Goal: Task Accomplishment & Management: Use online tool/utility

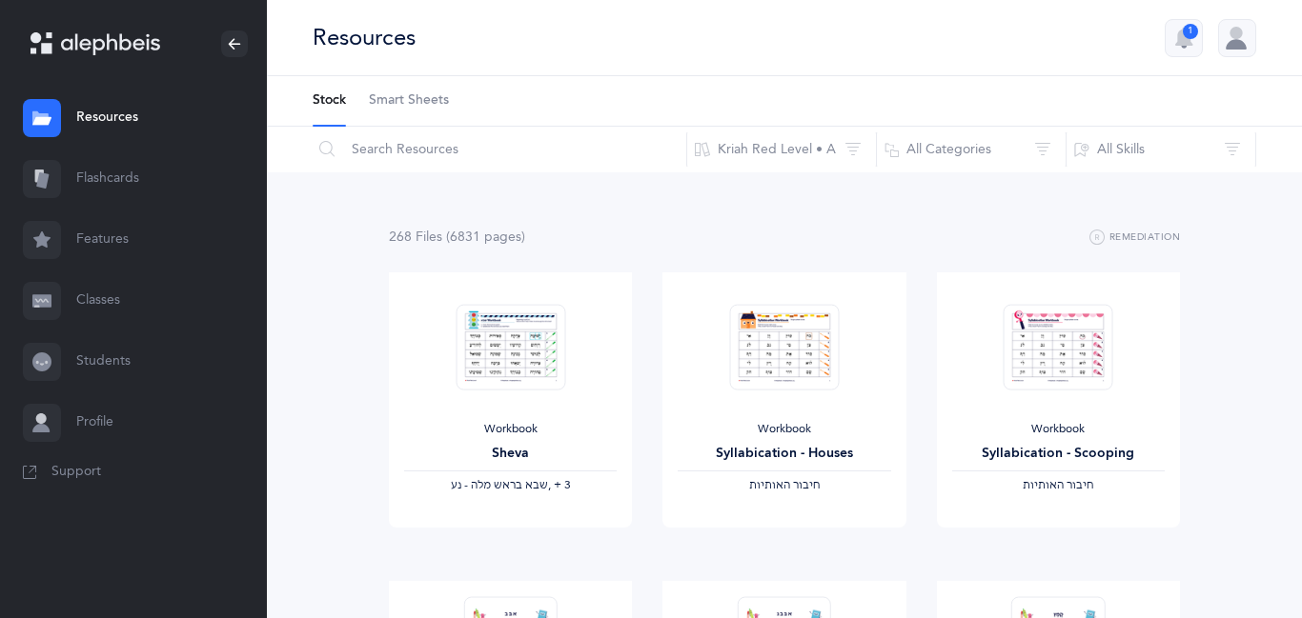
click at [118, 304] on link "Classes" at bounding box center [133, 301] width 267 height 61
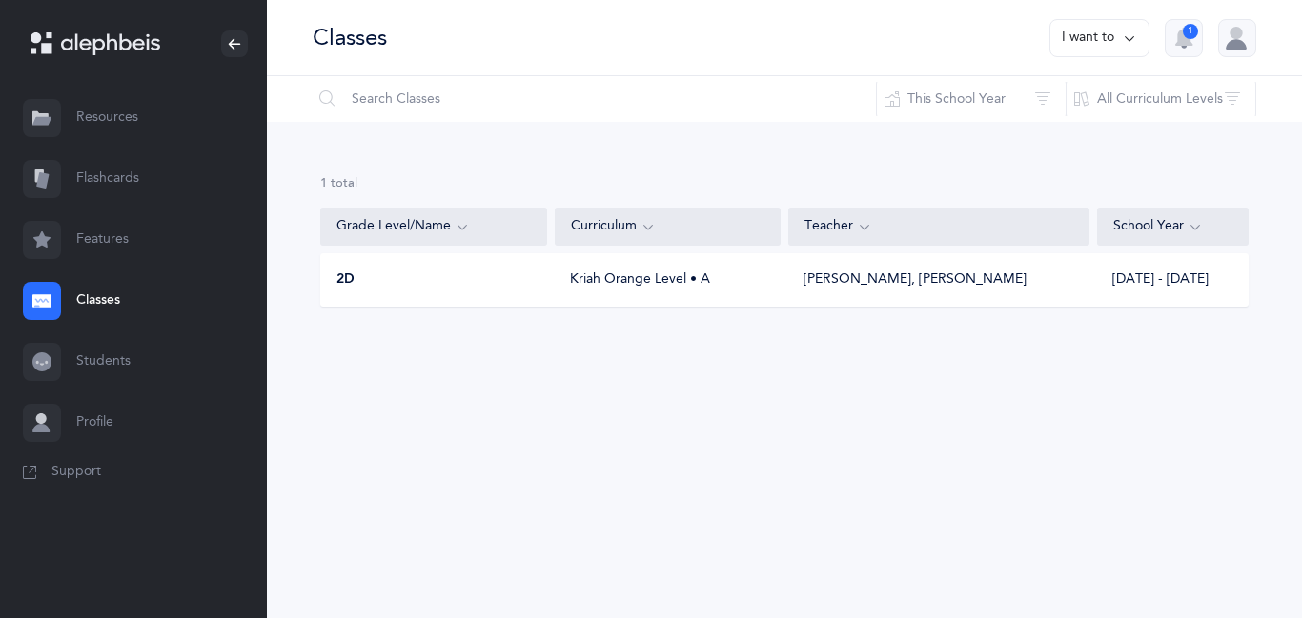
click at [132, 172] on link "Flashcards" at bounding box center [133, 179] width 267 height 61
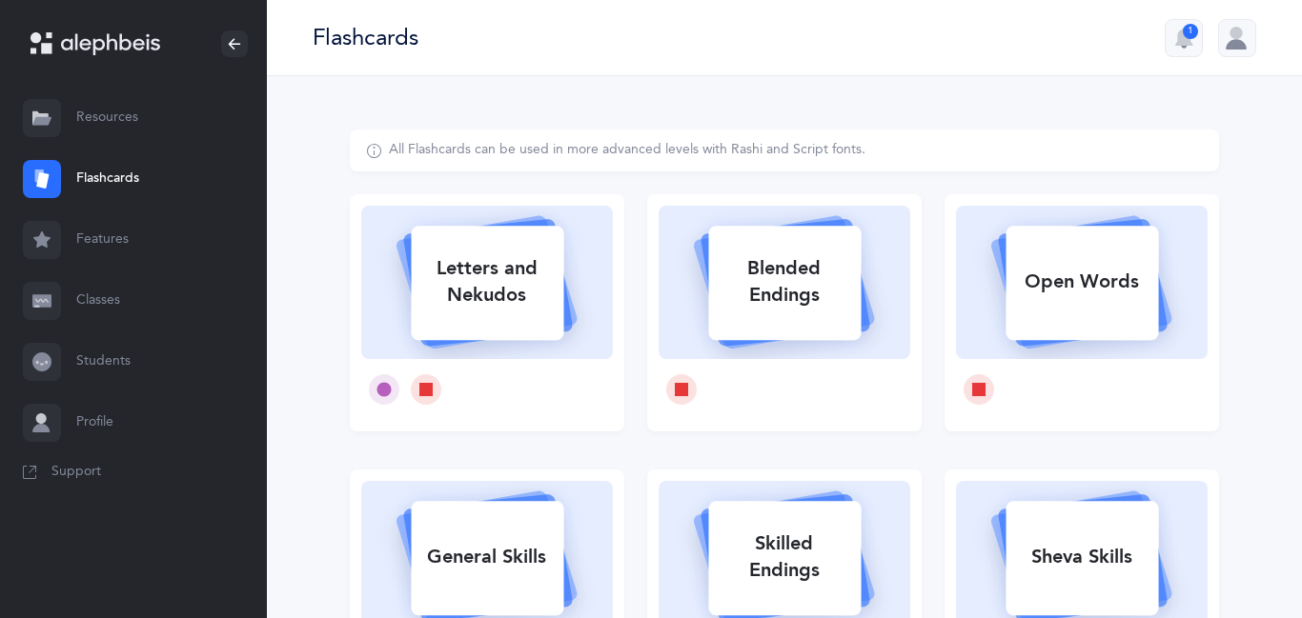
click at [1046, 299] on div "Open Words" at bounding box center [1081, 282] width 152 height 50
select select
select select "single"
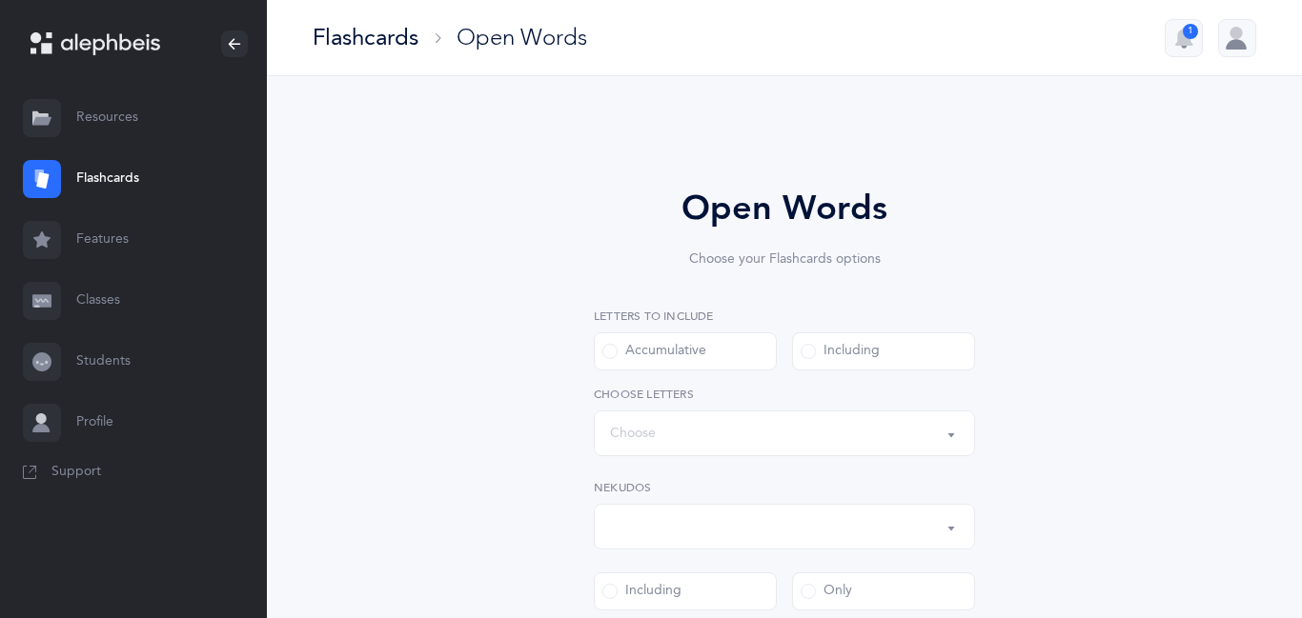
select select "all"
click at [802, 353] on span at bounding box center [807, 351] width 15 height 15
click at [0, 0] on input "Including" at bounding box center [0, 0] width 0 height 0
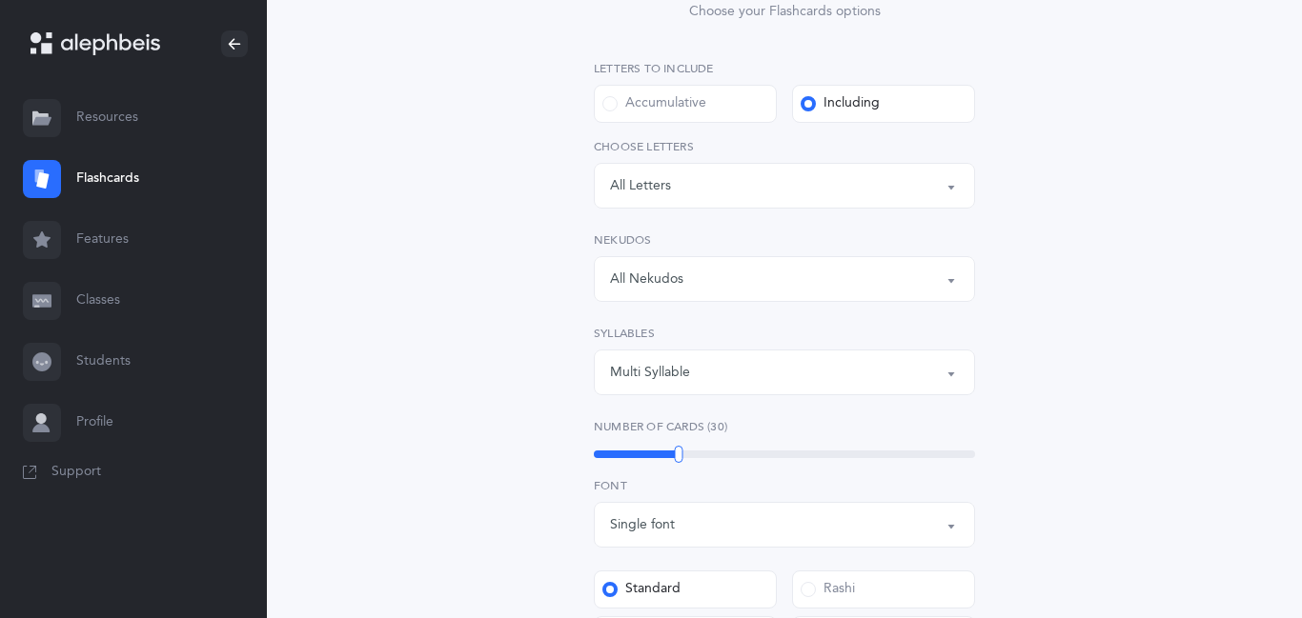
scroll to position [249, 0]
click at [954, 379] on button "Multi Syllable" at bounding box center [784, 372] width 381 height 46
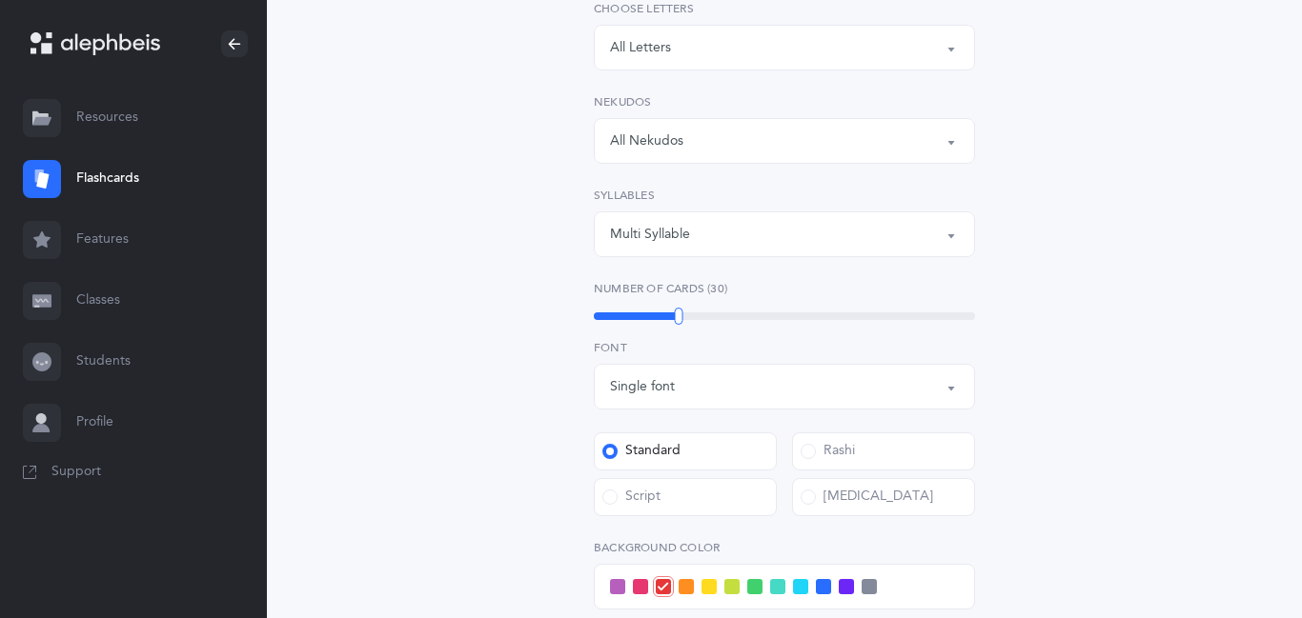
scroll to position [389, 0]
click at [957, 385] on button "Single font" at bounding box center [784, 384] width 381 height 46
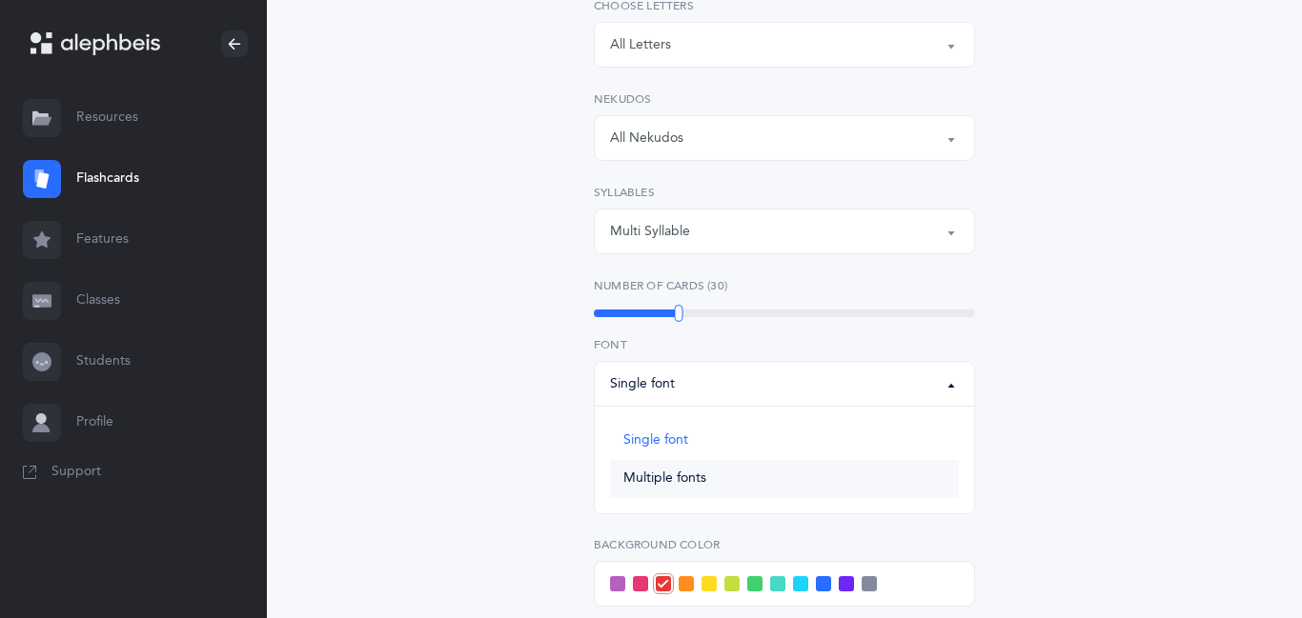
click at [667, 480] on span "Multiple fonts" at bounding box center [664, 479] width 83 height 17
select select "multiple"
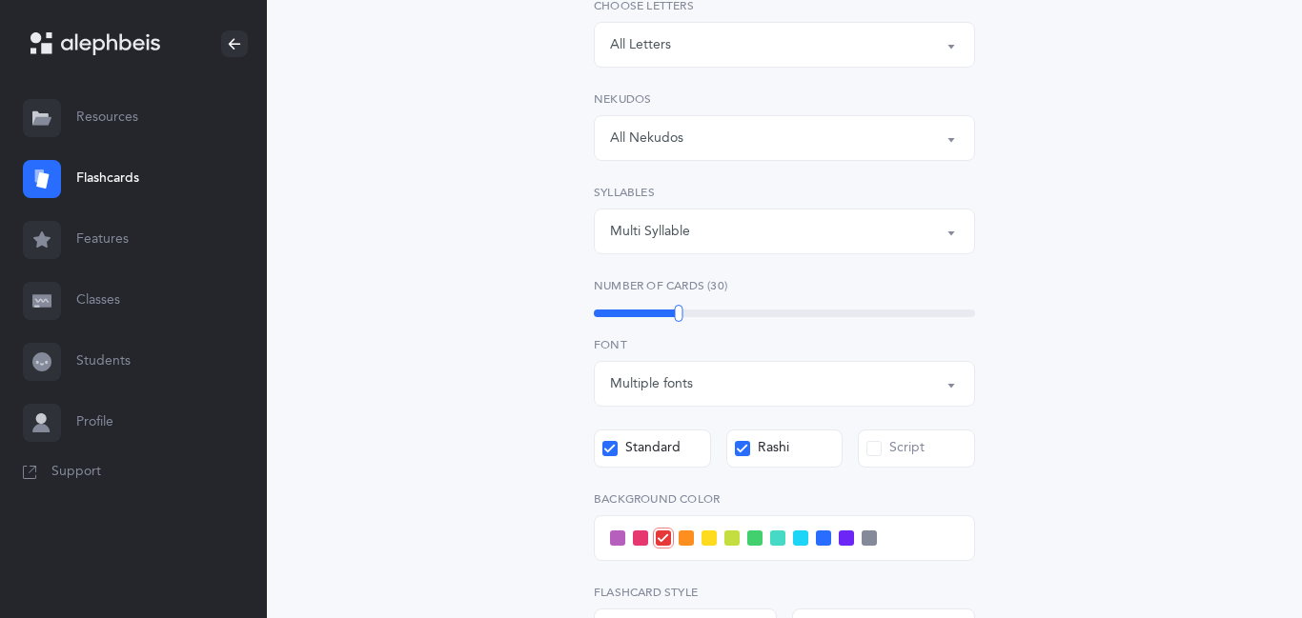
click at [873, 454] on span at bounding box center [873, 448] width 15 height 15
click at [0, 0] on input "Script" at bounding box center [0, 0] width 0 height 0
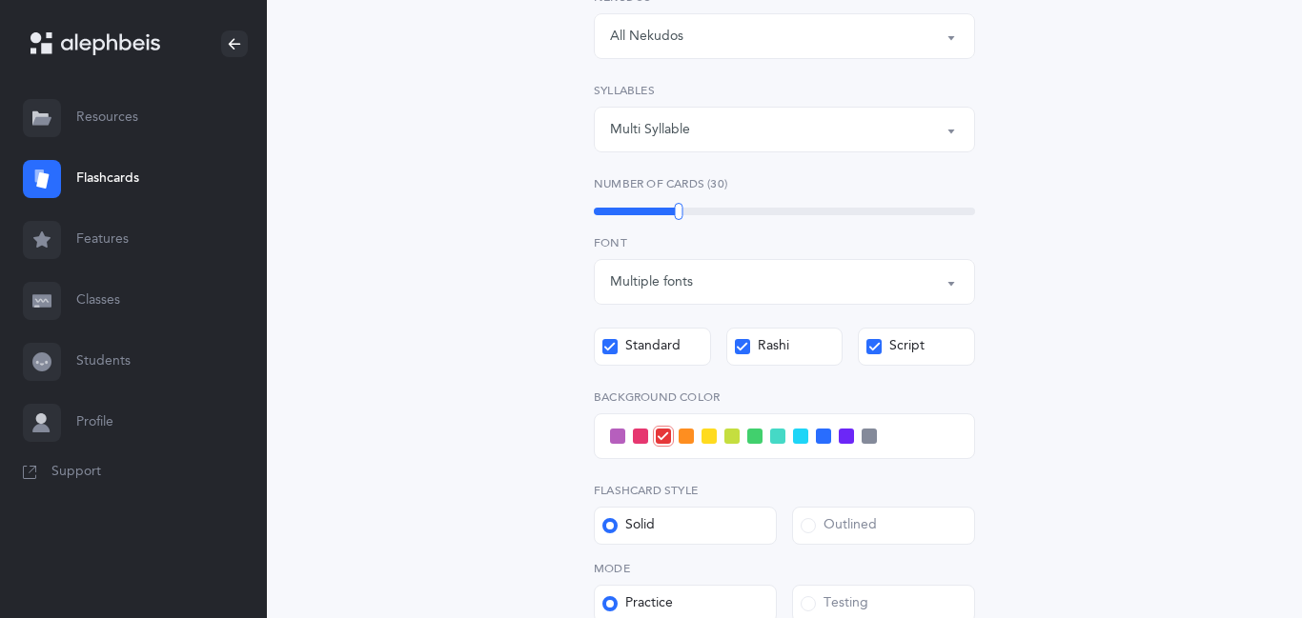
scroll to position [492, 0]
click at [873, 454] on div at bounding box center [784, 436] width 381 height 46
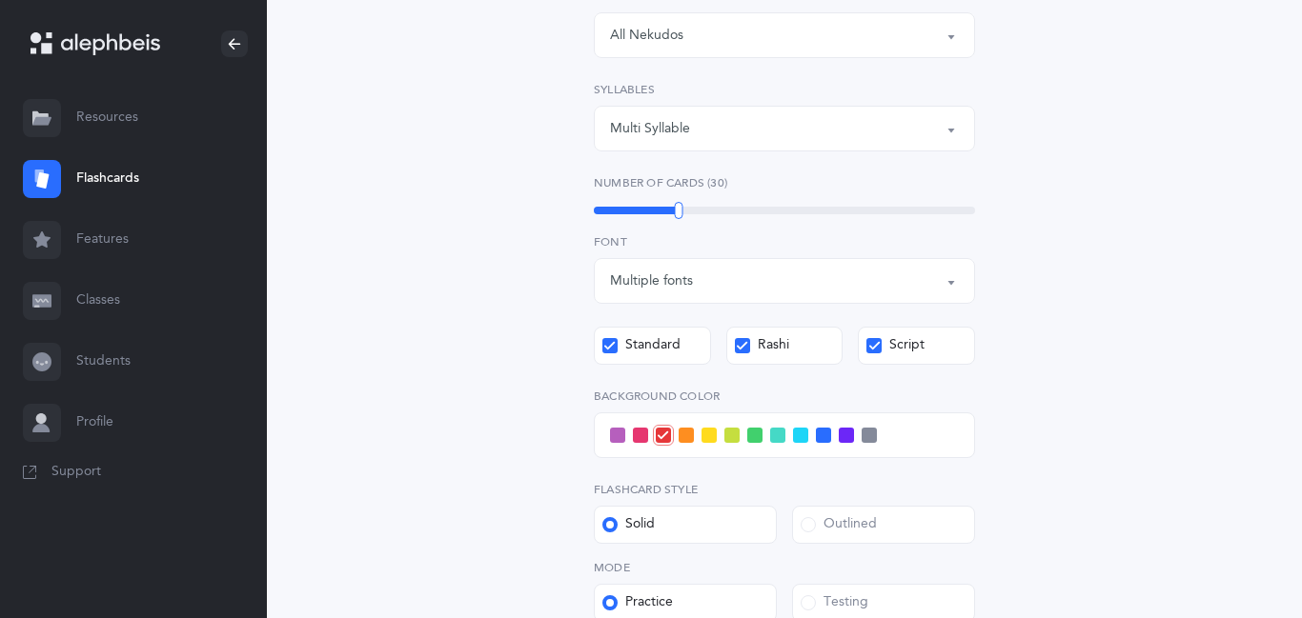
click at [873, 454] on div at bounding box center [784, 436] width 381 height 46
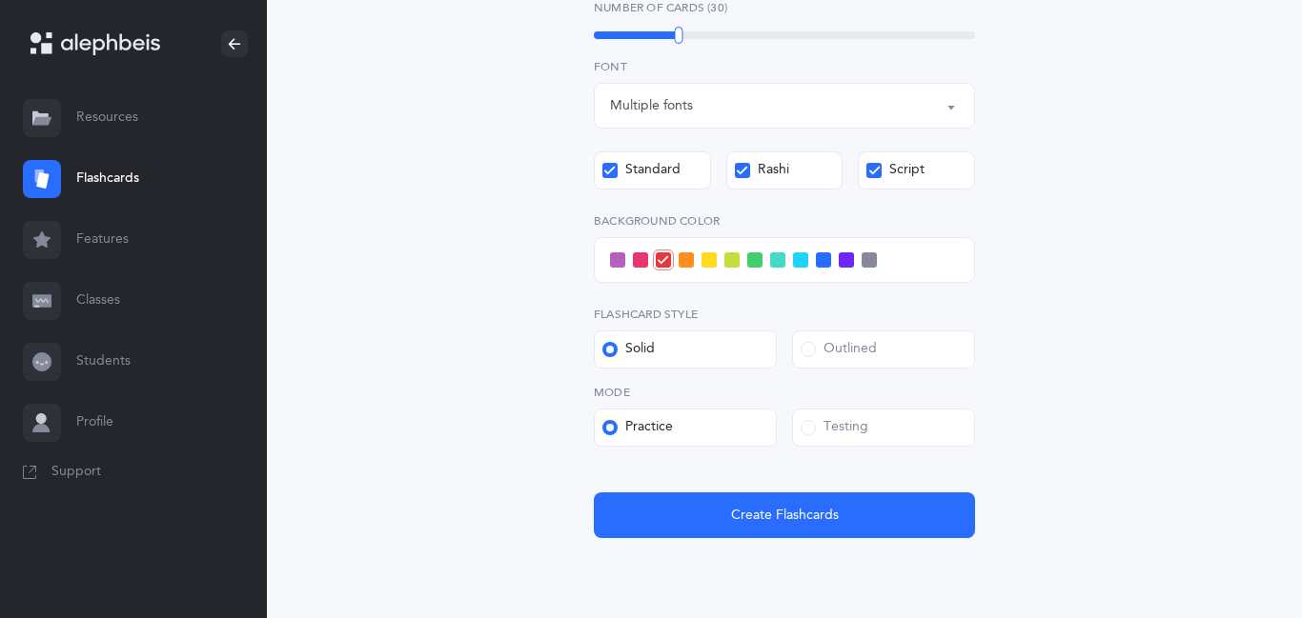
scroll to position [739, 0]
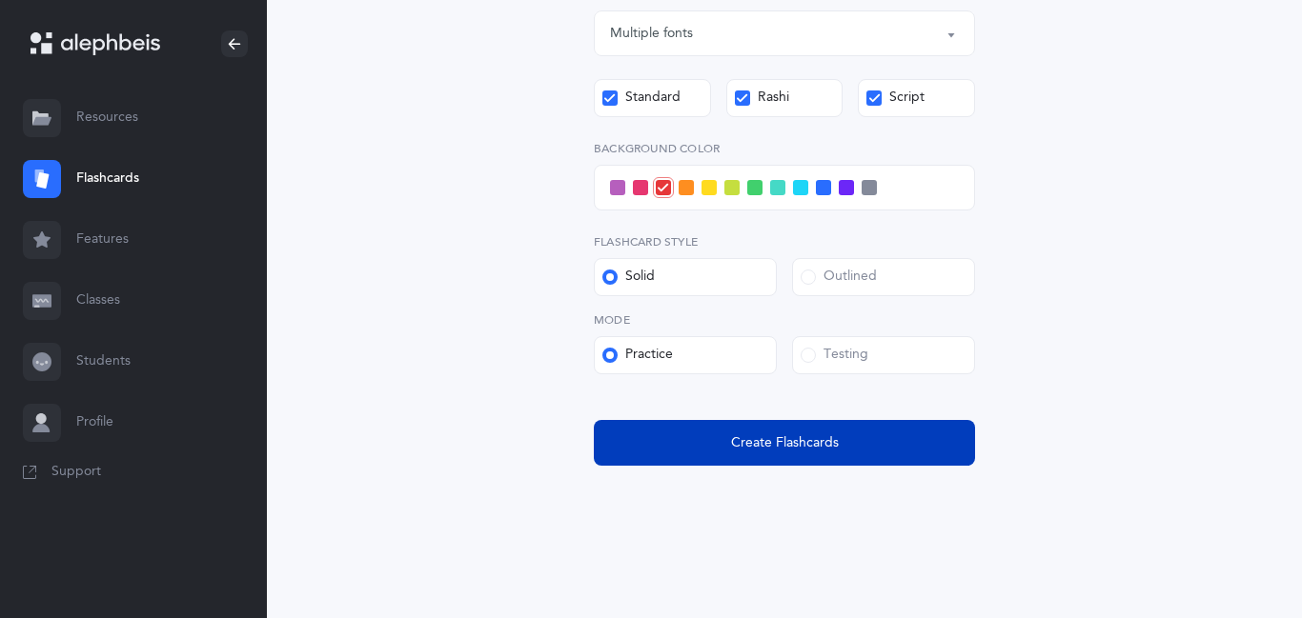
click at [820, 449] on span "Create Flashcards" at bounding box center [785, 444] width 108 height 20
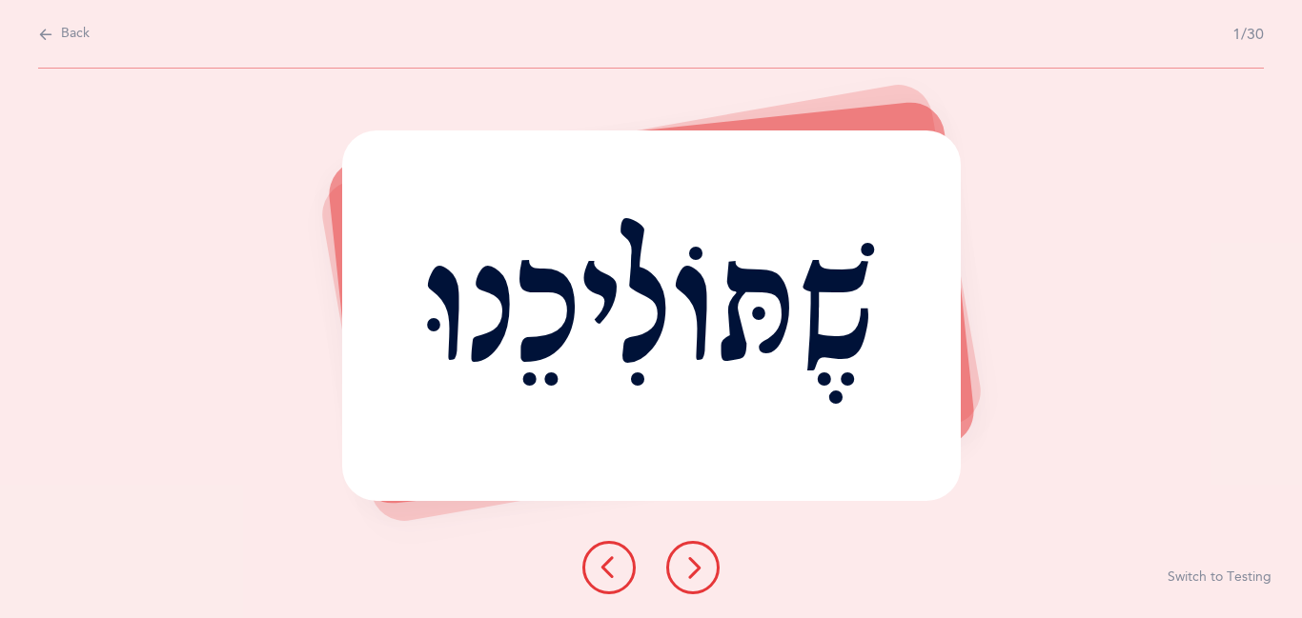
scroll to position [0, 0]
click at [679, 565] on button at bounding box center [692, 567] width 53 height 53
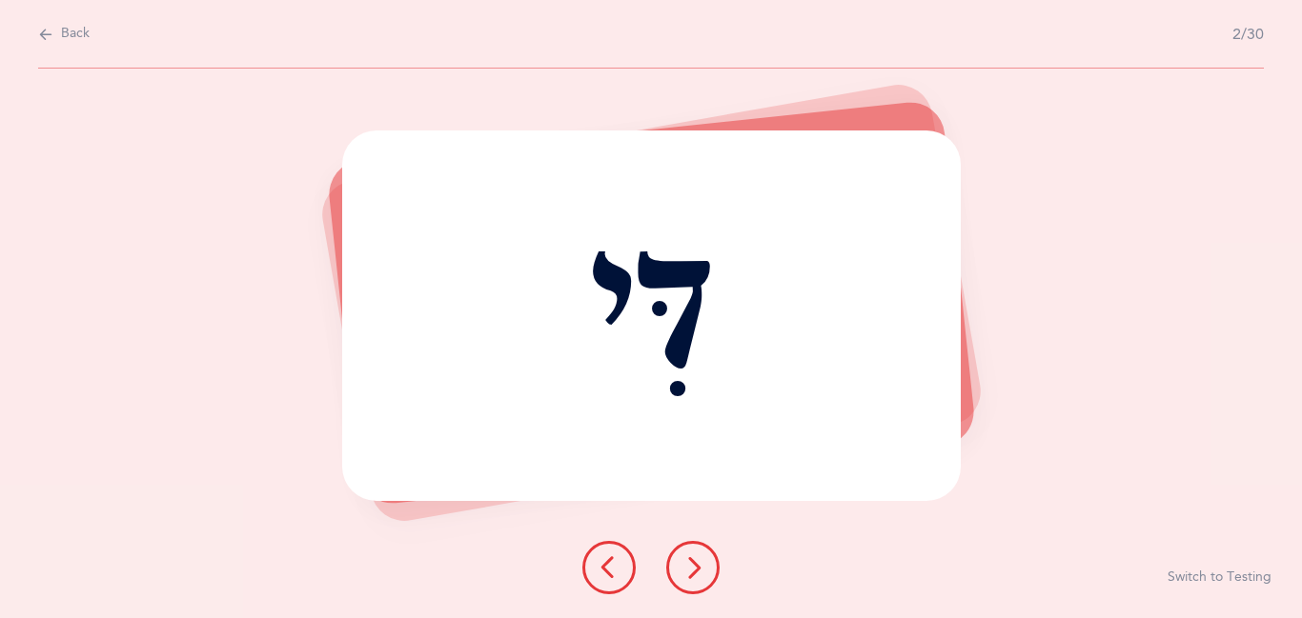
click at [679, 565] on button at bounding box center [692, 567] width 53 height 53
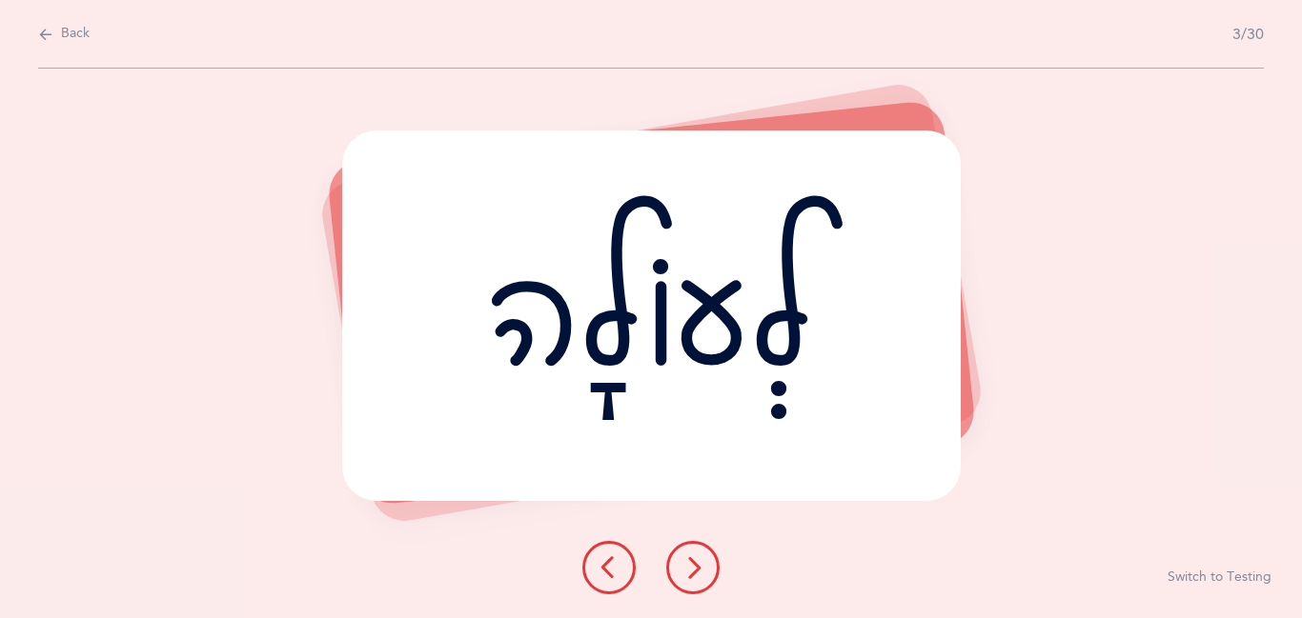
click at [695, 570] on icon at bounding box center [692, 568] width 23 height 23
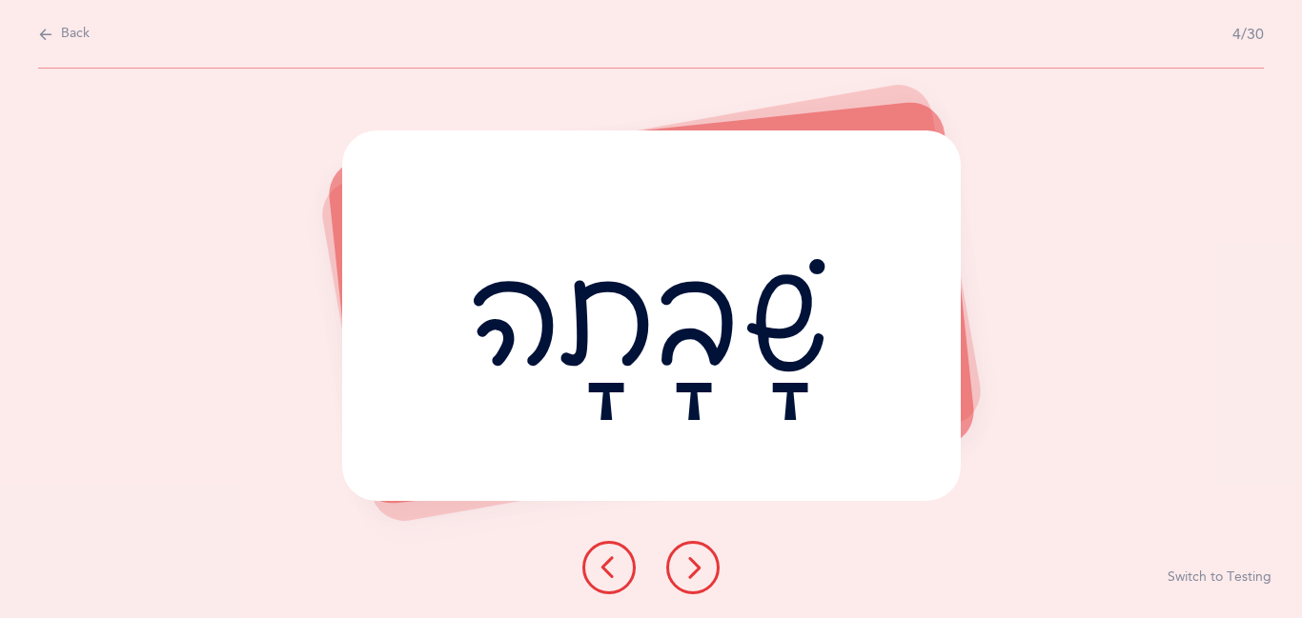
click at [695, 570] on icon at bounding box center [692, 568] width 23 height 23
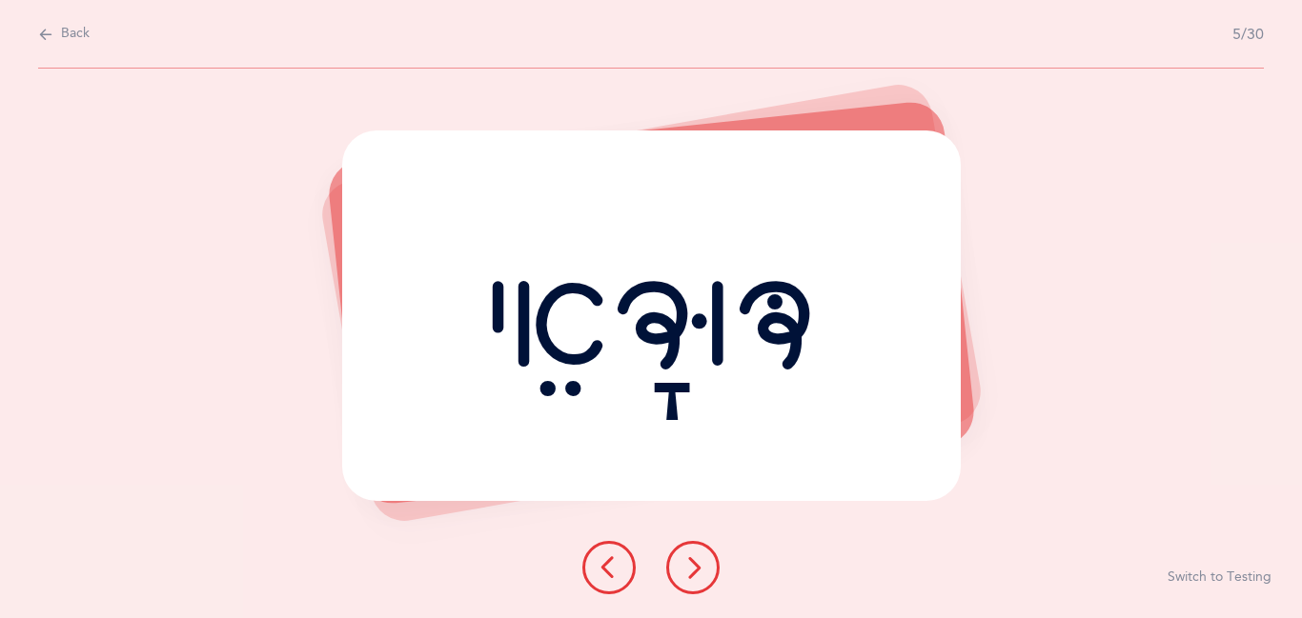
click at [695, 570] on icon at bounding box center [692, 568] width 23 height 23
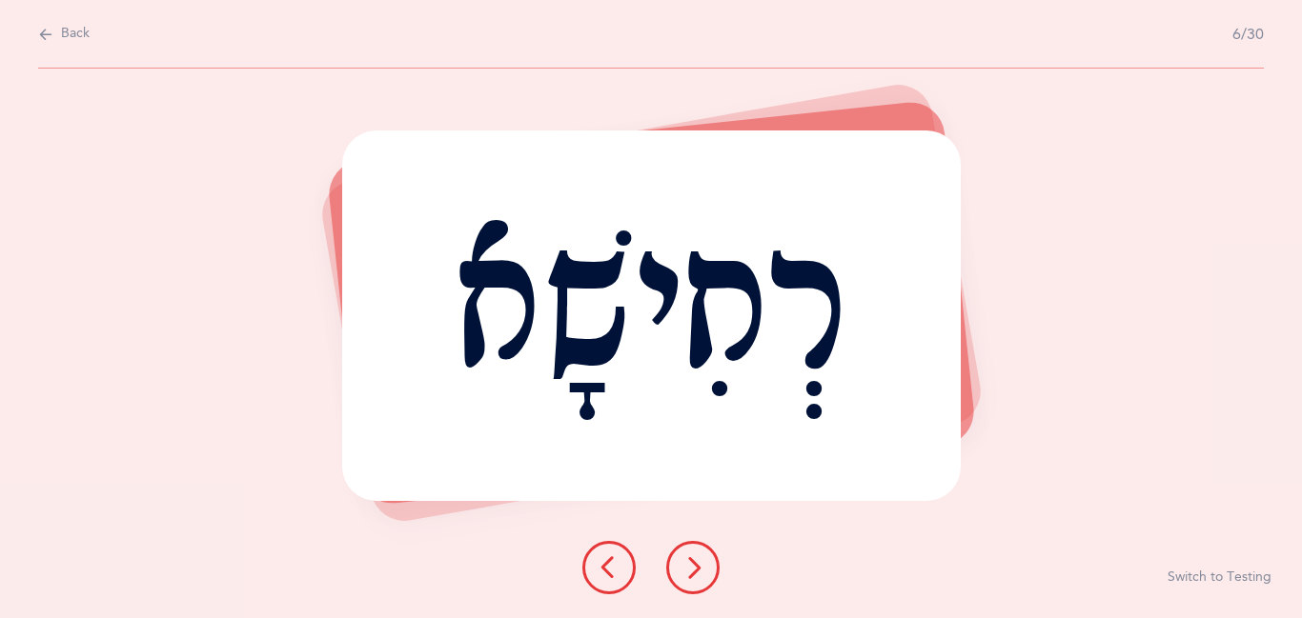
click at [695, 570] on icon at bounding box center [692, 568] width 23 height 23
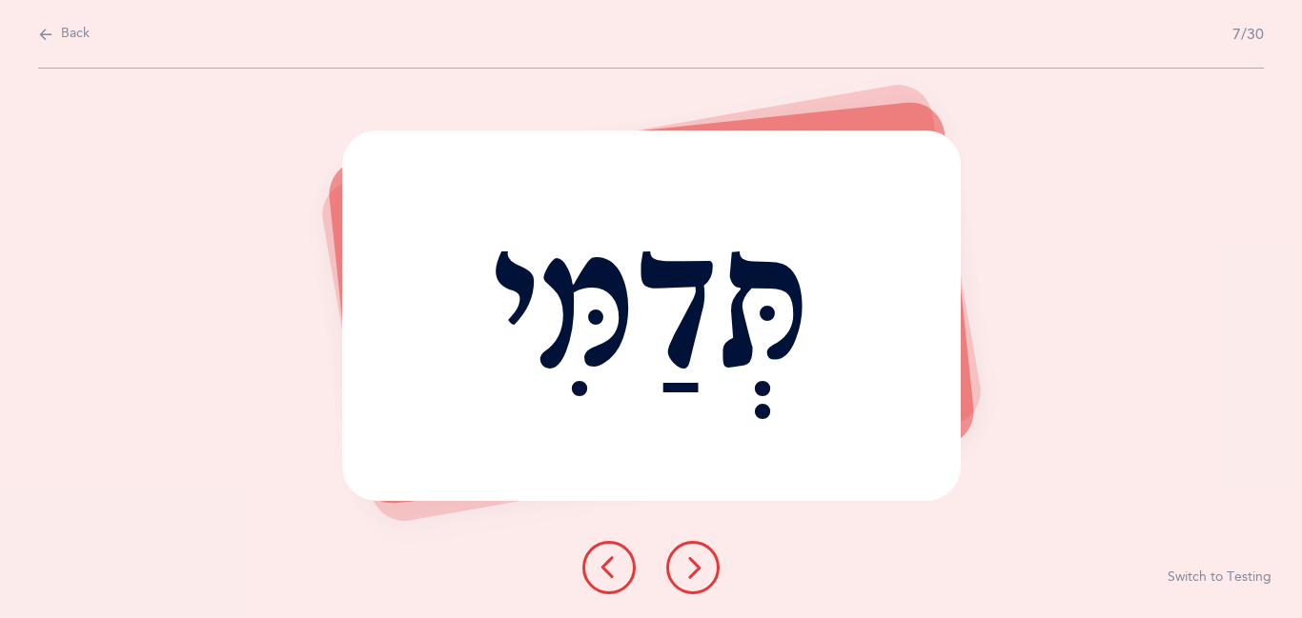
click at [695, 572] on icon at bounding box center [692, 568] width 23 height 23
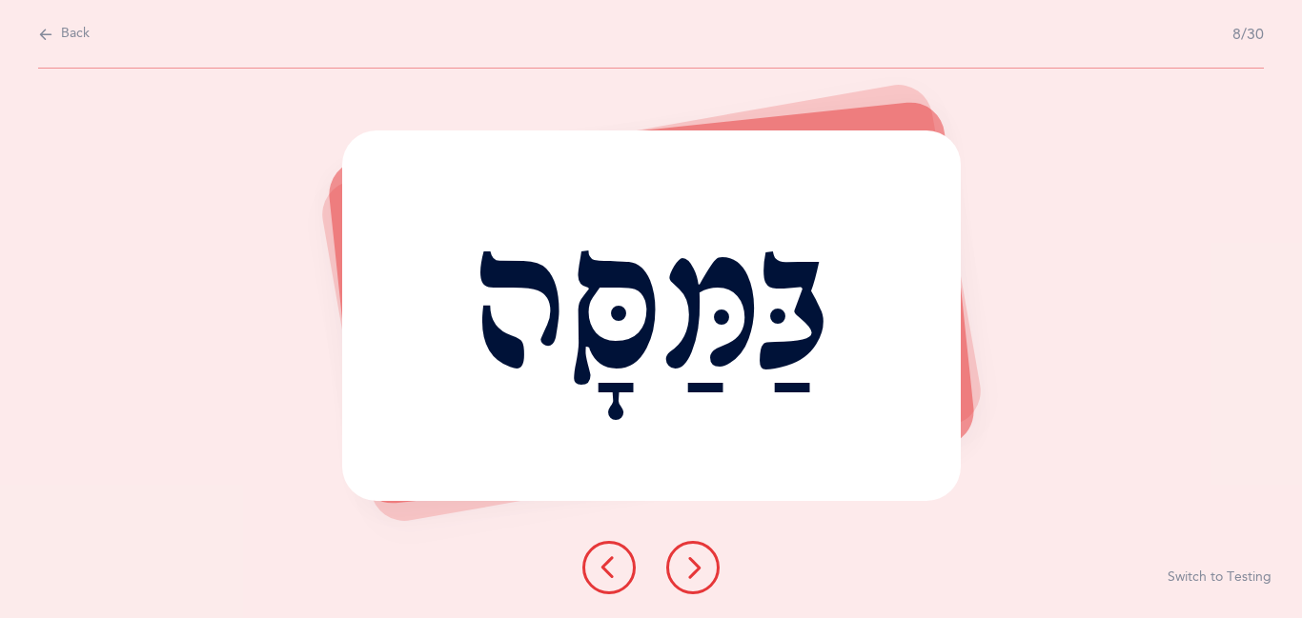
click at [695, 572] on icon at bounding box center [692, 568] width 23 height 23
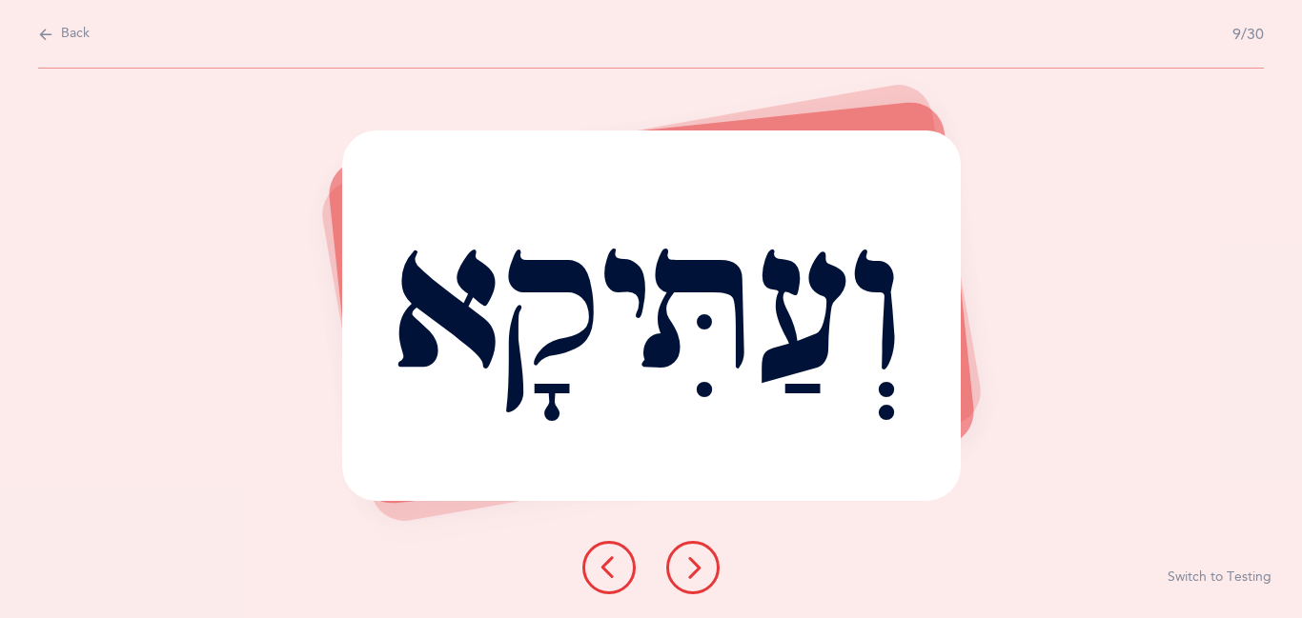
click at [695, 572] on icon at bounding box center [692, 568] width 23 height 23
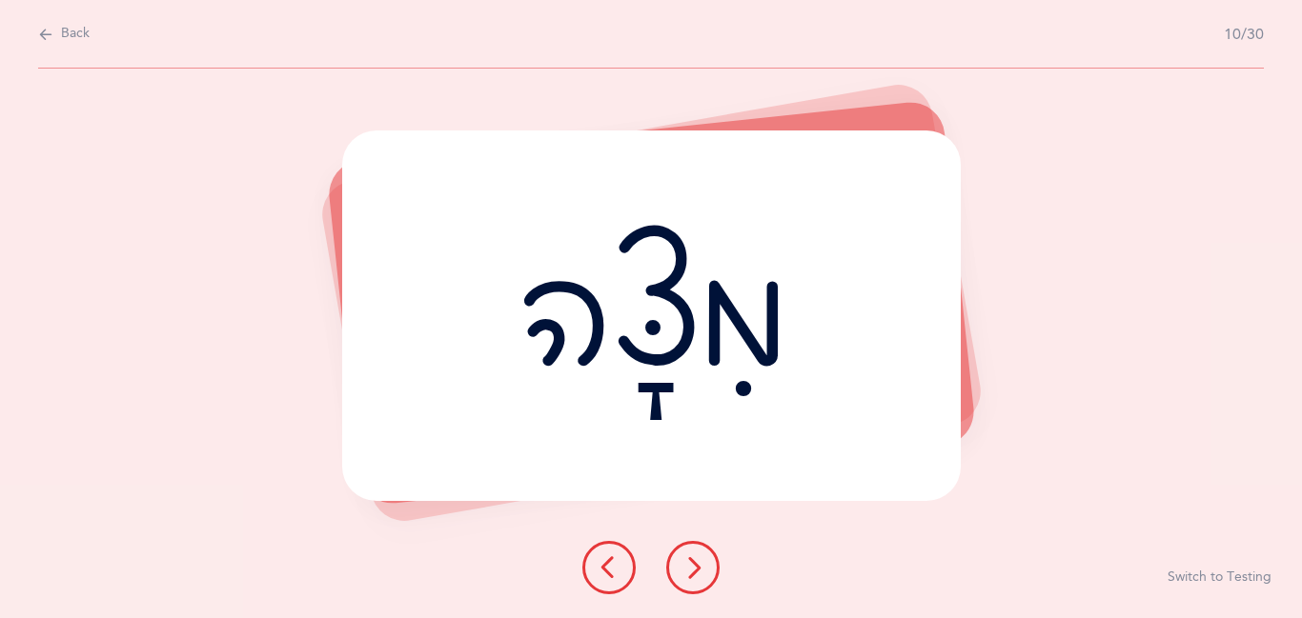
click at [695, 572] on icon at bounding box center [692, 568] width 23 height 23
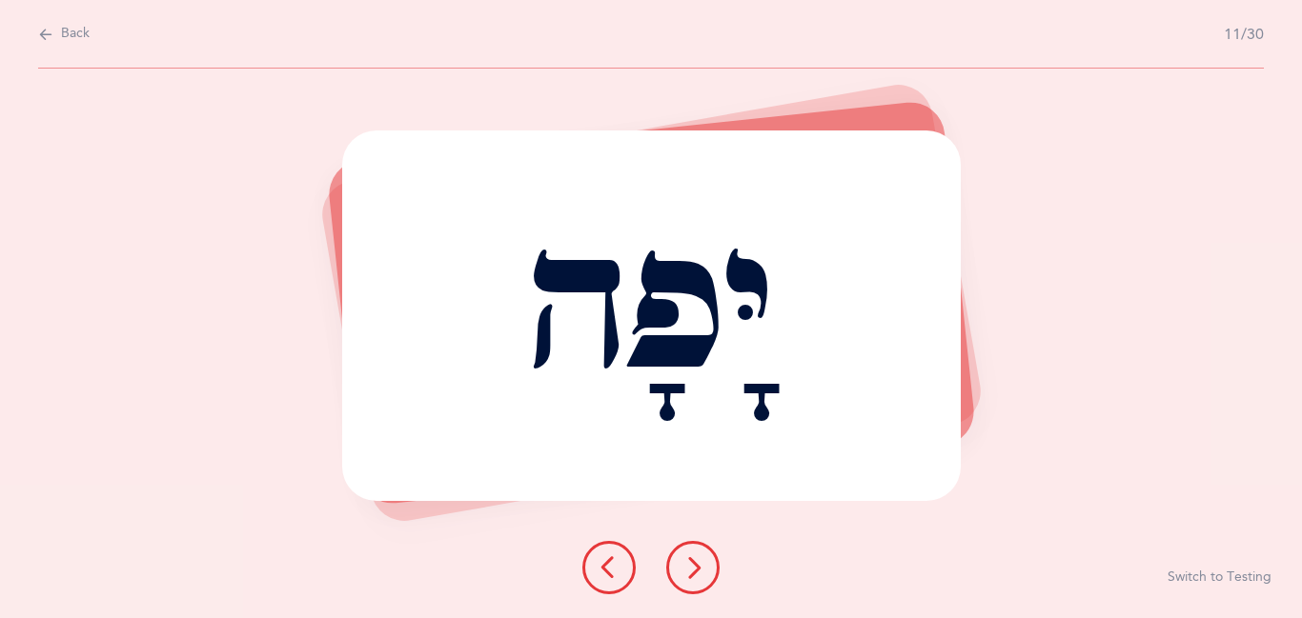
click at [695, 572] on icon at bounding box center [692, 568] width 23 height 23
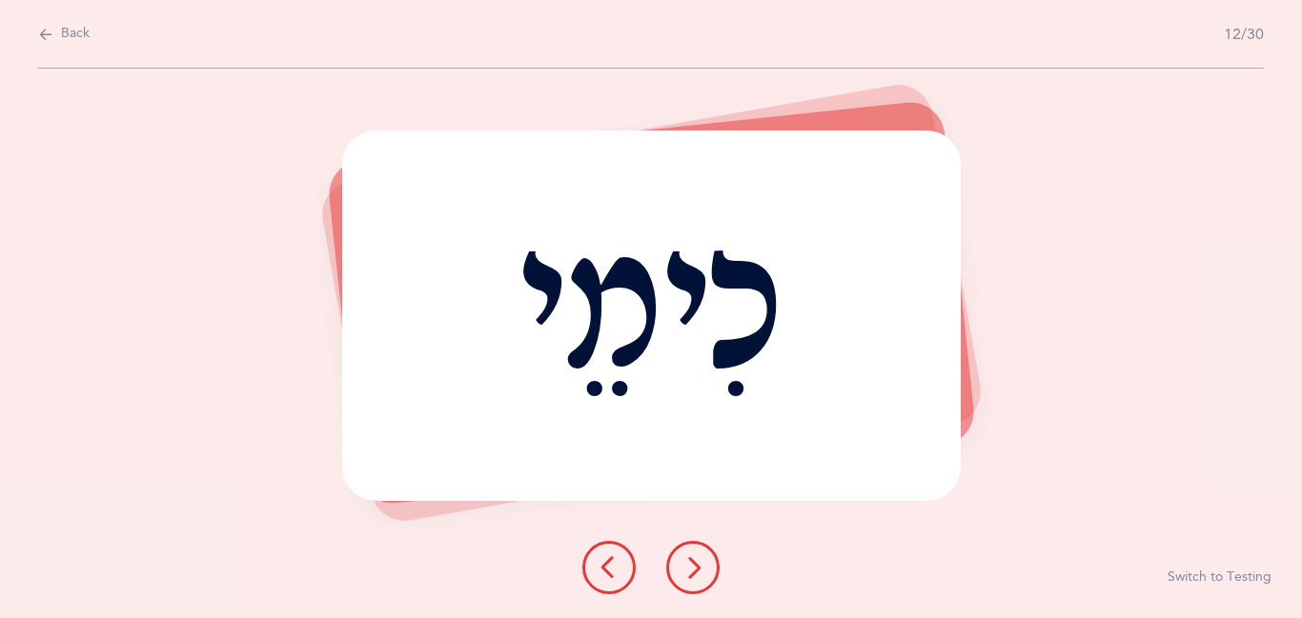
click at [695, 572] on icon at bounding box center [692, 568] width 23 height 23
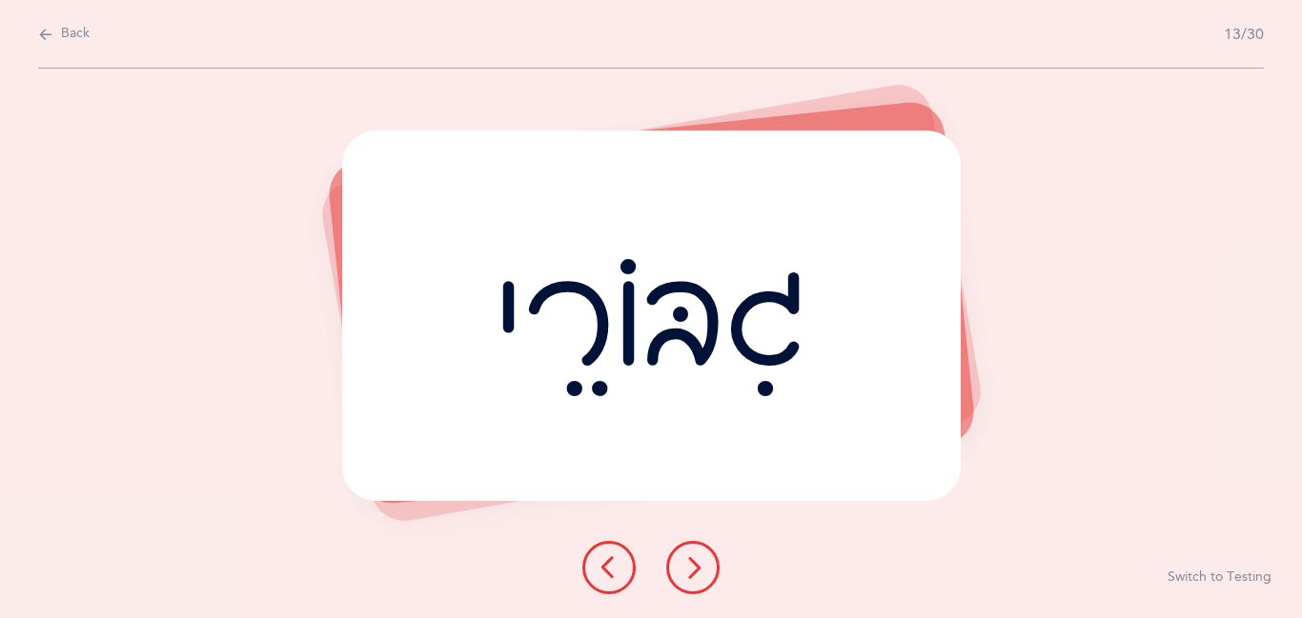
click at [695, 572] on icon at bounding box center [692, 568] width 23 height 23
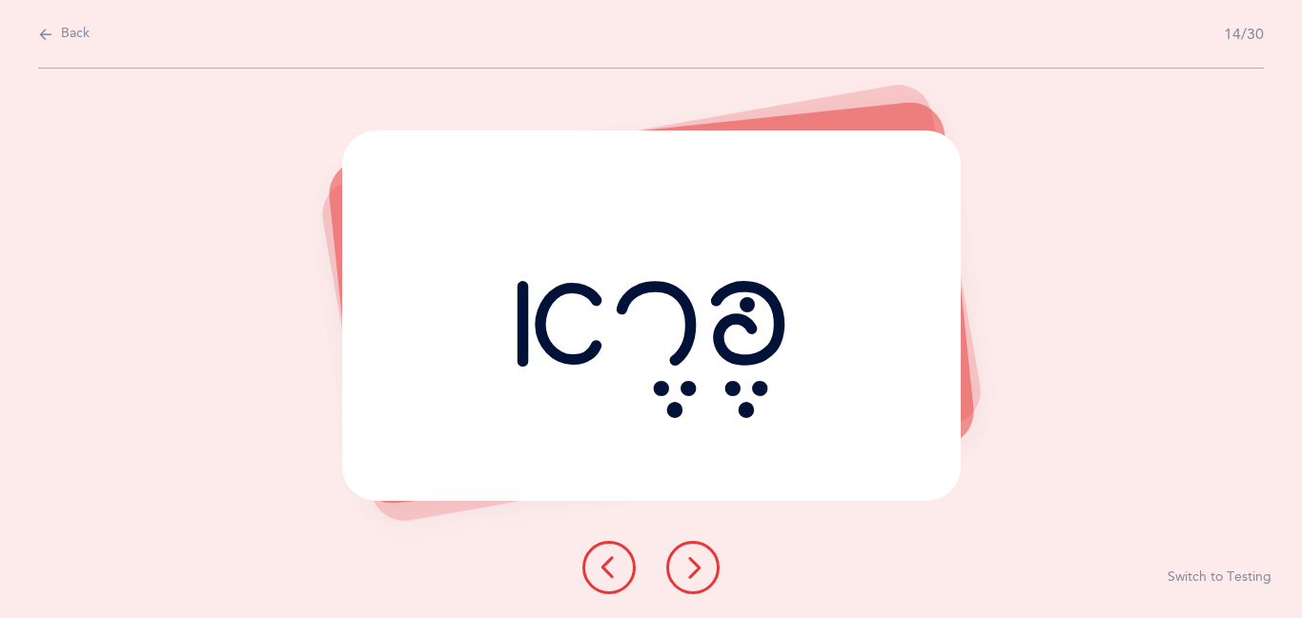
click at [695, 572] on icon at bounding box center [692, 568] width 23 height 23
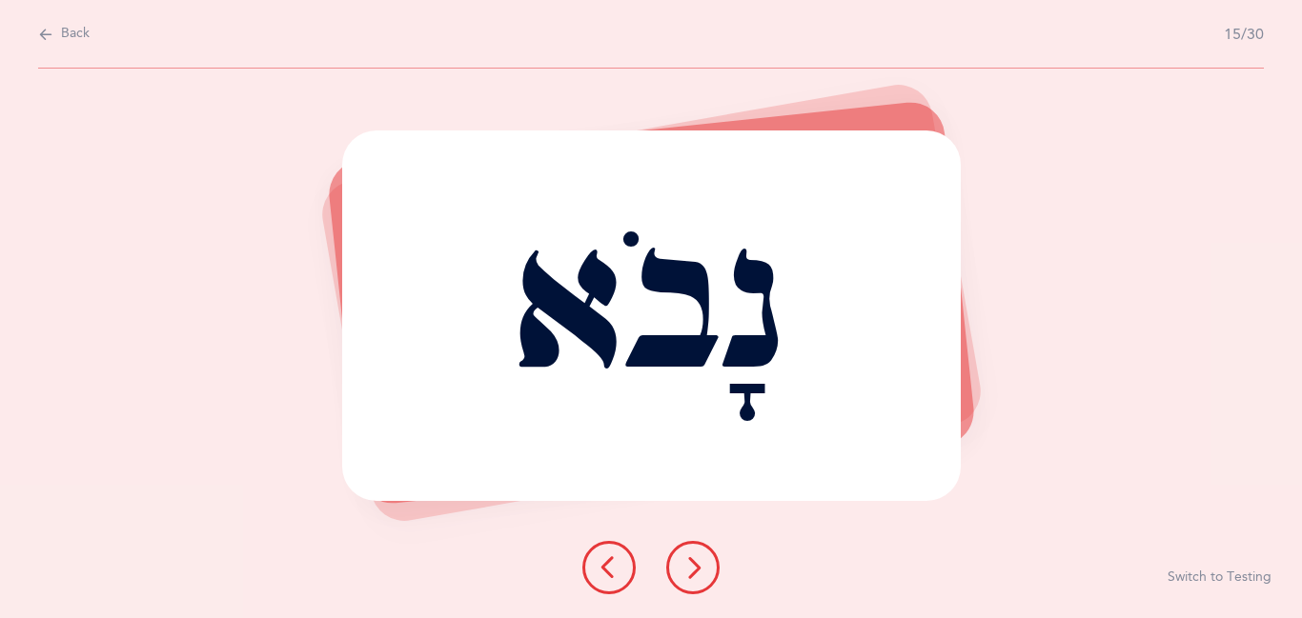
click at [695, 572] on icon at bounding box center [692, 568] width 23 height 23
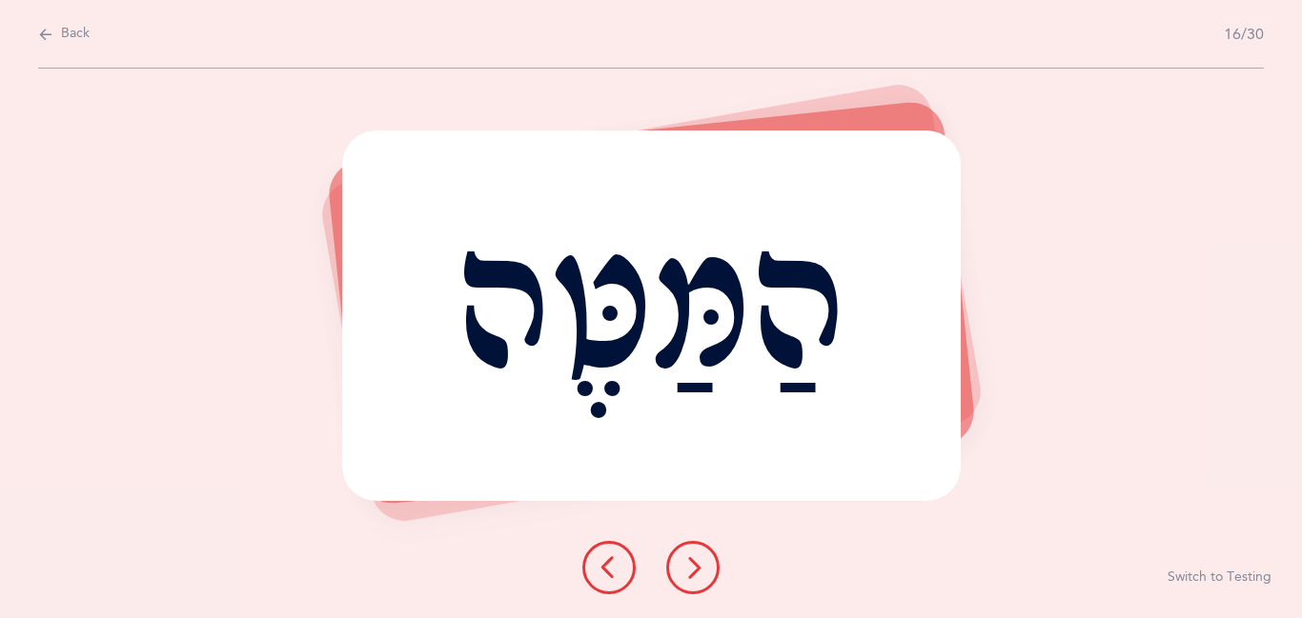
click at [695, 572] on icon at bounding box center [692, 568] width 23 height 23
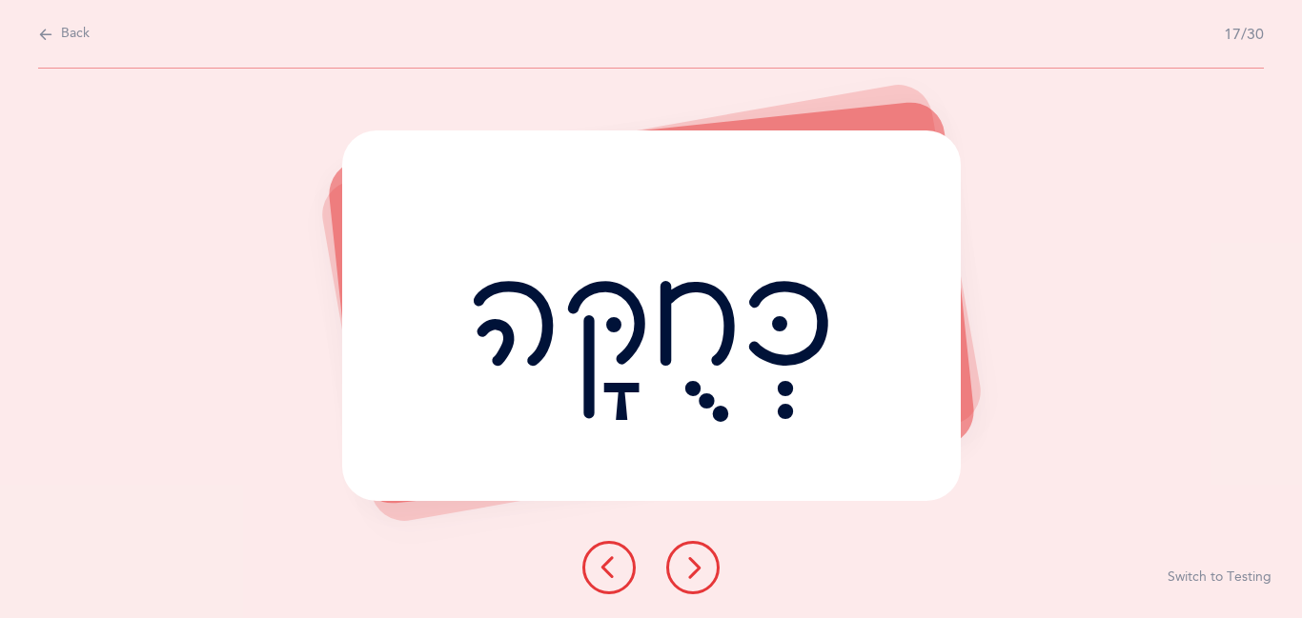
click at [695, 572] on icon at bounding box center [692, 568] width 23 height 23
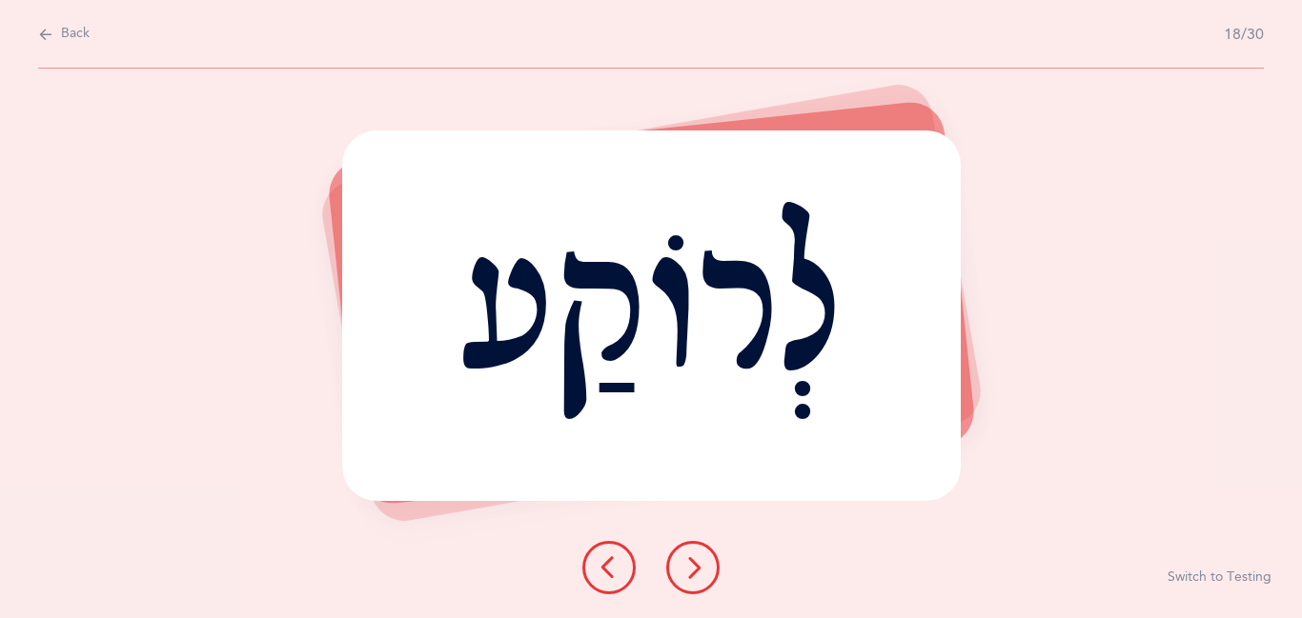
click at [695, 572] on icon at bounding box center [692, 568] width 23 height 23
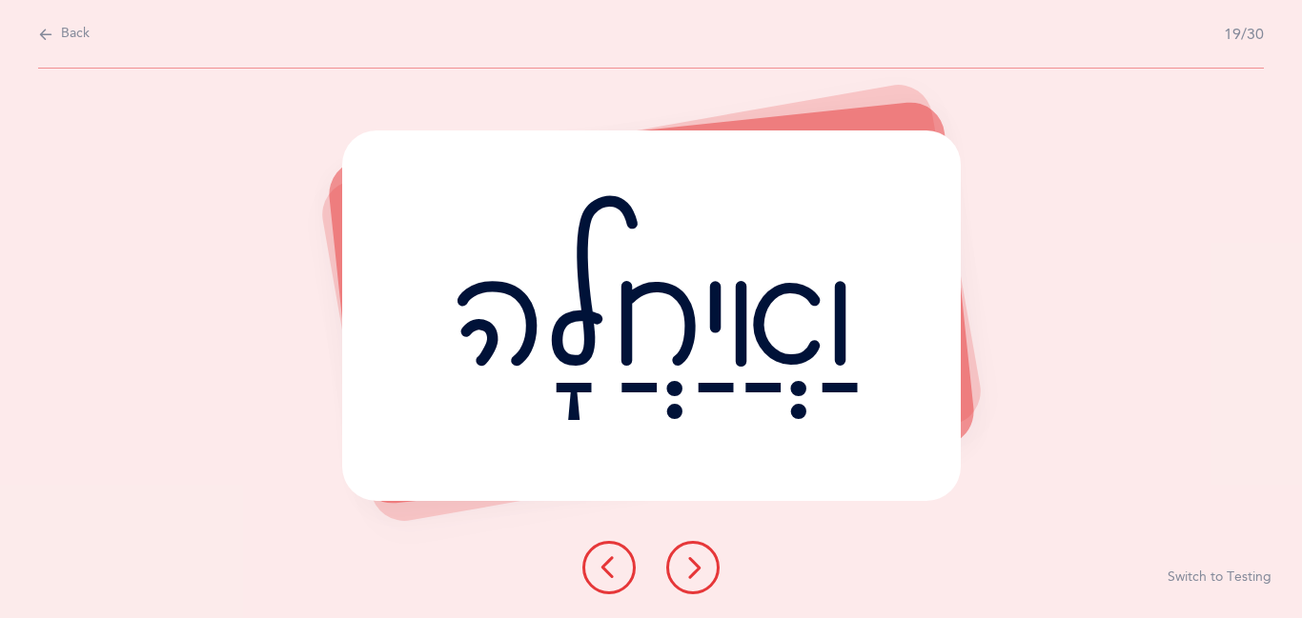
click at [695, 572] on icon at bounding box center [692, 568] width 23 height 23
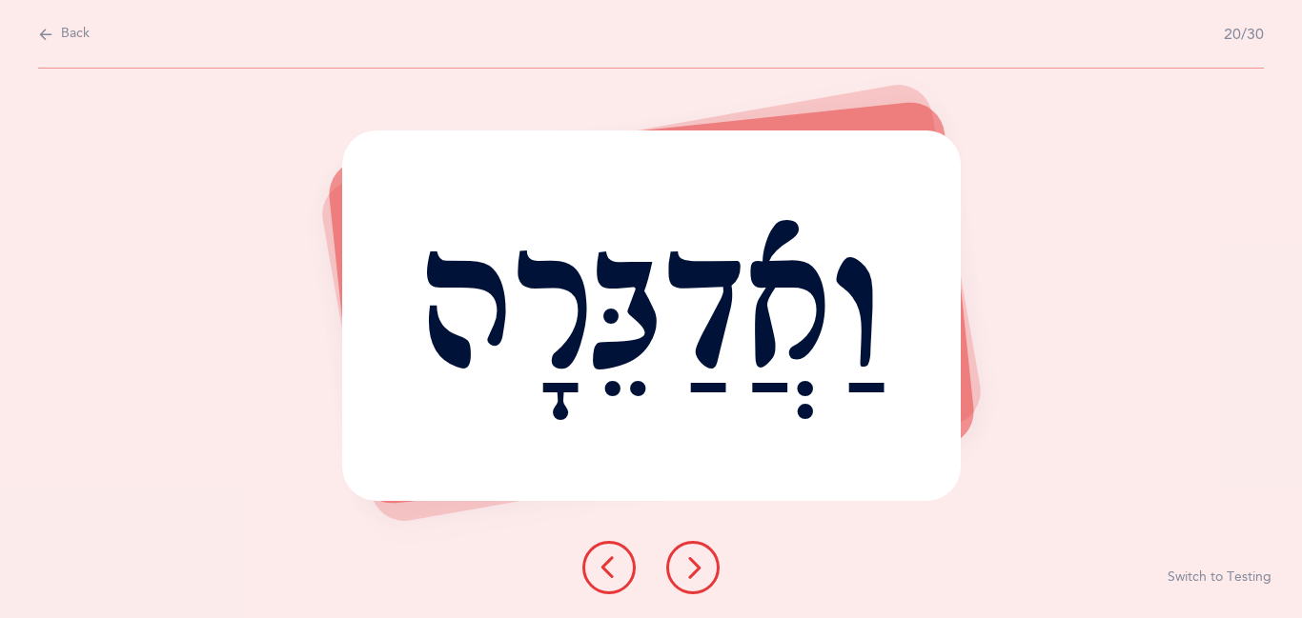
click at [695, 572] on icon at bounding box center [692, 568] width 23 height 23
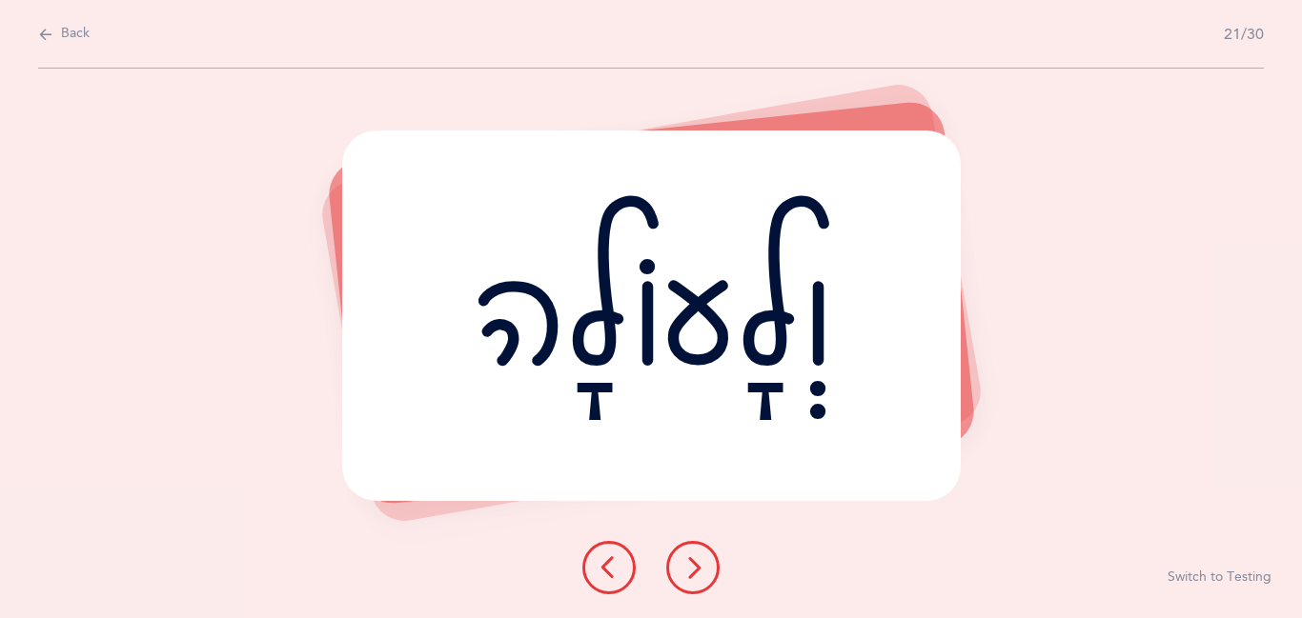
click at [695, 572] on icon at bounding box center [692, 568] width 23 height 23
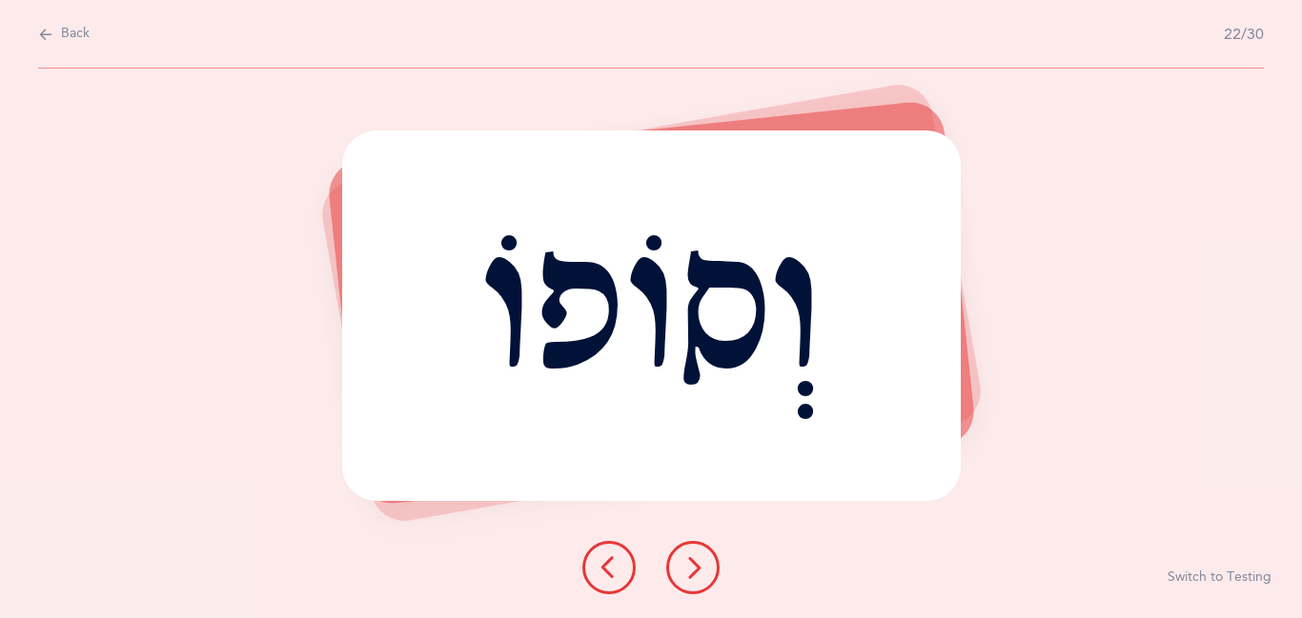
click at [695, 572] on icon at bounding box center [692, 568] width 23 height 23
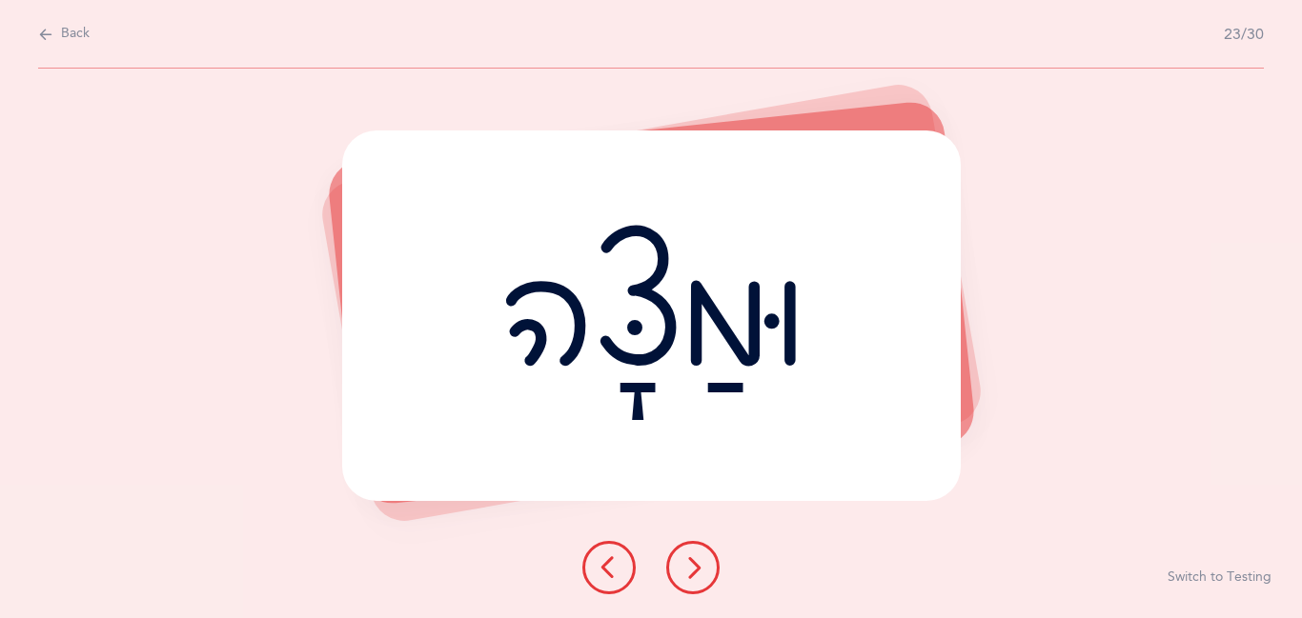
click at [695, 572] on icon at bounding box center [692, 568] width 23 height 23
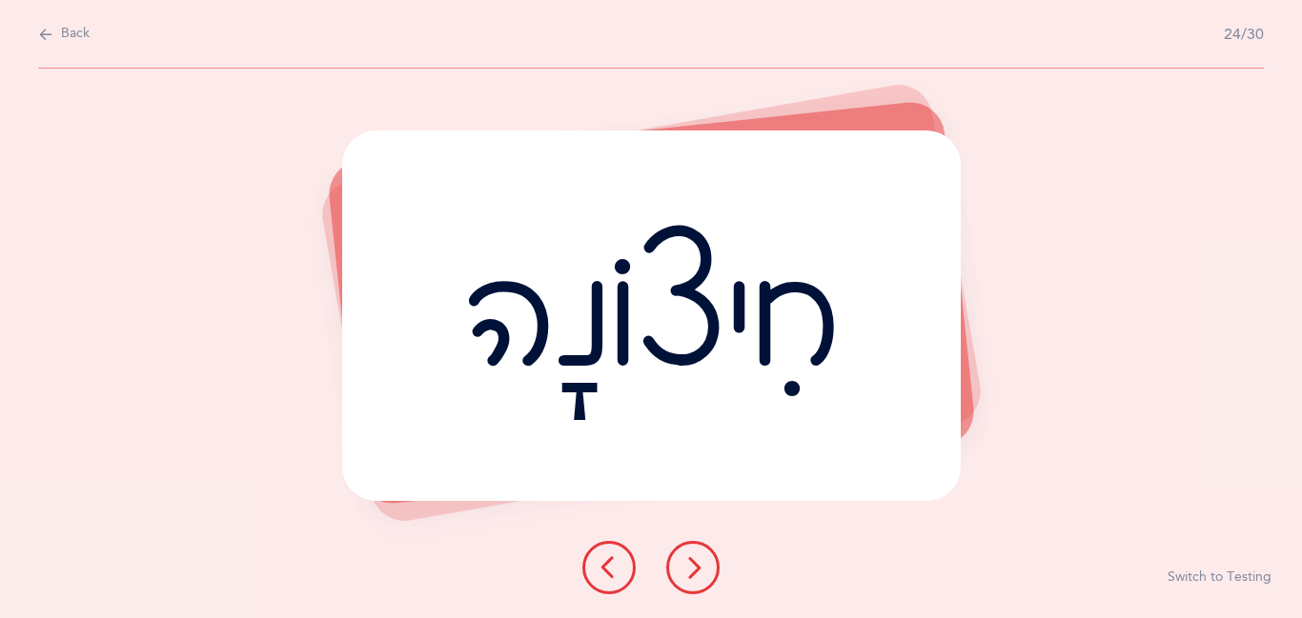
click at [695, 572] on icon at bounding box center [692, 568] width 23 height 23
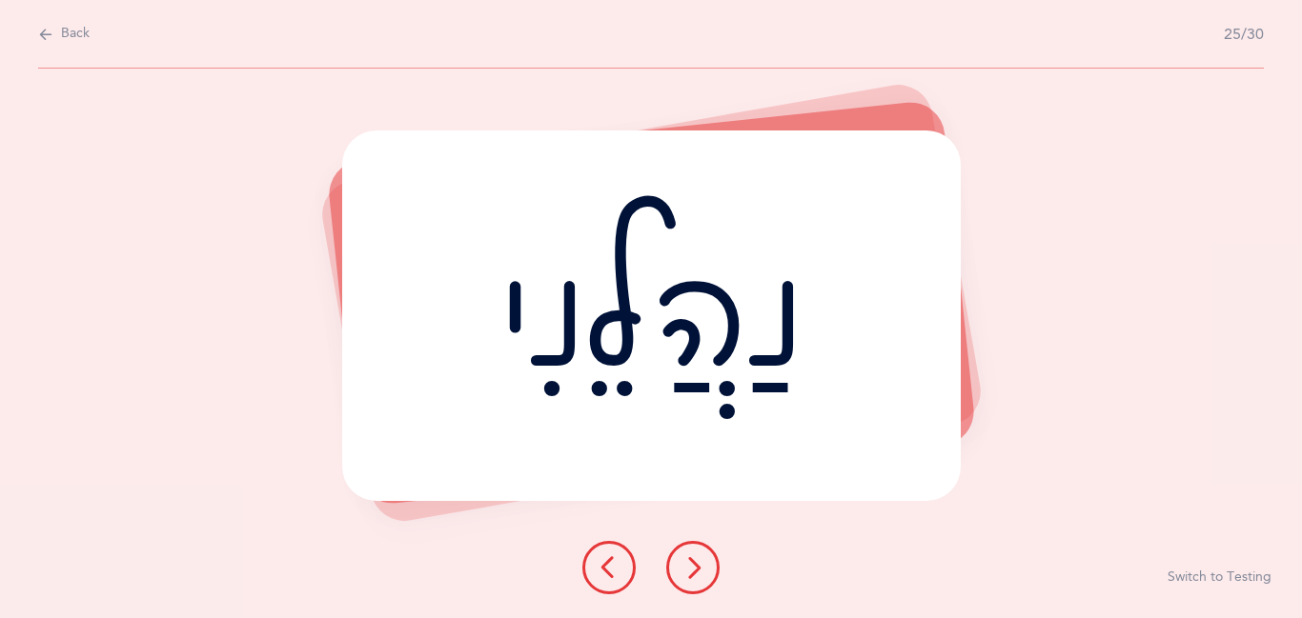
click at [682, 571] on icon at bounding box center [692, 568] width 23 height 23
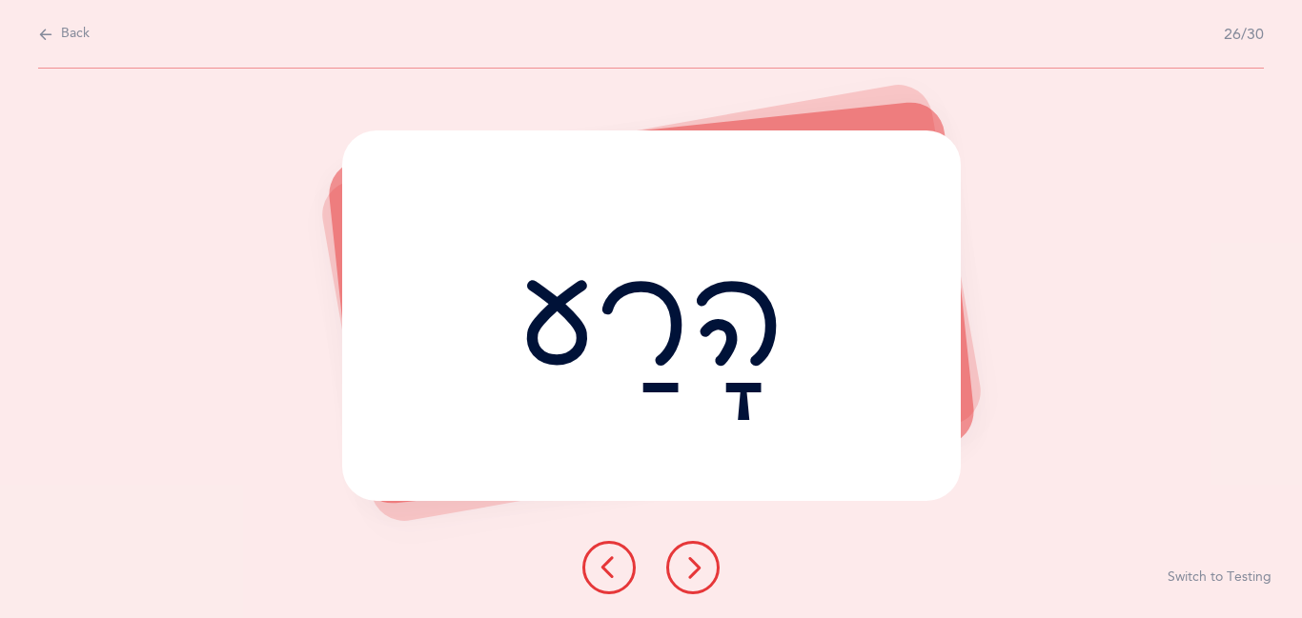
click at [682, 571] on icon at bounding box center [692, 568] width 23 height 23
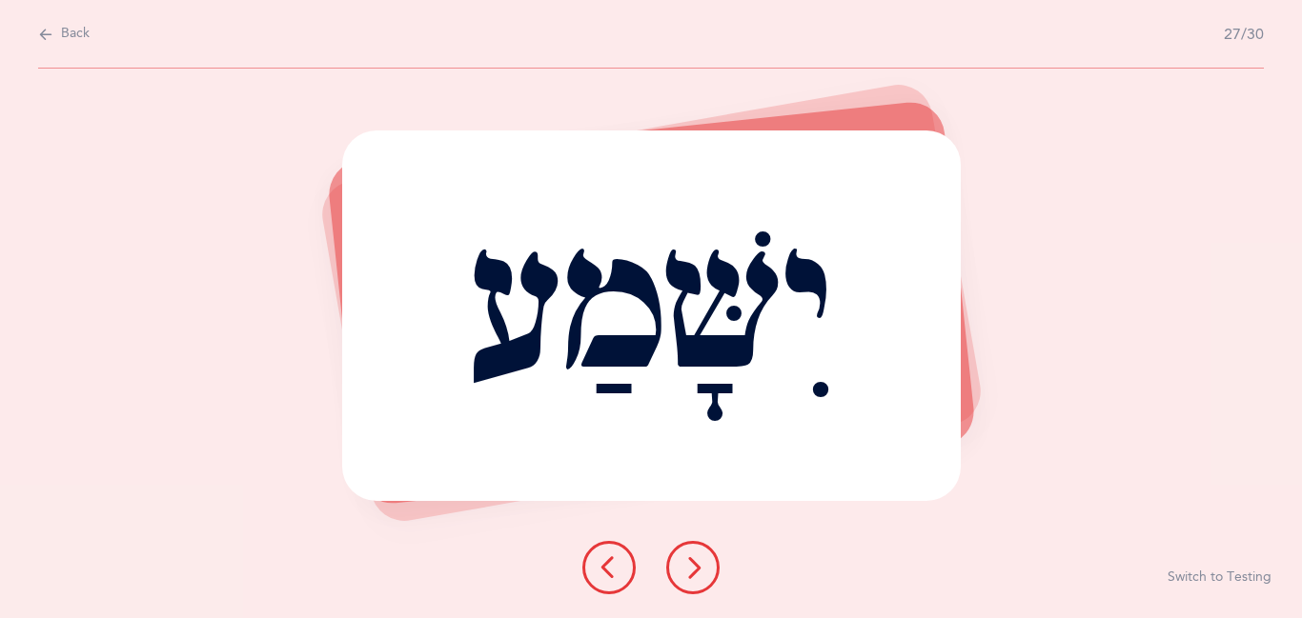
click at [682, 571] on icon at bounding box center [692, 568] width 23 height 23
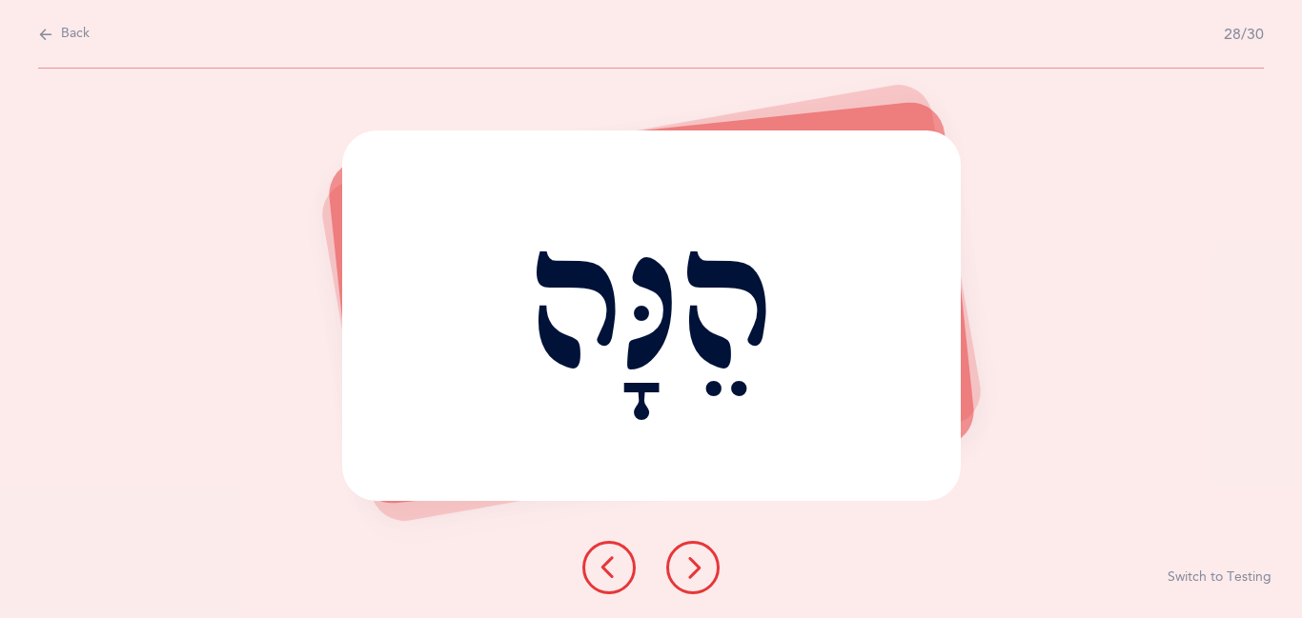
click at [682, 571] on icon at bounding box center [692, 568] width 23 height 23
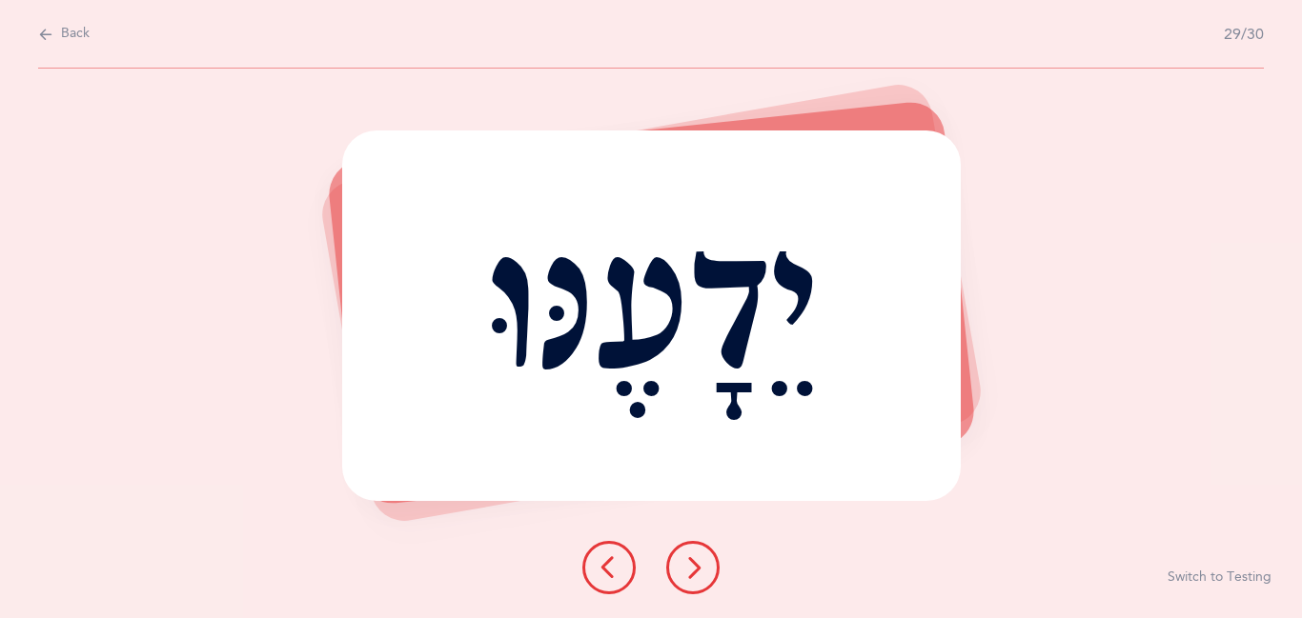
click at [680, 580] on button at bounding box center [692, 567] width 53 height 53
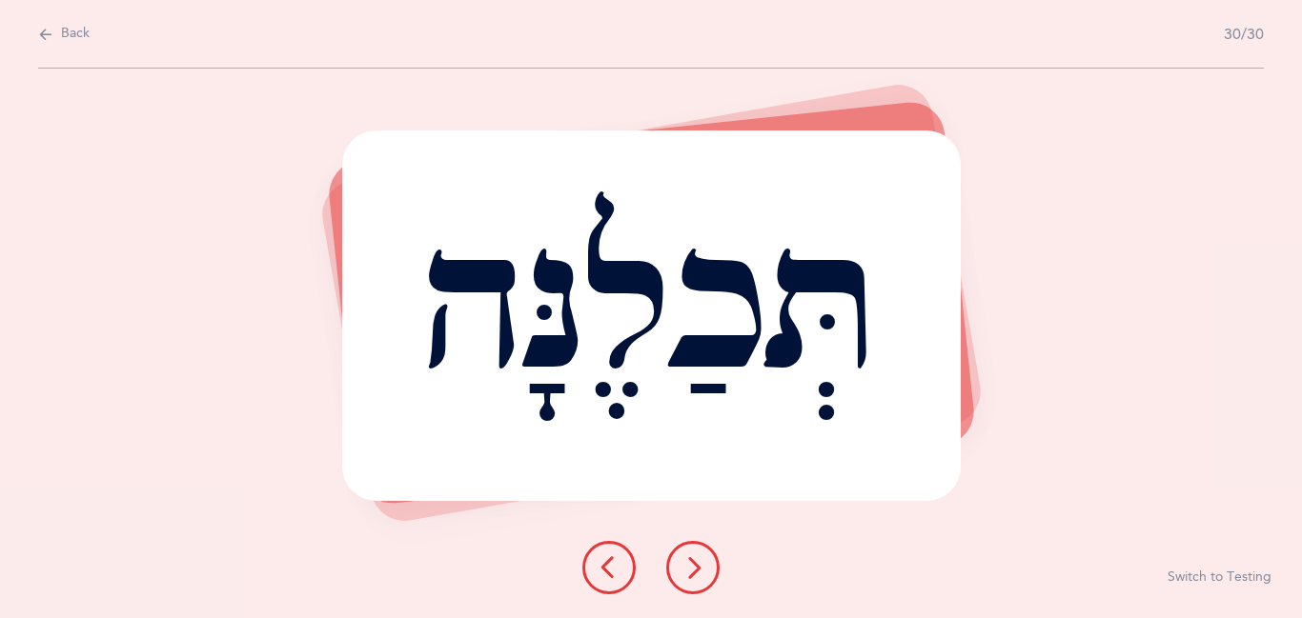
click at [681, 577] on icon at bounding box center [692, 568] width 23 height 23
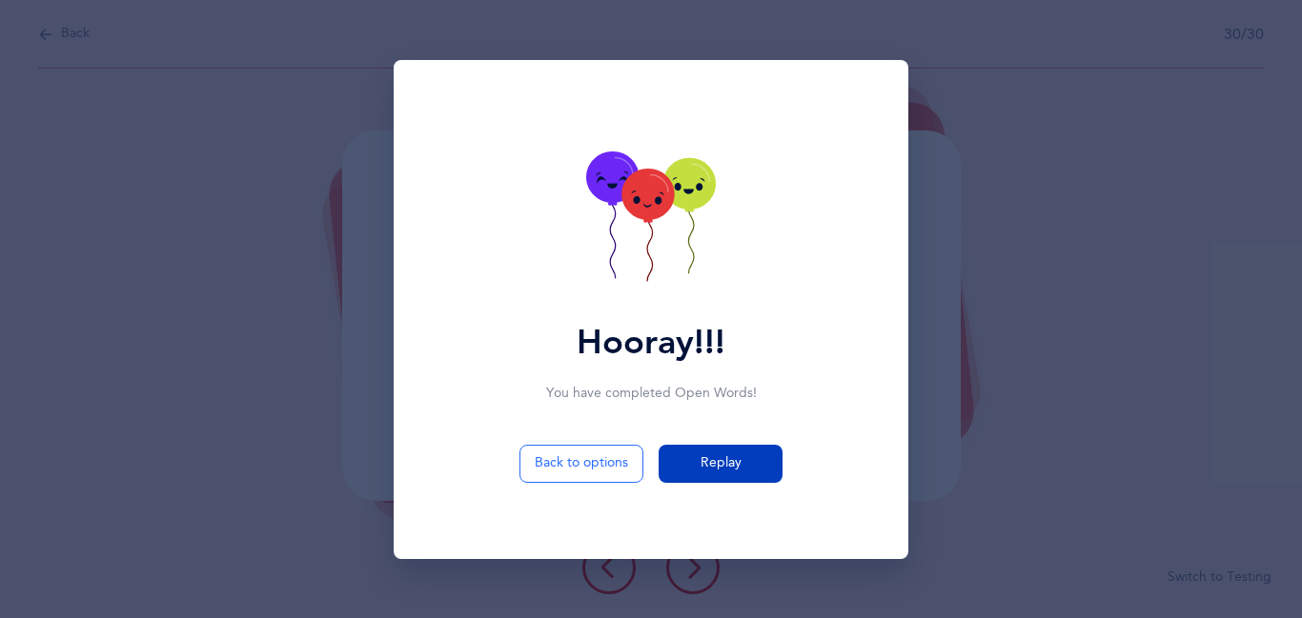
click at [719, 468] on span "Replay" at bounding box center [720, 464] width 41 height 20
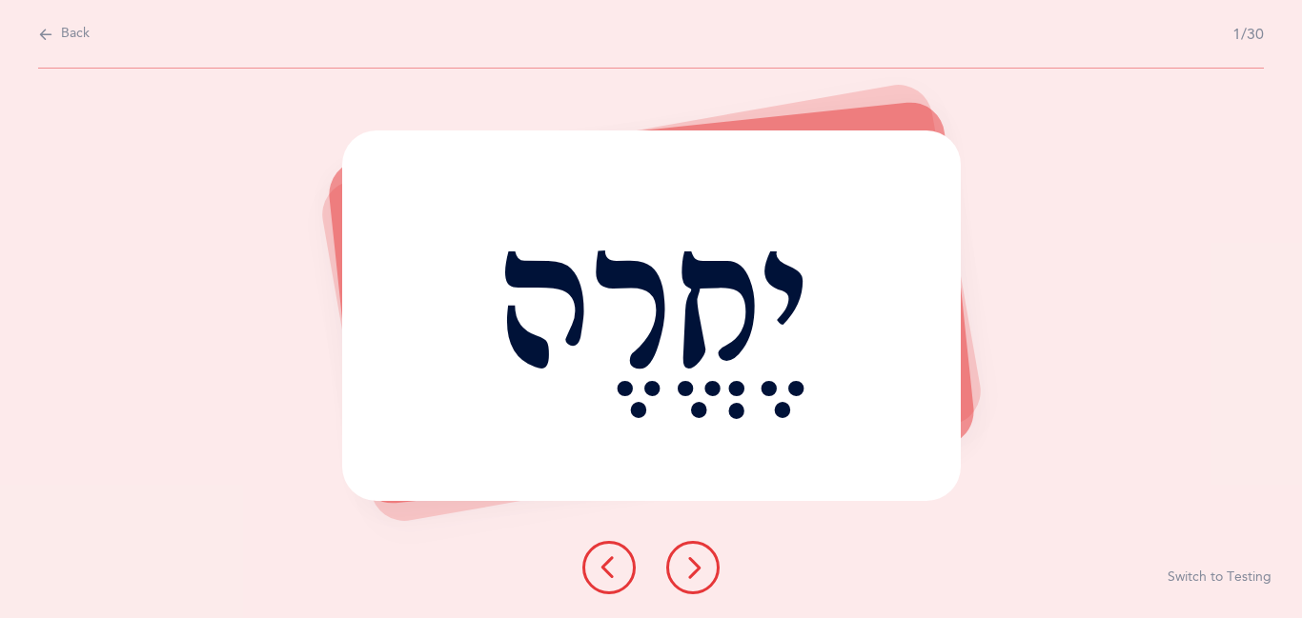
click at [698, 577] on icon at bounding box center [692, 568] width 23 height 23
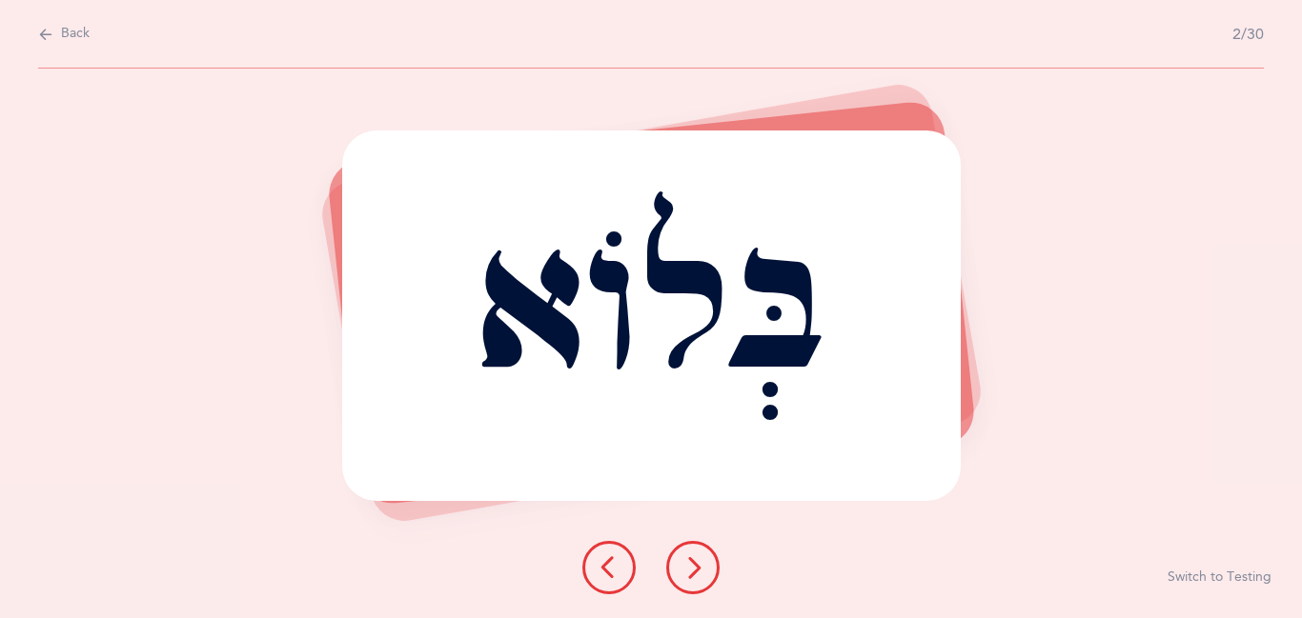
click at [698, 577] on icon at bounding box center [692, 568] width 23 height 23
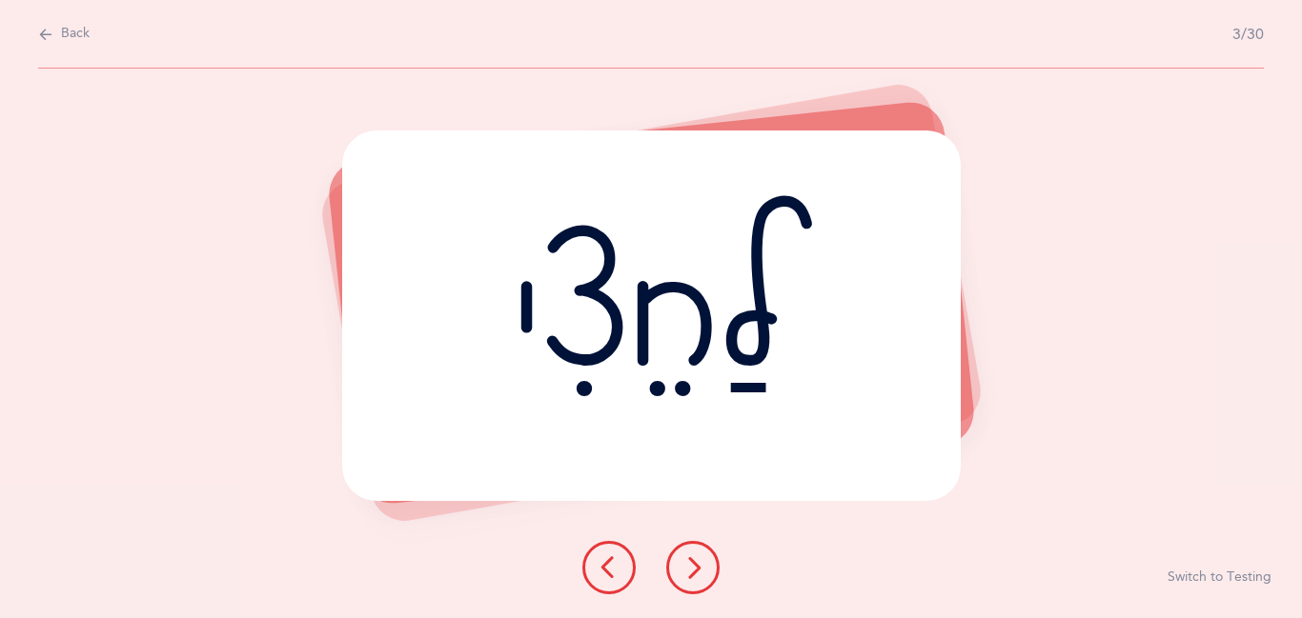
click at [698, 577] on icon at bounding box center [692, 568] width 23 height 23
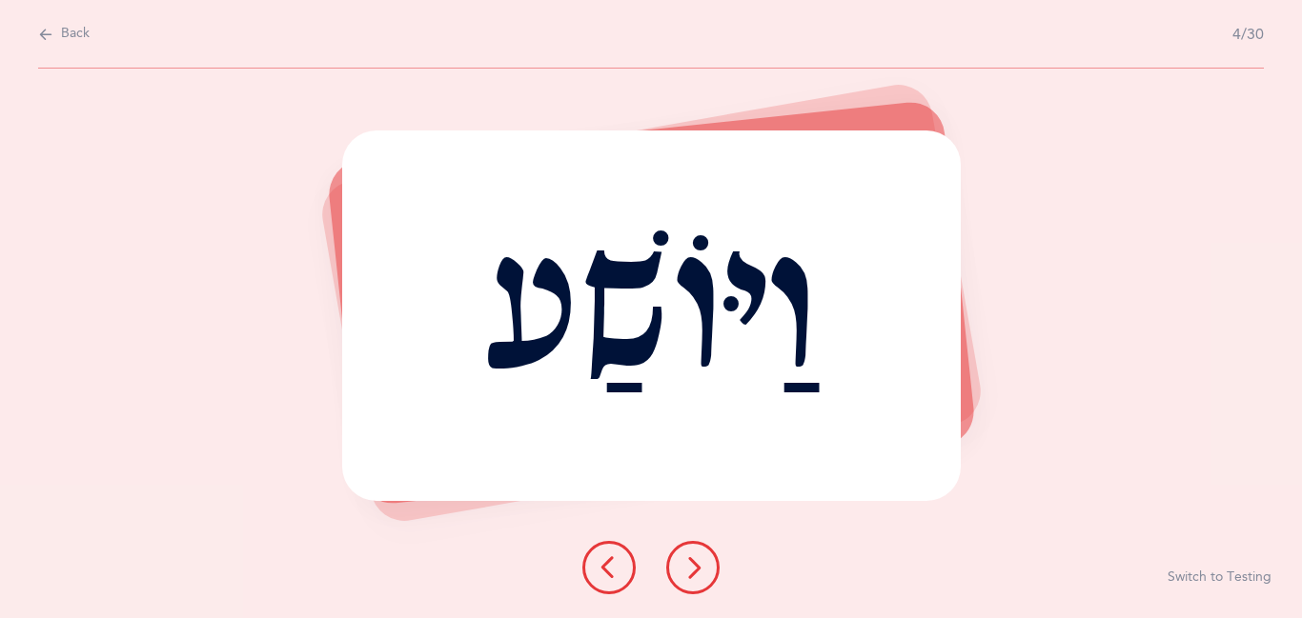
click at [698, 577] on icon at bounding box center [692, 568] width 23 height 23
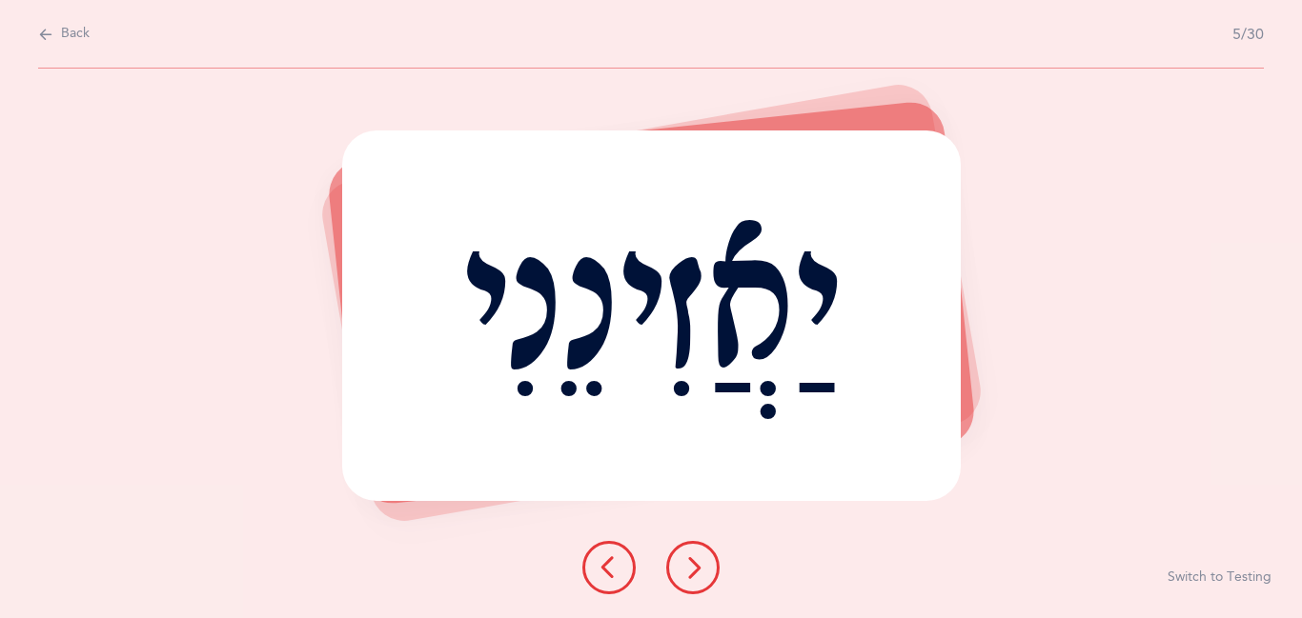
click at [698, 577] on icon at bounding box center [692, 568] width 23 height 23
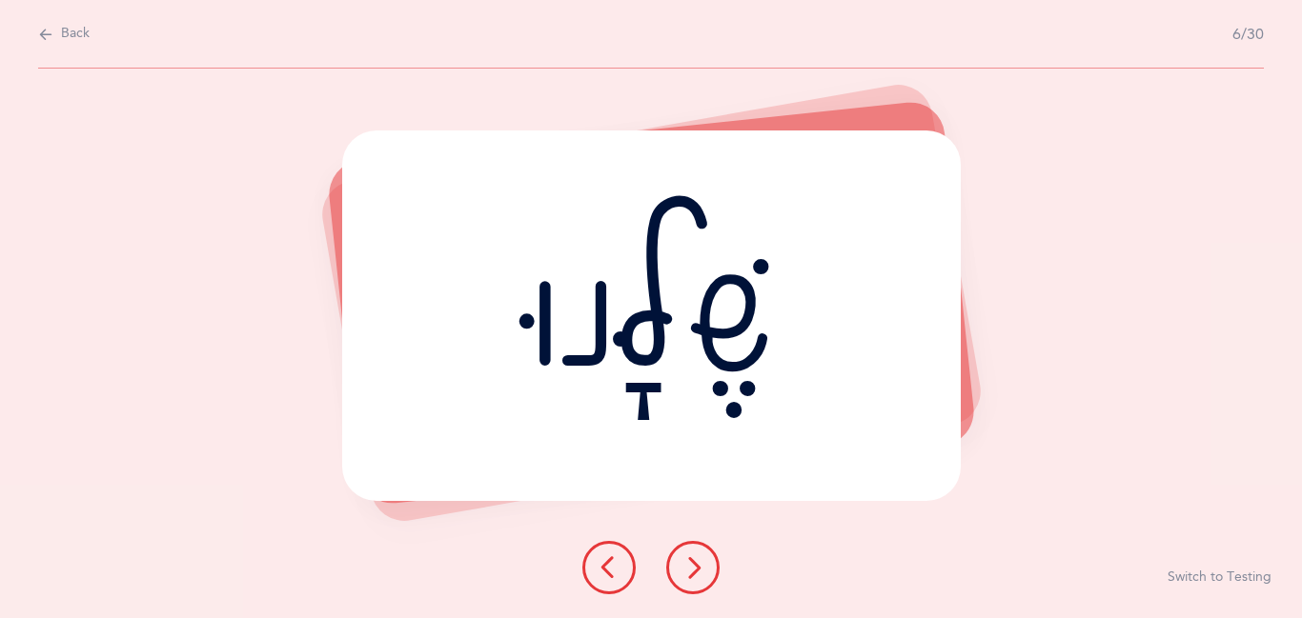
click at [698, 577] on icon at bounding box center [692, 568] width 23 height 23
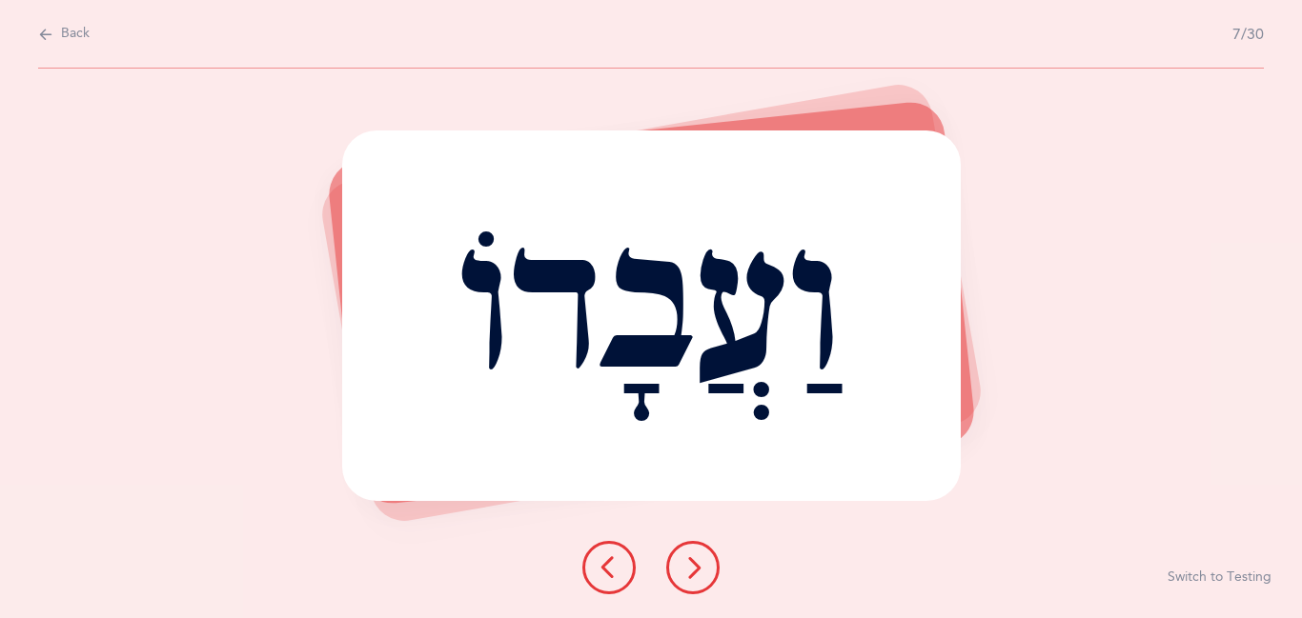
click at [698, 577] on icon at bounding box center [692, 568] width 23 height 23
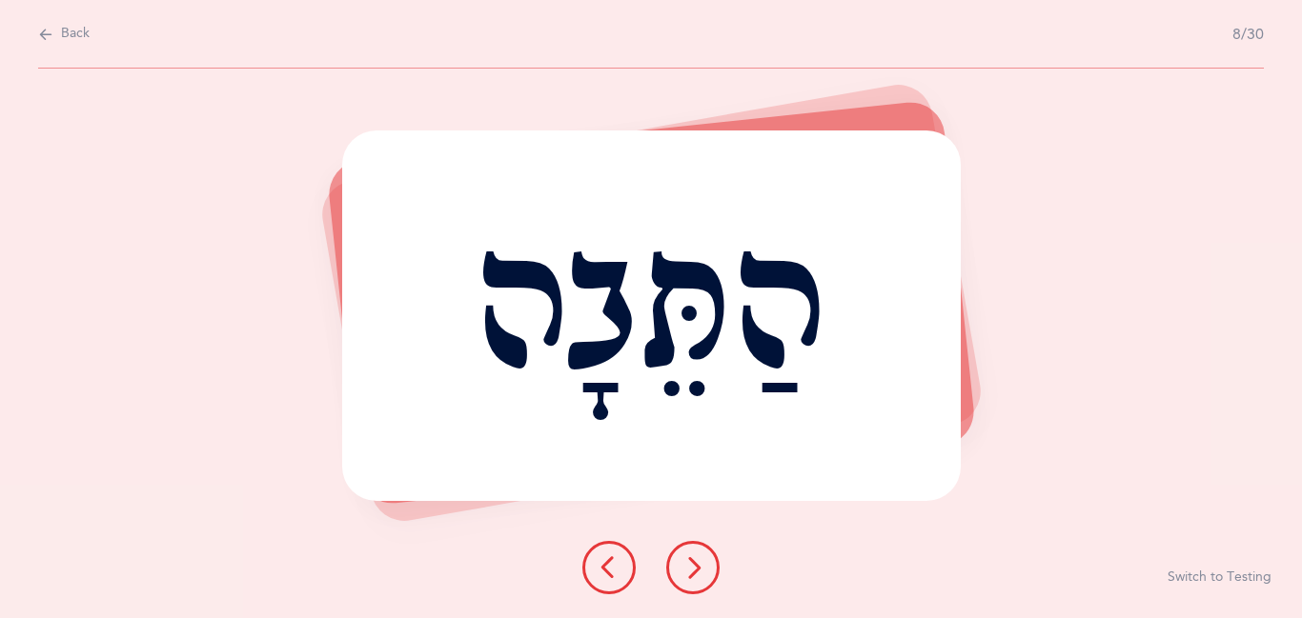
click at [698, 577] on icon at bounding box center [692, 568] width 23 height 23
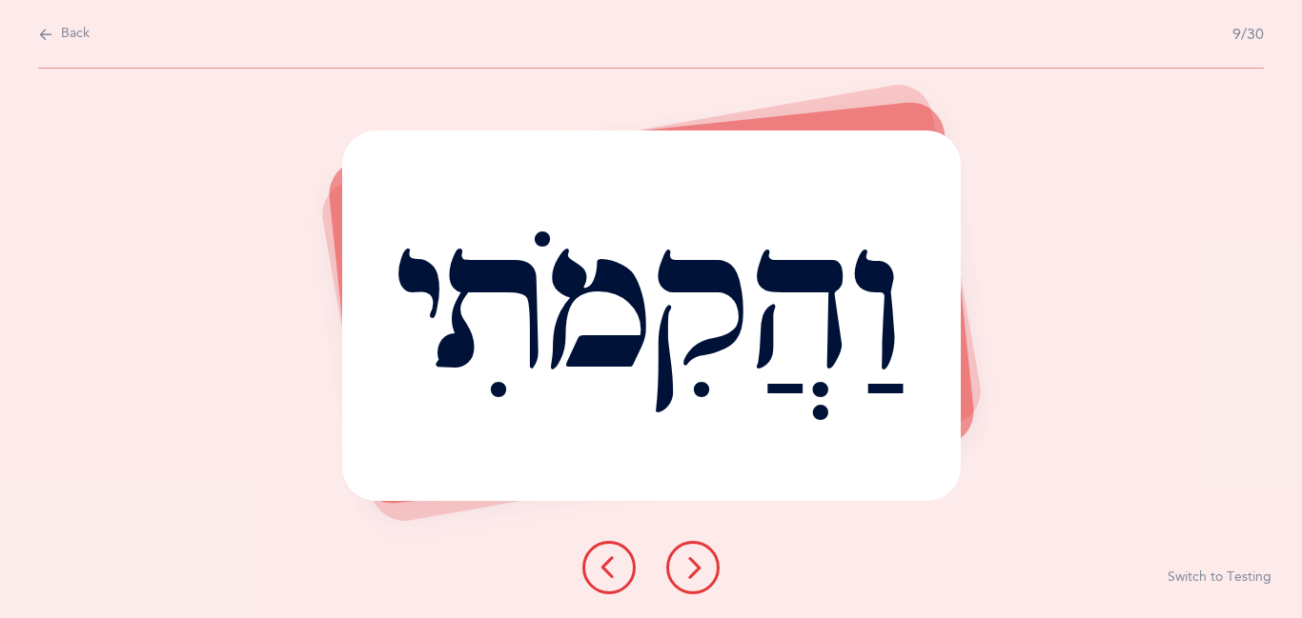
click at [698, 577] on icon at bounding box center [692, 568] width 23 height 23
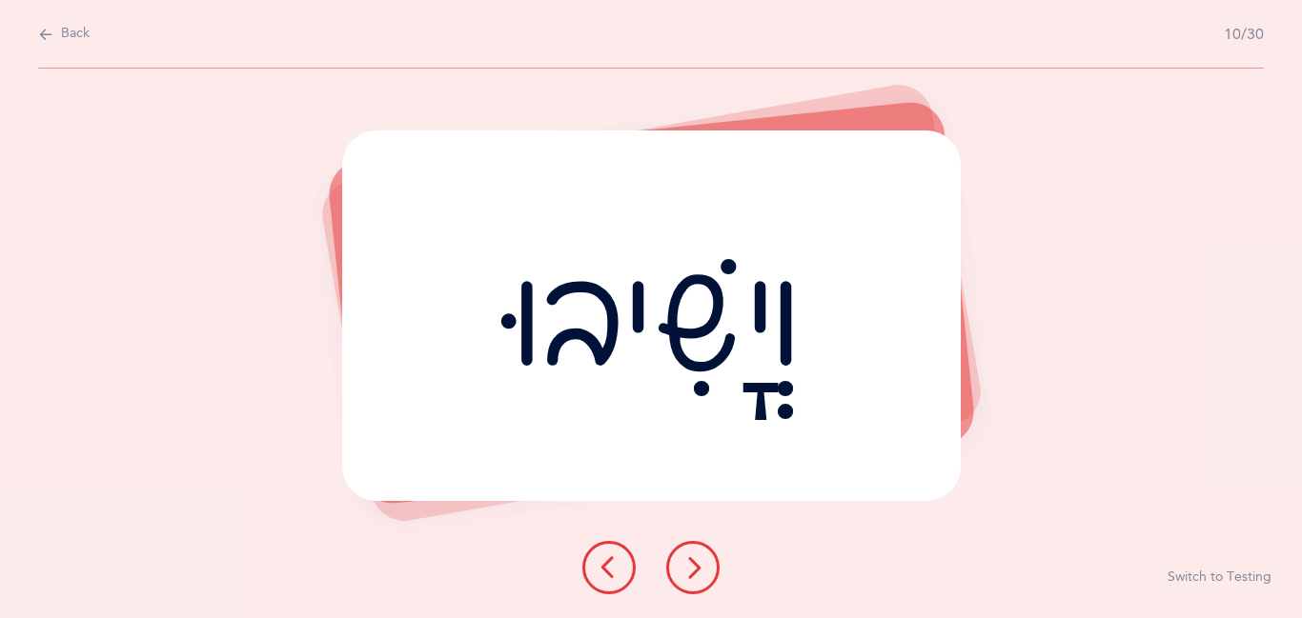
click at [698, 577] on icon at bounding box center [692, 568] width 23 height 23
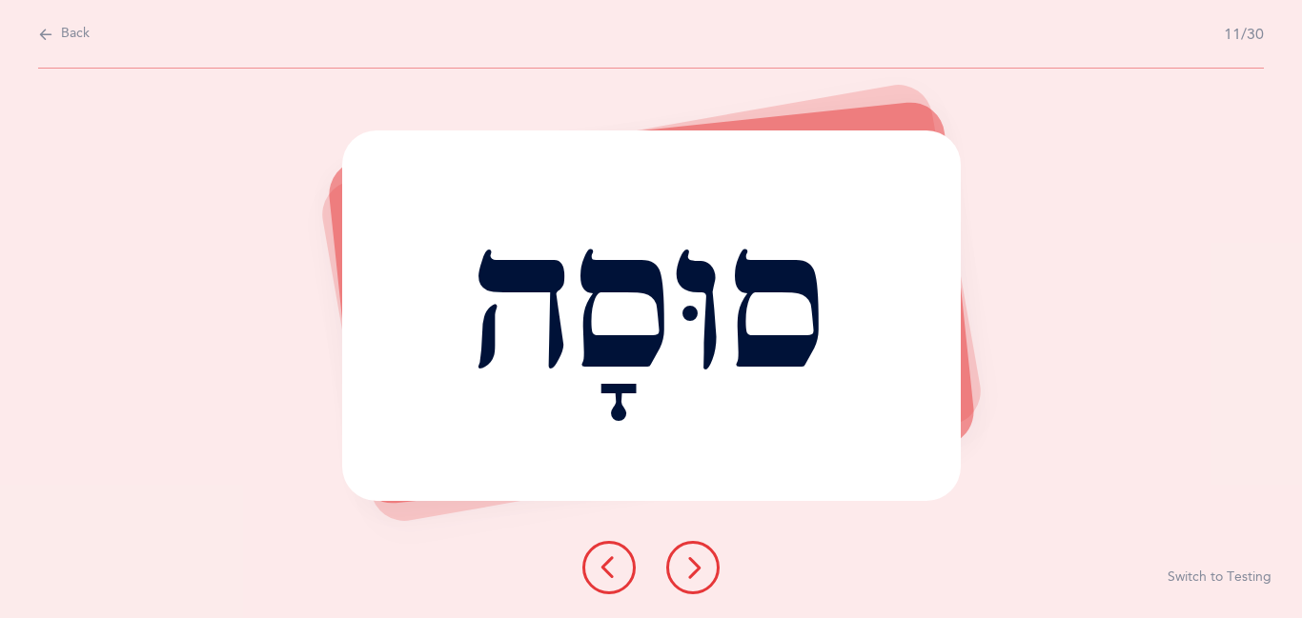
click at [698, 577] on icon at bounding box center [692, 568] width 23 height 23
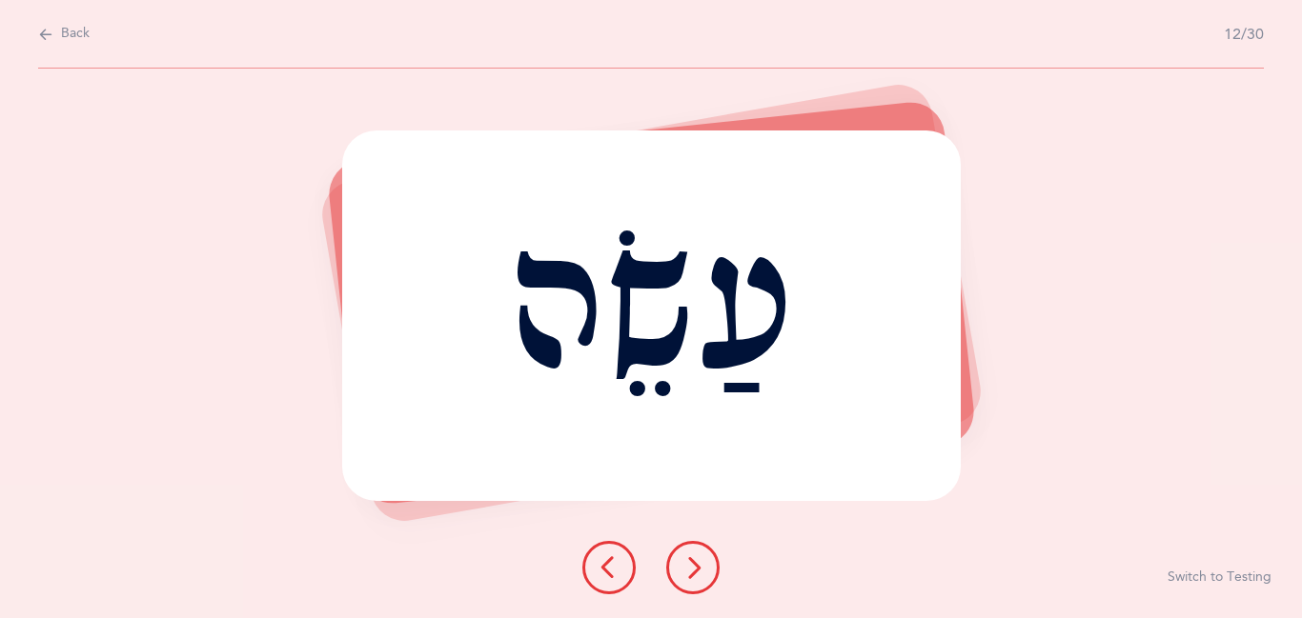
click at [698, 577] on icon at bounding box center [692, 568] width 23 height 23
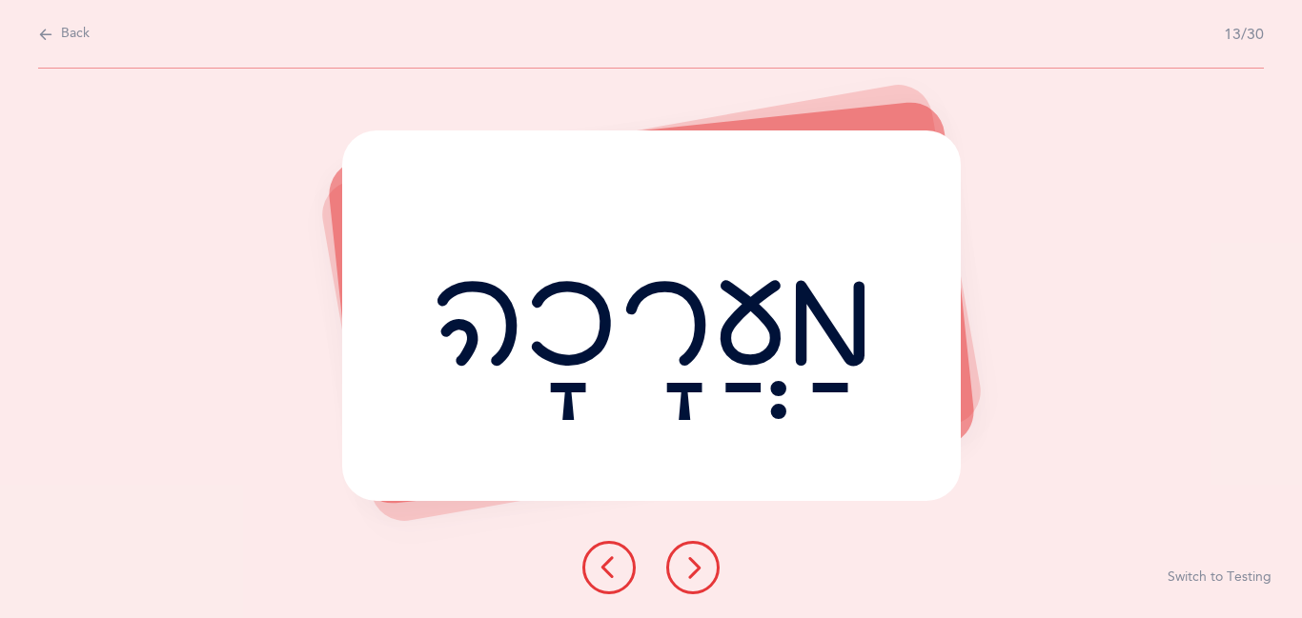
click at [698, 577] on icon at bounding box center [692, 568] width 23 height 23
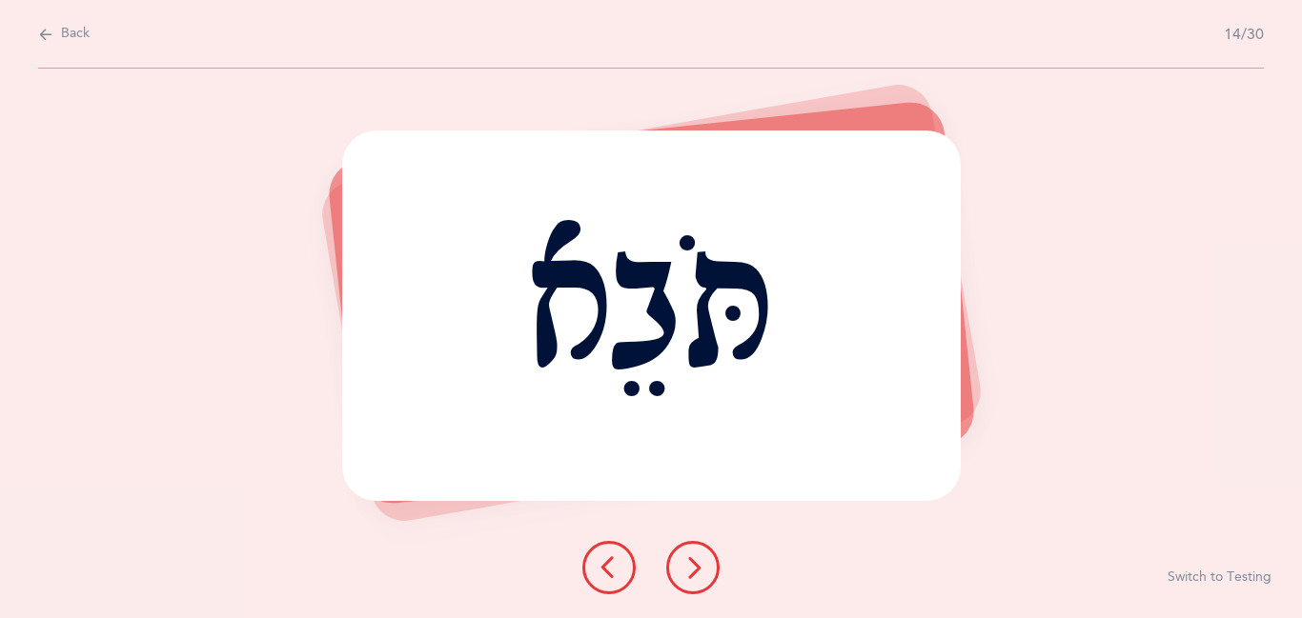
click at [698, 577] on icon at bounding box center [692, 568] width 23 height 23
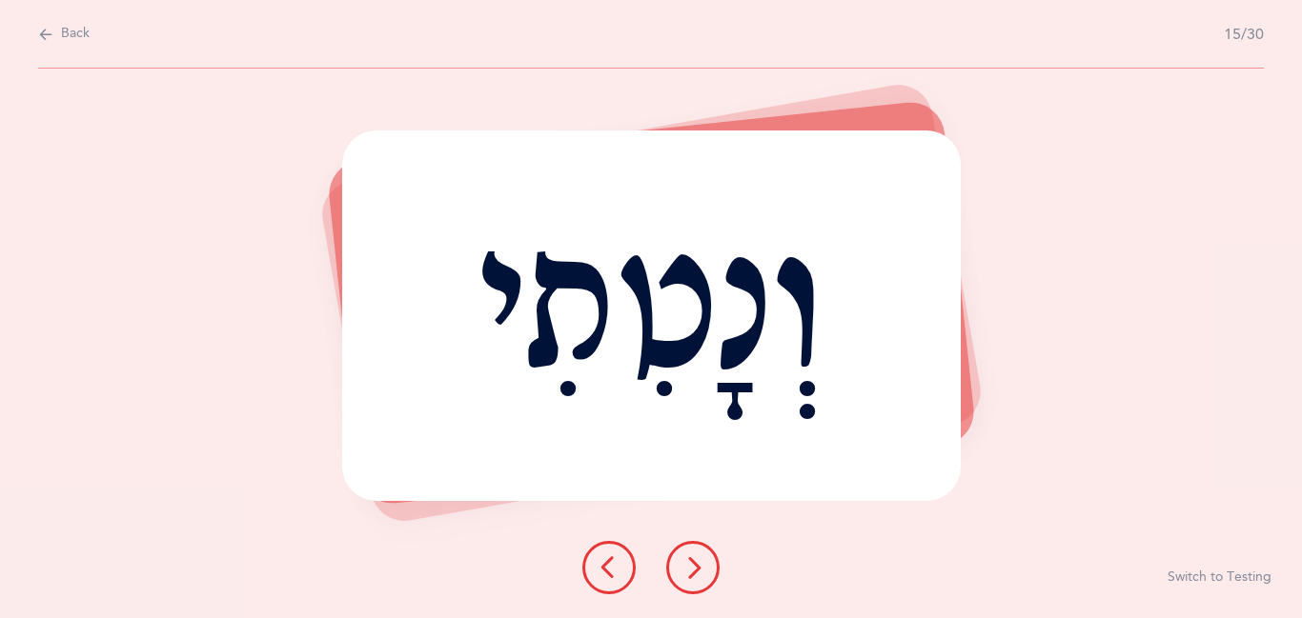
click at [698, 577] on icon at bounding box center [692, 568] width 23 height 23
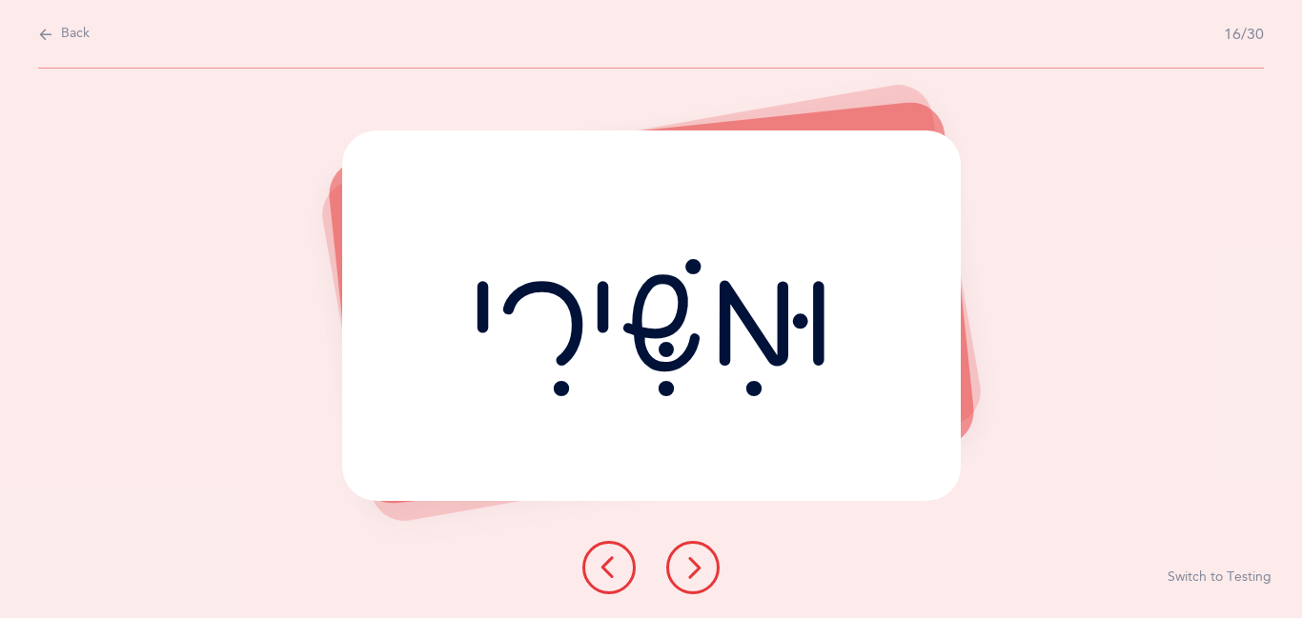
click at [698, 577] on icon at bounding box center [692, 568] width 23 height 23
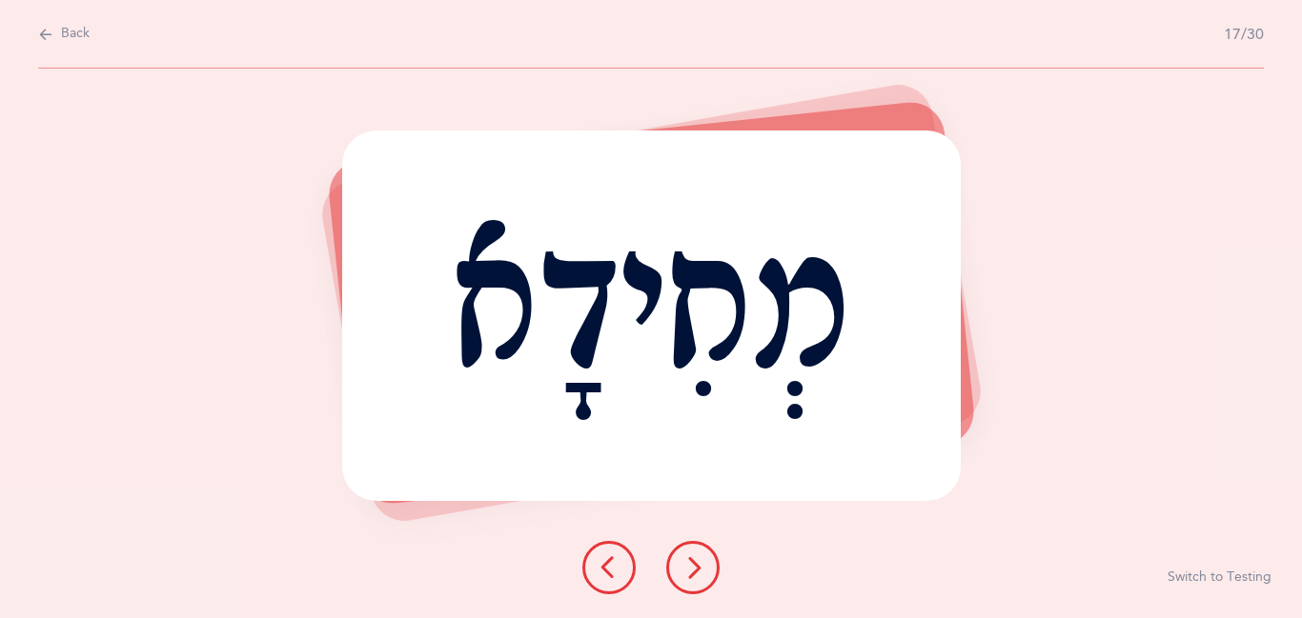
click at [698, 577] on icon at bounding box center [692, 568] width 23 height 23
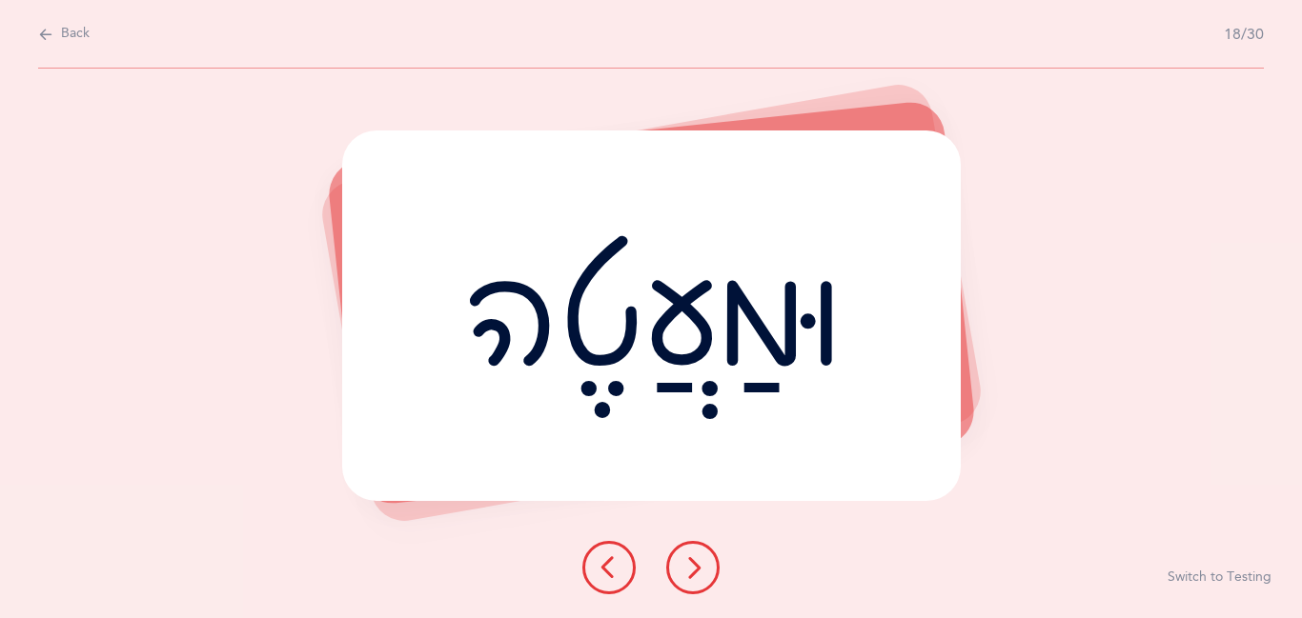
click at [698, 577] on icon at bounding box center [692, 568] width 23 height 23
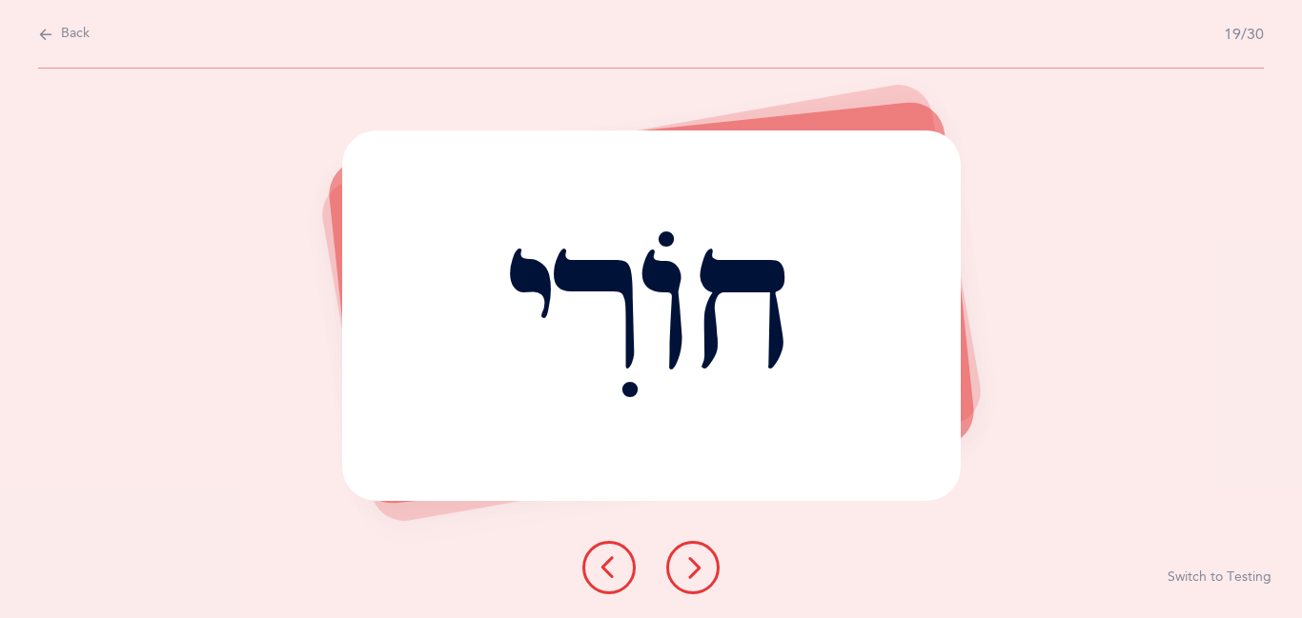
click at [698, 577] on icon at bounding box center [692, 568] width 23 height 23
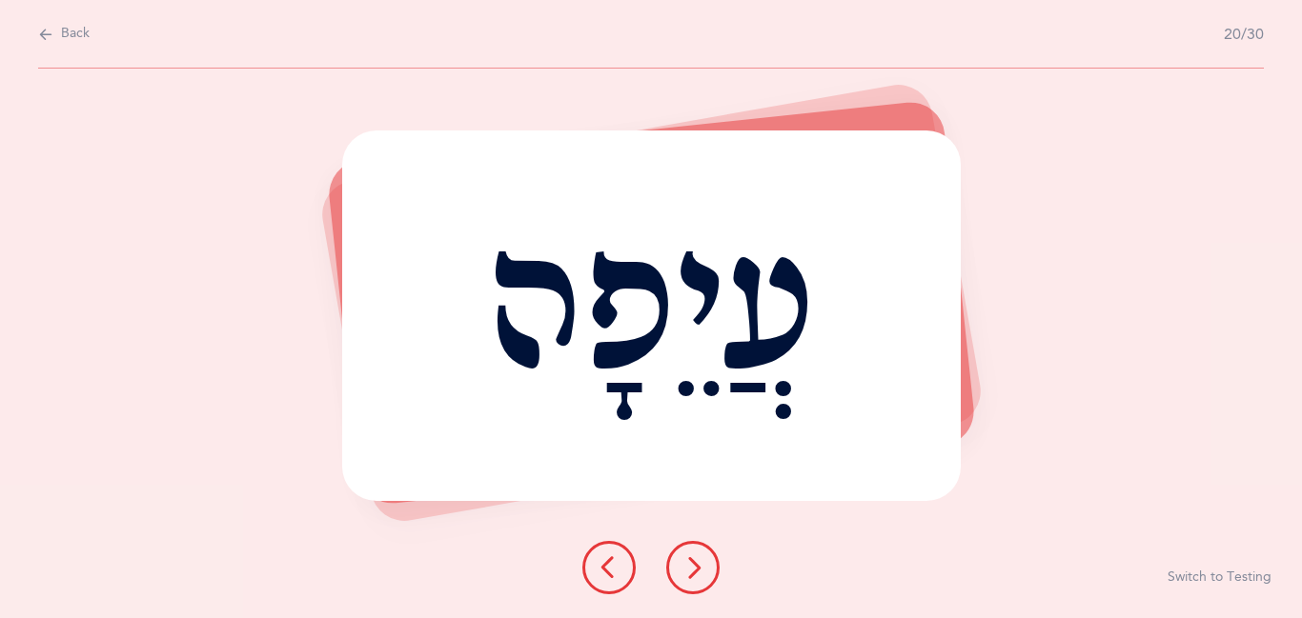
click at [698, 577] on icon at bounding box center [692, 568] width 23 height 23
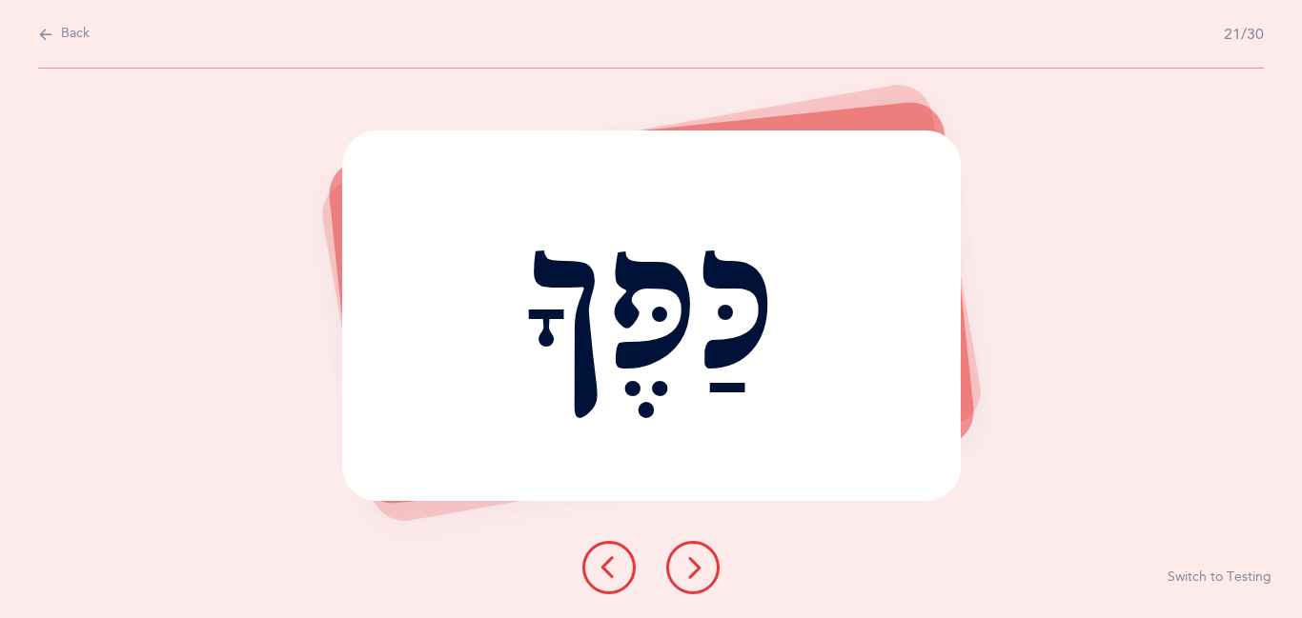
click at [698, 577] on icon at bounding box center [692, 568] width 23 height 23
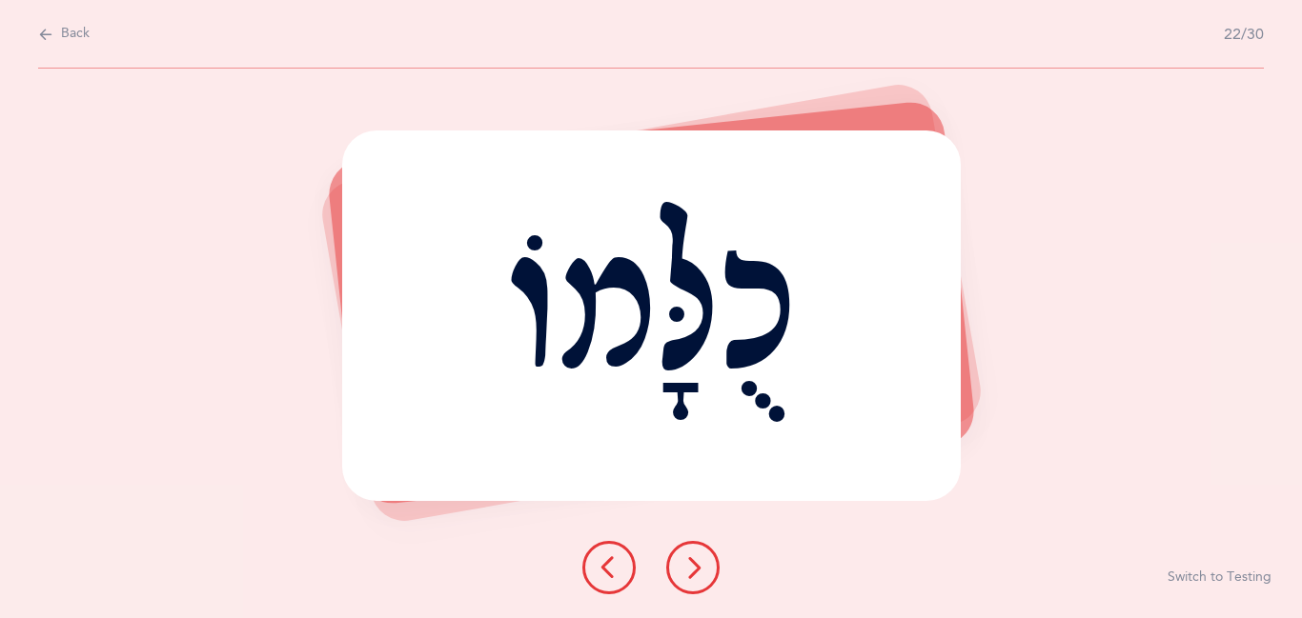
click at [698, 577] on icon at bounding box center [692, 568] width 23 height 23
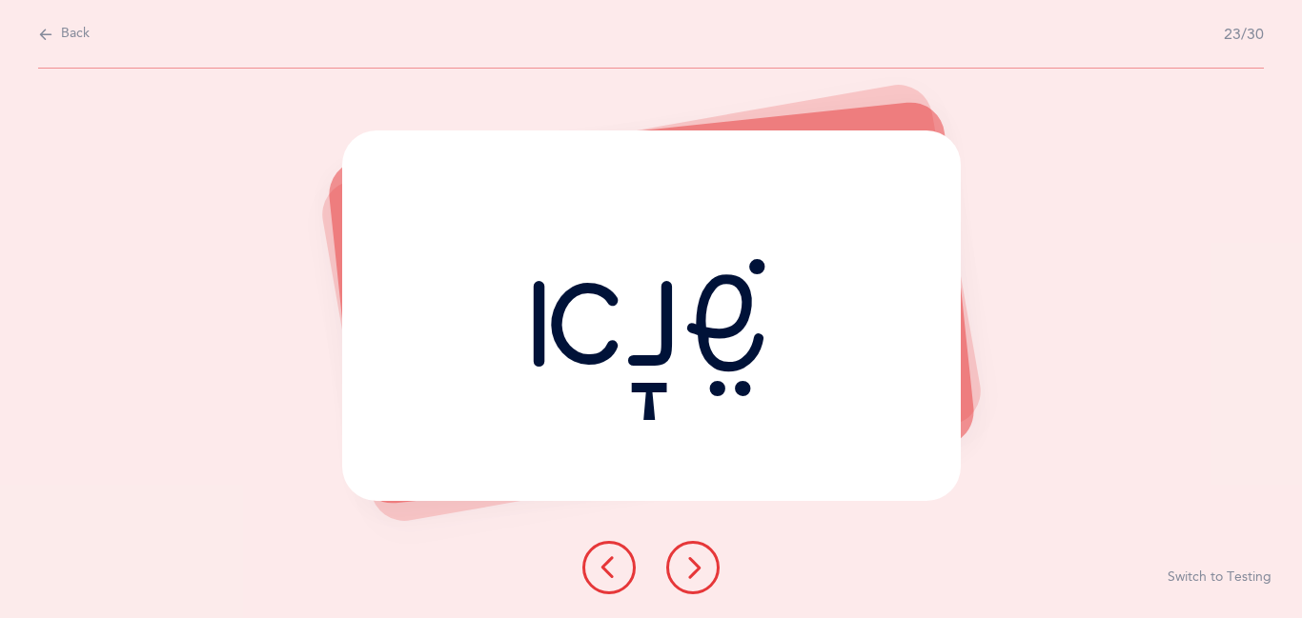
click at [698, 577] on icon at bounding box center [692, 568] width 23 height 23
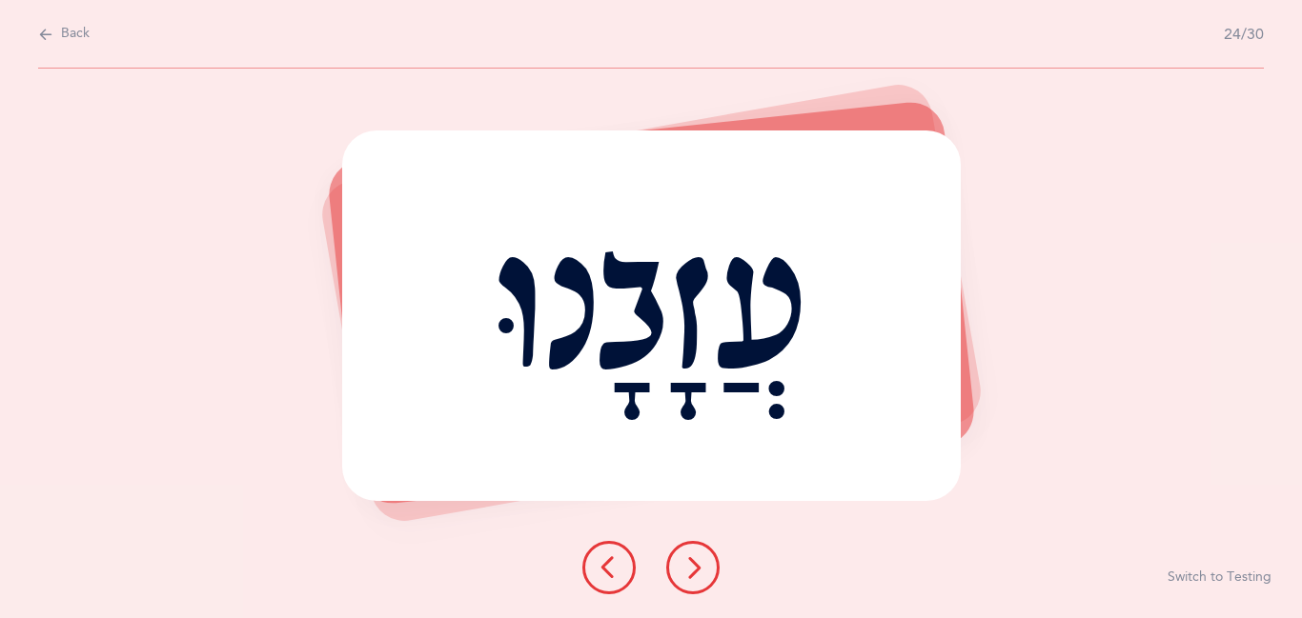
click at [698, 577] on icon at bounding box center [692, 568] width 23 height 23
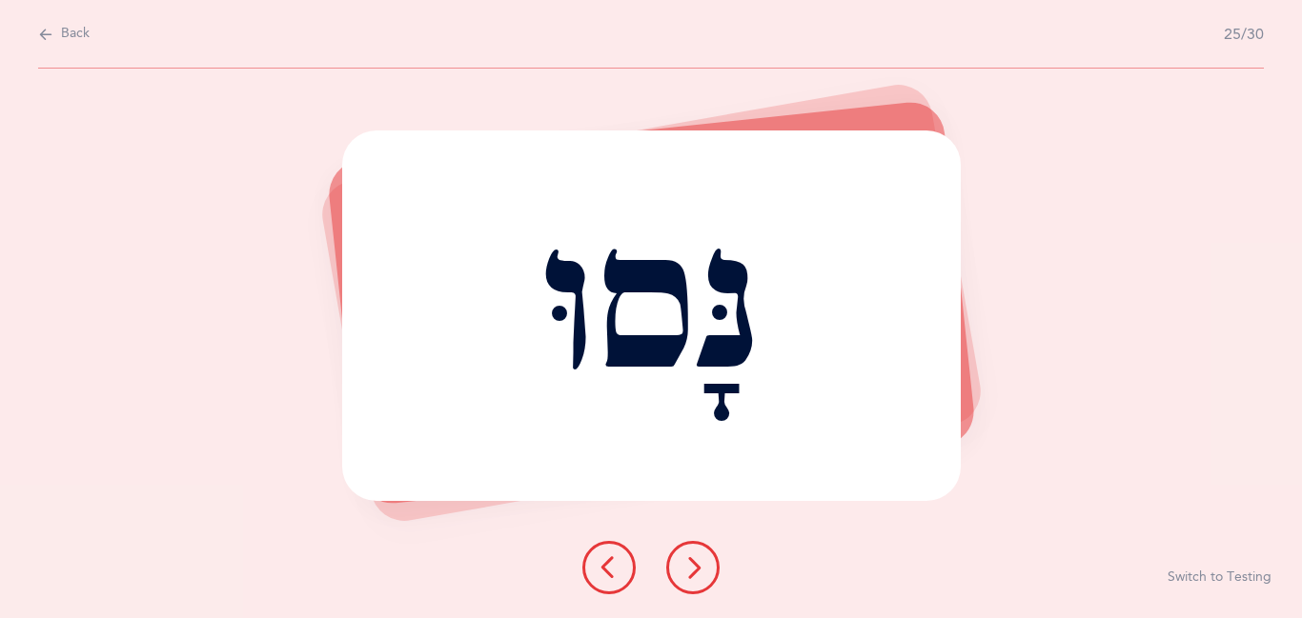
click at [698, 577] on icon at bounding box center [692, 568] width 23 height 23
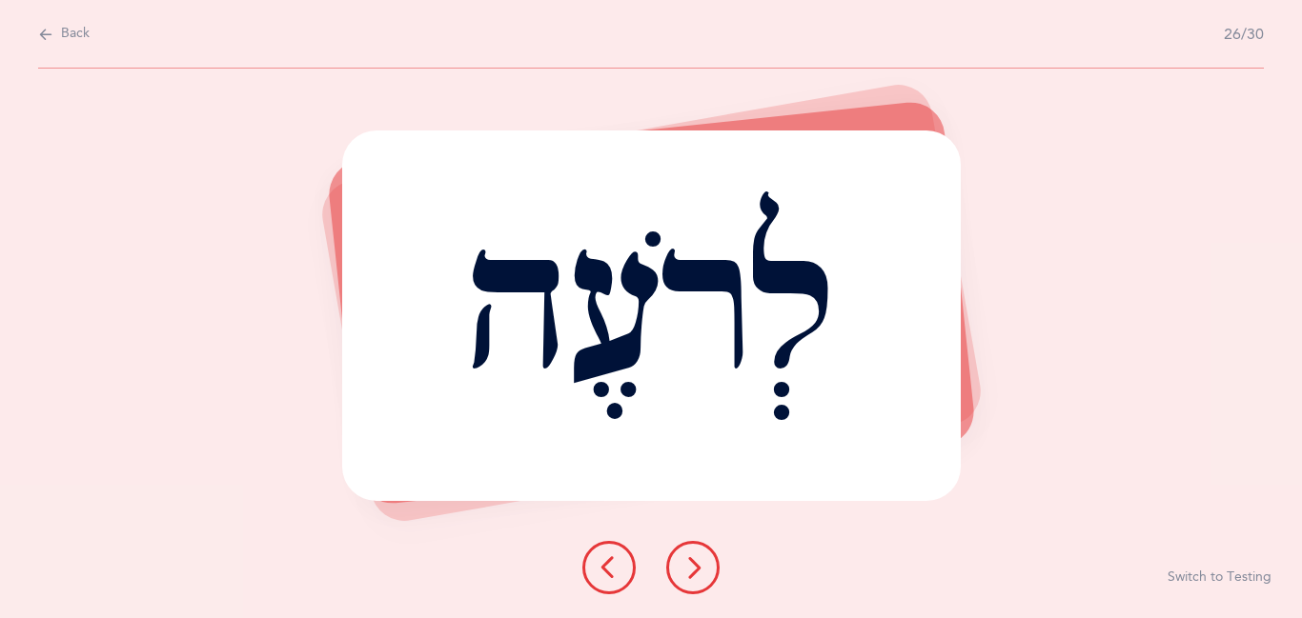
click at [698, 577] on icon at bounding box center [692, 568] width 23 height 23
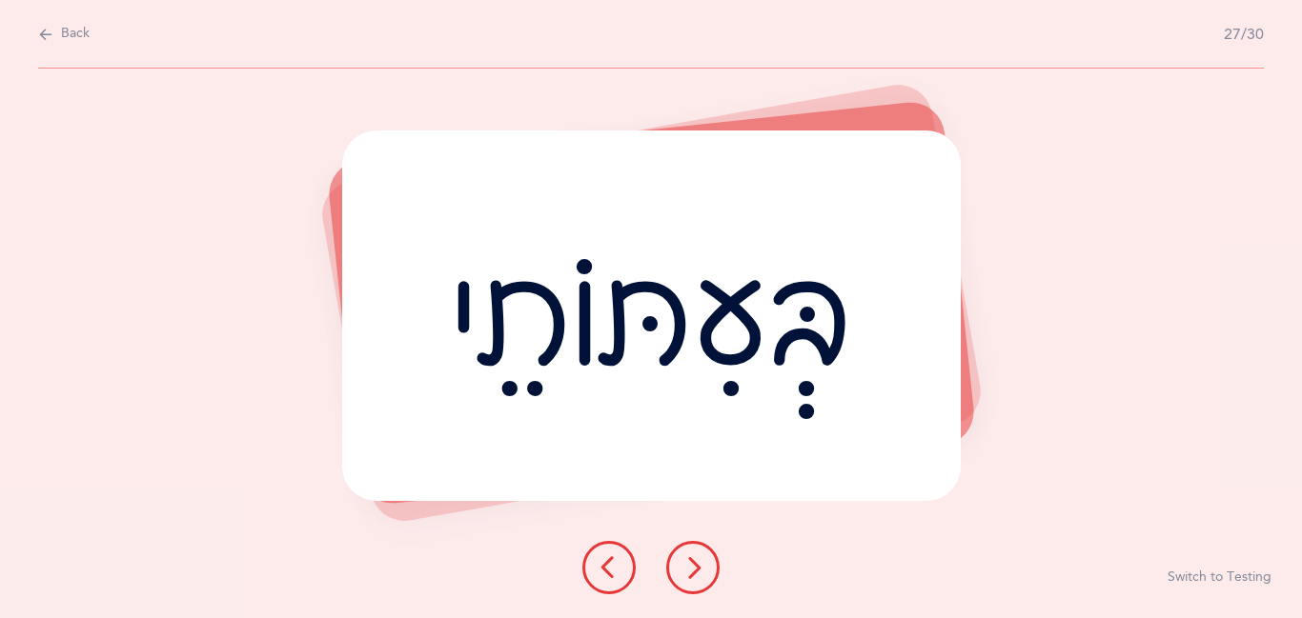
click at [698, 577] on icon at bounding box center [692, 568] width 23 height 23
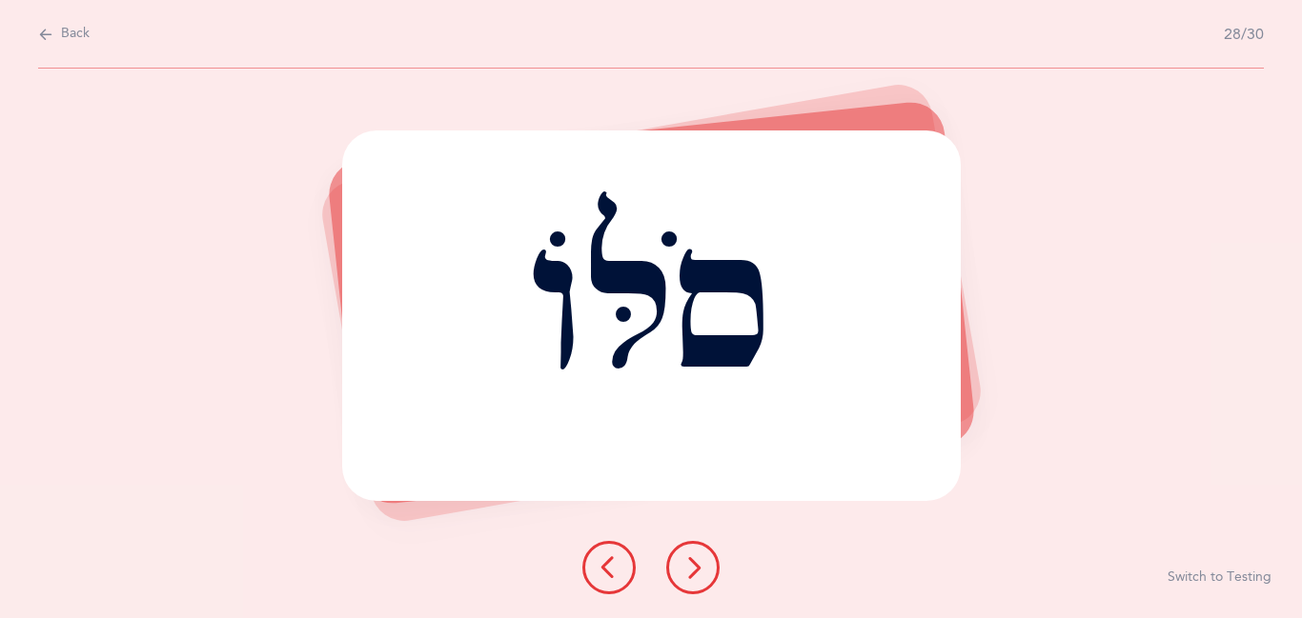
click at [698, 577] on icon at bounding box center [692, 568] width 23 height 23
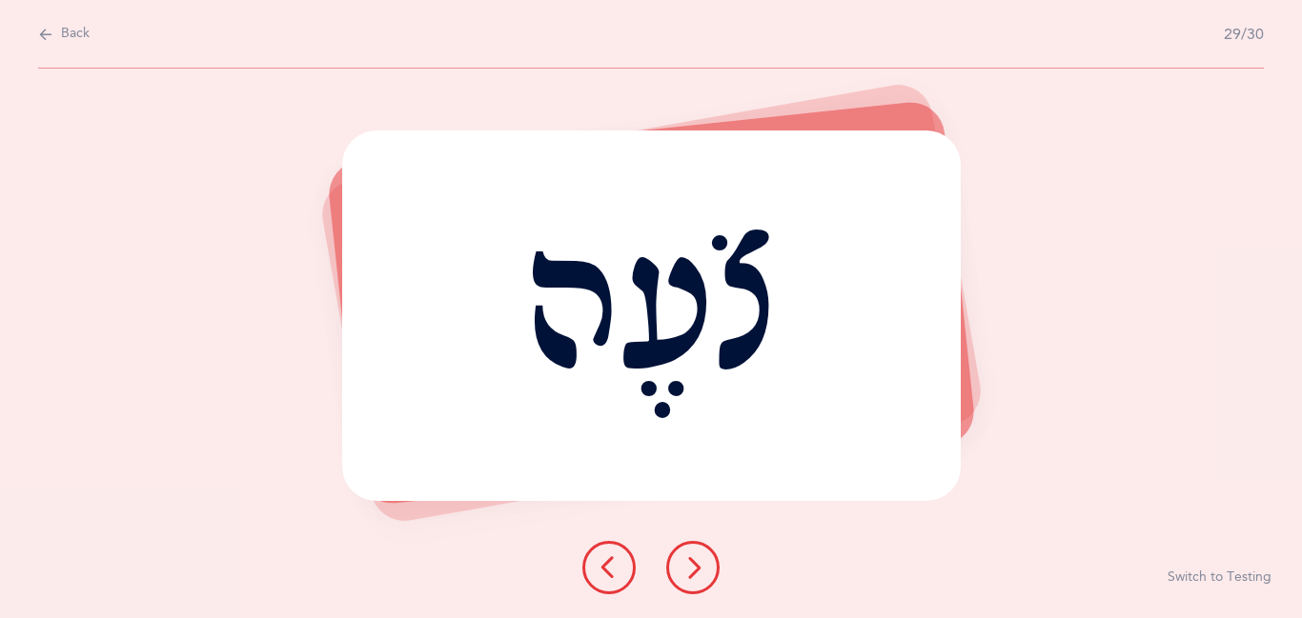
click at [698, 577] on icon at bounding box center [692, 568] width 23 height 23
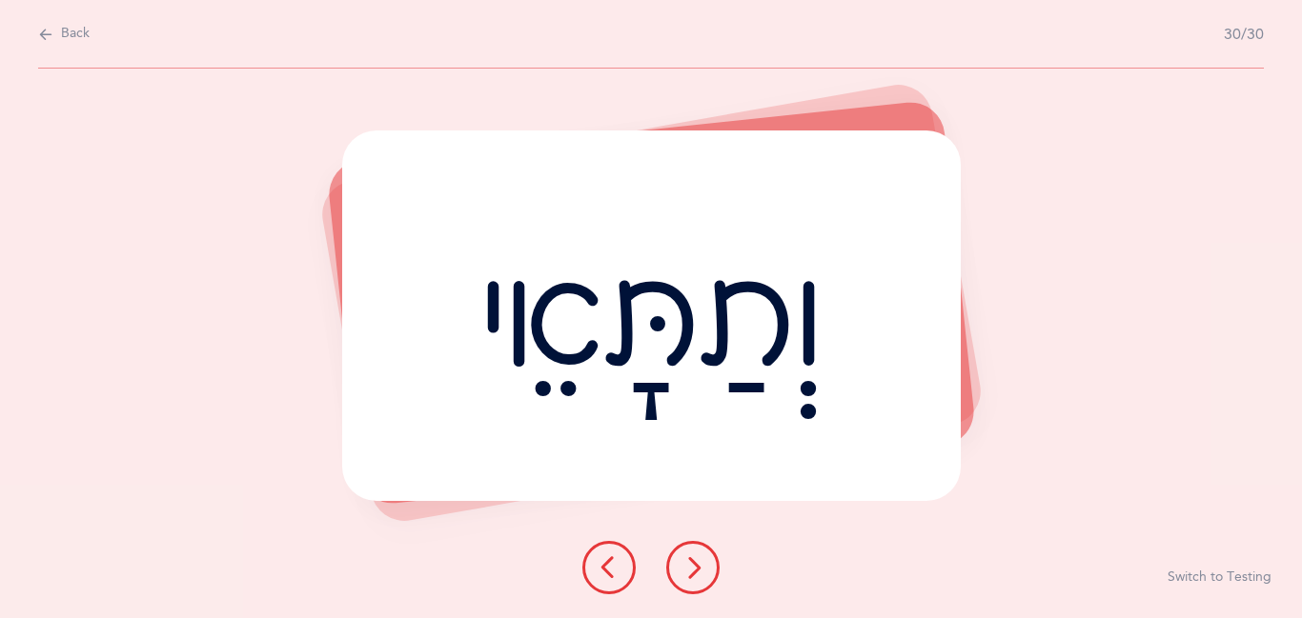
click at [698, 577] on icon at bounding box center [692, 568] width 23 height 23
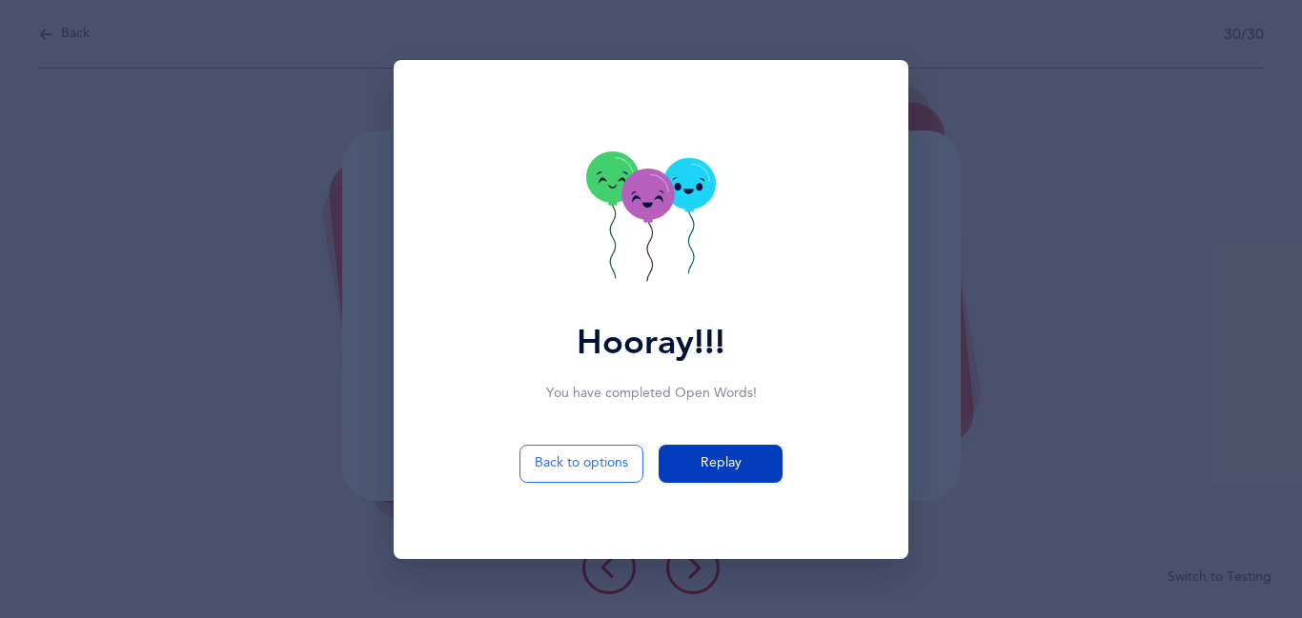
click at [714, 465] on span "Replay" at bounding box center [720, 464] width 41 height 20
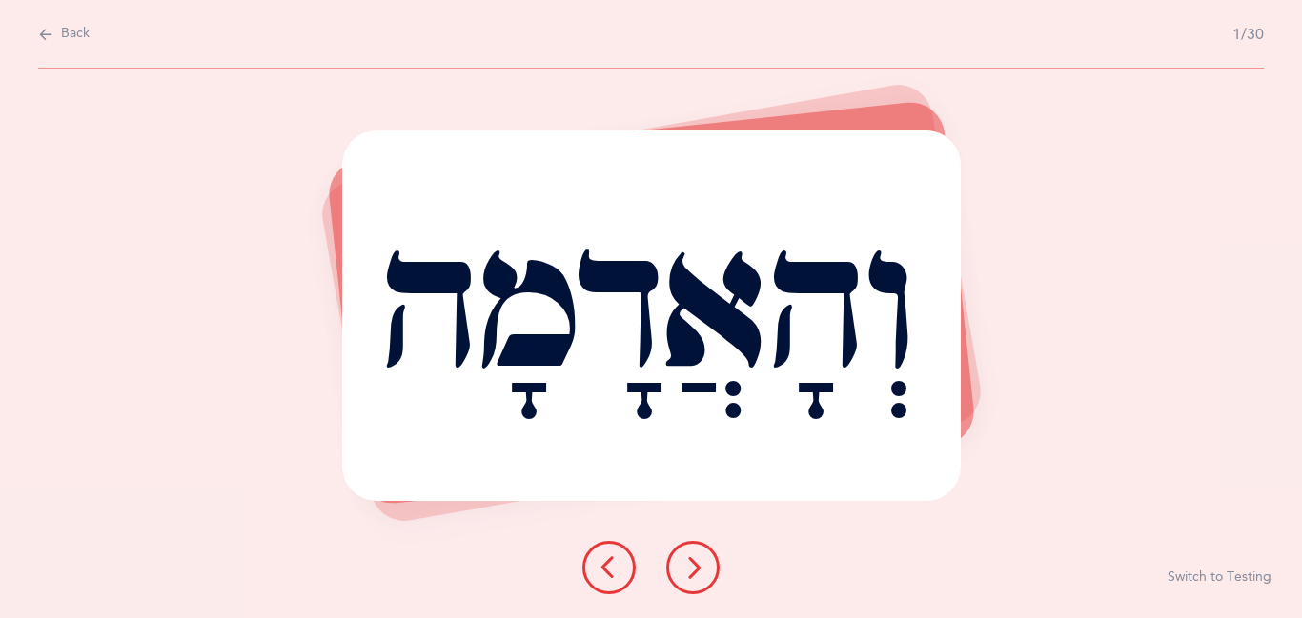
click at [715, 467] on div "וְהָאֲדָמָה" at bounding box center [651, 316] width 618 height 371
click at [695, 537] on div "וְהָאֲדָמָה Report incorrect word Switch to Testing" at bounding box center [651, 344] width 1302 height 550
click at [692, 574] on icon at bounding box center [692, 568] width 23 height 23
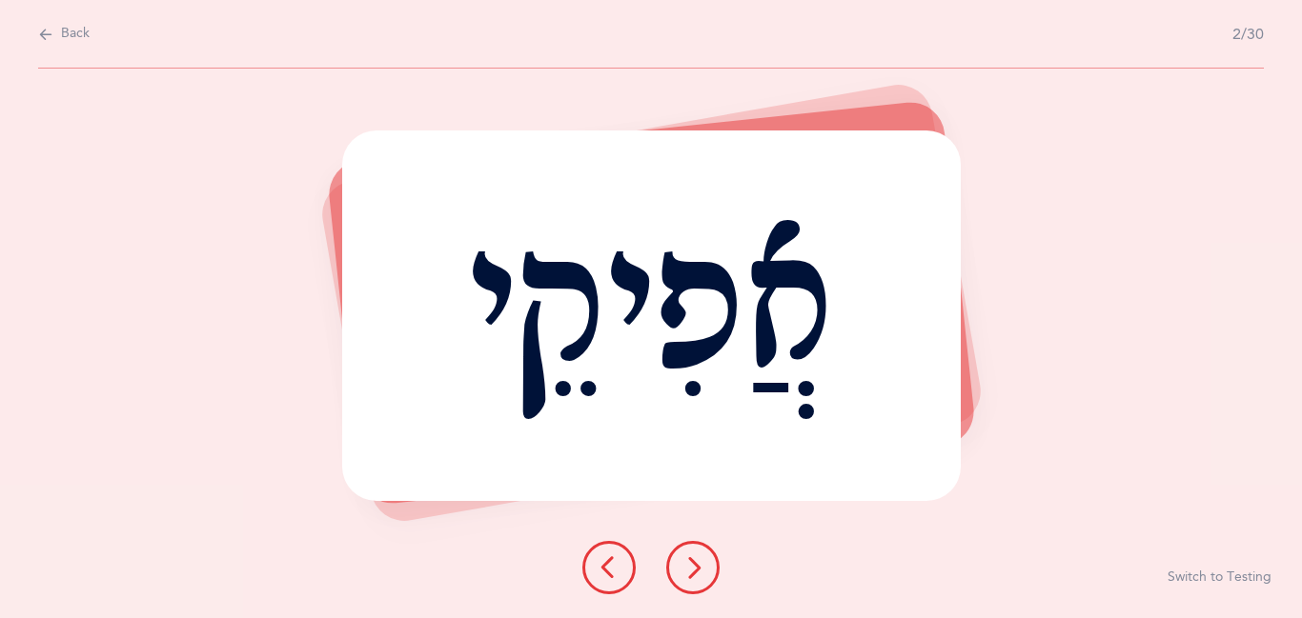
click at [692, 574] on icon at bounding box center [692, 568] width 23 height 23
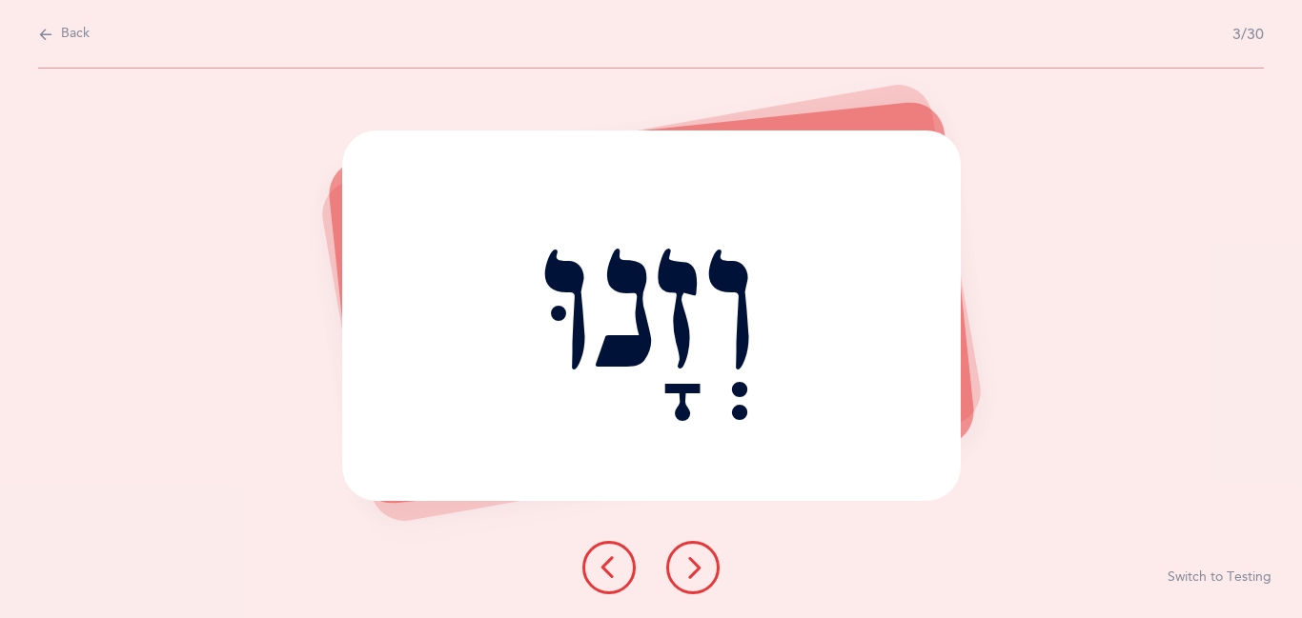
click at [692, 574] on icon at bounding box center [692, 568] width 23 height 23
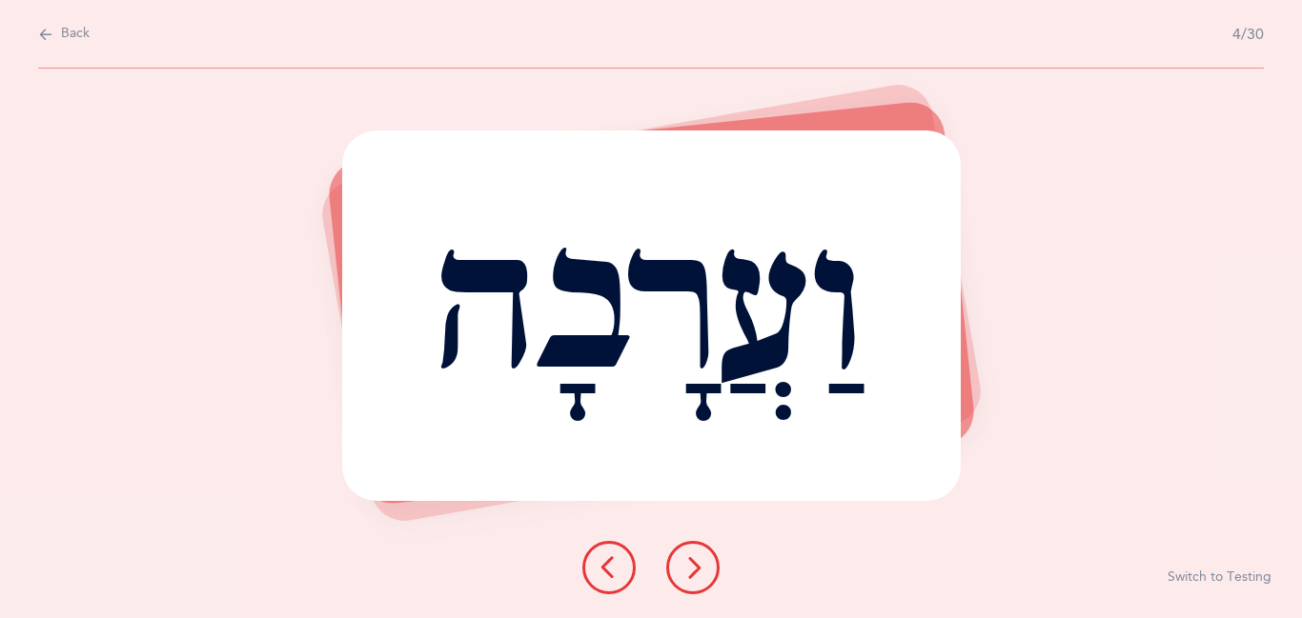
click at [692, 574] on icon at bounding box center [692, 568] width 23 height 23
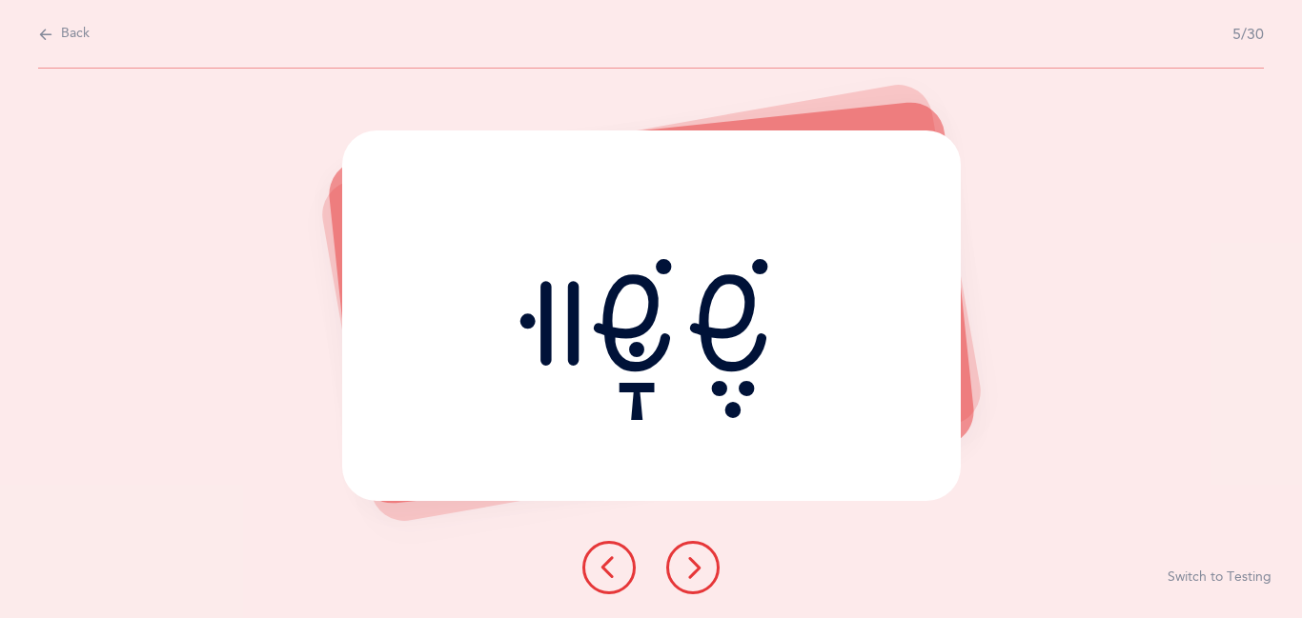
click at [692, 574] on icon at bounding box center [692, 568] width 23 height 23
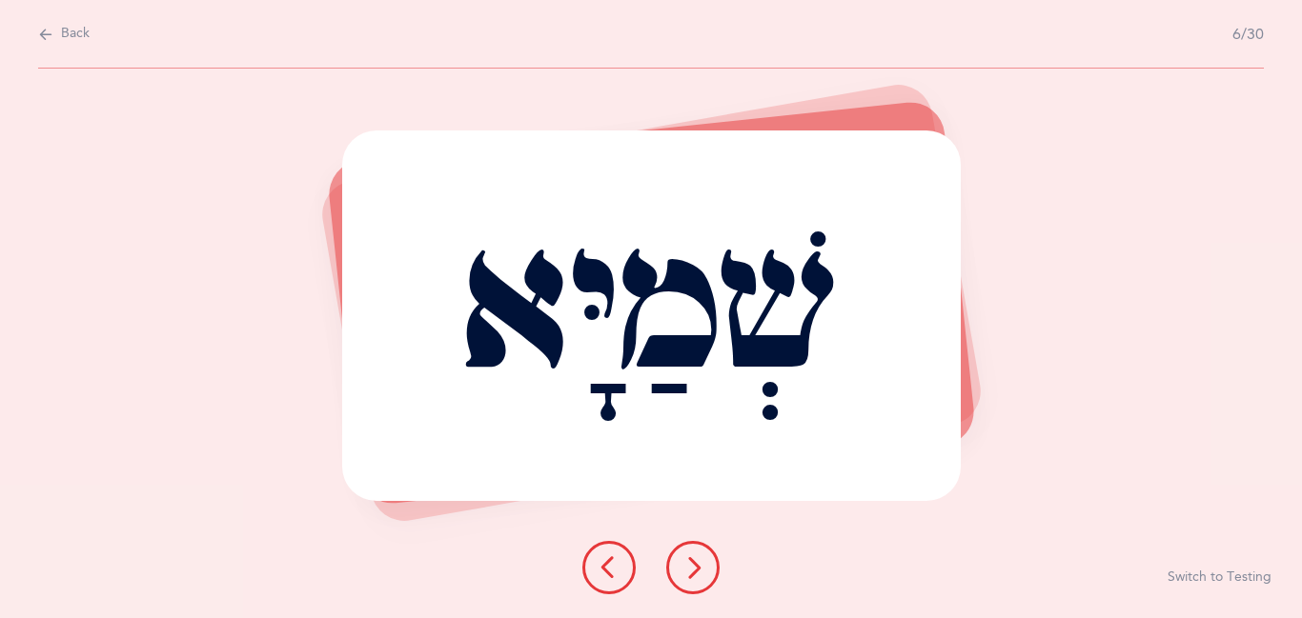
click at [692, 574] on icon at bounding box center [692, 568] width 23 height 23
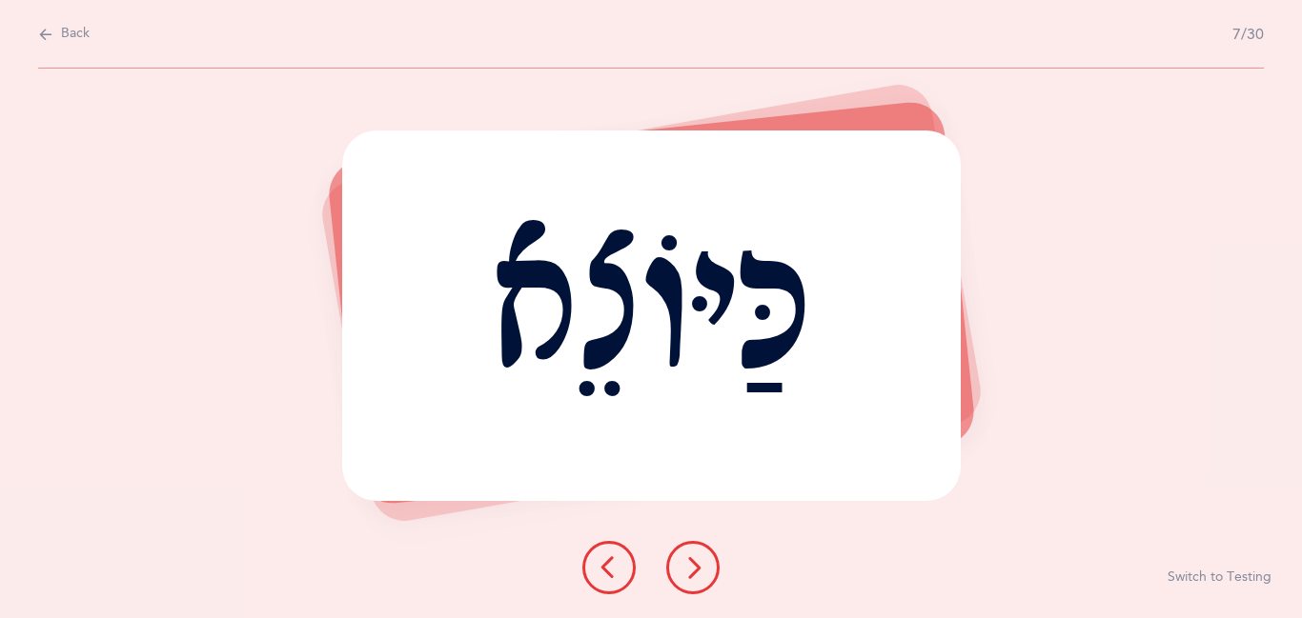
click at [692, 574] on icon at bounding box center [692, 568] width 23 height 23
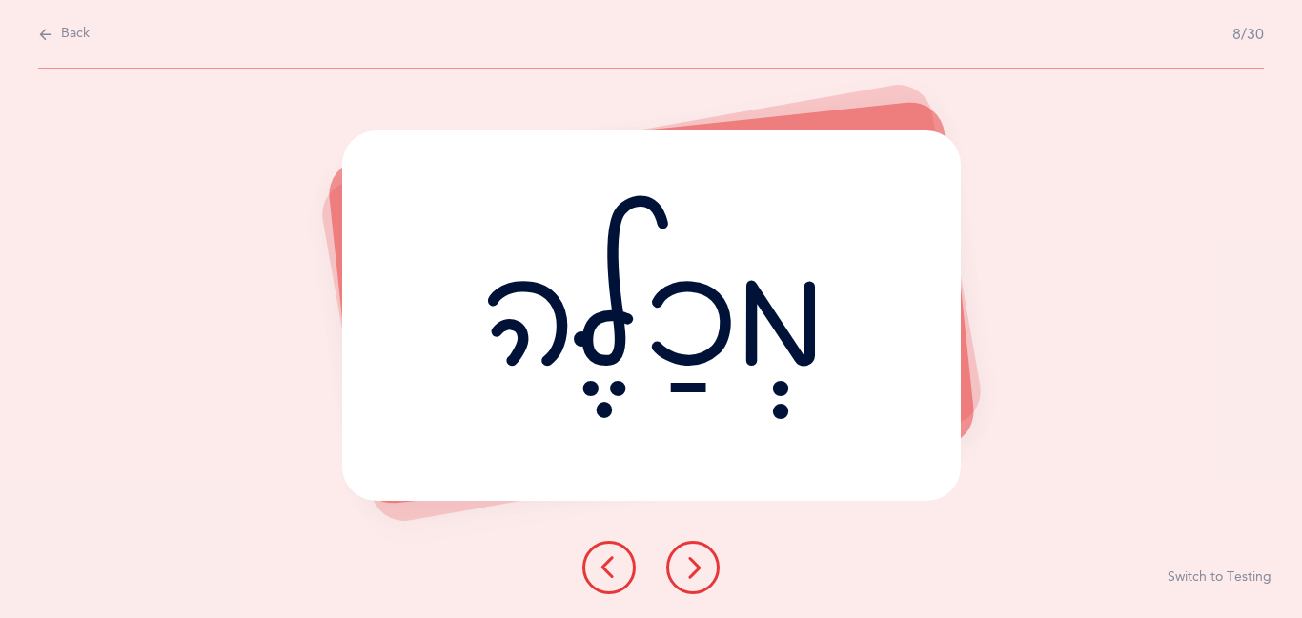
click at [692, 574] on icon at bounding box center [692, 568] width 23 height 23
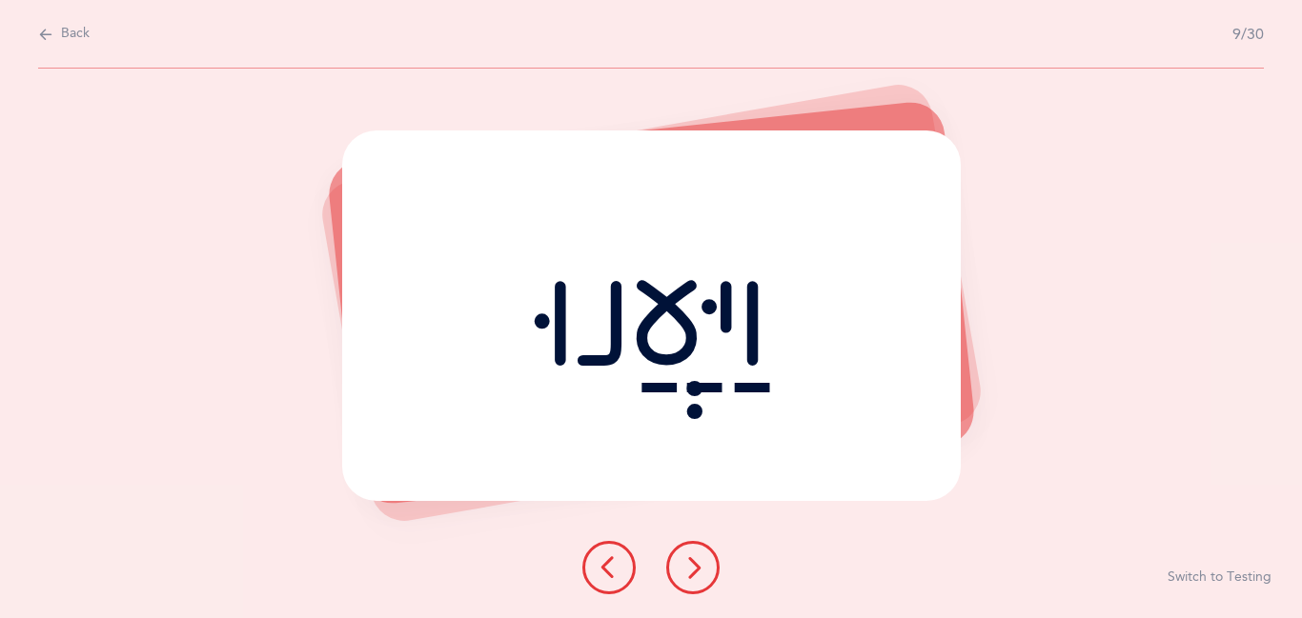
click at [692, 574] on icon at bounding box center [692, 568] width 23 height 23
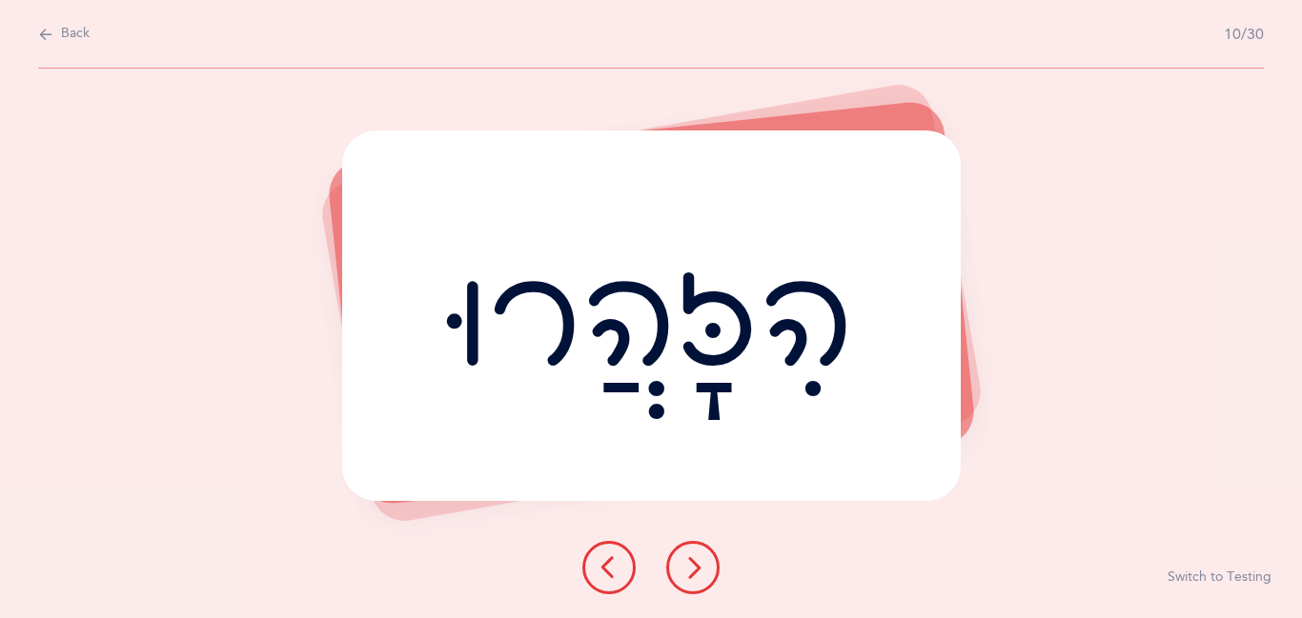
click at [692, 574] on icon at bounding box center [692, 568] width 23 height 23
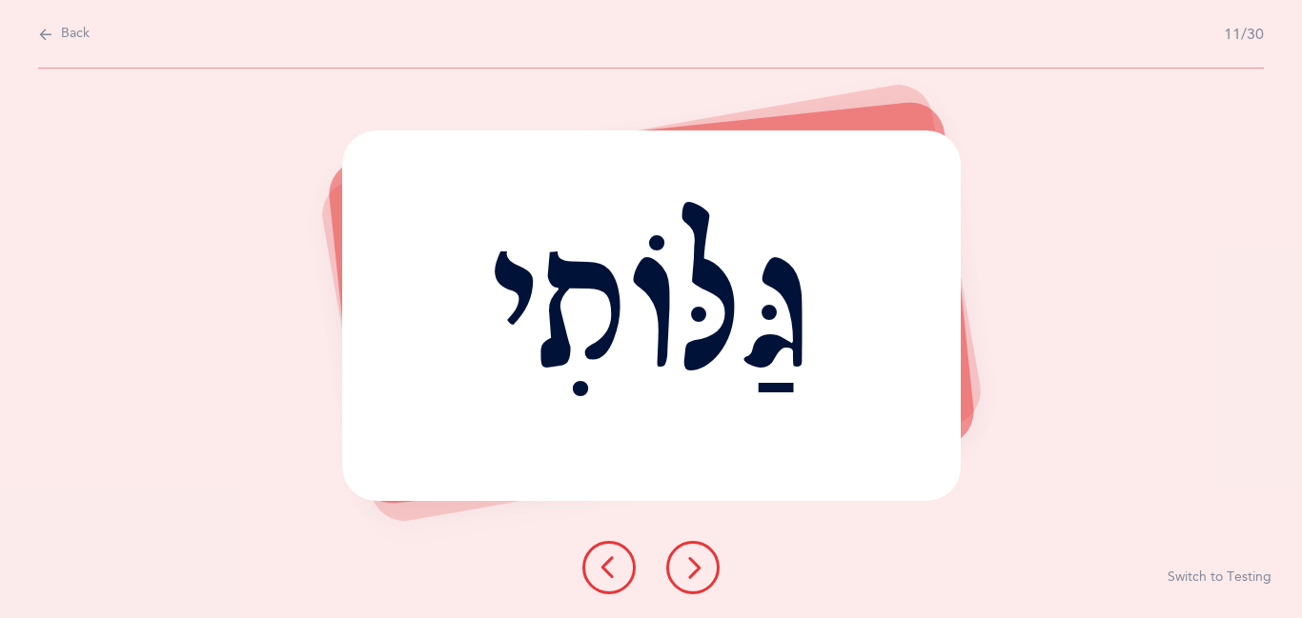
click at [692, 574] on icon at bounding box center [692, 568] width 23 height 23
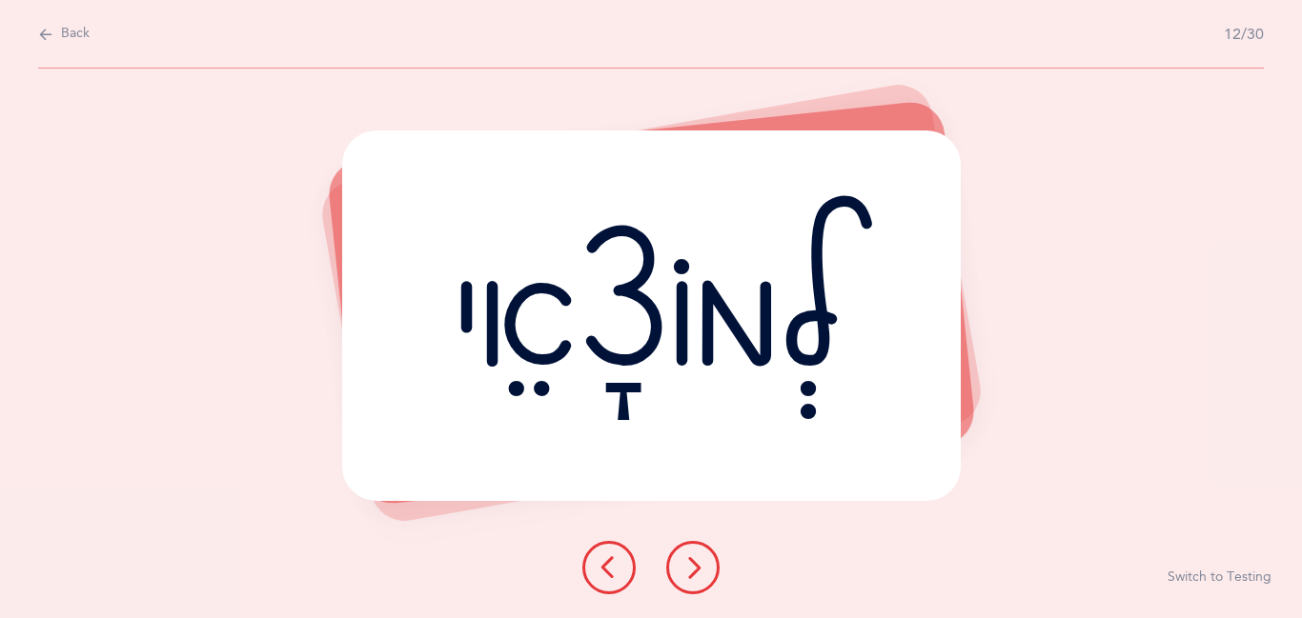
click at [692, 574] on icon at bounding box center [692, 568] width 23 height 23
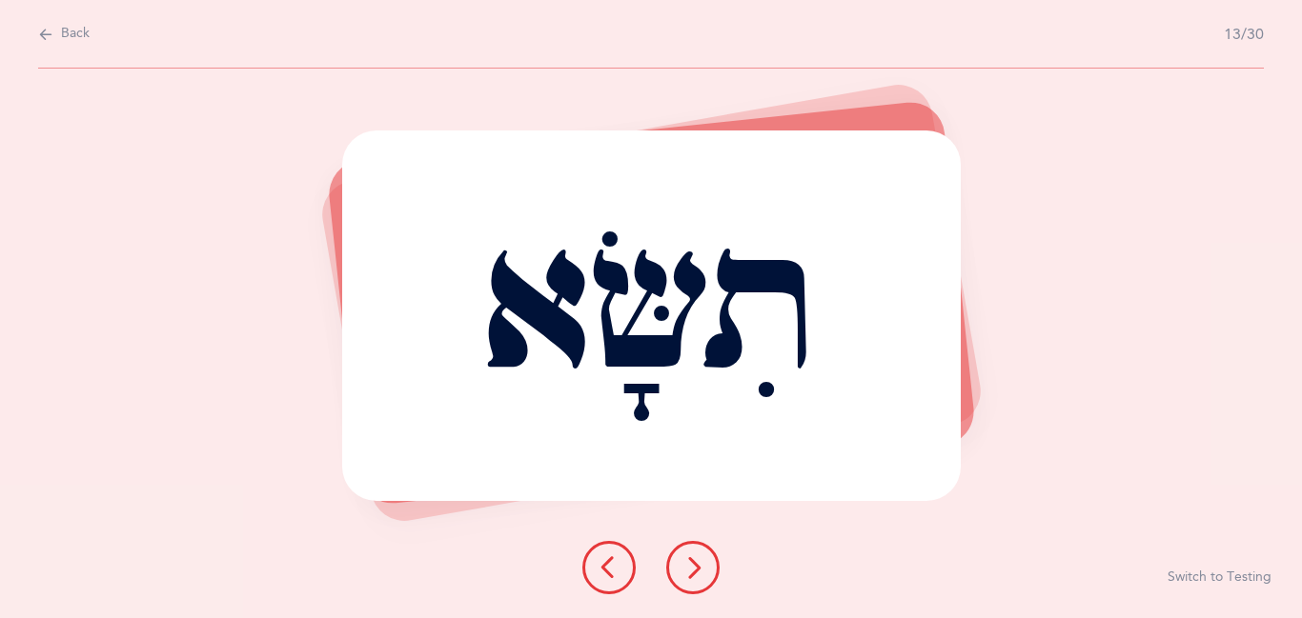
click at [692, 574] on icon at bounding box center [692, 568] width 23 height 23
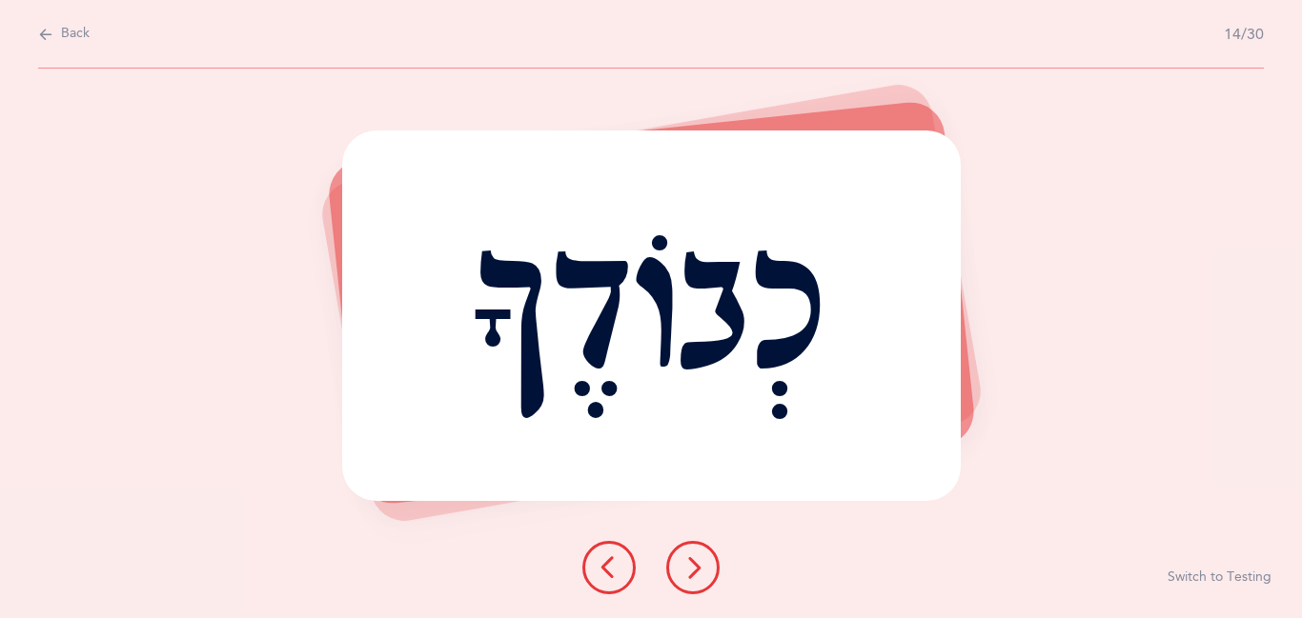
click at [692, 574] on icon at bounding box center [692, 568] width 23 height 23
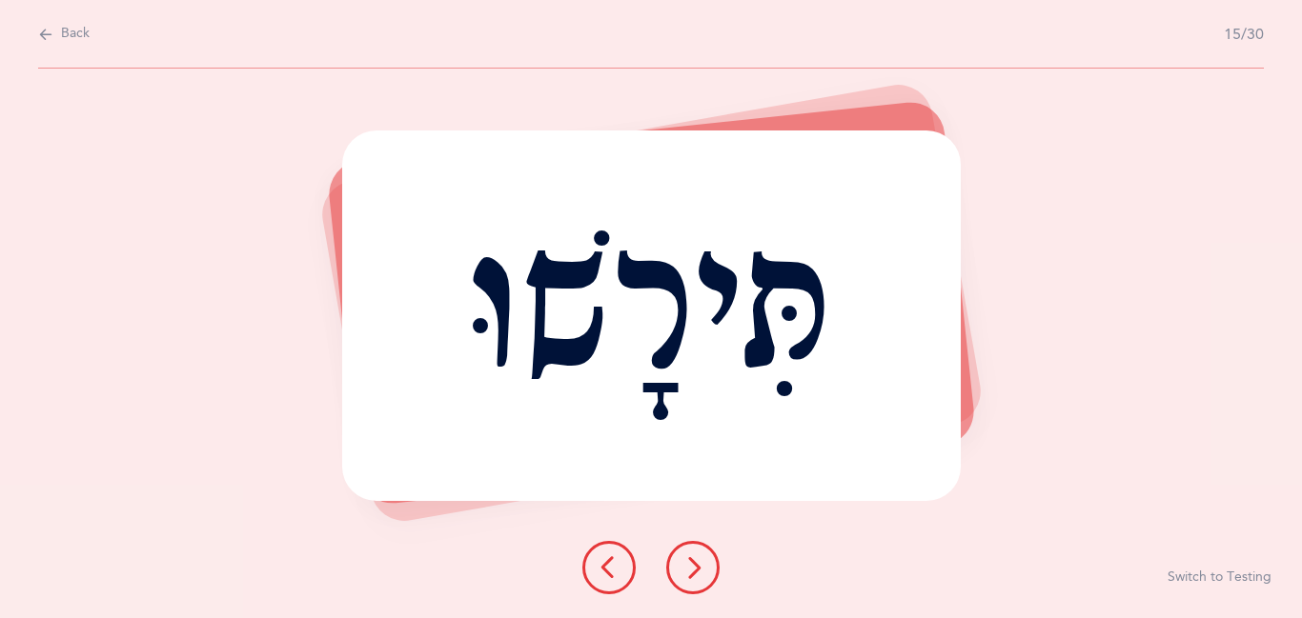
click at [692, 574] on icon at bounding box center [692, 568] width 23 height 23
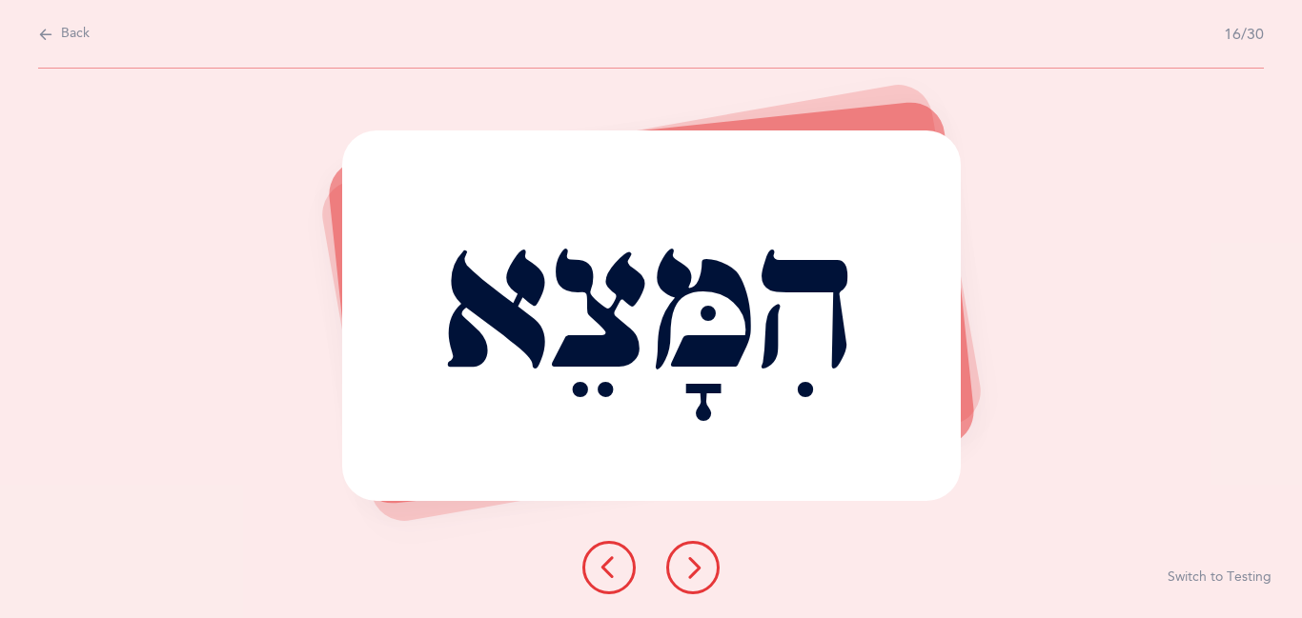
click at [692, 574] on icon at bounding box center [692, 568] width 23 height 23
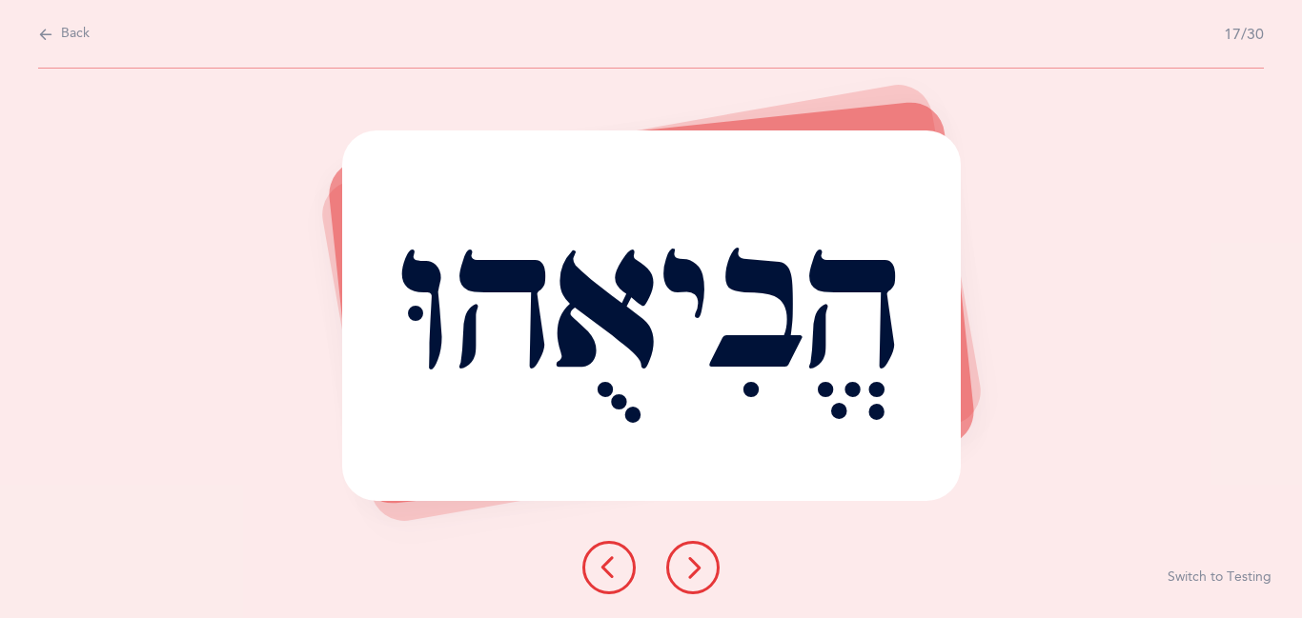
click at [692, 574] on icon at bounding box center [692, 568] width 23 height 23
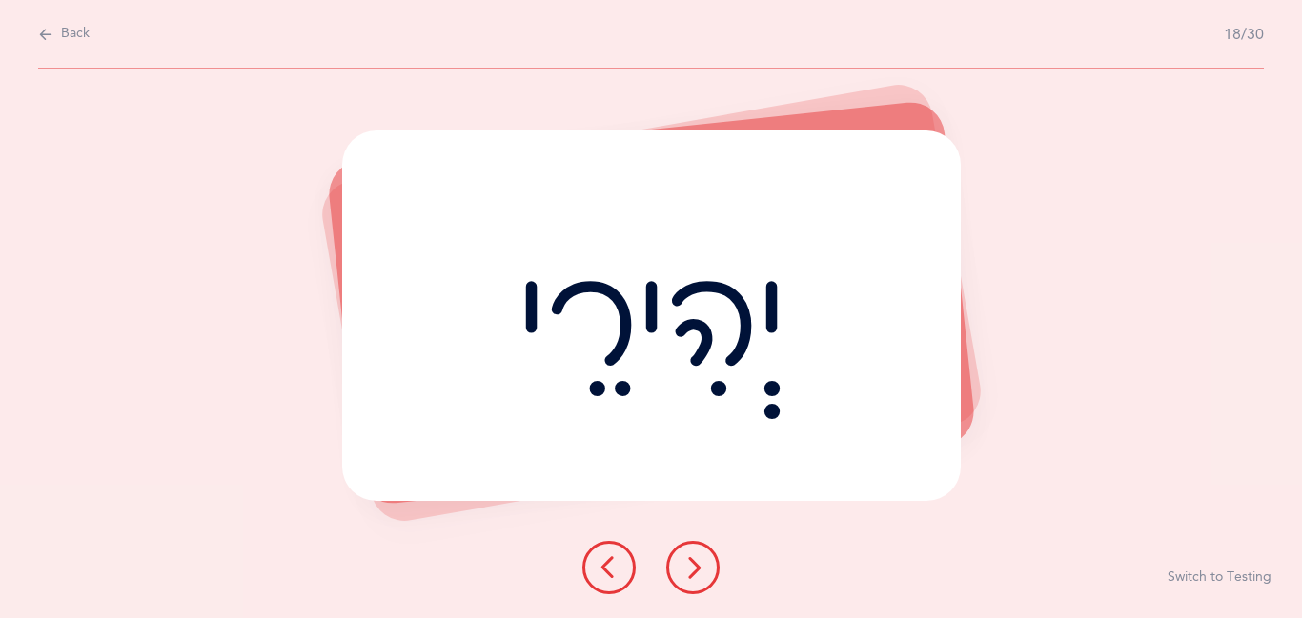
click at [692, 574] on icon at bounding box center [692, 568] width 23 height 23
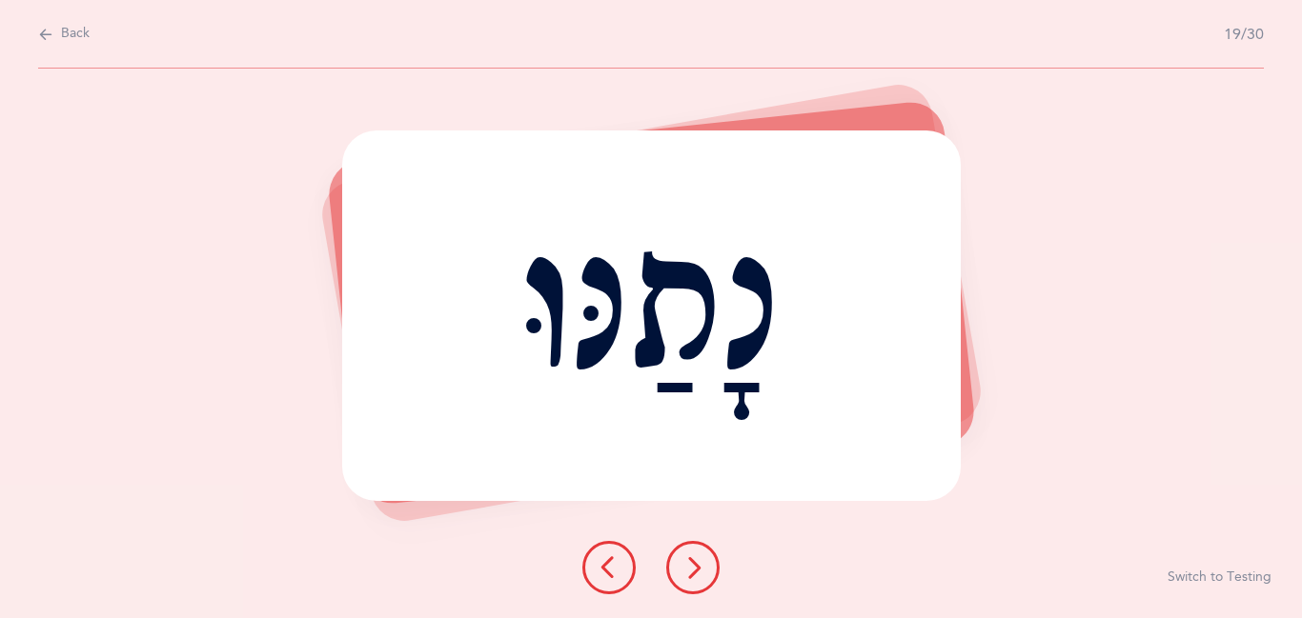
click at [692, 574] on icon at bounding box center [692, 568] width 23 height 23
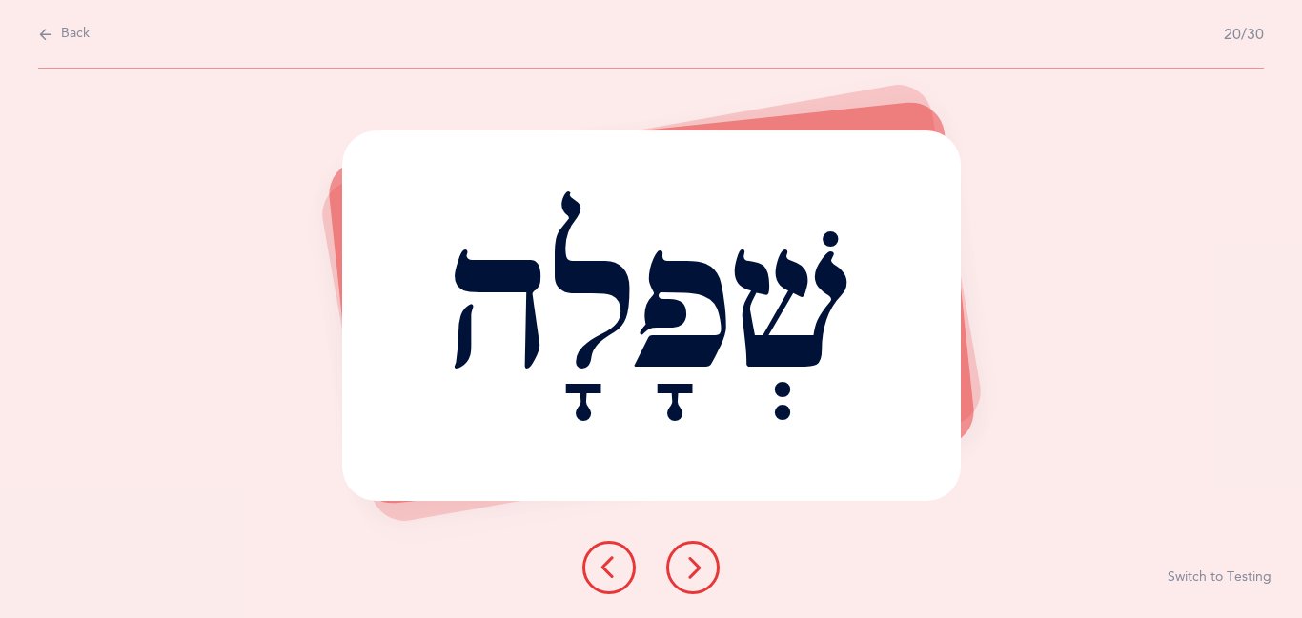
click at [692, 574] on icon at bounding box center [692, 568] width 23 height 23
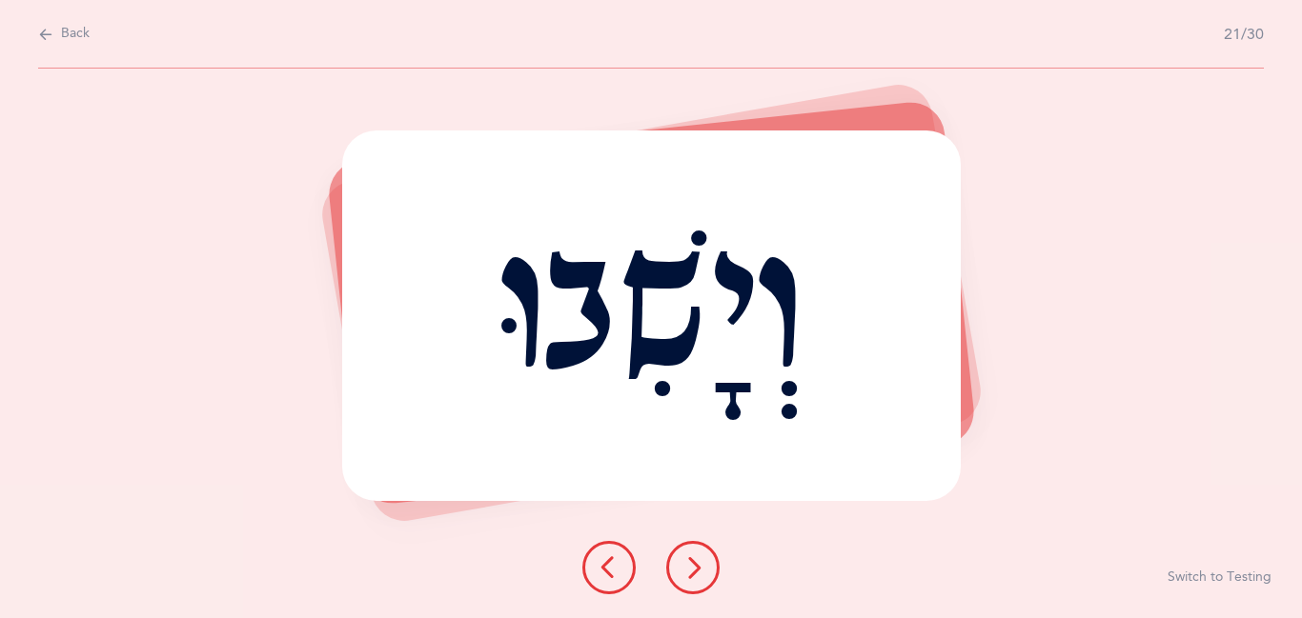
click at [692, 574] on icon at bounding box center [692, 568] width 23 height 23
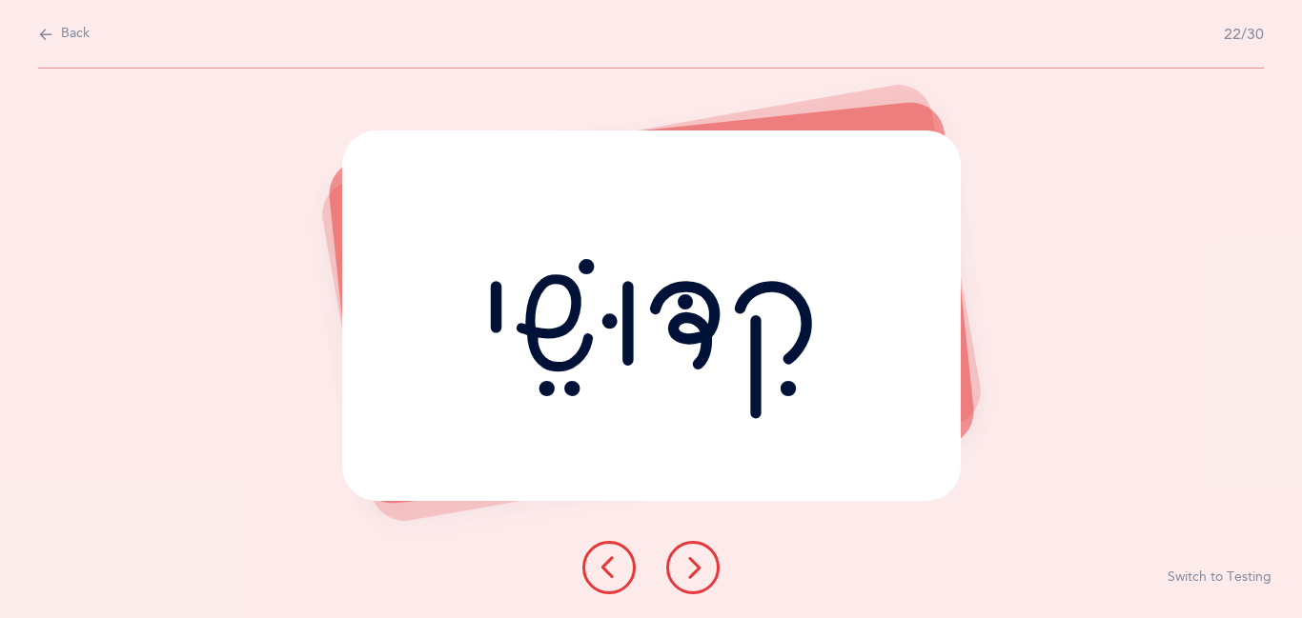
click at [692, 574] on icon at bounding box center [692, 568] width 23 height 23
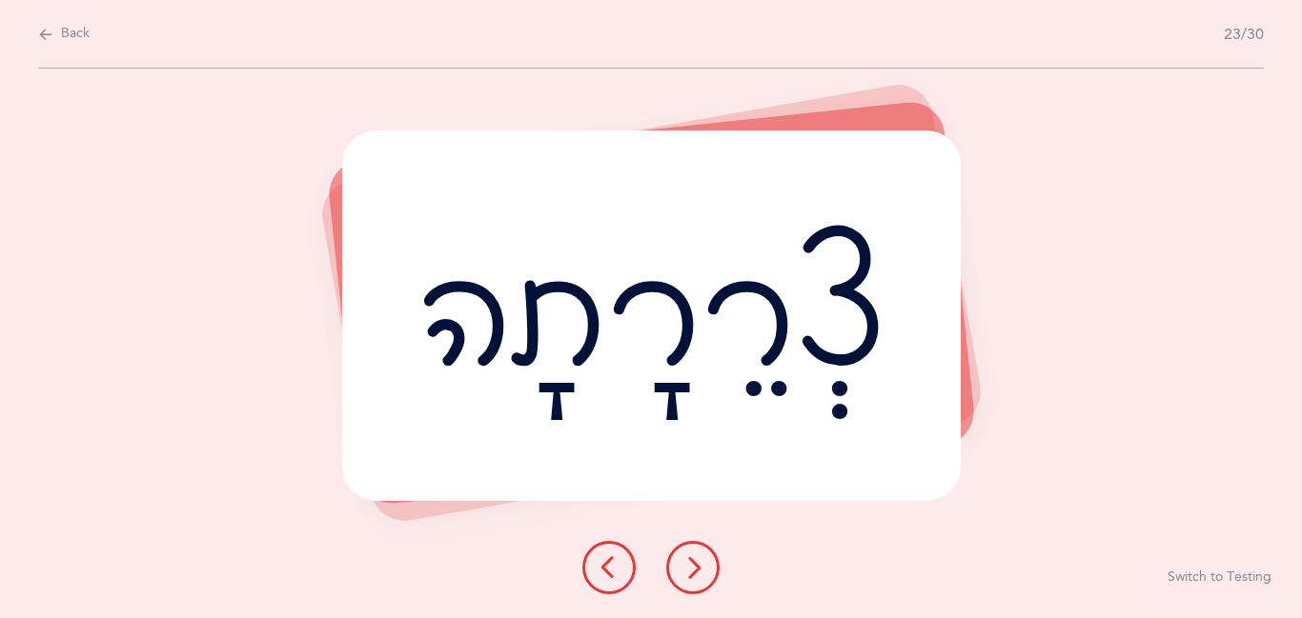
click at [692, 574] on icon at bounding box center [692, 568] width 23 height 23
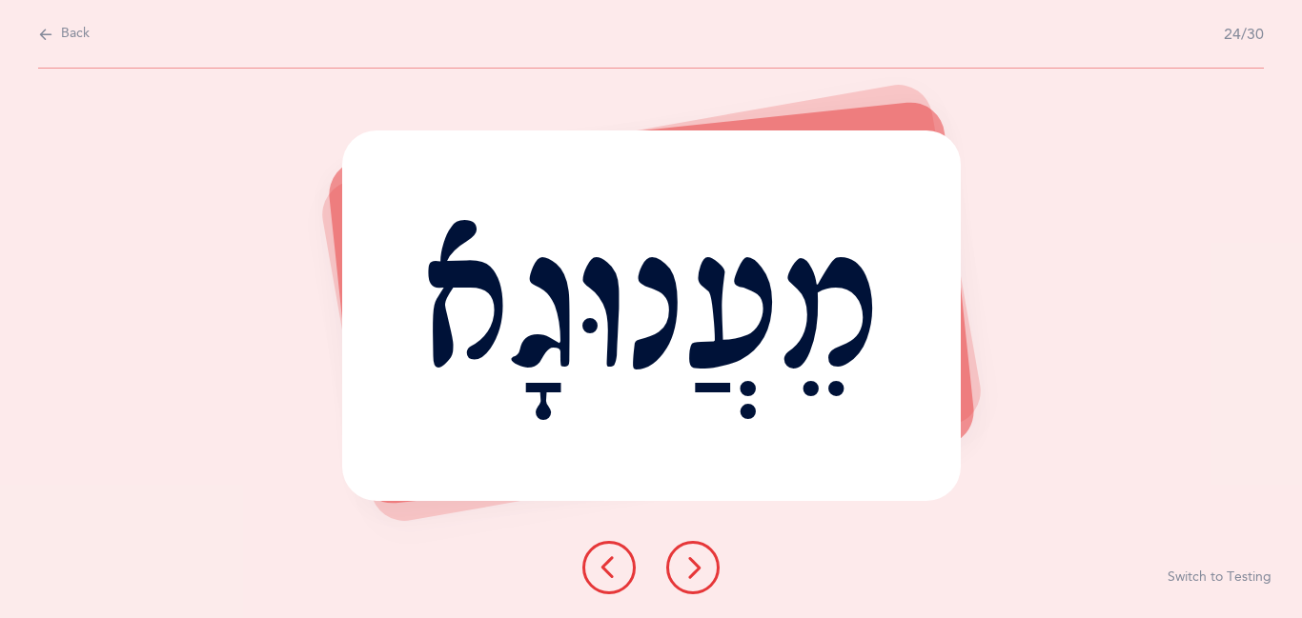
click at [692, 574] on icon at bounding box center [692, 568] width 23 height 23
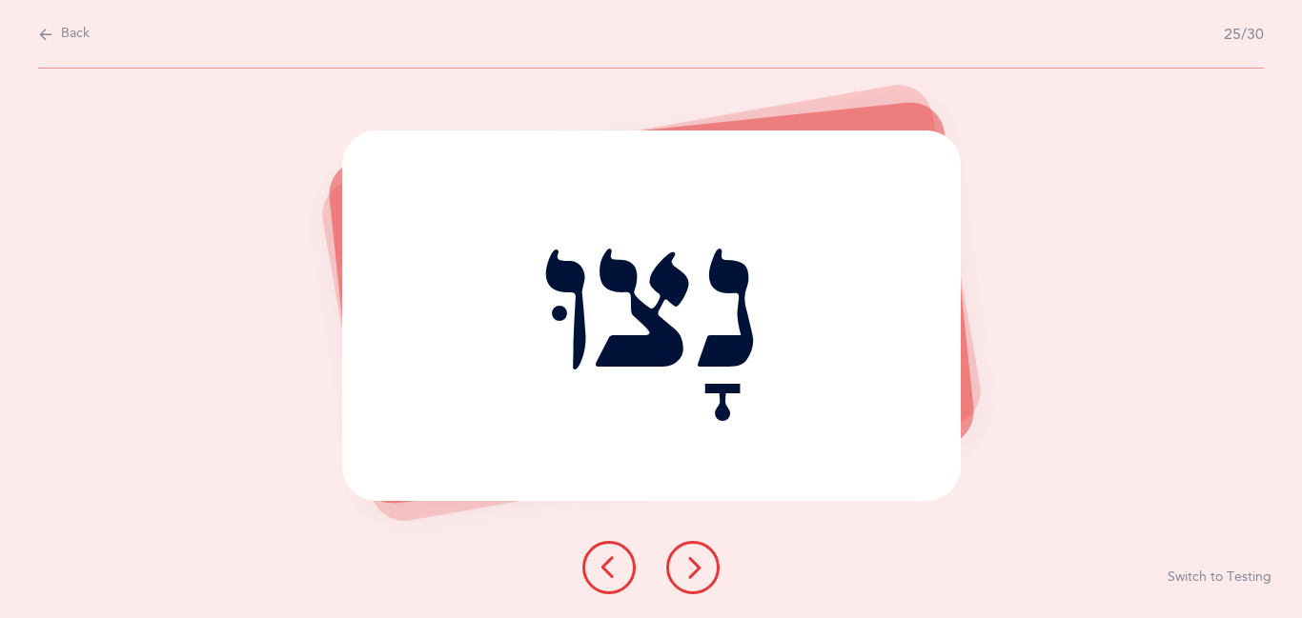
click at [692, 574] on icon at bounding box center [692, 568] width 23 height 23
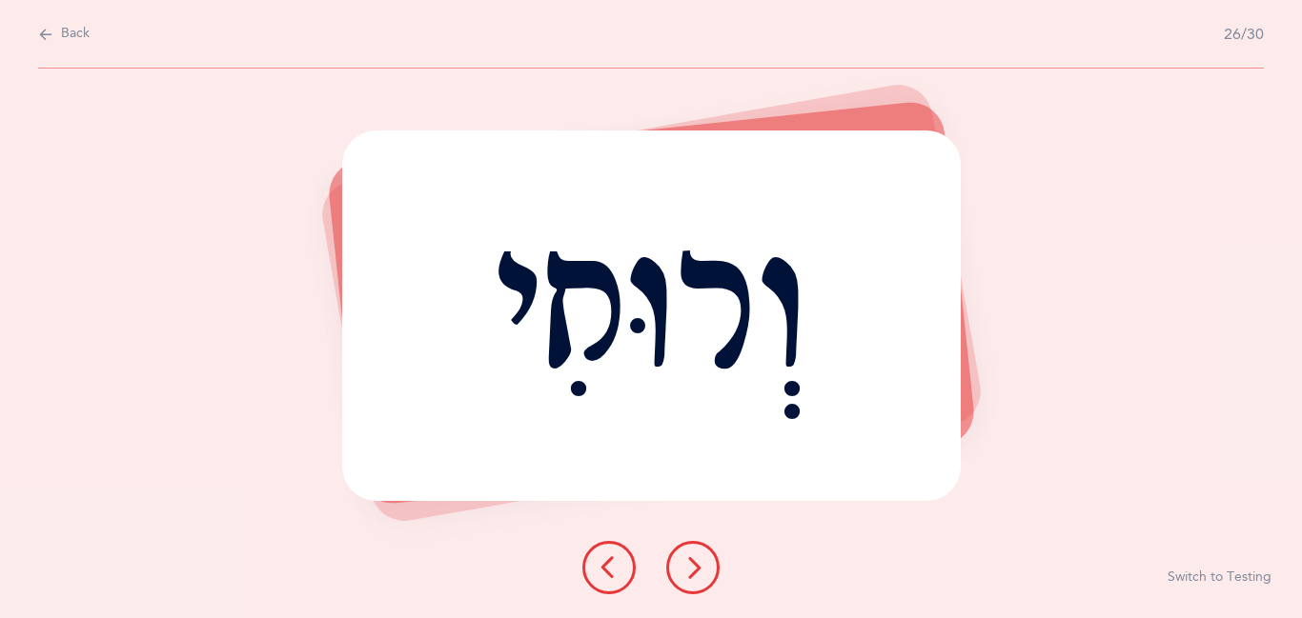
click at [692, 574] on icon at bounding box center [692, 568] width 23 height 23
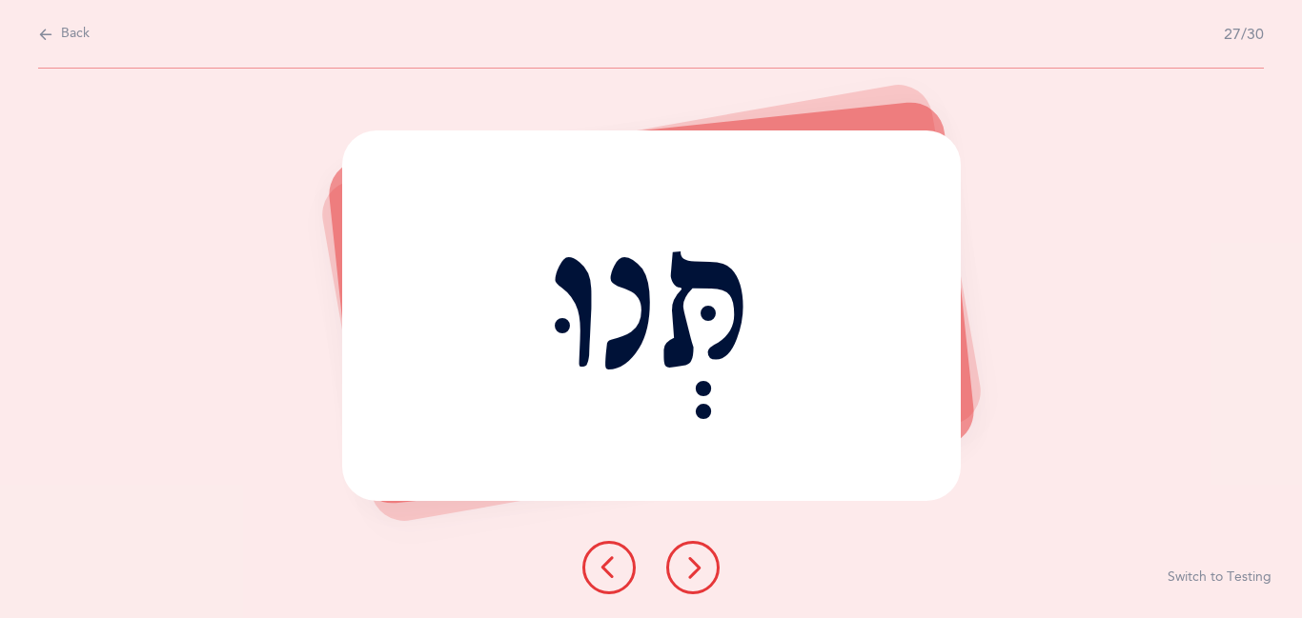
click at [692, 574] on icon at bounding box center [692, 568] width 23 height 23
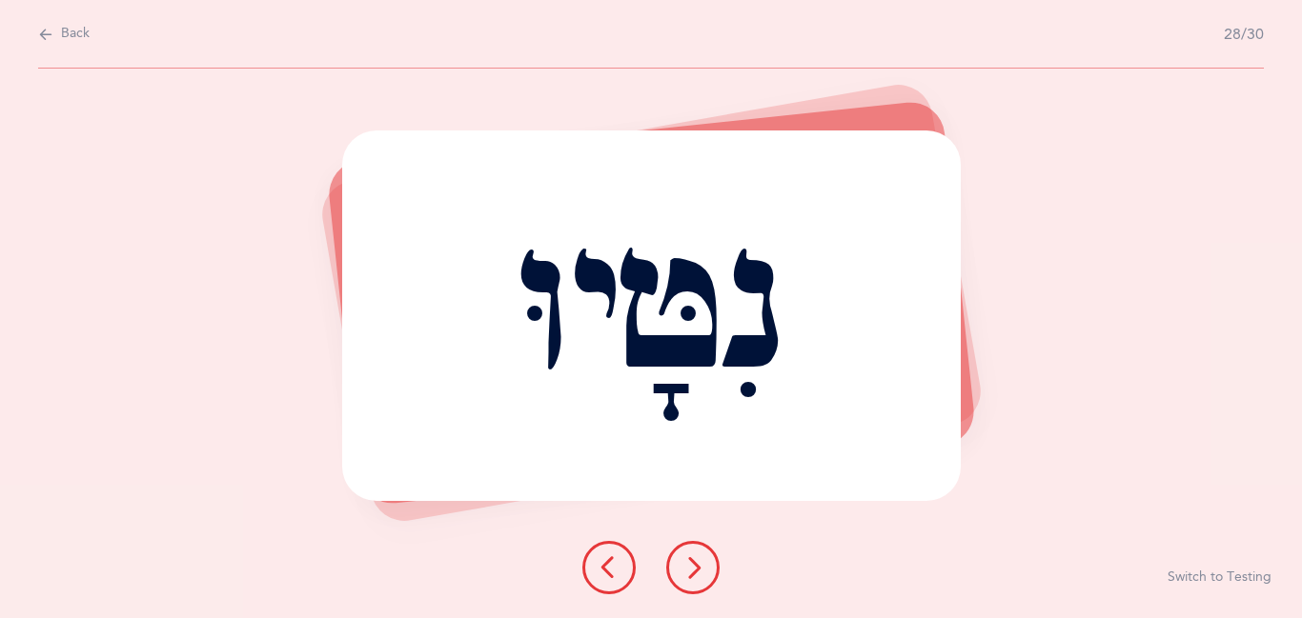
click at [692, 574] on icon at bounding box center [692, 568] width 23 height 23
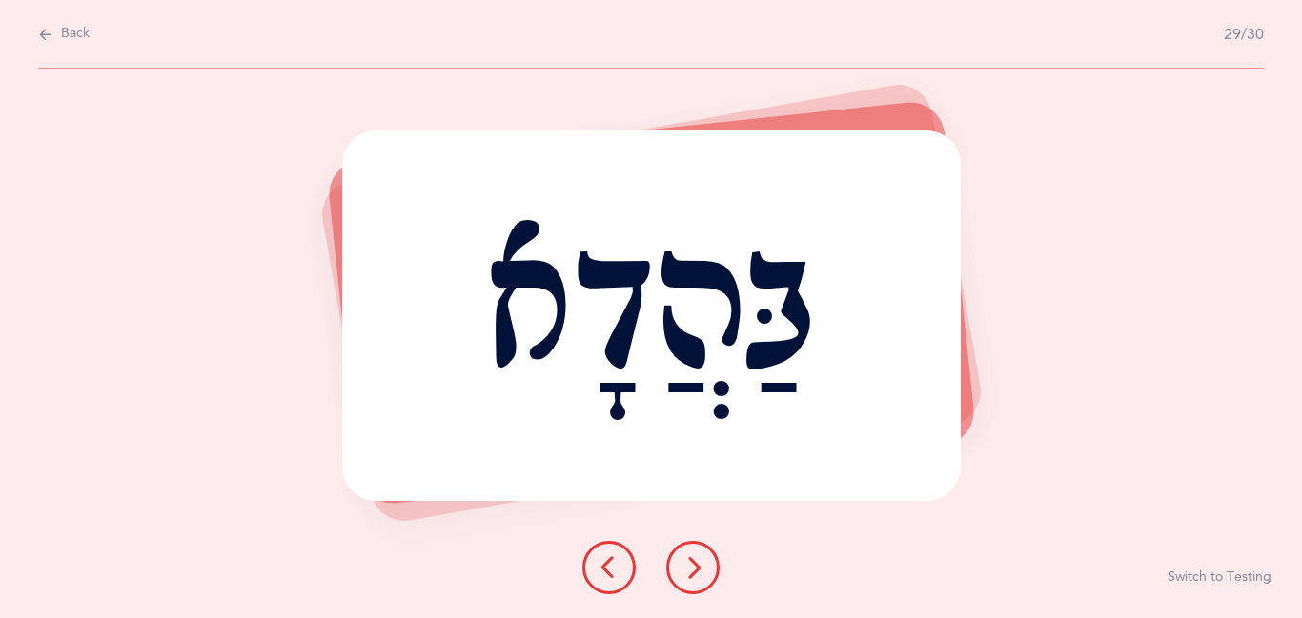
click at [692, 574] on icon at bounding box center [692, 568] width 23 height 23
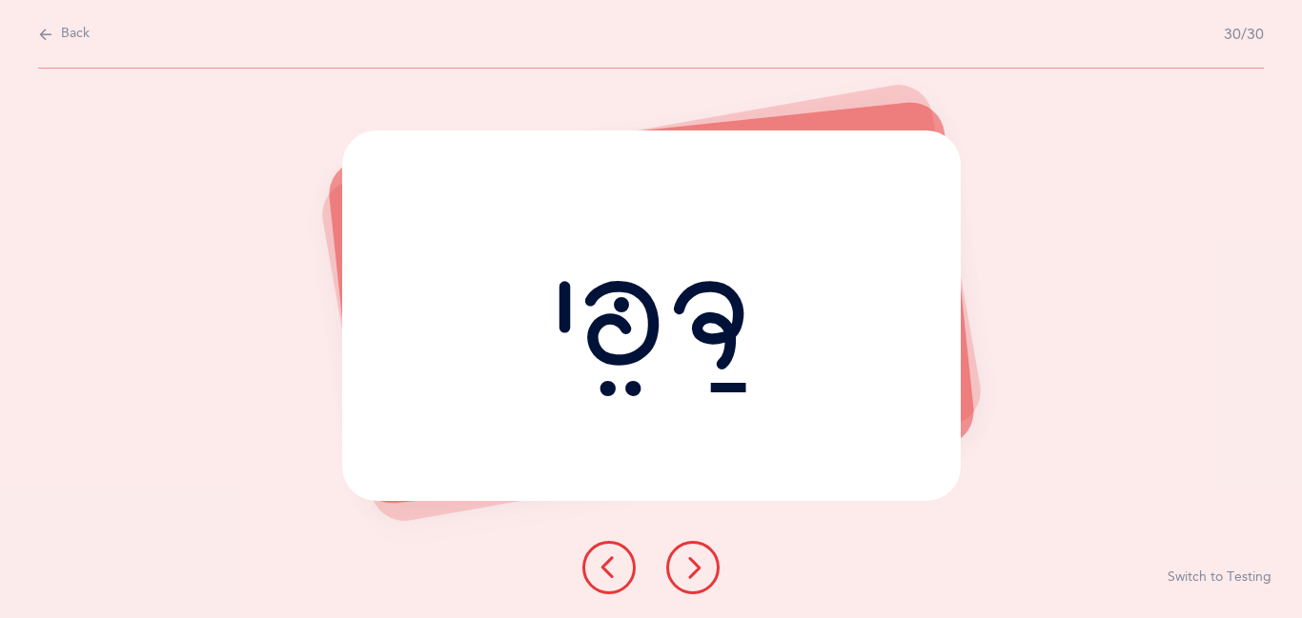
click at [692, 574] on icon at bounding box center [692, 568] width 23 height 23
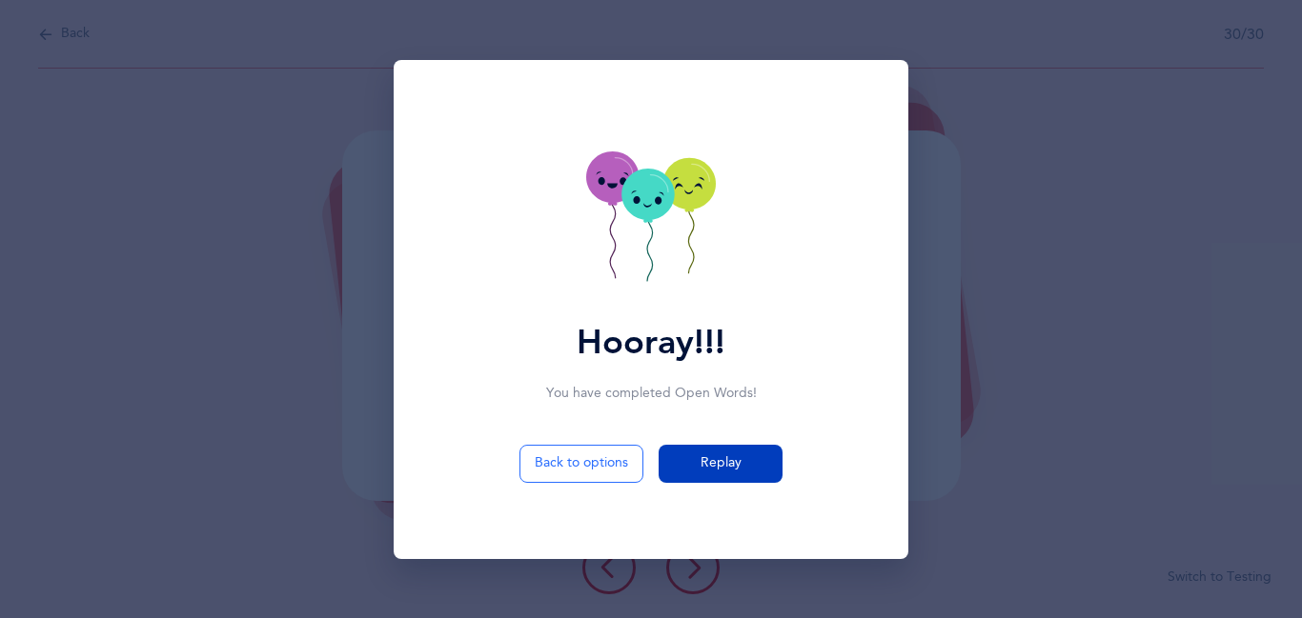
click at [742, 462] on button "Replay" at bounding box center [720, 464] width 124 height 38
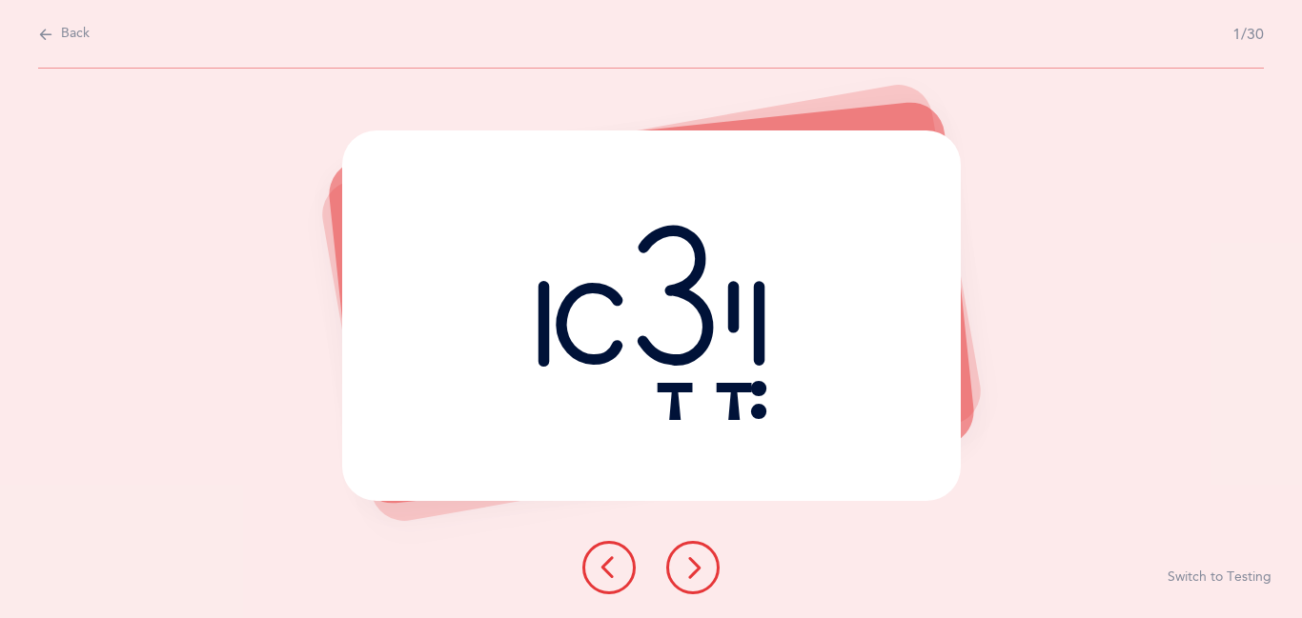
click at [699, 573] on icon at bounding box center [692, 568] width 23 height 23
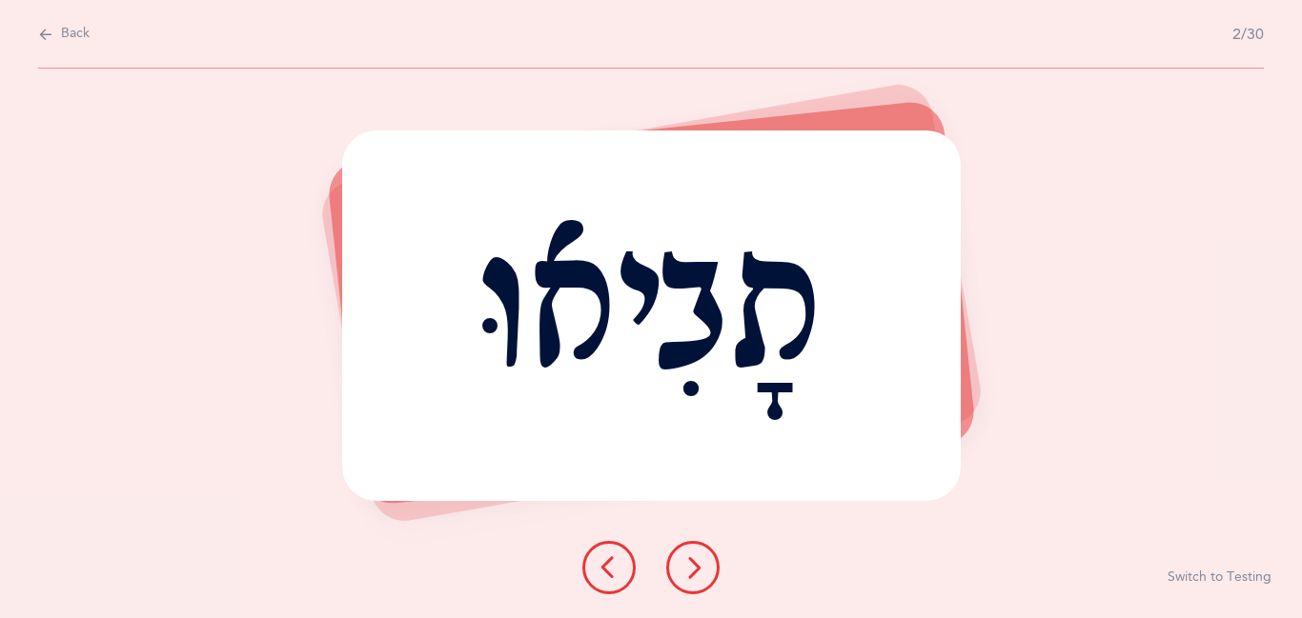
click at [699, 573] on icon at bounding box center [692, 568] width 23 height 23
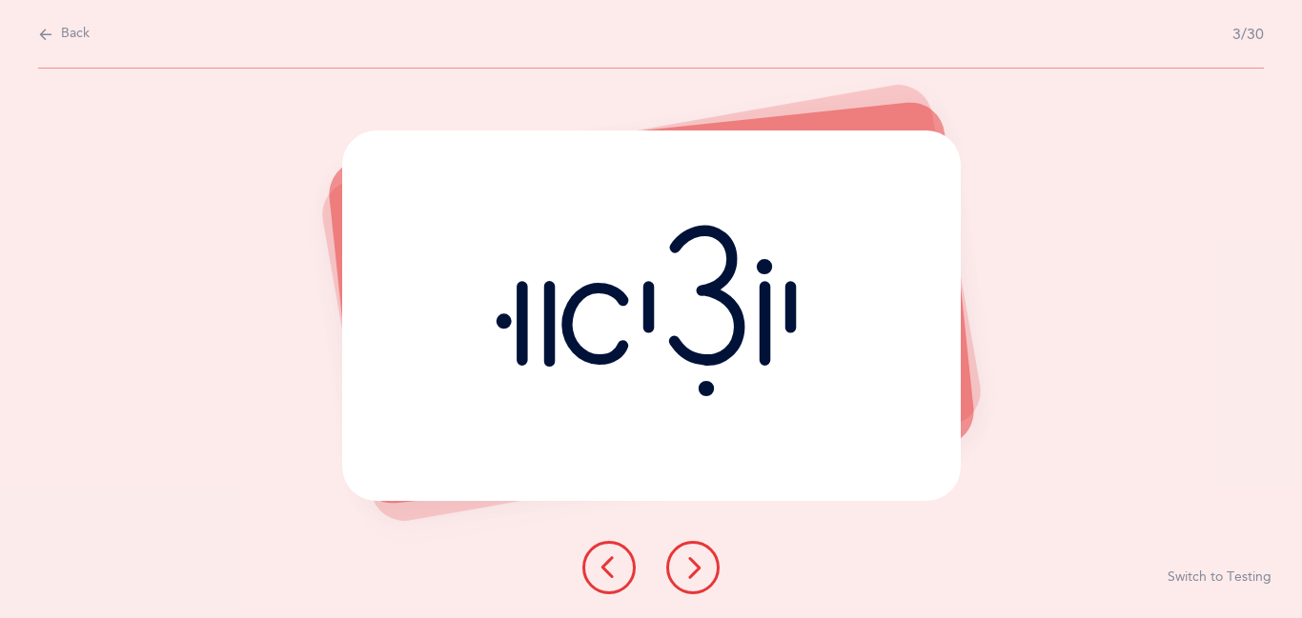
click at [699, 573] on icon at bounding box center [692, 568] width 23 height 23
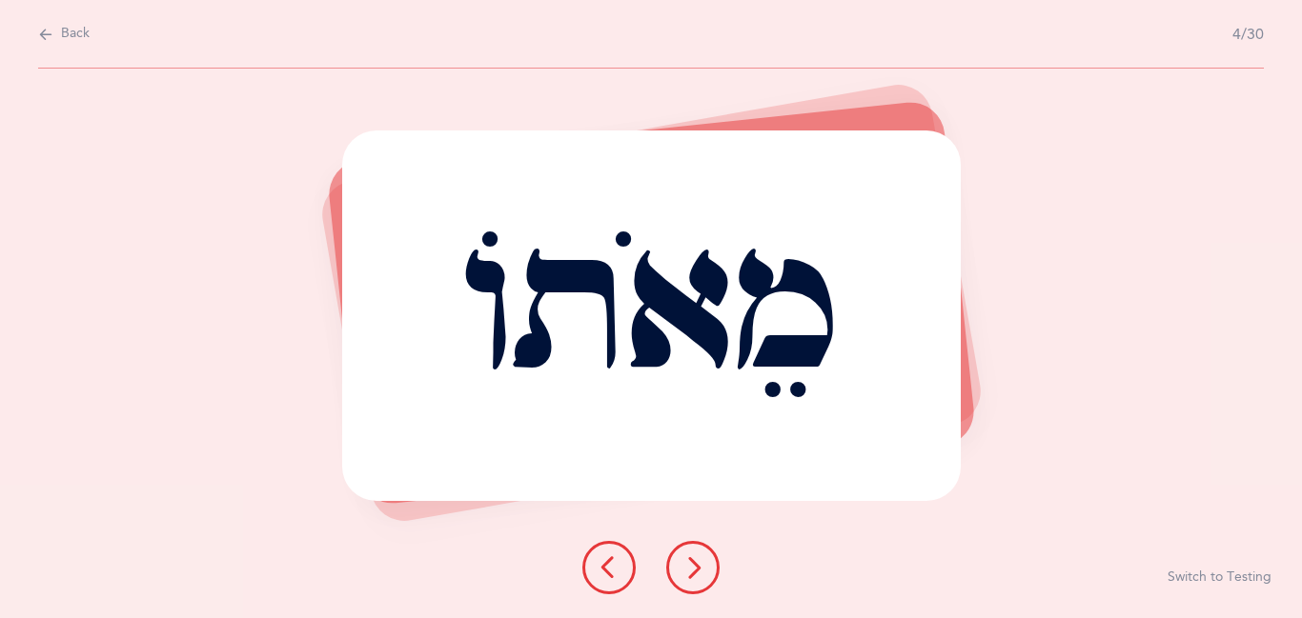
click at [699, 573] on icon at bounding box center [692, 568] width 23 height 23
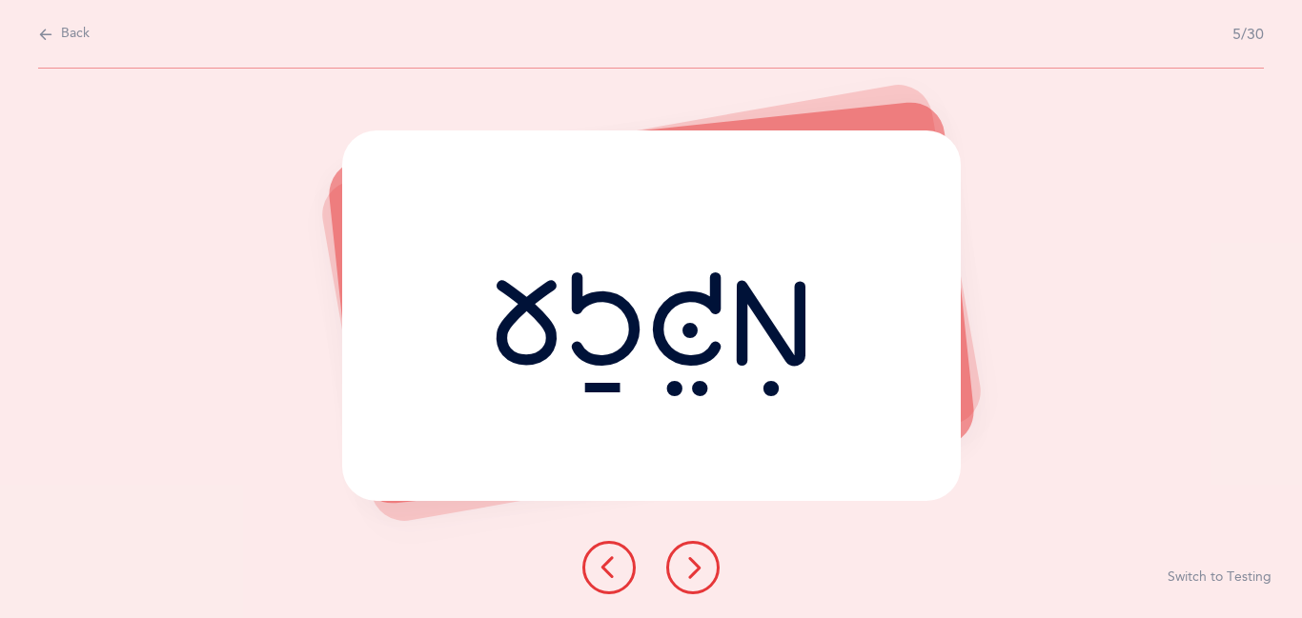
click at [700, 573] on icon at bounding box center [692, 568] width 23 height 23
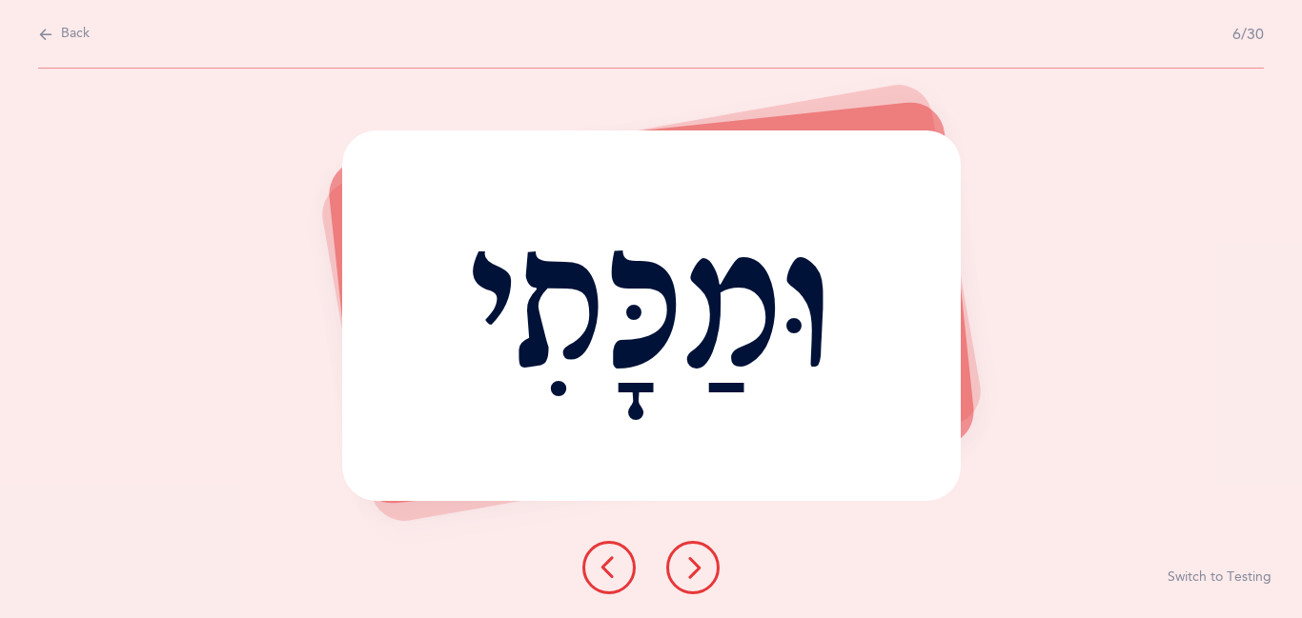
click at [700, 573] on icon at bounding box center [692, 568] width 23 height 23
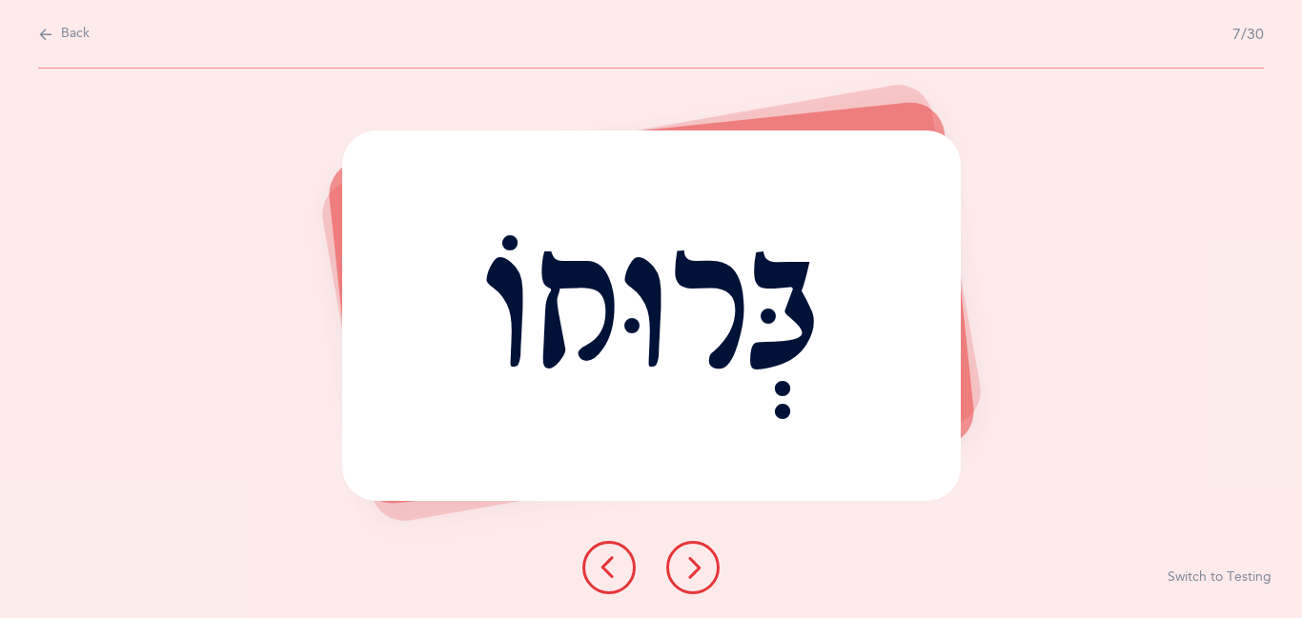
click at [700, 573] on icon at bounding box center [692, 568] width 23 height 23
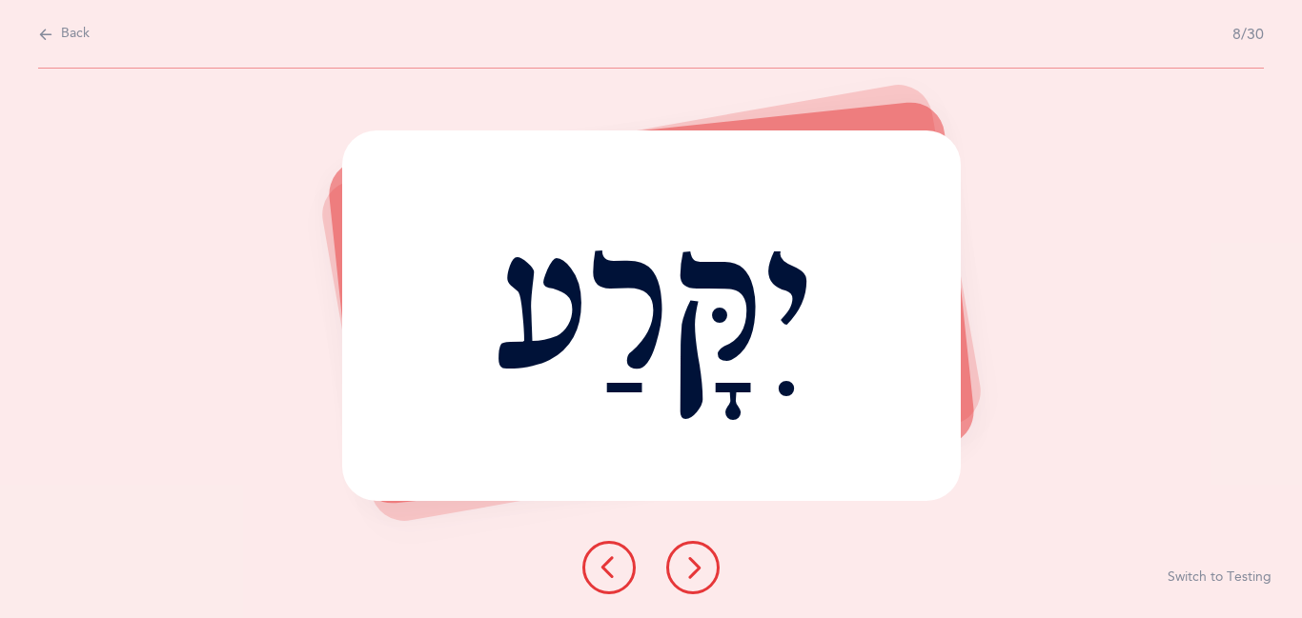
click at [700, 573] on icon at bounding box center [692, 568] width 23 height 23
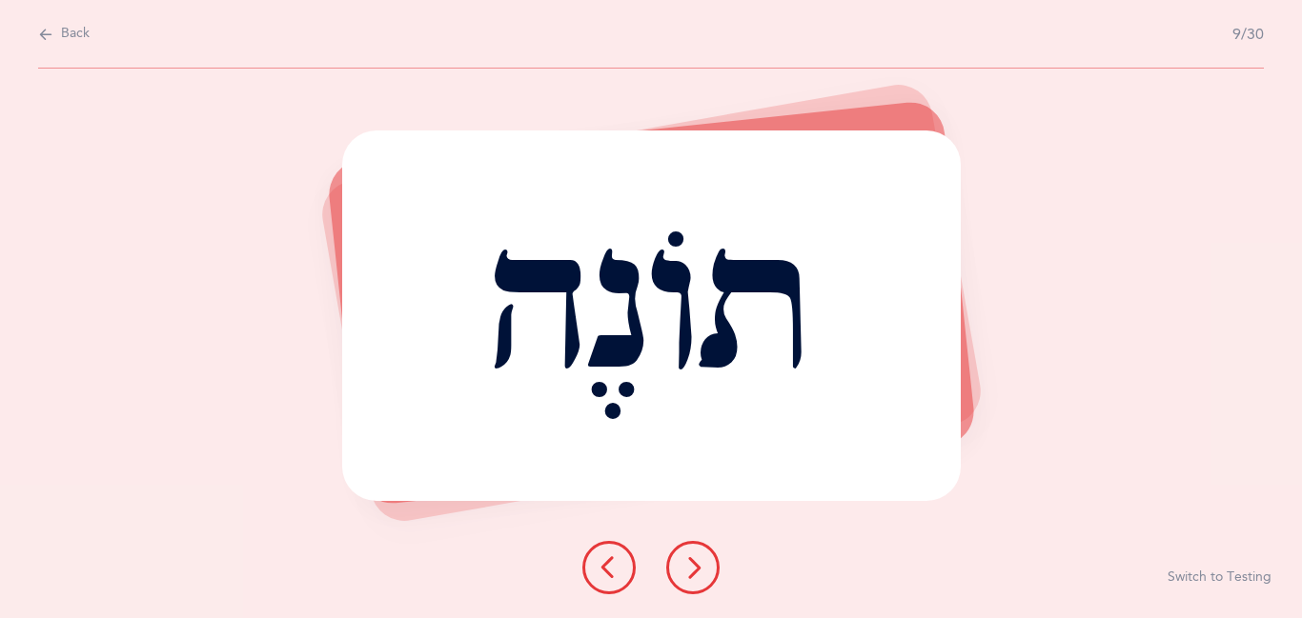
click at [700, 573] on icon at bounding box center [692, 568] width 23 height 23
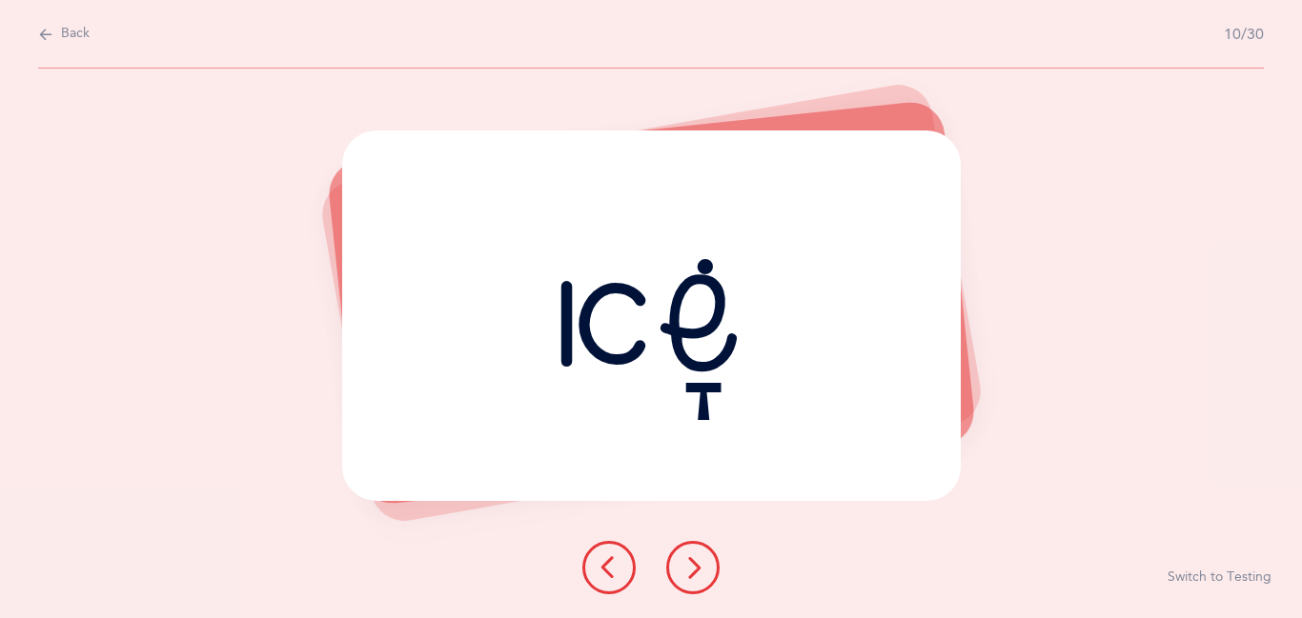
click at [700, 573] on icon at bounding box center [692, 568] width 23 height 23
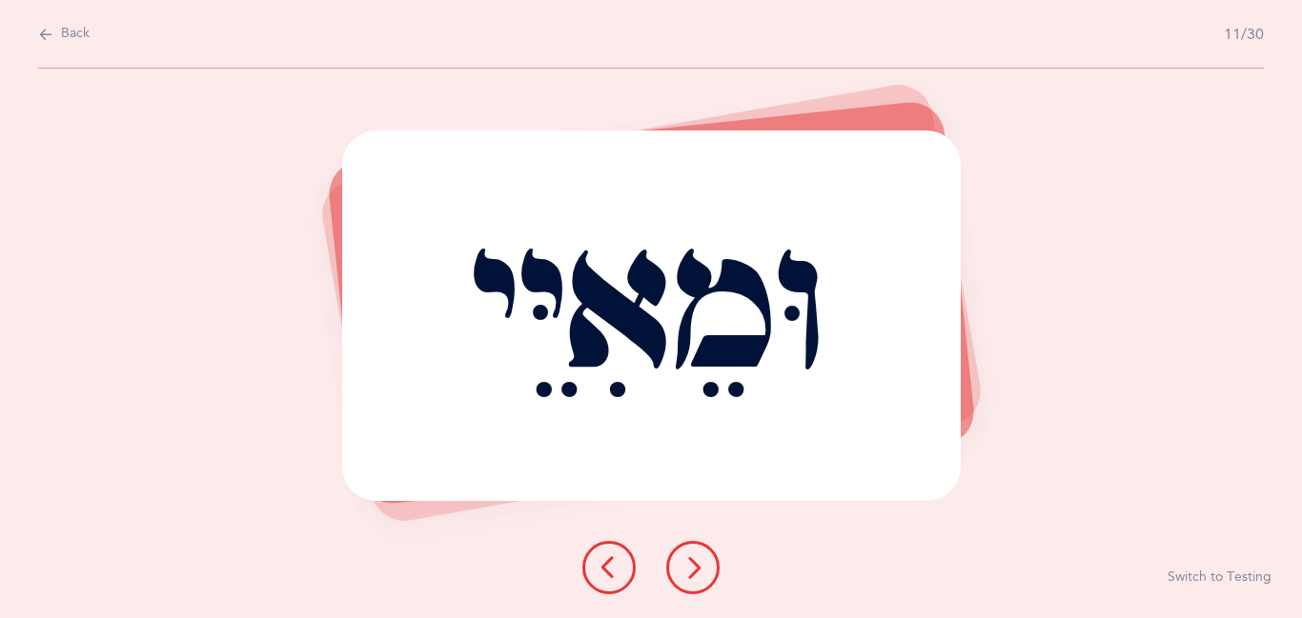
click at [700, 573] on icon at bounding box center [692, 568] width 23 height 23
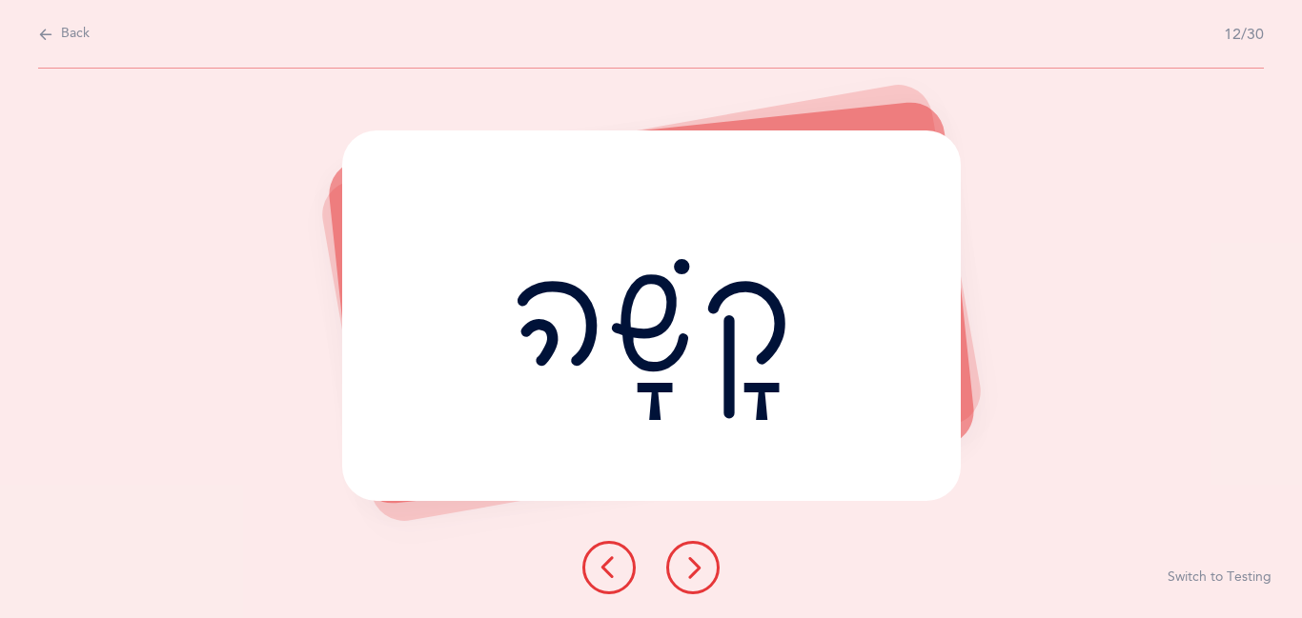
click at [701, 573] on icon at bounding box center [692, 568] width 23 height 23
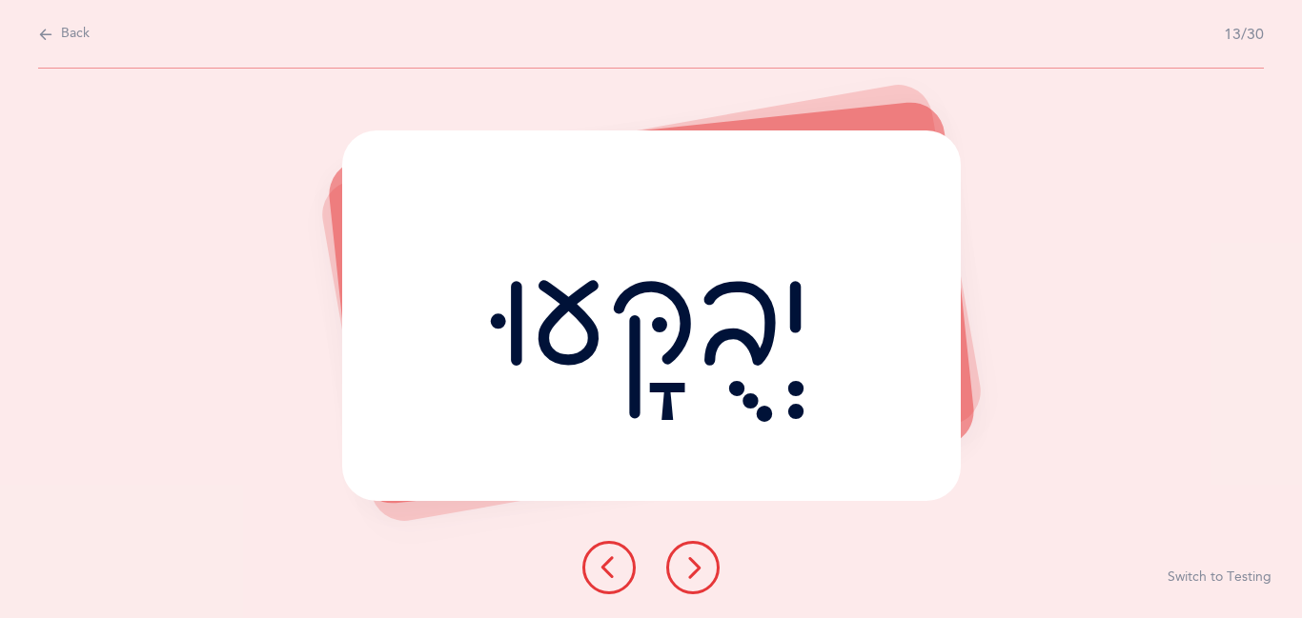
click at [701, 573] on icon at bounding box center [692, 568] width 23 height 23
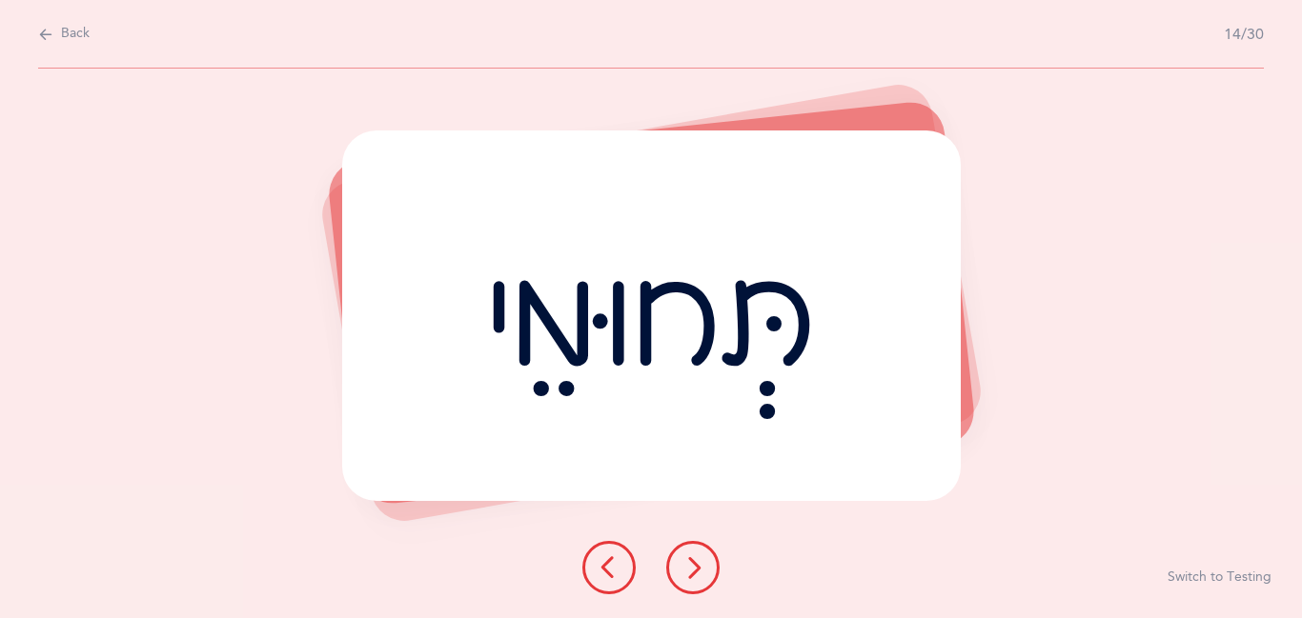
click at [701, 573] on icon at bounding box center [692, 568] width 23 height 23
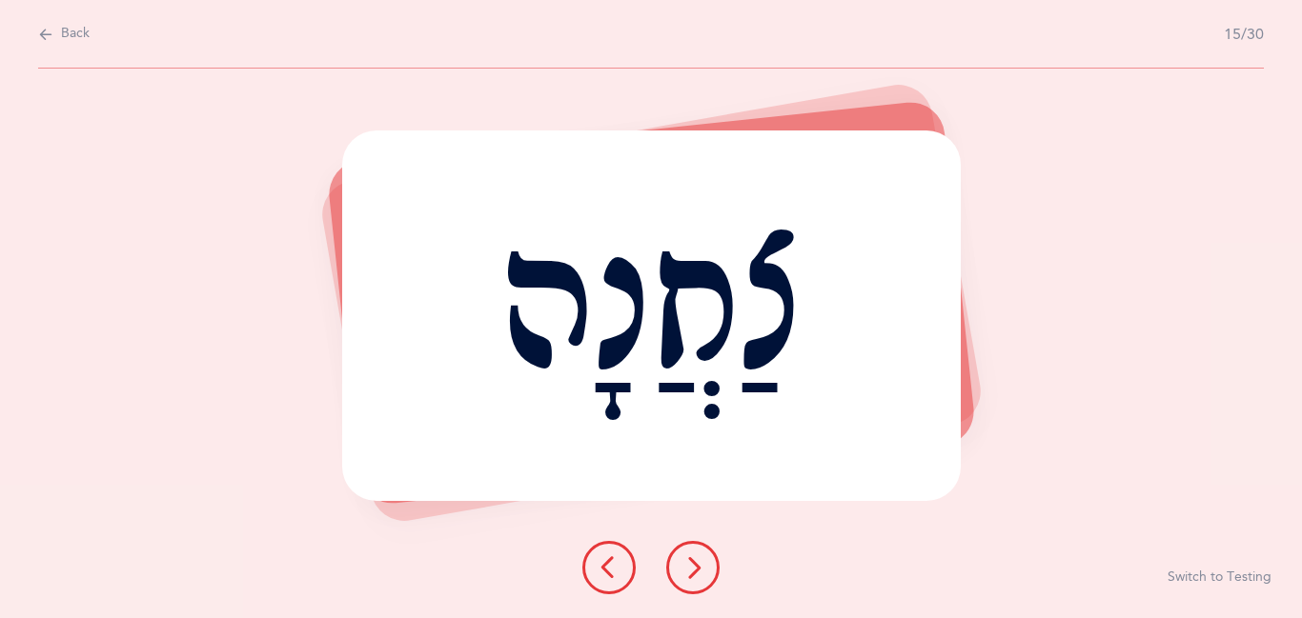
click at [701, 573] on icon at bounding box center [692, 568] width 23 height 23
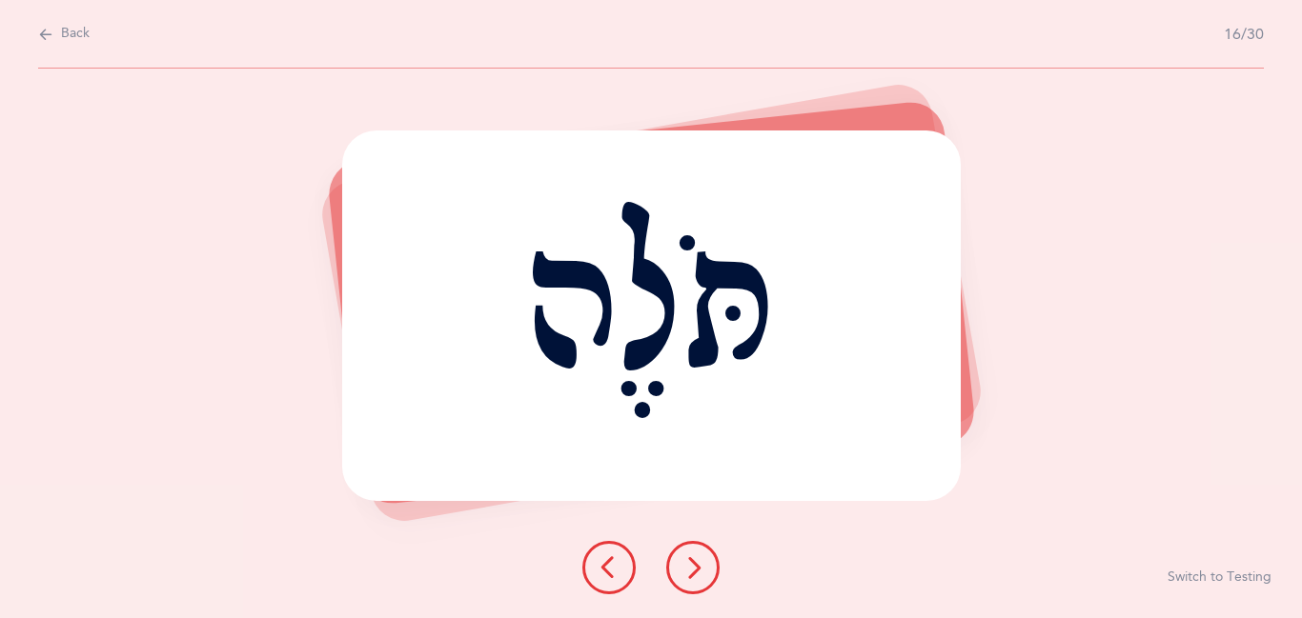
click at [701, 573] on icon at bounding box center [692, 568] width 23 height 23
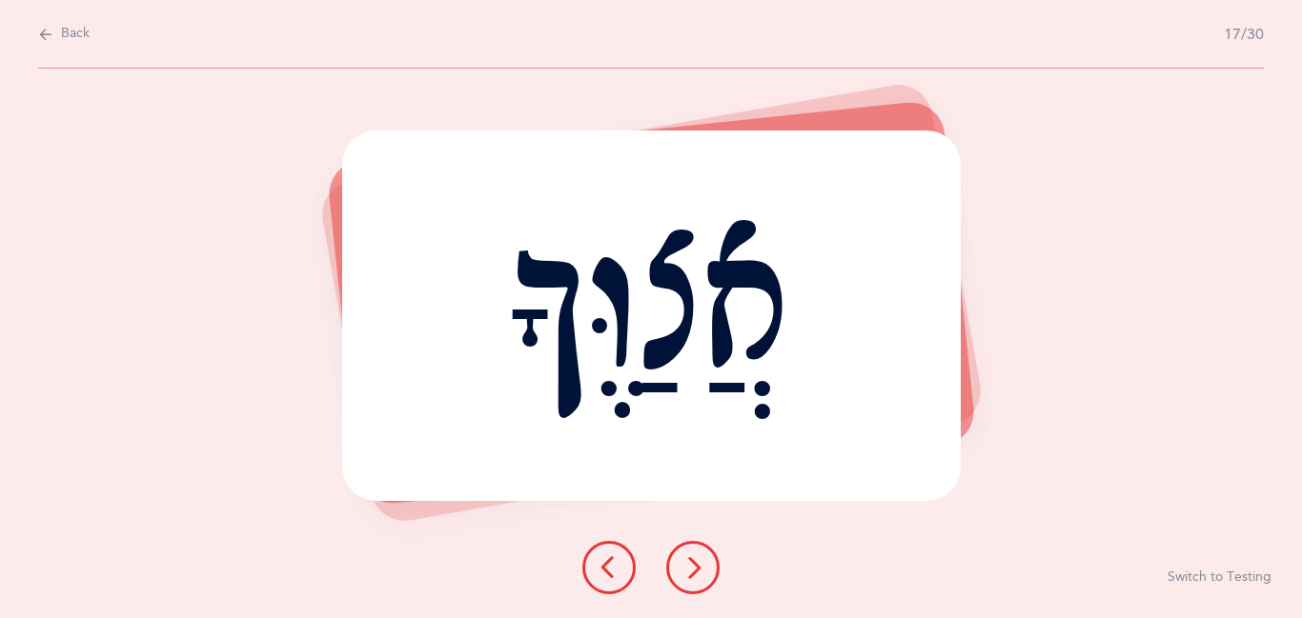
click at [701, 573] on icon at bounding box center [692, 568] width 23 height 23
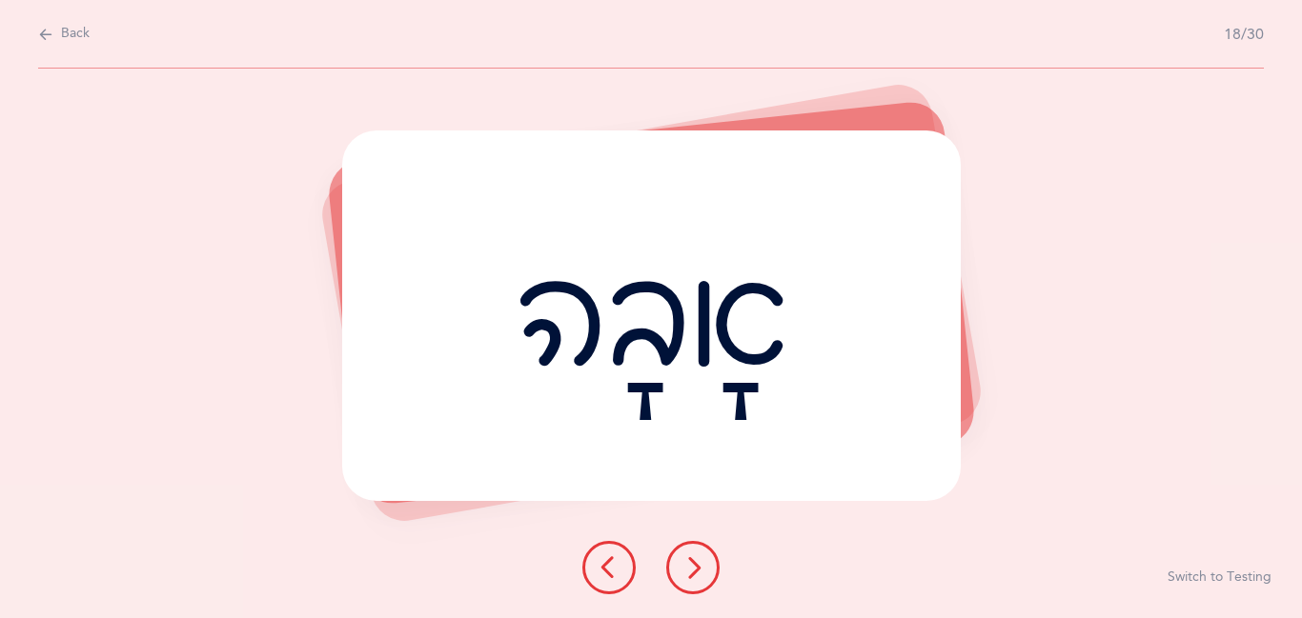
click at [701, 573] on icon at bounding box center [692, 568] width 23 height 23
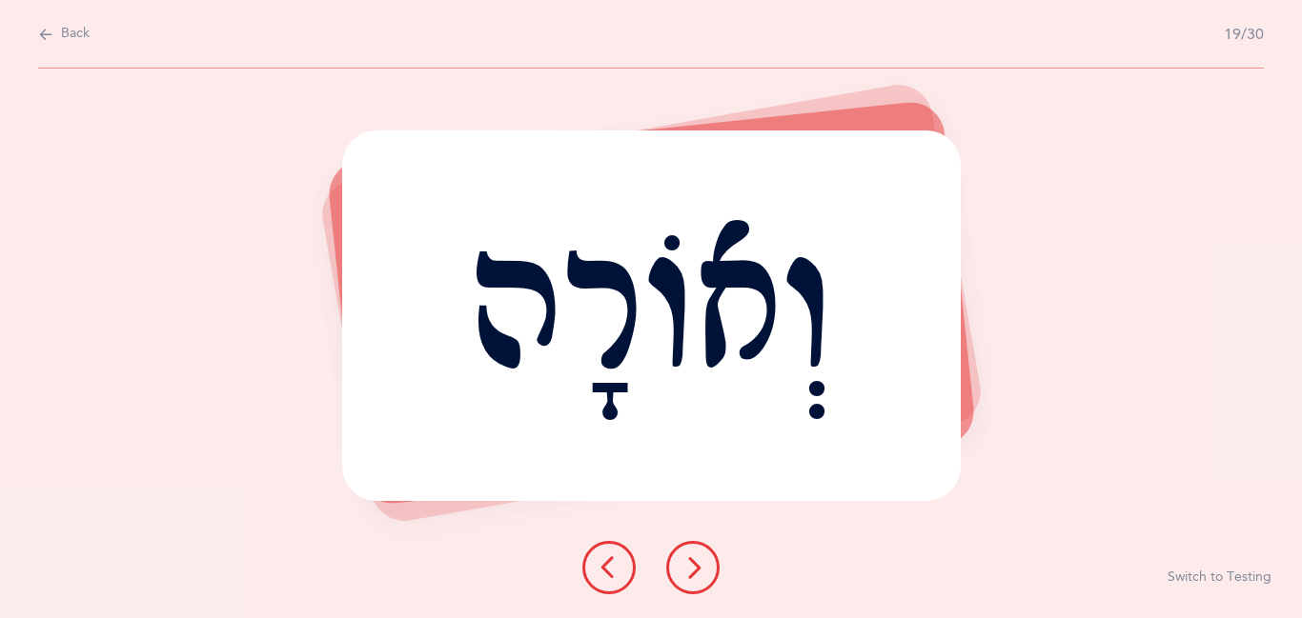
click at [701, 573] on icon at bounding box center [692, 568] width 23 height 23
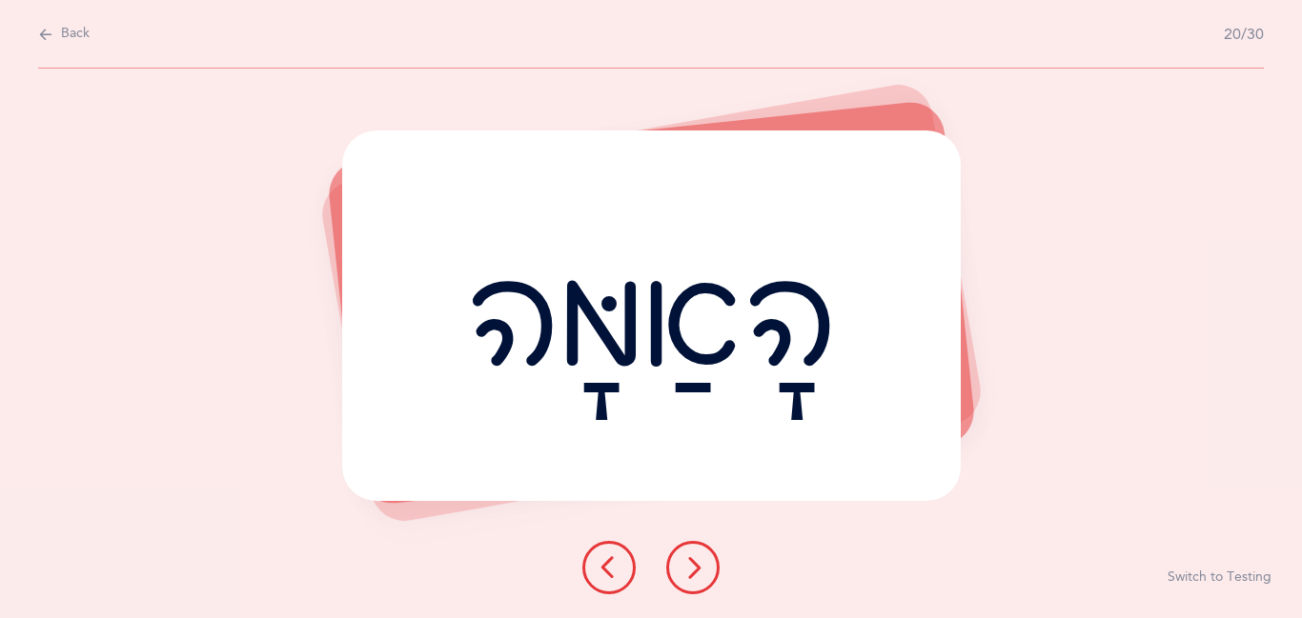
click at [701, 573] on icon at bounding box center [692, 568] width 23 height 23
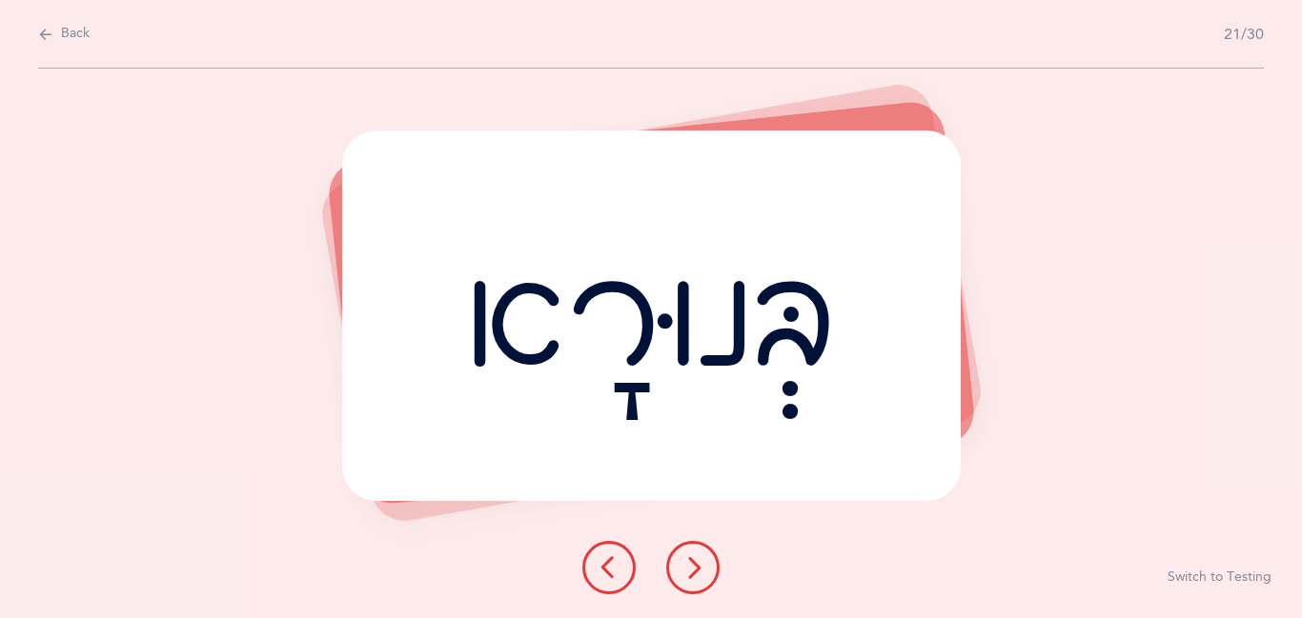
click at [701, 573] on icon at bounding box center [692, 568] width 23 height 23
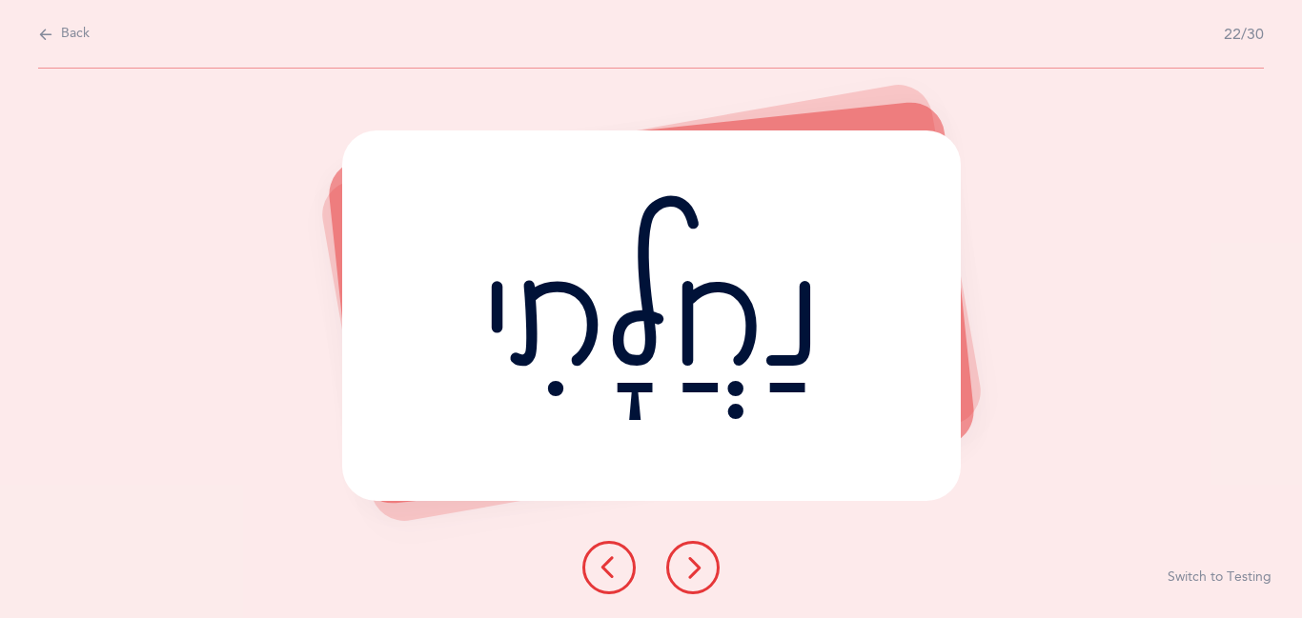
click at [699, 573] on icon at bounding box center [692, 568] width 23 height 23
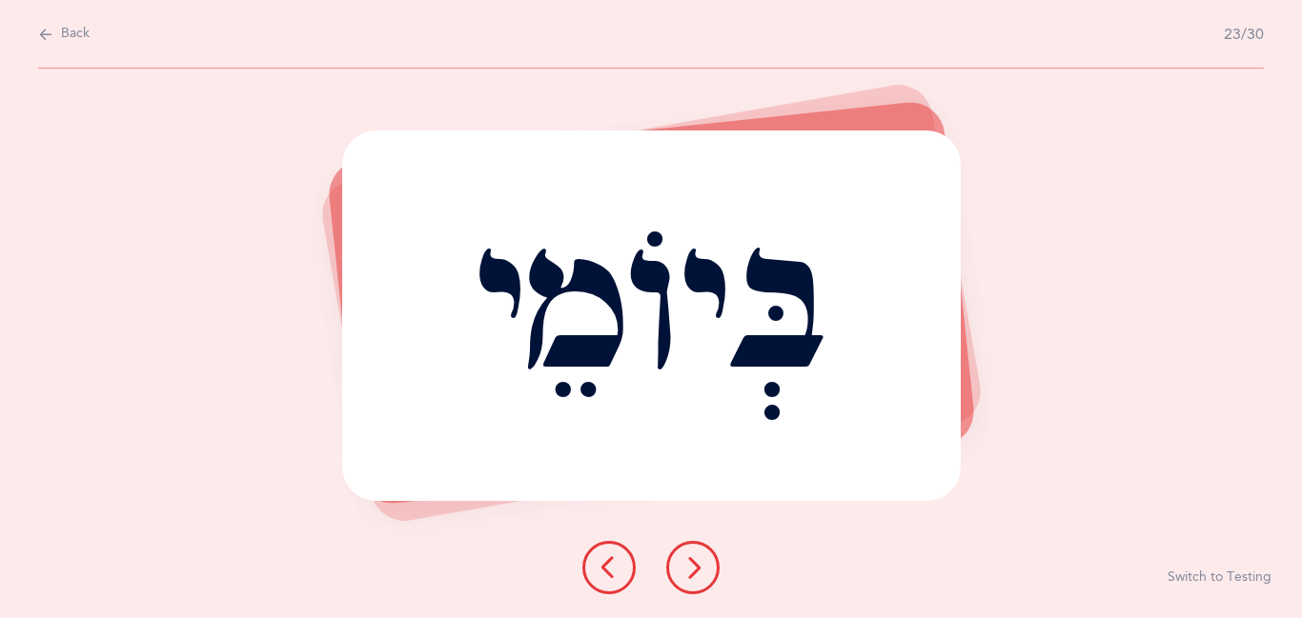
click at [699, 573] on icon at bounding box center [692, 568] width 23 height 23
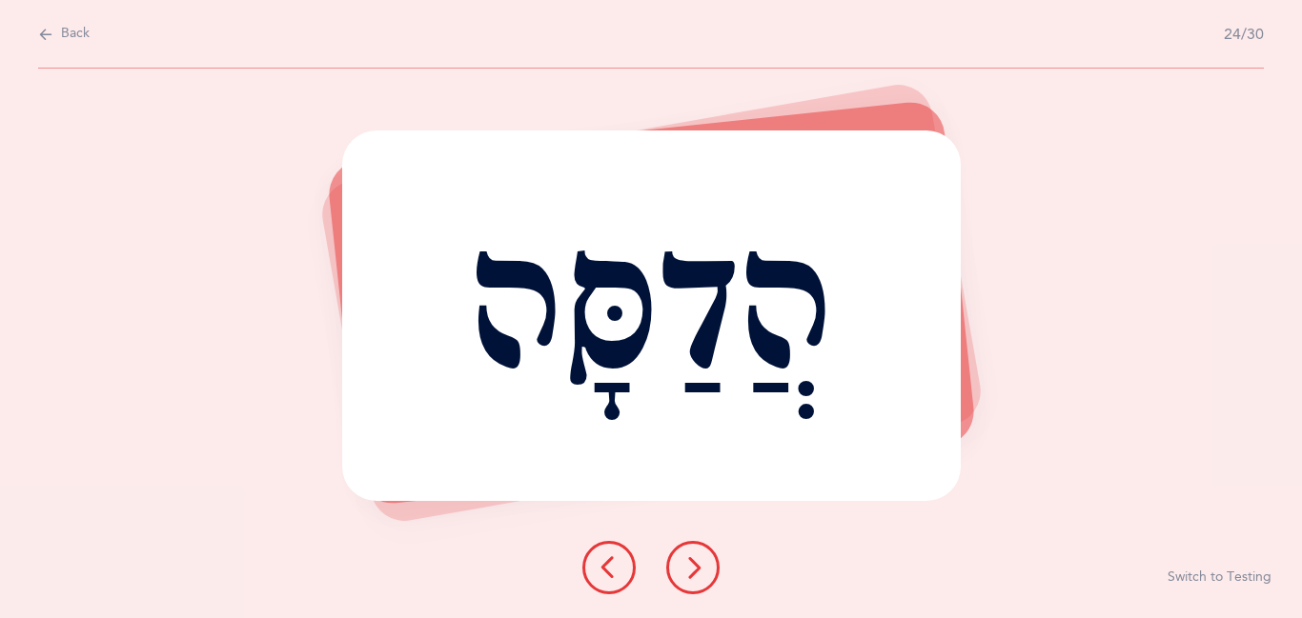
click at [699, 573] on icon at bounding box center [692, 568] width 23 height 23
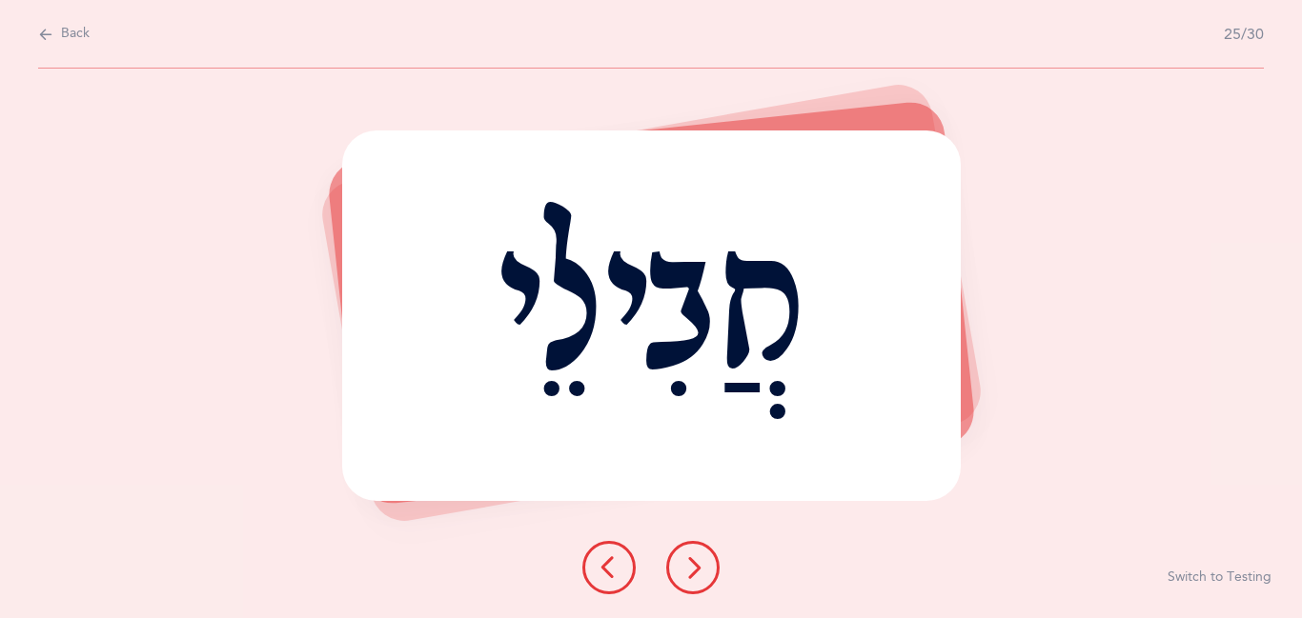
click at [699, 573] on icon at bounding box center [692, 568] width 23 height 23
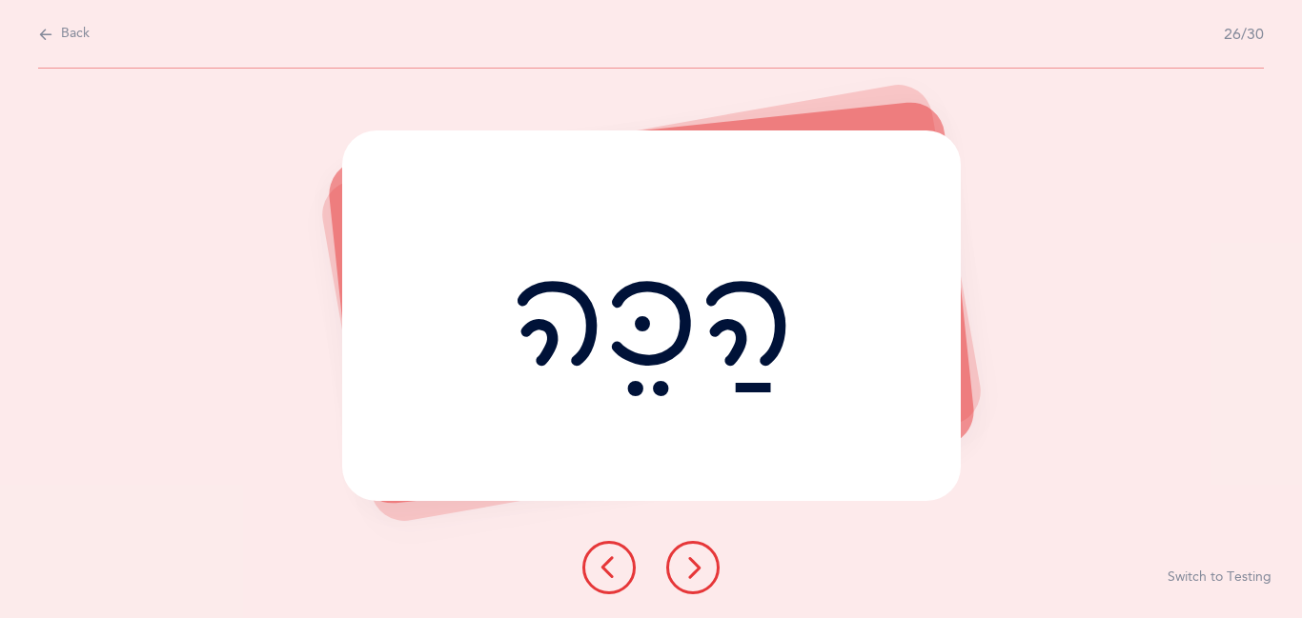
click at [699, 573] on icon at bounding box center [692, 568] width 23 height 23
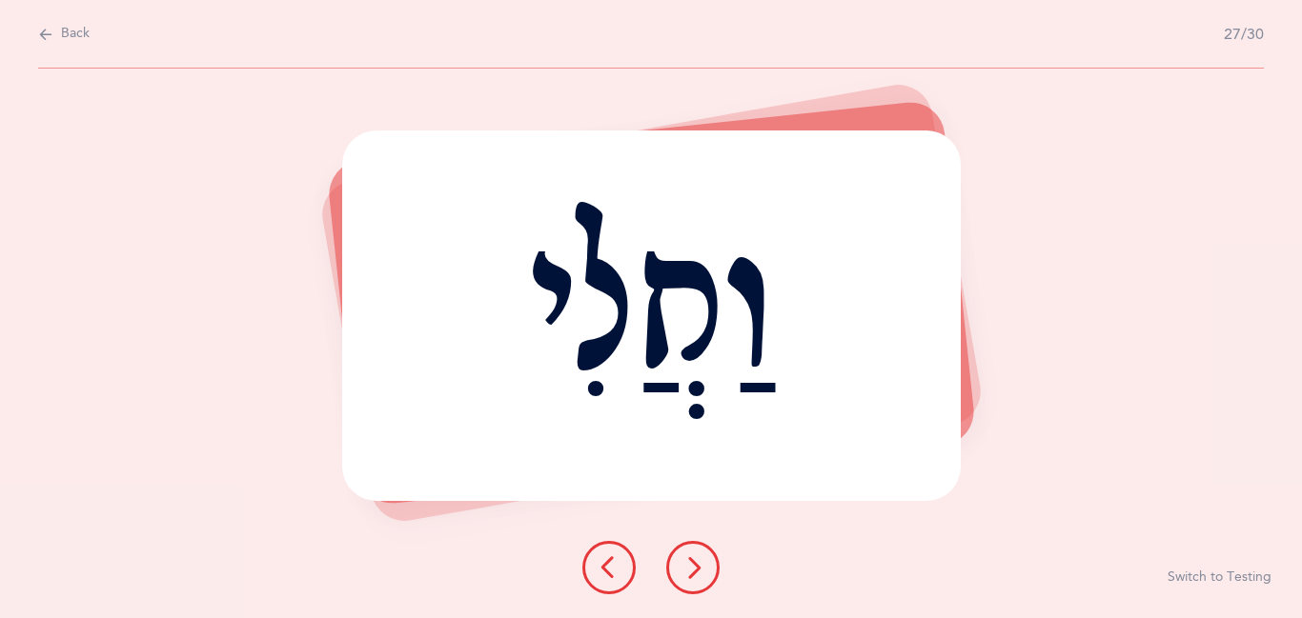
click at [699, 573] on icon at bounding box center [692, 568] width 23 height 23
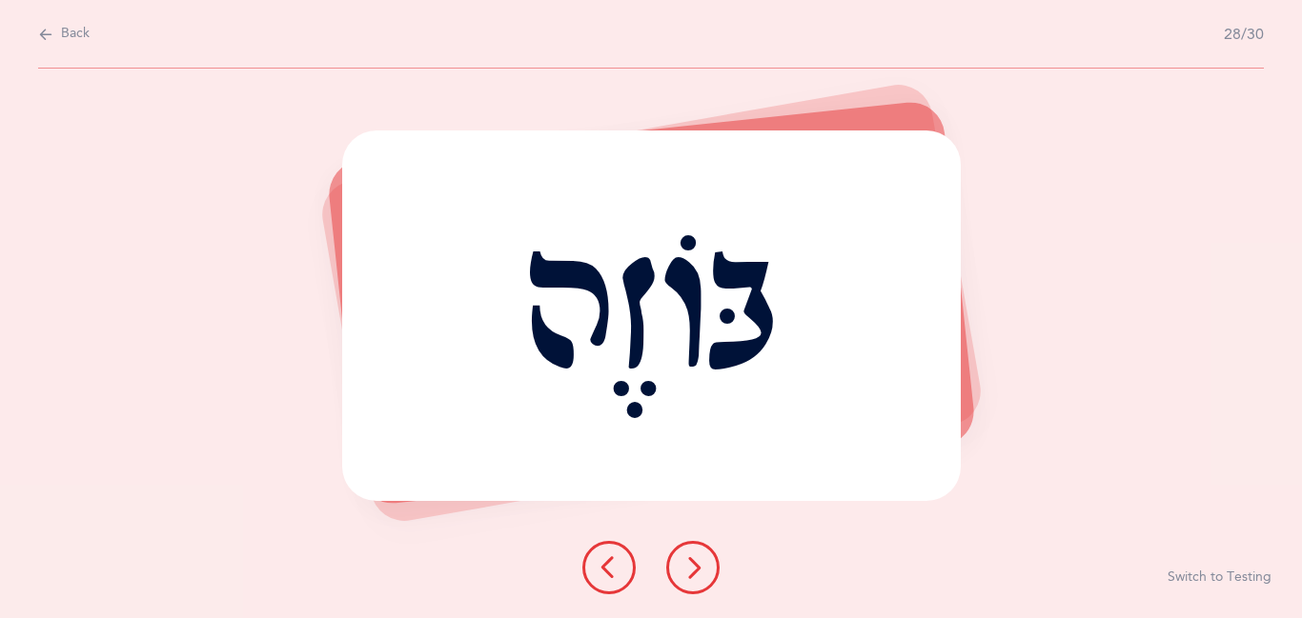
click at [699, 573] on icon at bounding box center [692, 568] width 23 height 23
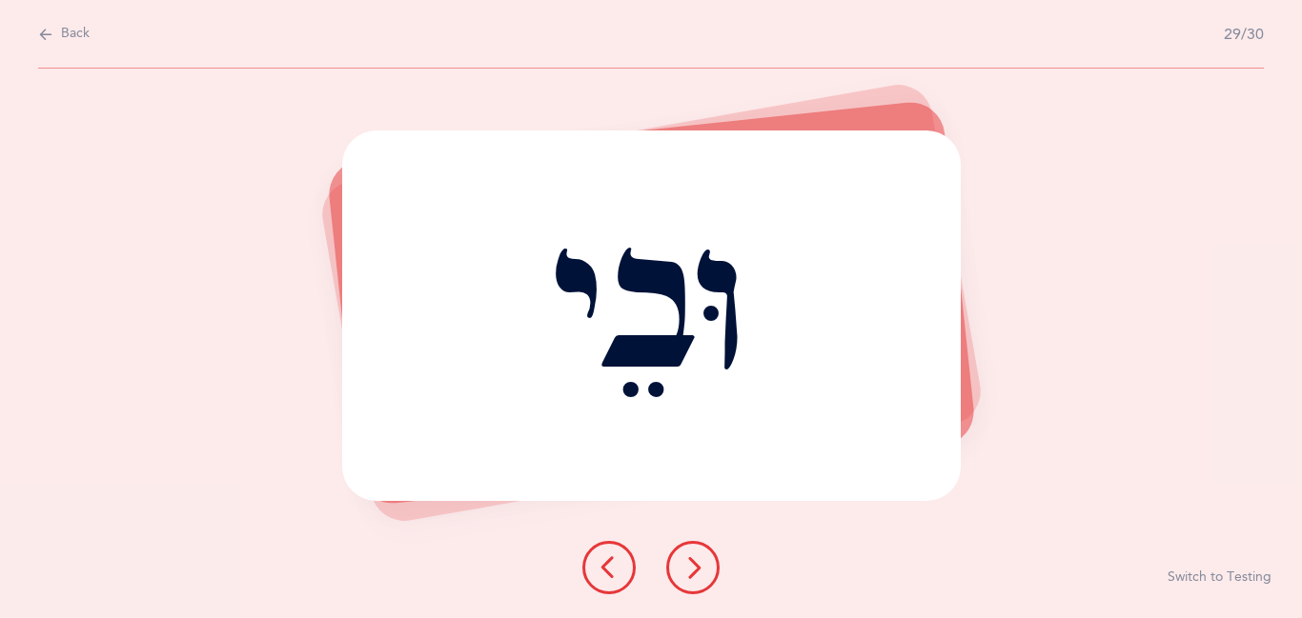
click at [699, 573] on icon at bounding box center [692, 568] width 23 height 23
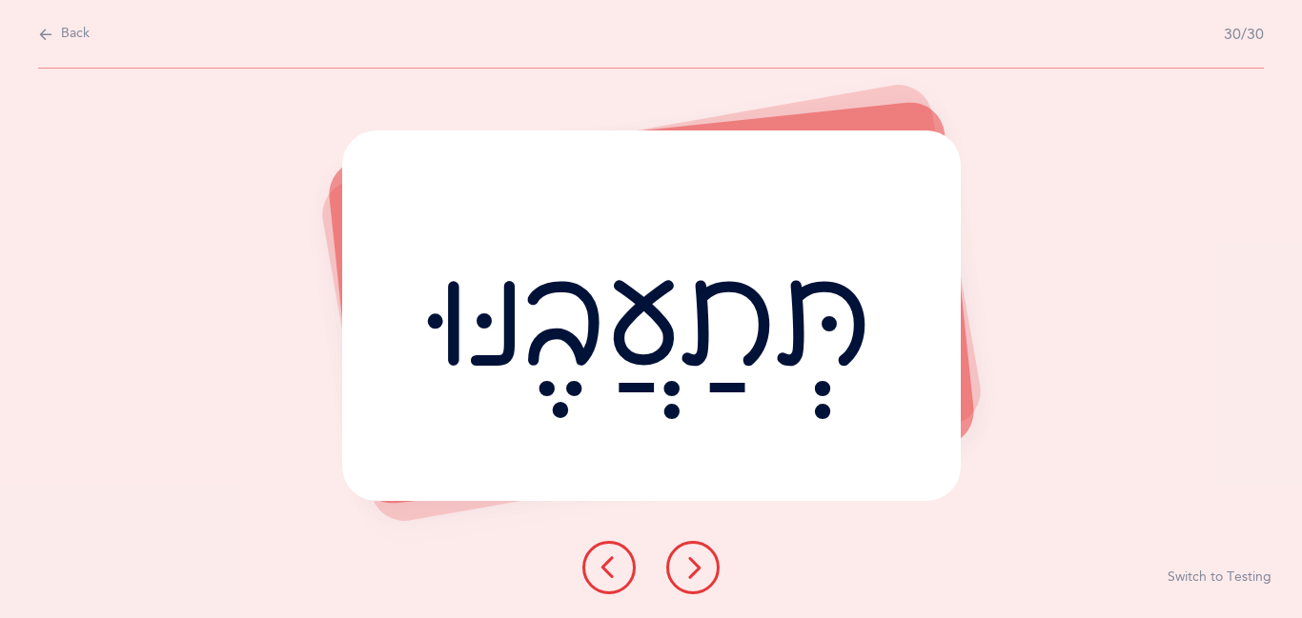
click at [699, 573] on icon at bounding box center [692, 568] width 23 height 23
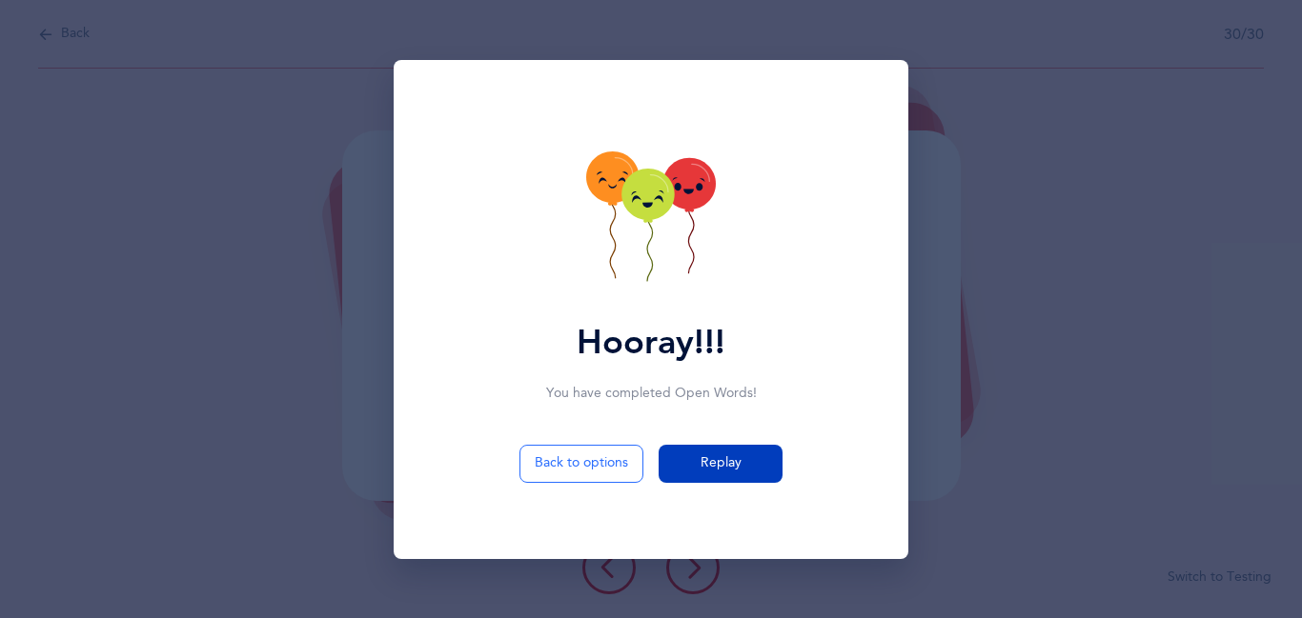
click at [730, 468] on span "Replay" at bounding box center [720, 464] width 41 height 20
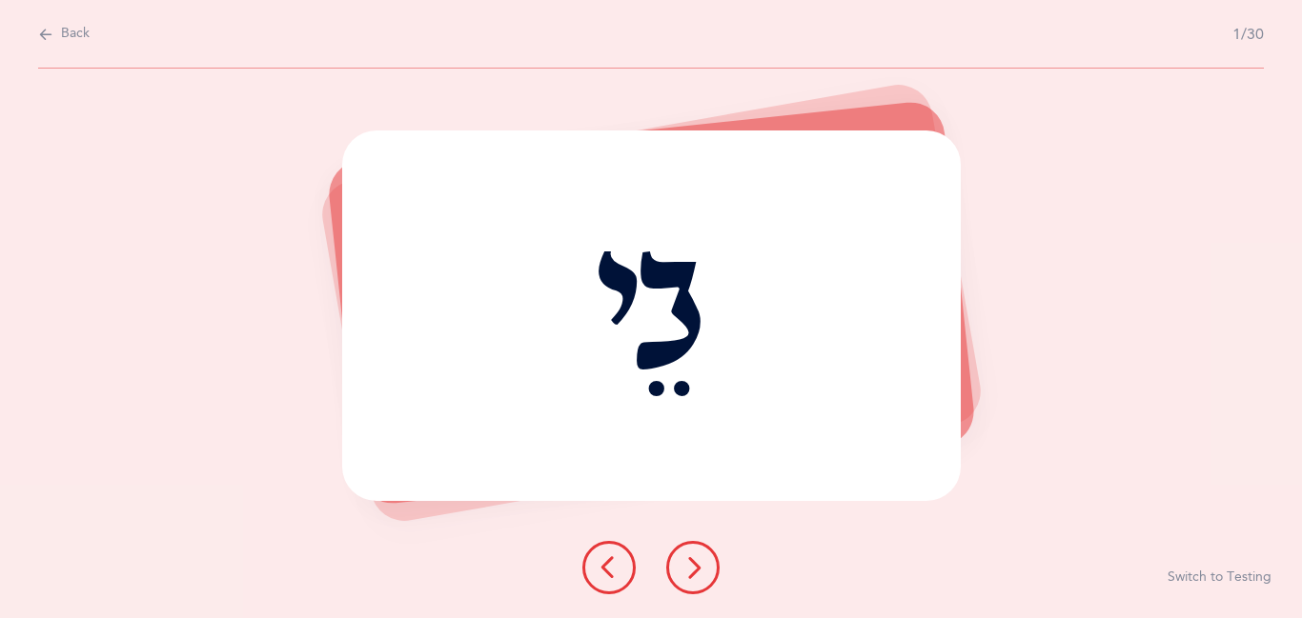
click at [696, 572] on icon at bounding box center [692, 568] width 23 height 23
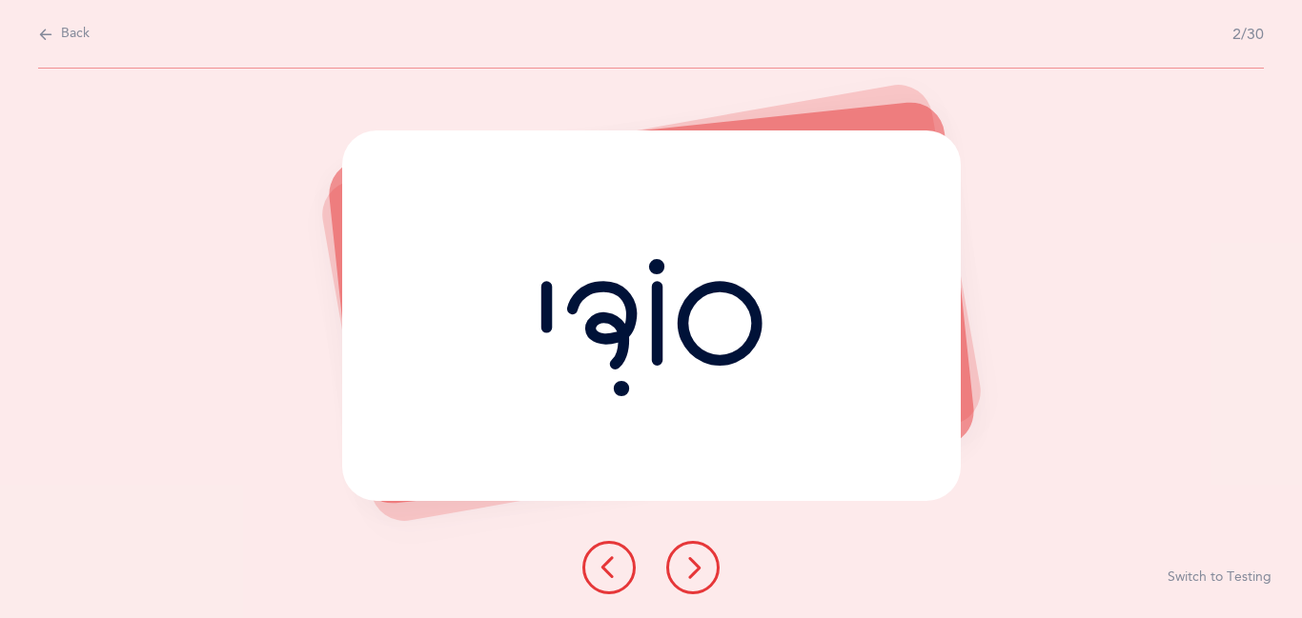
click at [696, 572] on icon at bounding box center [692, 568] width 23 height 23
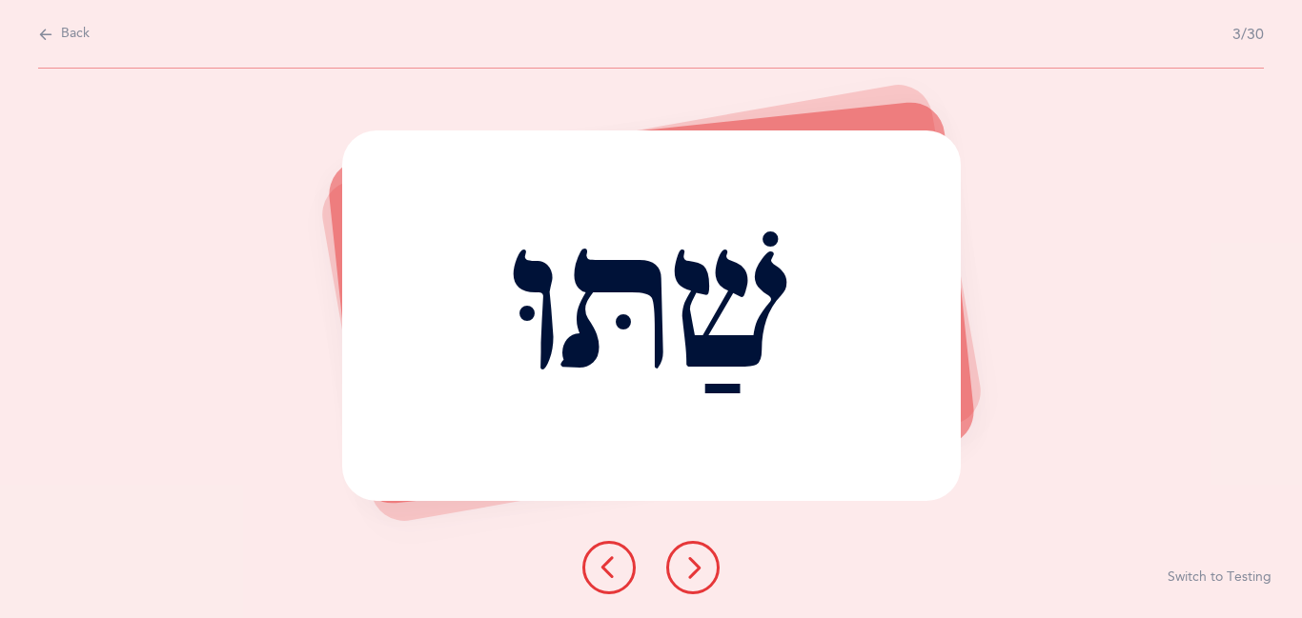
click at [696, 572] on icon at bounding box center [692, 568] width 23 height 23
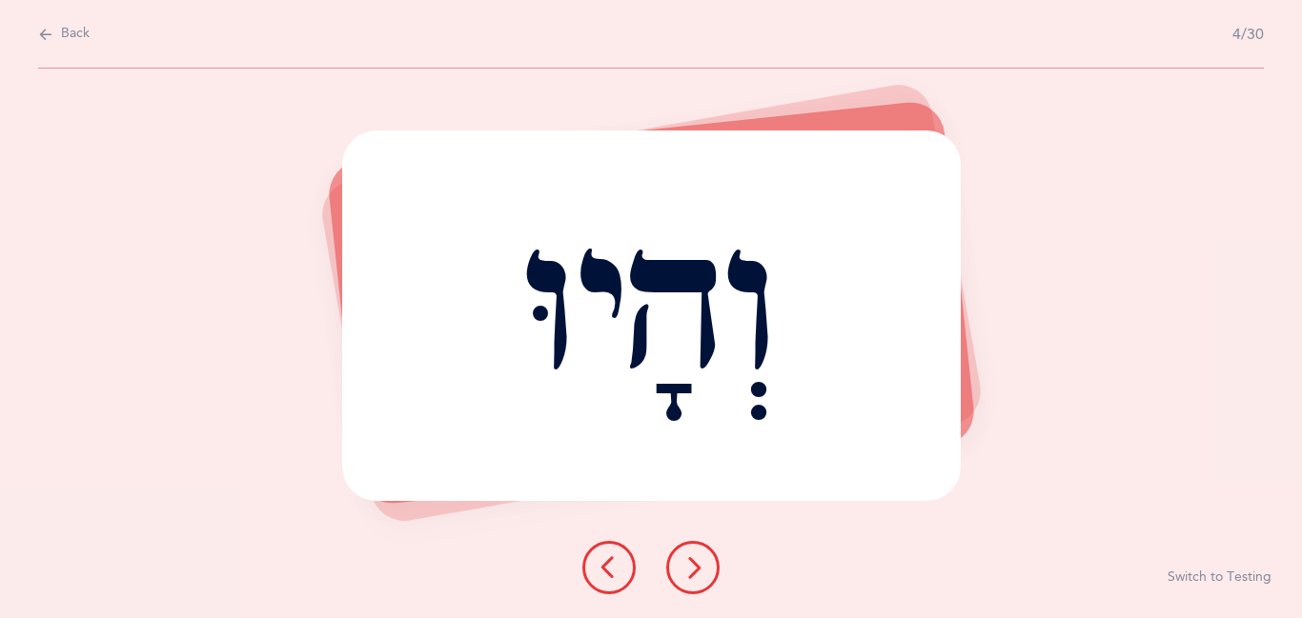
click at [696, 572] on icon at bounding box center [692, 568] width 23 height 23
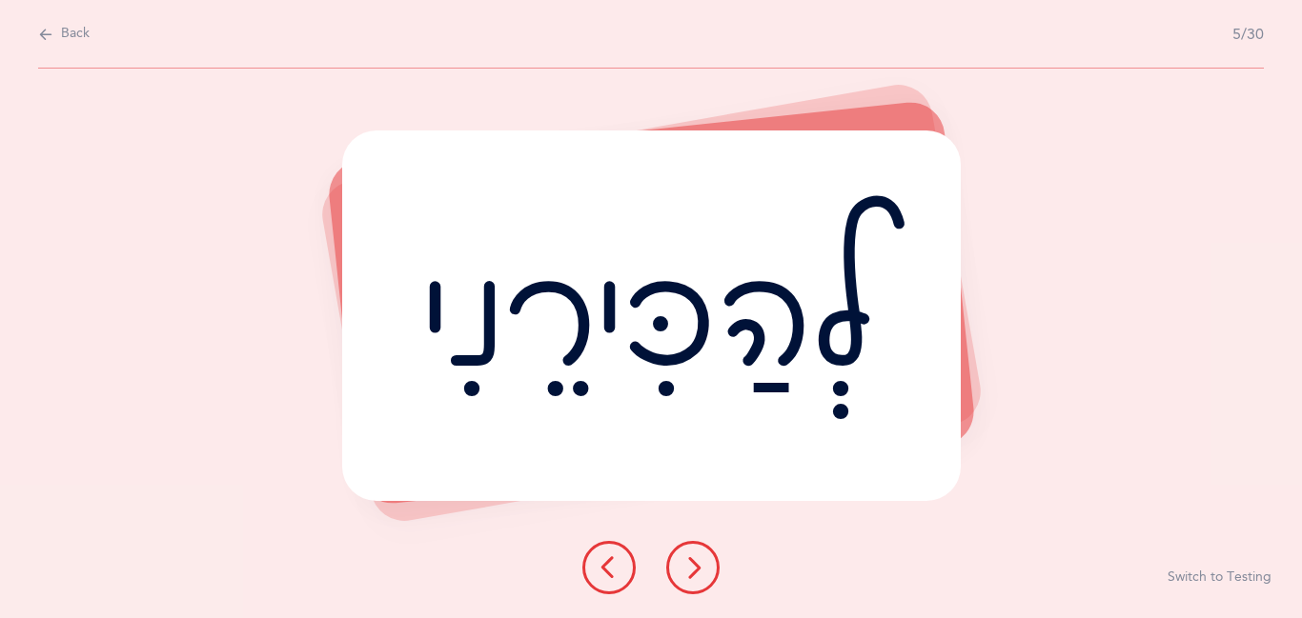
click at [696, 569] on icon at bounding box center [692, 568] width 23 height 23
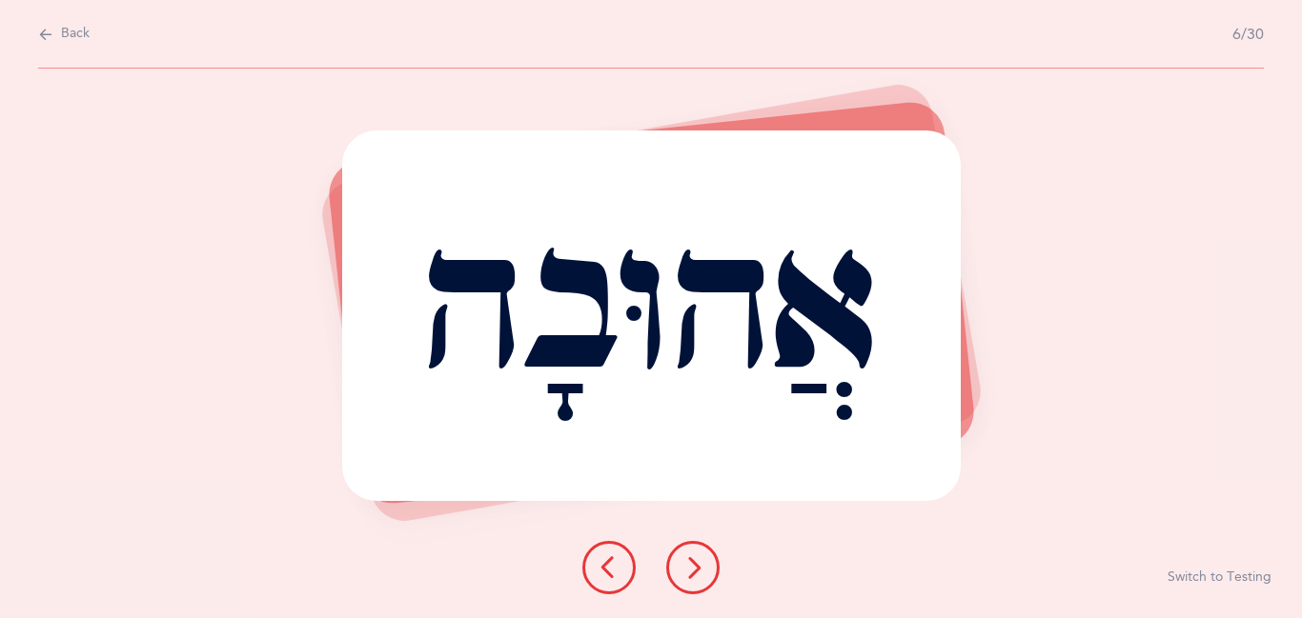
click at [696, 569] on icon at bounding box center [692, 568] width 23 height 23
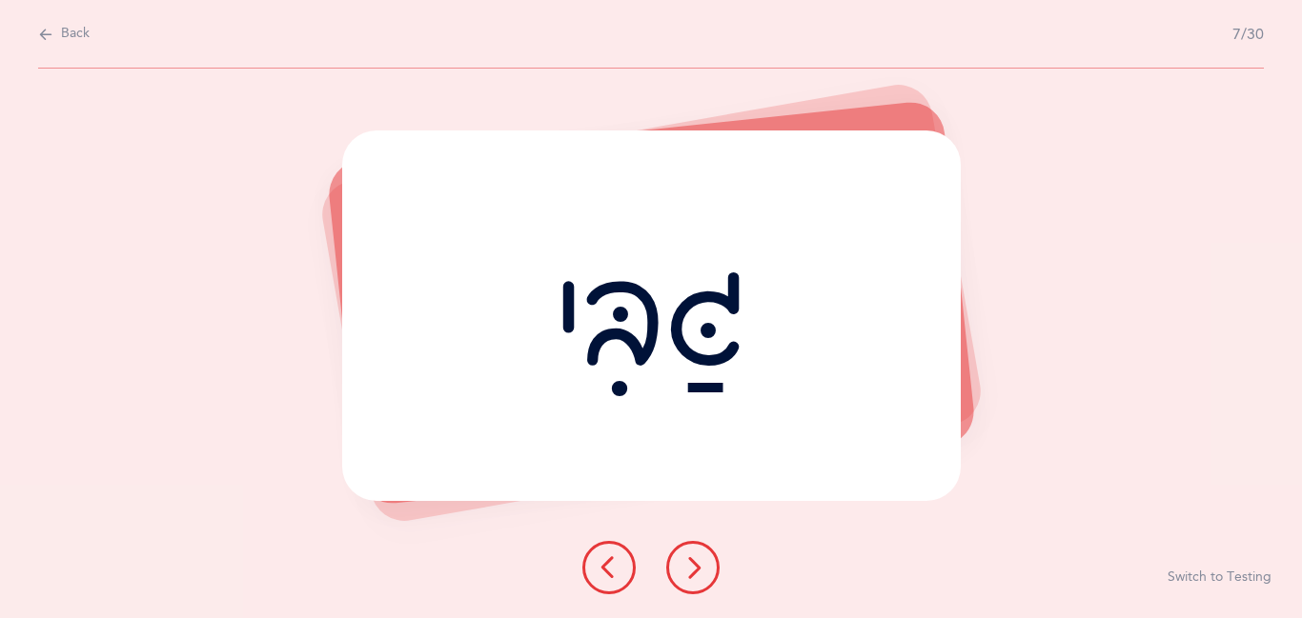
click at [696, 569] on icon at bounding box center [692, 568] width 23 height 23
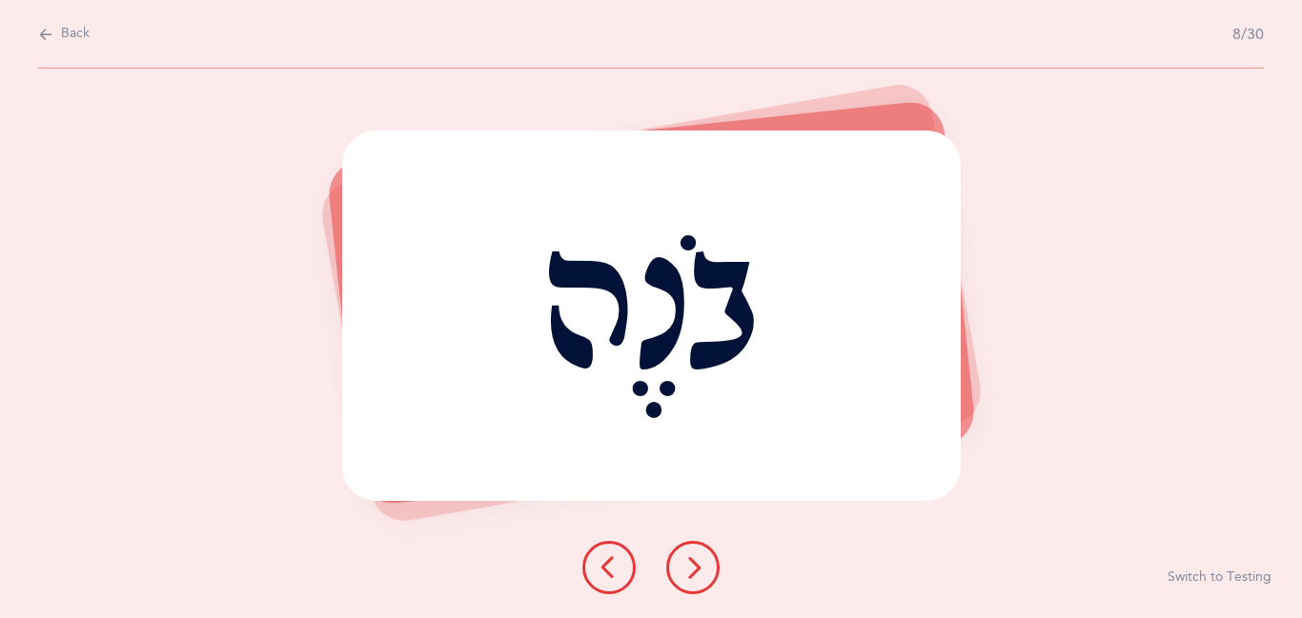
click at [696, 569] on icon at bounding box center [692, 568] width 23 height 23
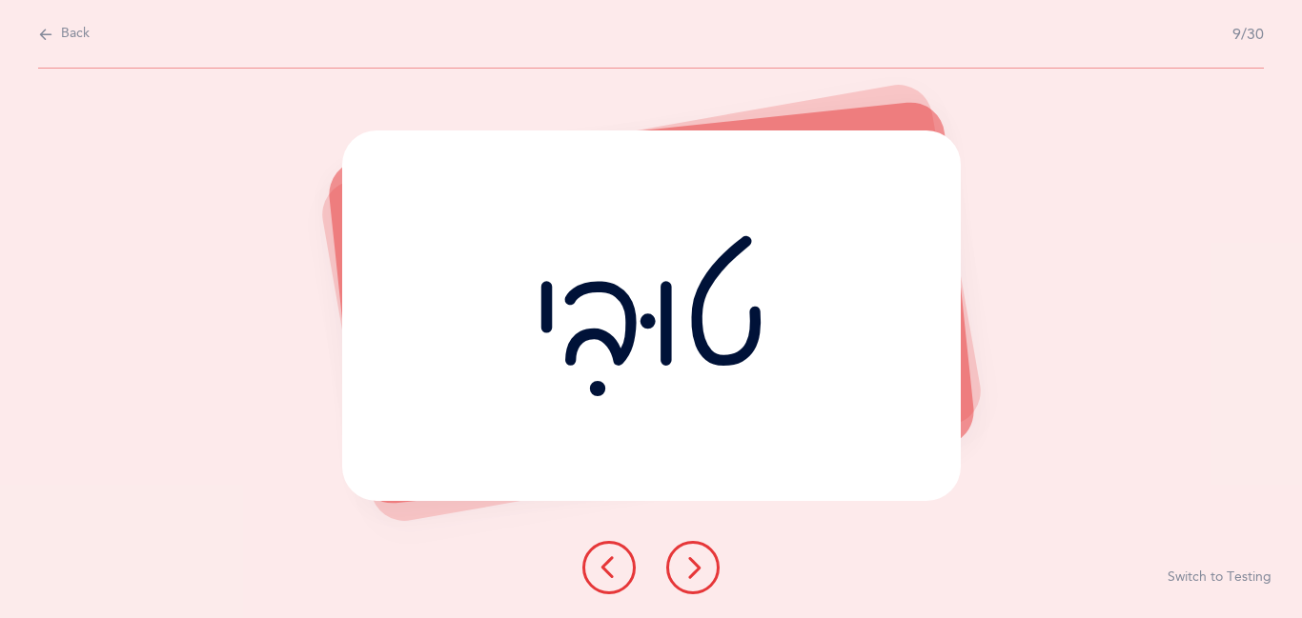
click at [696, 569] on icon at bounding box center [692, 568] width 23 height 23
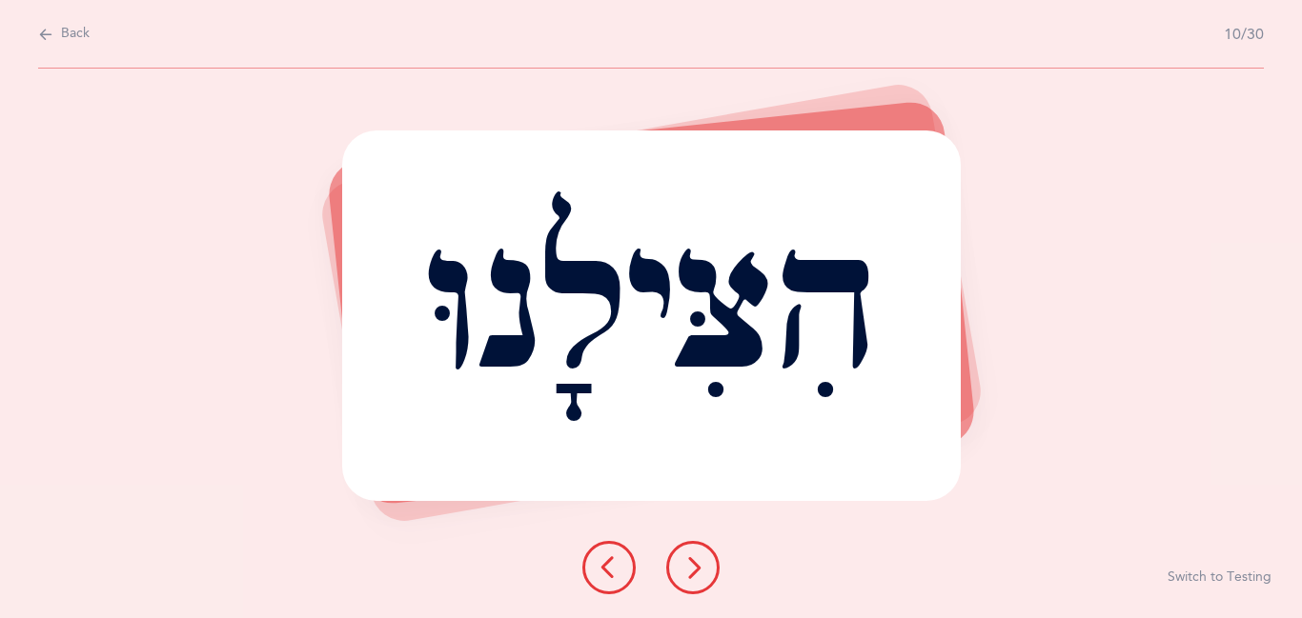
click at [696, 569] on icon at bounding box center [692, 568] width 23 height 23
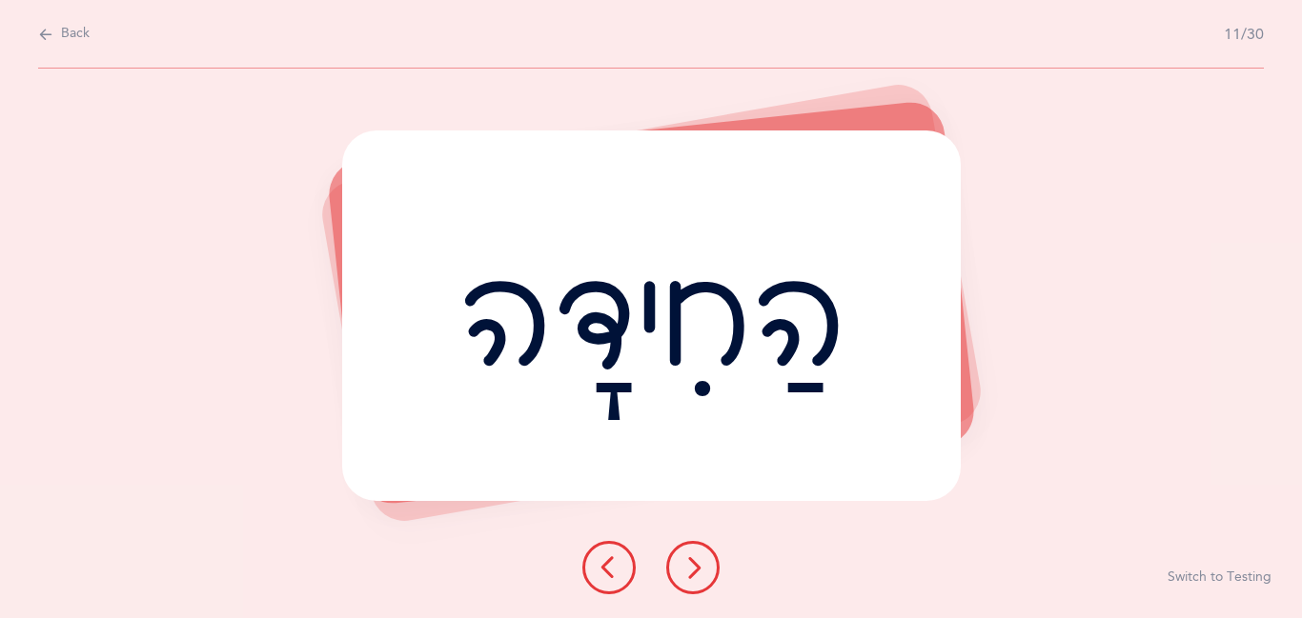
click at [696, 569] on icon at bounding box center [692, 568] width 23 height 23
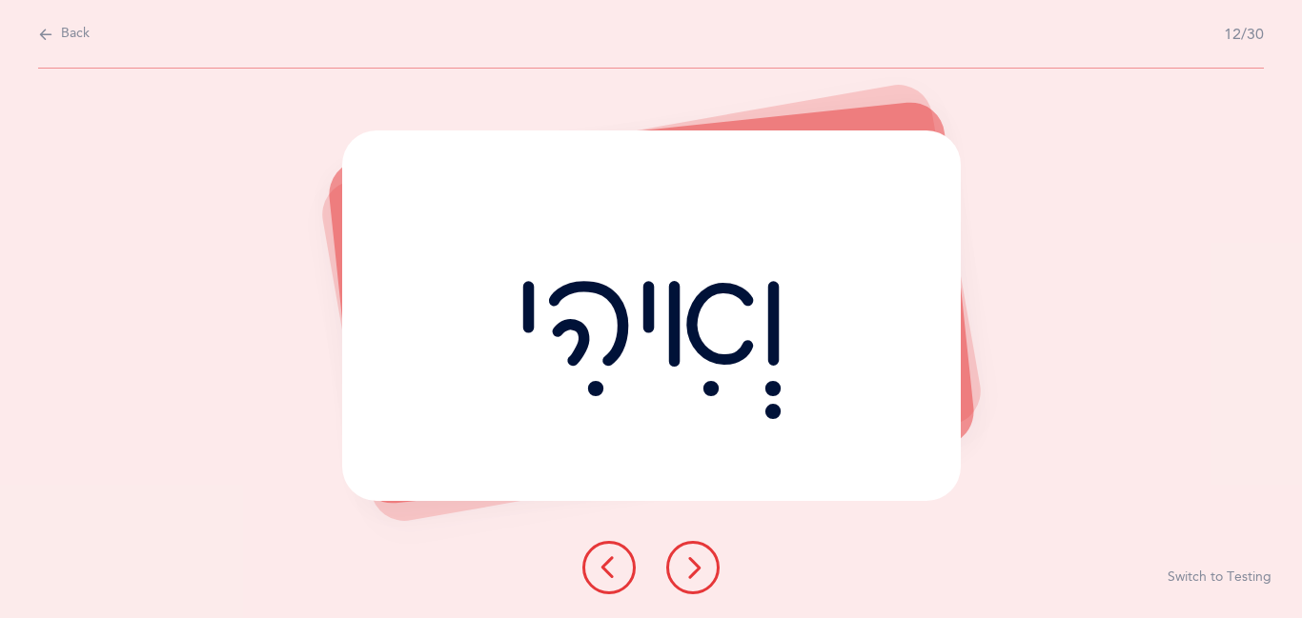
click at [696, 569] on icon at bounding box center [692, 568] width 23 height 23
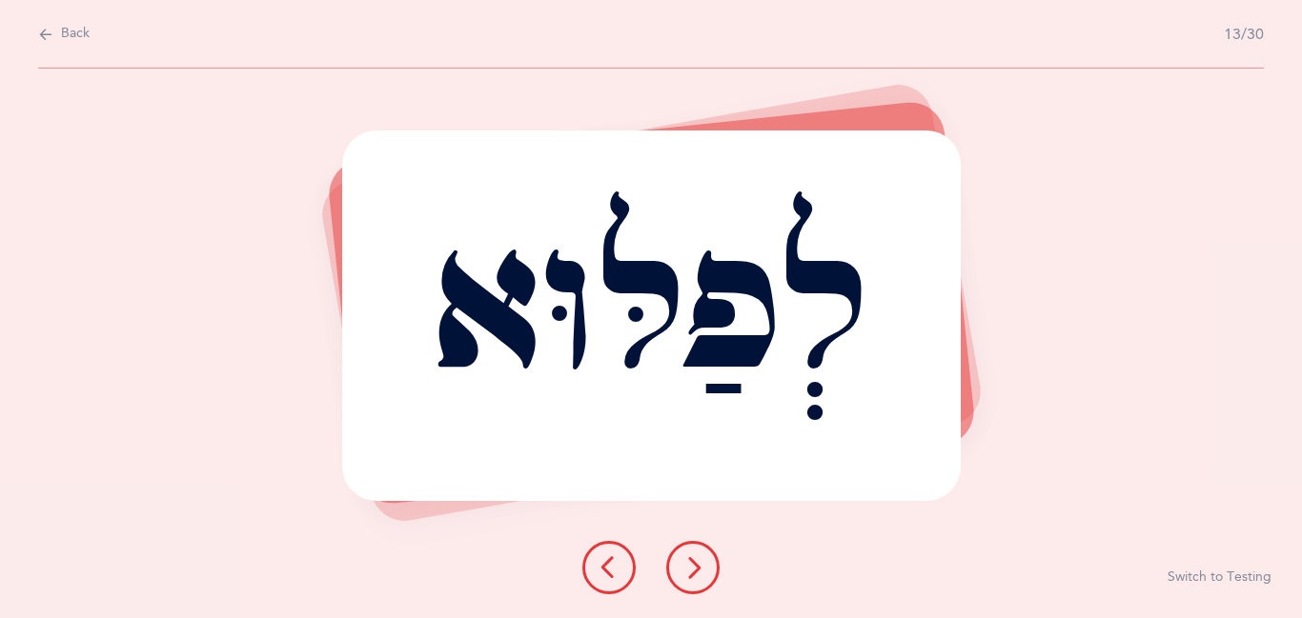
click at [696, 569] on icon at bounding box center [692, 568] width 23 height 23
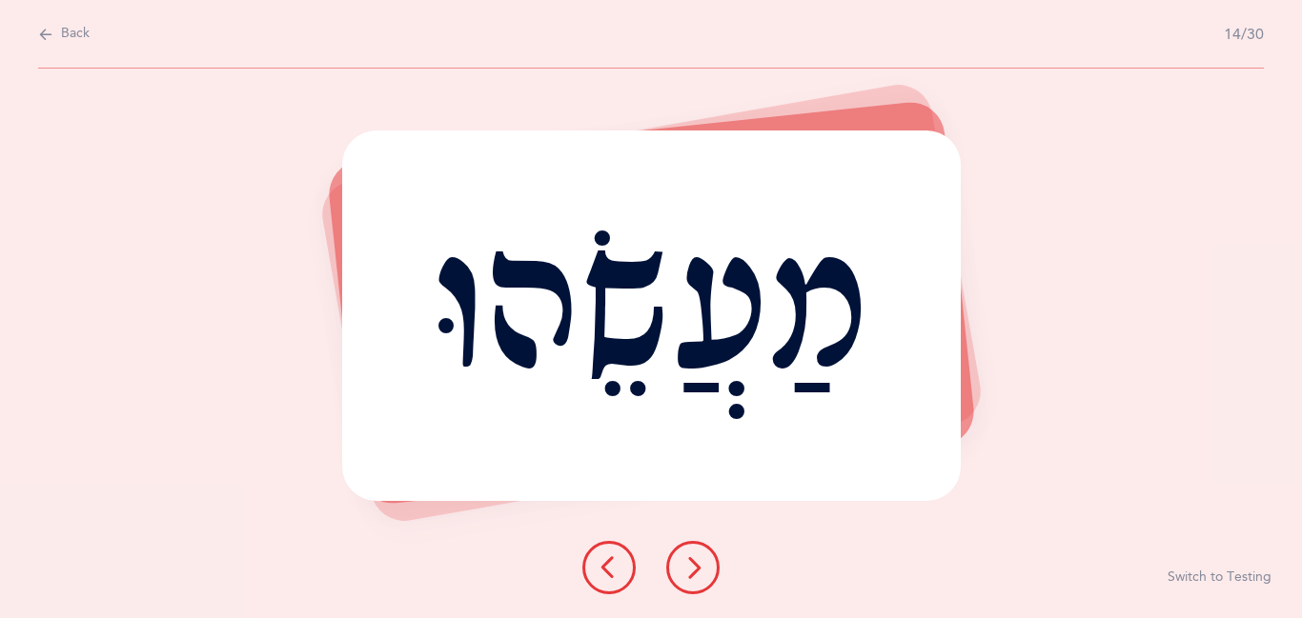
click at [696, 569] on icon at bounding box center [692, 568] width 23 height 23
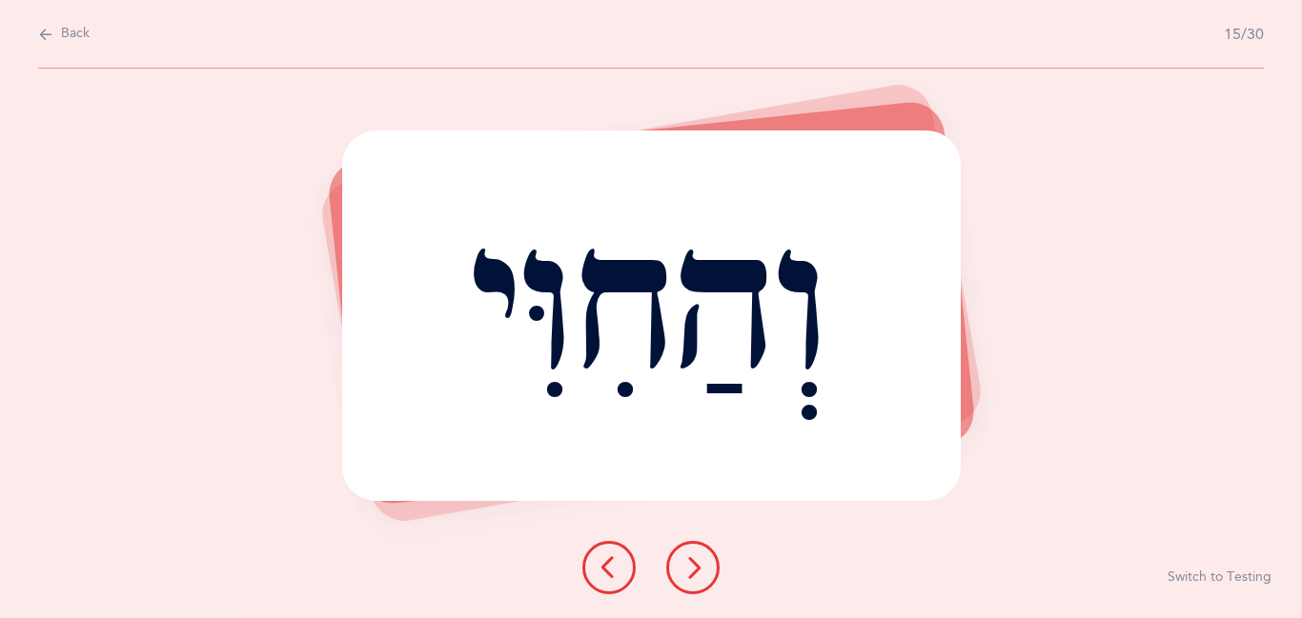
click at [696, 569] on icon at bounding box center [692, 568] width 23 height 23
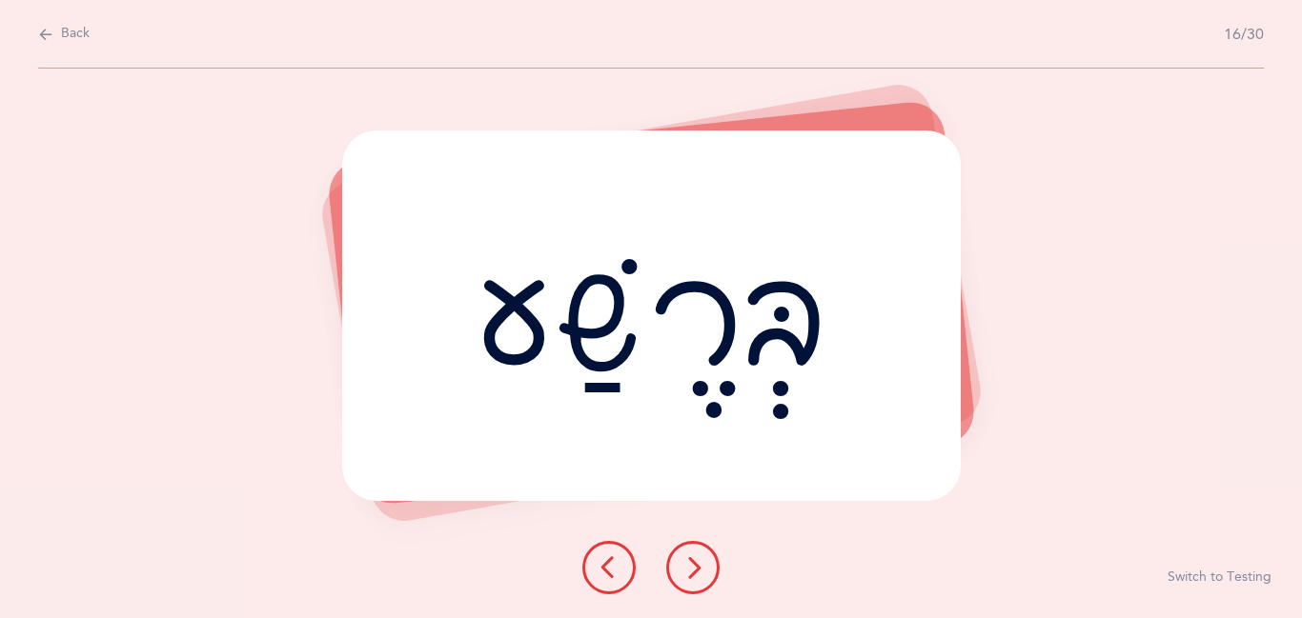
click at [696, 569] on icon at bounding box center [692, 568] width 23 height 23
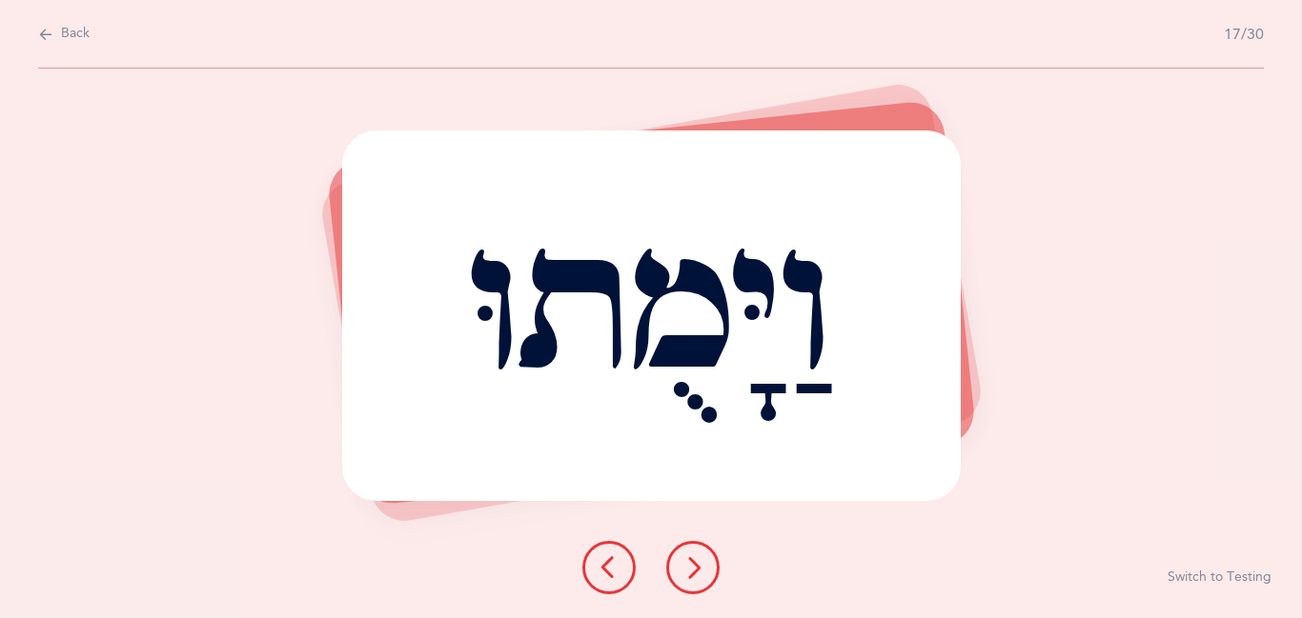
click at [696, 569] on icon at bounding box center [692, 568] width 23 height 23
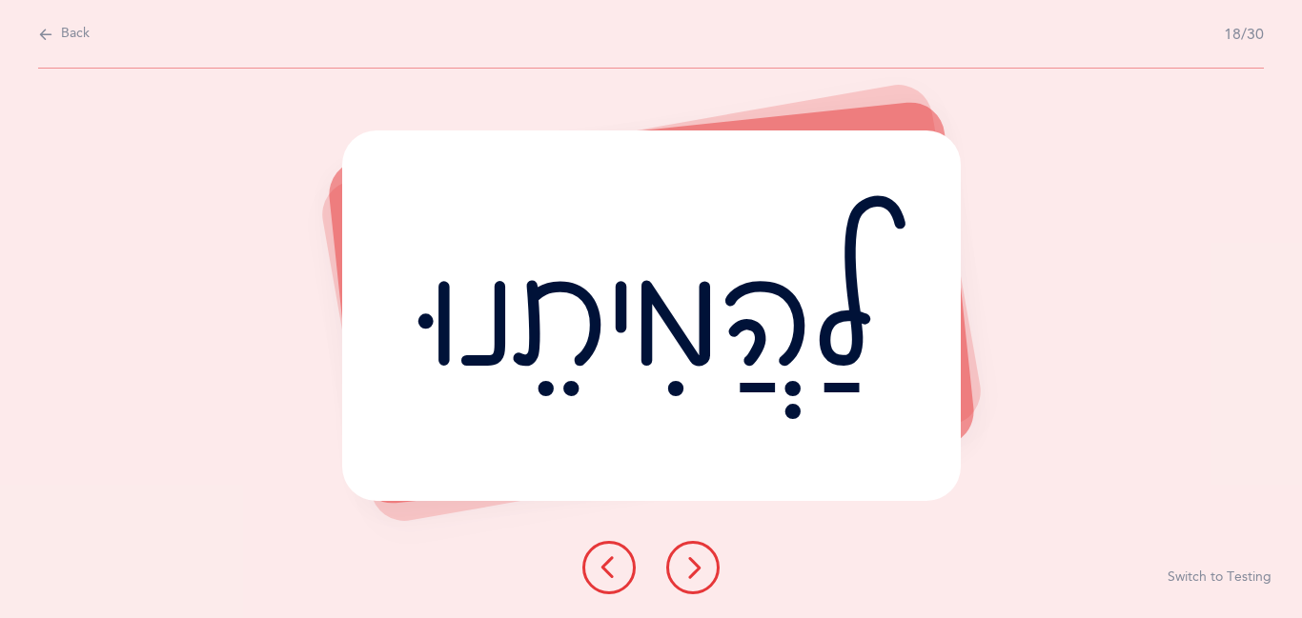
click at [696, 569] on icon at bounding box center [692, 568] width 23 height 23
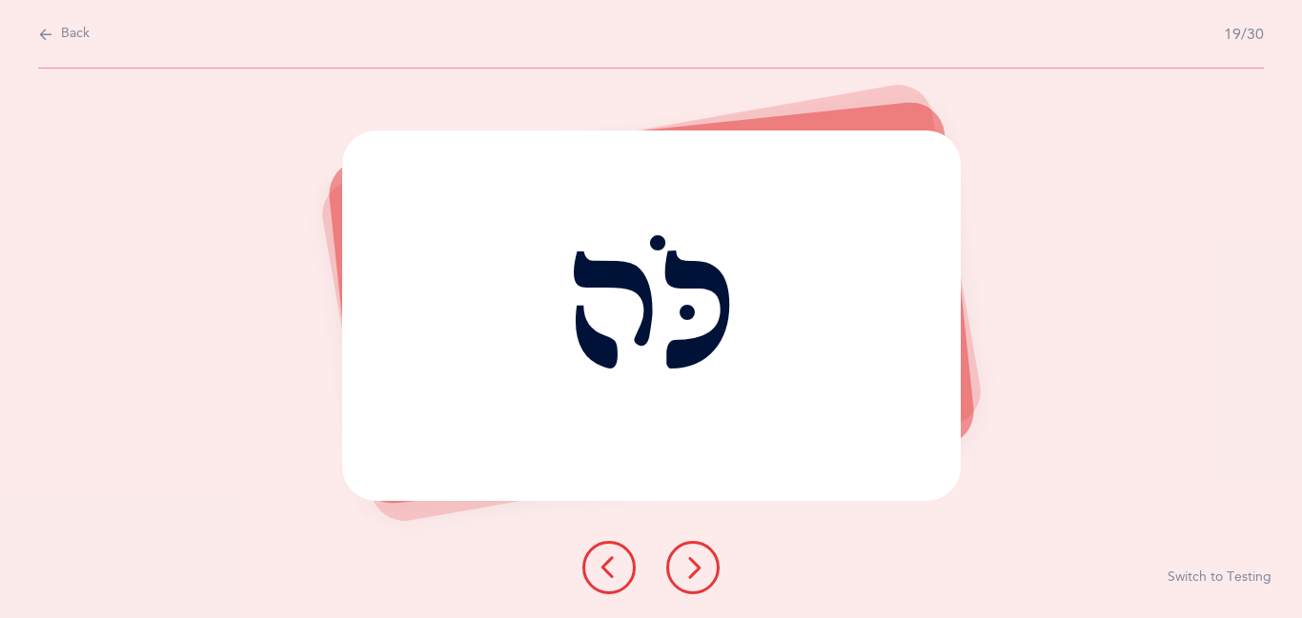
click at [696, 569] on icon at bounding box center [692, 568] width 23 height 23
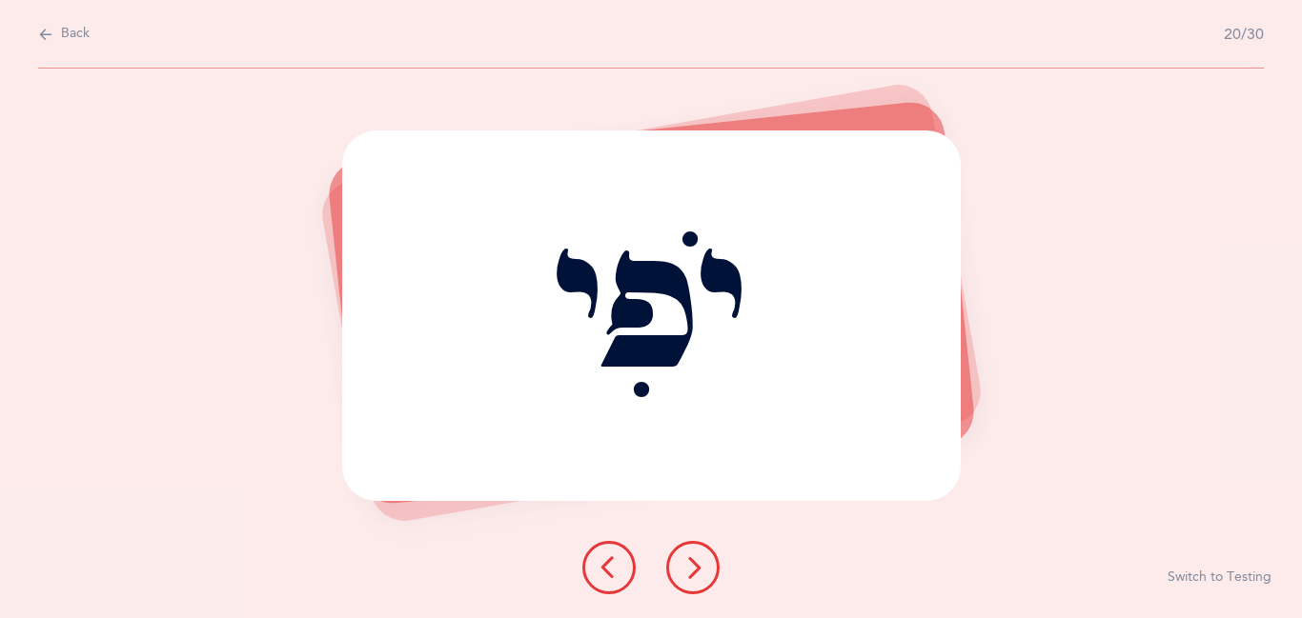
click at [696, 569] on icon at bounding box center [692, 568] width 23 height 23
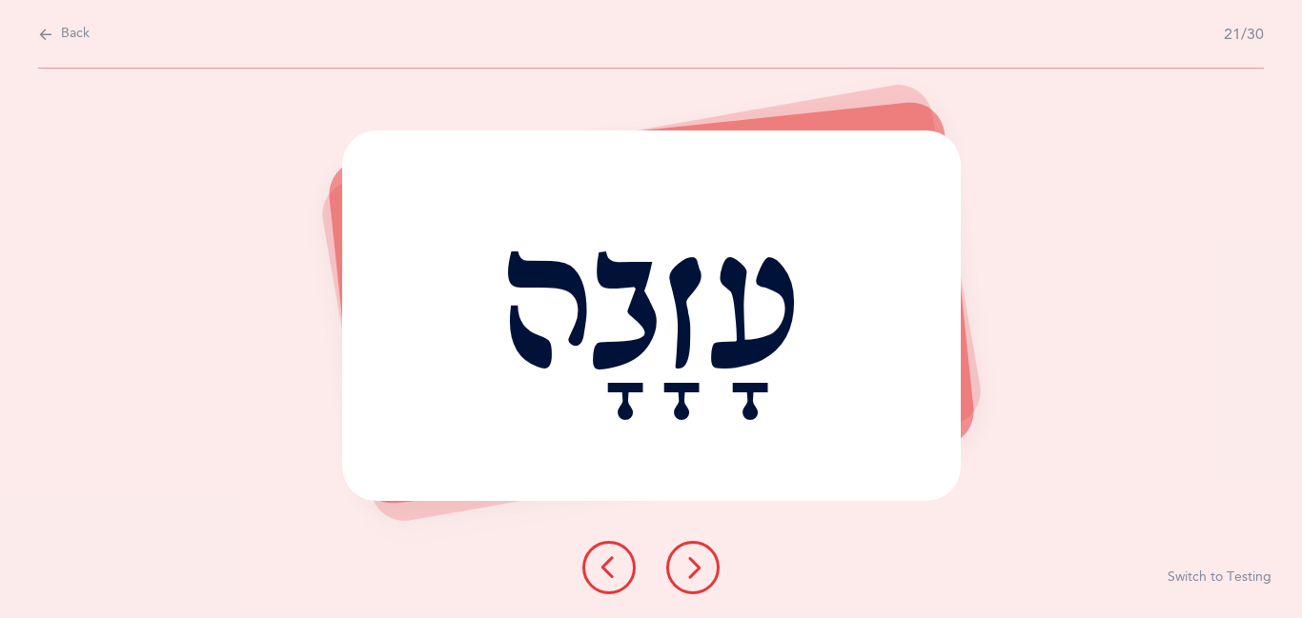
click at [696, 569] on icon at bounding box center [692, 568] width 23 height 23
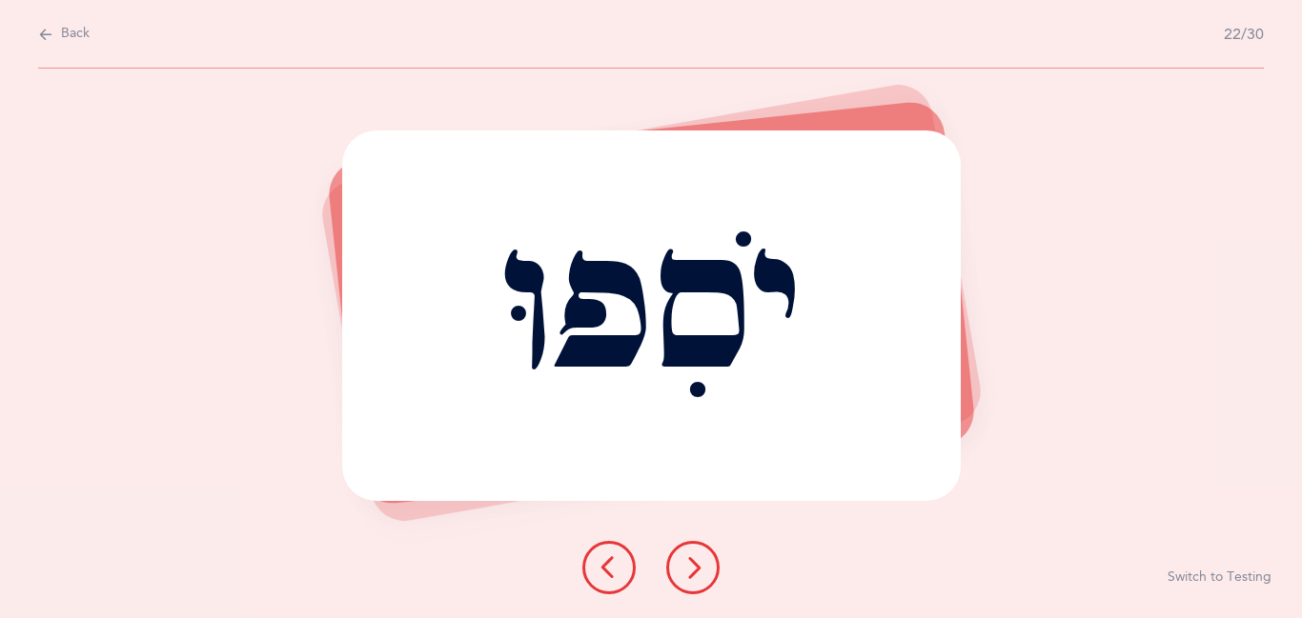
click at [696, 569] on icon at bounding box center [692, 568] width 23 height 23
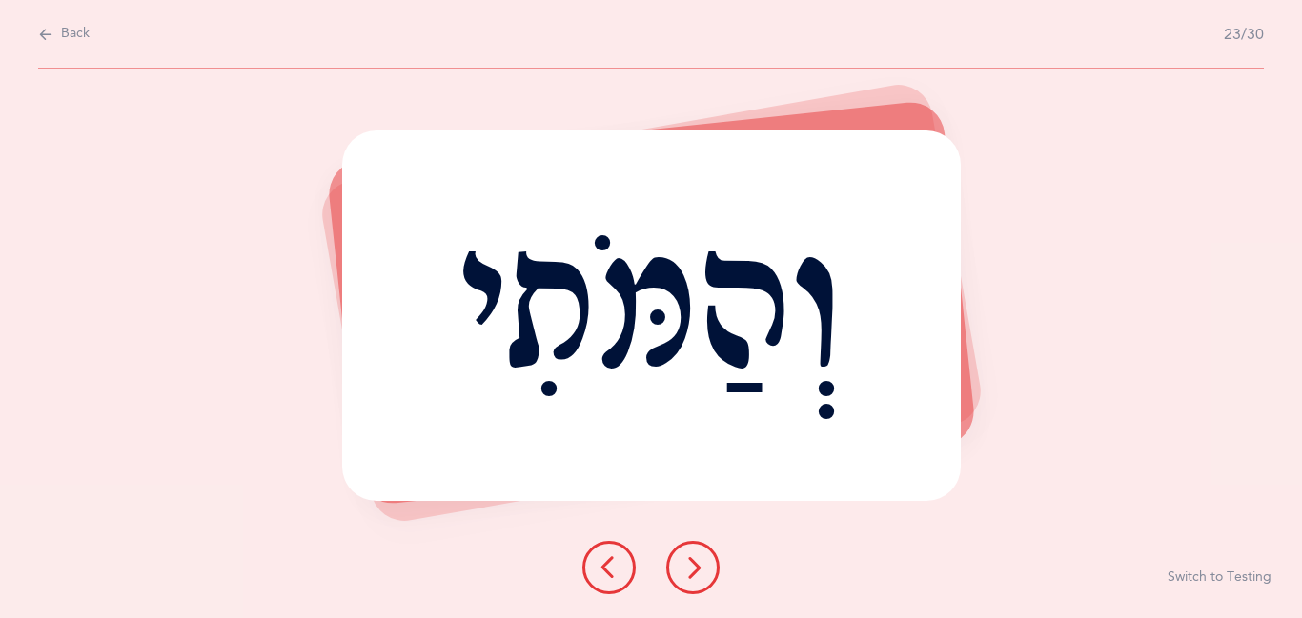
click at [696, 569] on icon at bounding box center [692, 568] width 23 height 23
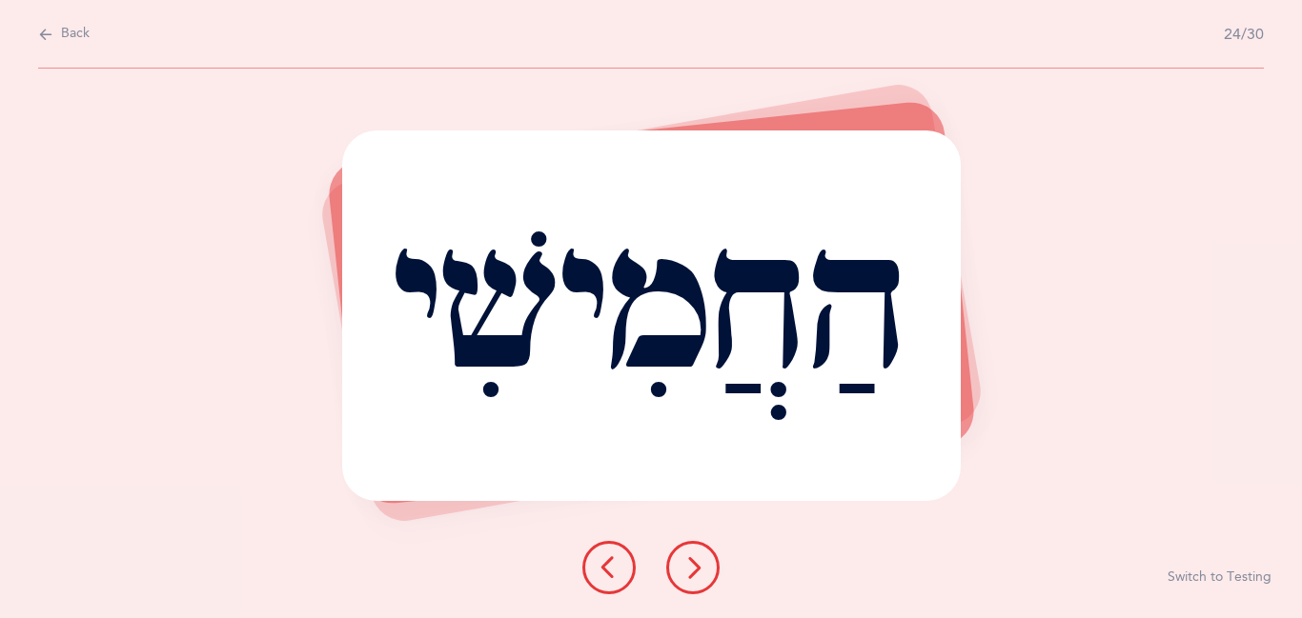
click at [696, 569] on icon at bounding box center [692, 568] width 23 height 23
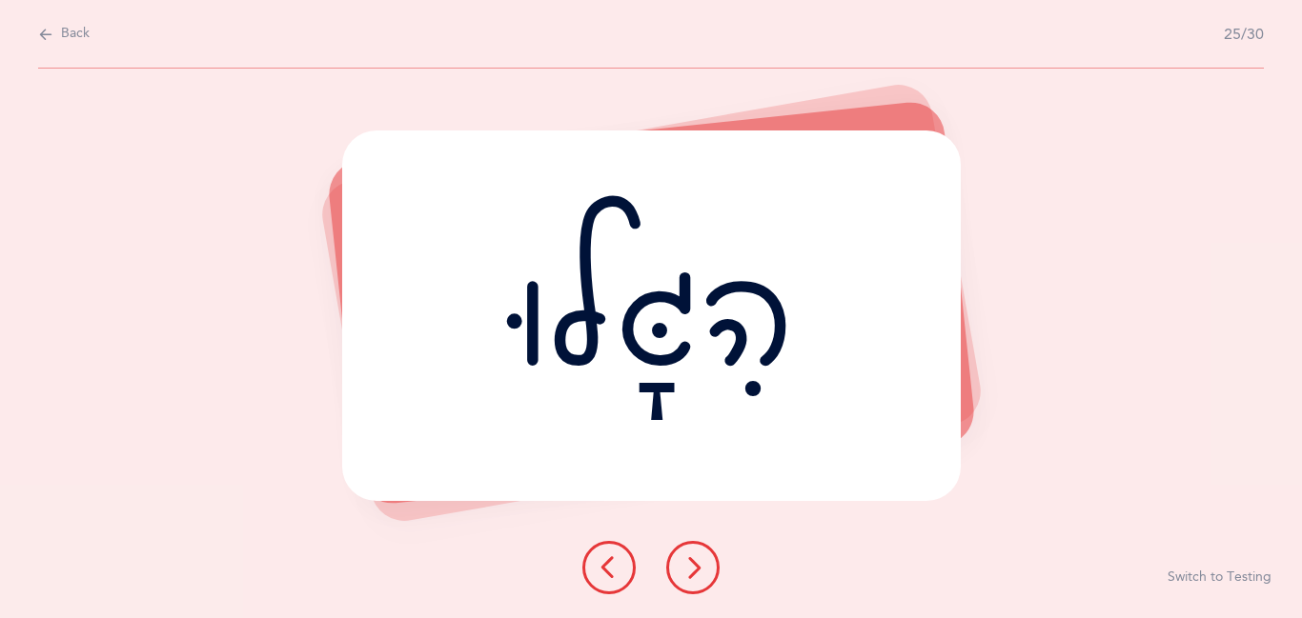
click at [696, 569] on icon at bounding box center [692, 568] width 23 height 23
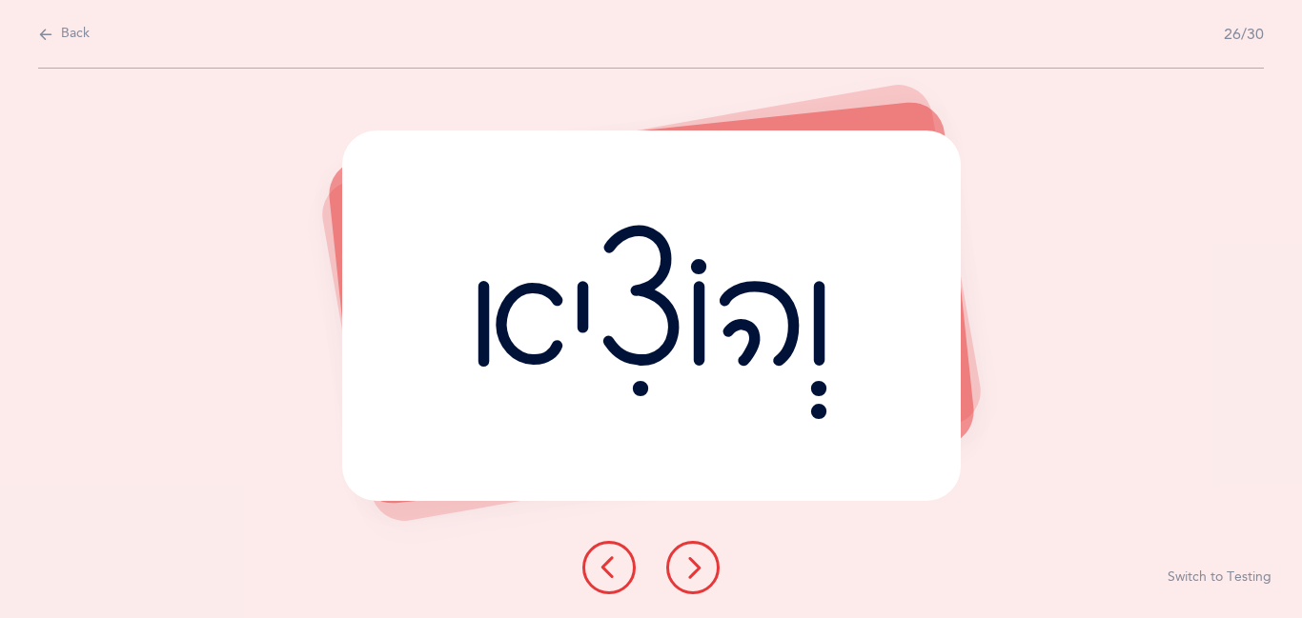
click at [696, 569] on icon at bounding box center [692, 568] width 23 height 23
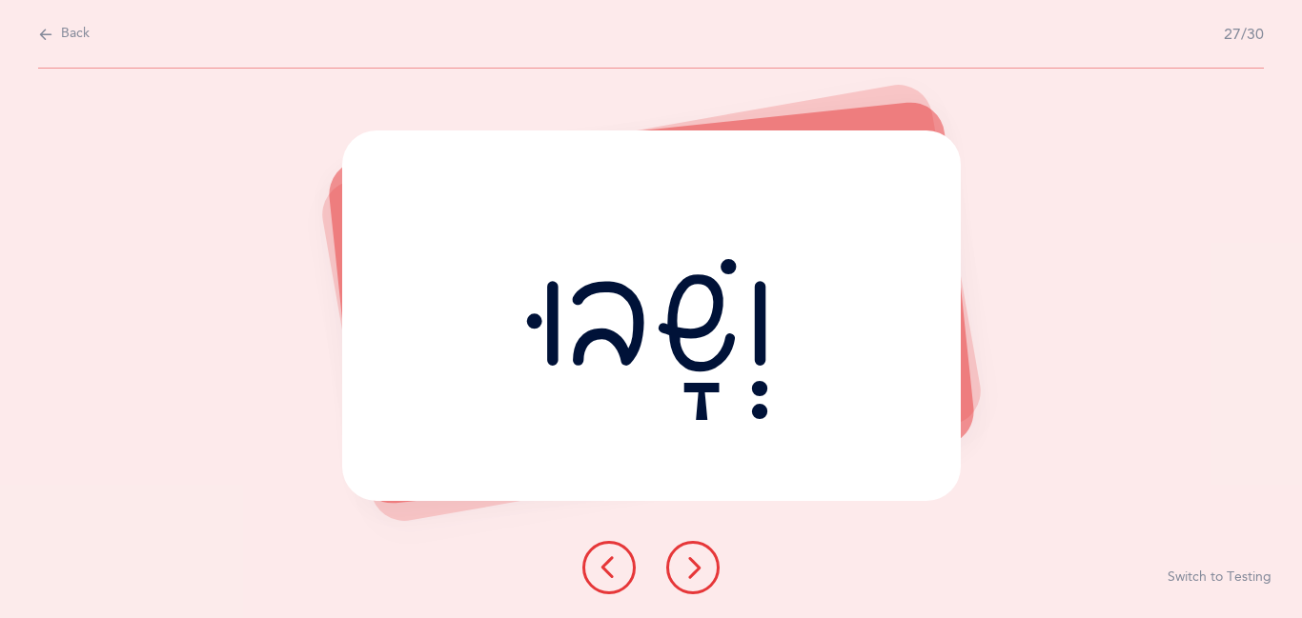
click at [696, 569] on icon at bounding box center [692, 568] width 23 height 23
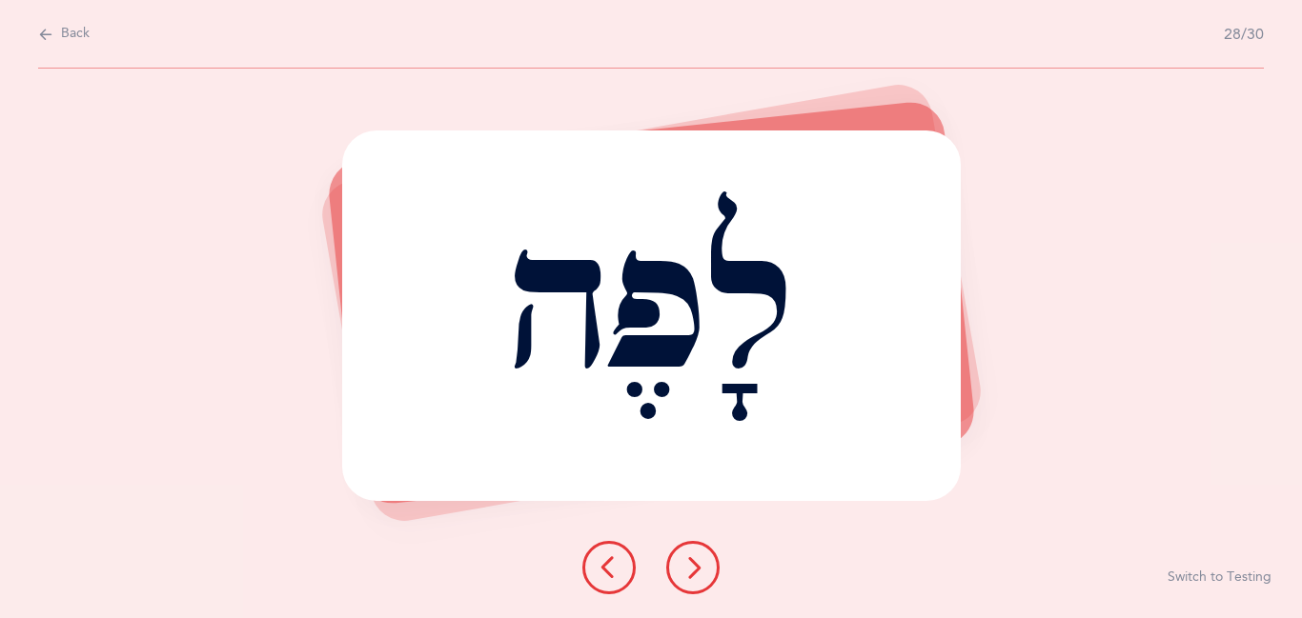
click at [696, 569] on icon at bounding box center [692, 568] width 23 height 23
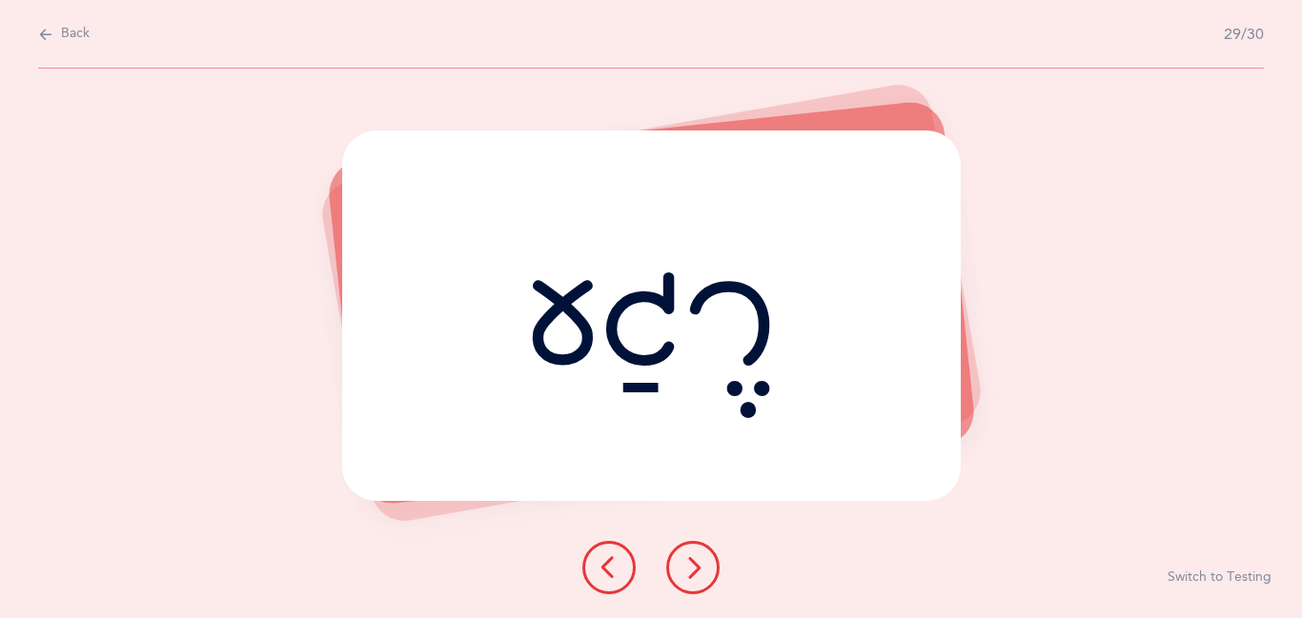
click at [696, 569] on icon at bounding box center [692, 568] width 23 height 23
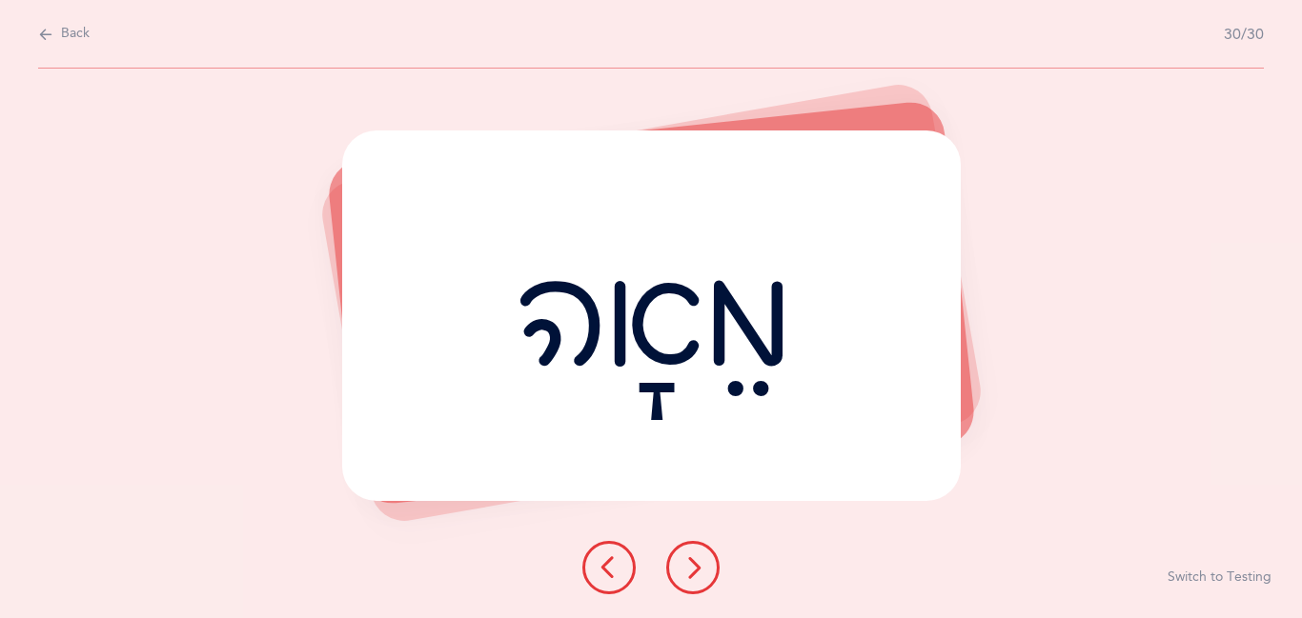
click at [696, 569] on icon at bounding box center [692, 568] width 23 height 23
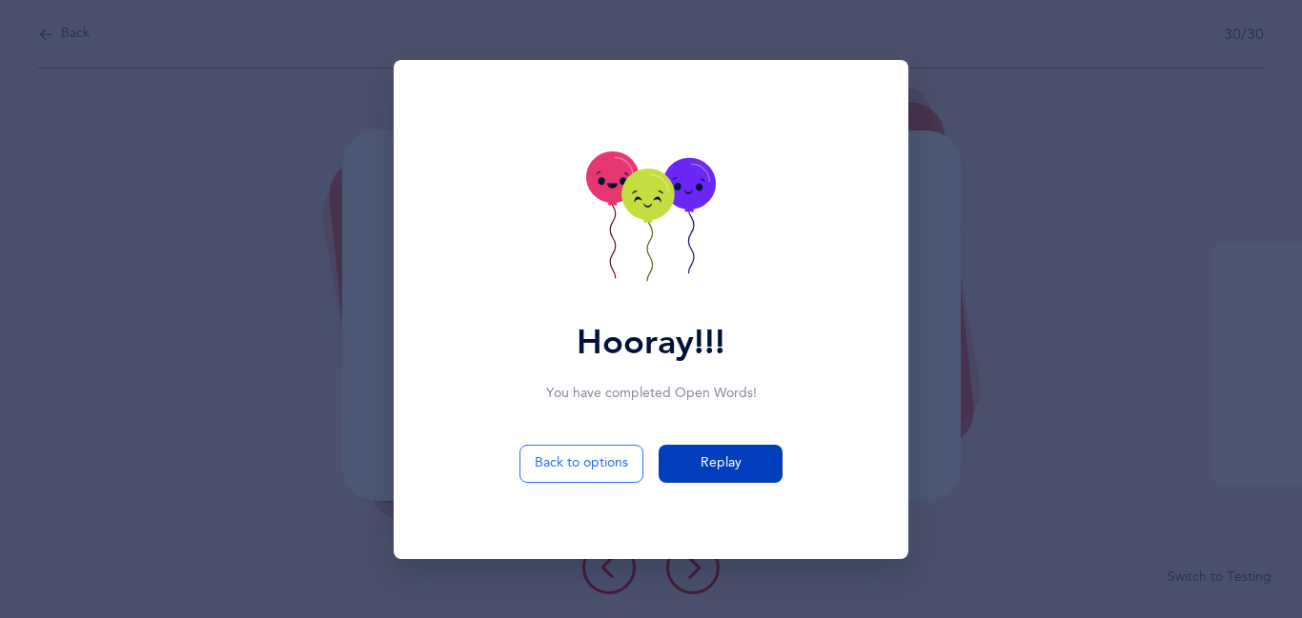
click at [717, 464] on span "Replay" at bounding box center [720, 464] width 41 height 20
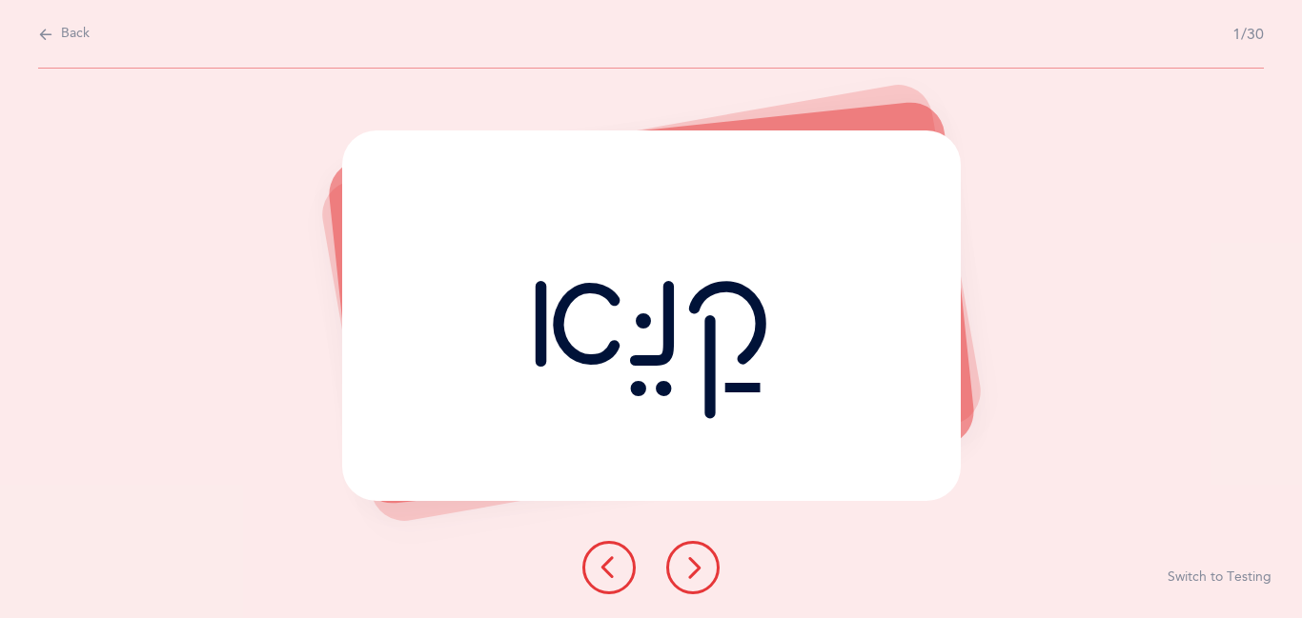
click at [696, 575] on icon at bounding box center [692, 568] width 23 height 23
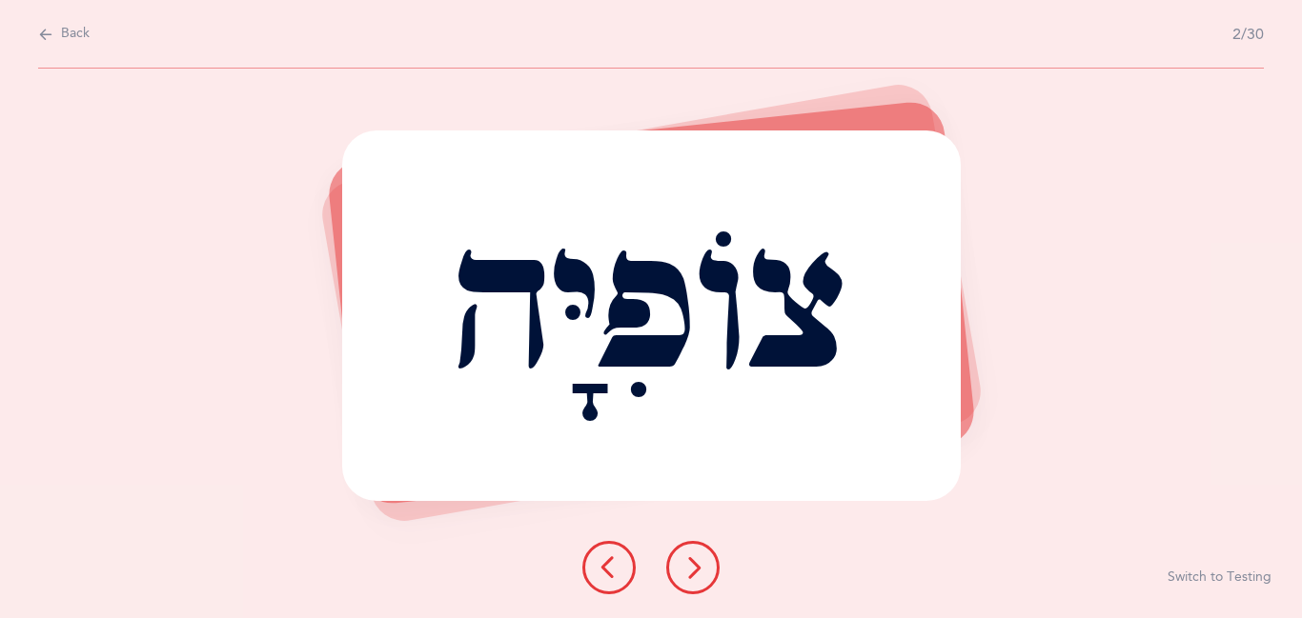
click at [696, 575] on icon at bounding box center [692, 568] width 23 height 23
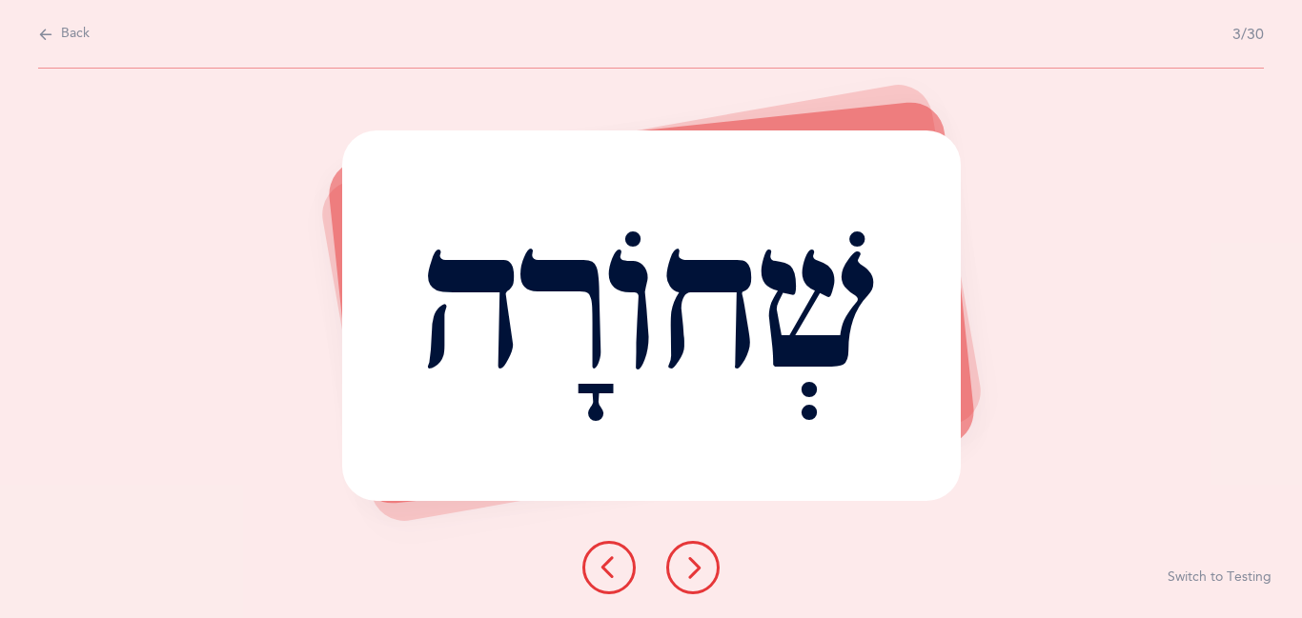
click at [696, 575] on icon at bounding box center [692, 568] width 23 height 23
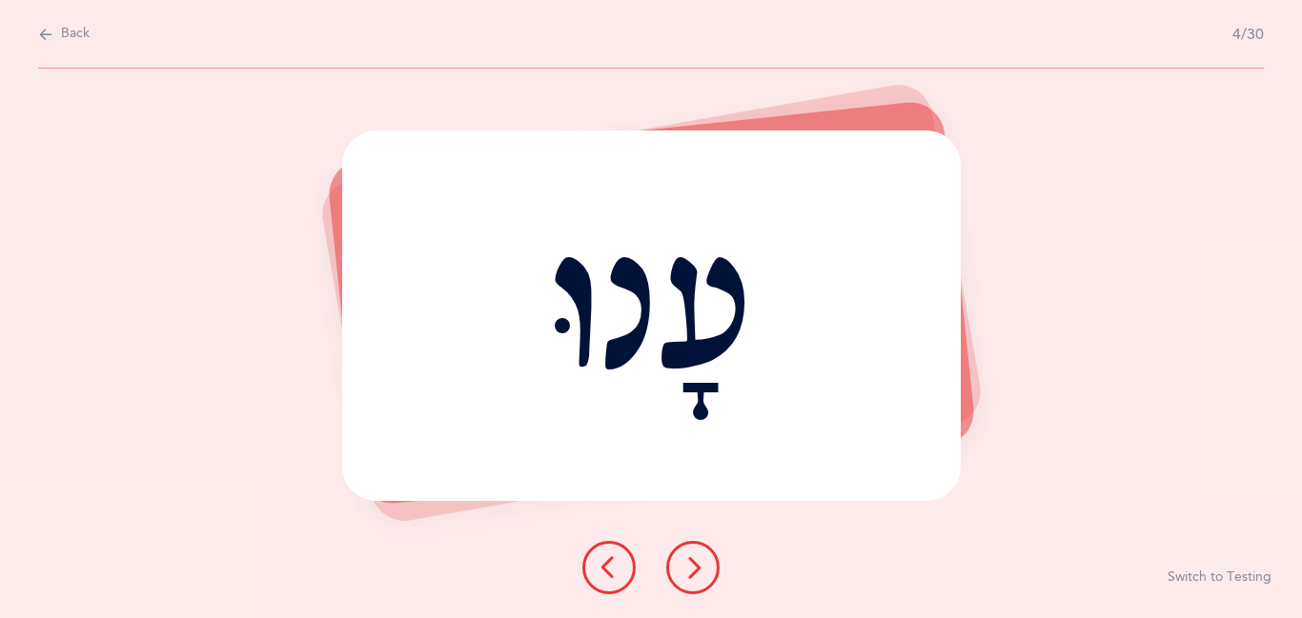
click at [696, 575] on icon at bounding box center [692, 568] width 23 height 23
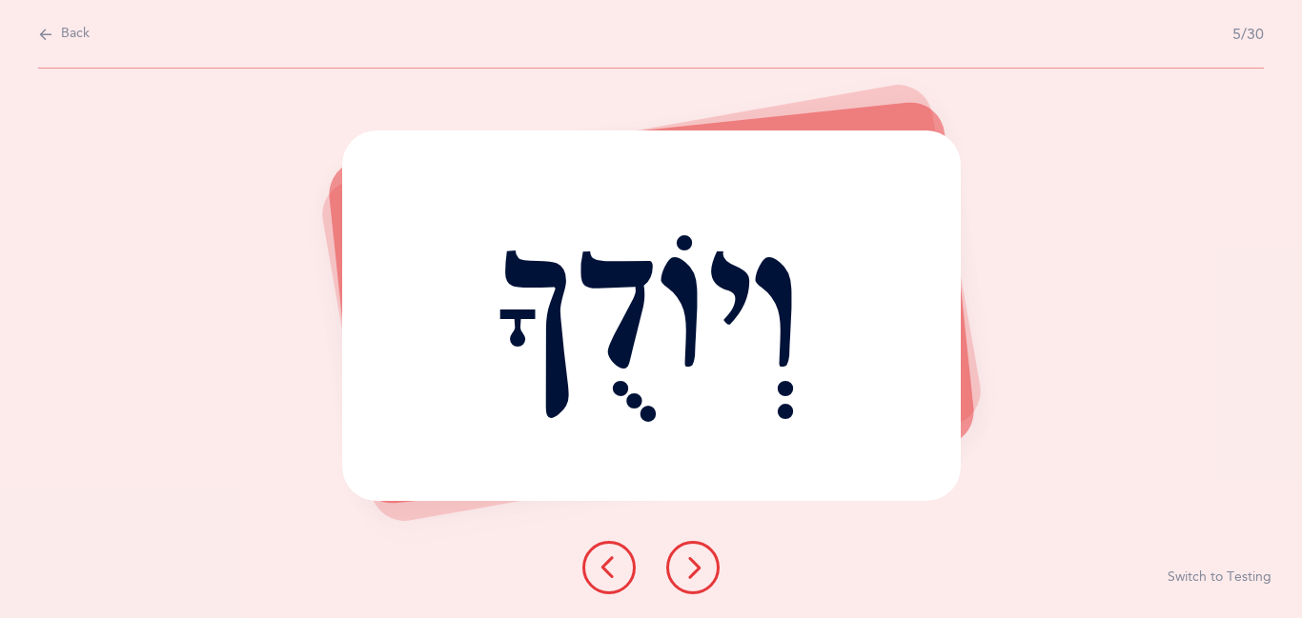
click at [696, 575] on icon at bounding box center [692, 568] width 23 height 23
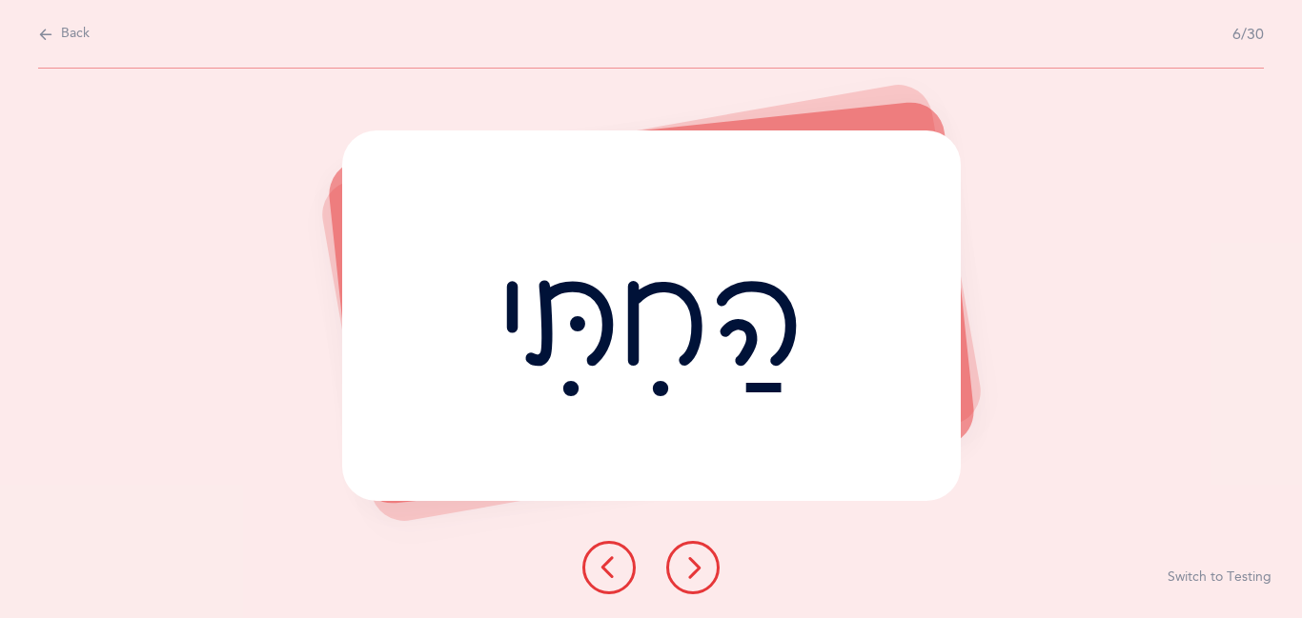
click at [696, 575] on icon at bounding box center [692, 568] width 23 height 23
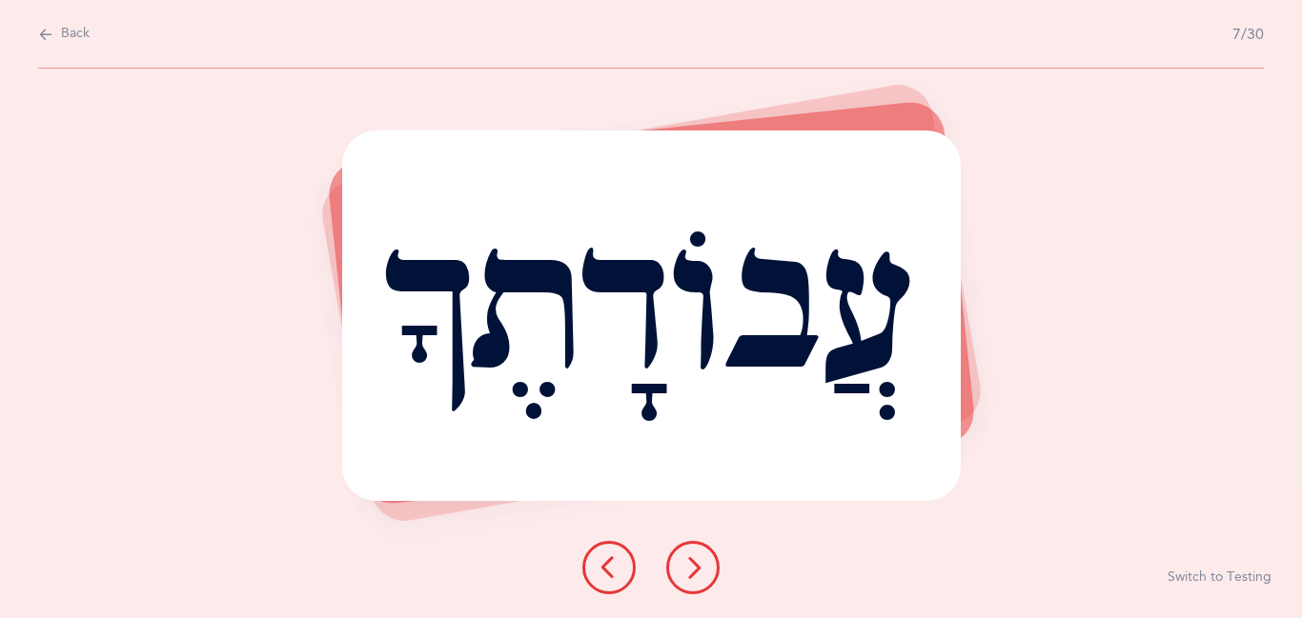
click at [696, 575] on icon at bounding box center [692, 568] width 23 height 23
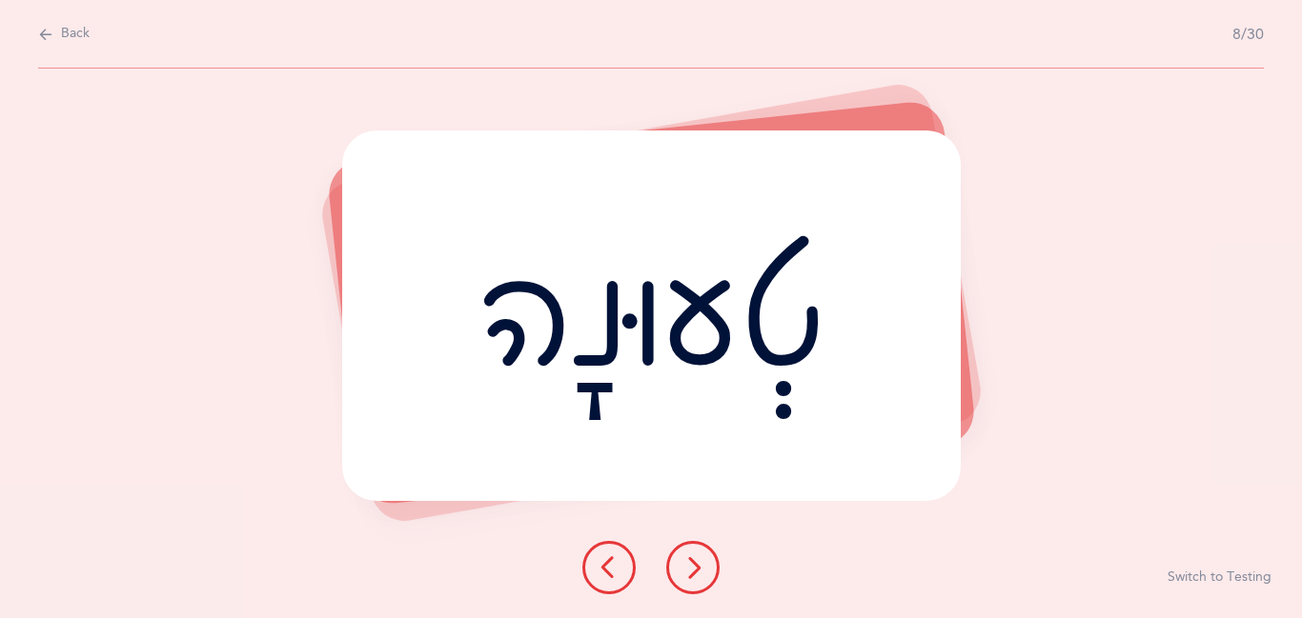
click at [696, 575] on icon at bounding box center [692, 568] width 23 height 23
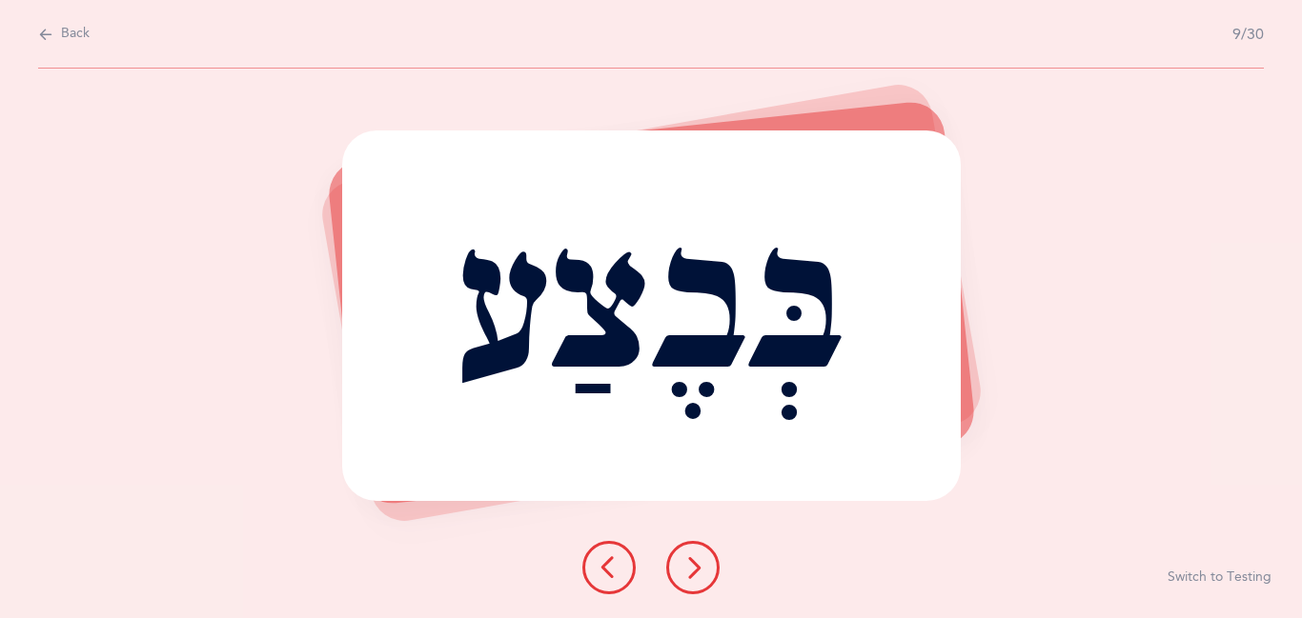
click at [696, 575] on icon at bounding box center [692, 568] width 23 height 23
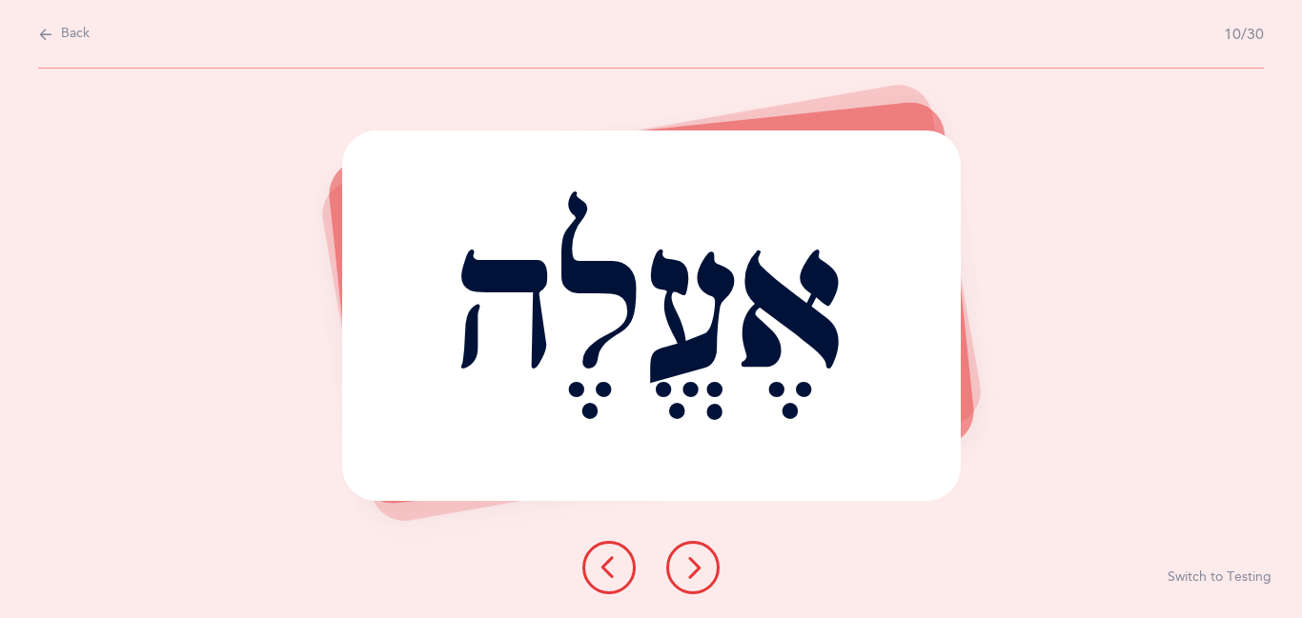
click at [696, 575] on icon at bounding box center [692, 568] width 23 height 23
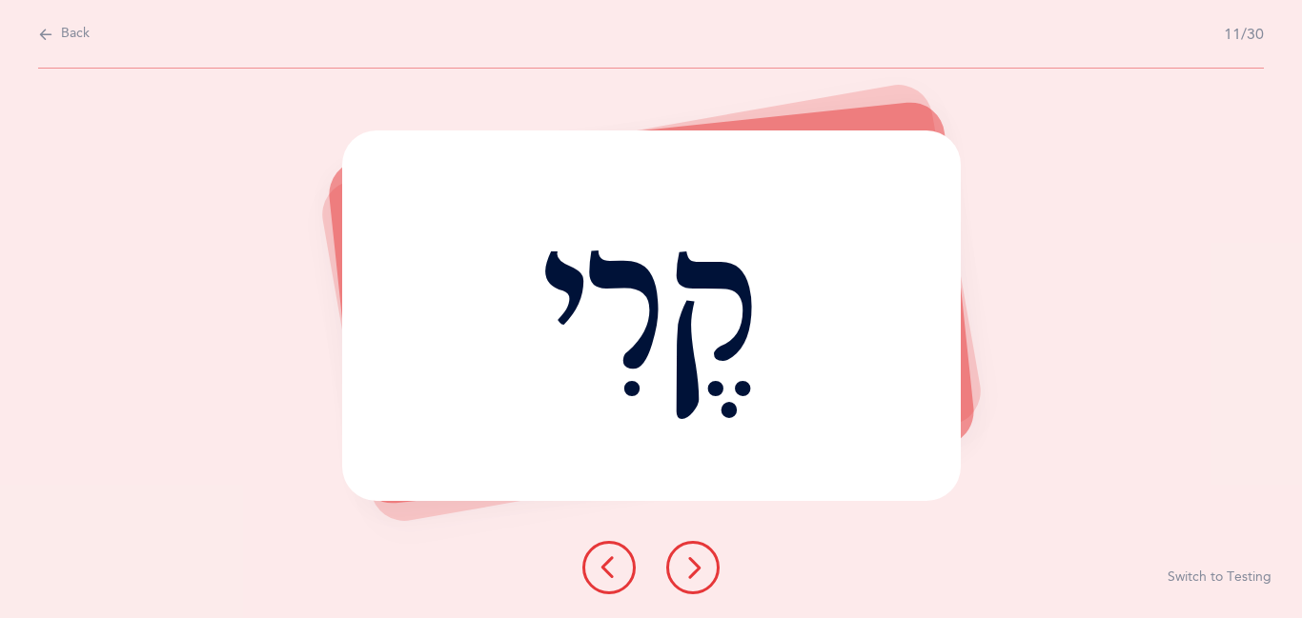
click at [696, 575] on icon at bounding box center [692, 568] width 23 height 23
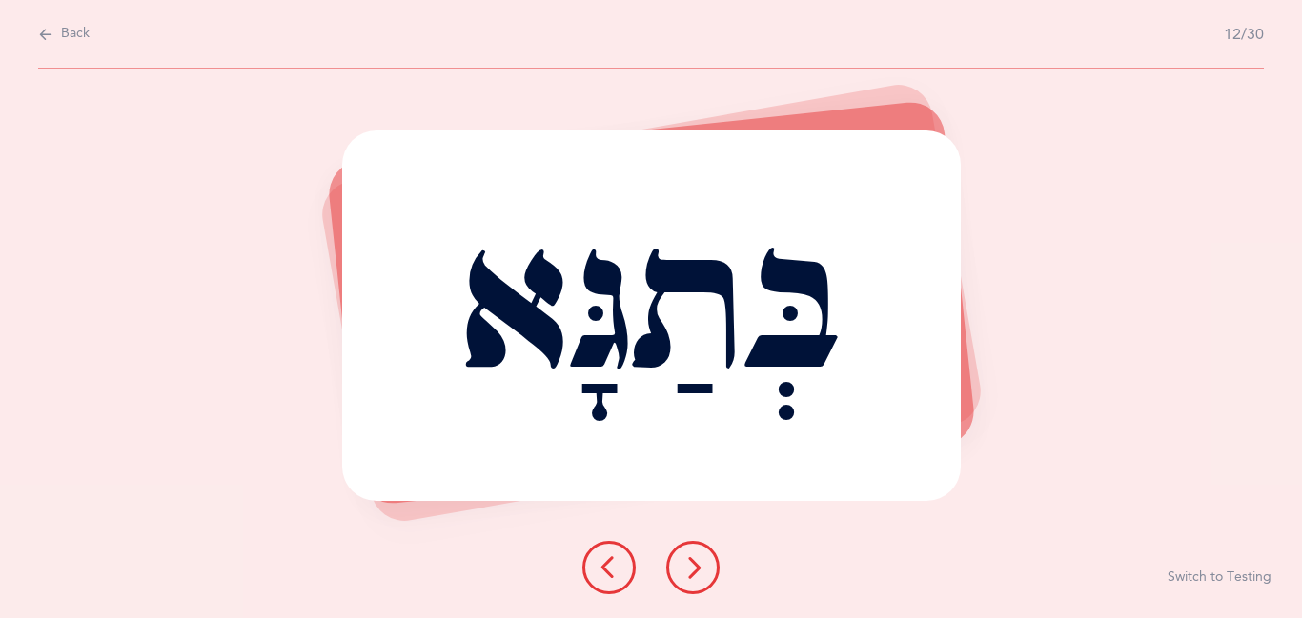
click at [696, 575] on icon at bounding box center [692, 568] width 23 height 23
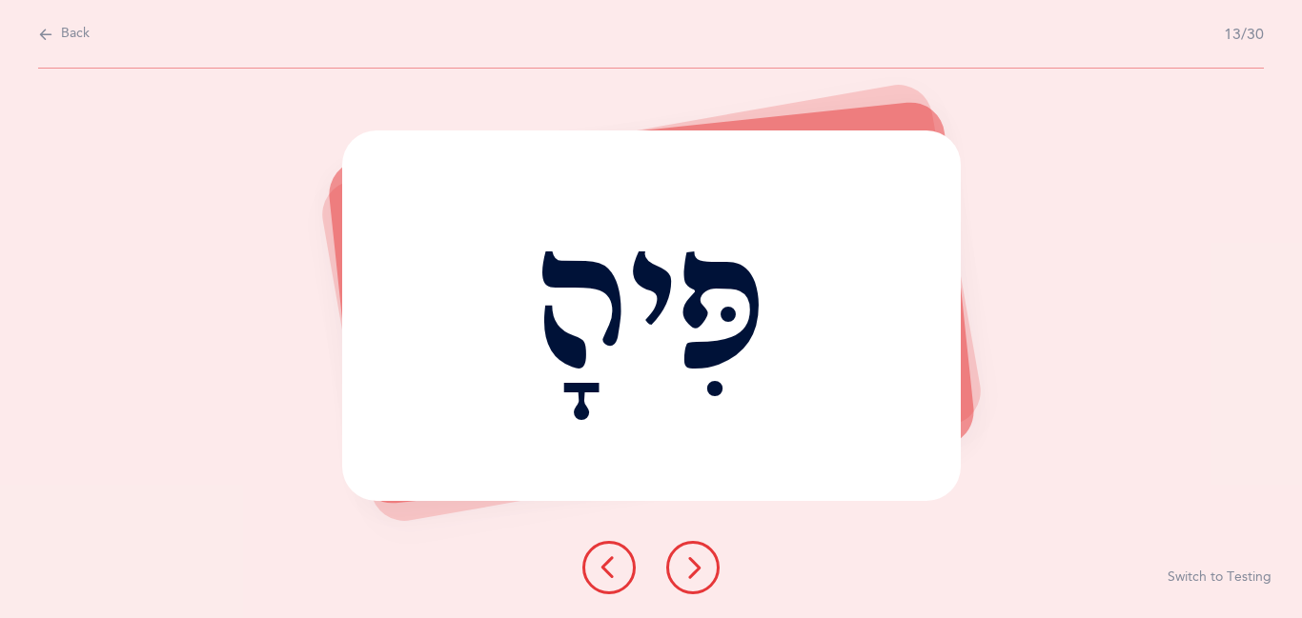
click at [696, 575] on icon at bounding box center [692, 568] width 23 height 23
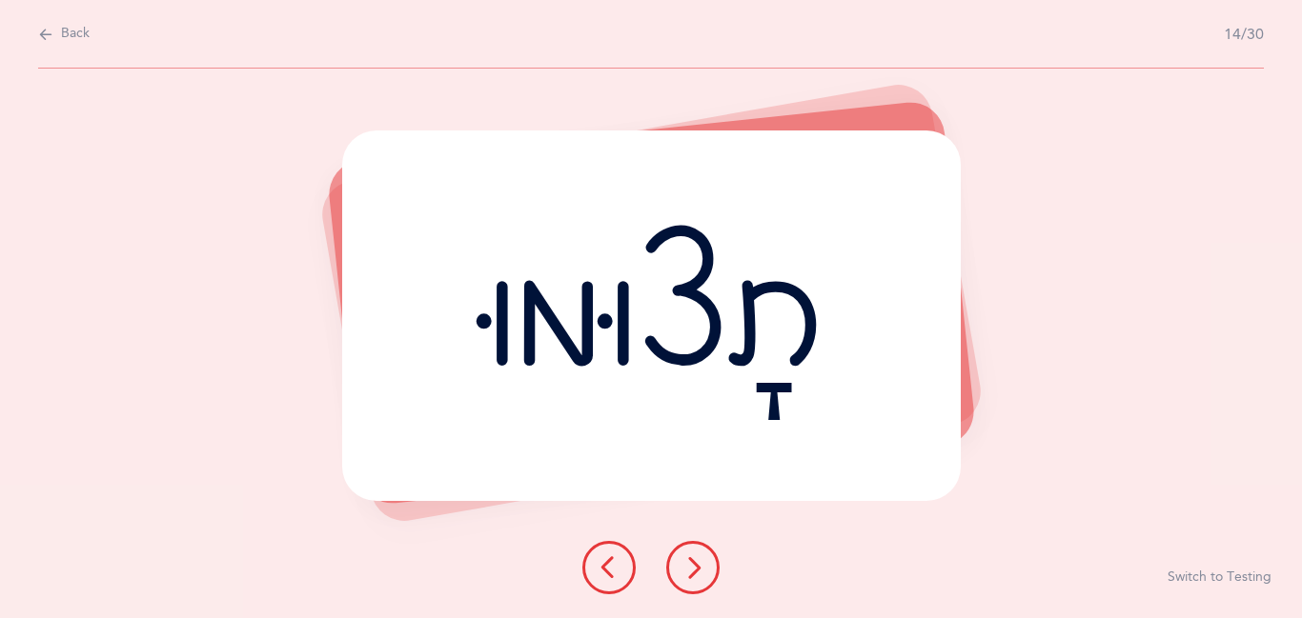
click at [696, 575] on icon at bounding box center [692, 568] width 23 height 23
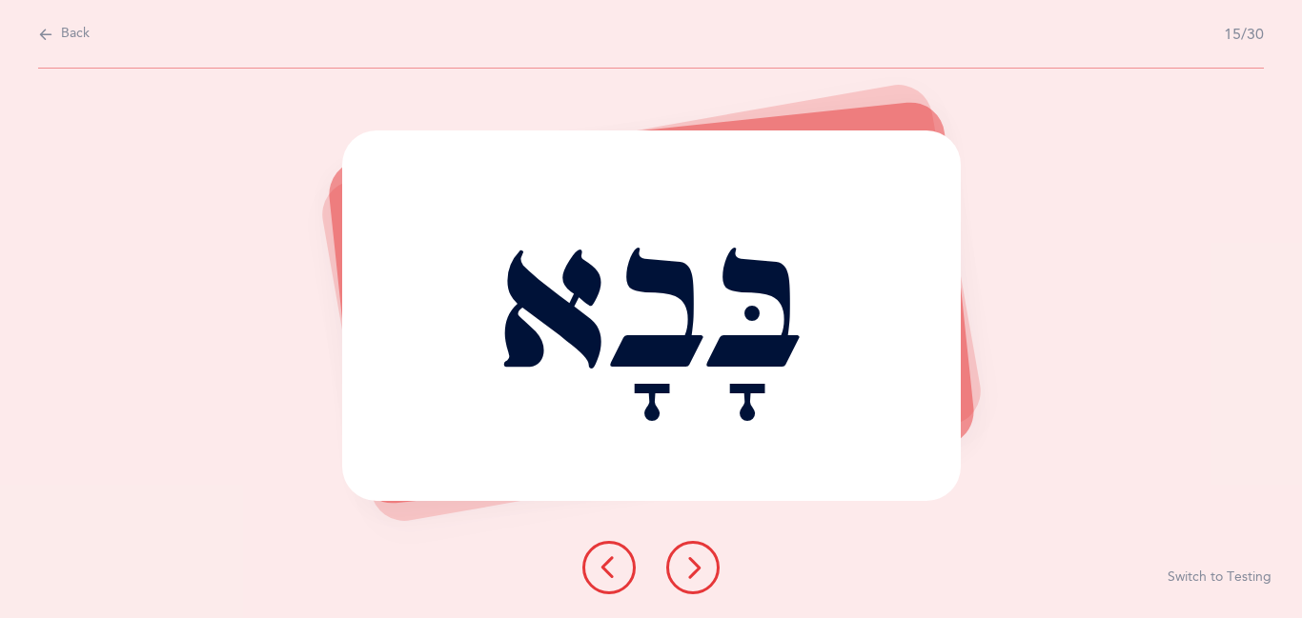
click at [696, 575] on icon at bounding box center [692, 568] width 23 height 23
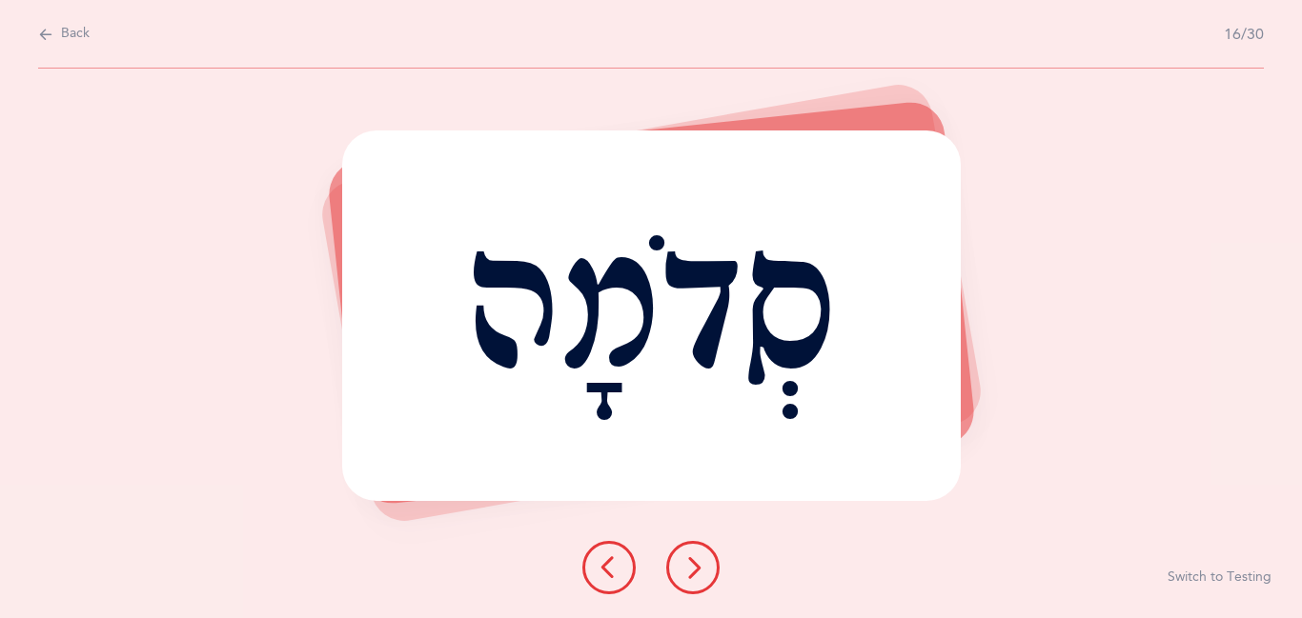
click at [695, 574] on icon at bounding box center [692, 568] width 23 height 23
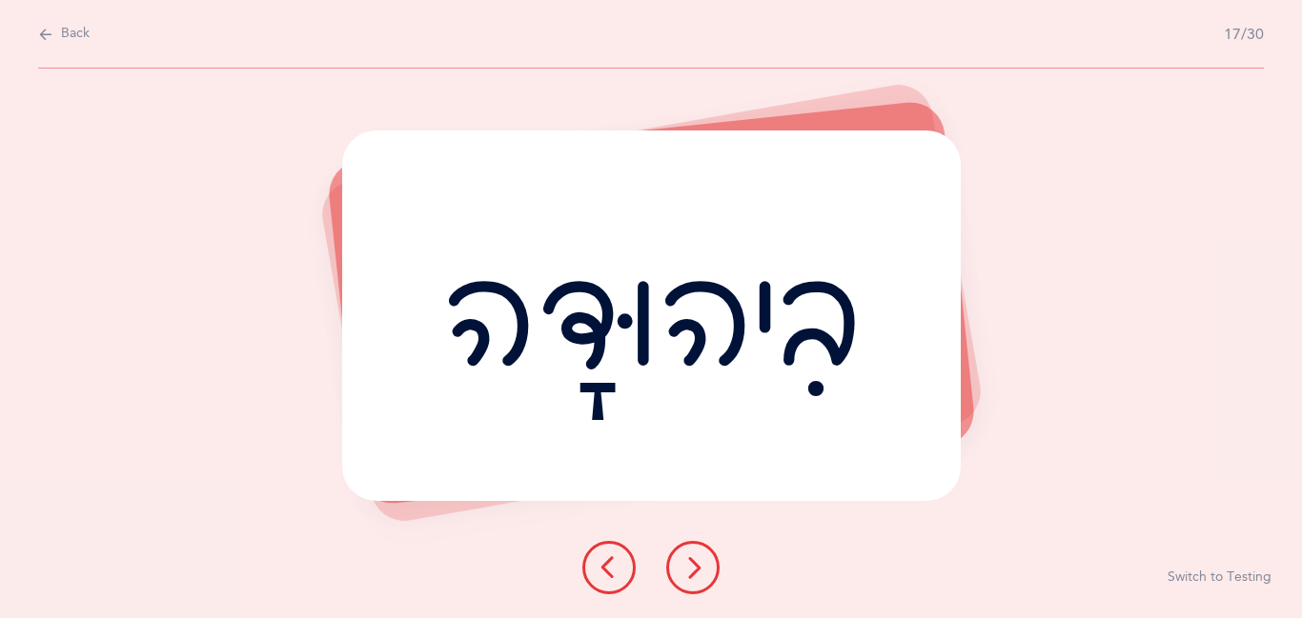
click at [695, 574] on icon at bounding box center [692, 568] width 23 height 23
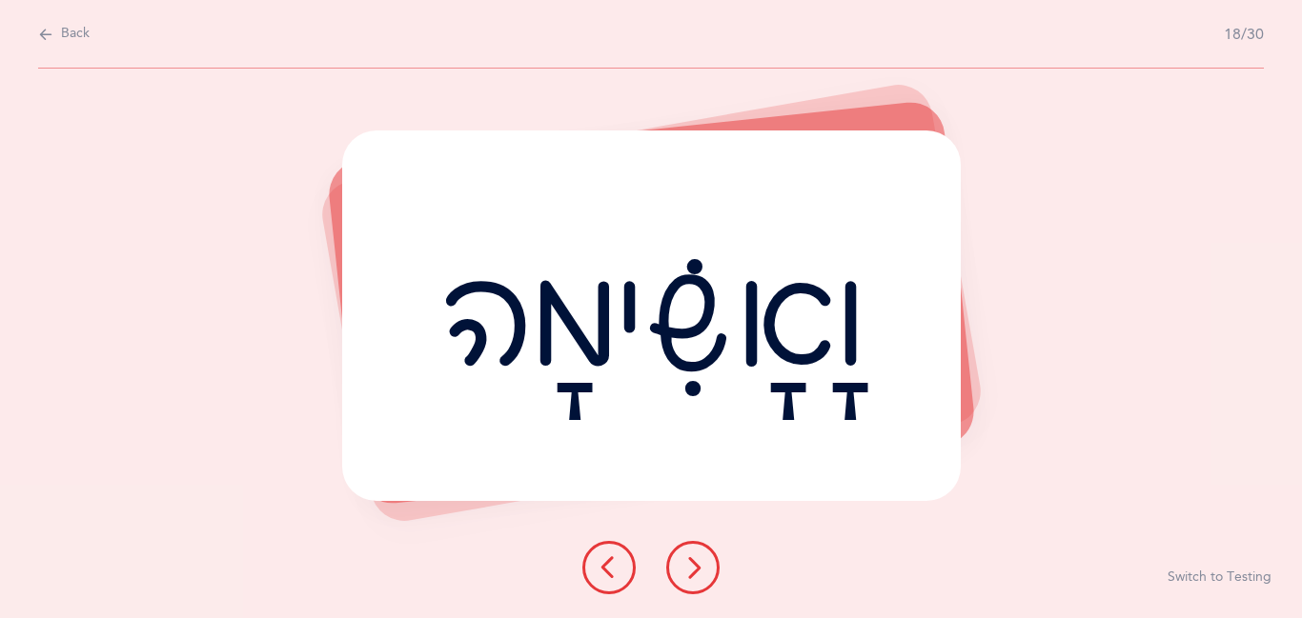
click at [695, 574] on icon at bounding box center [692, 568] width 23 height 23
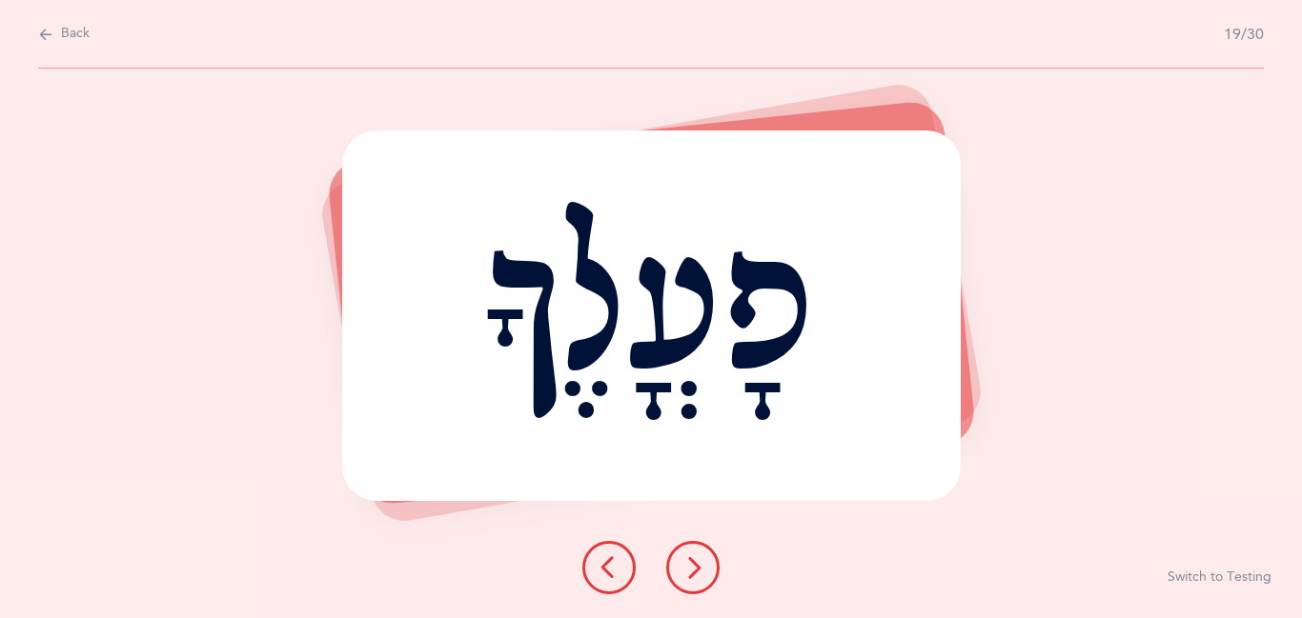
click at [695, 574] on icon at bounding box center [692, 568] width 23 height 23
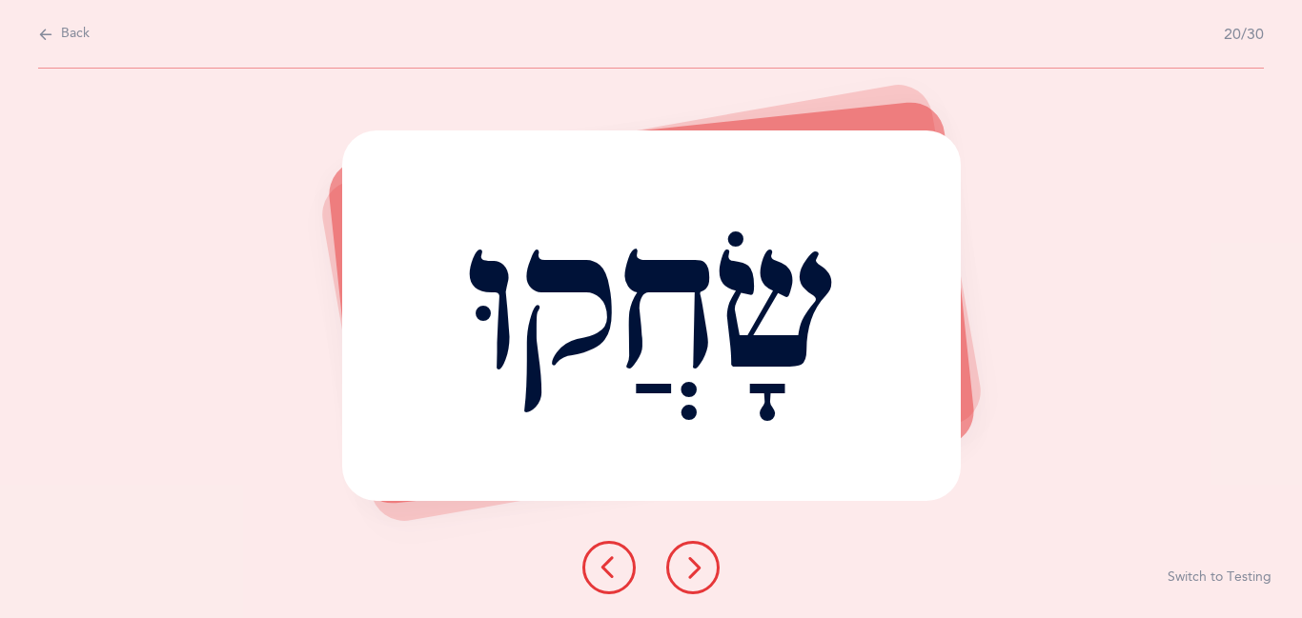
click at [695, 574] on icon at bounding box center [692, 568] width 23 height 23
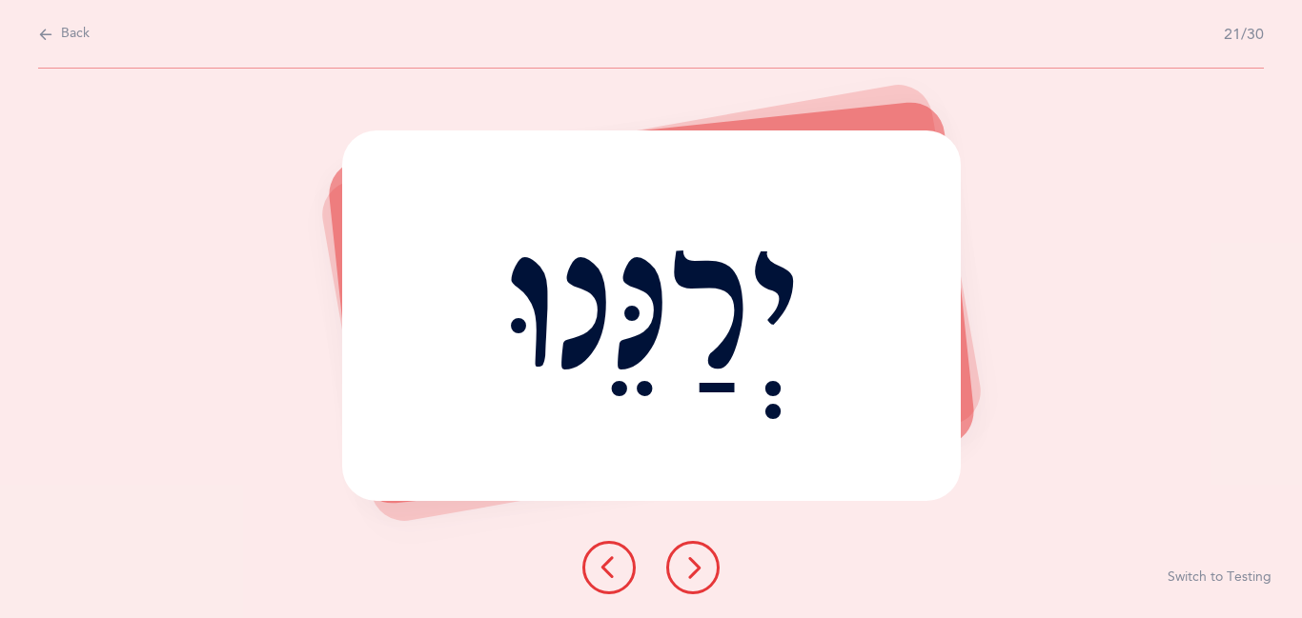
click at [695, 574] on icon at bounding box center [692, 568] width 23 height 23
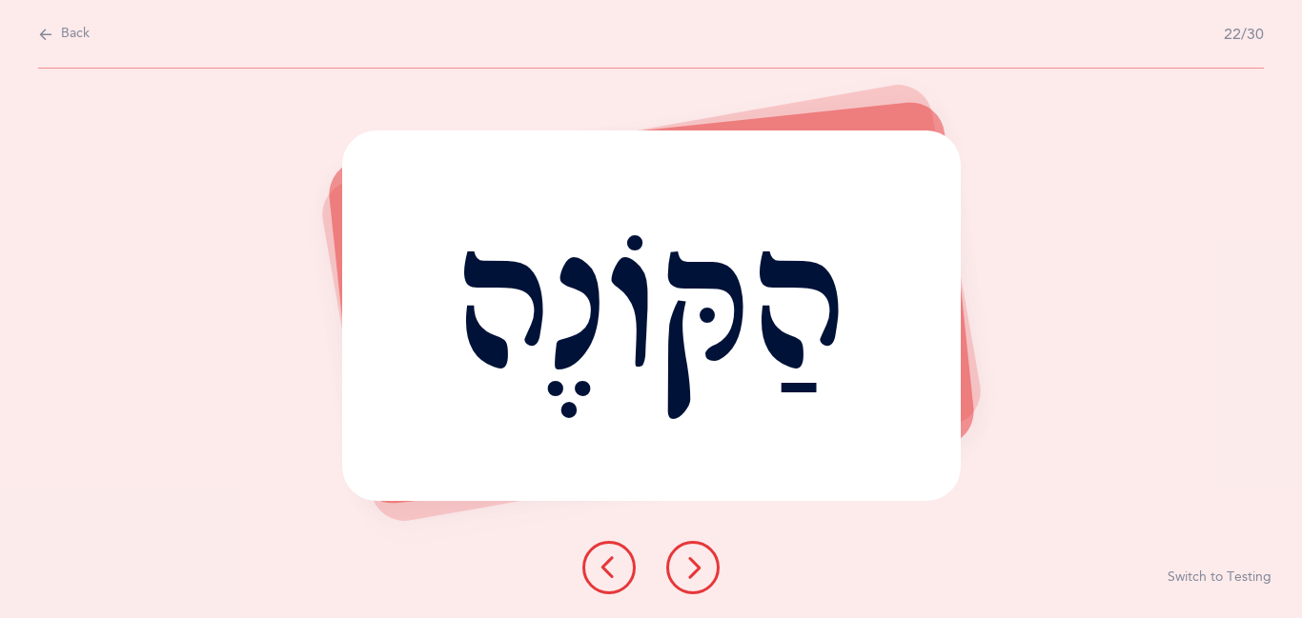
click at [695, 574] on icon at bounding box center [692, 568] width 23 height 23
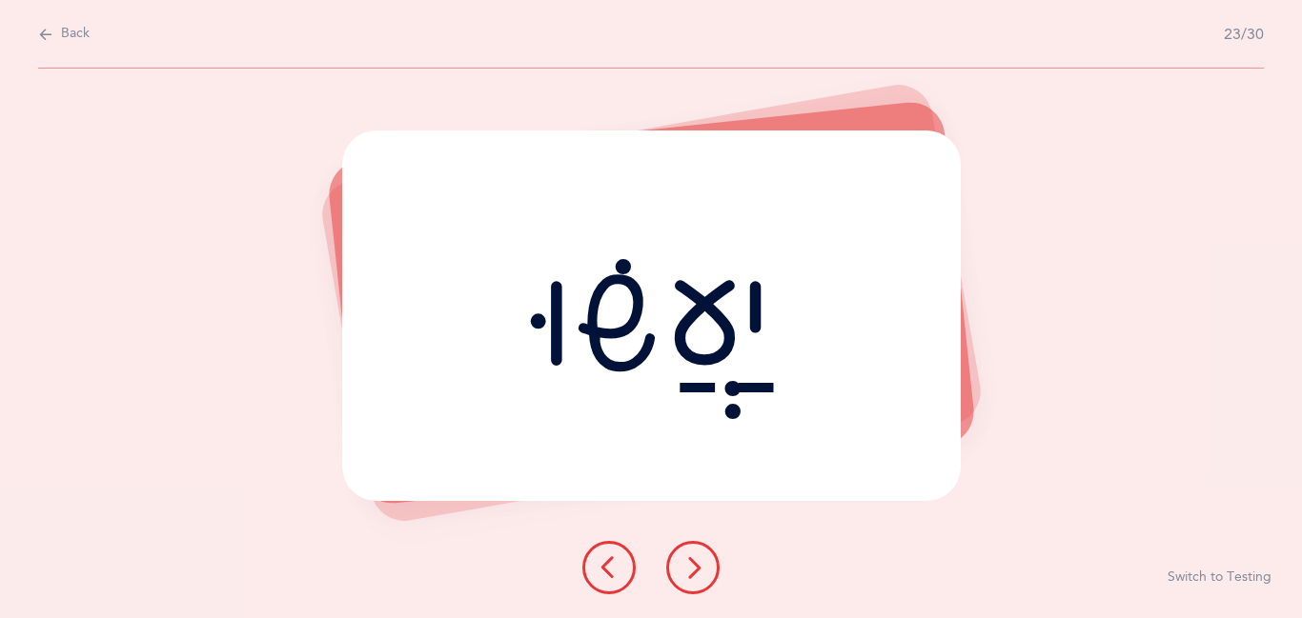
click at [695, 574] on icon at bounding box center [692, 568] width 23 height 23
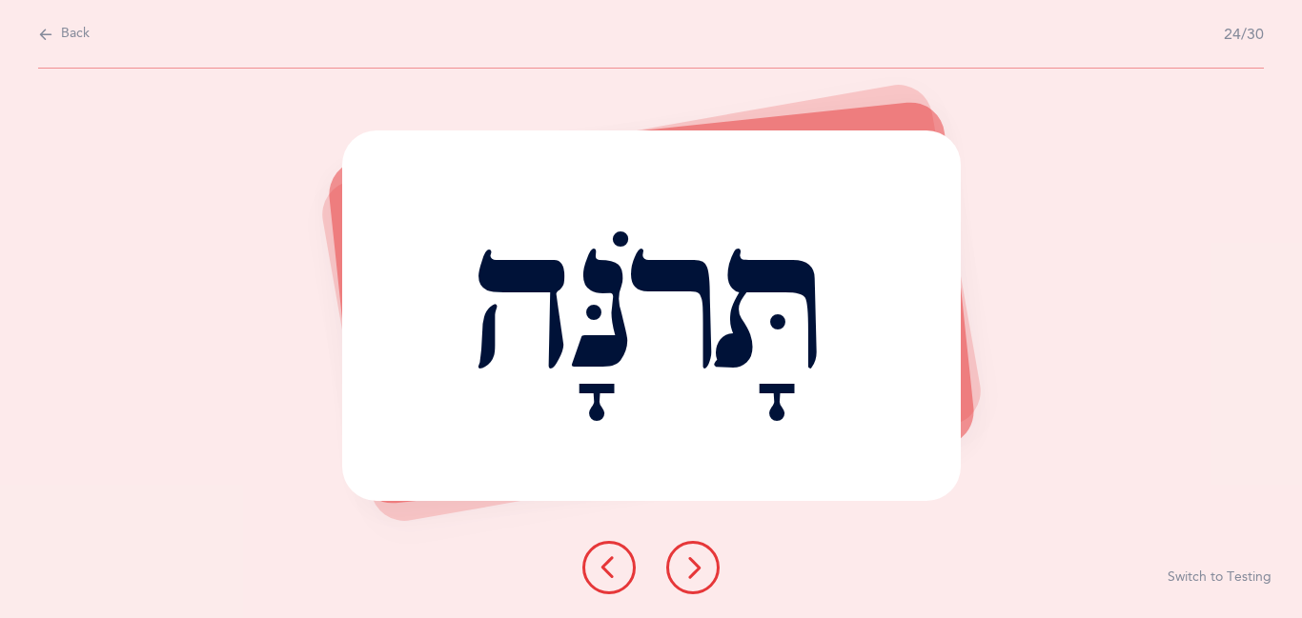
click at [695, 574] on icon at bounding box center [692, 568] width 23 height 23
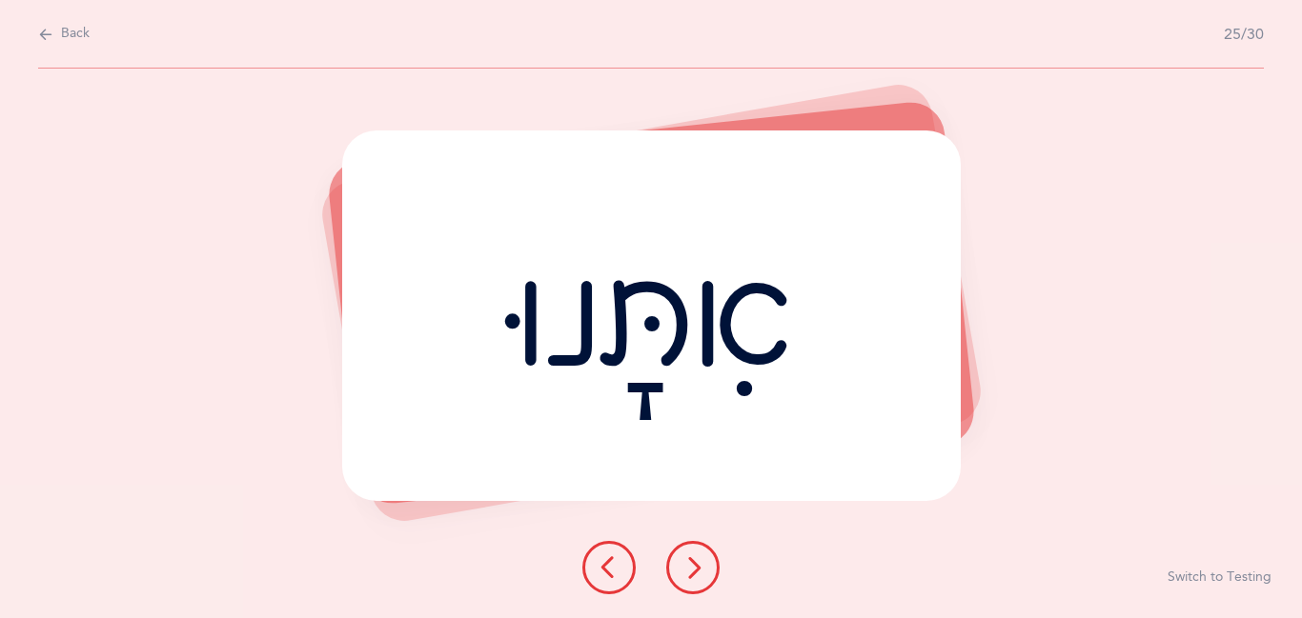
click at [695, 574] on icon at bounding box center [692, 568] width 23 height 23
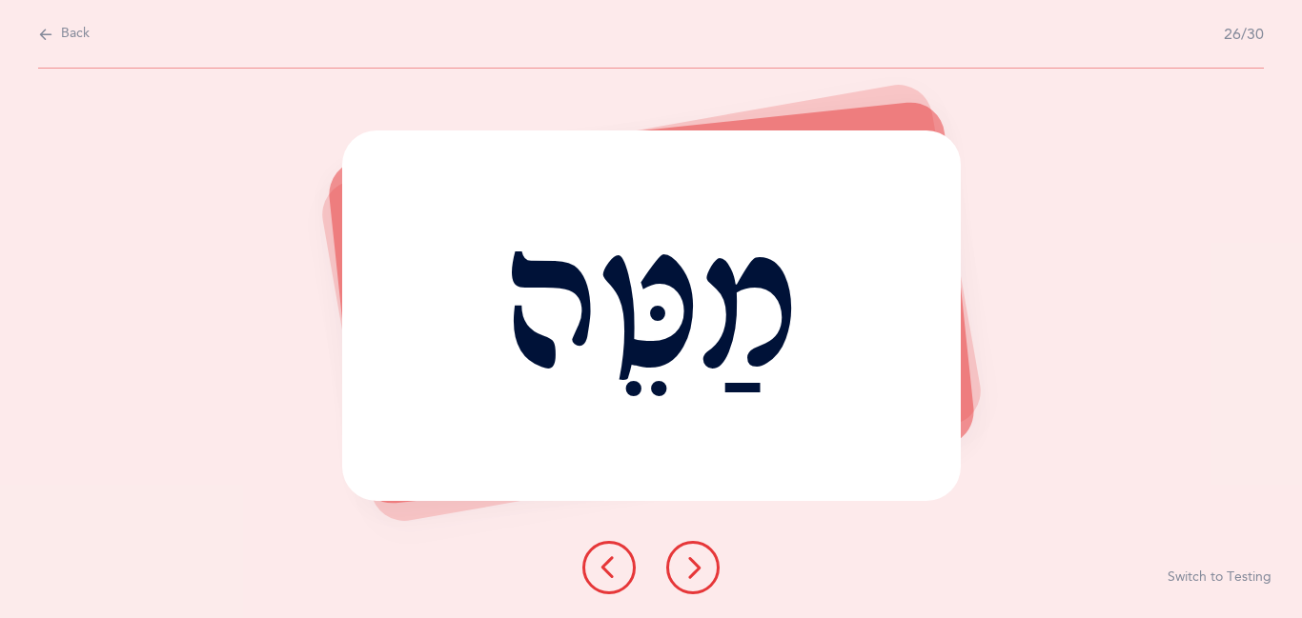
click at [695, 574] on icon at bounding box center [692, 568] width 23 height 23
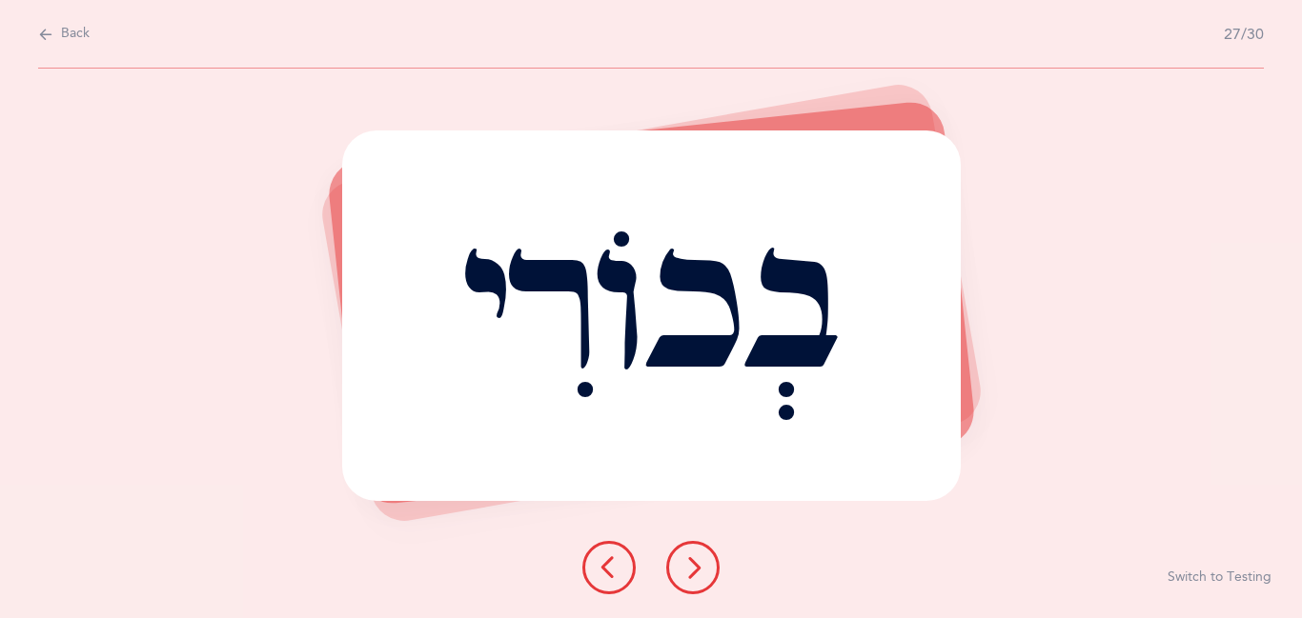
click at [695, 574] on icon at bounding box center [692, 568] width 23 height 23
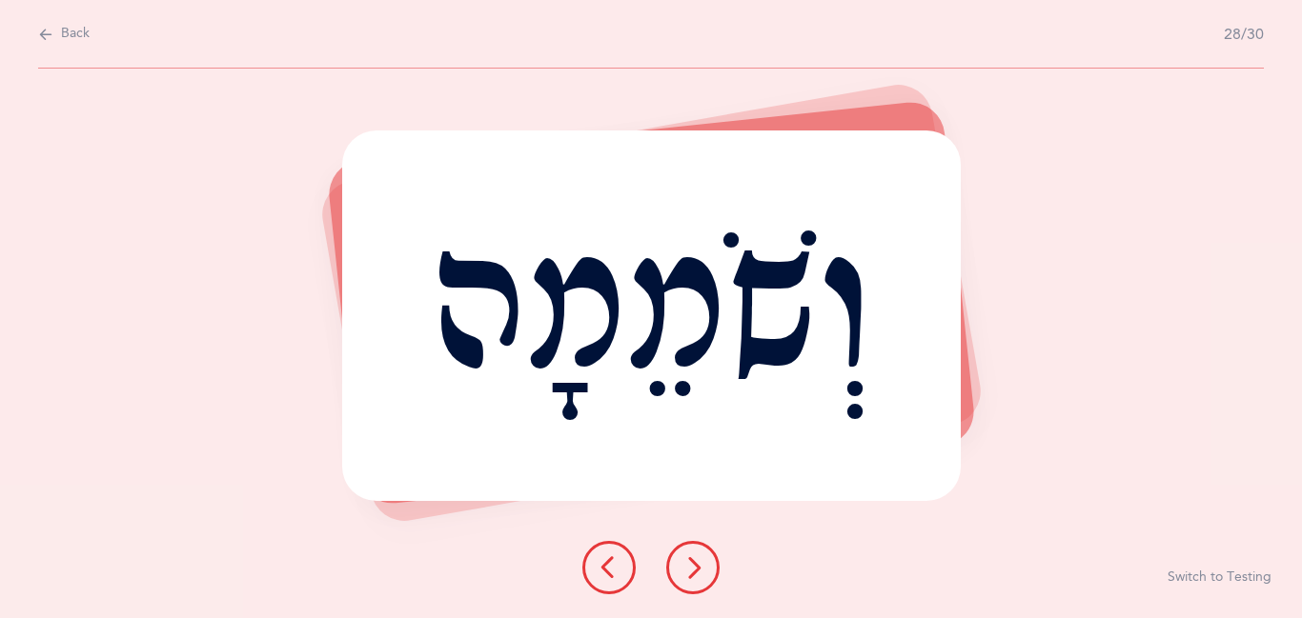
click at [695, 574] on icon at bounding box center [692, 568] width 23 height 23
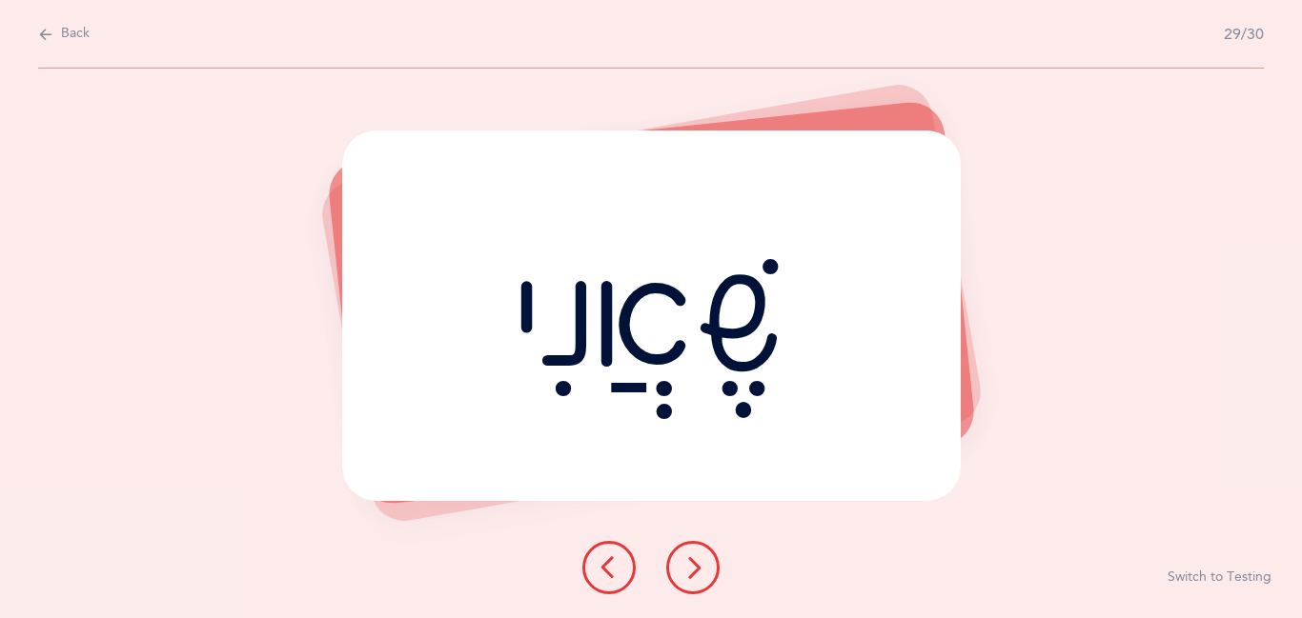
click at [695, 574] on icon at bounding box center [692, 568] width 23 height 23
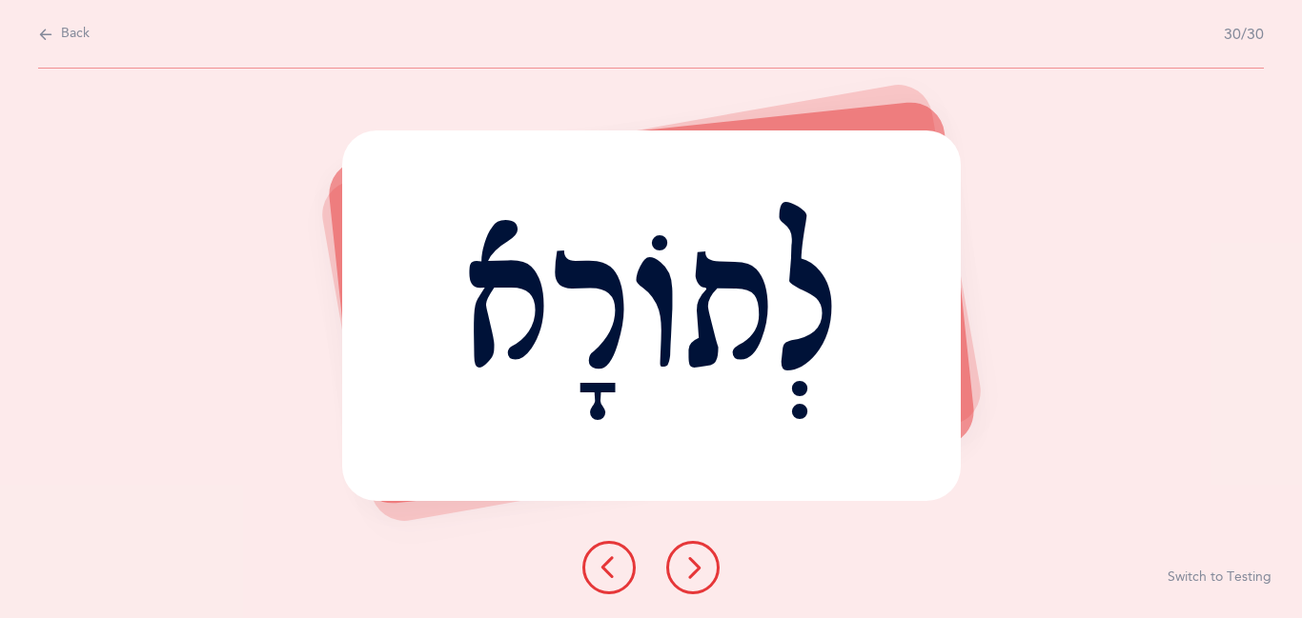
click at [695, 574] on icon at bounding box center [692, 568] width 23 height 23
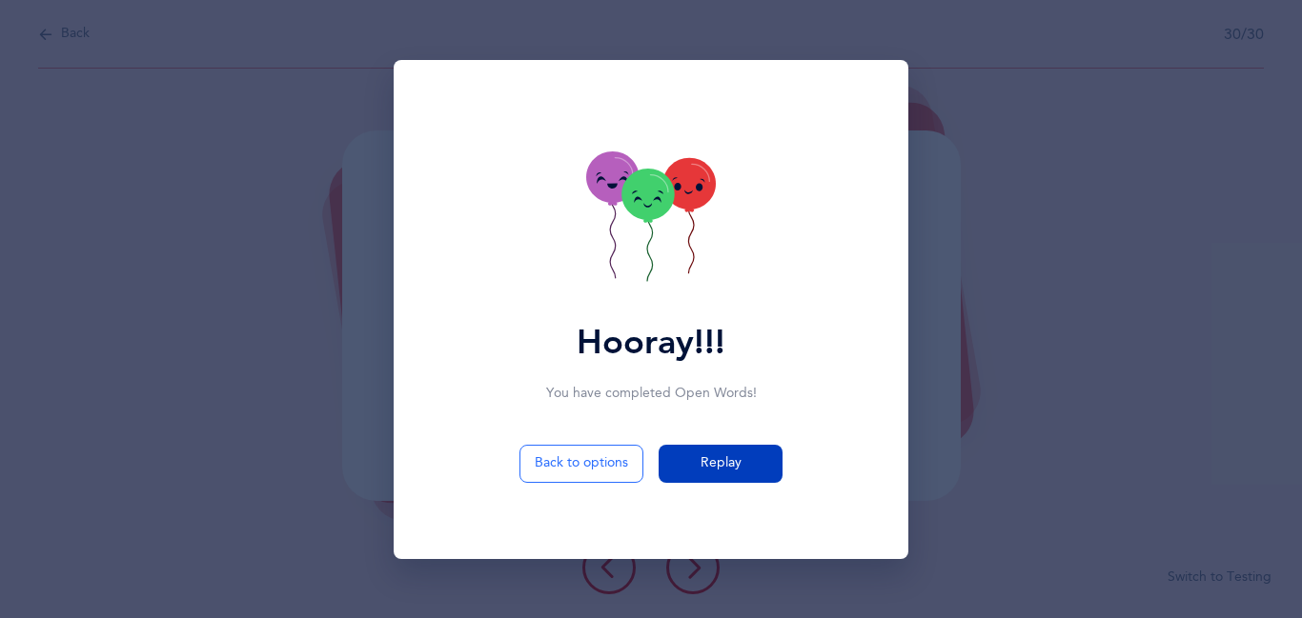
click at [713, 462] on span "Replay" at bounding box center [720, 464] width 41 height 20
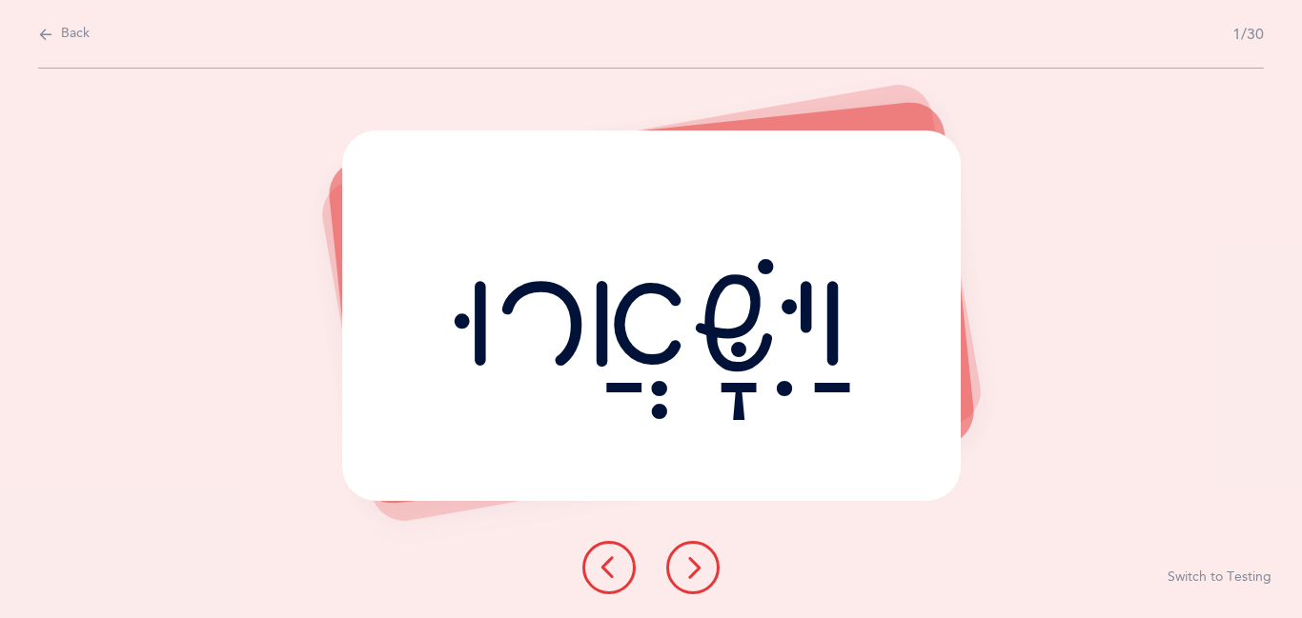
click at [700, 563] on icon at bounding box center [692, 568] width 23 height 23
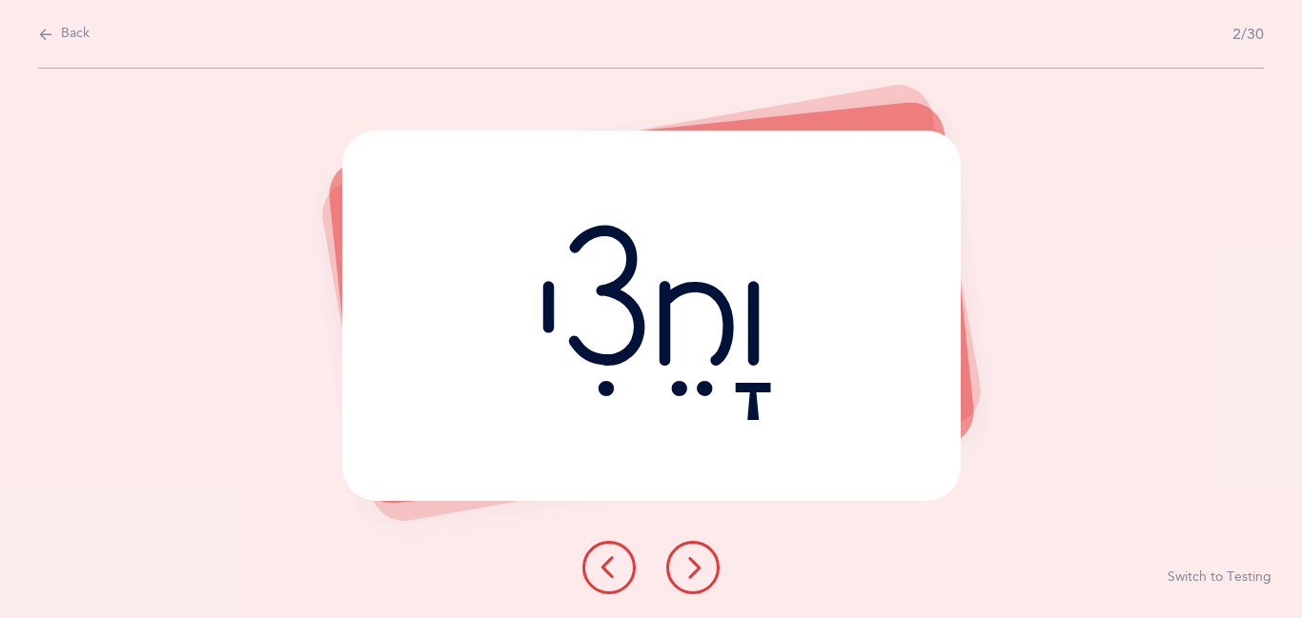
click at [700, 563] on icon at bounding box center [692, 568] width 23 height 23
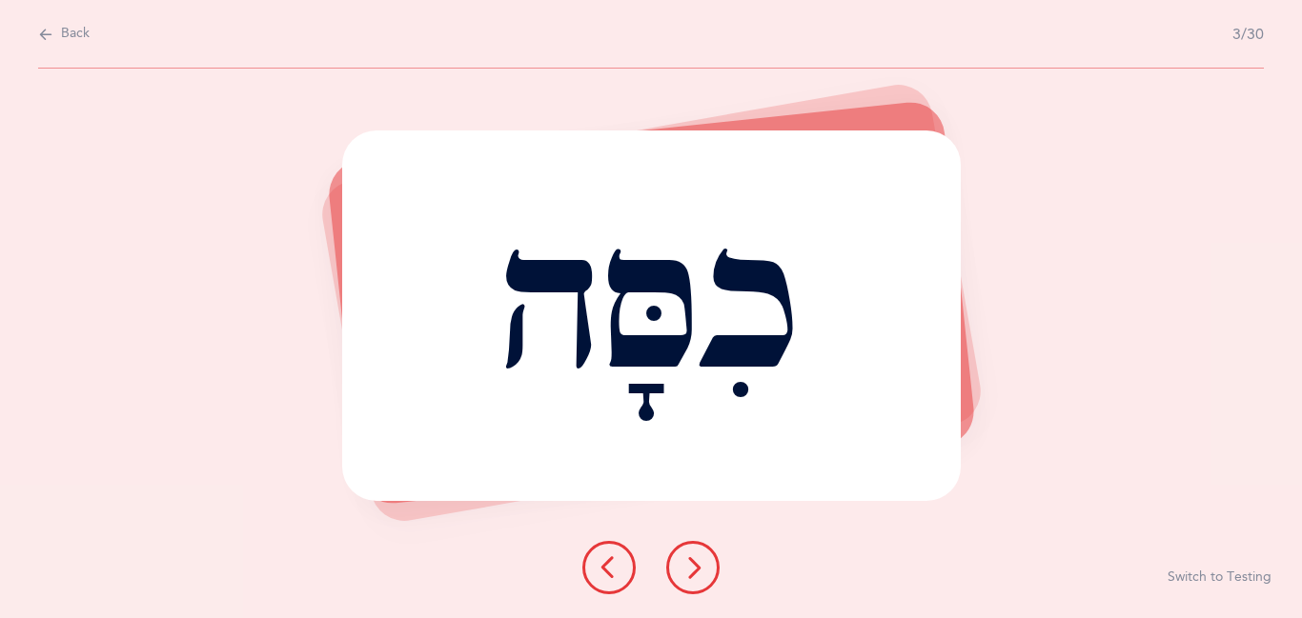
click at [700, 563] on icon at bounding box center [692, 568] width 23 height 23
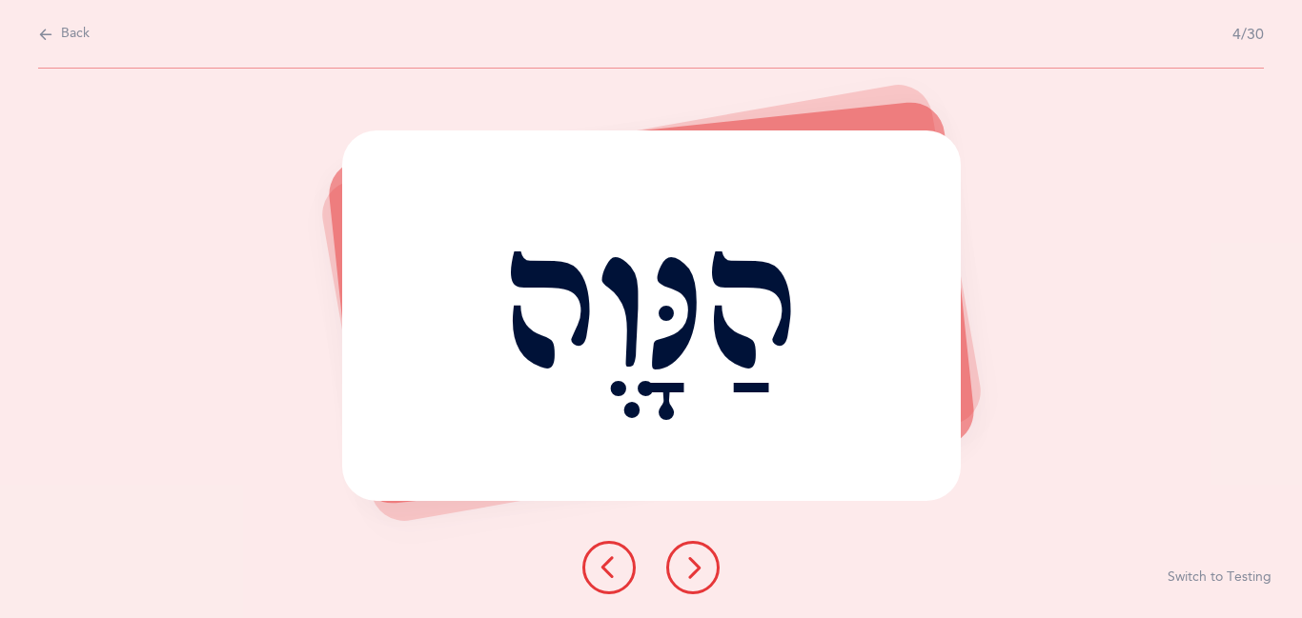
click at [700, 563] on icon at bounding box center [692, 568] width 23 height 23
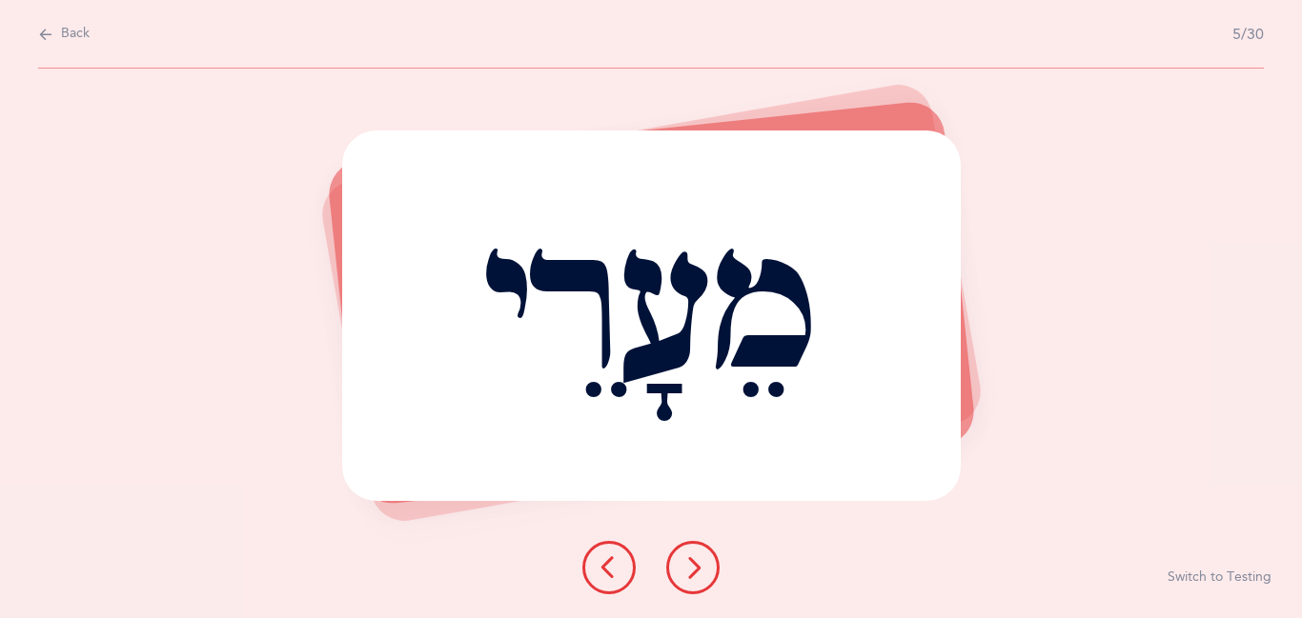
click at [700, 563] on icon at bounding box center [692, 568] width 23 height 23
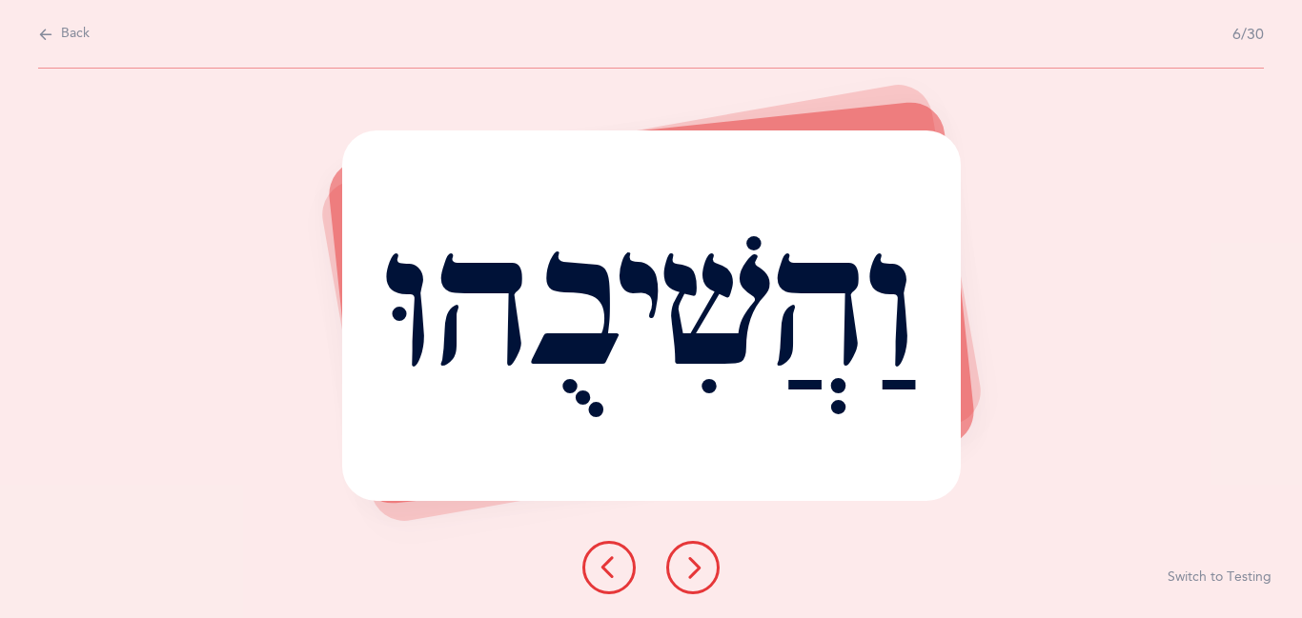
click at [700, 563] on icon at bounding box center [692, 568] width 23 height 23
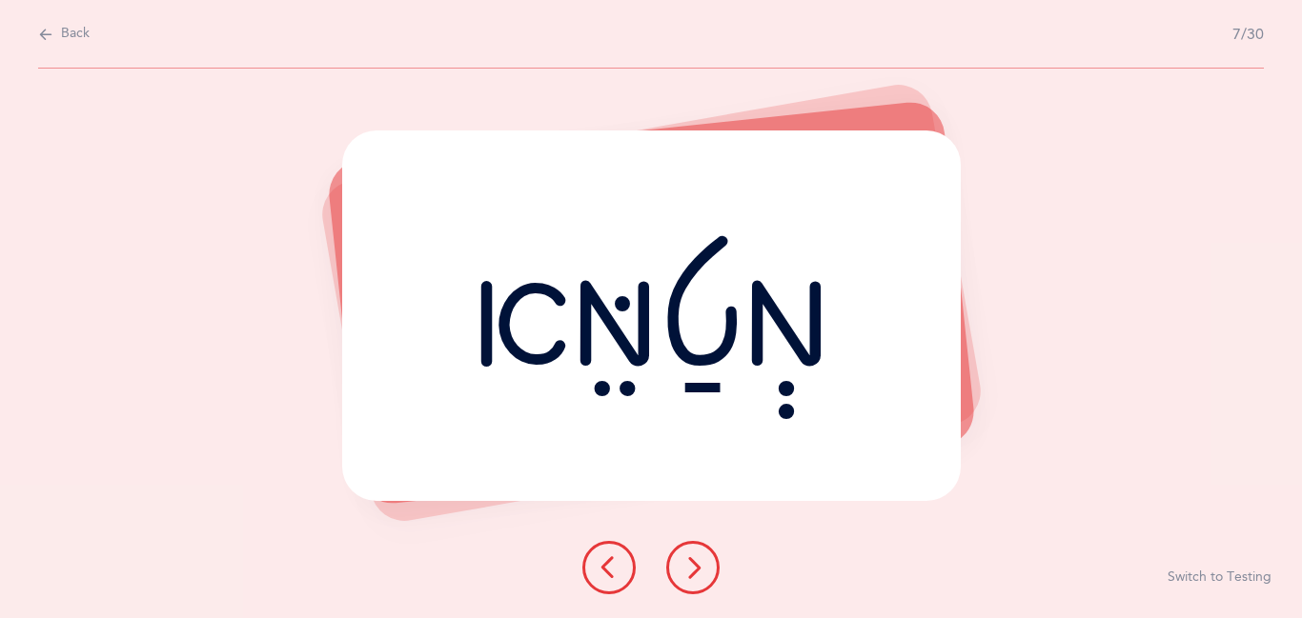
click at [700, 563] on icon at bounding box center [692, 568] width 23 height 23
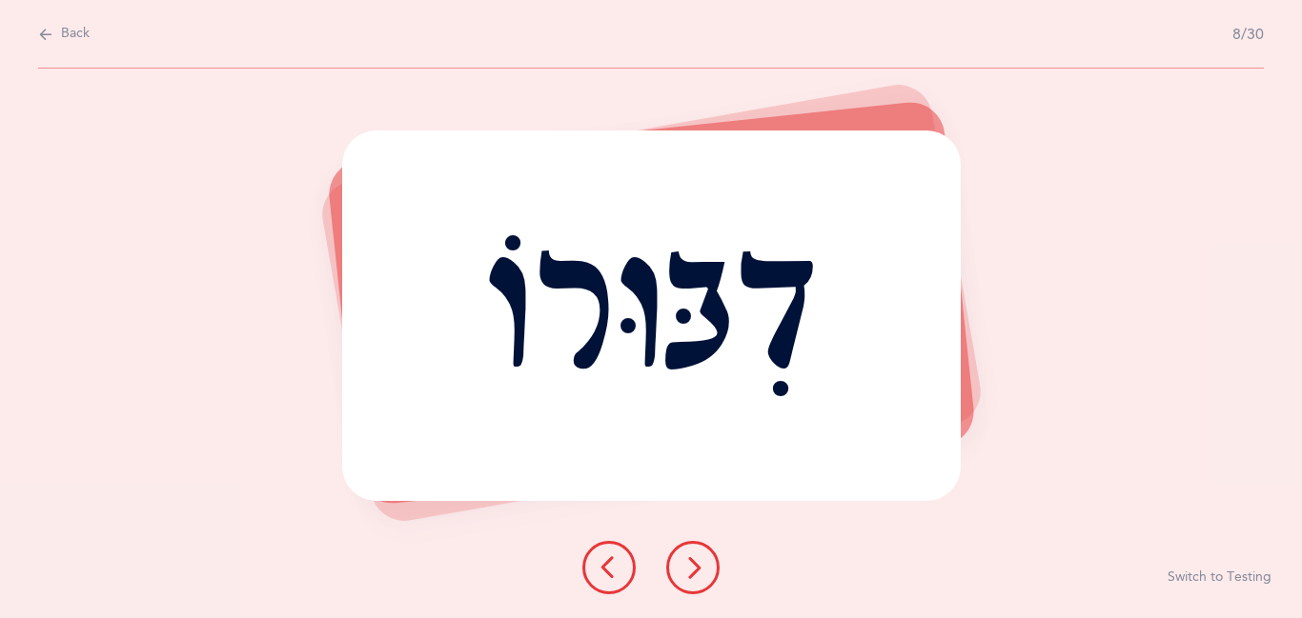
click at [700, 563] on icon at bounding box center [692, 568] width 23 height 23
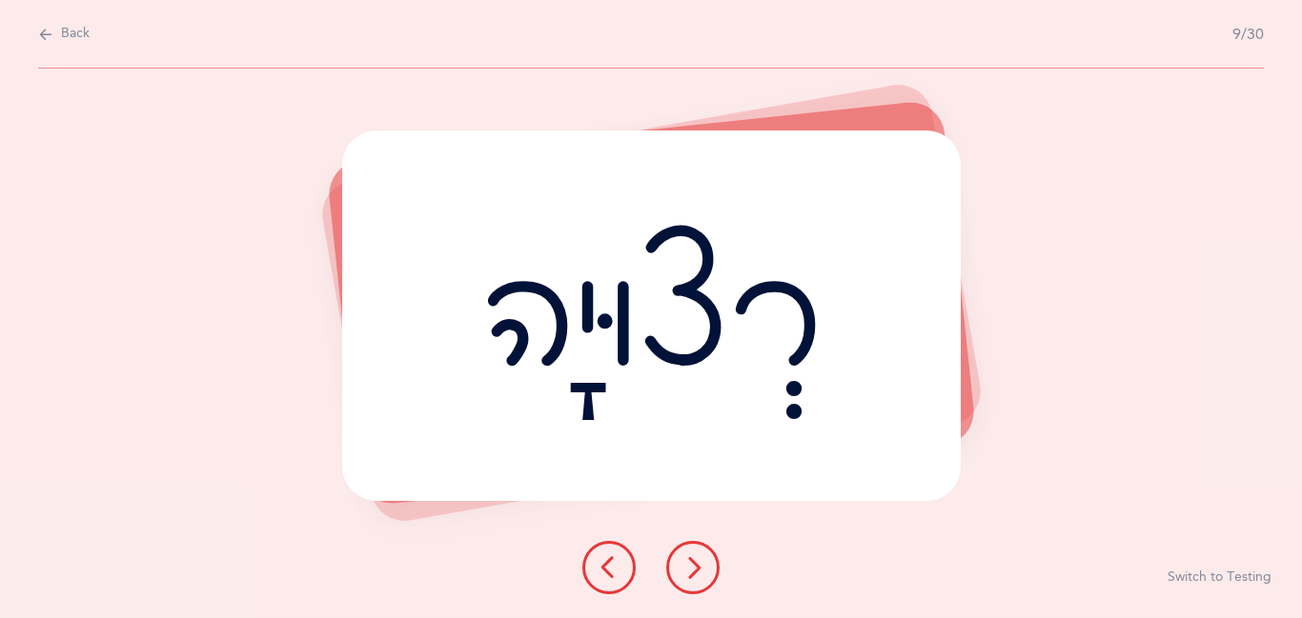
click at [700, 563] on icon at bounding box center [692, 568] width 23 height 23
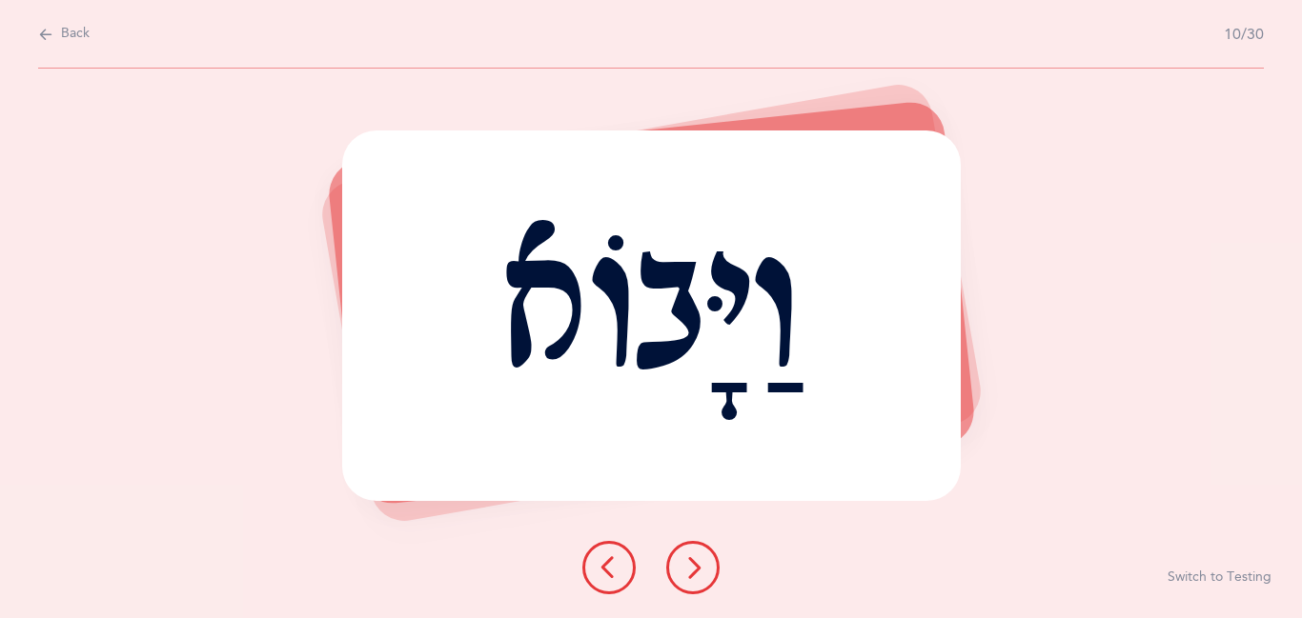
click at [700, 563] on icon at bounding box center [692, 568] width 23 height 23
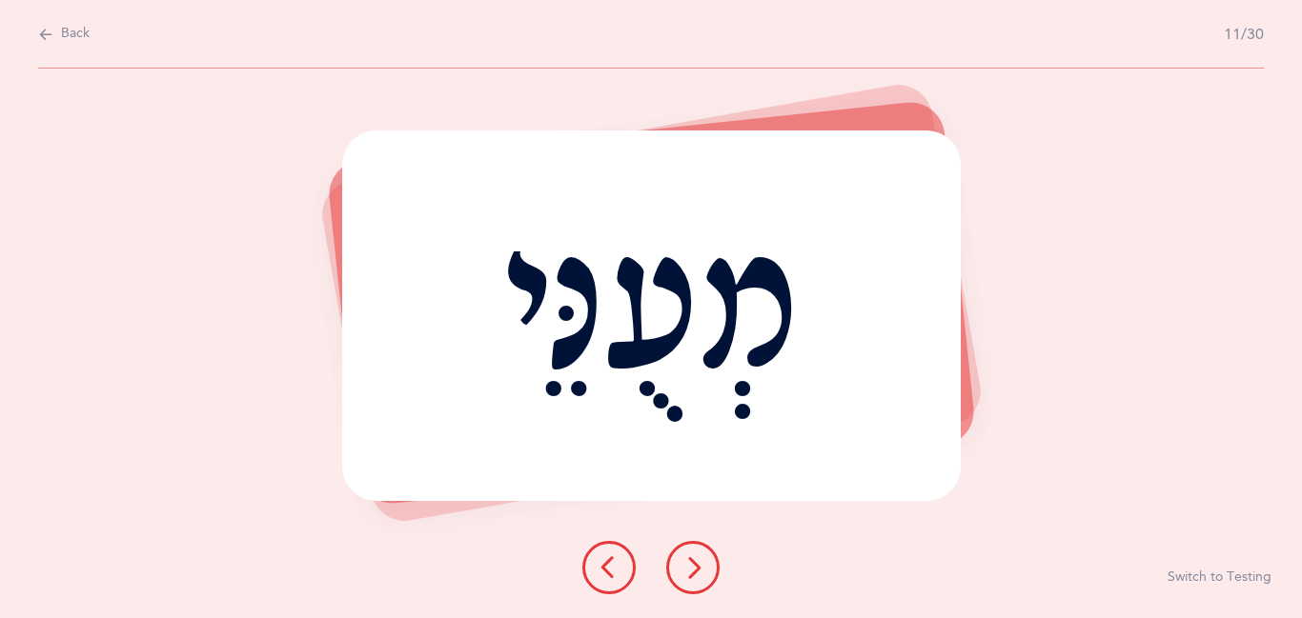
click at [700, 563] on icon at bounding box center [692, 568] width 23 height 23
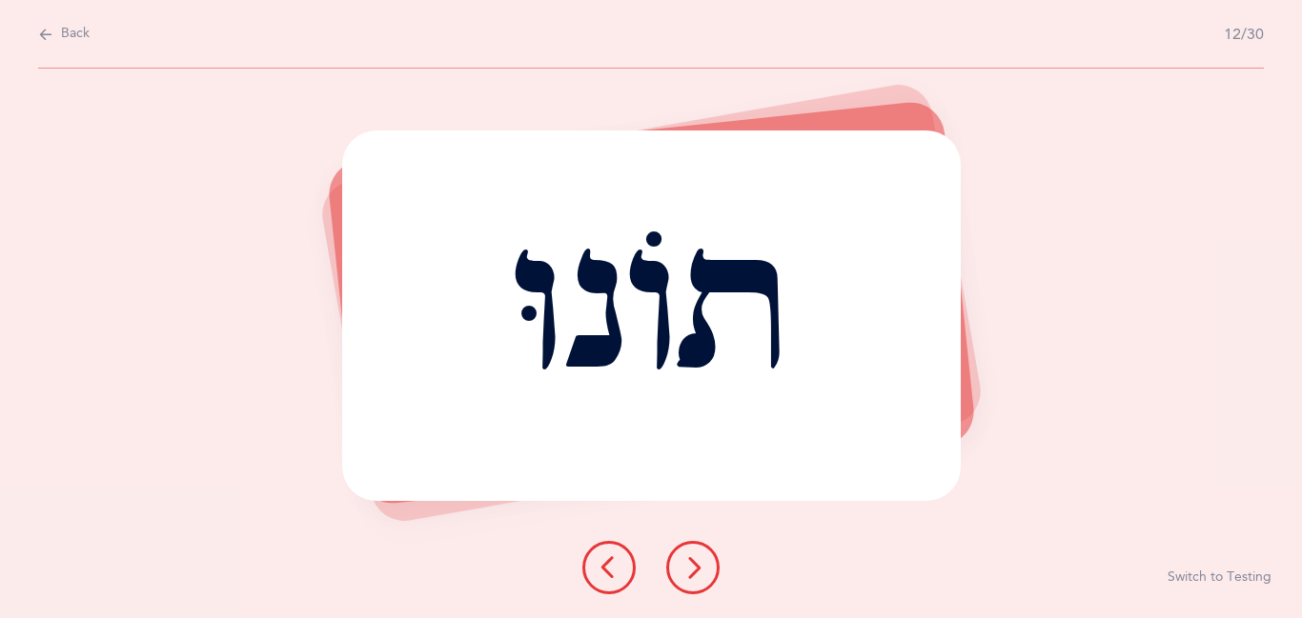
click at [700, 563] on icon at bounding box center [692, 568] width 23 height 23
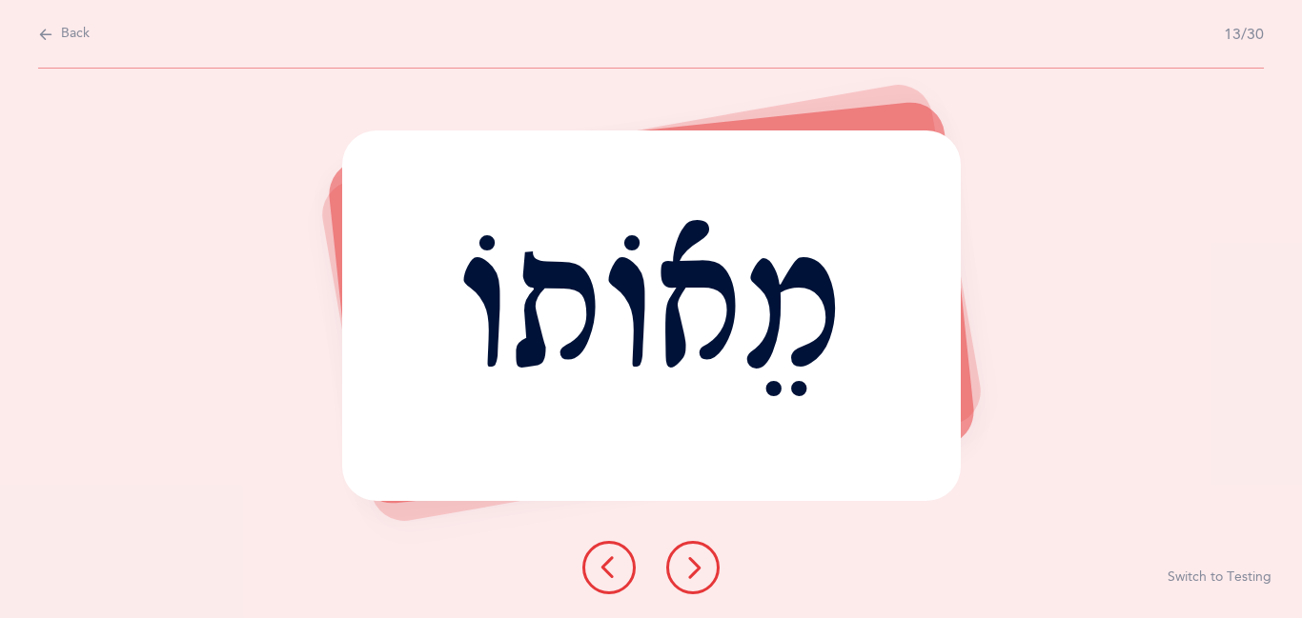
click at [700, 563] on icon at bounding box center [692, 568] width 23 height 23
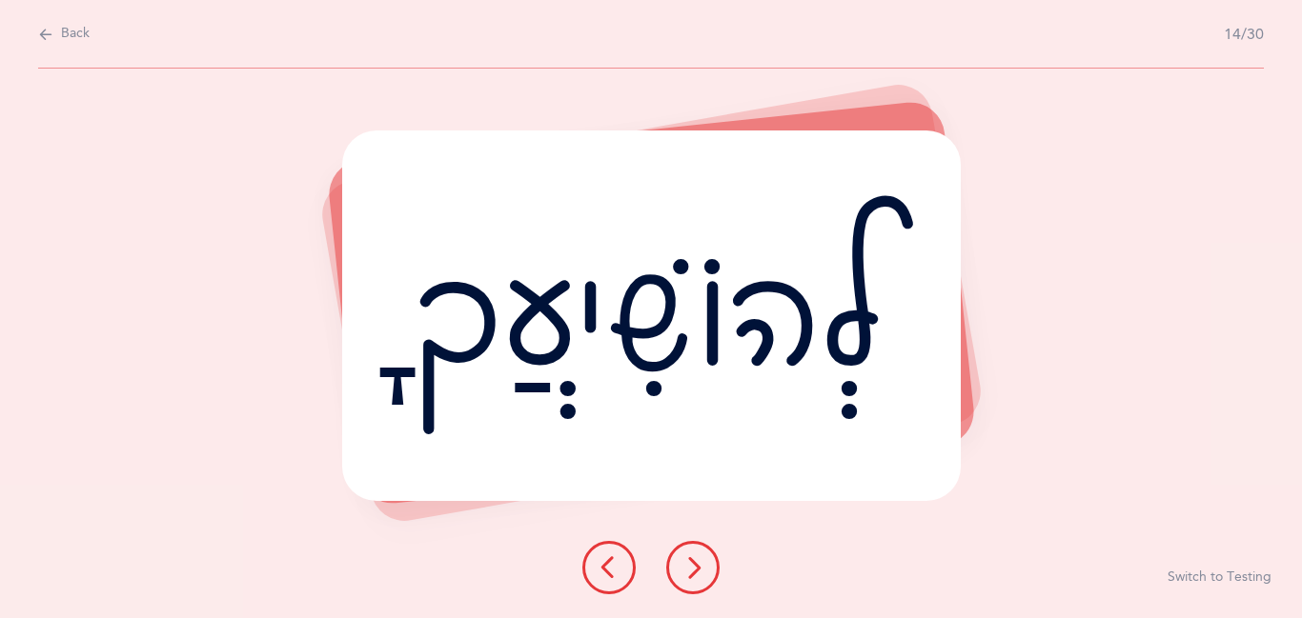
click at [700, 563] on icon at bounding box center [692, 568] width 23 height 23
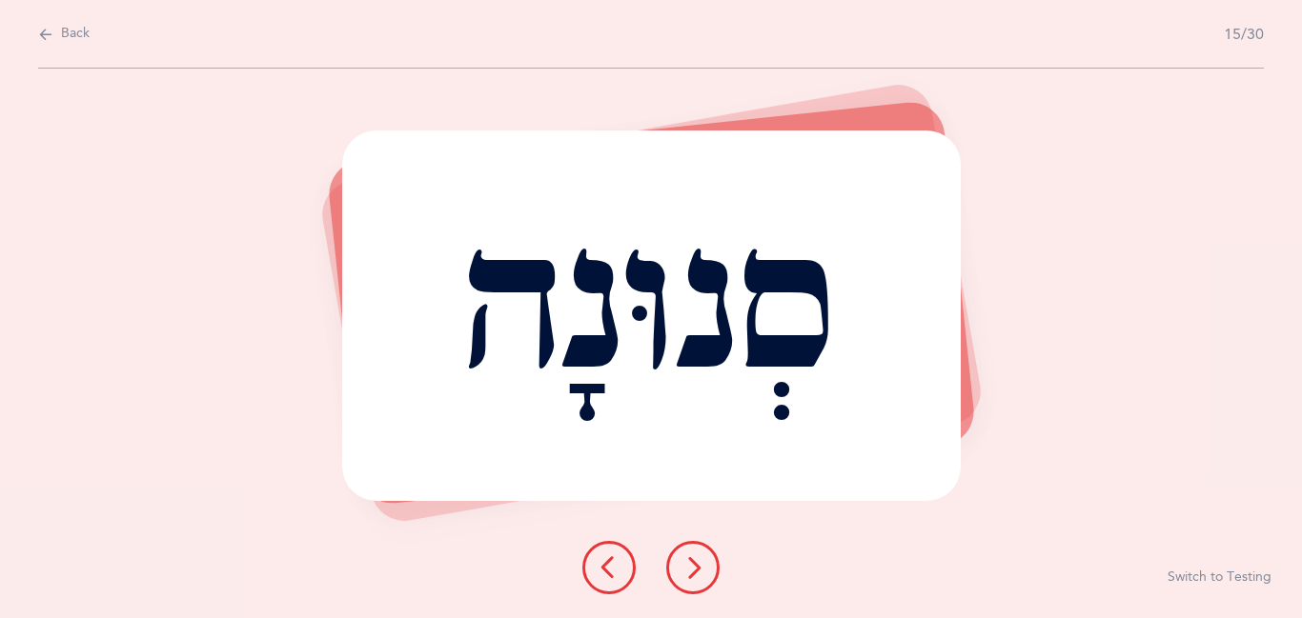
click at [700, 563] on icon at bounding box center [692, 568] width 23 height 23
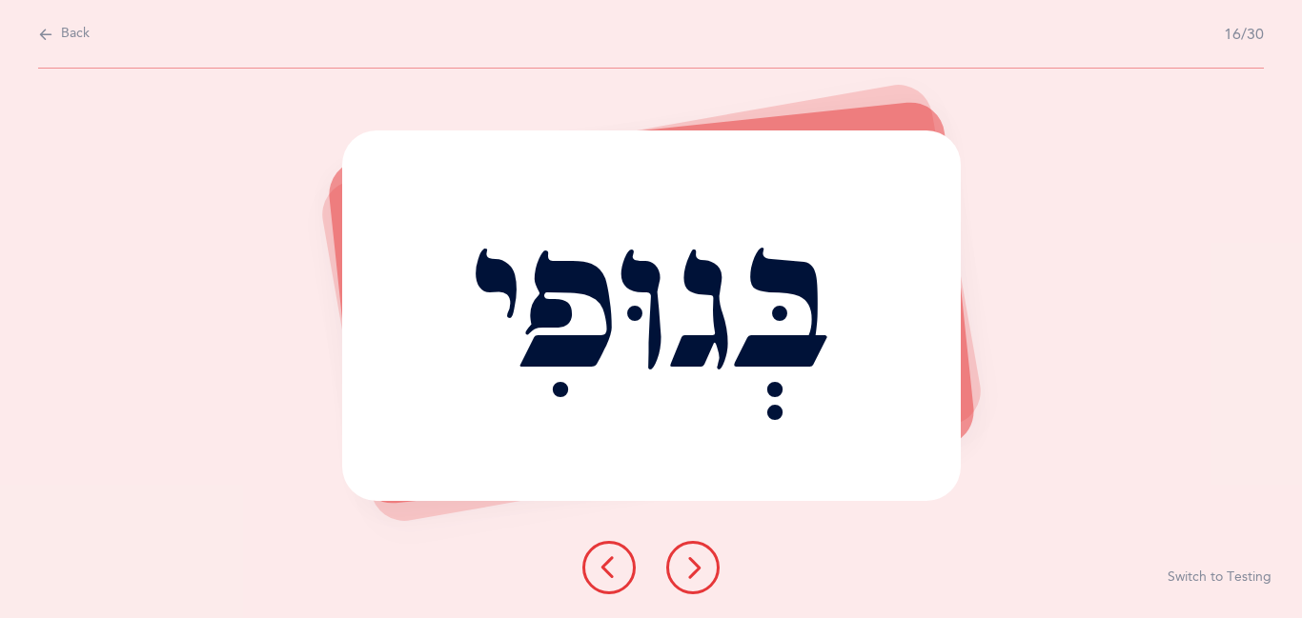
click at [616, 572] on icon at bounding box center [609, 568] width 23 height 23
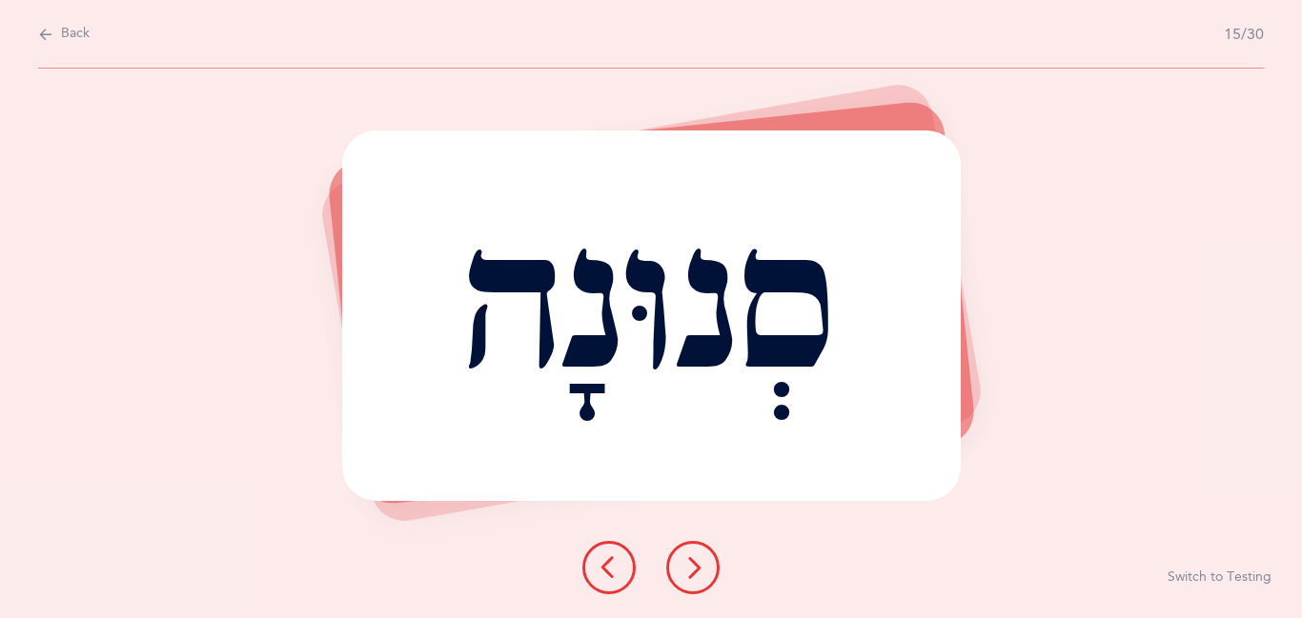
click at [625, 578] on button at bounding box center [608, 567] width 53 height 53
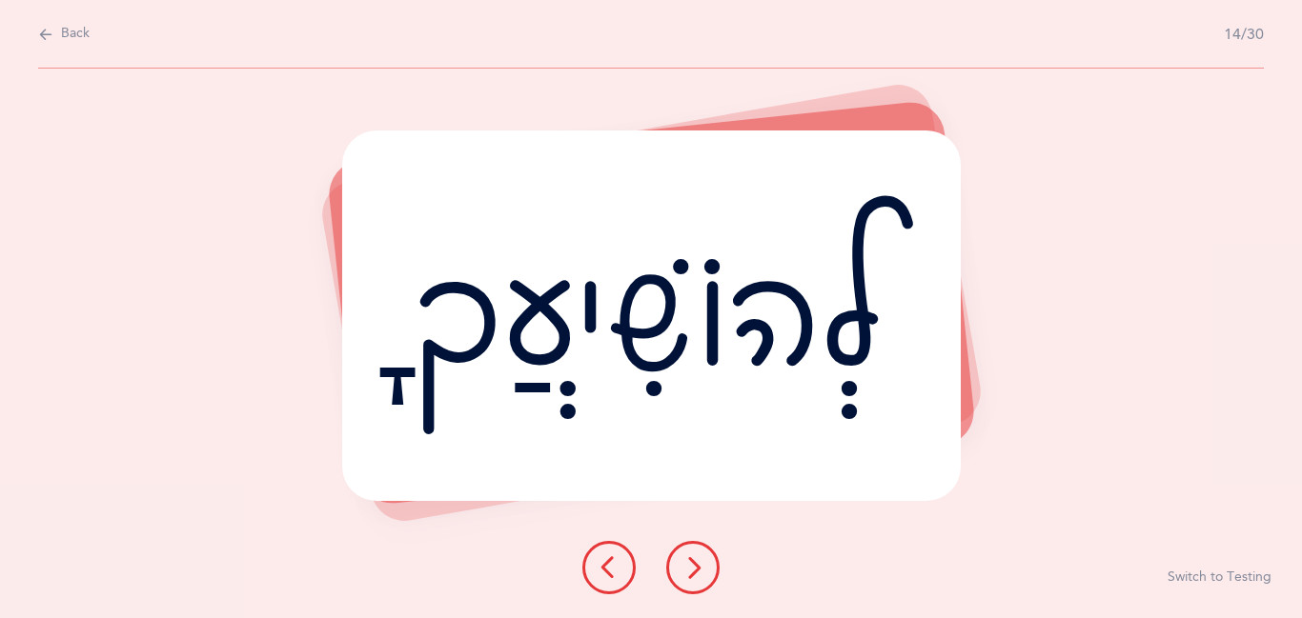
drag, startPoint x: 687, startPoint y: 590, endPoint x: 745, endPoint y: 606, distance: 60.3
click at [745, 606] on div "לְהוֹשִׁיעֲךָ Report incorrect word Switch to Testing" at bounding box center [651, 344] width 1302 height 550
click at [701, 577] on icon at bounding box center [692, 568] width 23 height 23
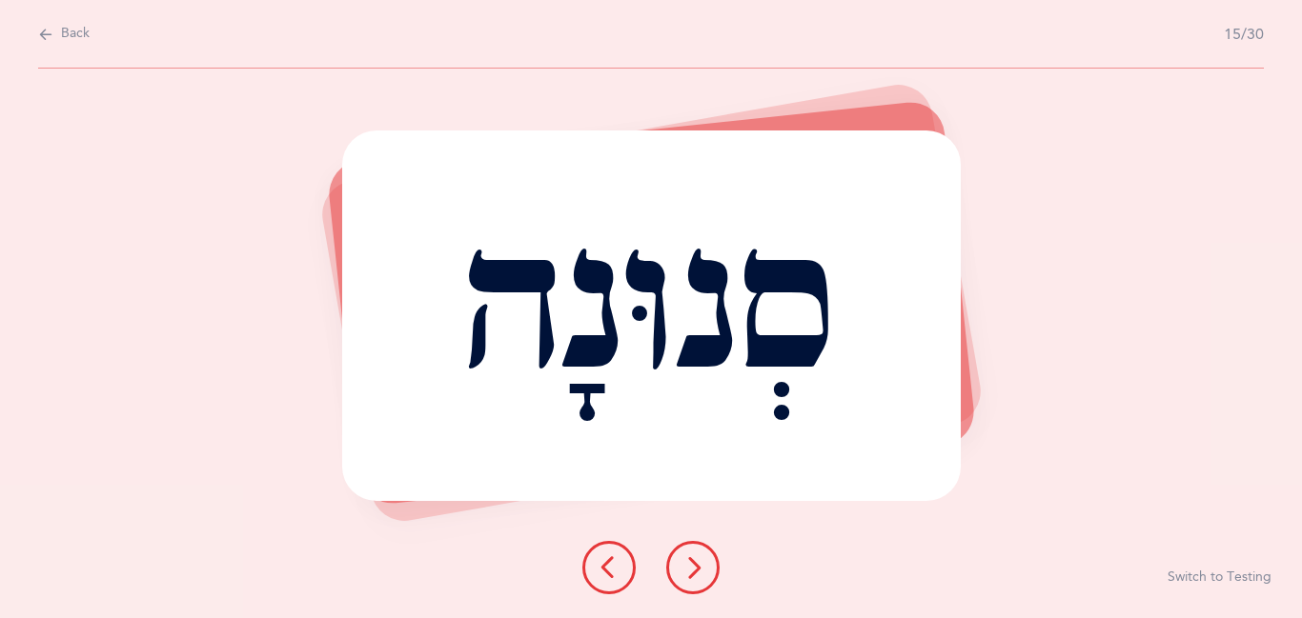
click at [701, 577] on icon at bounding box center [692, 568] width 23 height 23
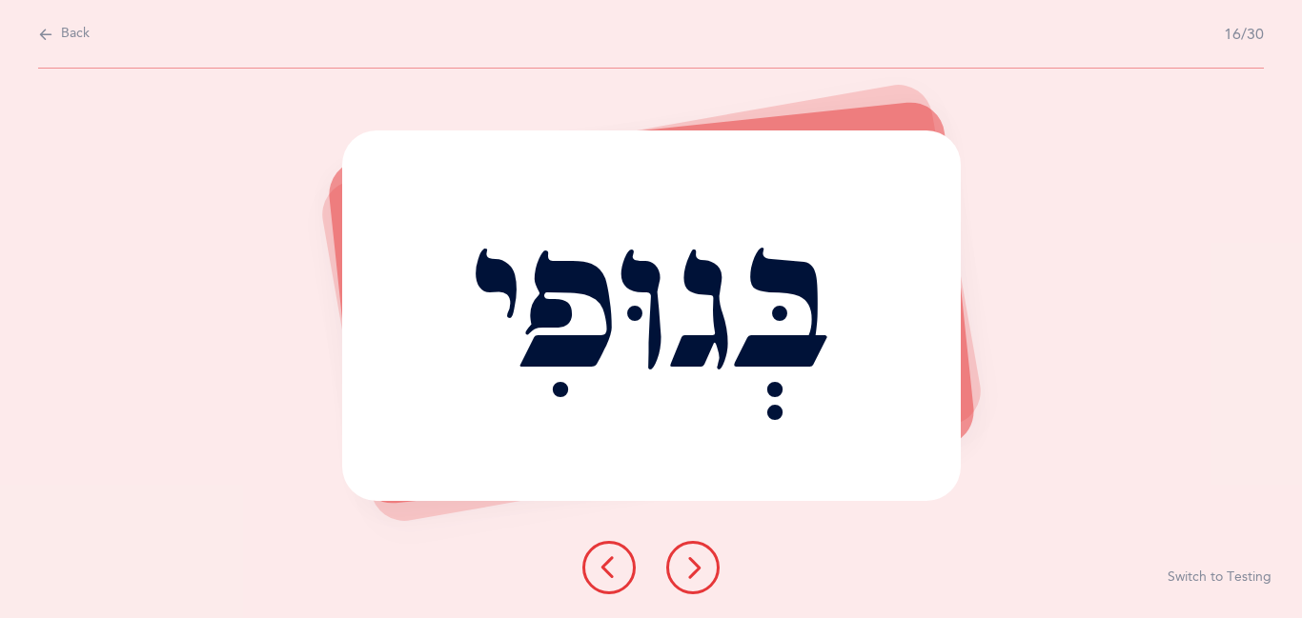
click at [701, 577] on icon at bounding box center [692, 568] width 23 height 23
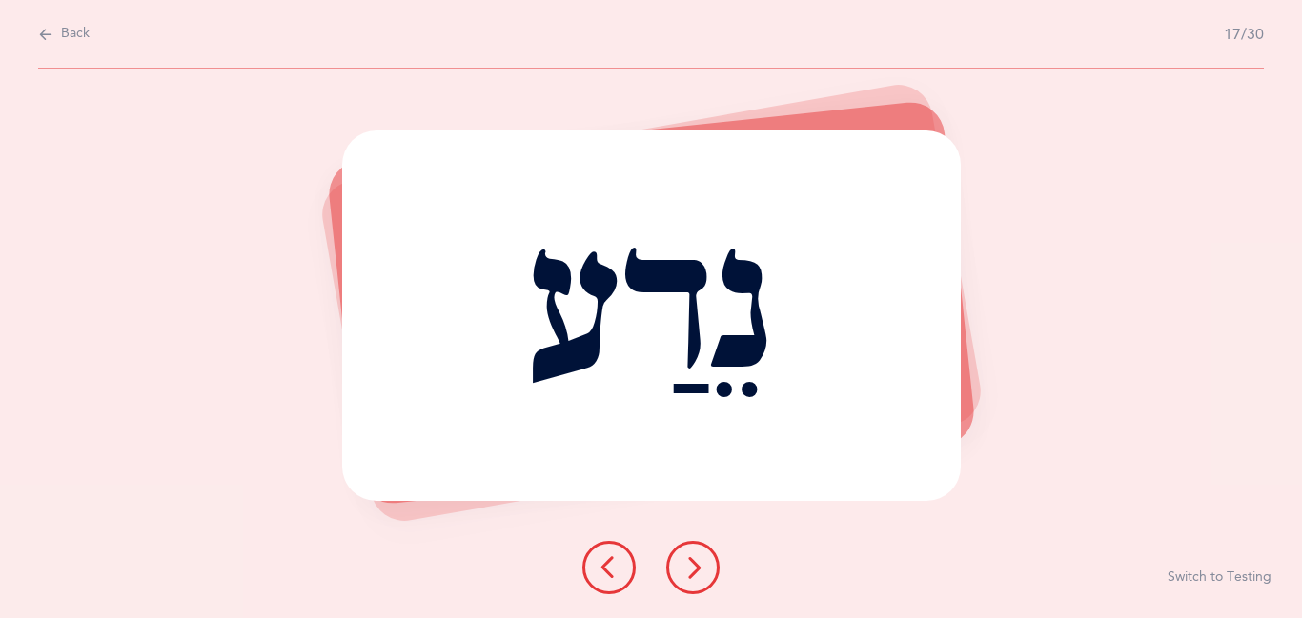
click at [701, 577] on icon at bounding box center [692, 568] width 23 height 23
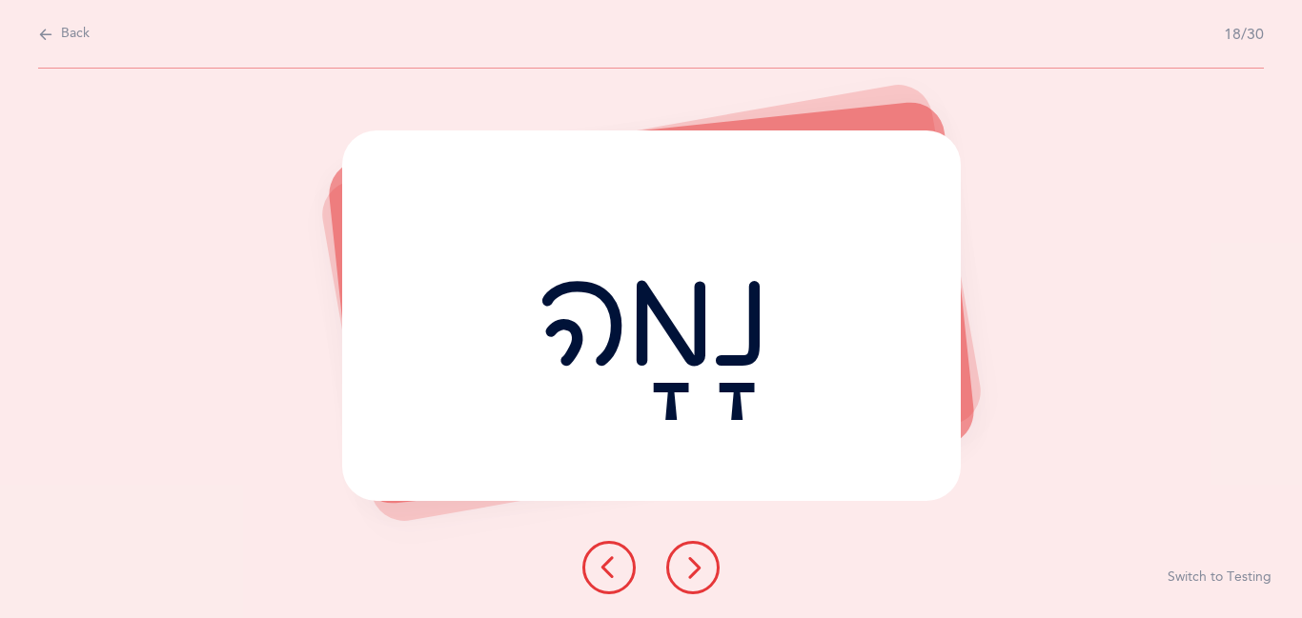
click at [701, 577] on icon at bounding box center [692, 568] width 23 height 23
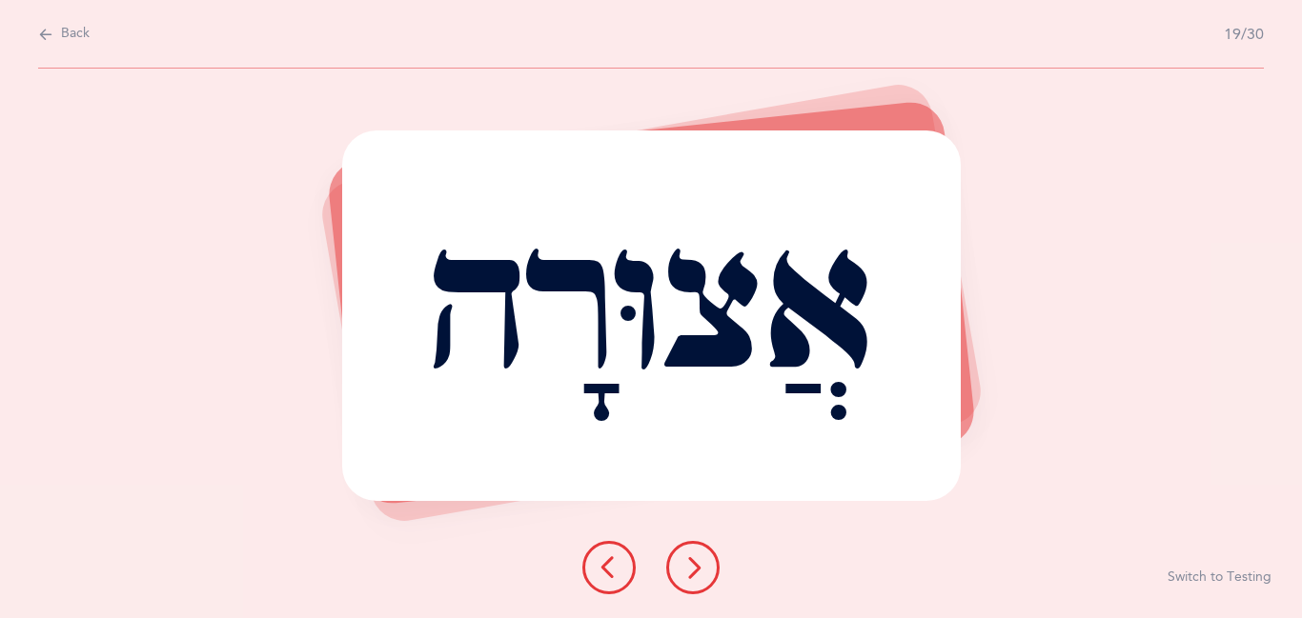
click at [701, 577] on icon at bounding box center [692, 568] width 23 height 23
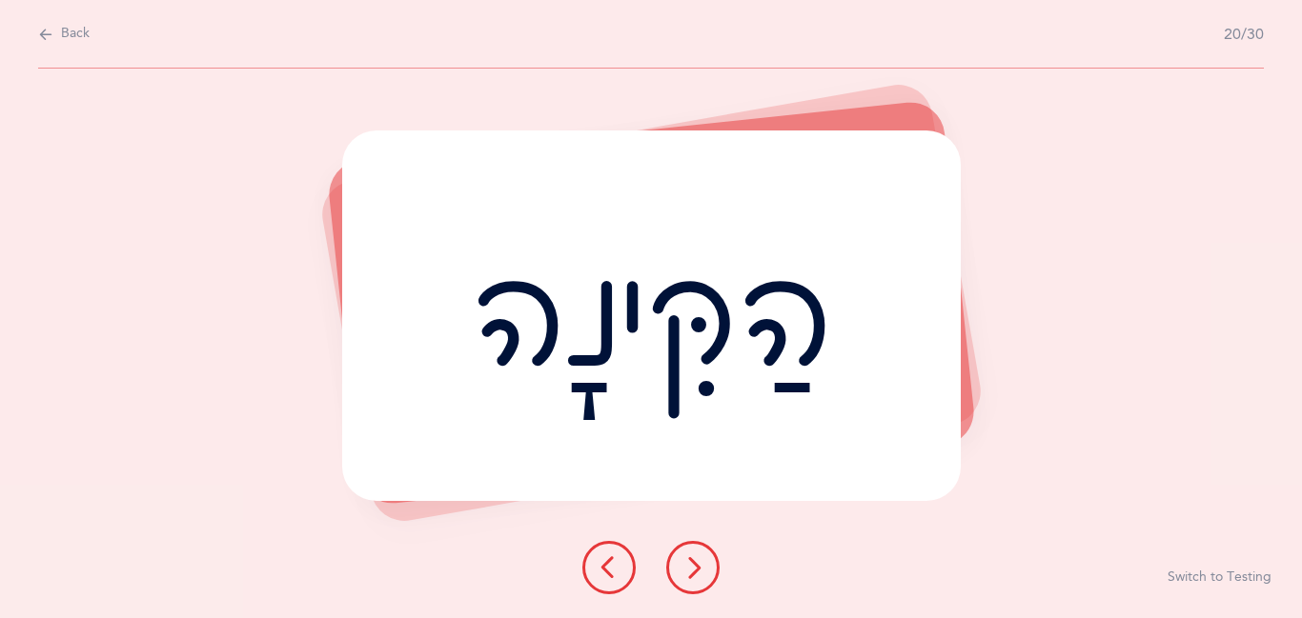
click at [701, 577] on icon at bounding box center [692, 568] width 23 height 23
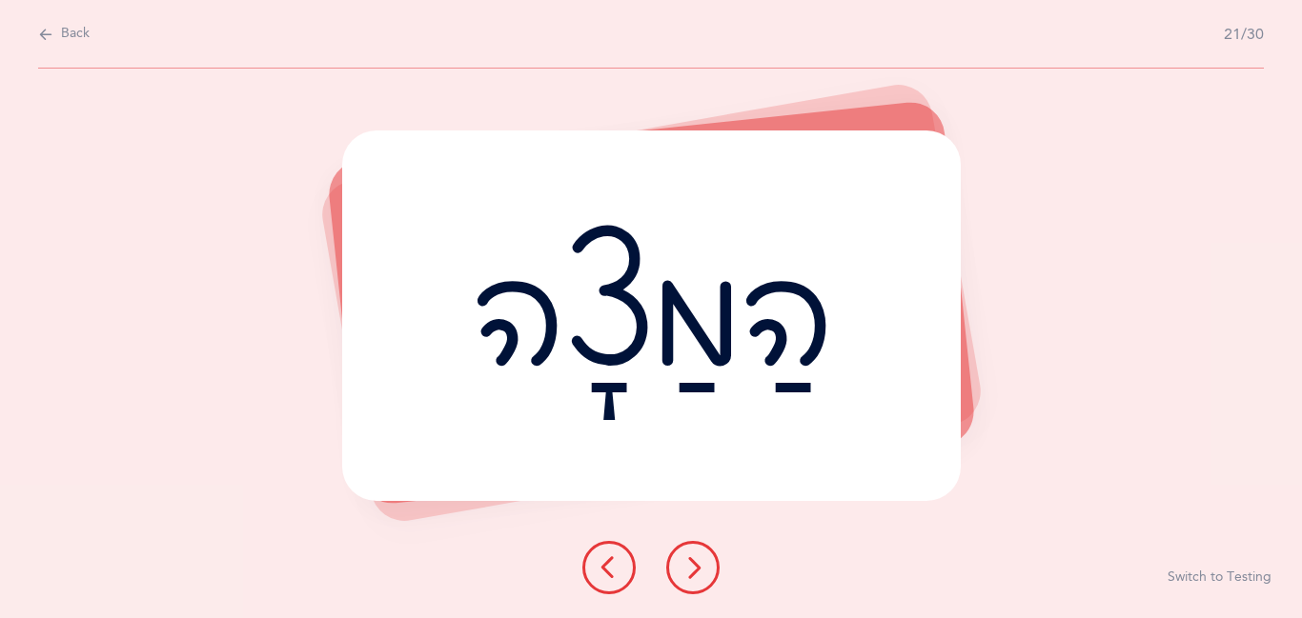
click at [701, 577] on icon at bounding box center [692, 568] width 23 height 23
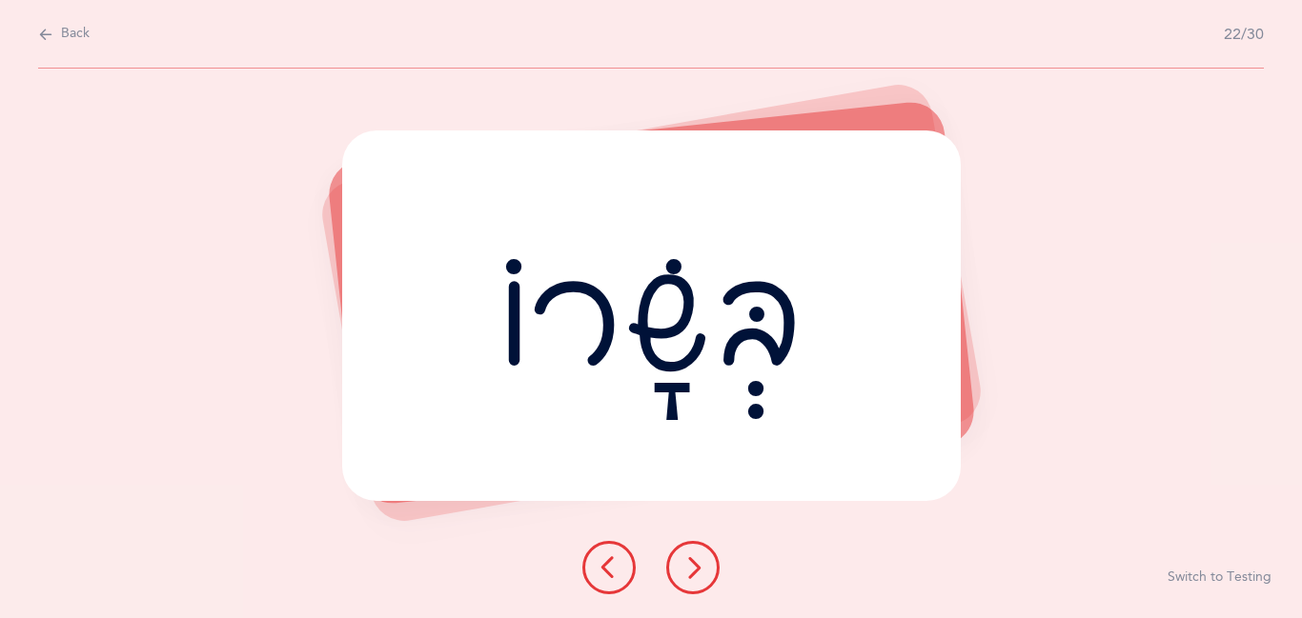
click at [701, 577] on icon at bounding box center [692, 568] width 23 height 23
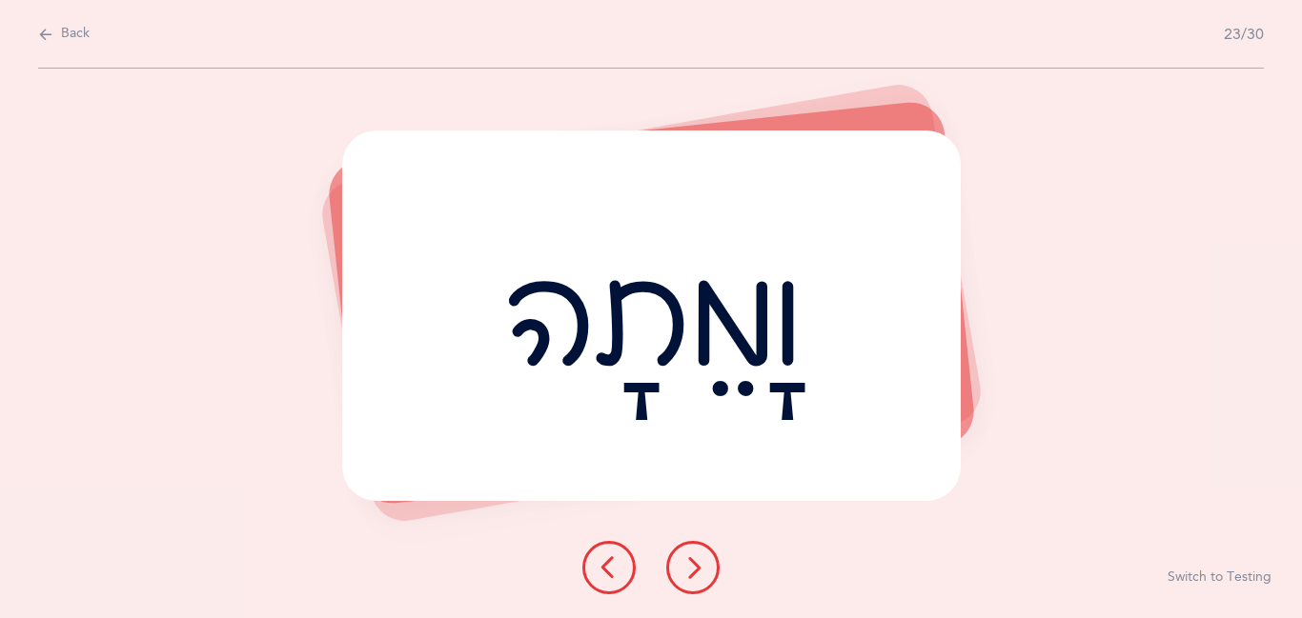
click at [701, 577] on icon at bounding box center [692, 568] width 23 height 23
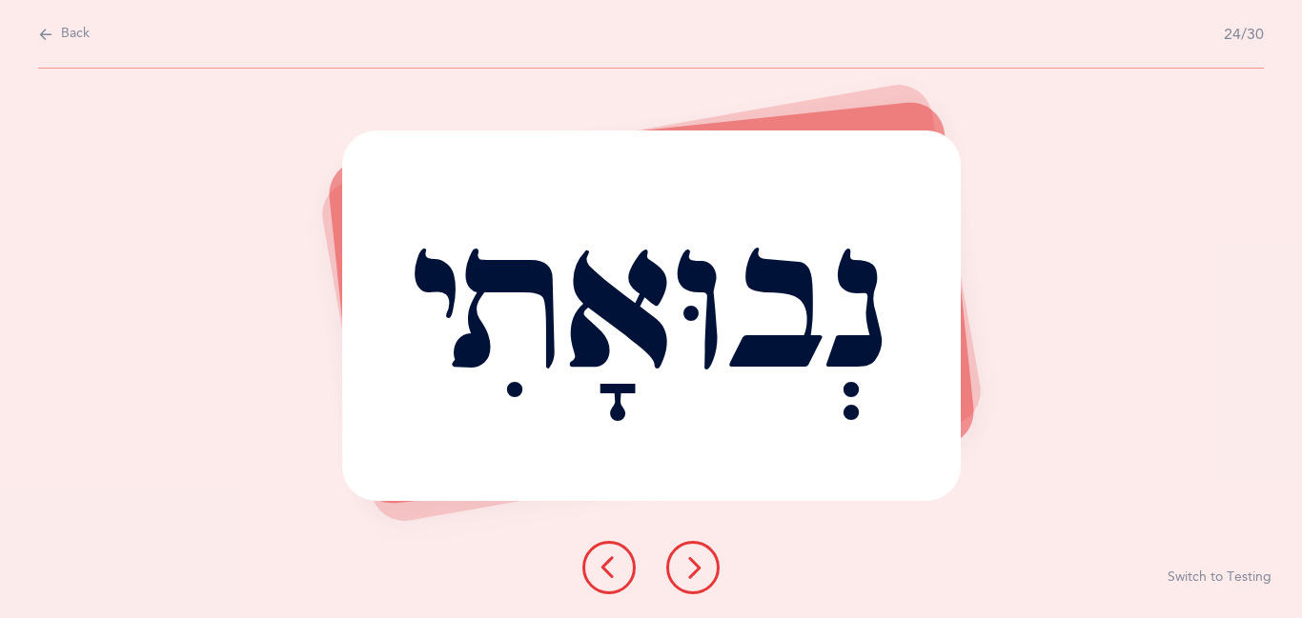
click at [701, 577] on icon at bounding box center [692, 568] width 23 height 23
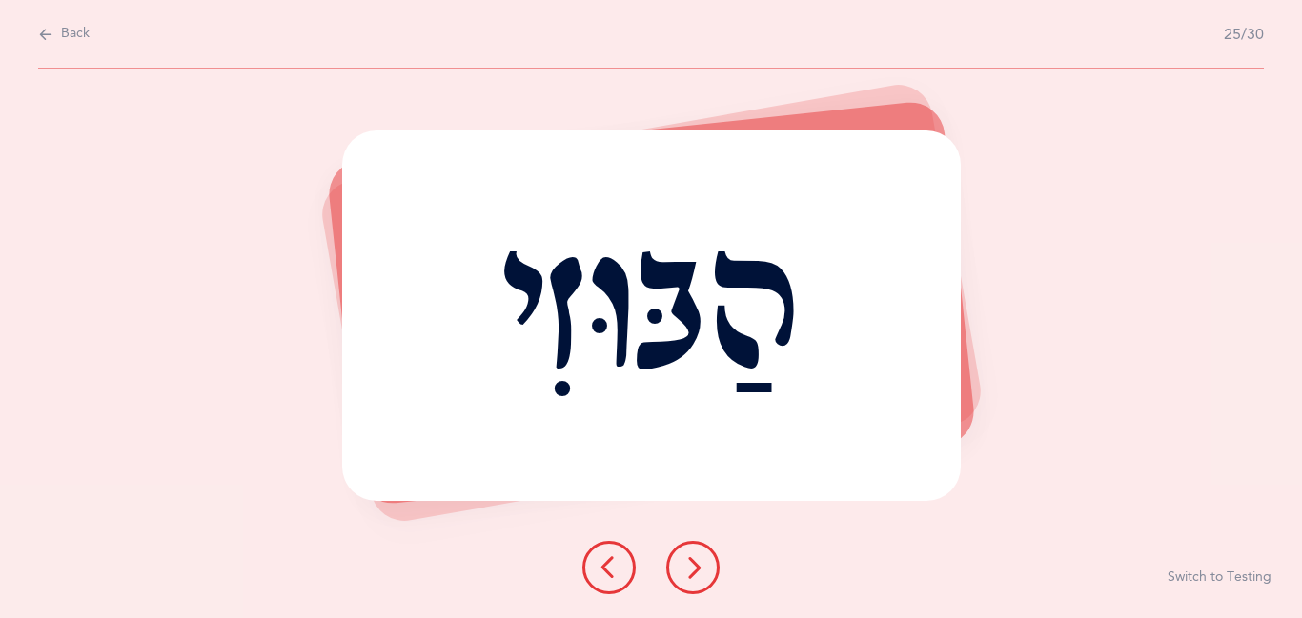
click at [701, 577] on icon at bounding box center [692, 568] width 23 height 23
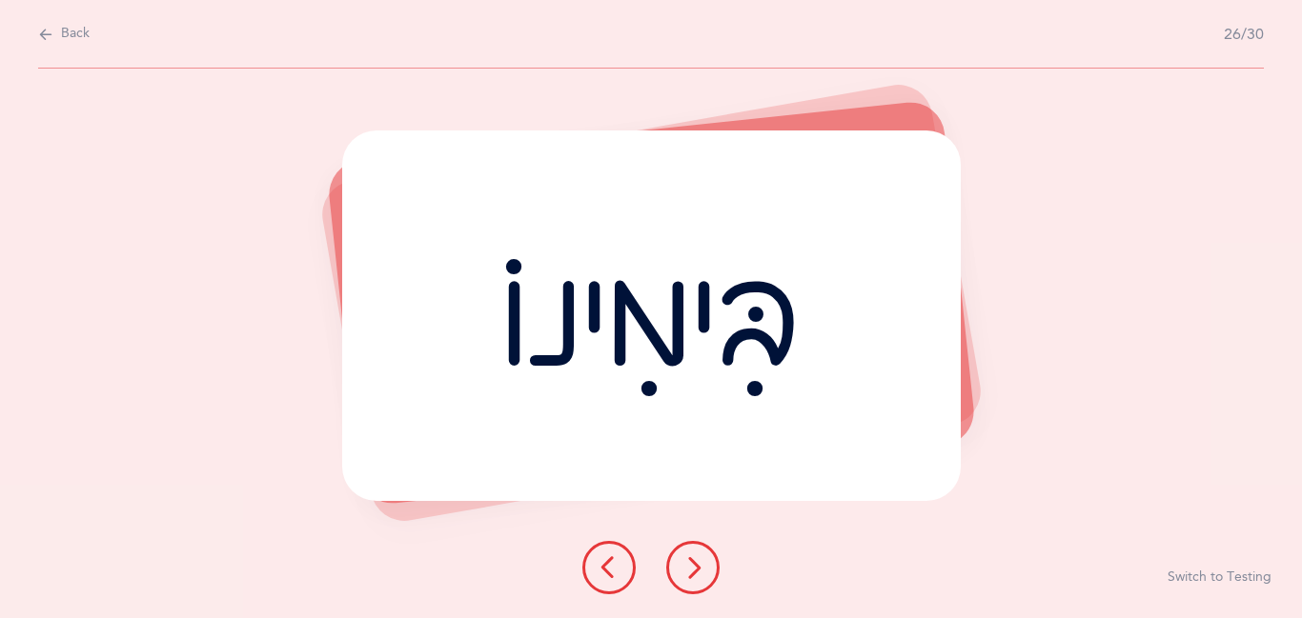
click at [701, 577] on icon at bounding box center [692, 568] width 23 height 23
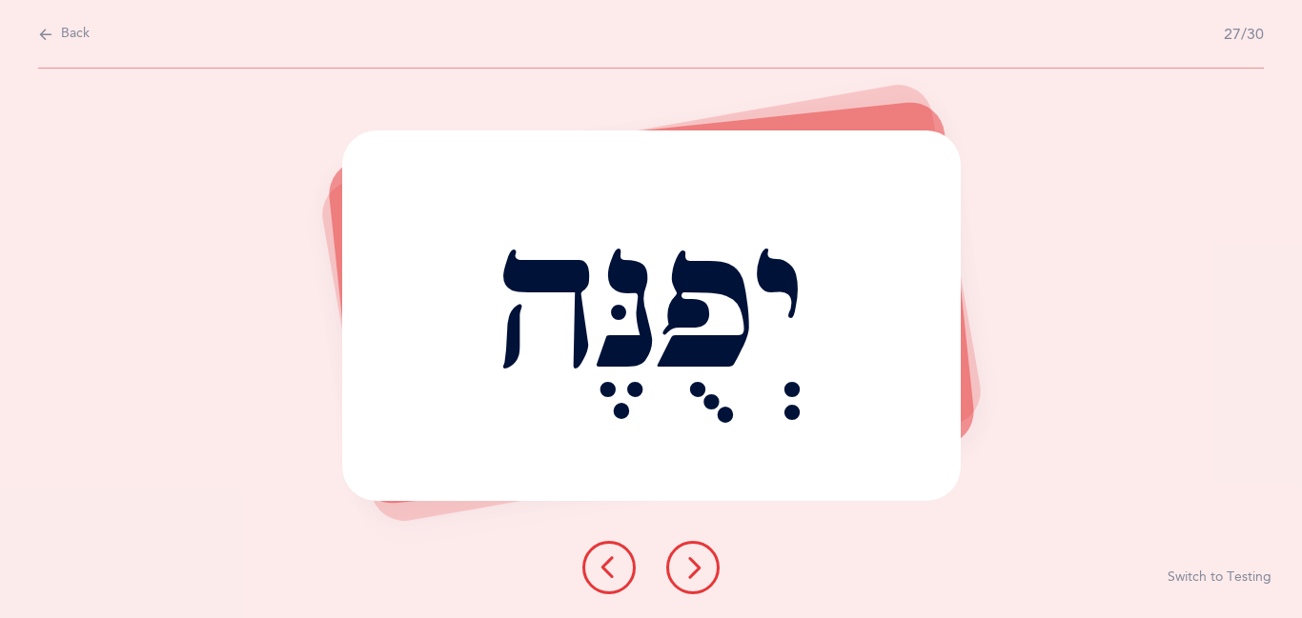
click at [701, 577] on icon at bounding box center [692, 568] width 23 height 23
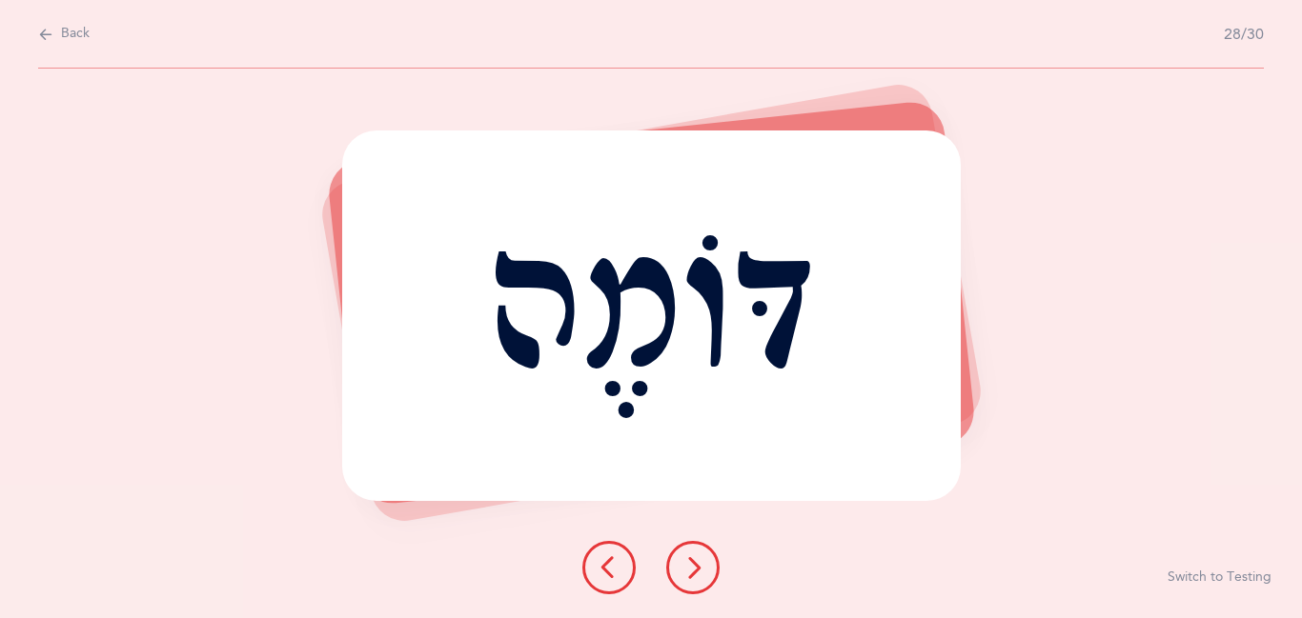
click at [701, 577] on icon at bounding box center [692, 568] width 23 height 23
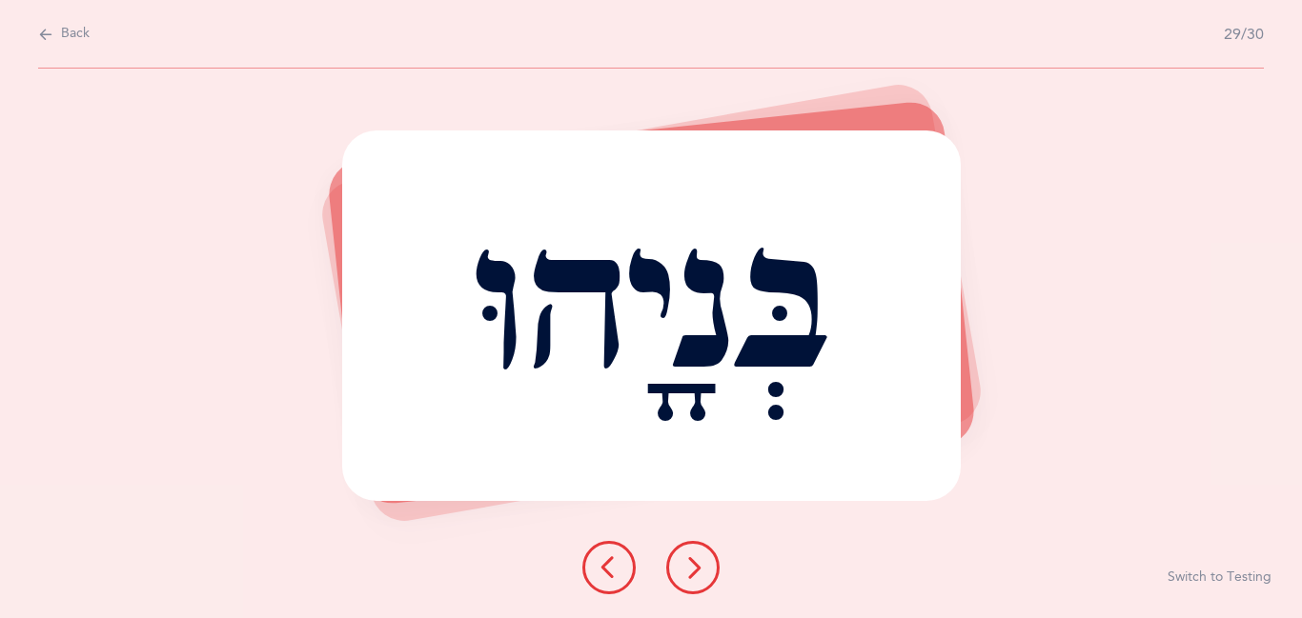
click at [701, 577] on icon at bounding box center [692, 568] width 23 height 23
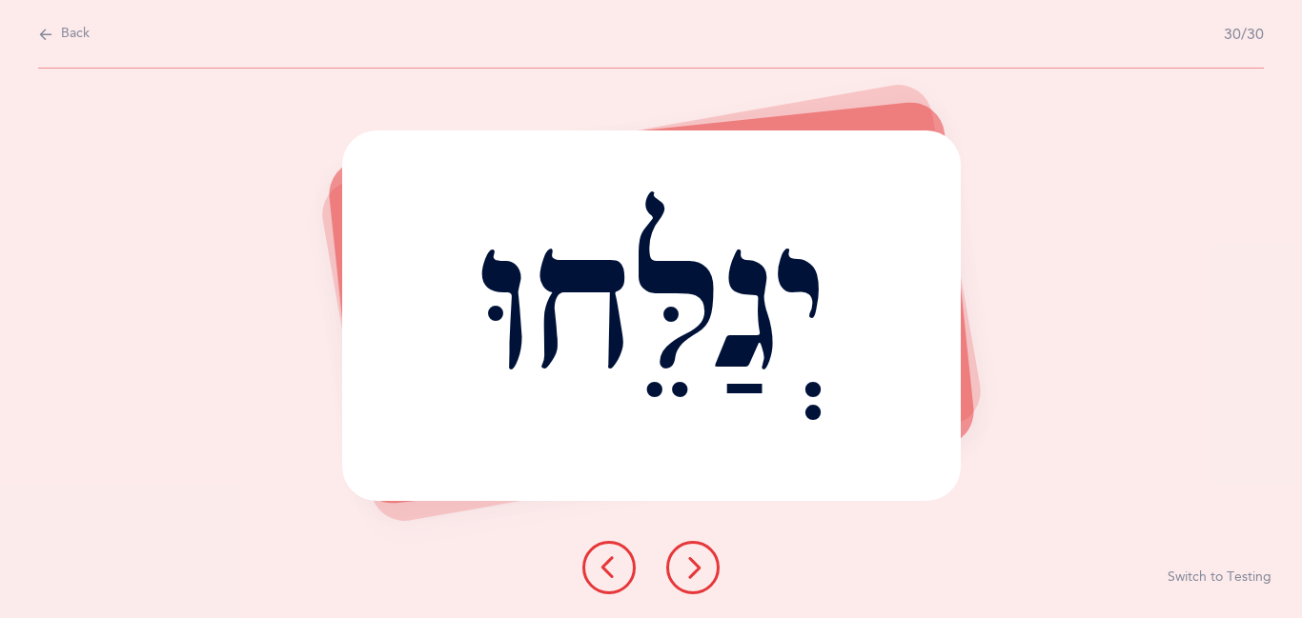
click at [701, 577] on icon at bounding box center [692, 568] width 23 height 23
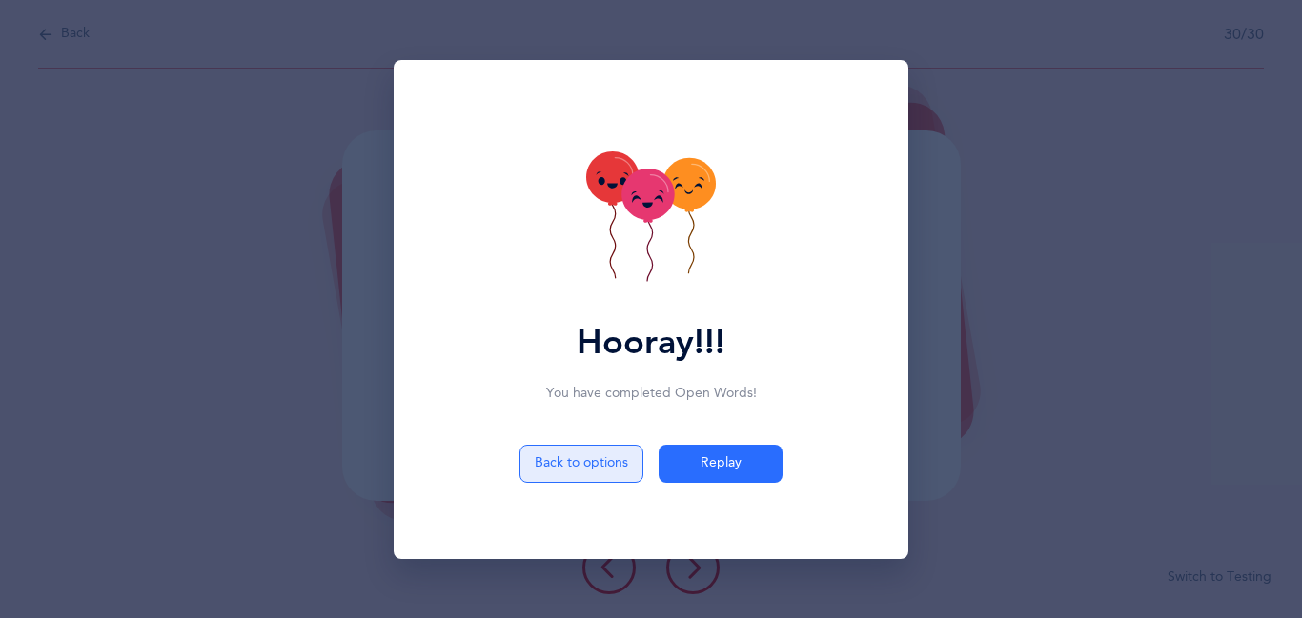
click at [584, 474] on button "Back to options" at bounding box center [581, 464] width 124 height 38
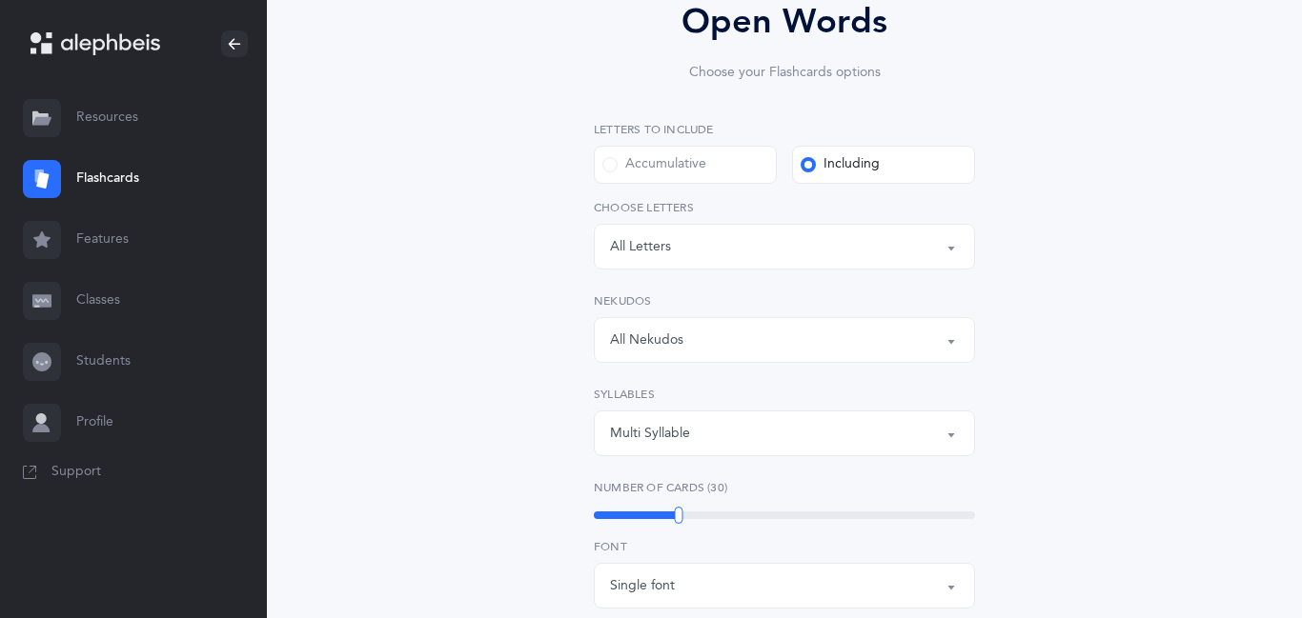
scroll to position [216, 0]
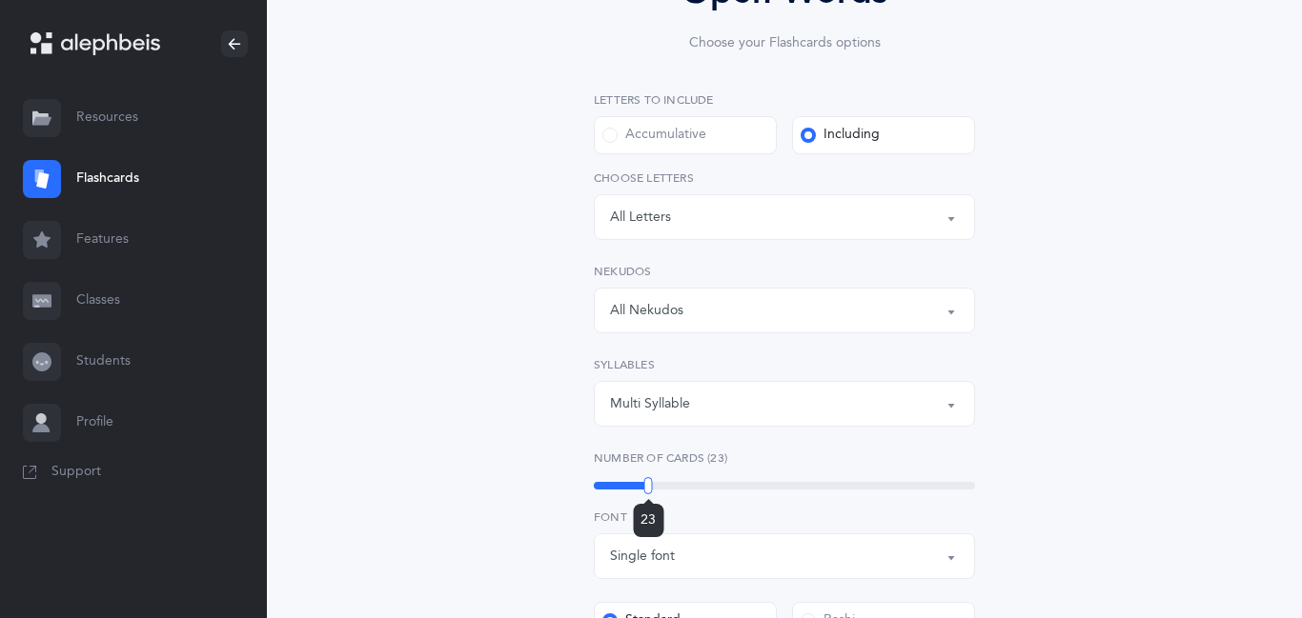
drag, startPoint x: 677, startPoint y: 490, endPoint x: 648, endPoint y: 500, distance: 30.4
click at [648, 495] on div "23" at bounding box center [648, 485] width 9 height 17
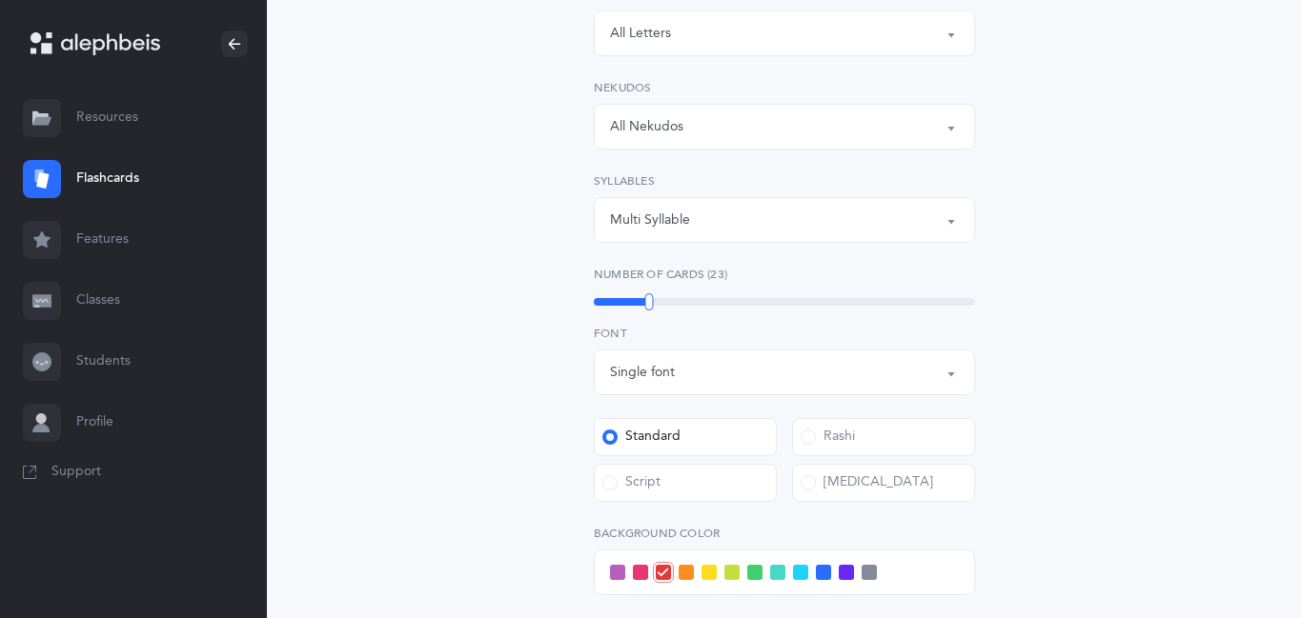
scroll to position [401, 0]
click at [949, 376] on button "Single font" at bounding box center [784, 372] width 381 height 46
click at [664, 472] on span "Multiple fonts" at bounding box center [664, 466] width 83 height 17
select select "multiple"
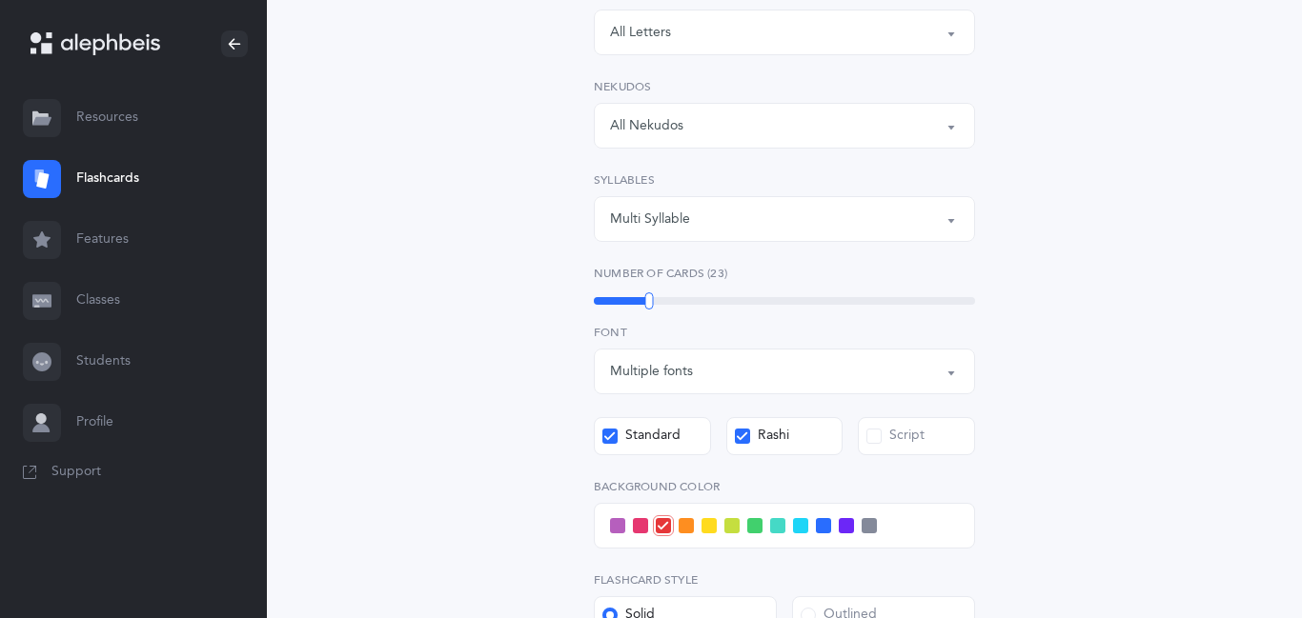
click at [876, 442] on span at bounding box center [873, 436] width 15 height 15
click at [0, 0] on input "Script" at bounding box center [0, 0] width 0 height 0
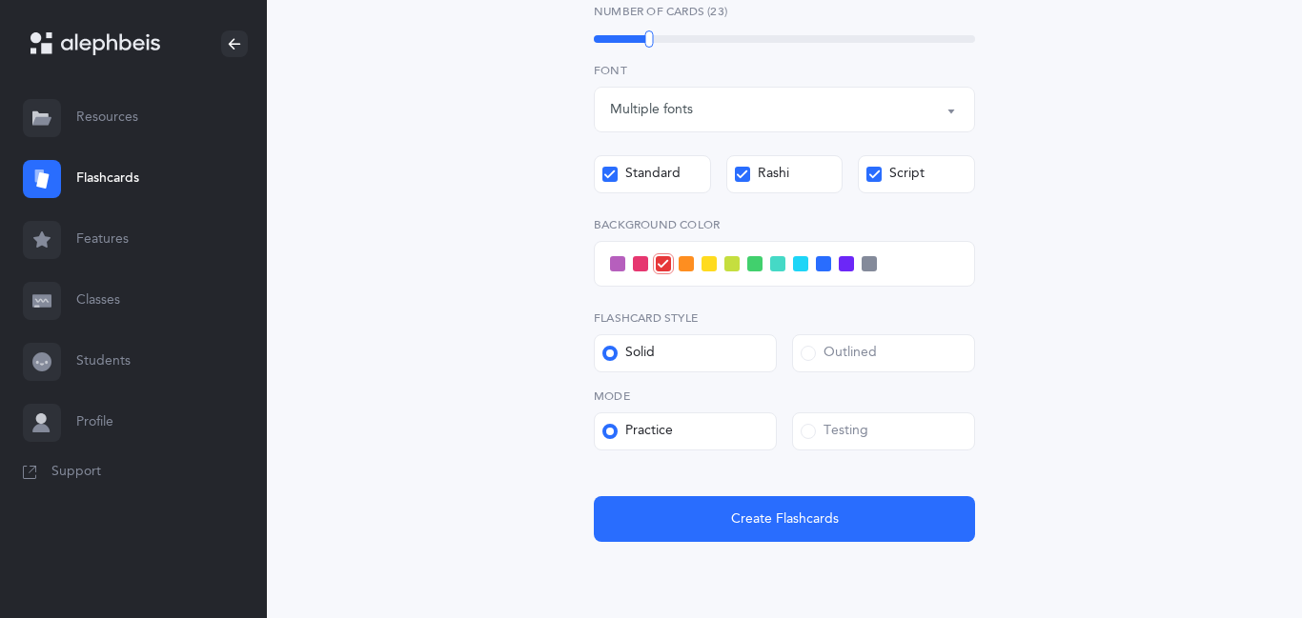
scroll to position [674, 0]
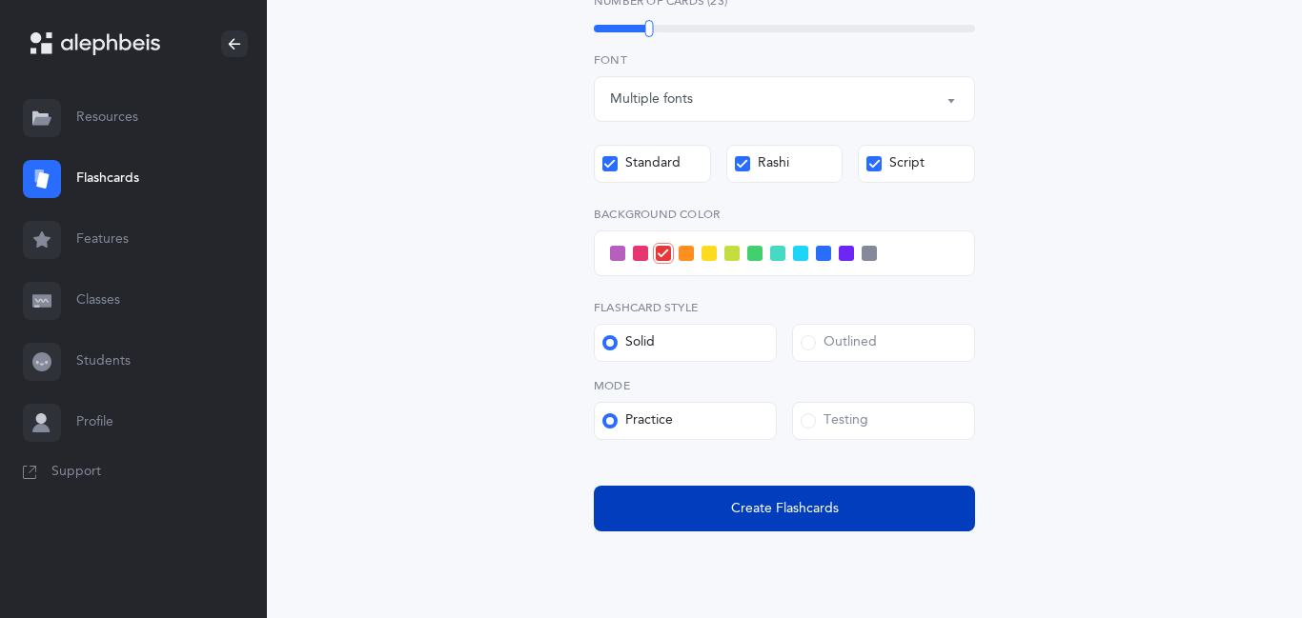
click at [757, 507] on span "Create Flashcards" at bounding box center [785, 509] width 108 height 20
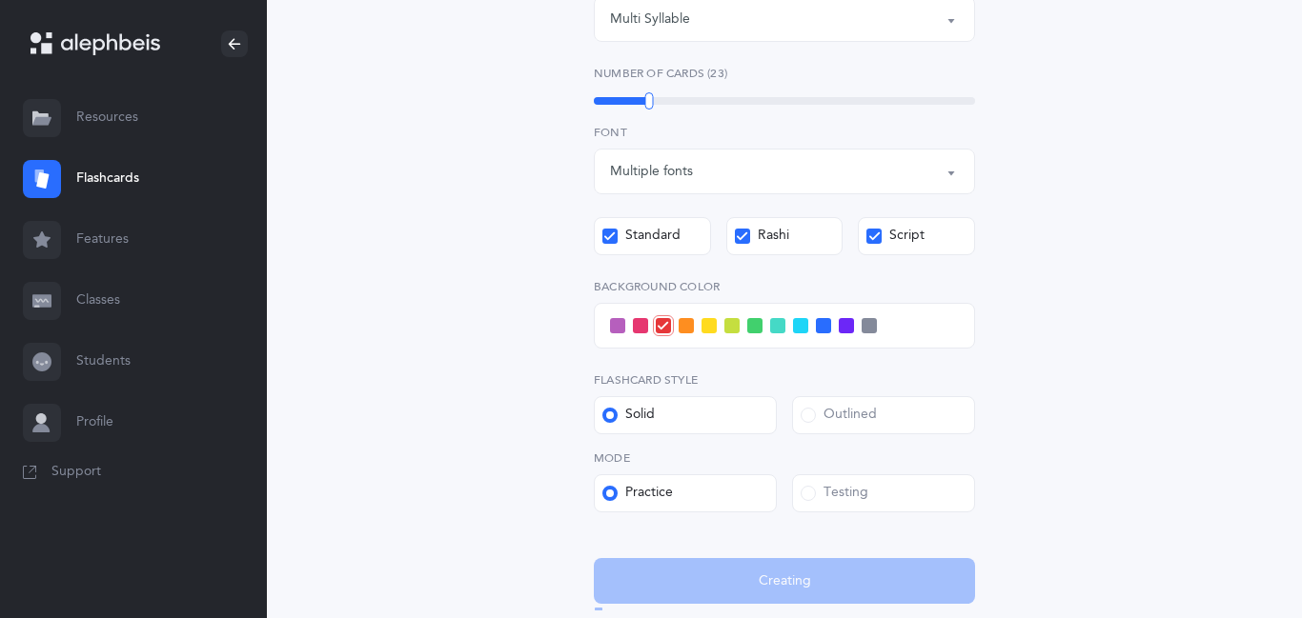
scroll to position [0, 0]
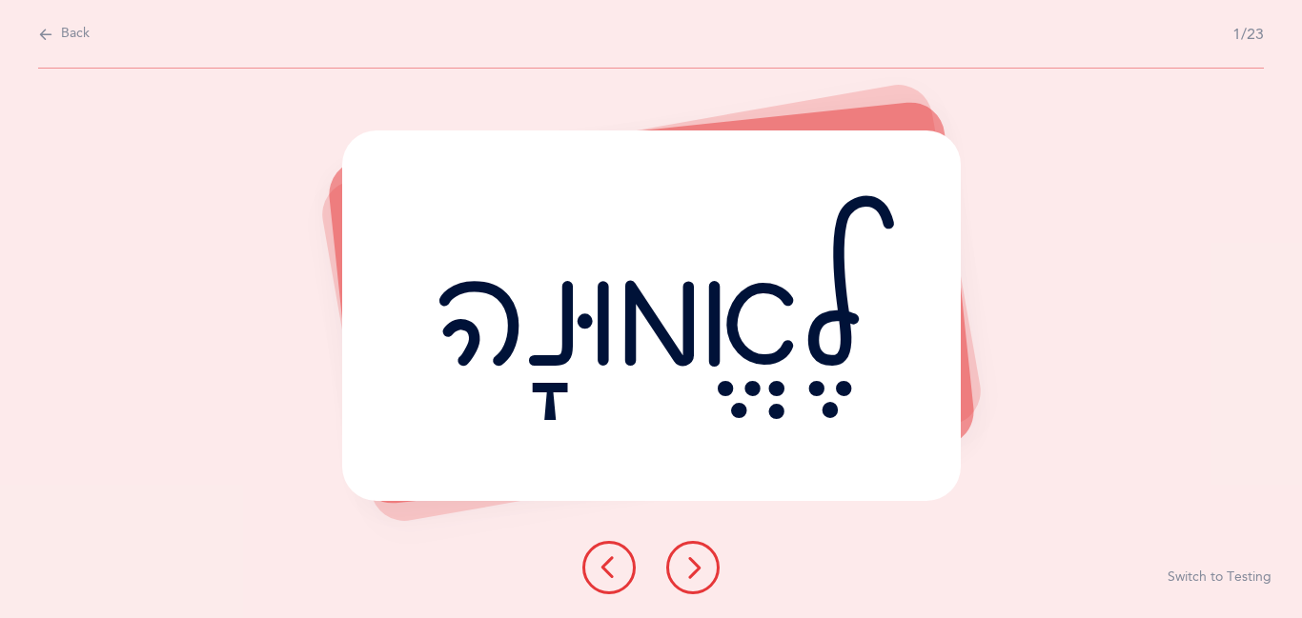
click at [700, 571] on icon at bounding box center [692, 568] width 23 height 23
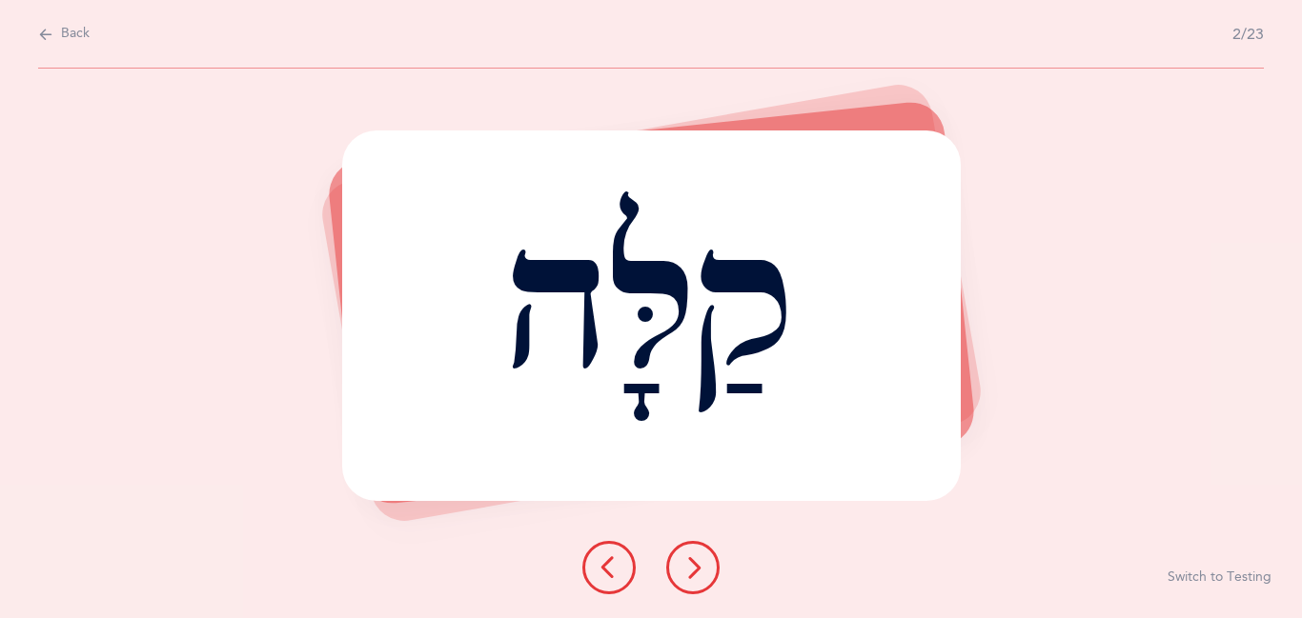
click at [700, 571] on icon at bounding box center [692, 568] width 23 height 23
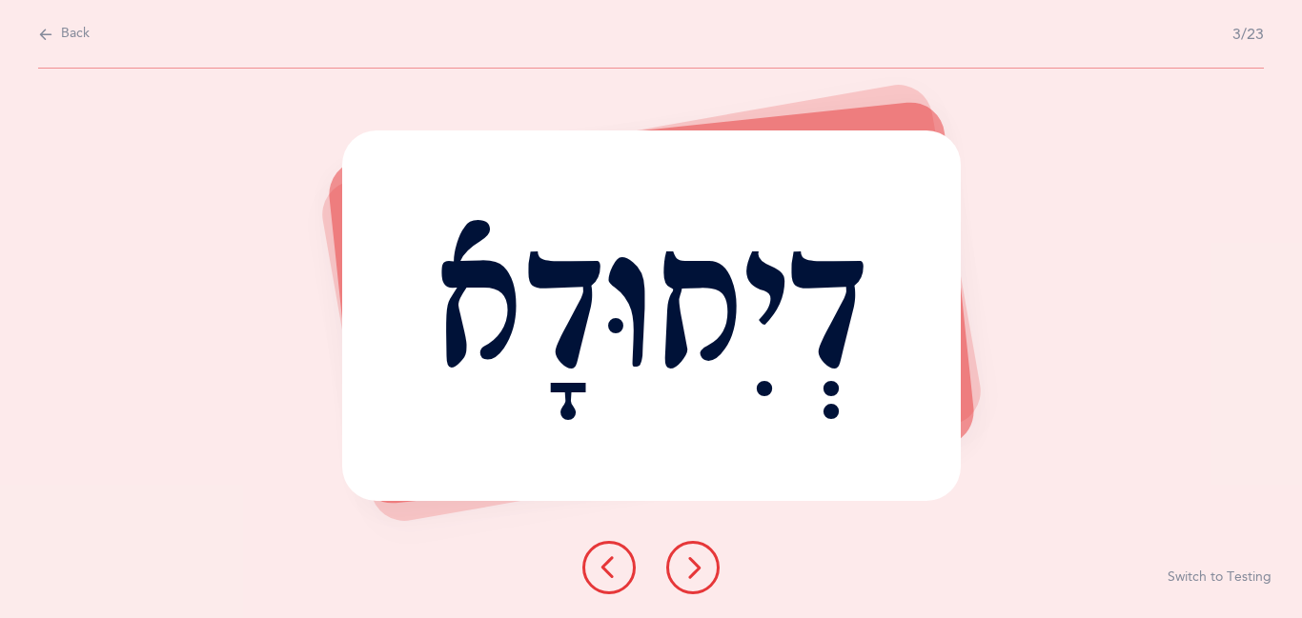
click at [700, 571] on icon at bounding box center [692, 568] width 23 height 23
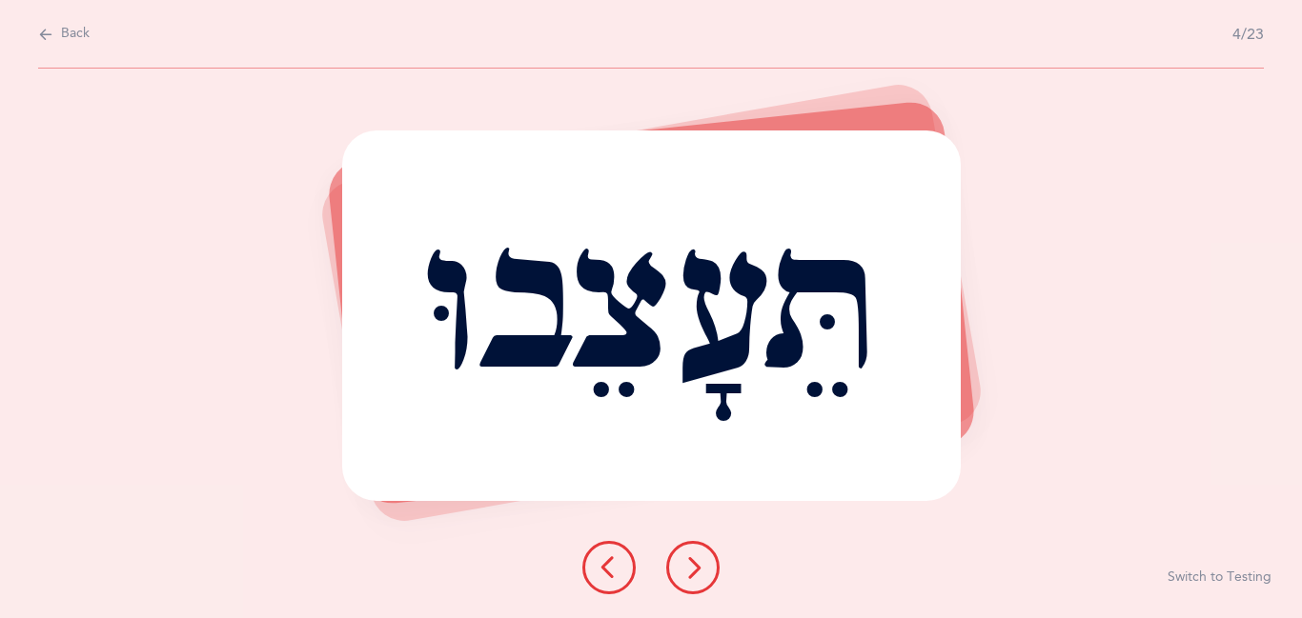
click at [700, 571] on icon at bounding box center [692, 568] width 23 height 23
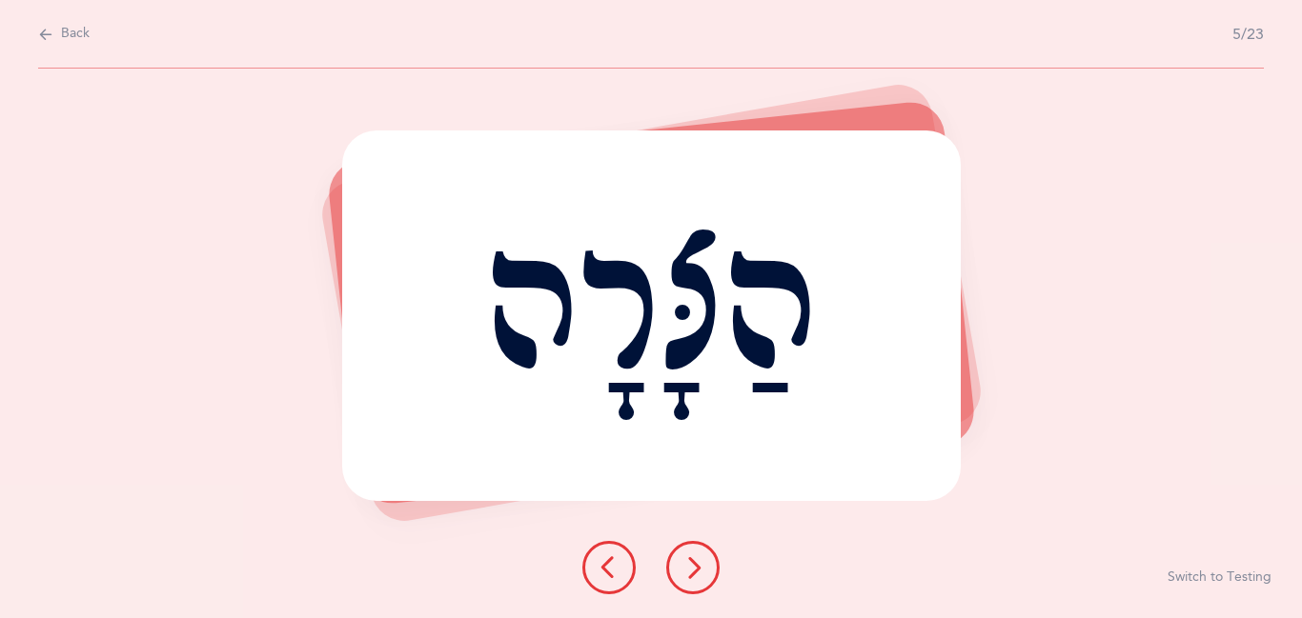
click at [700, 571] on icon at bounding box center [692, 568] width 23 height 23
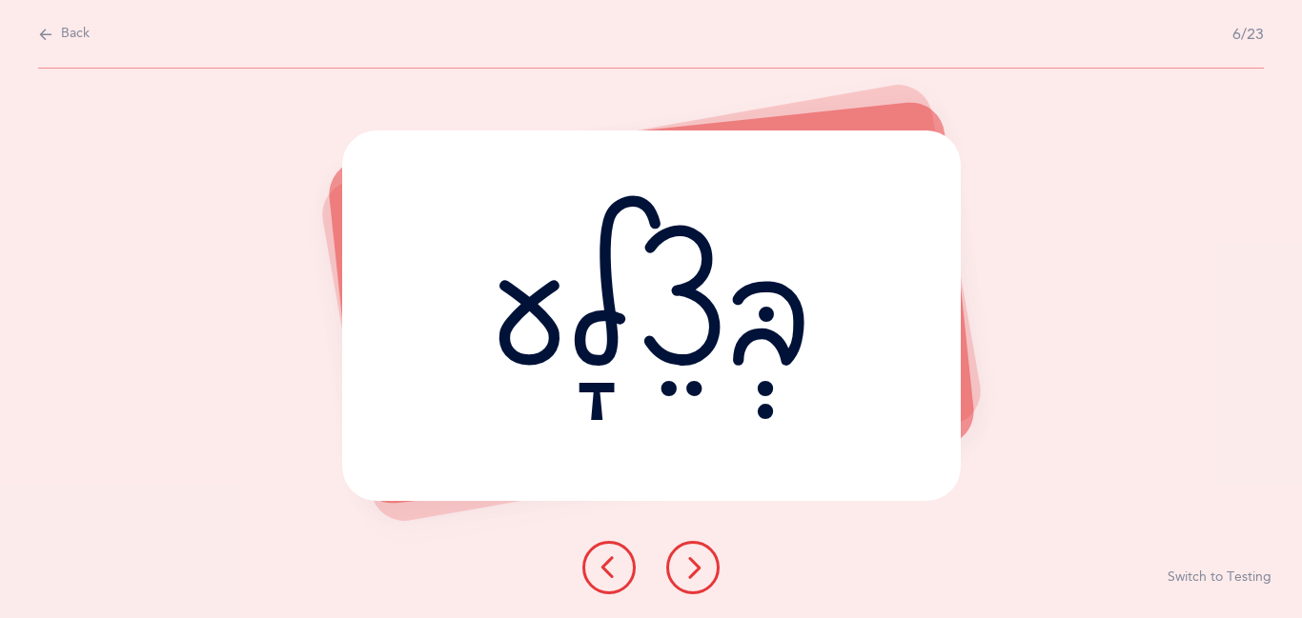
click at [700, 571] on icon at bounding box center [692, 568] width 23 height 23
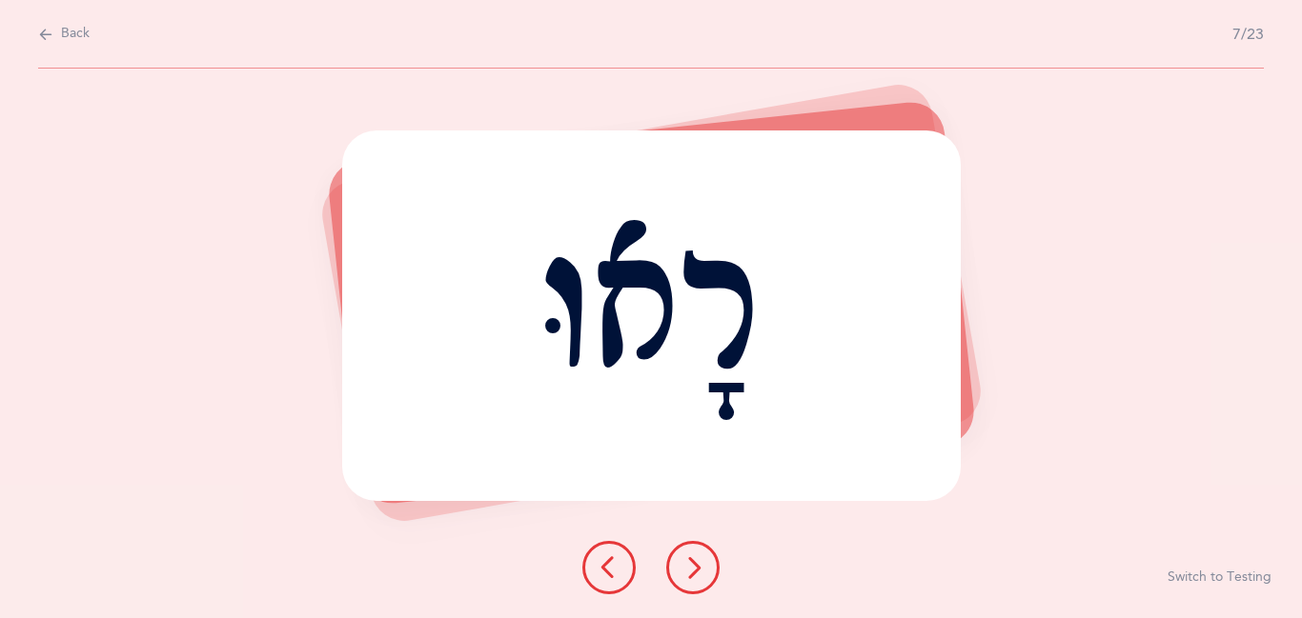
click at [700, 571] on icon at bounding box center [692, 568] width 23 height 23
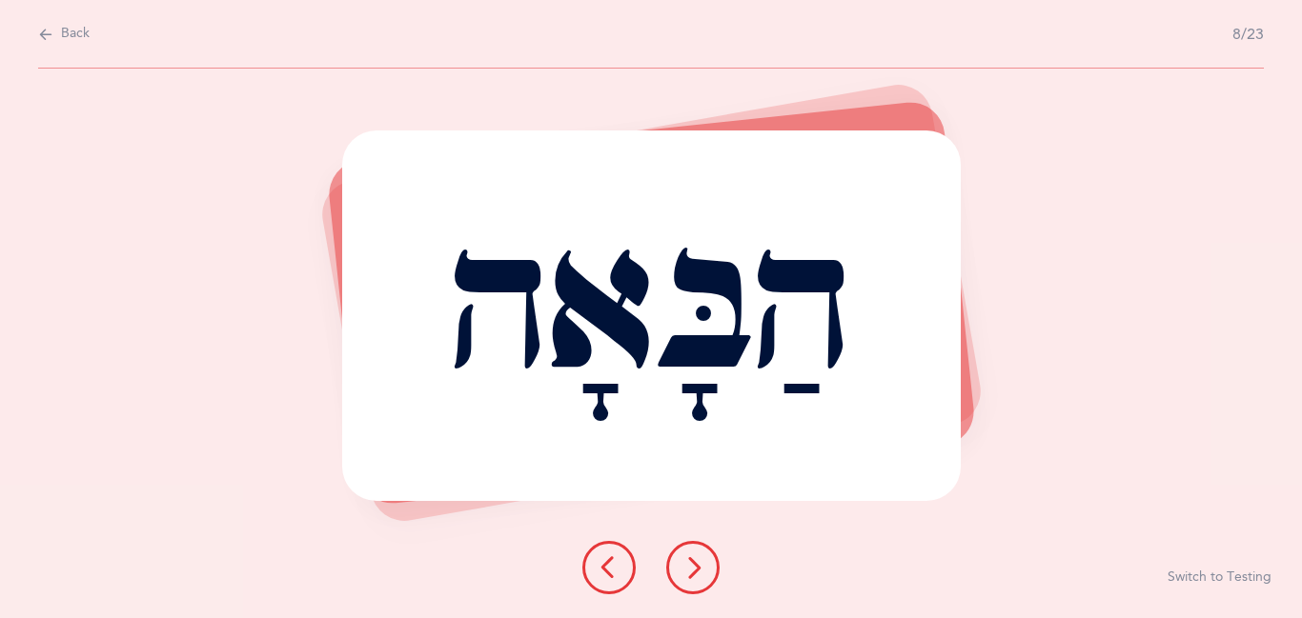
click at [700, 571] on icon at bounding box center [692, 568] width 23 height 23
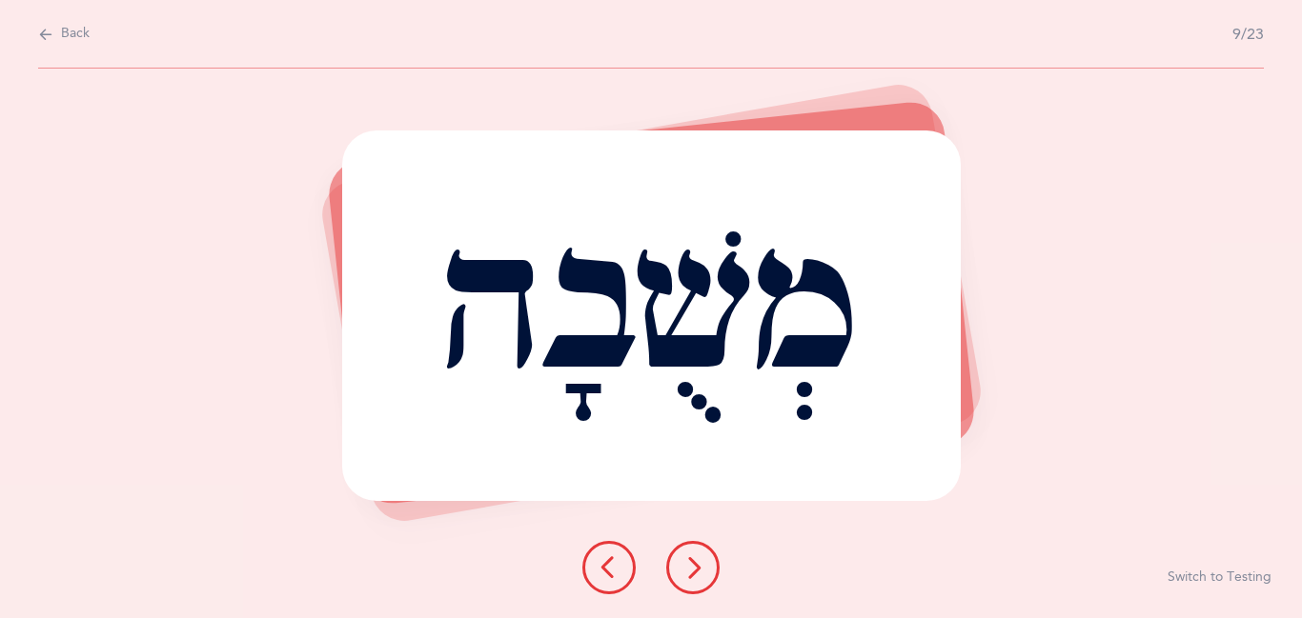
click at [700, 571] on icon at bounding box center [692, 568] width 23 height 23
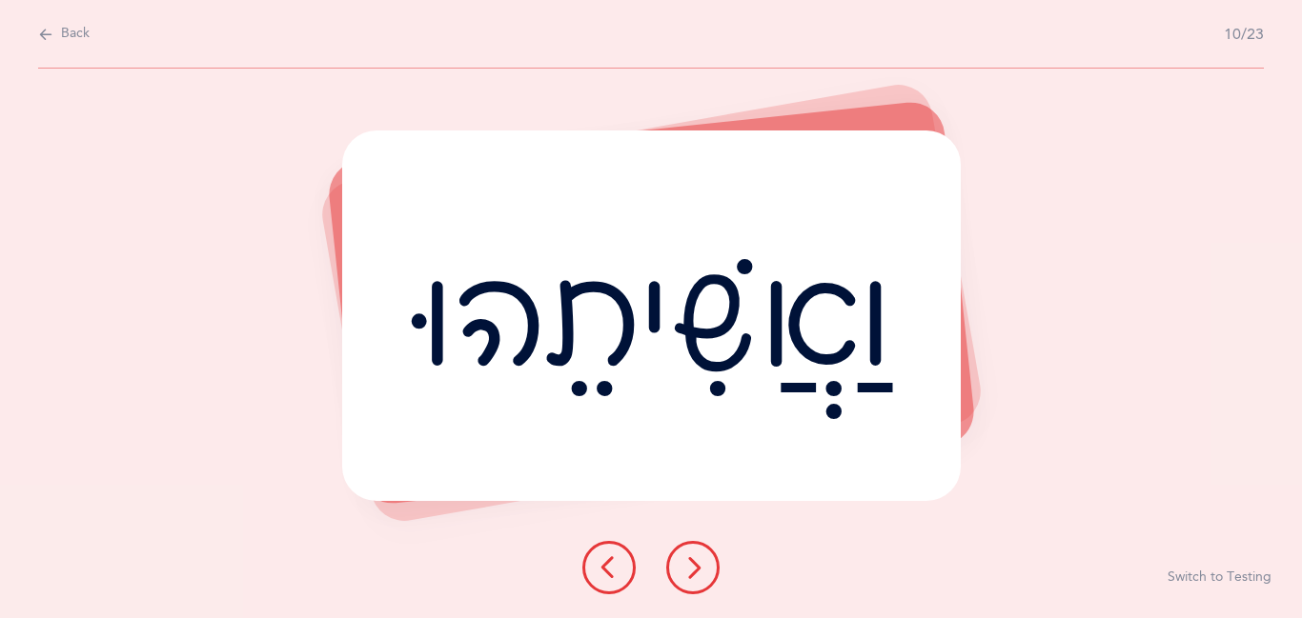
click at [700, 571] on icon at bounding box center [692, 568] width 23 height 23
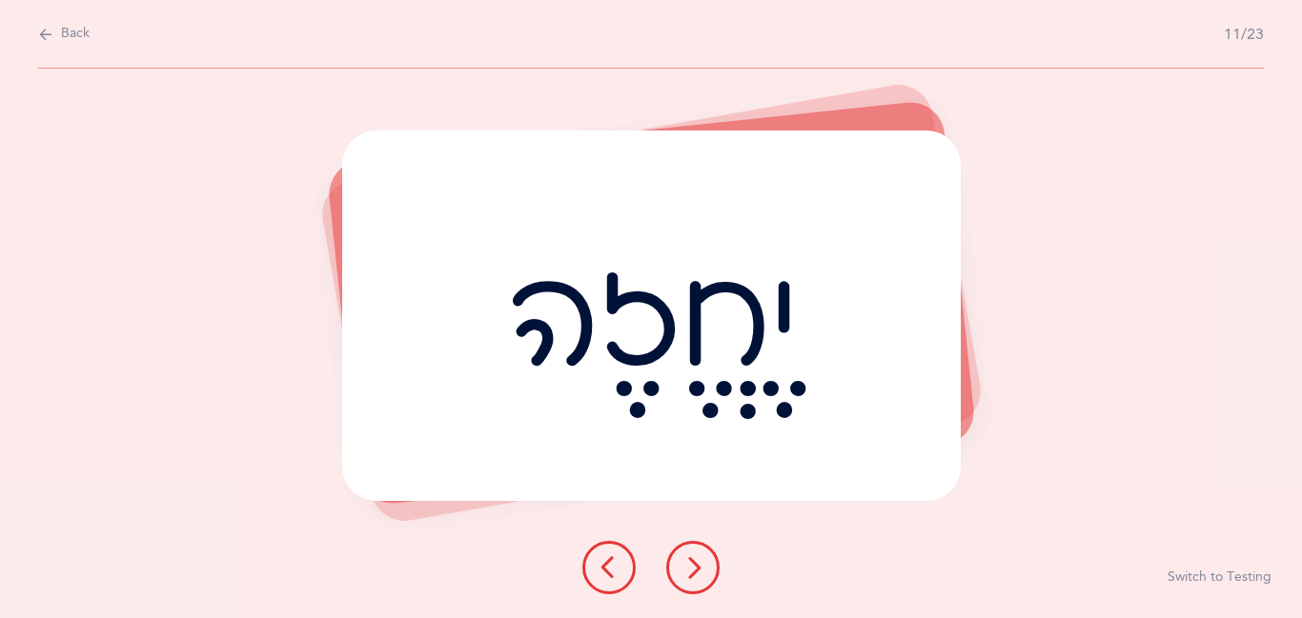
click at [700, 571] on icon at bounding box center [692, 568] width 23 height 23
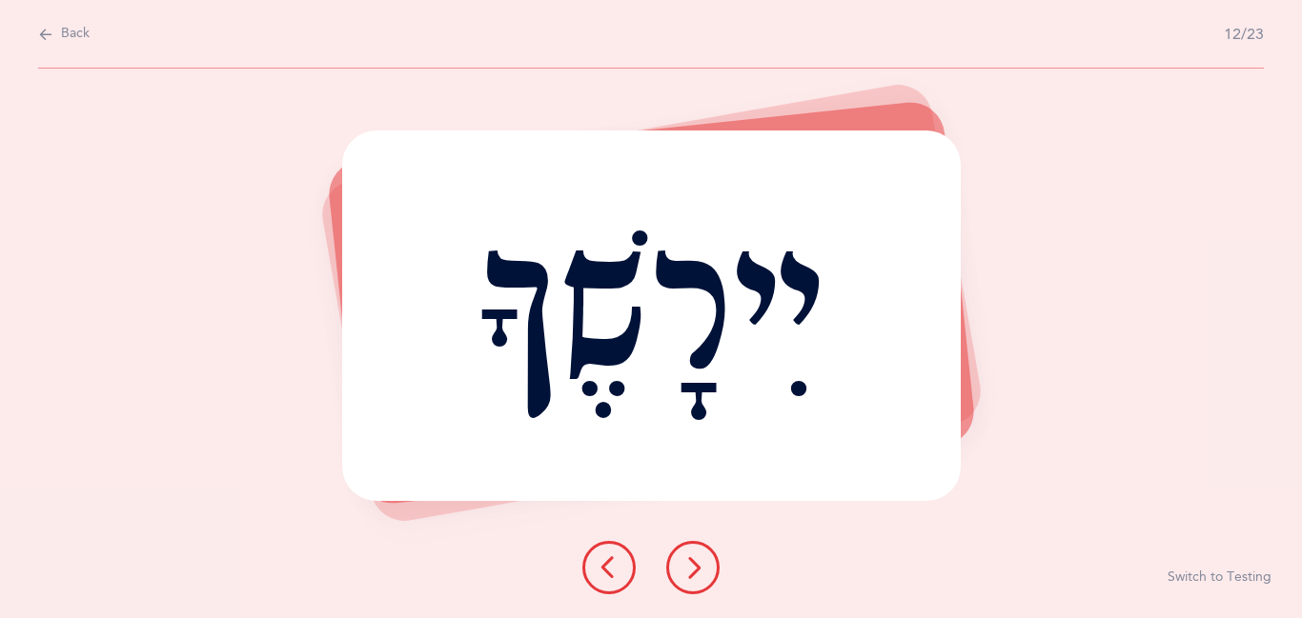
click at [700, 571] on icon at bounding box center [692, 568] width 23 height 23
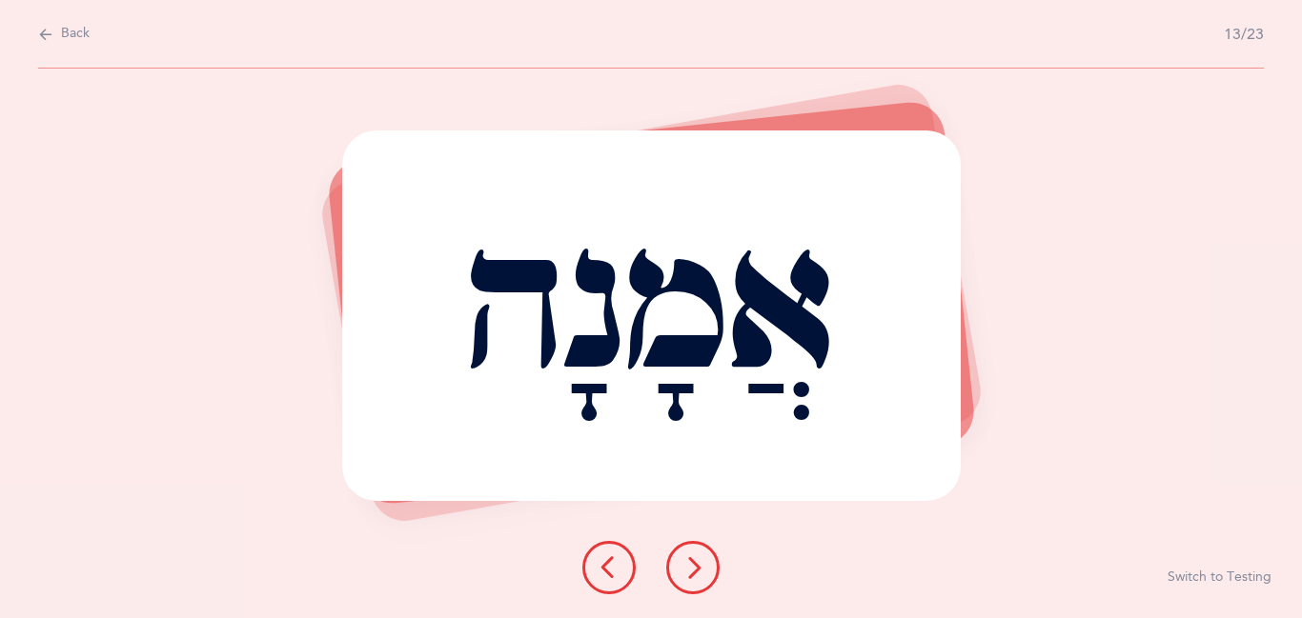
click at [700, 571] on icon at bounding box center [692, 568] width 23 height 23
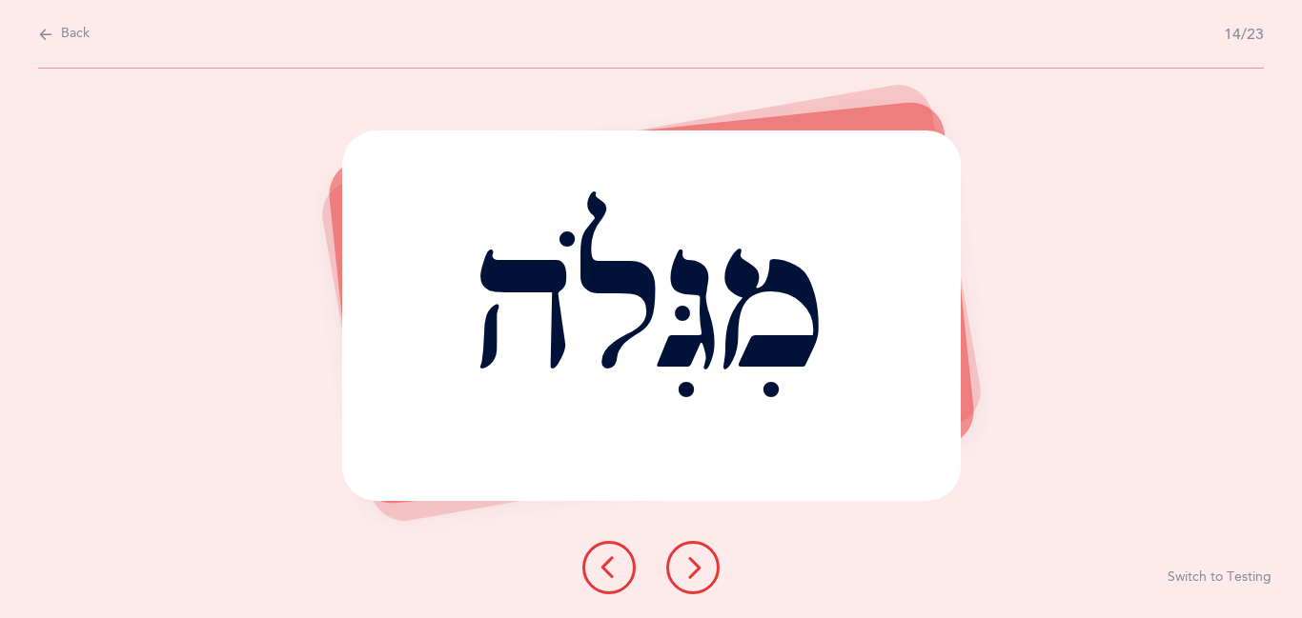
click at [700, 571] on icon at bounding box center [692, 568] width 23 height 23
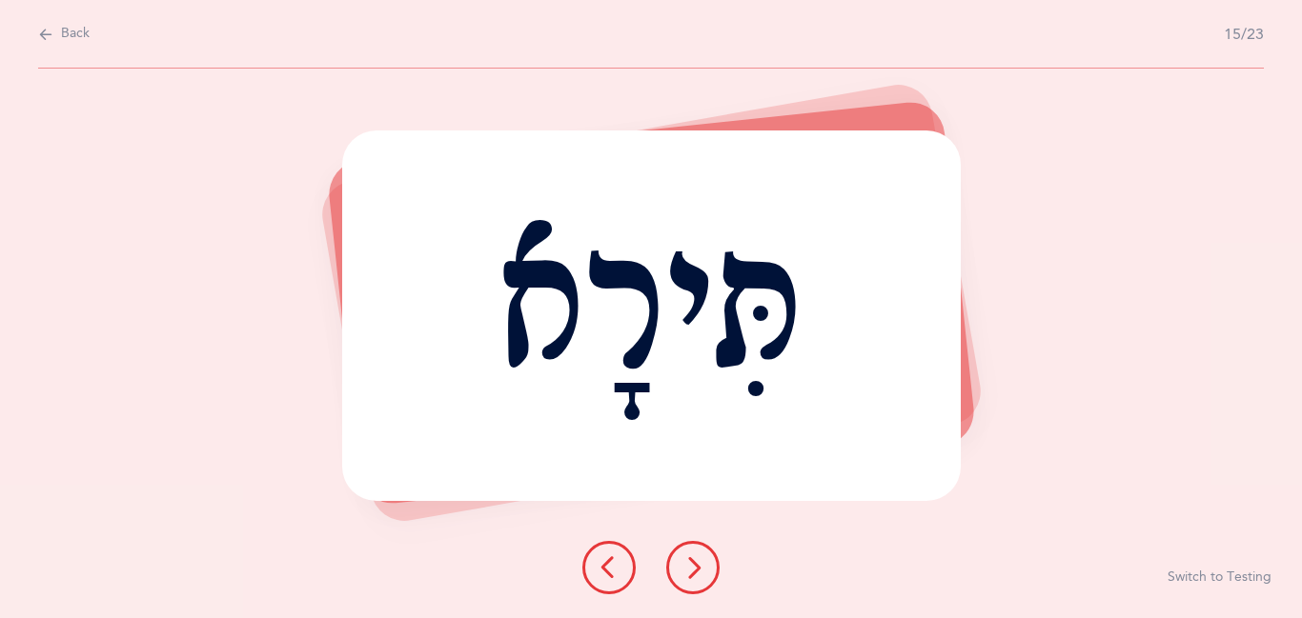
click at [700, 571] on icon at bounding box center [692, 568] width 23 height 23
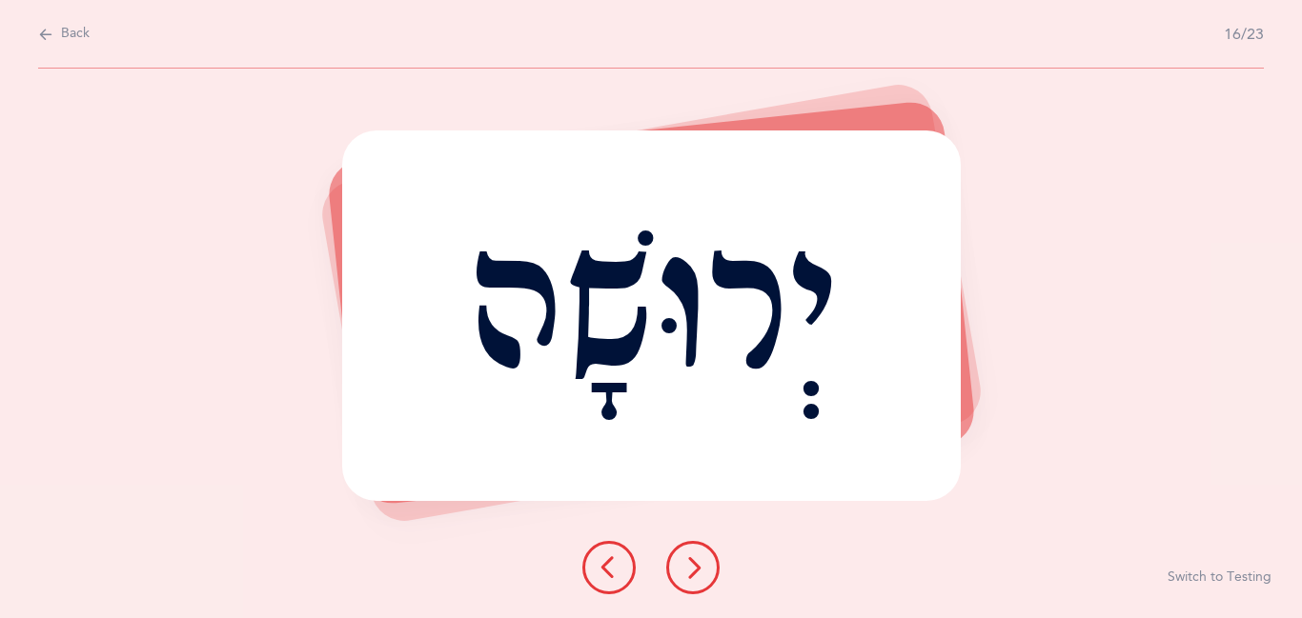
click at [699, 572] on icon at bounding box center [692, 568] width 23 height 23
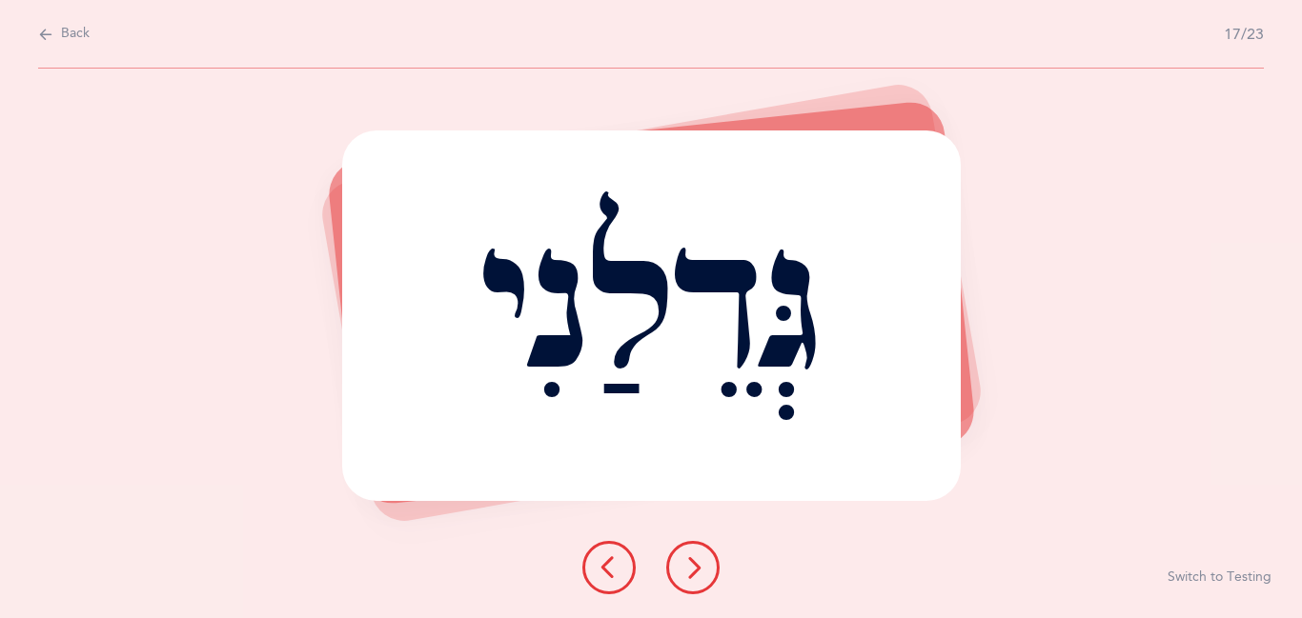
click at [699, 572] on icon at bounding box center [692, 568] width 23 height 23
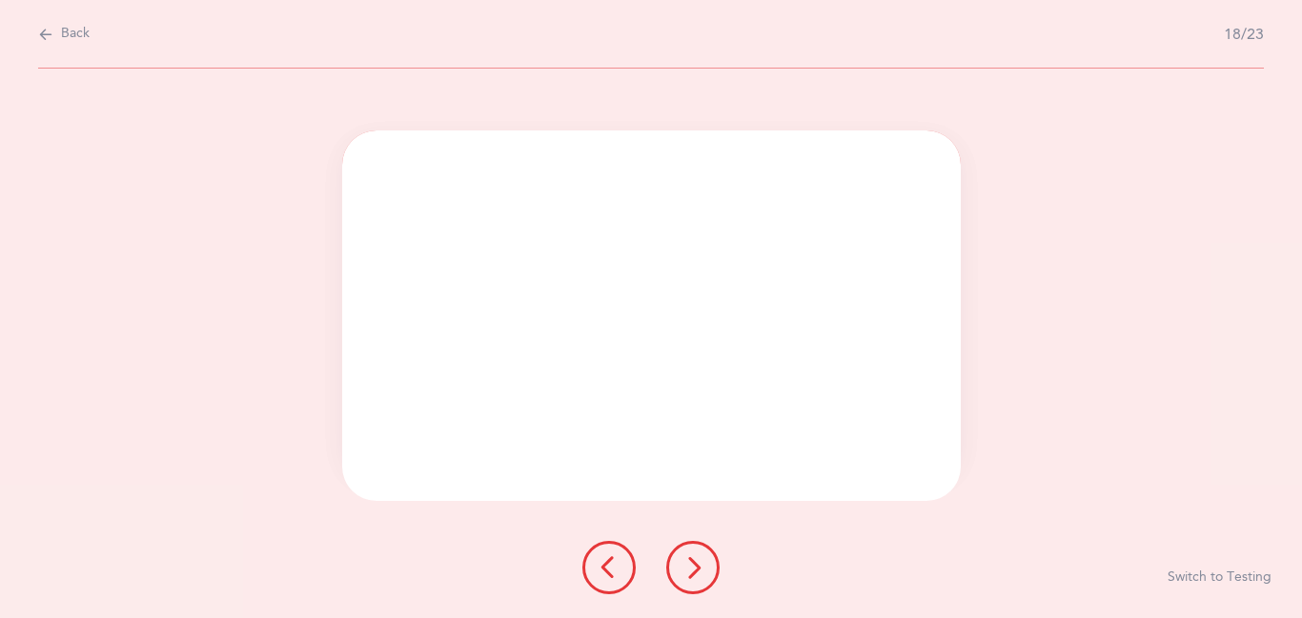
click at [699, 572] on icon at bounding box center [692, 568] width 23 height 23
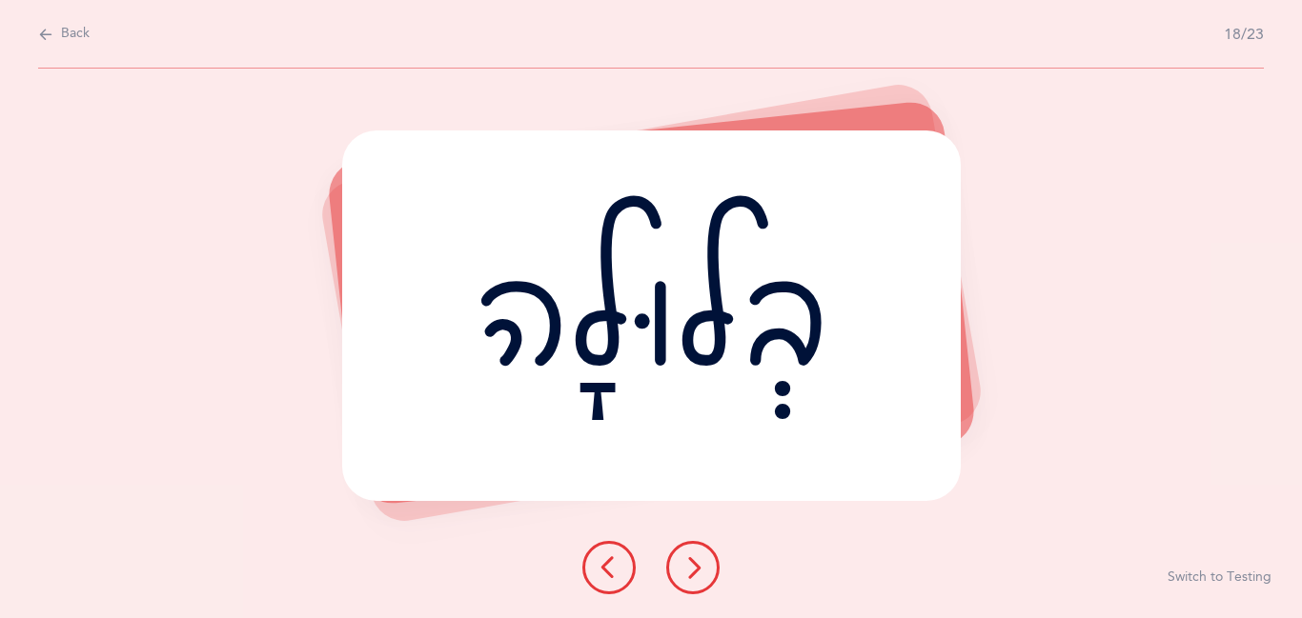
click at [701, 577] on icon at bounding box center [692, 568] width 23 height 23
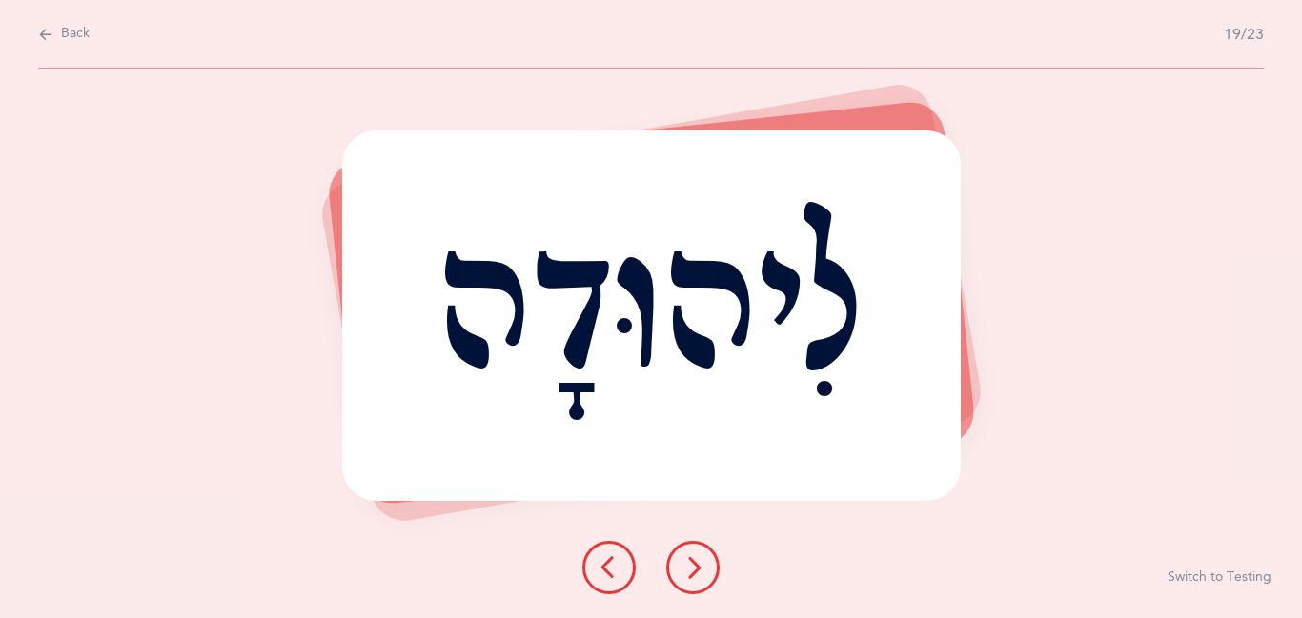
click at [701, 577] on icon at bounding box center [692, 568] width 23 height 23
click at [688, 578] on icon at bounding box center [692, 568] width 23 height 23
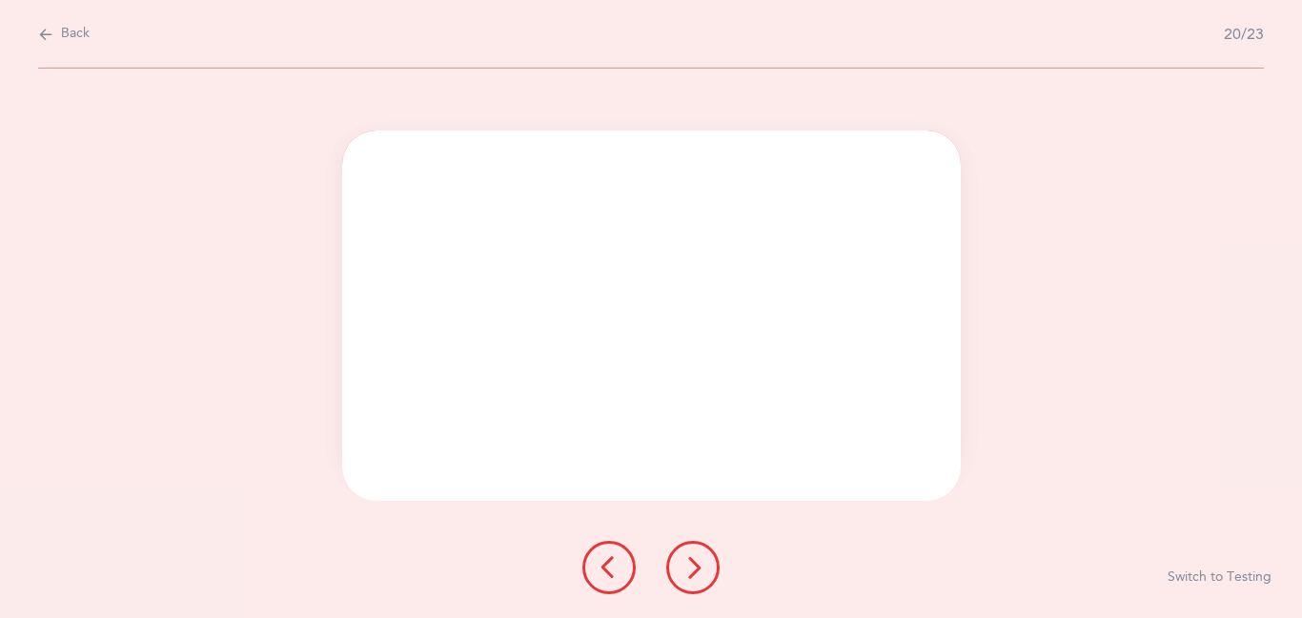
click at [688, 578] on icon at bounding box center [692, 568] width 23 height 23
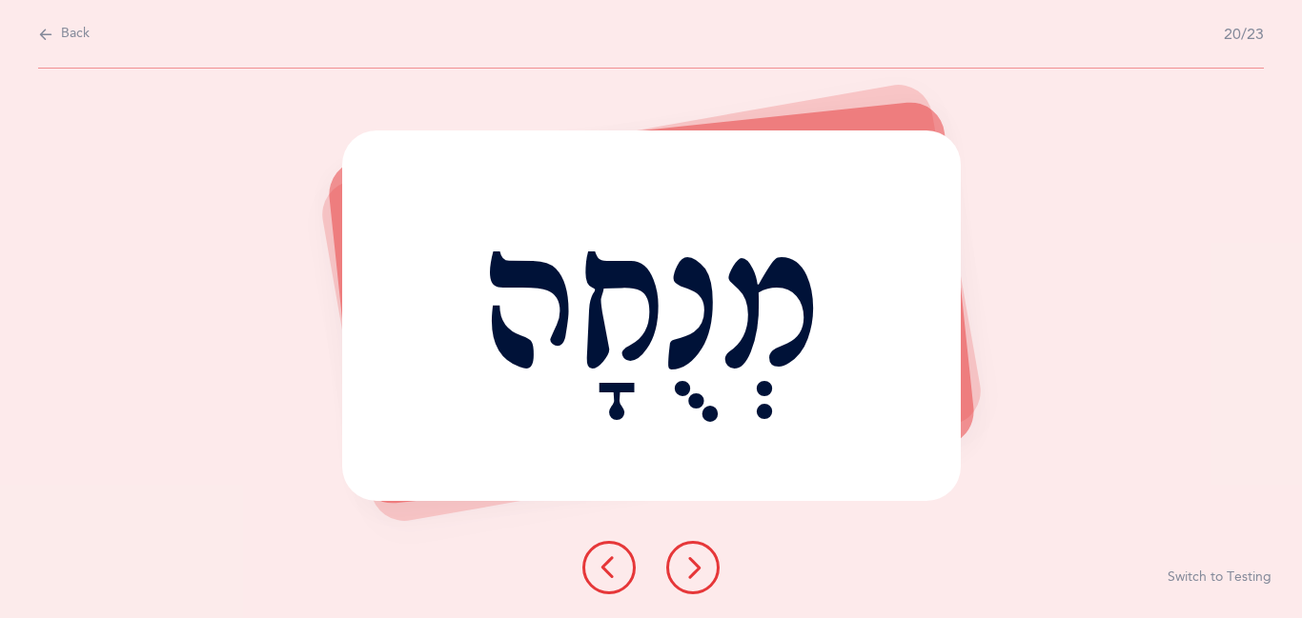
click at [688, 578] on icon at bounding box center [692, 568] width 23 height 23
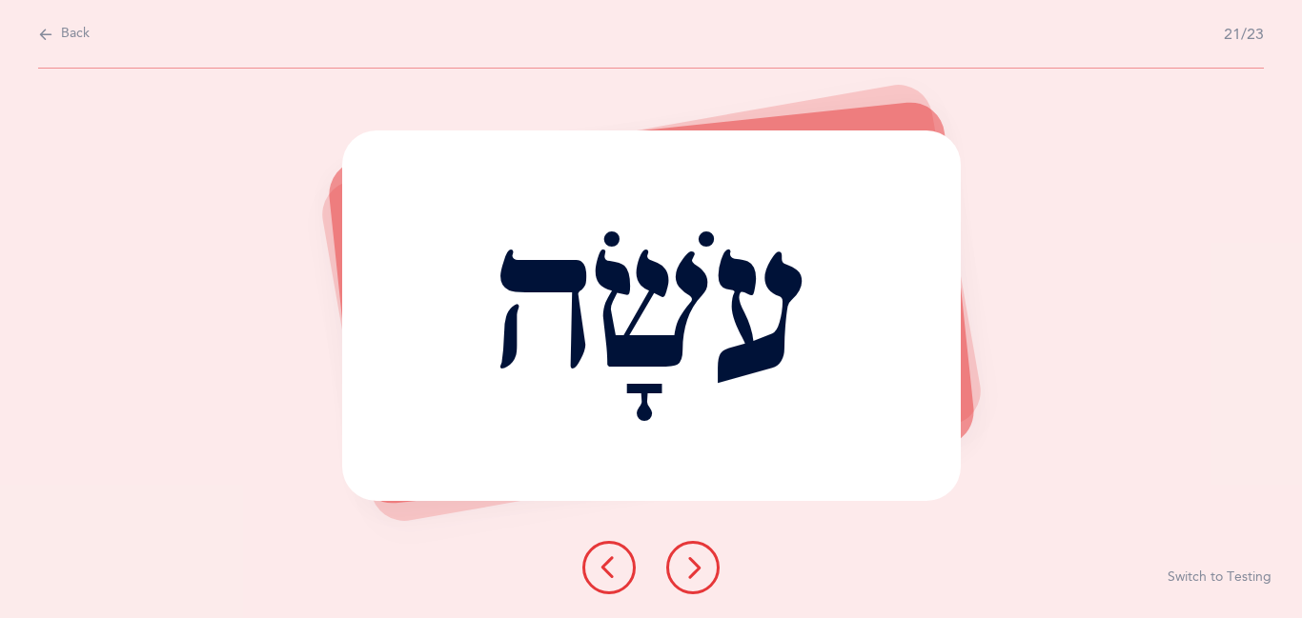
click at [688, 578] on icon at bounding box center [692, 568] width 23 height 23
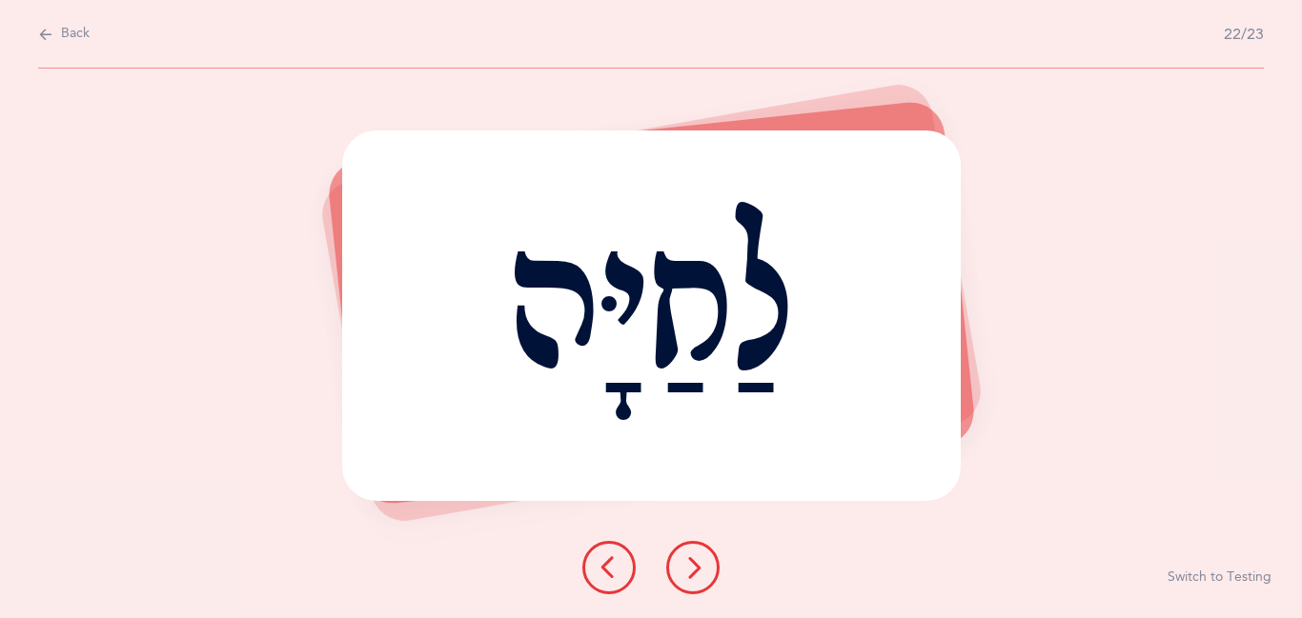
click at [688, 578] on icon at bounding box center [692, 568] width 23 height 23
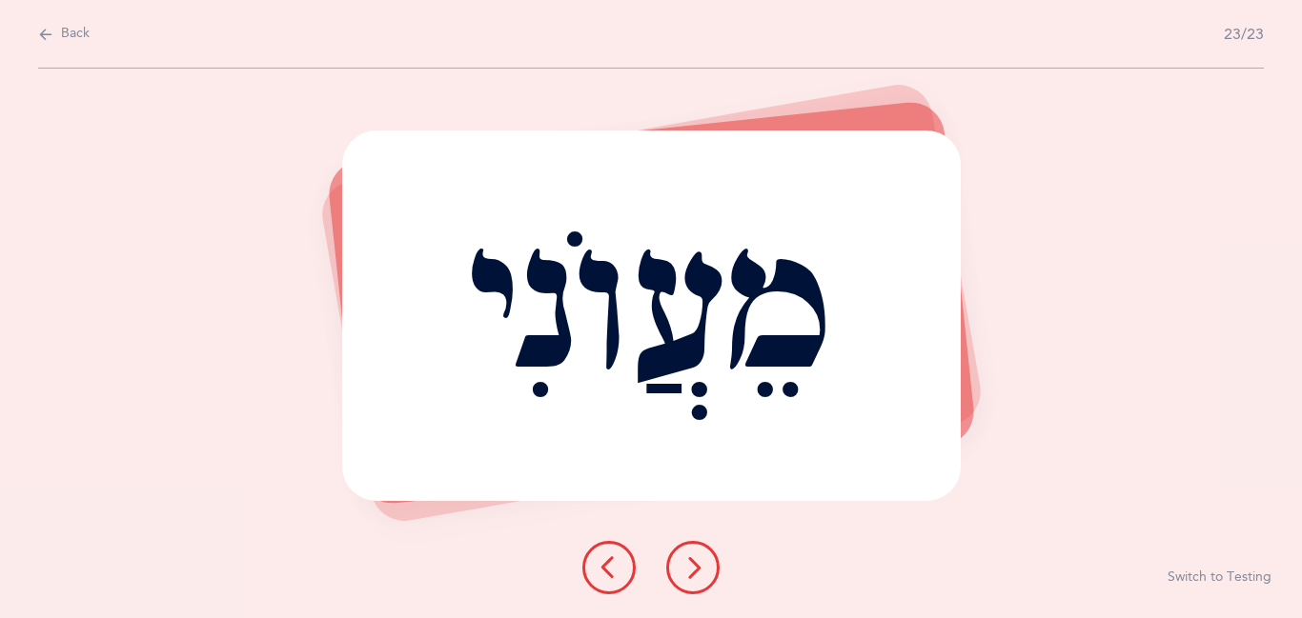
click at [688, 578] on icon at bounding box center [692, 568] width 23 height 23
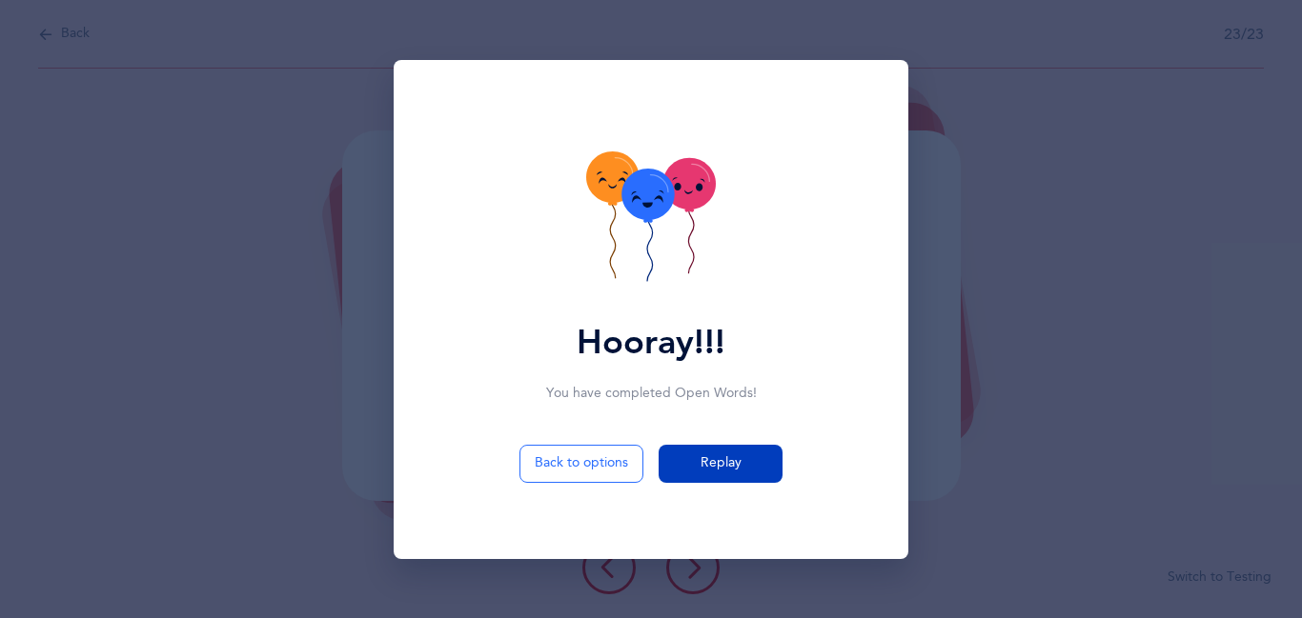
click at [720, 471] on span "Replay" at bounding box center [720, 464] width 41 height 20
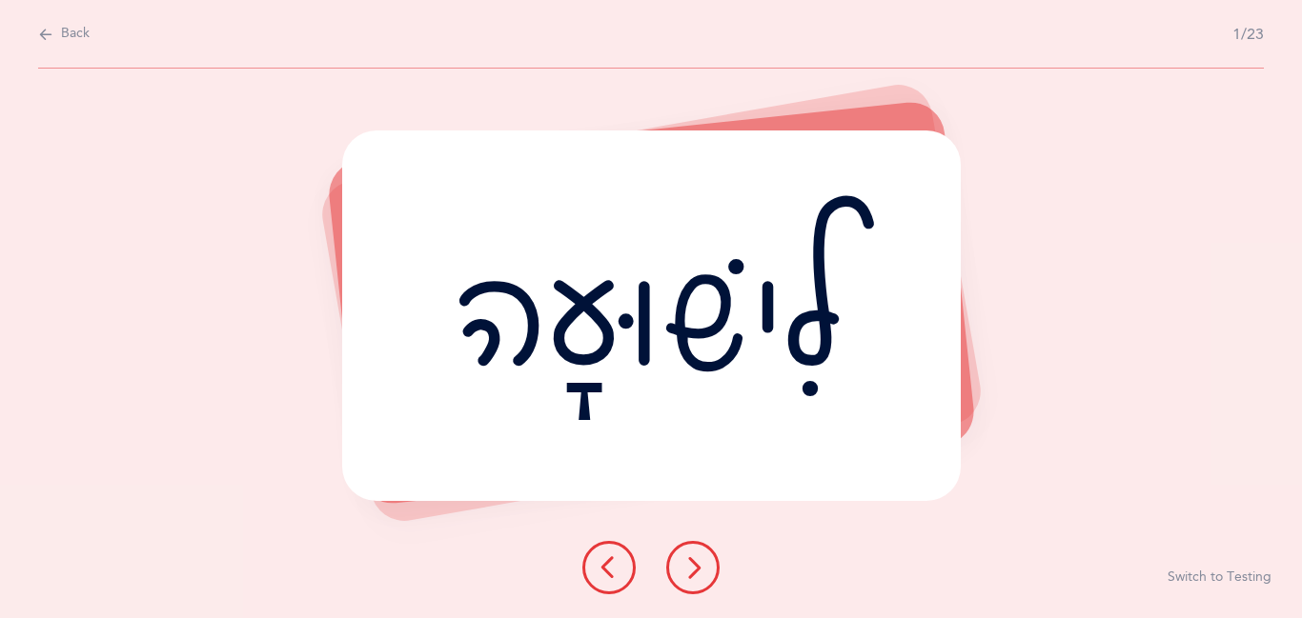
click at [693, 592] on button at bounding box center [692, 567] width 53 height 53
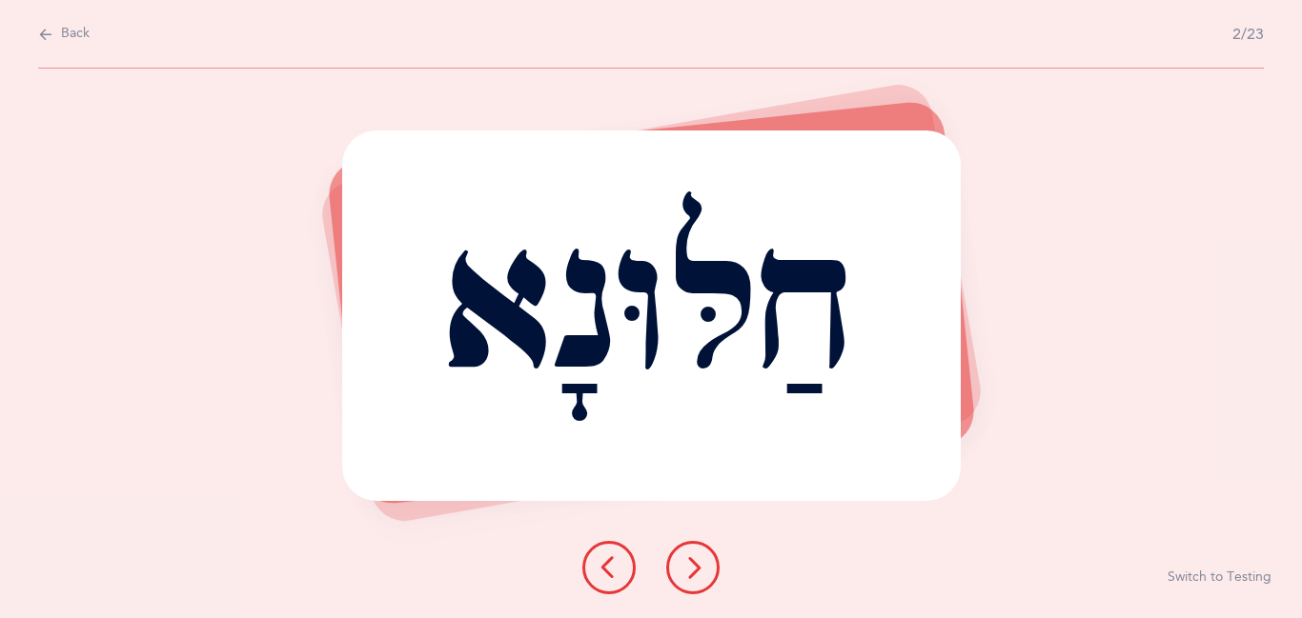
click at [692, 594] on button at bounding box center [692, 567] width 53 height 53
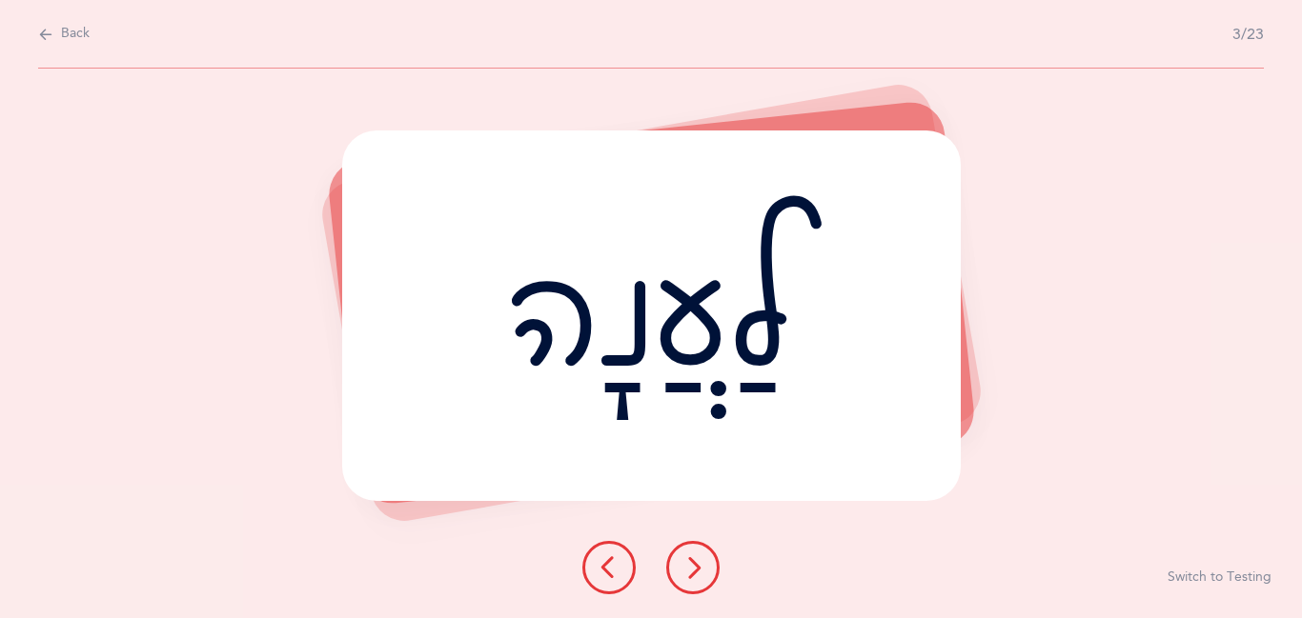
click at [692, 594] on button at bounding box center [692, 567] width 53 height 53
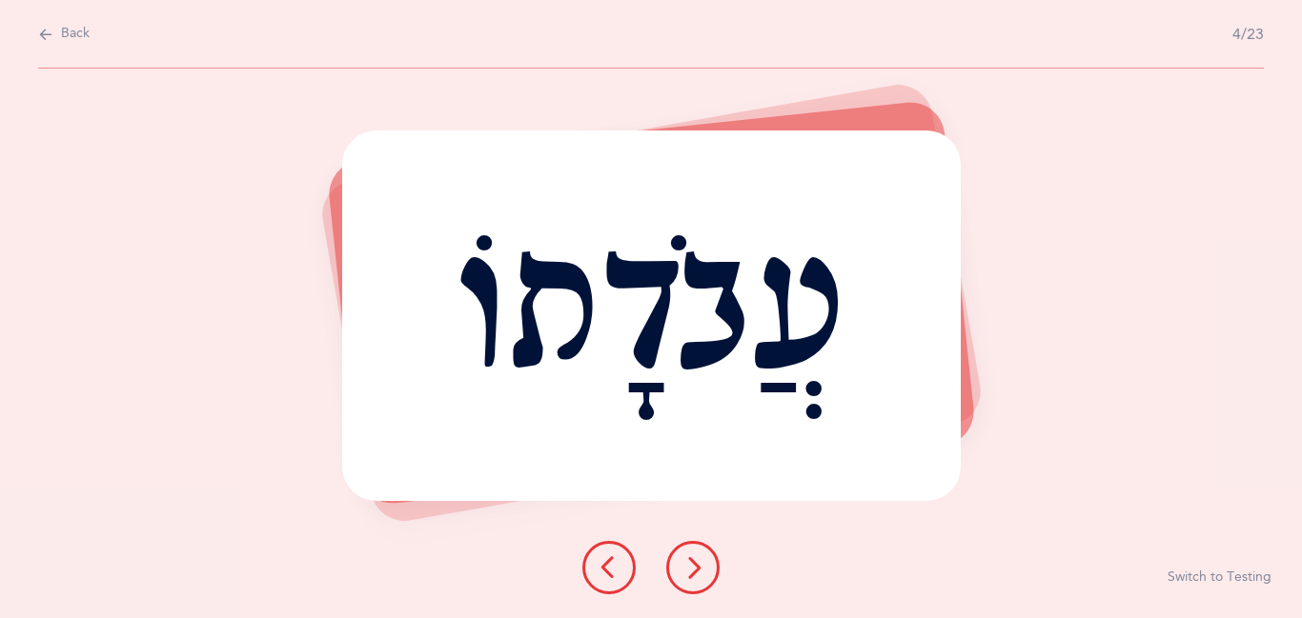
click at [701, 578] on icon at bounding box center [692, 568] width 23 height 23
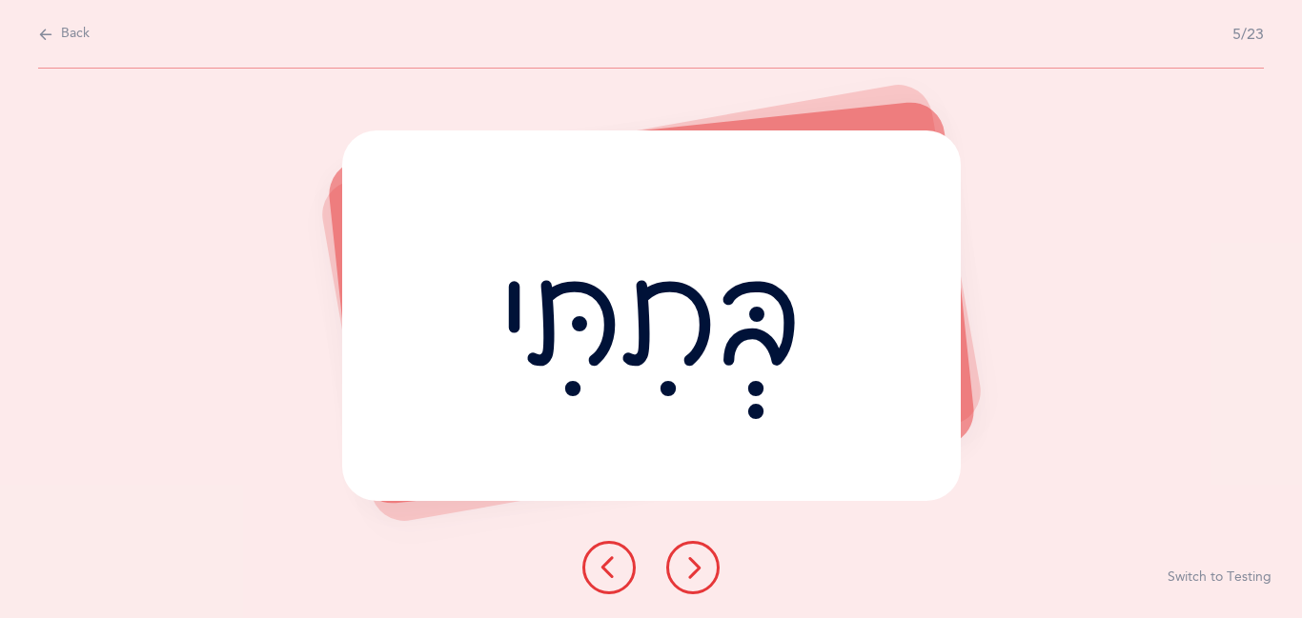
click at [701, 578] on icon at bounding box center [692, 568] width 23 height 23
click at [700, 580] on button at bounding box center [692, 567] width 53 height 53
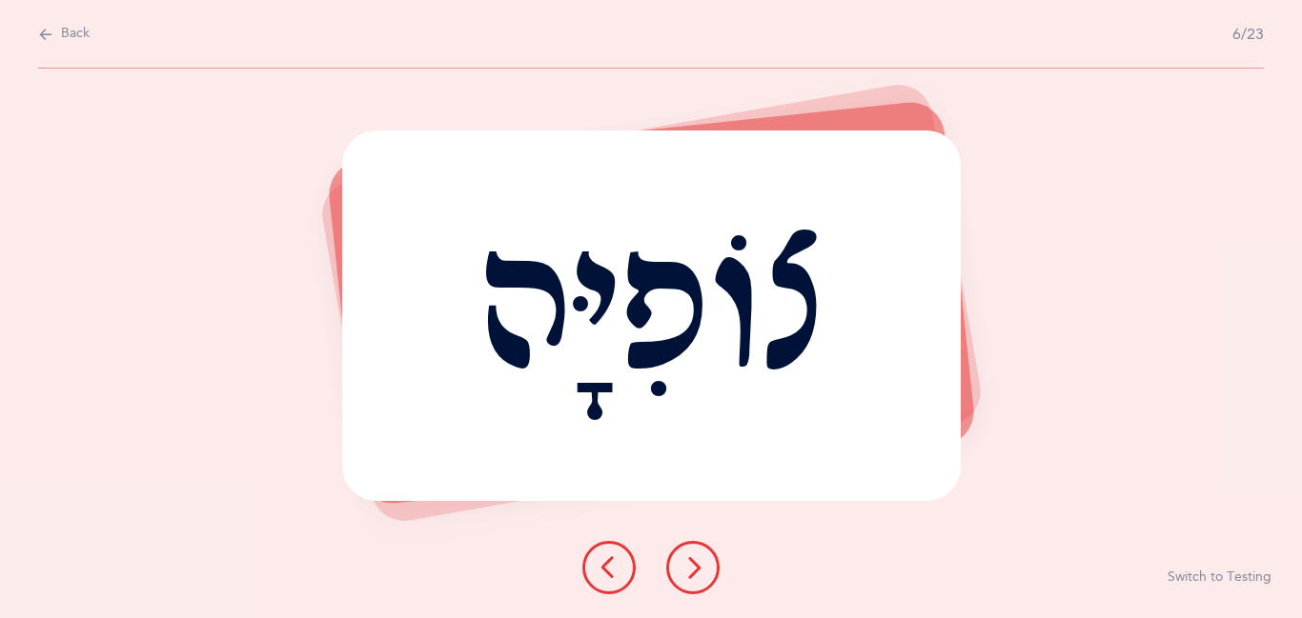
click at [700, 580] on button at bounding box center [692, 567] width 53 height 53
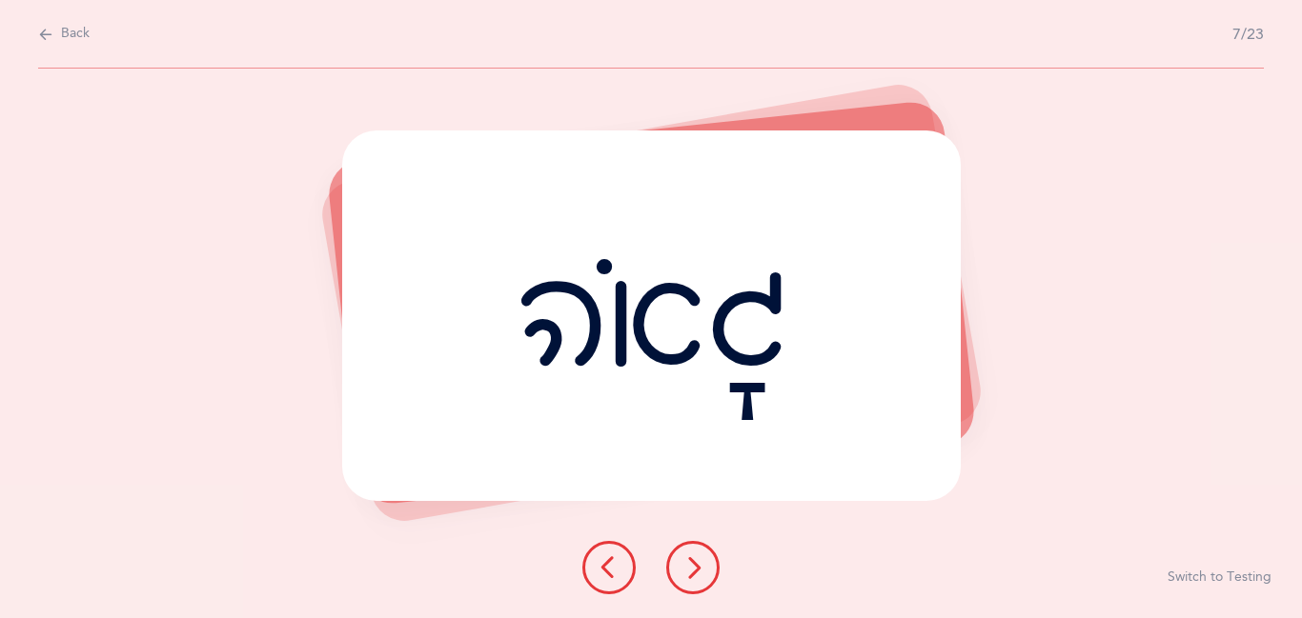
click at [700, 580] on button at bounding box center [692, 567] width 53 height 53
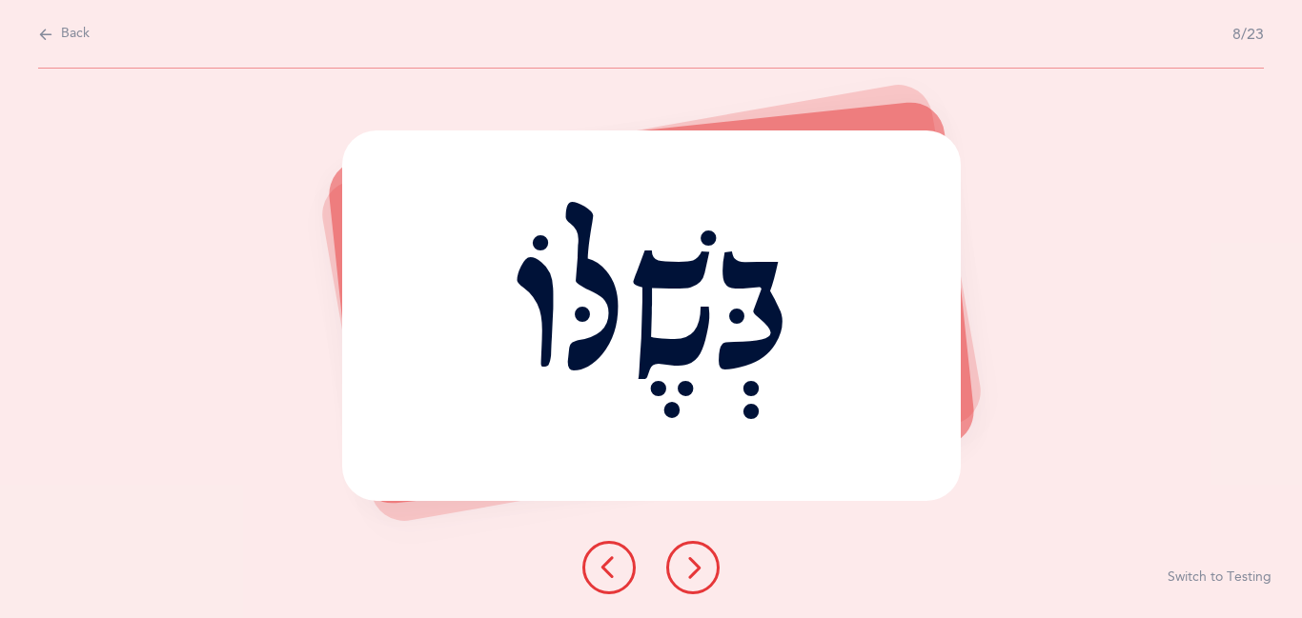
click at [700, 580] on button at bounding box center [692, 567] width 53 height 53
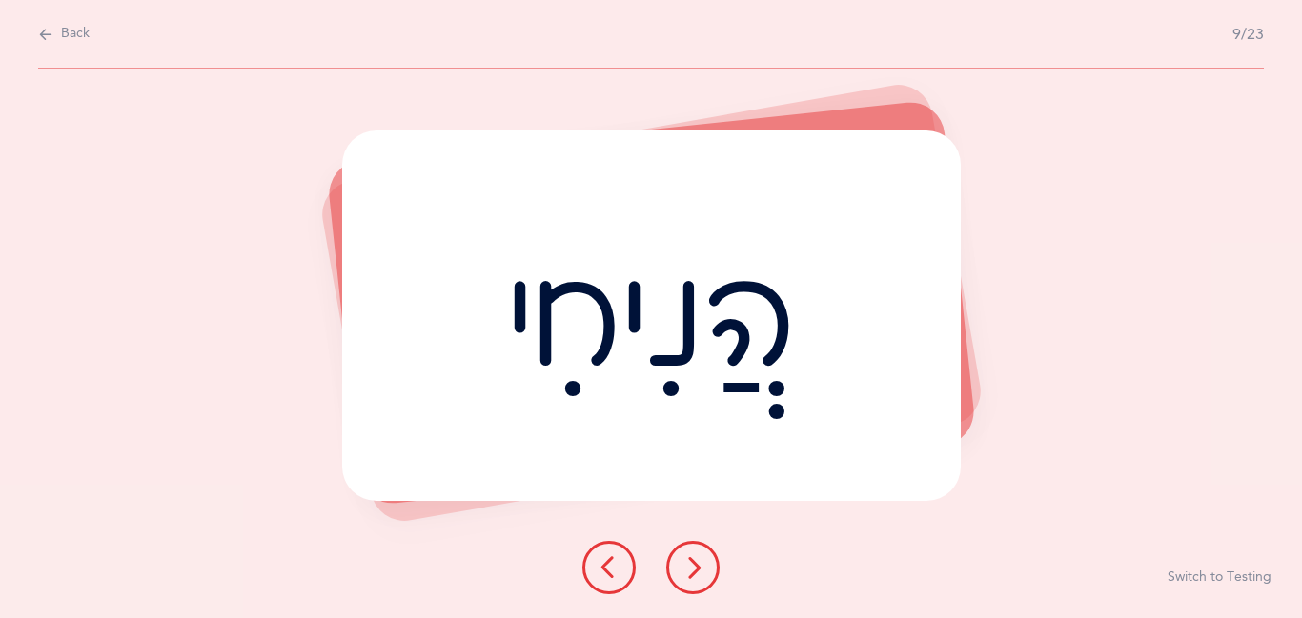
click at [700, 580] on button at bounding box center [692, 567] width 53 height 53
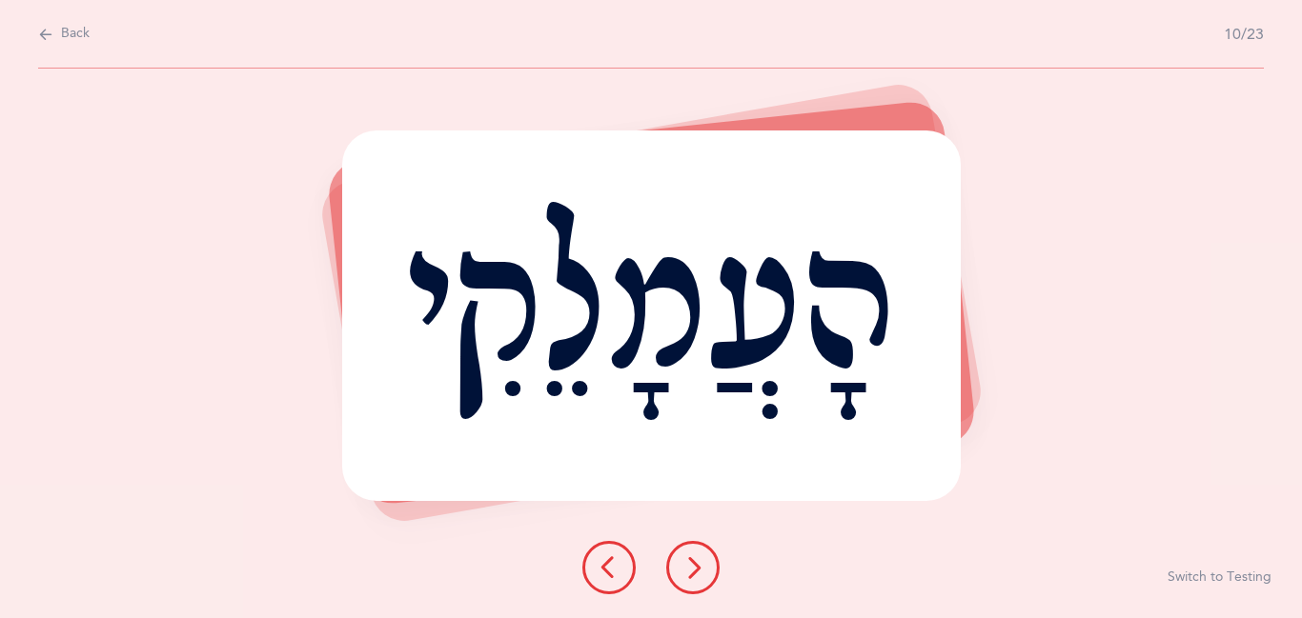
click at [700, 580] on button at bounding box center [692, 567] width 53 height 53
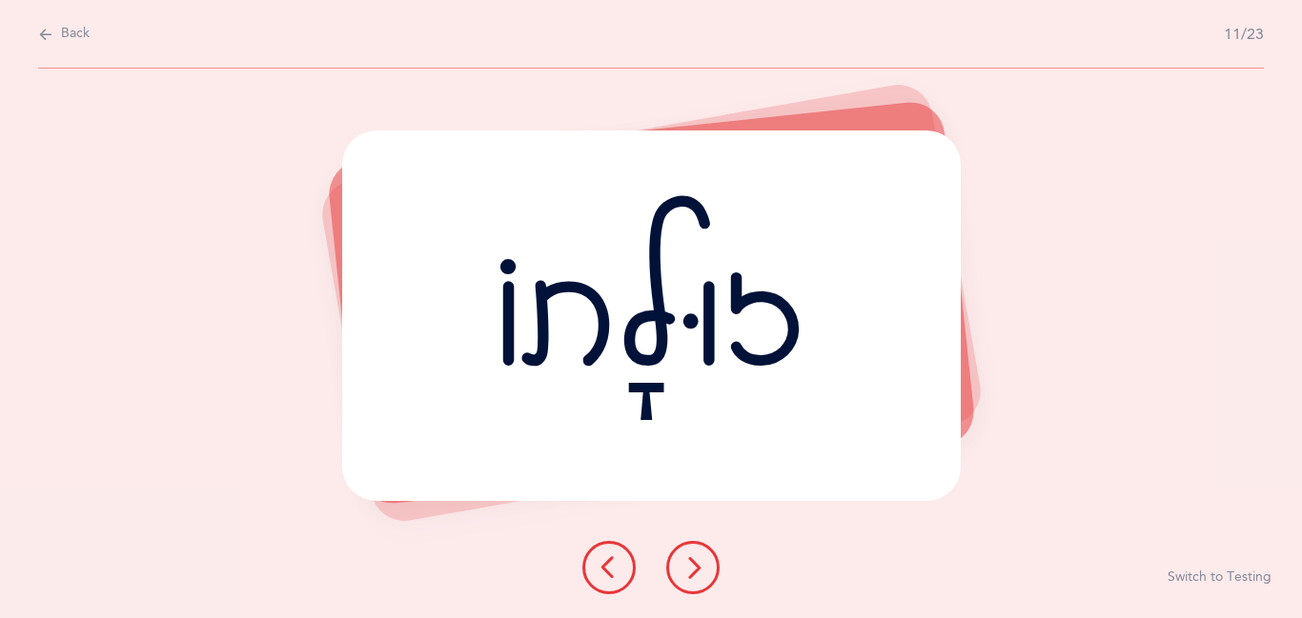
click at [700, 580] on button at bounding box center [692, 567] width 53 height 53
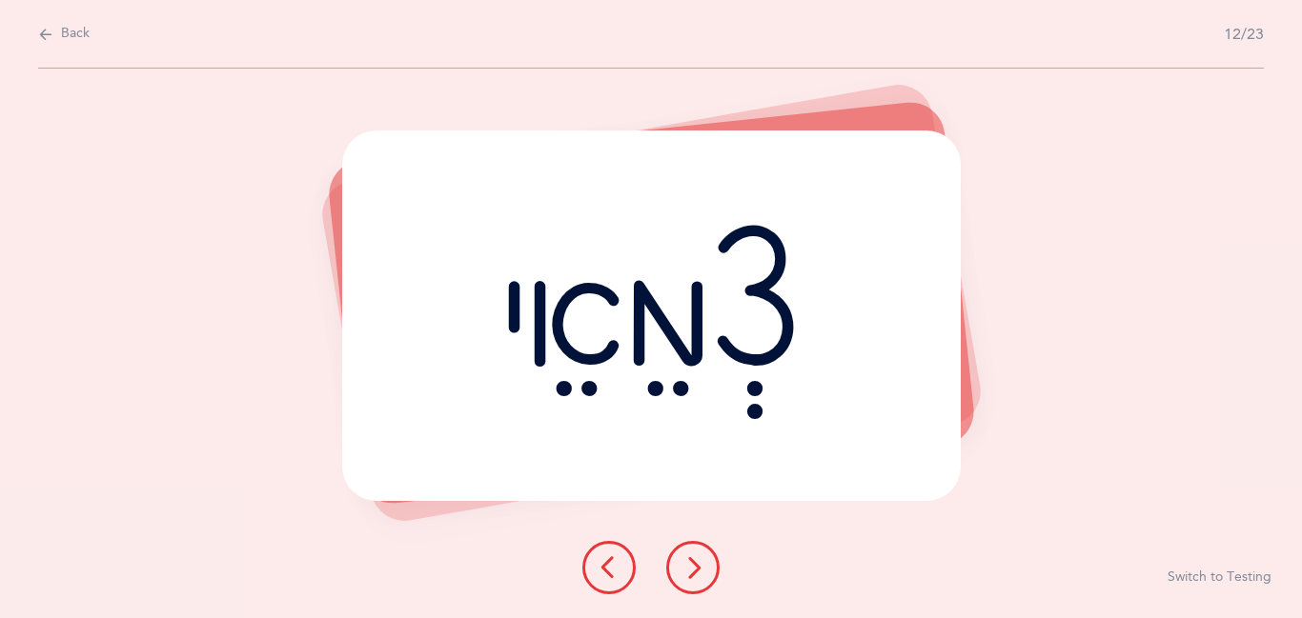
click at [700, 580] on button at bounding box center [692, 567] width 53 height 53
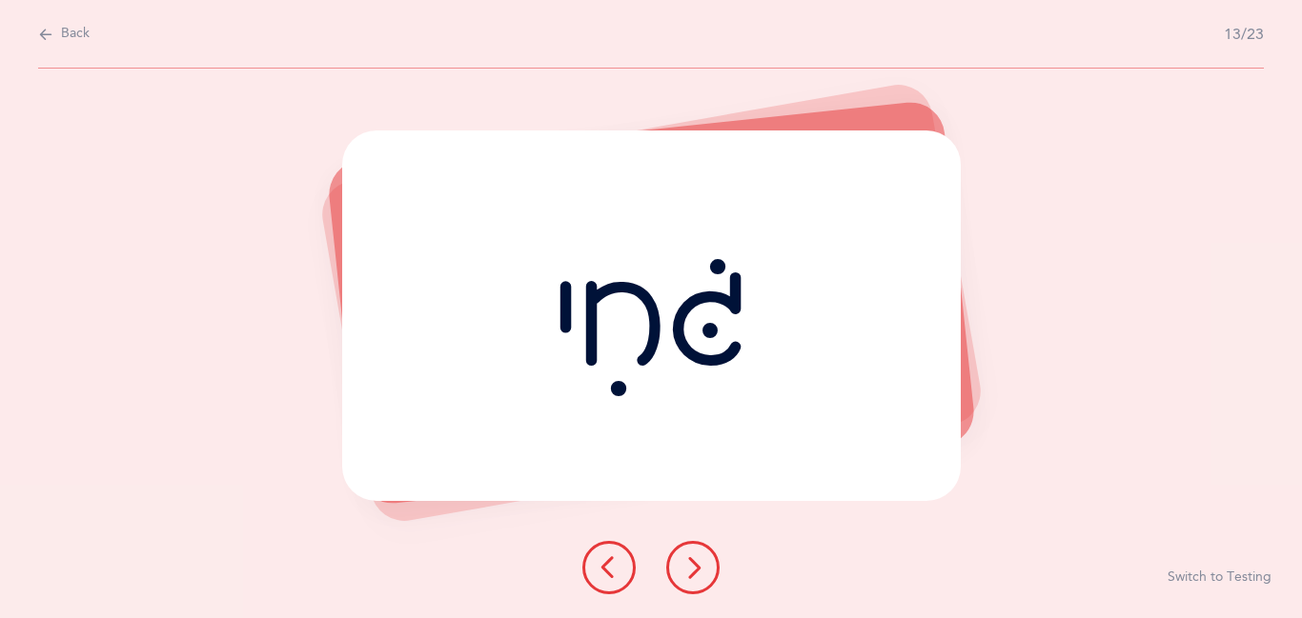
click at [700, 580] on button at bounding box center [692, 567] width 53 height 53
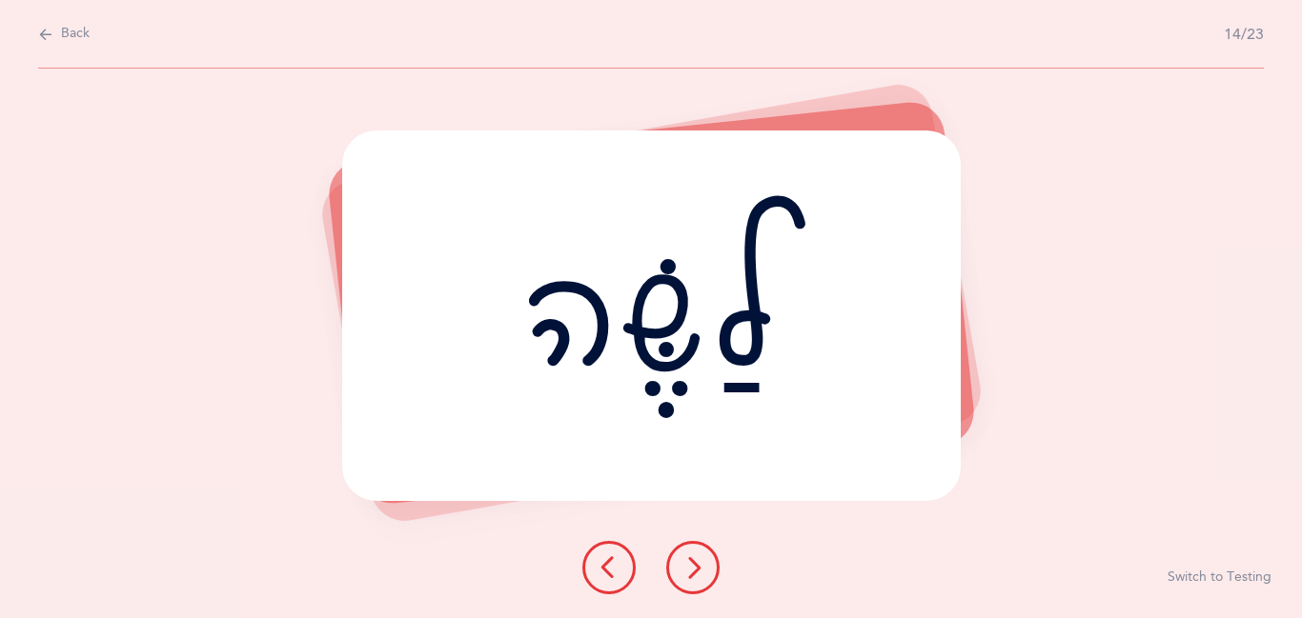
click at [702, 570] on icon at bounding box center [692, 568] width 23 height 23
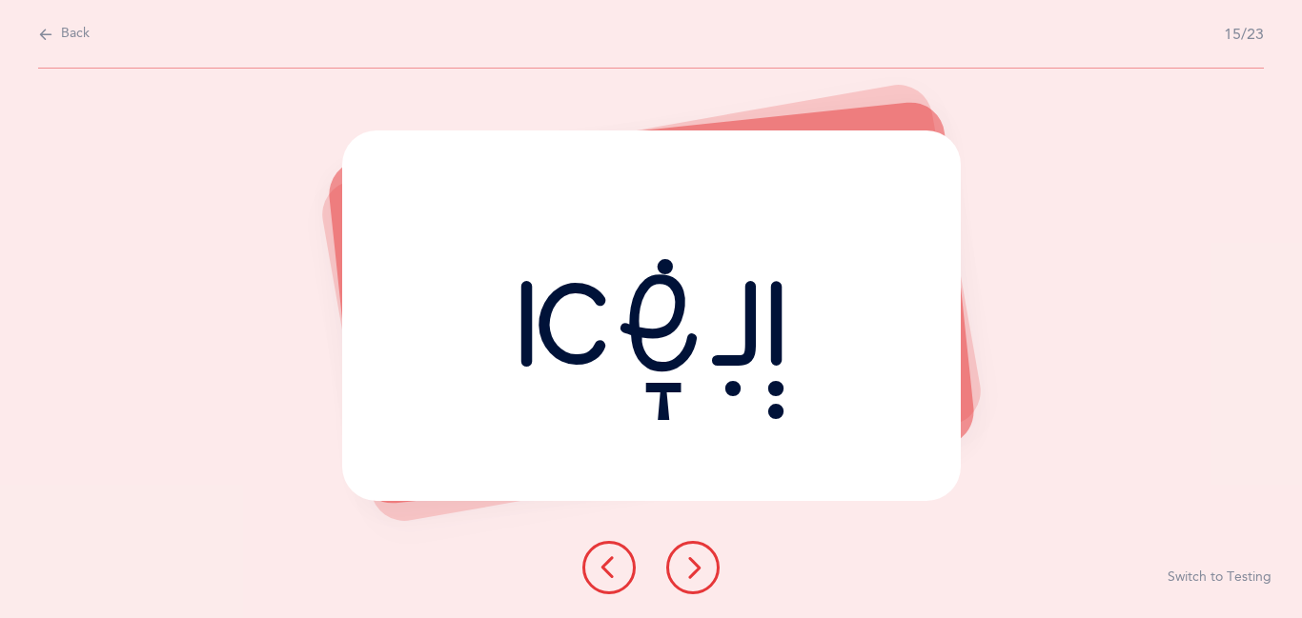
click at [702, 570] on icon at bounding box center [692, 568] width 23 height 23
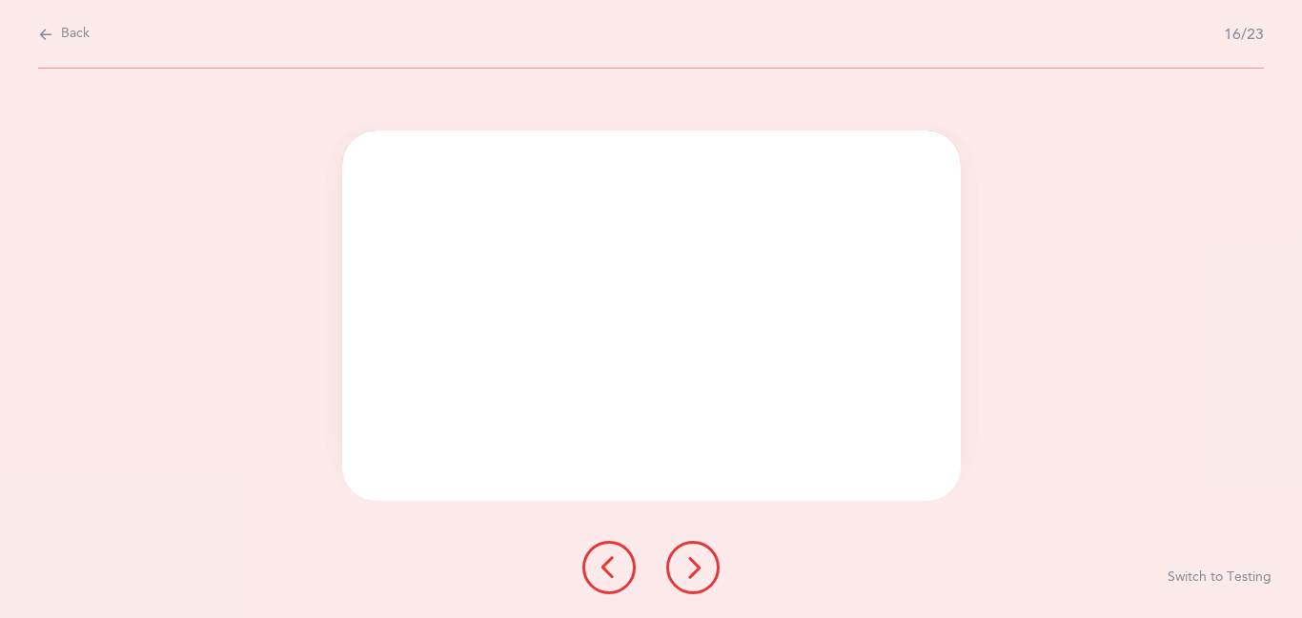
click at [702, 570] on icon at bounding box center [692, 568] width 23 height 23
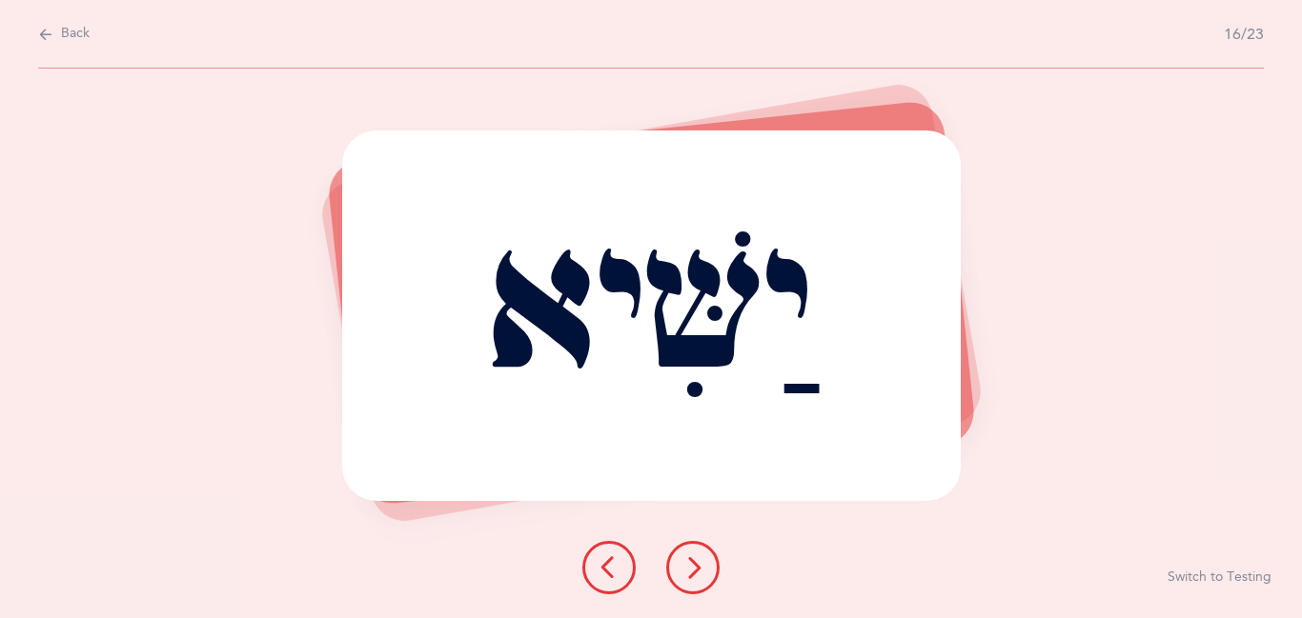
click at [702, 570] on icon at bounding box center [692, 568] width 23 height 23
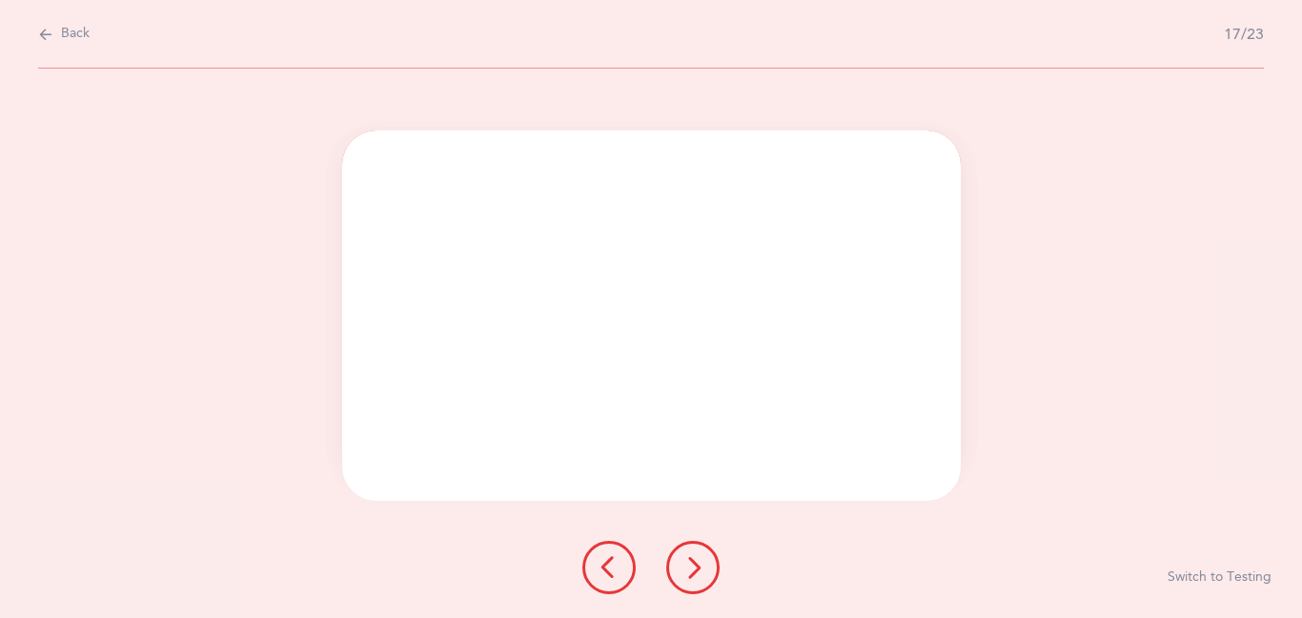
click at [702, 570] on icon at bounding box center [692, 568] width 23 height 23
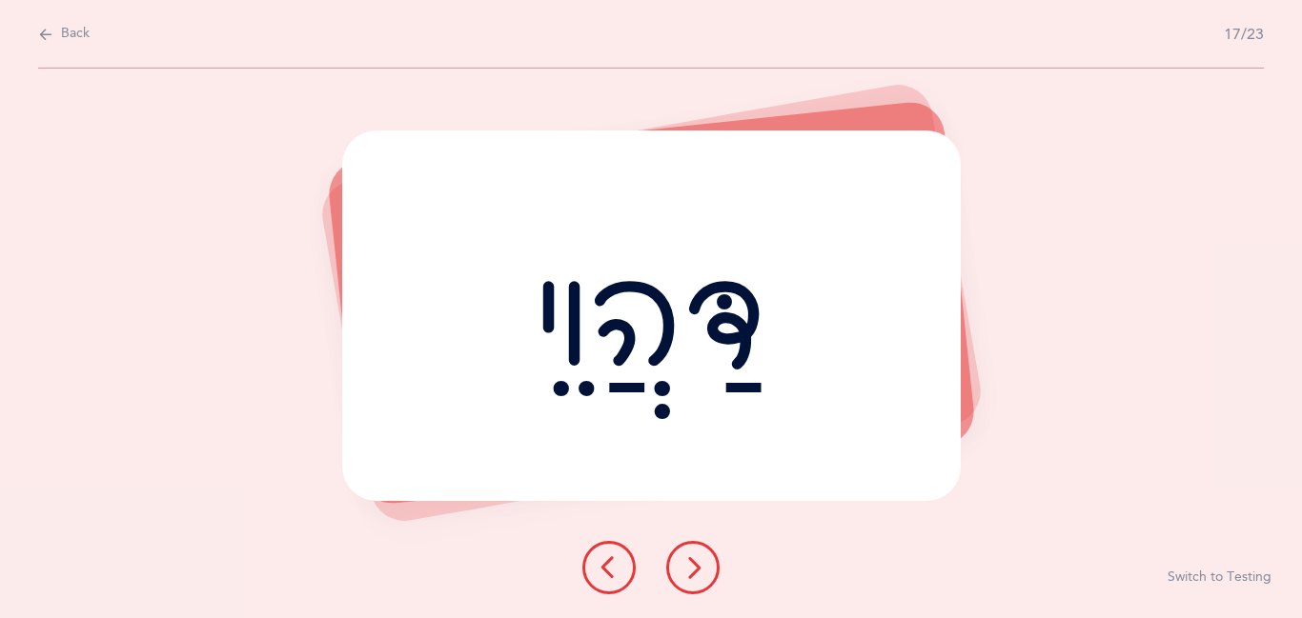
click at [702, 570] on icon at bounding box center [692, 568] width 23 height 23
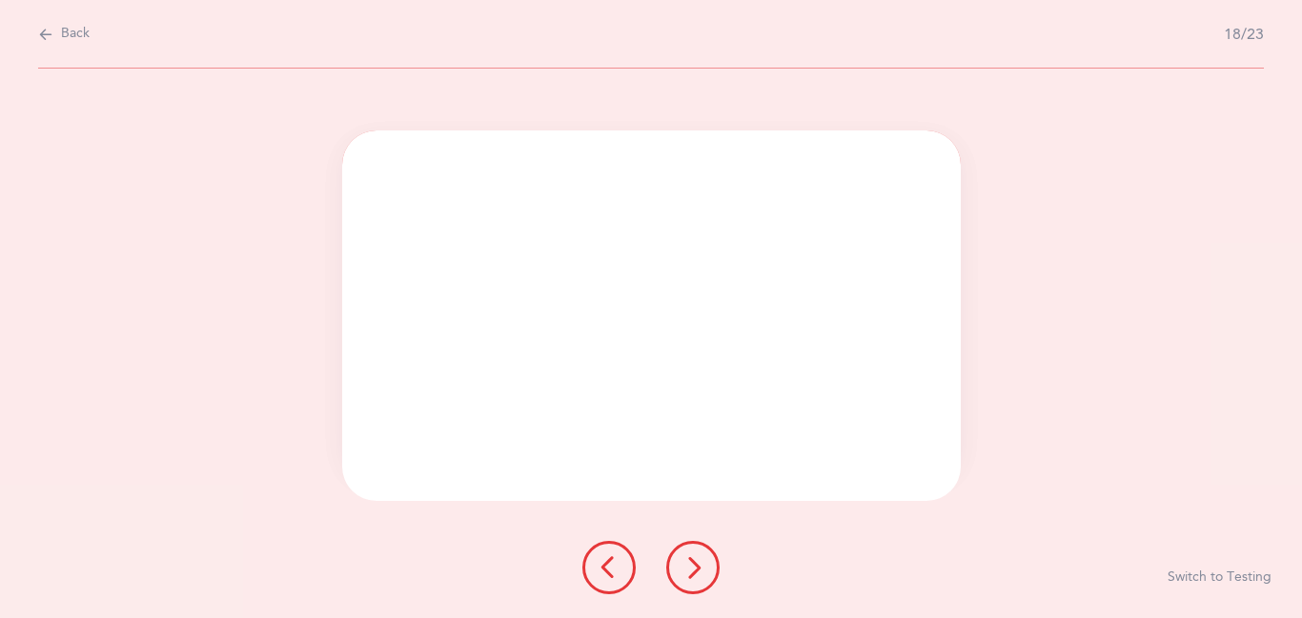
click at [702, 570] on icon at bounding box center [692, 568] width 23 height 23
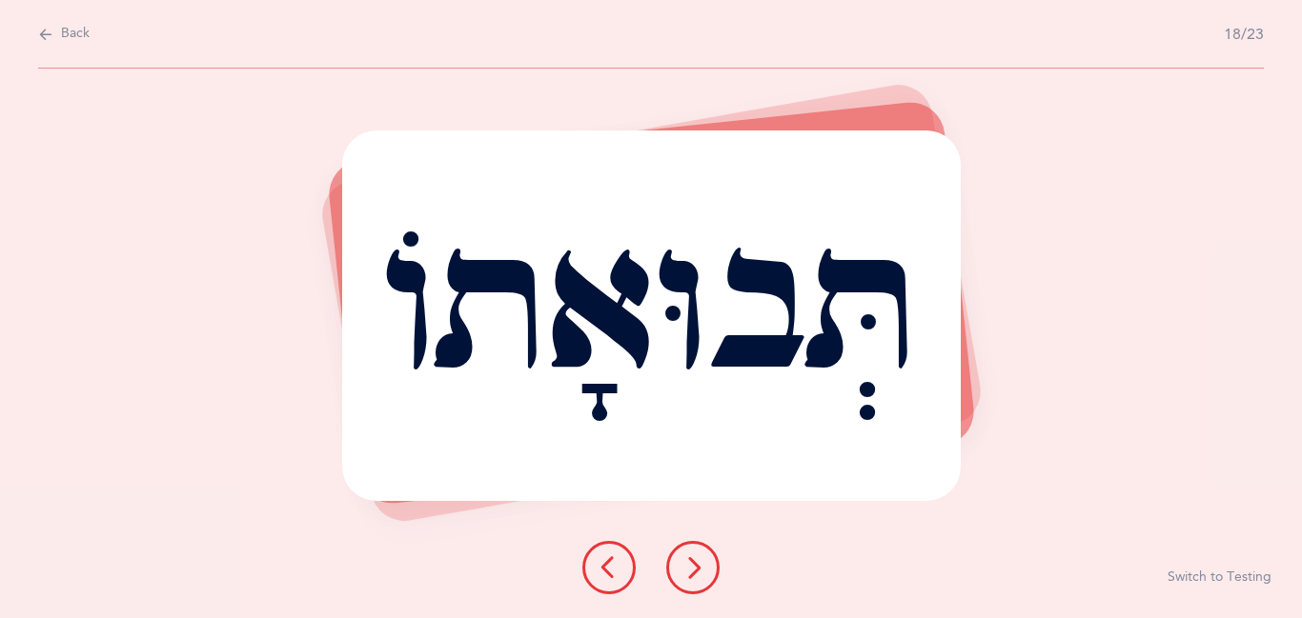
click at [702, 570] on icon at bounding box center [692, 568] width 23 height 23
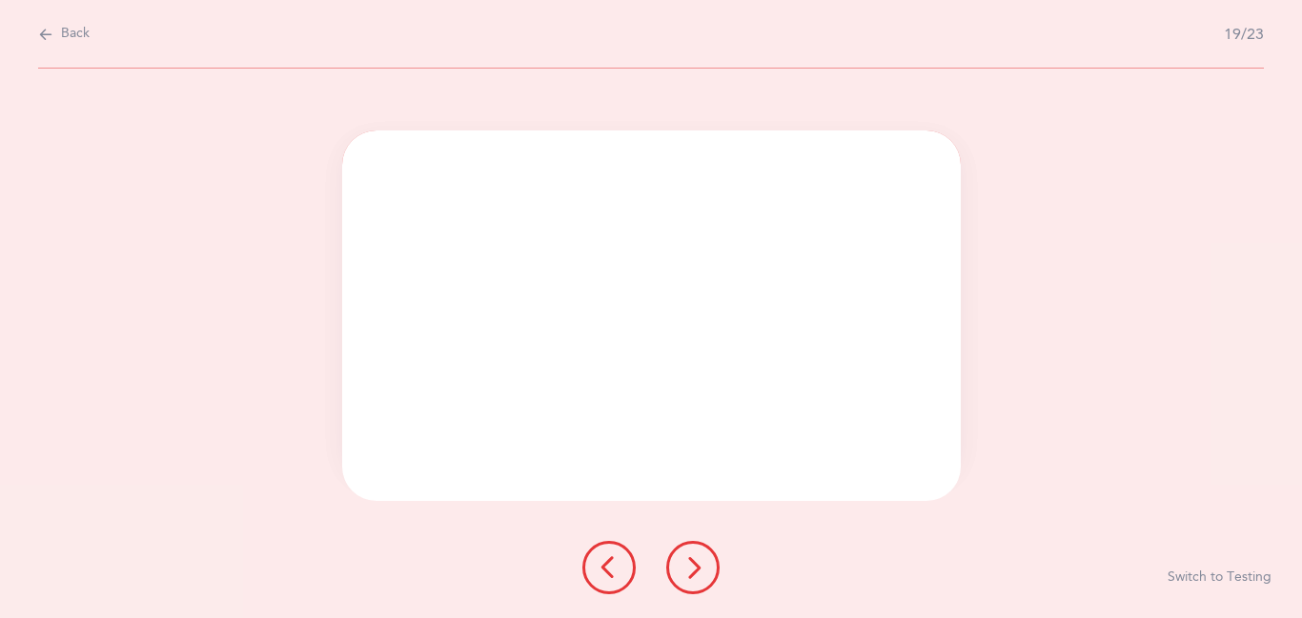
click at [702, 570] on icon at bounding box center [692, 568] width 23 height 23
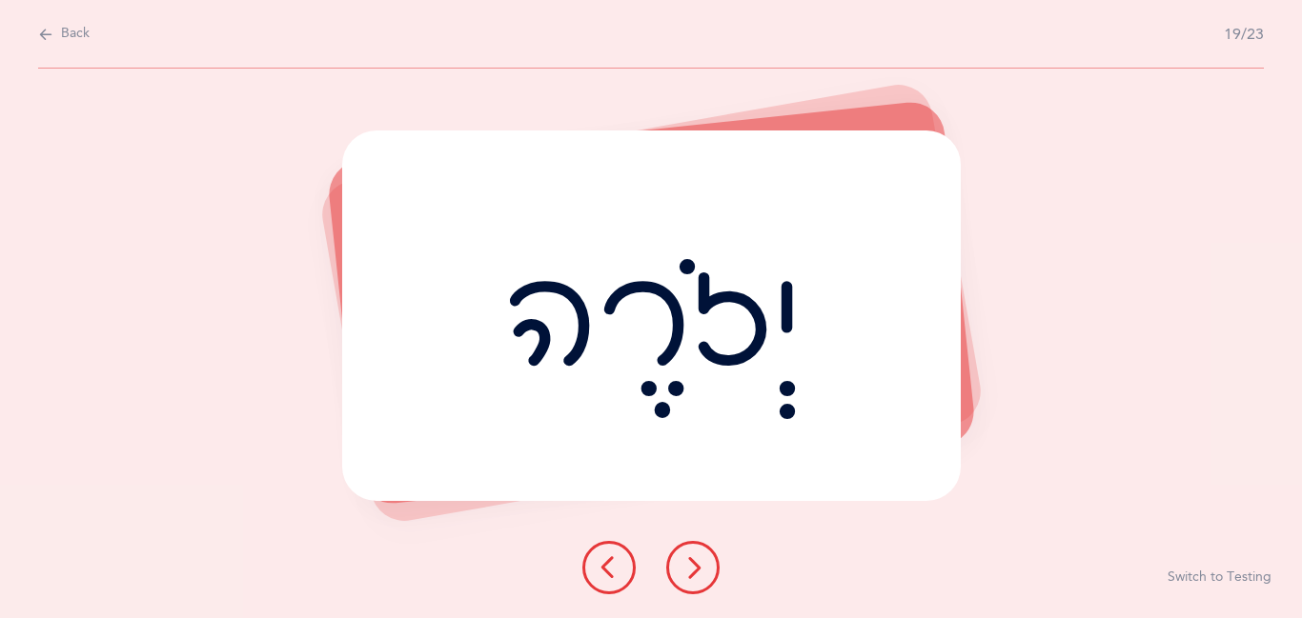
click at [702, 570] on icon at bounding box center [692, 568] width 23 height 23
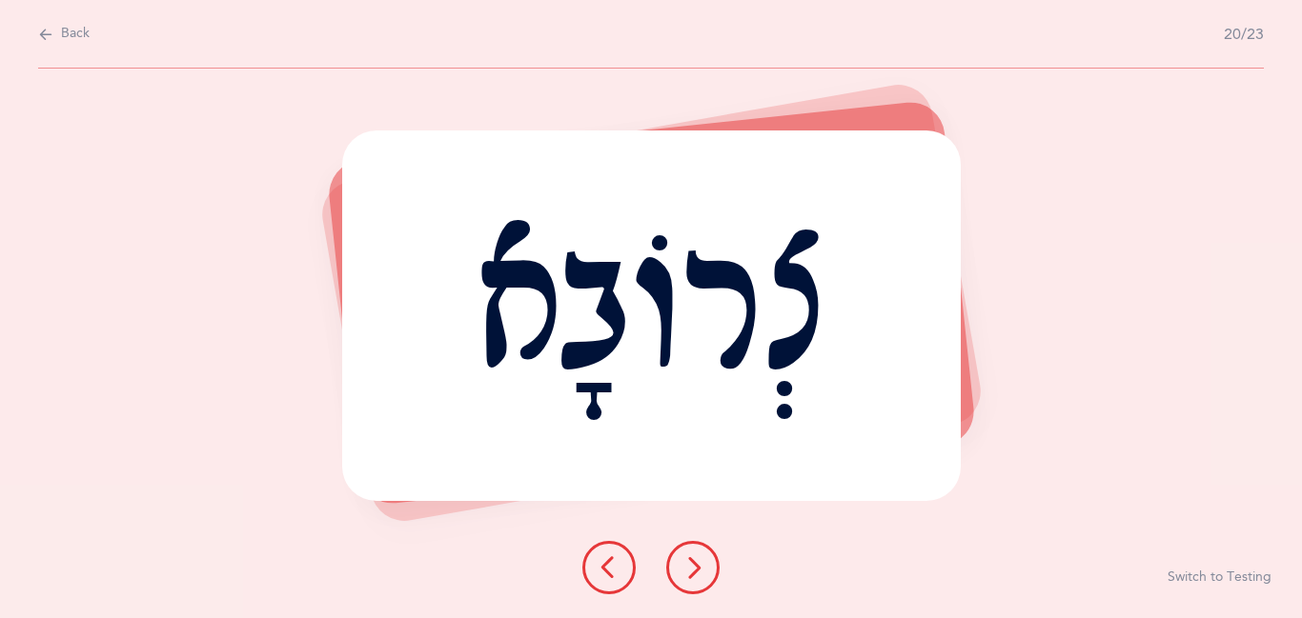
click at [702, 570] on icon at bounding box center [692, 568] width 23 height 23
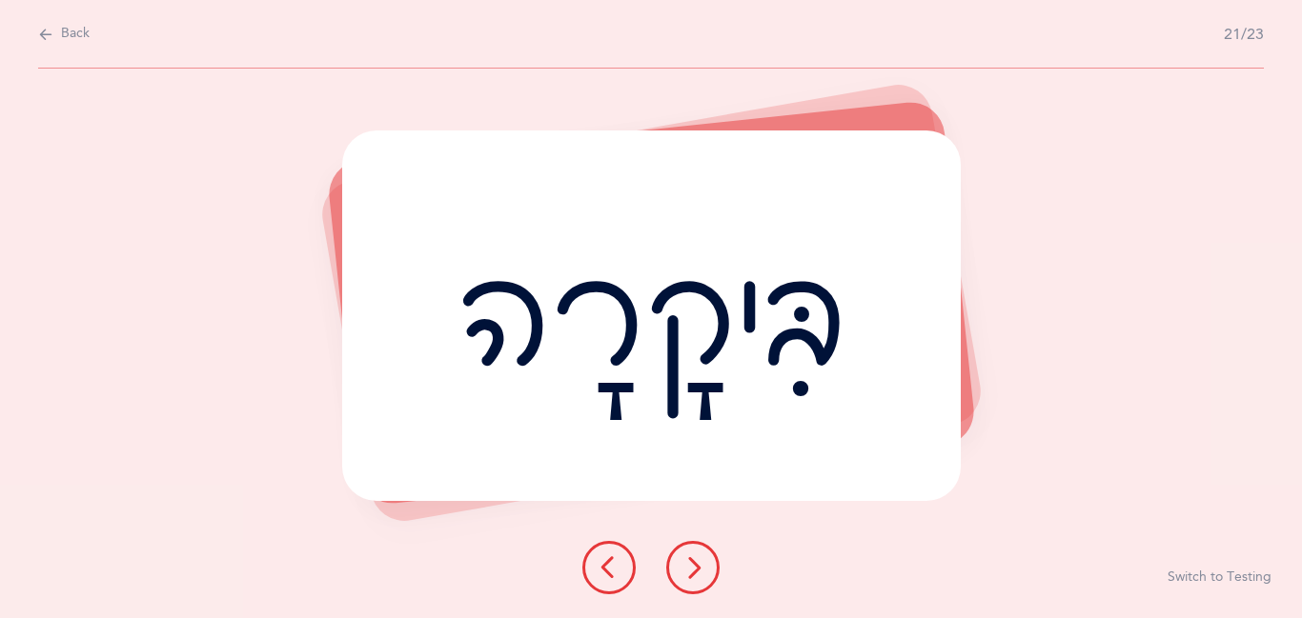
click at [702, 570] on icon at bounding box center [692, 568] width 23 height 23
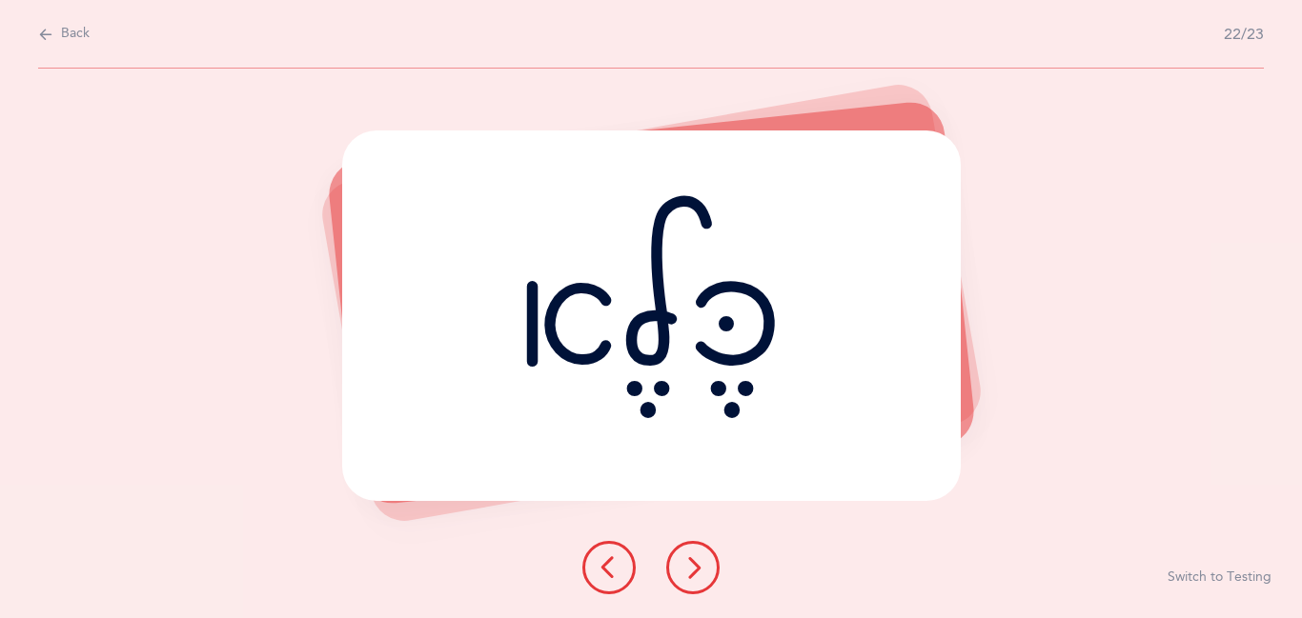
click at [702, 570] on icon at bounding box center [692, 568] width 23 height 23
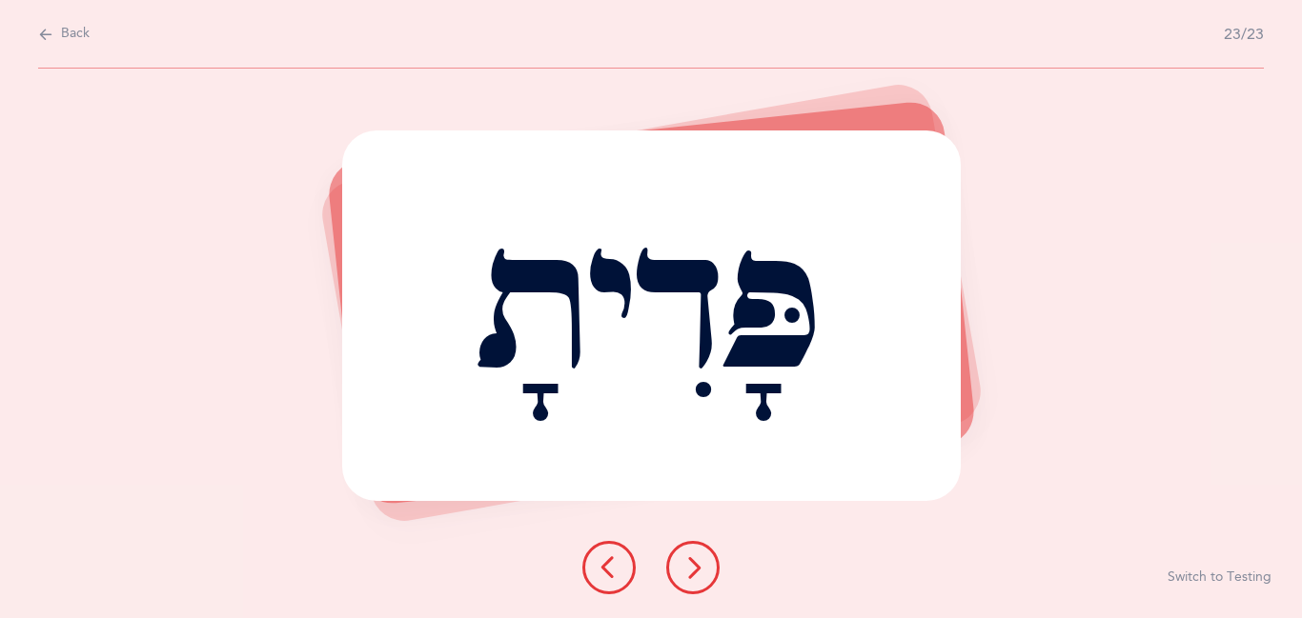
click at [702, 570] on icon at bounding box center [692, 568] width 23 height 23
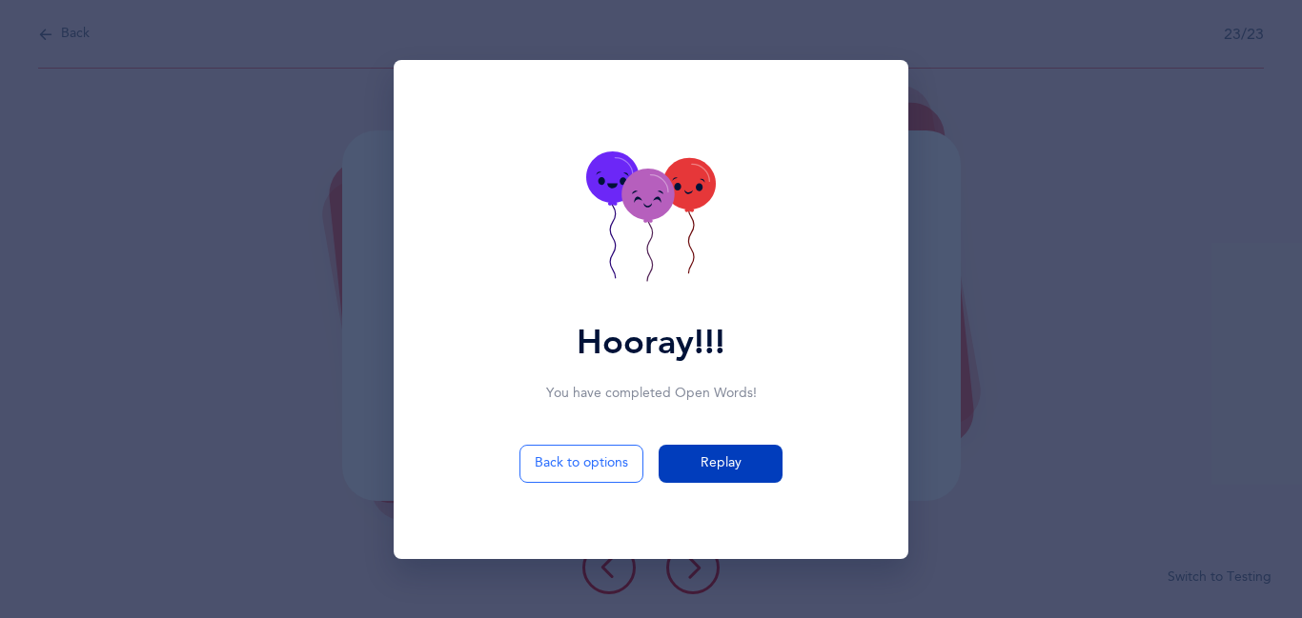
click at [746, 463] on button "Replay" at bounding box center [720, 464] width 124 height 38
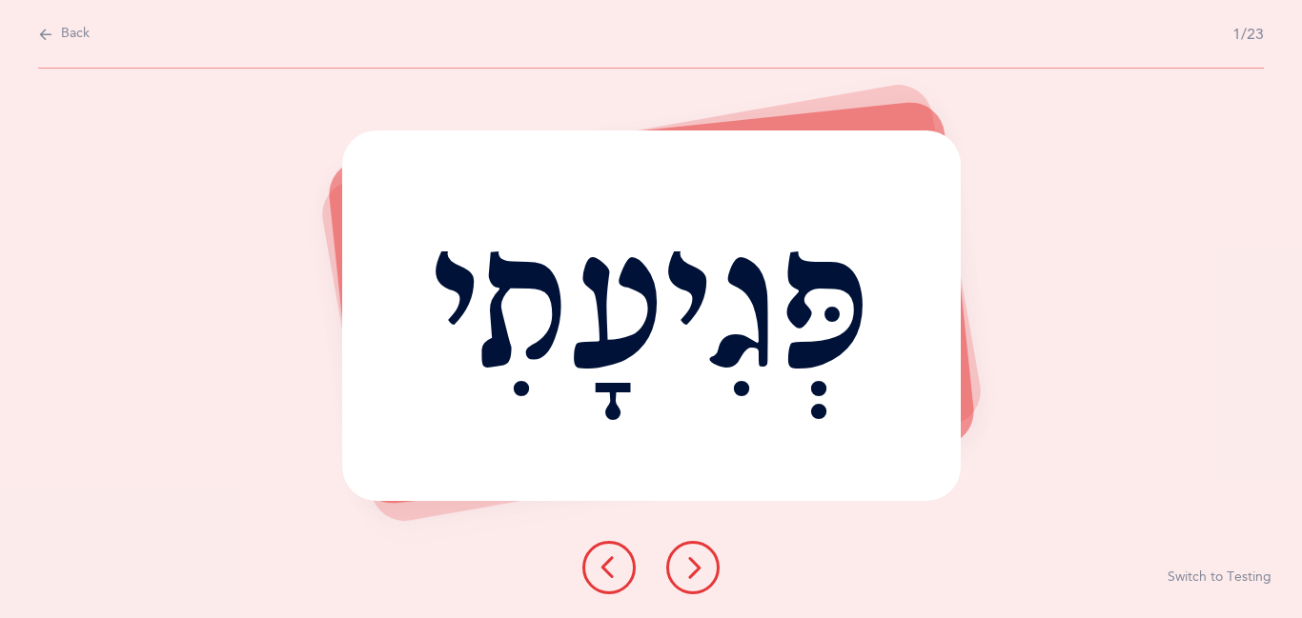
click at [691, 561] on icon at bounding box center [692, 568] width 23 height 23
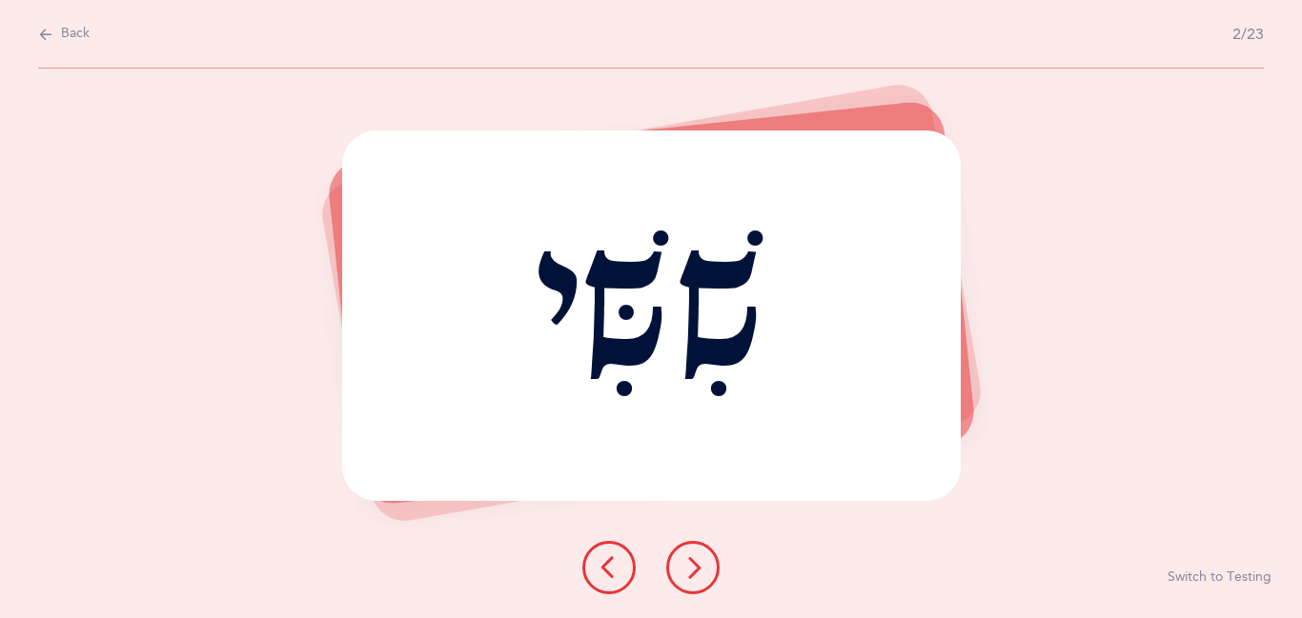
click at [691, 561] on icon at bounding box center [692, 568] width 23 height 23
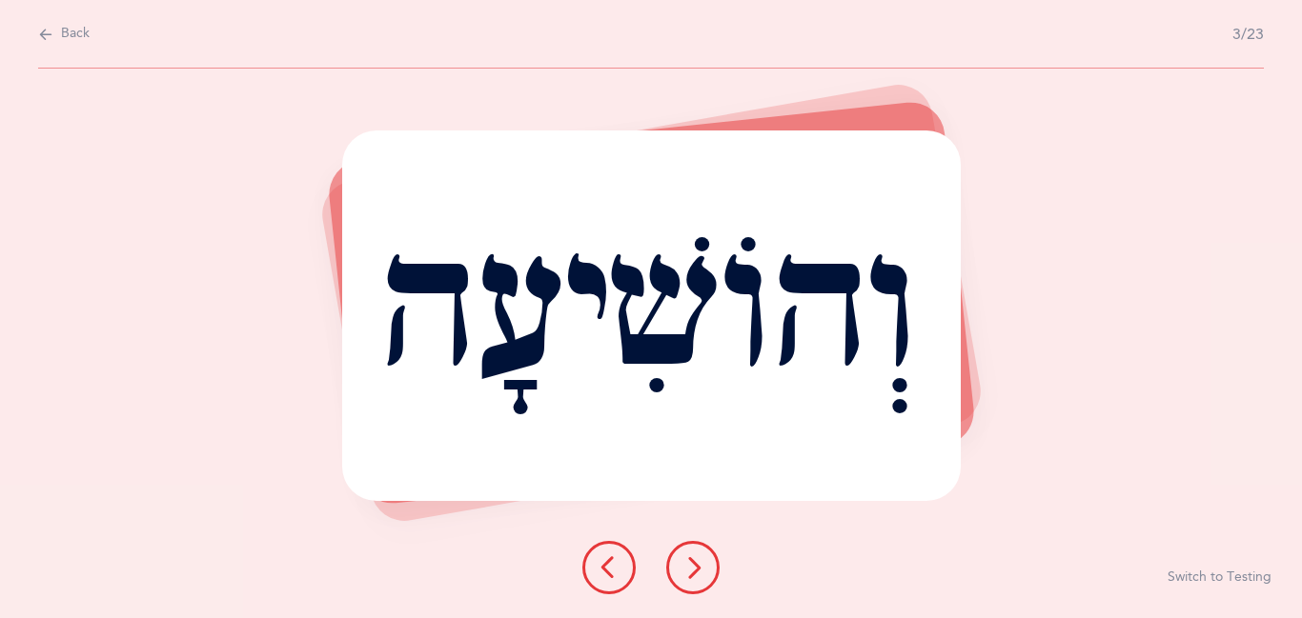
click at [691, 561] on icon at bounding box center [692, 568] width 23 height 23
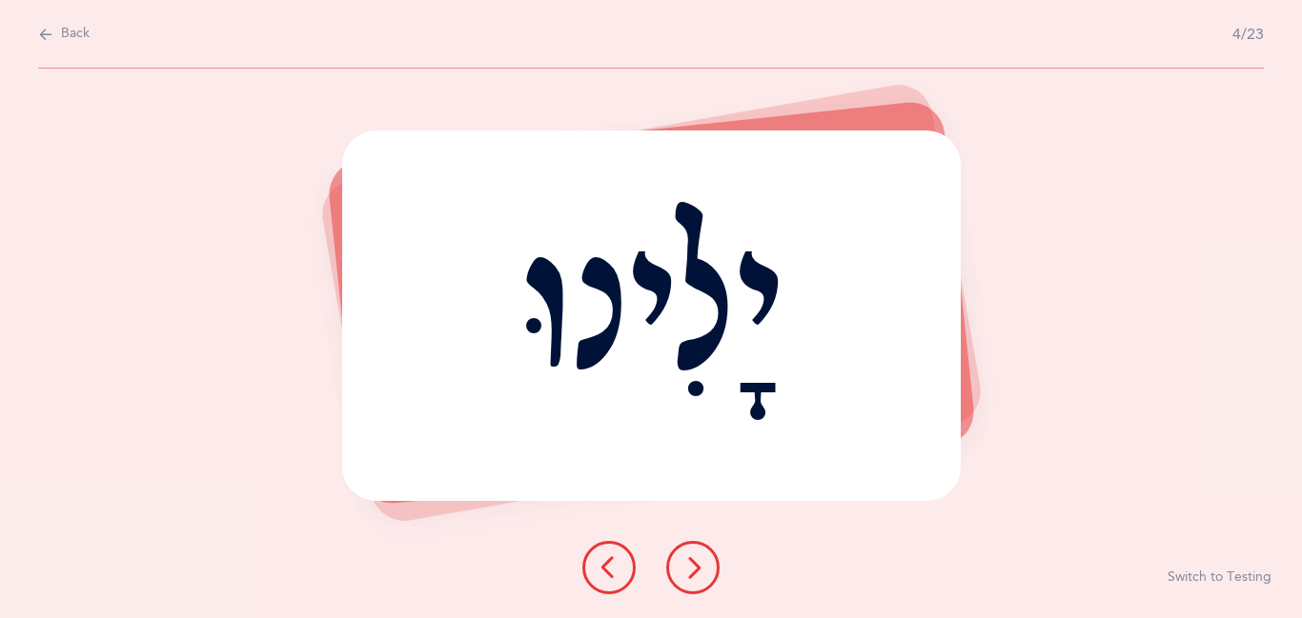
click at [691, 561] on icon at bounding box center [692, 568] width 23 height 23
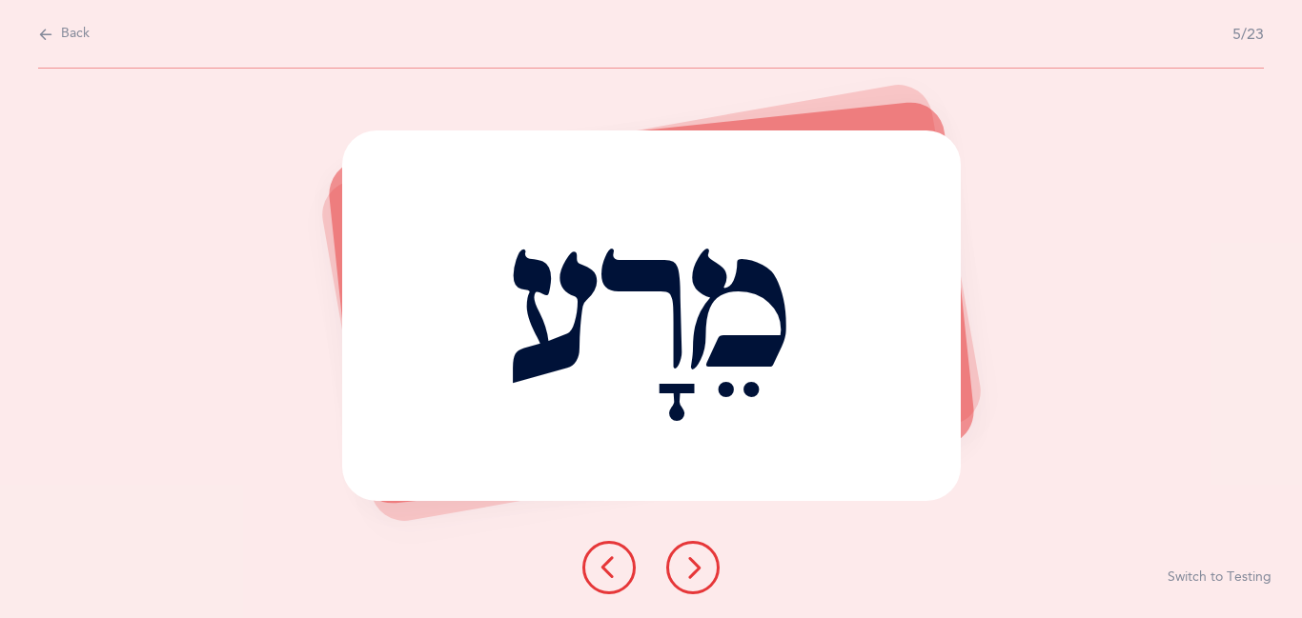
click at [691, 561] on icon at bounding box center [692, 568] width 23 height 23
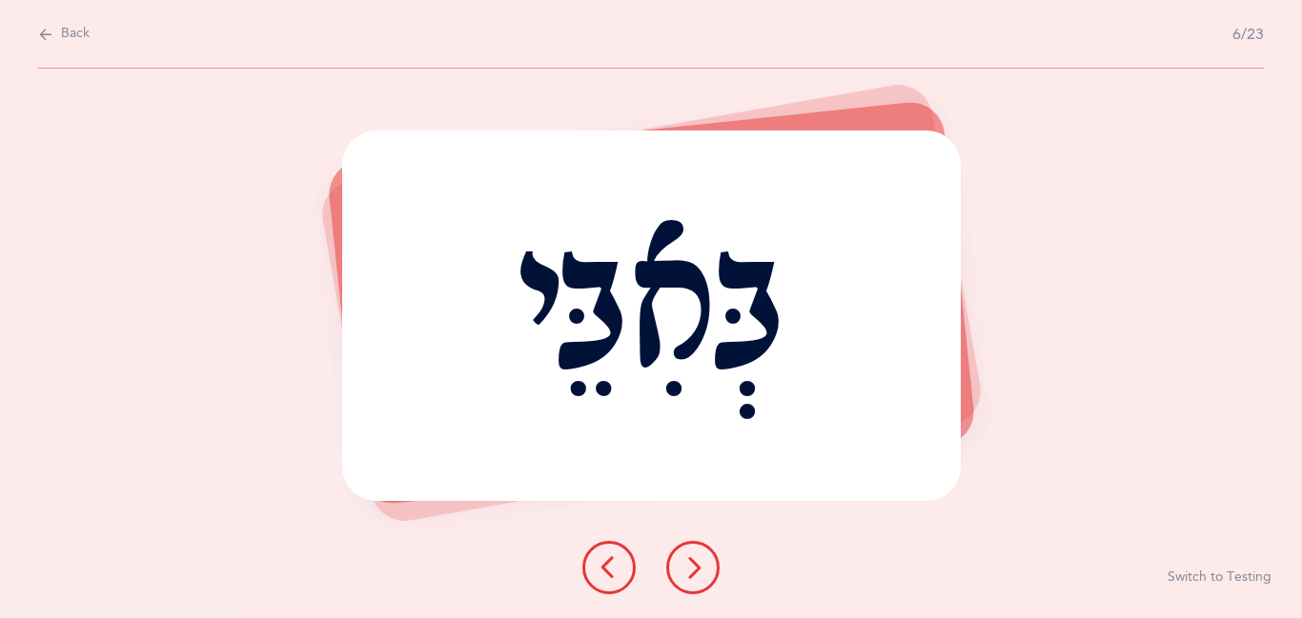
click at [691, 561] on icon at bounding box center [692, 568] width 23 height 23
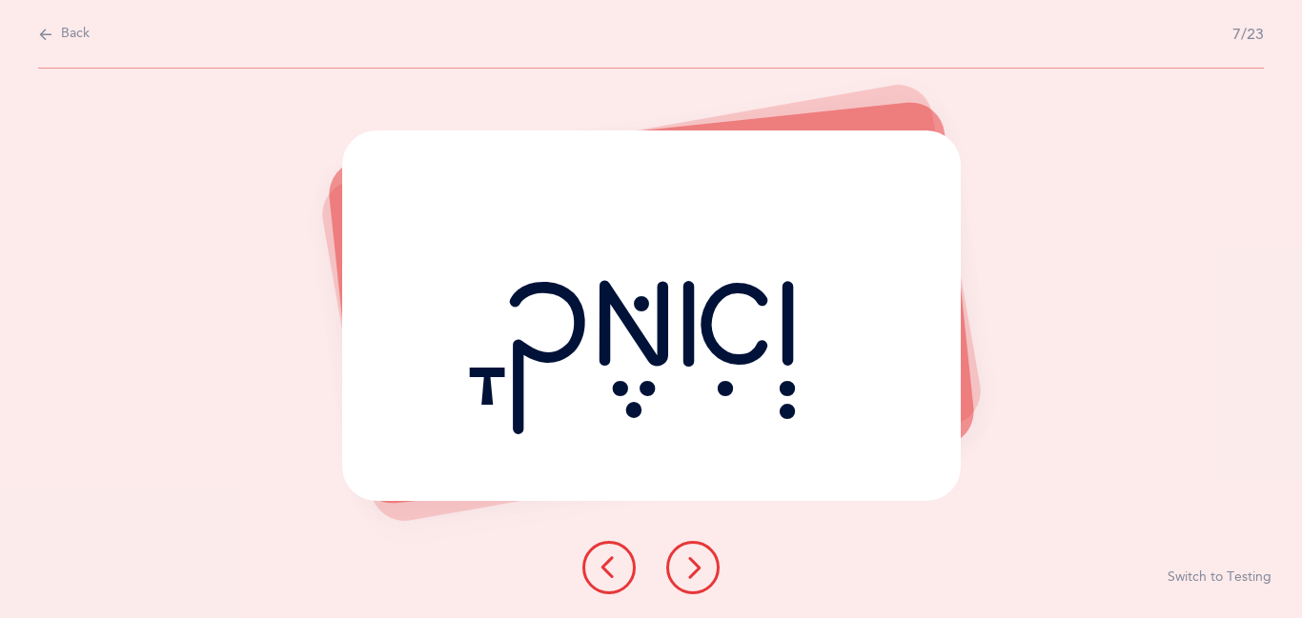
click at [691, 561] on icon at bounding box center [692, 568] width 23 height 23
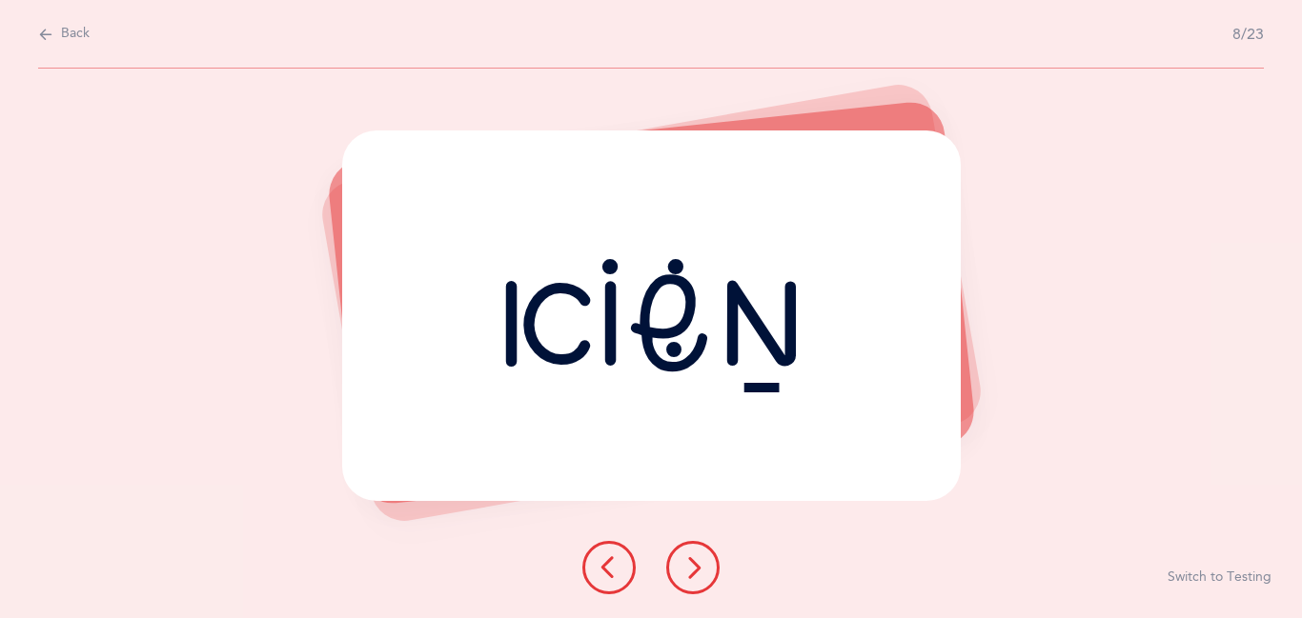
click at [691, 561] on icon at bounding box center [692, 568] width 23 height 23
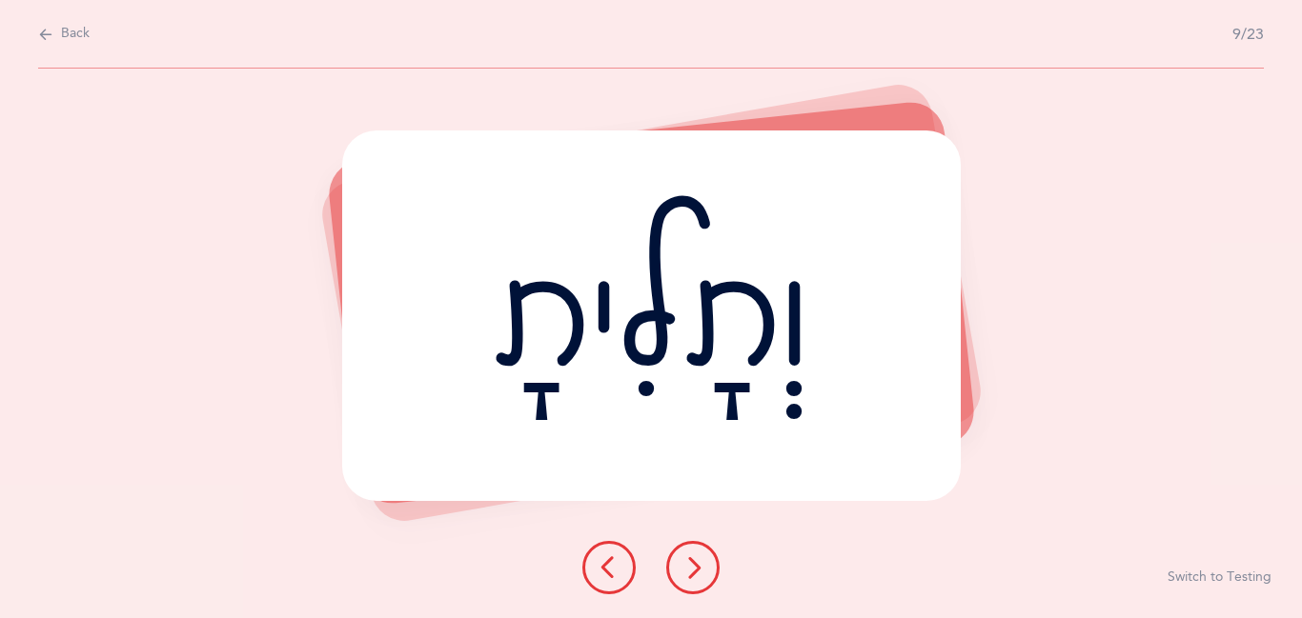
click at [691, 561] on icon at bounding box center [692, 568] width 23 height 23
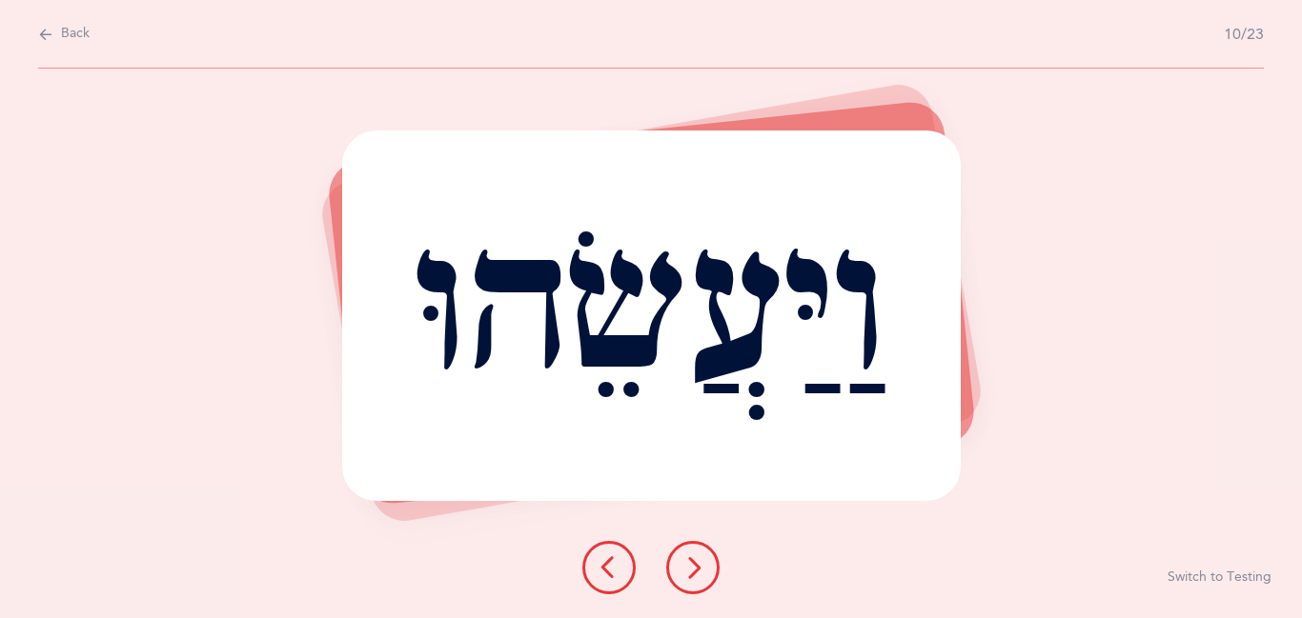
click at [691, 561] on icon at bounding box center [692, 568] width 23 height 23
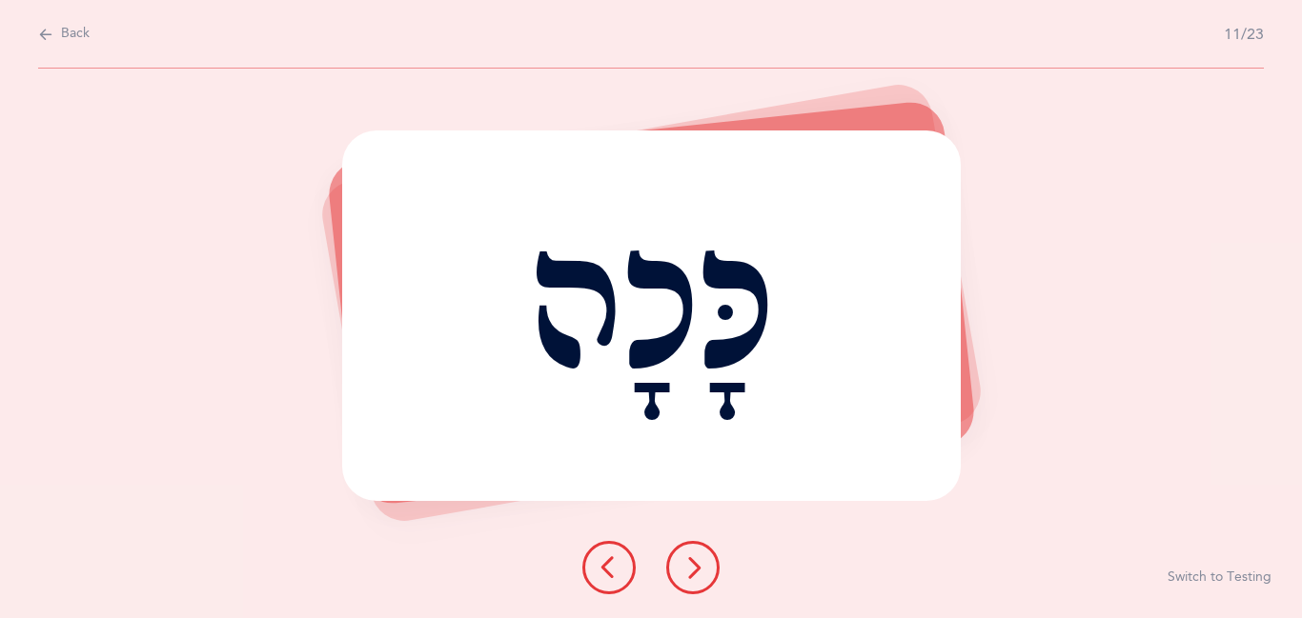
click at [691, 561] on icon at bounding box center [692, 568] width 23 height 23
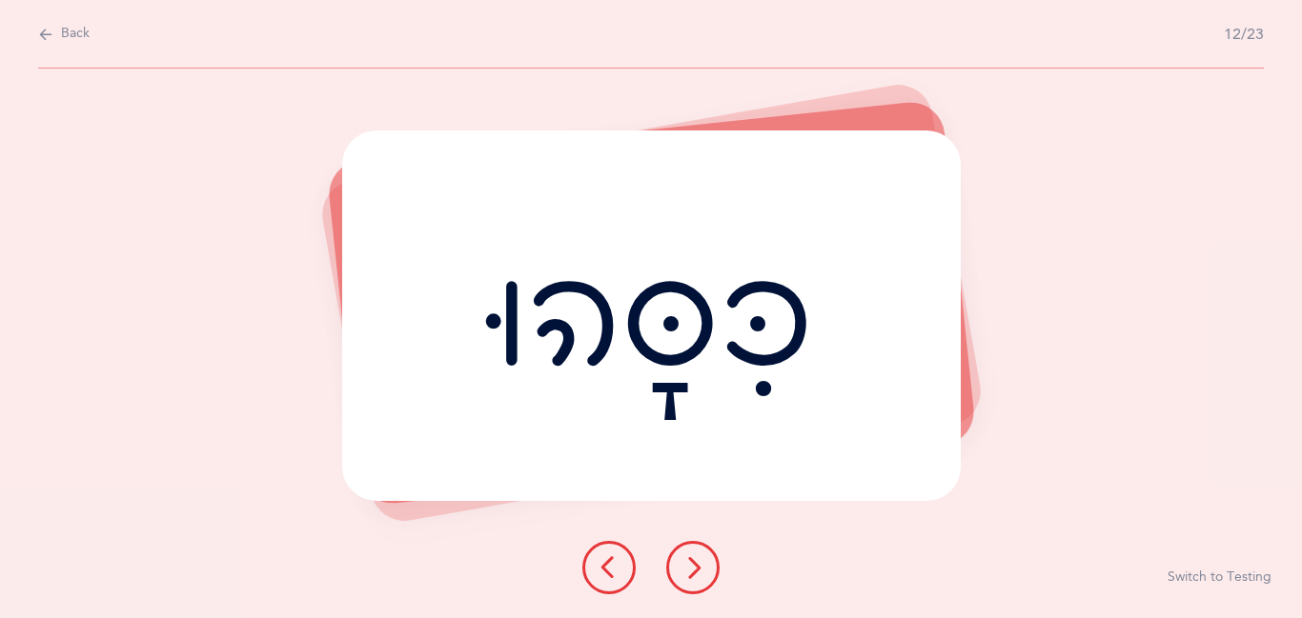
click at [691, 561] on icon at bounding box center [692, 568] width 23 height 23
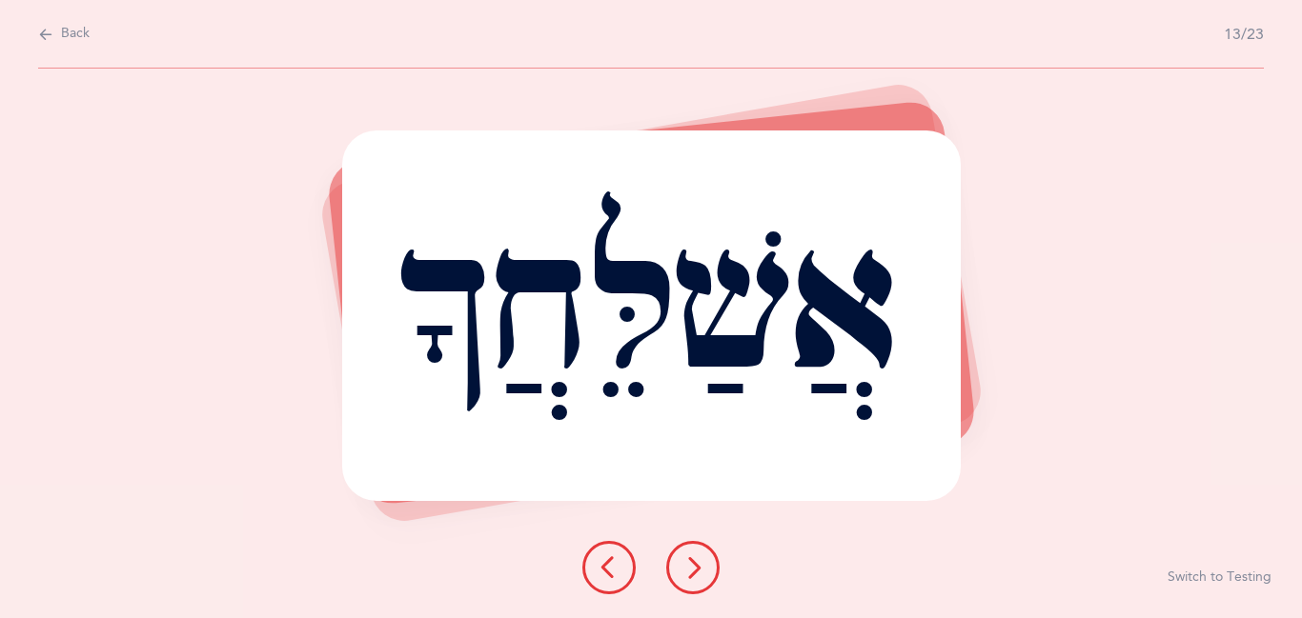
click at [691, 561] on icon at bounding box center [692, 568] width 23 height 23
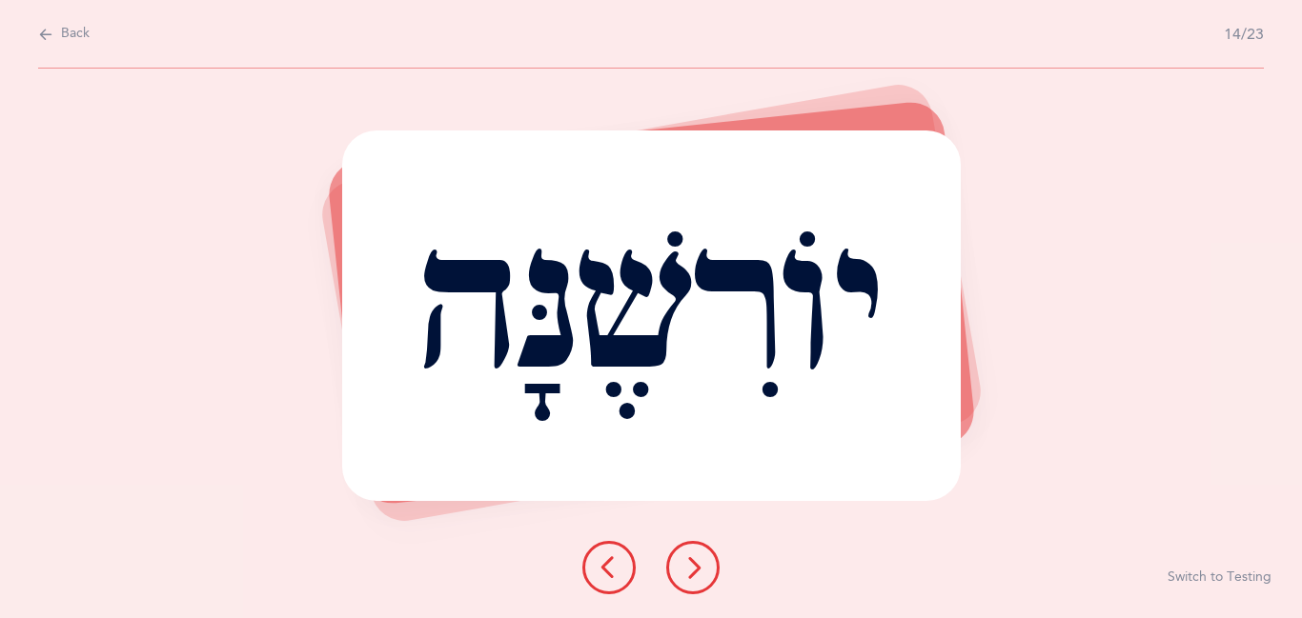
click at [691, 561] on icon at bounding box center [692, 568] width 23 height 23
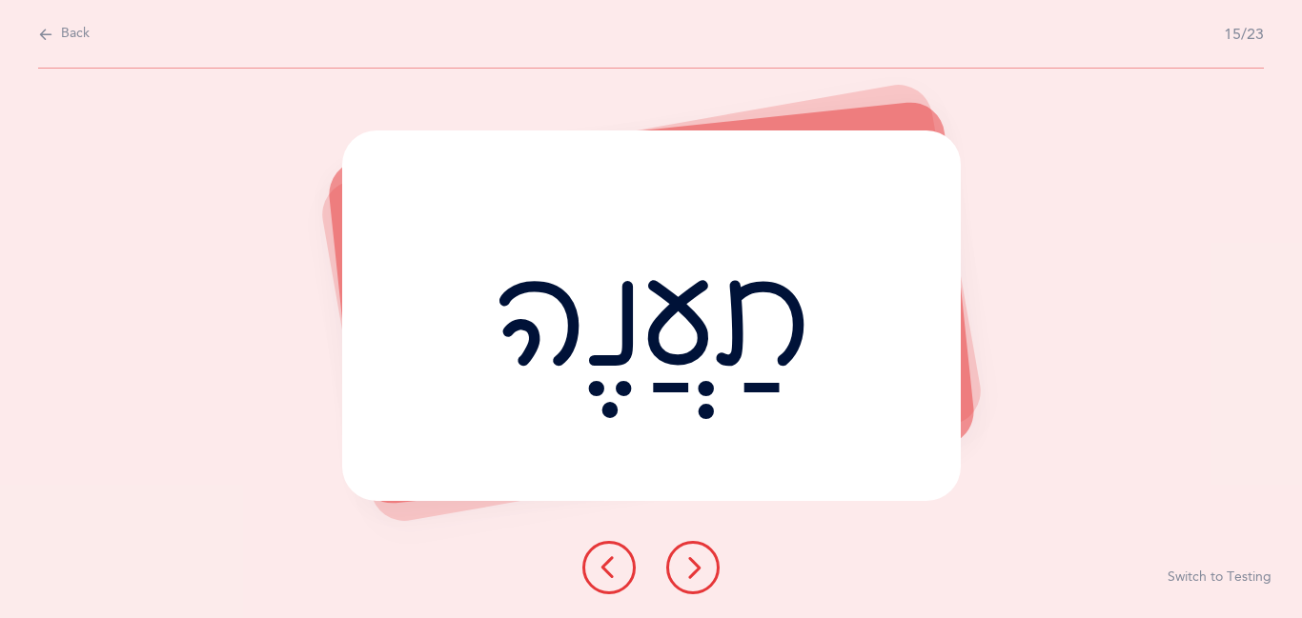
click at [691, 561] on icon at bounding box center [692, 568] width 23 height 23
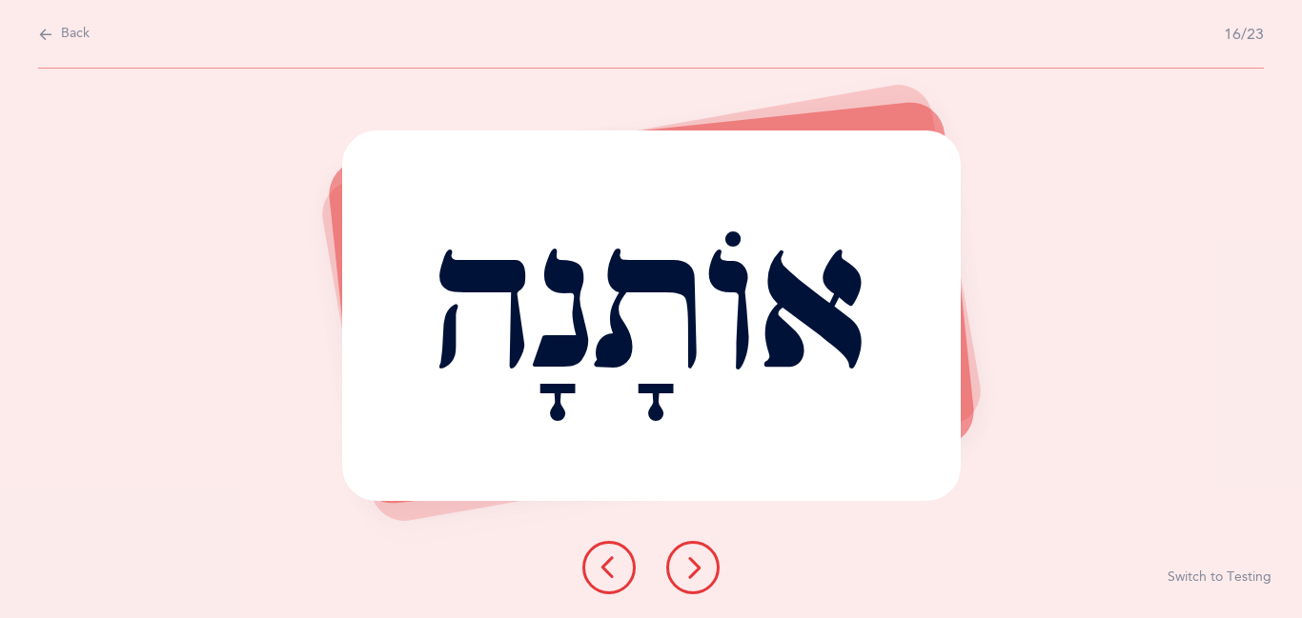
click at [691, 561] on icon at bounding box center [692, 568] width 23 height 23
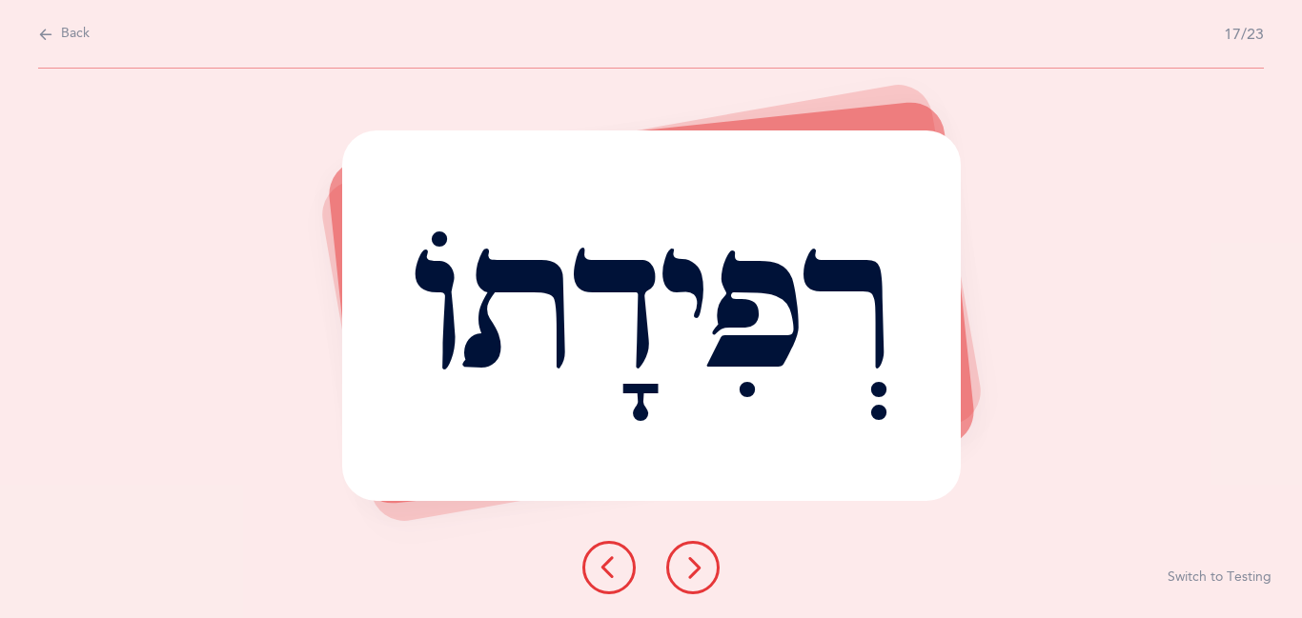
click at [691, 561] on icon at bounding box center [692, 568] width 23 height 23
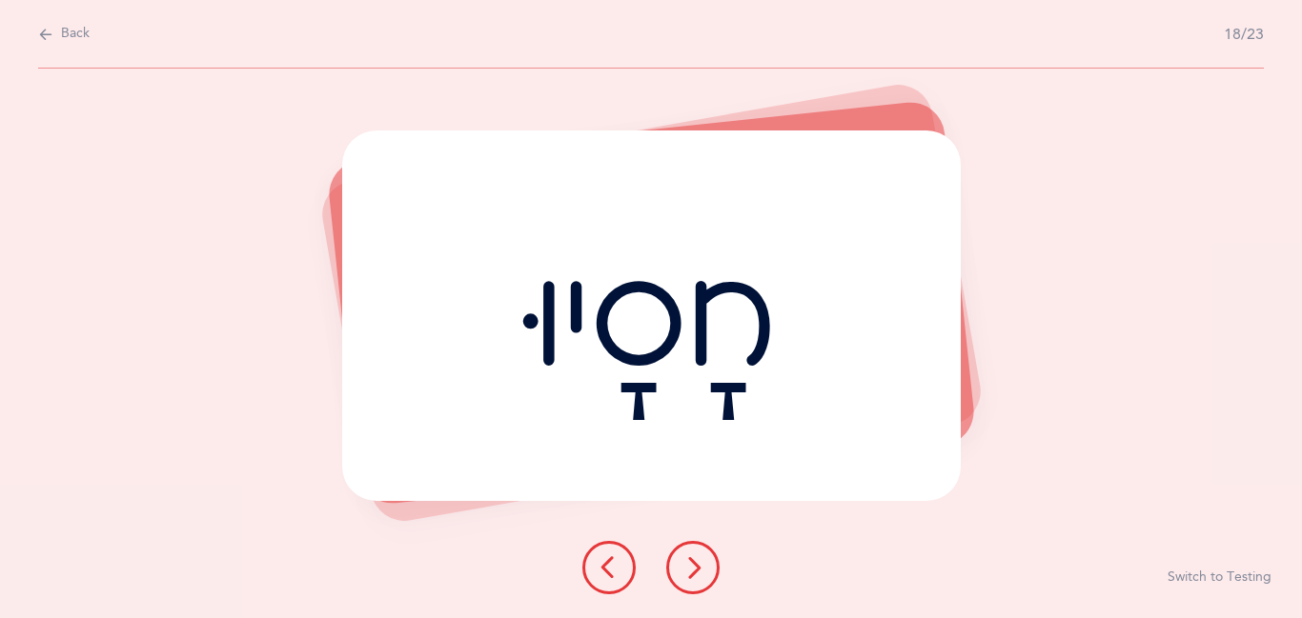
click at [691, 561] on icon at bounding box center [692, 568] width 23 height 23
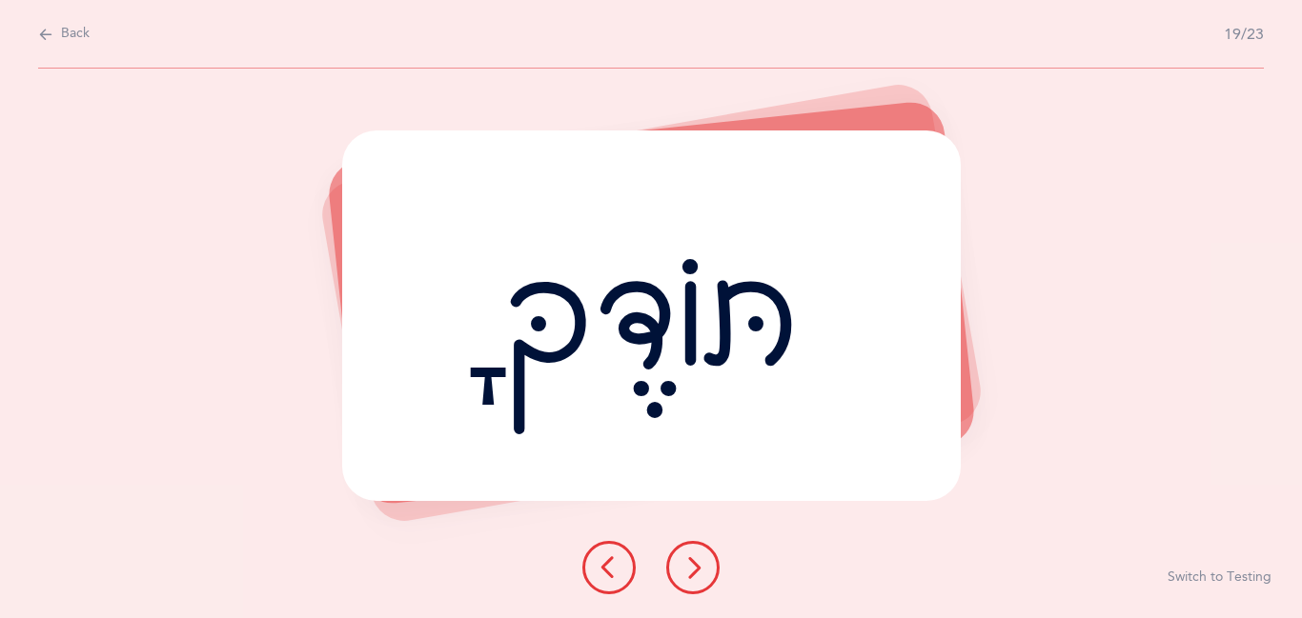
click at [691, 561] on icon at bounding box center [692, 568] width 23 height 23
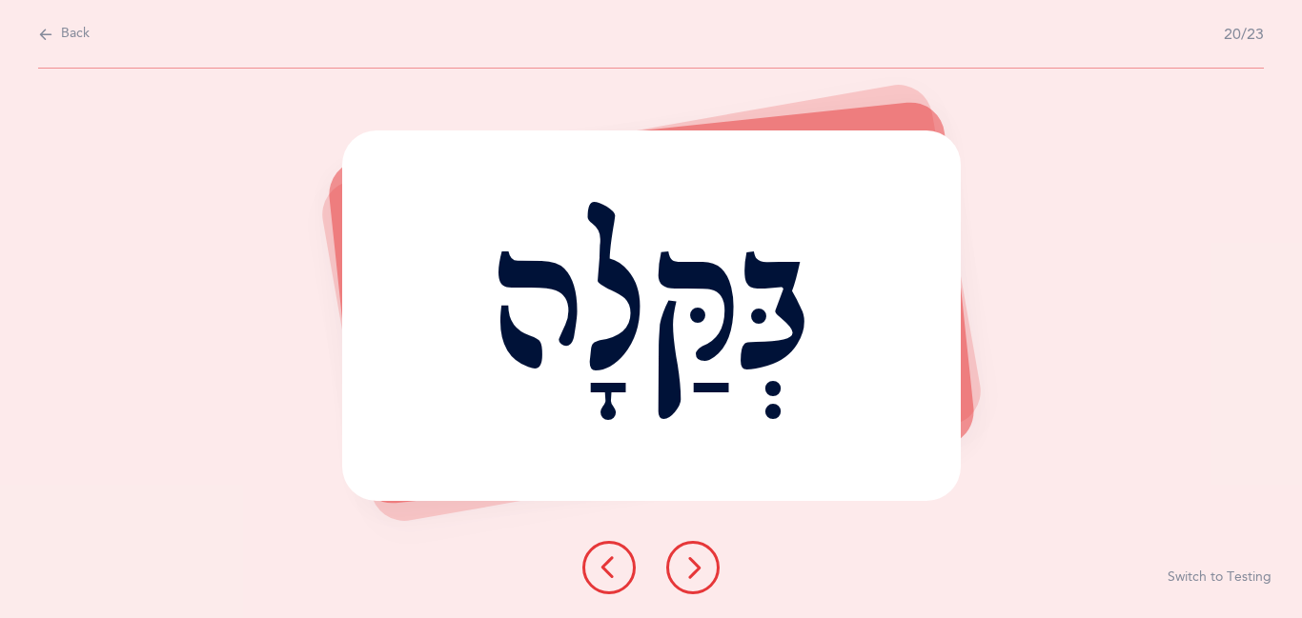
click at [691, 561] on icon at bounding box center [692, 568] width 23 height 23
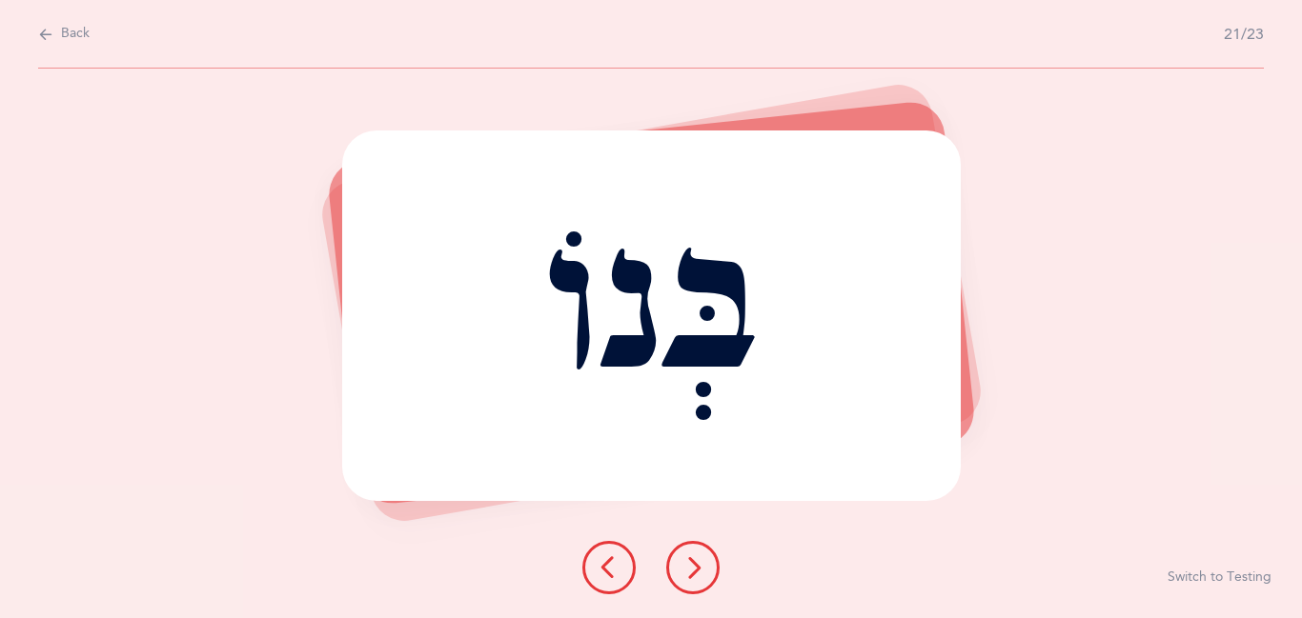
click at [691, 561] on icon at bounding box center [692, 568] width 23 height 23
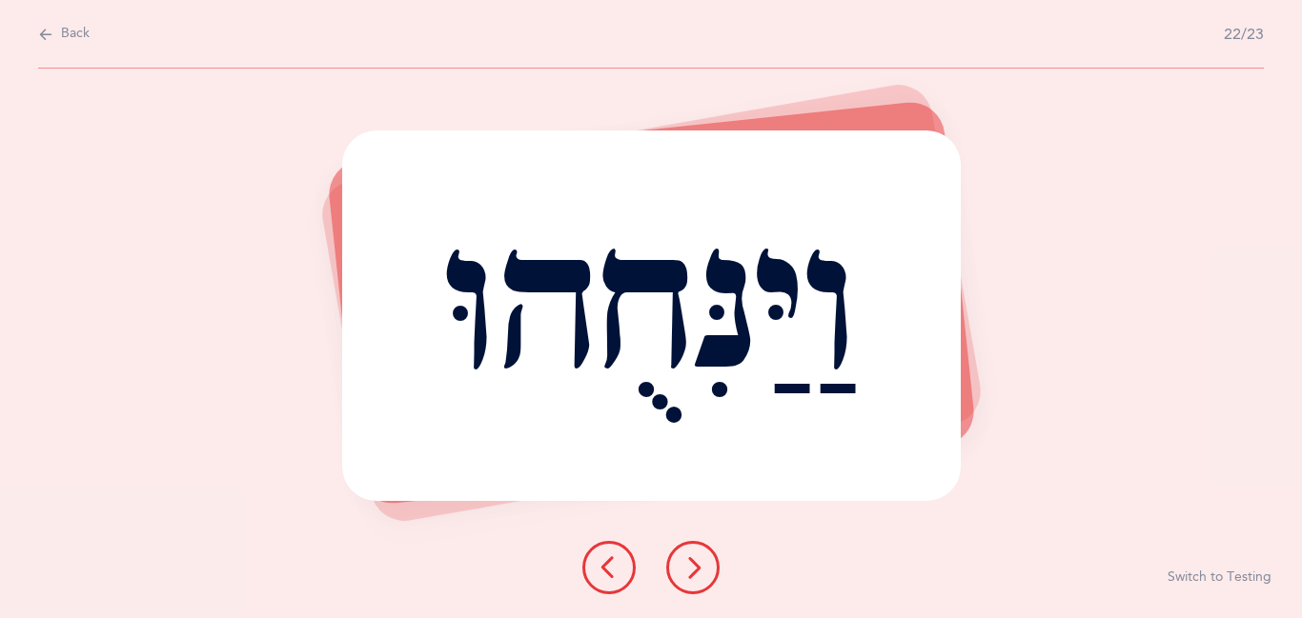
click at [691, 561] on icon at bounding box center [692, 568] width 23 height 23
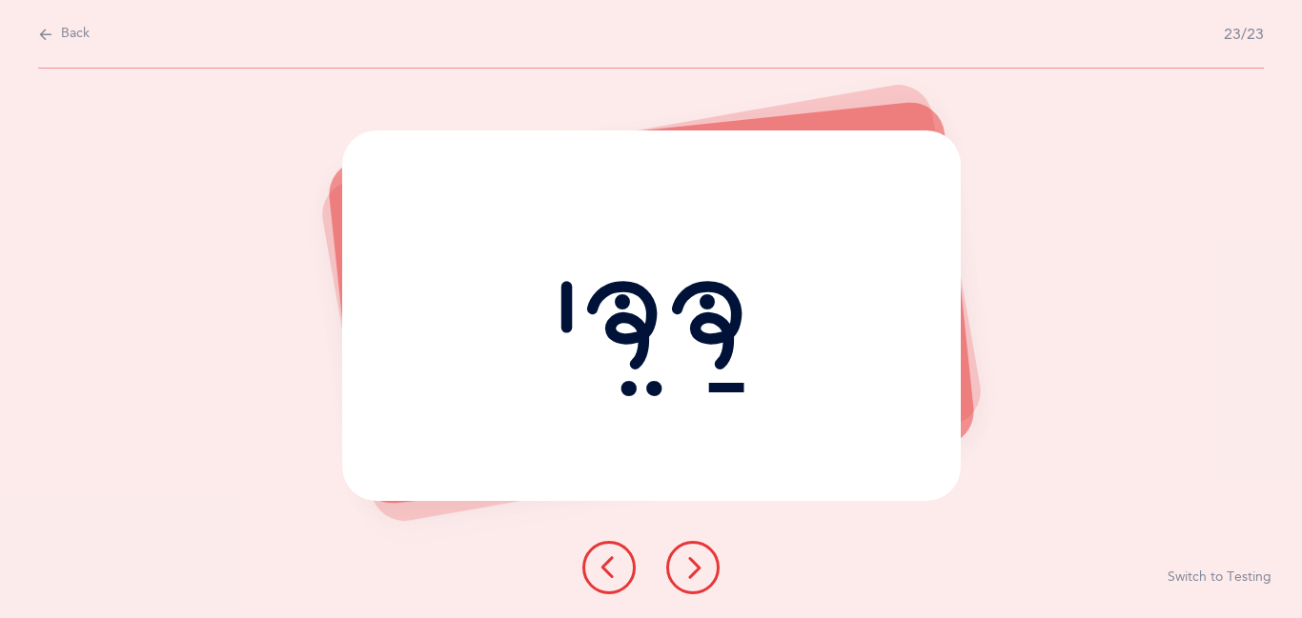
click at [691, 561] on icon at bounding box center [692, 568] width 23 height 23
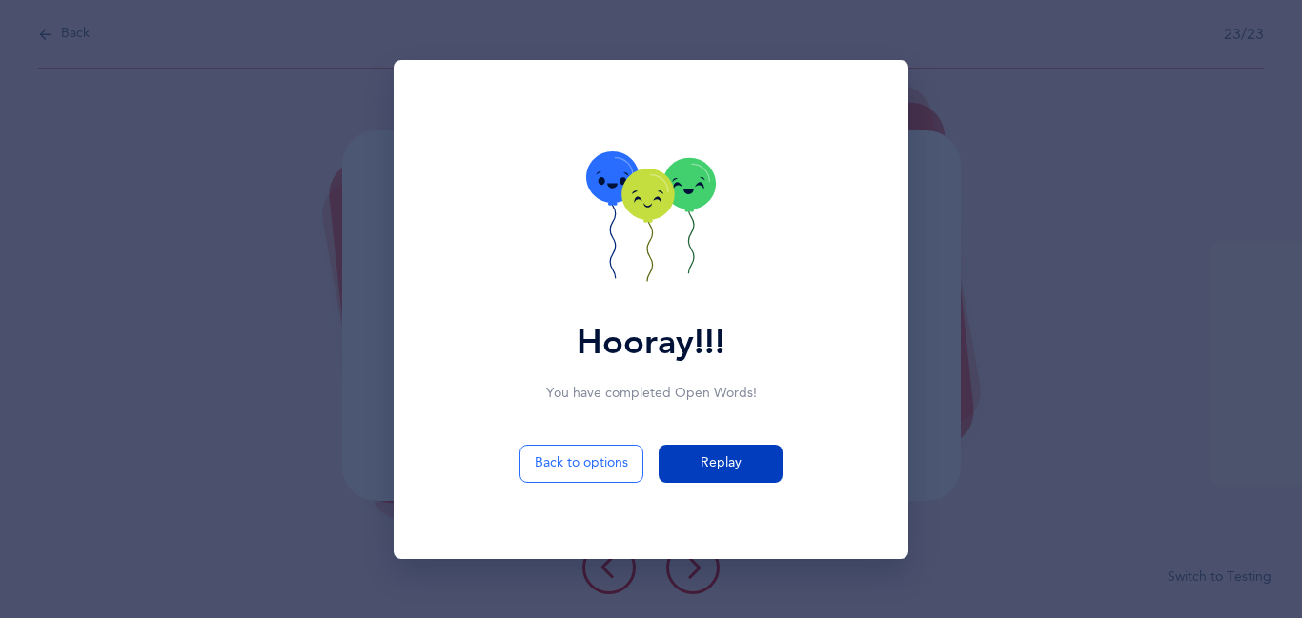
click at [720, 466] on span "Replay" at bounding box center [720, 464] width 41 height 20
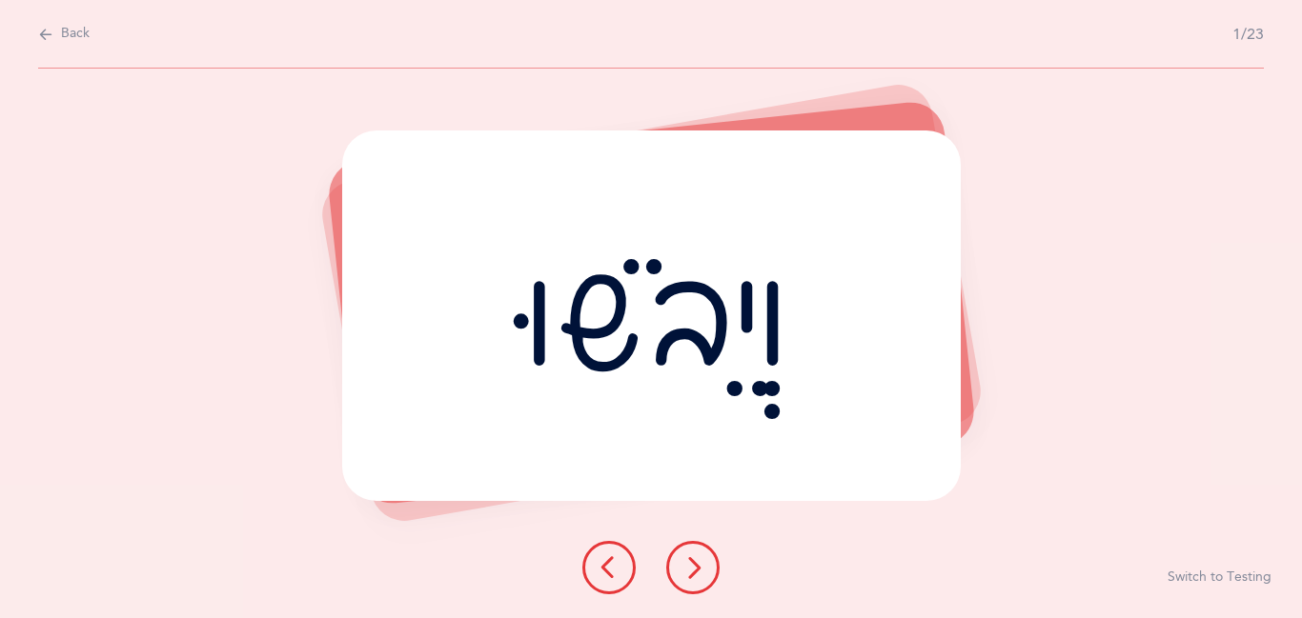
click at [719, 473] on div "וְיֵבֹשׁוּ" at bounding box center [651, 316] width 618 height 371
click at [690, 577] on icon at bounding box center [692, 568] width 23 height 23
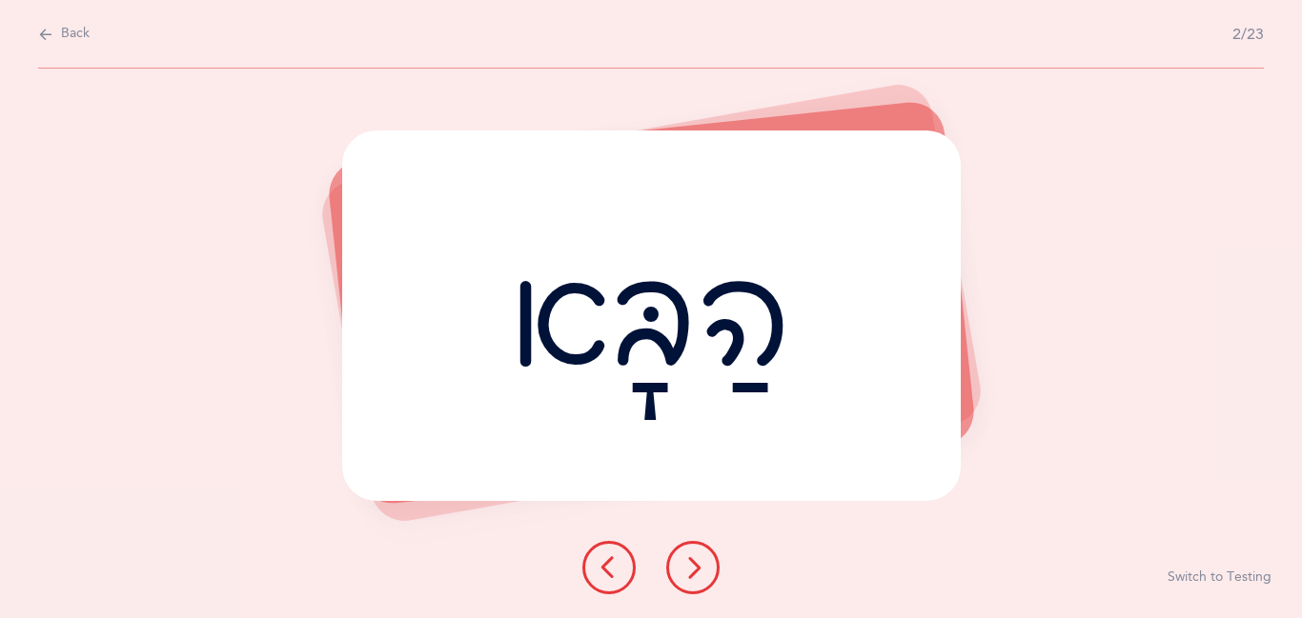
click at [694, 583] on button at bounding box center [692, 567] width 53 height 53
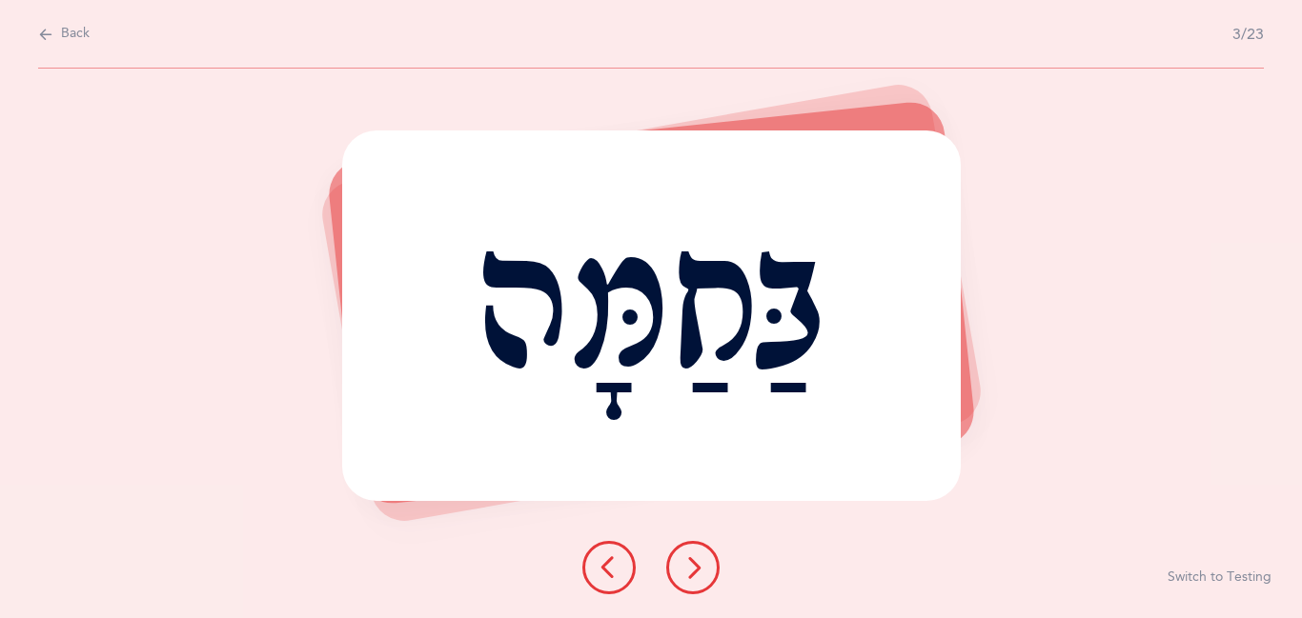
click at [694, 583] on button at bounding box center [692, 567] width 53 height 53
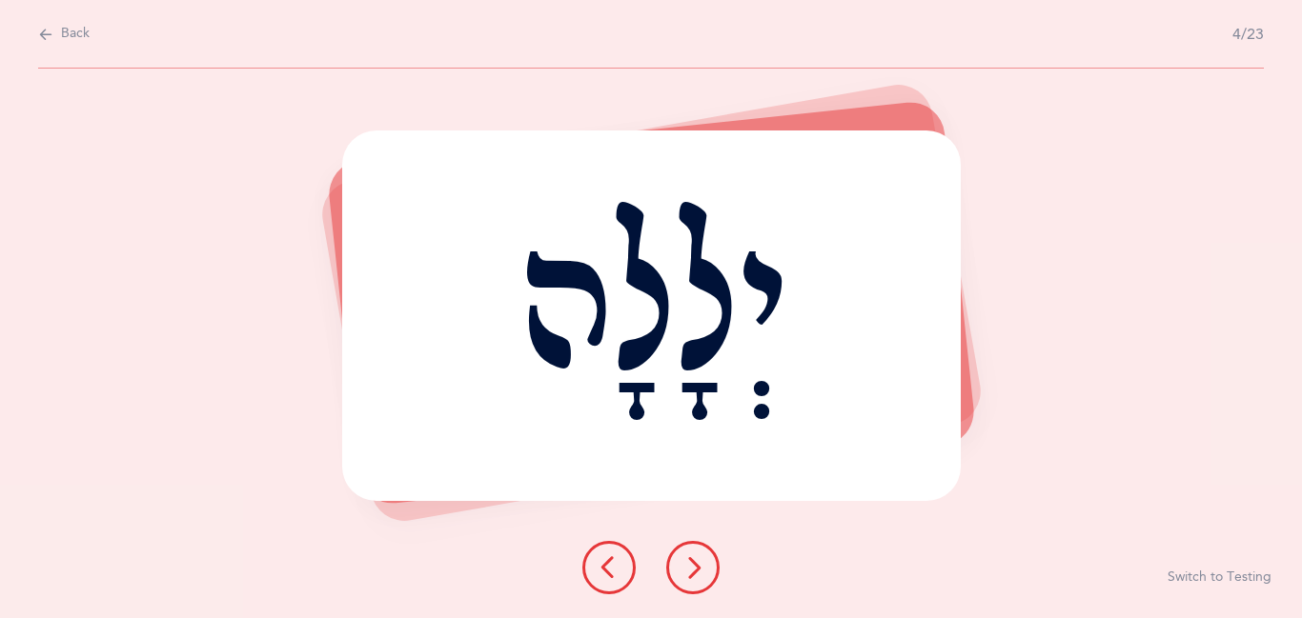
click at [697, 577] on icon at bounding box center [692, 568] width 23 height 23
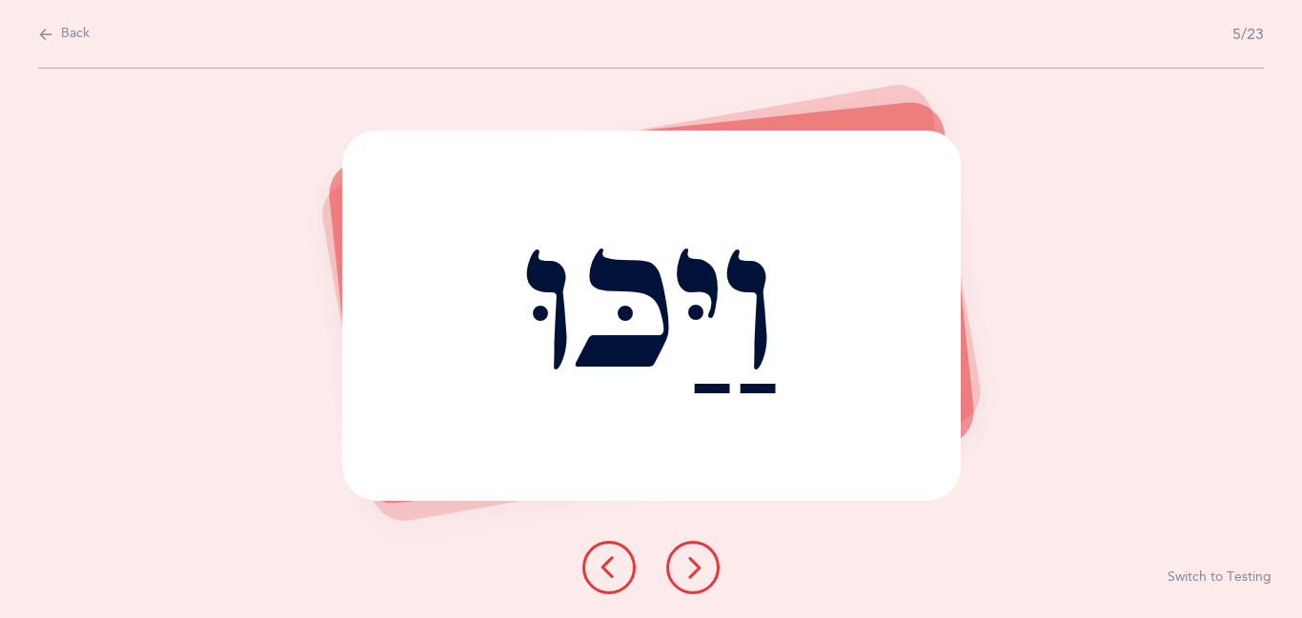
click at [697, 577] on icon at bounding box center [692, 568] width 23 height 23
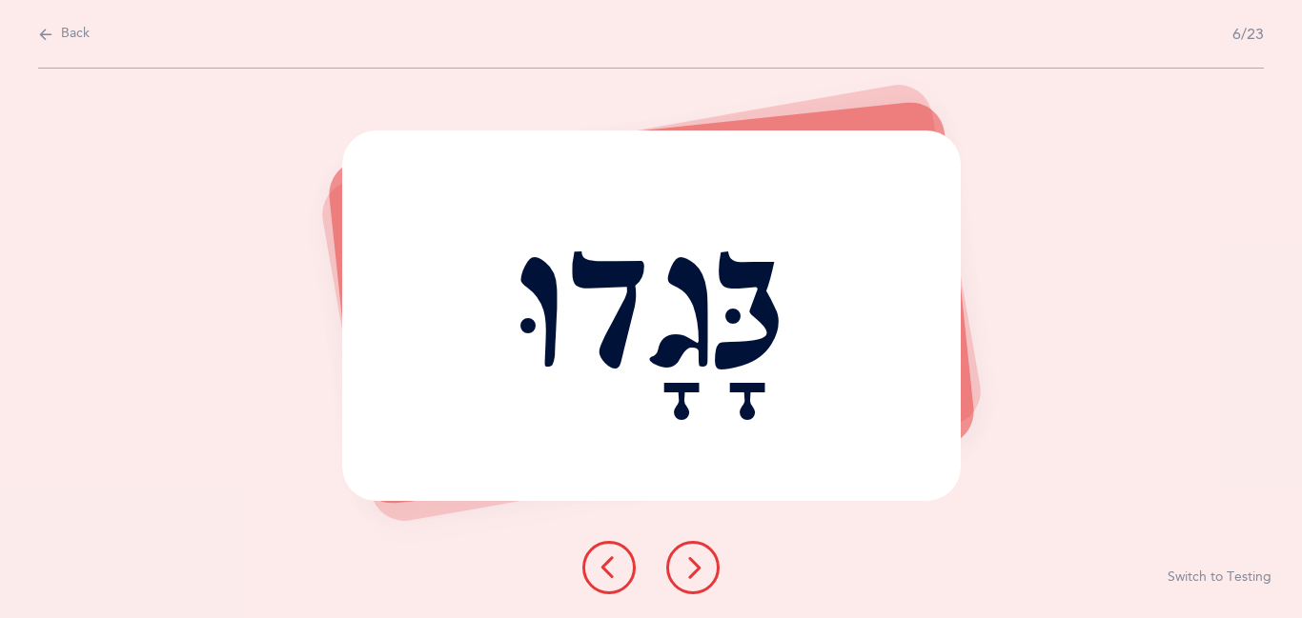
click at [697, 577] on icon at bounding box center [692, 568] width 23 height 23
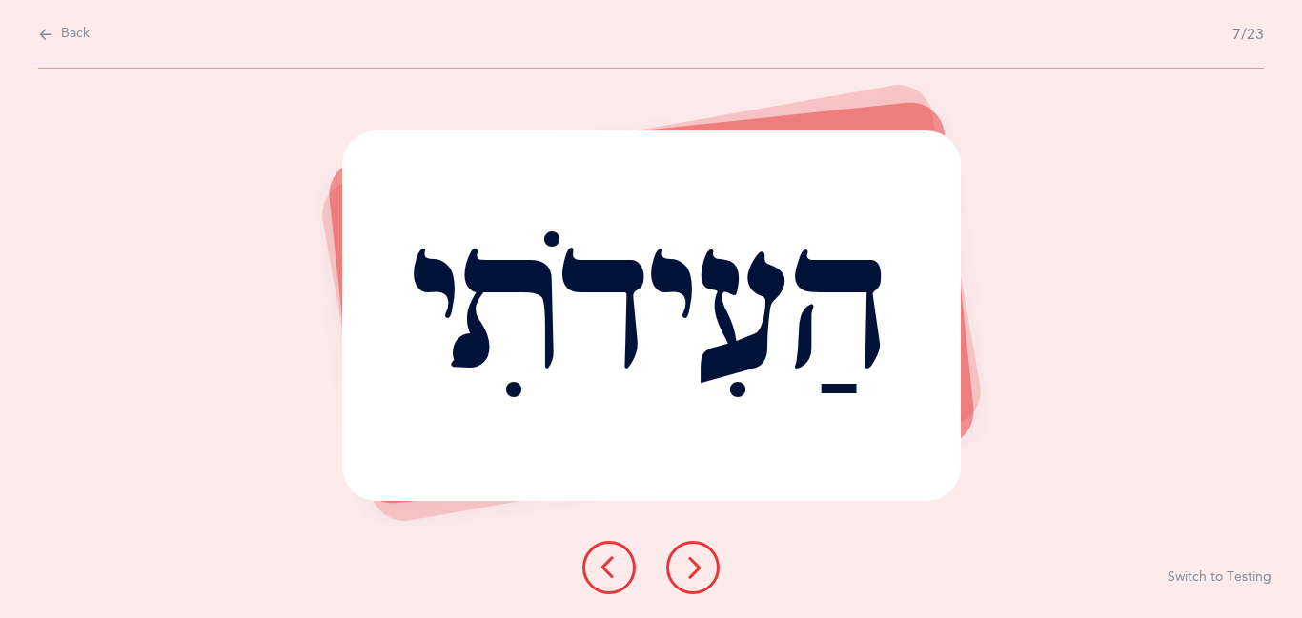
click at [697, 577] on icon at bounding box center [692, 568] width 23 height 23
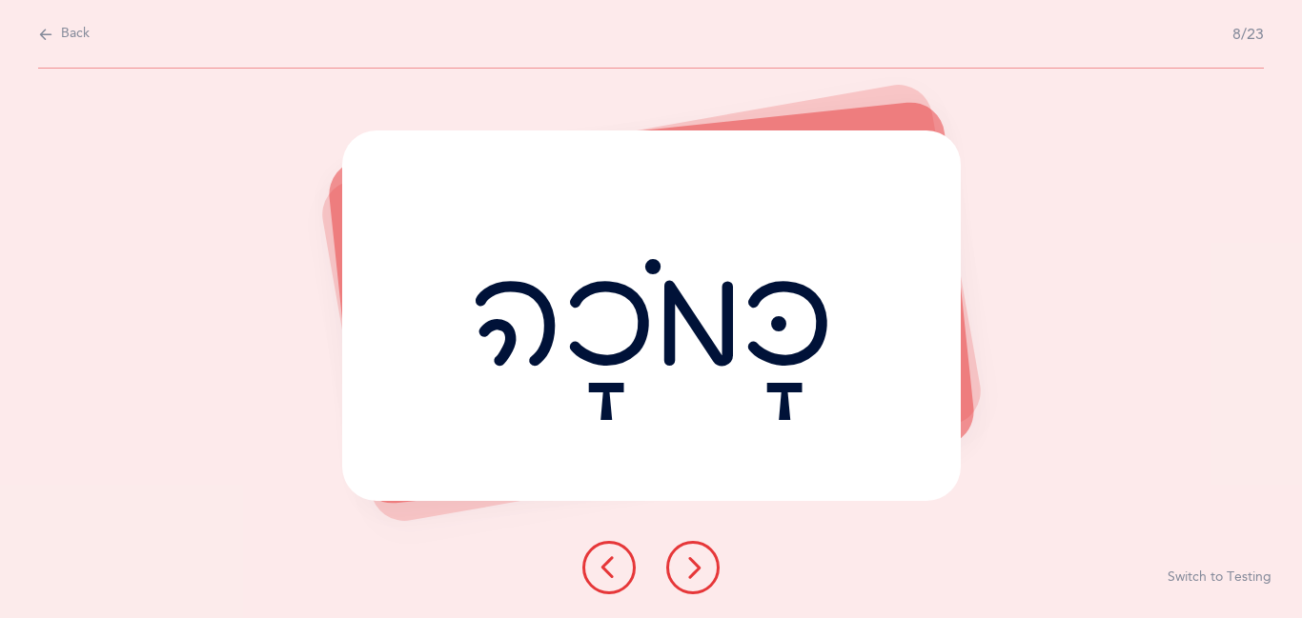
click at [697, 577] on icon at bounding box center [692, 568] width 23 height 23
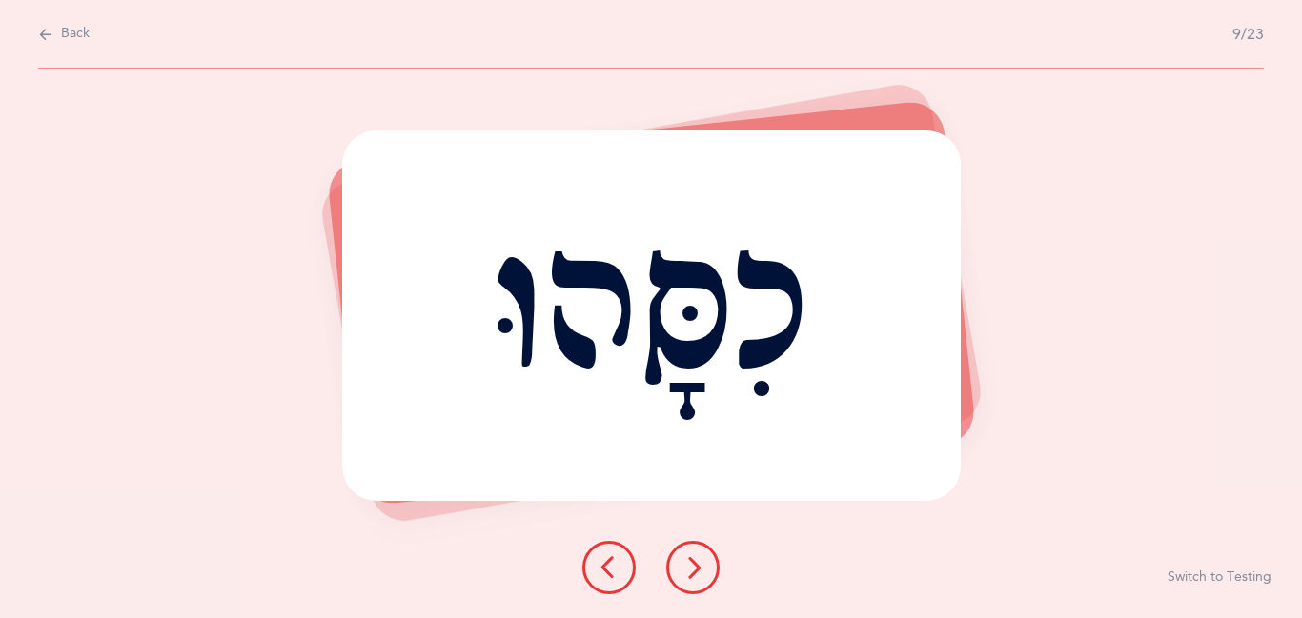
click at [697, 577] on icon at bounding box center [692, 568] width 23 height 23
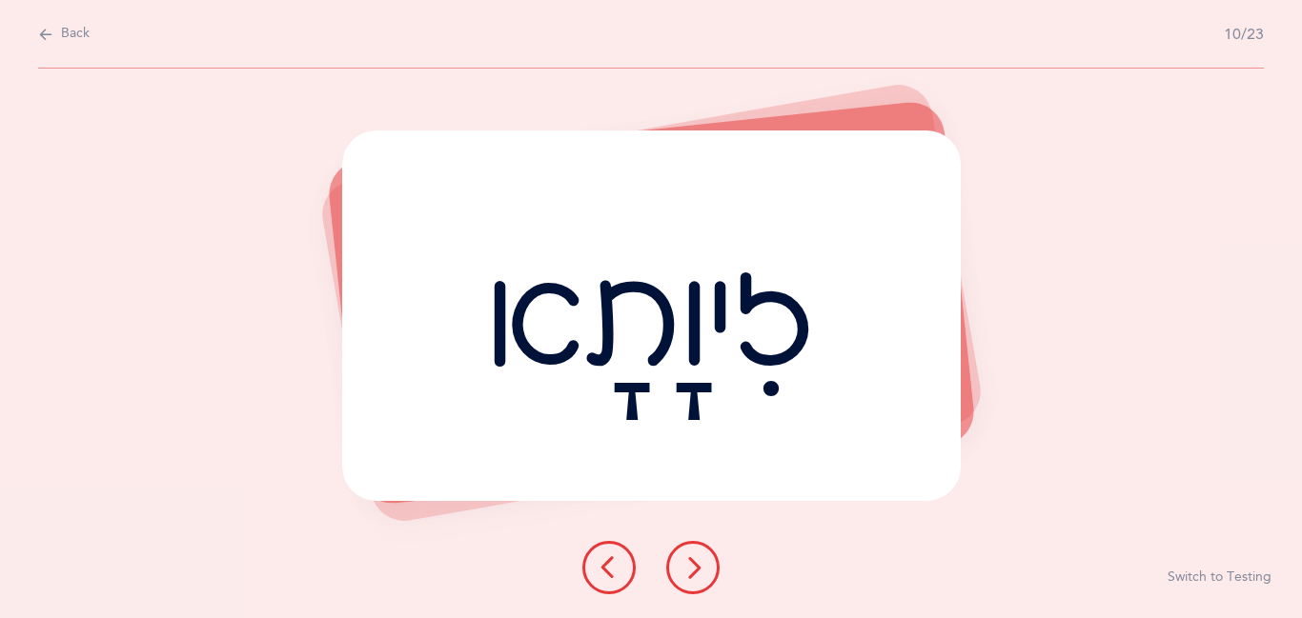
click at [705, 573] on button at bounding box center [692, 567] width 53 height 53
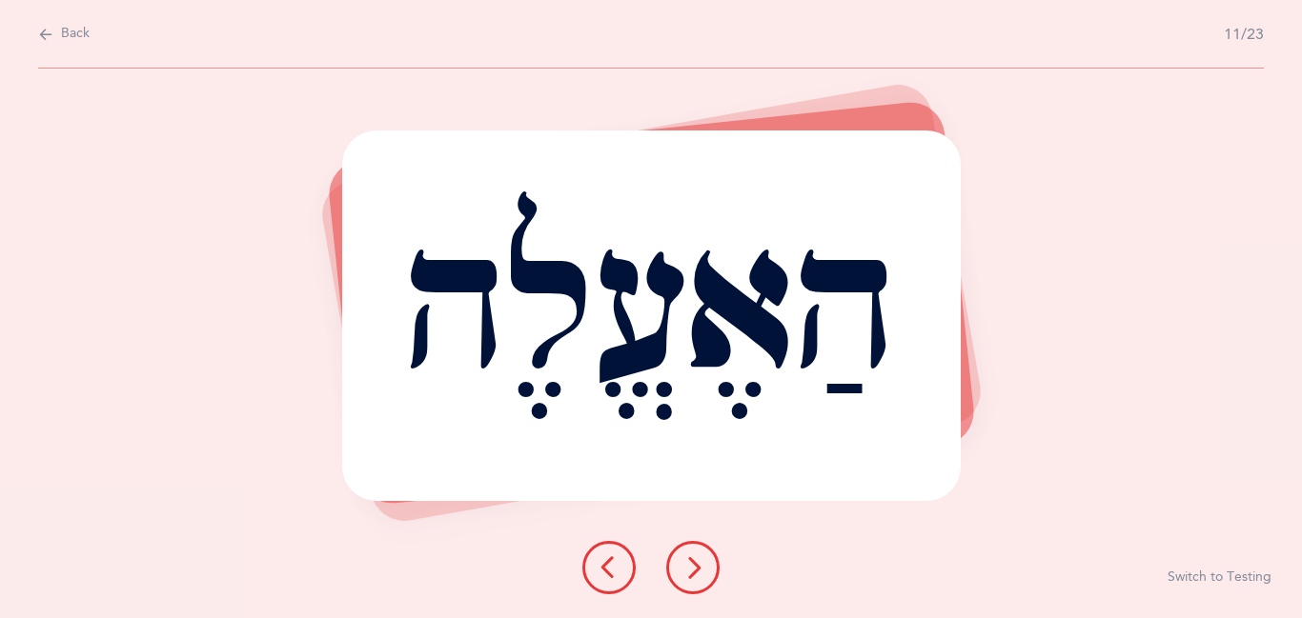
click at [705, 573] on button at bounding box center [692, 567] width 53 height 53
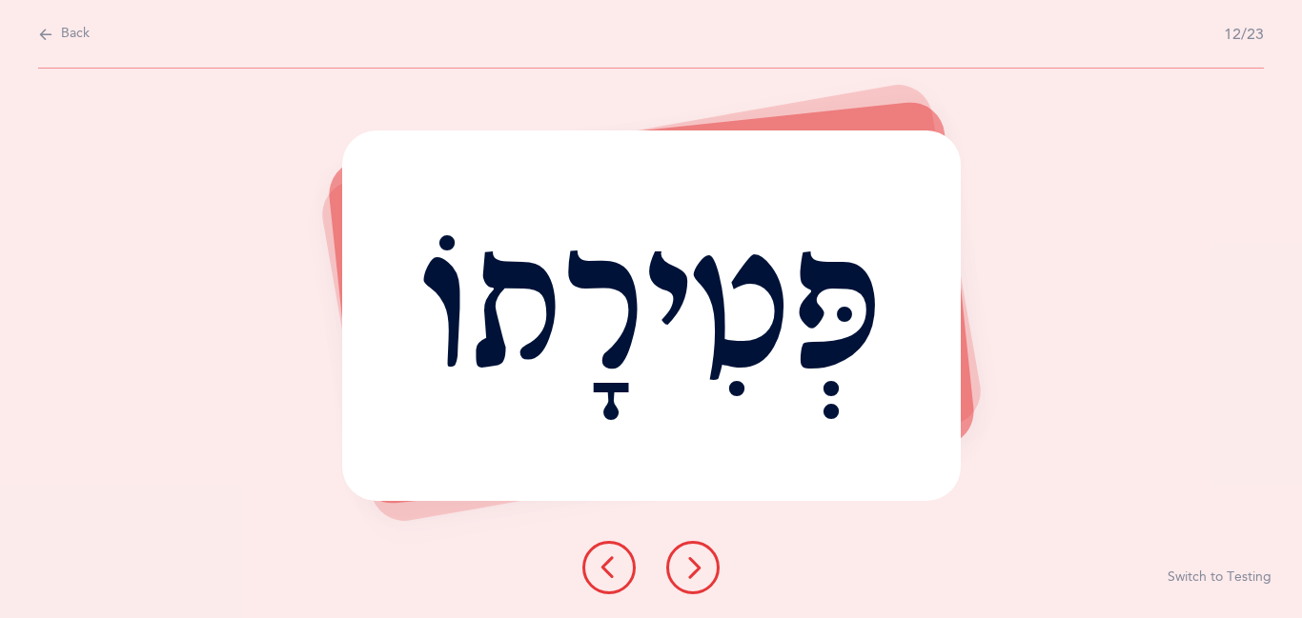
click at [705, 573] on button at bounding box center [692, 567] width 53 height 53
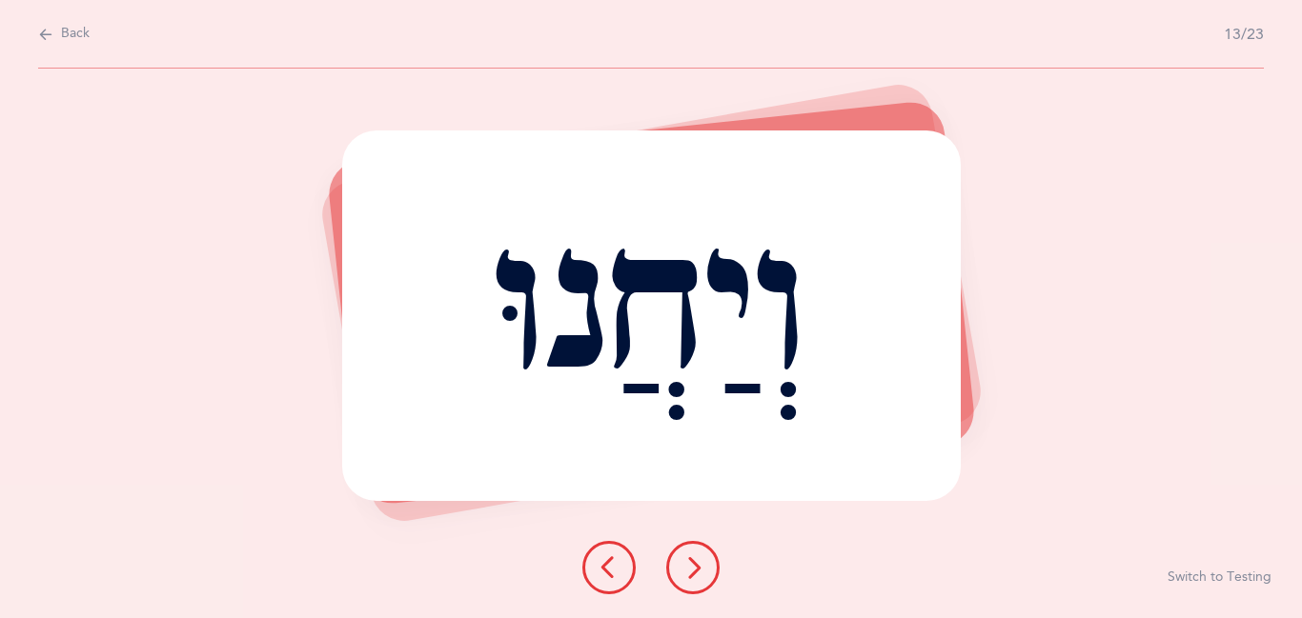
click at [705, 573] on button at bounding box center [692, 567] width 53 height 53
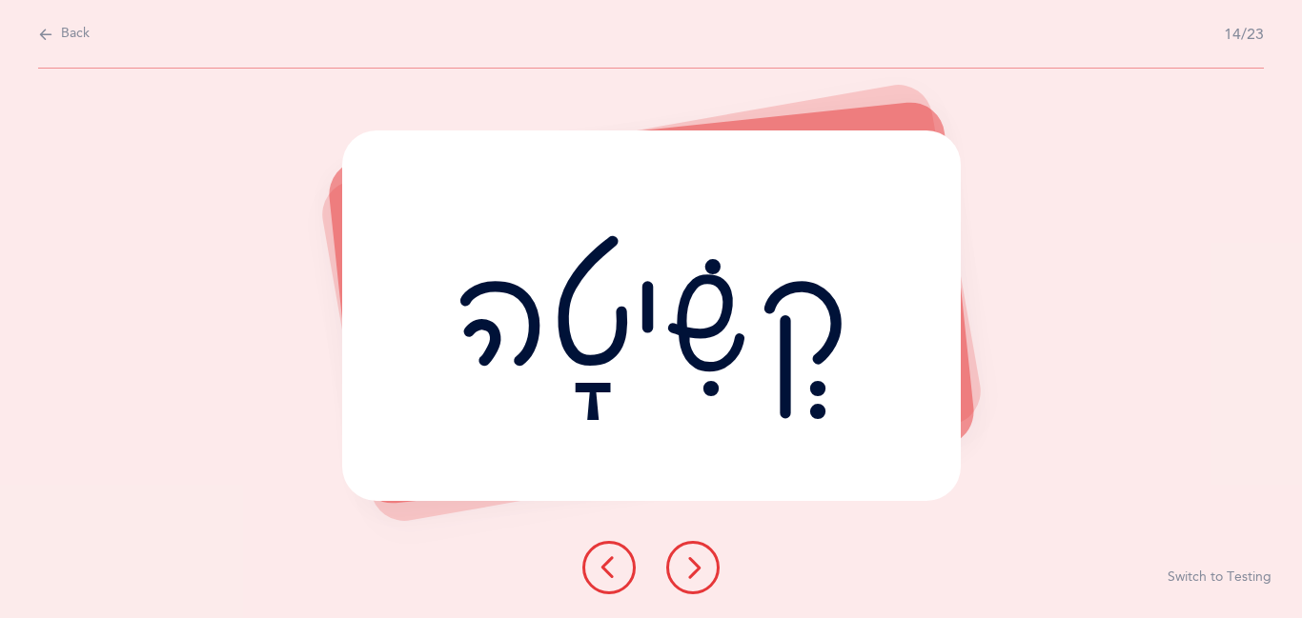
click at [705, 573] on button at bounding box center [692, 567] width 53 height 53
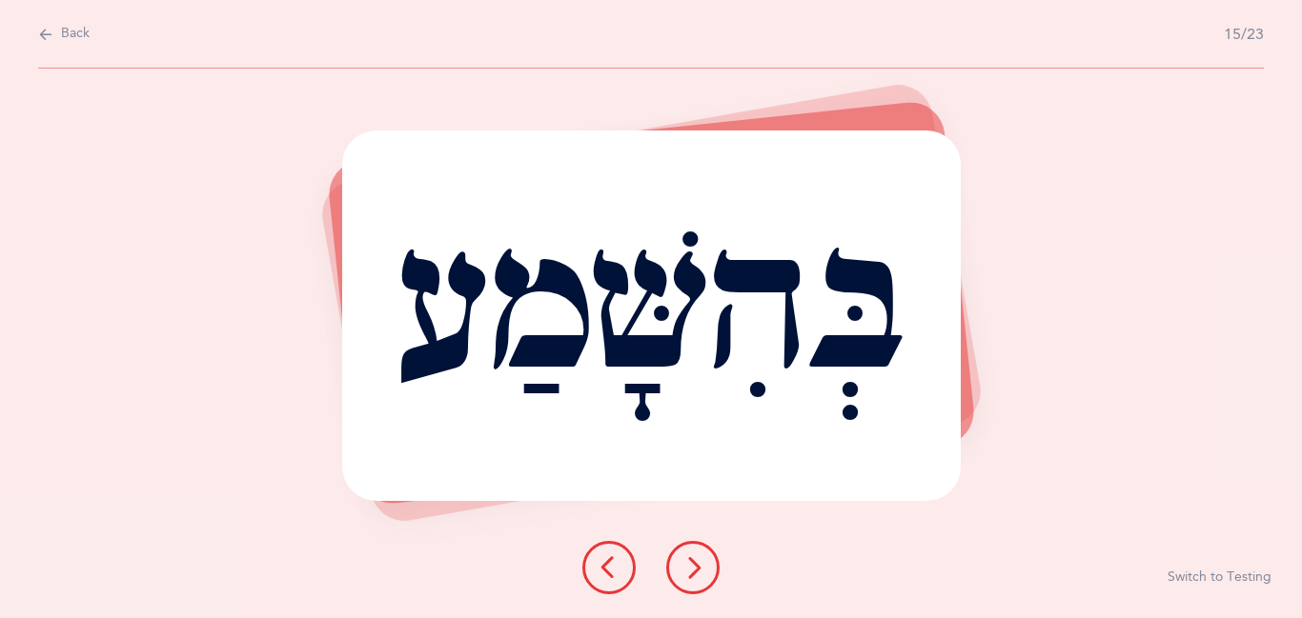
click at [705, 573] on button at bounding box center [692, 567] width 53 height 53
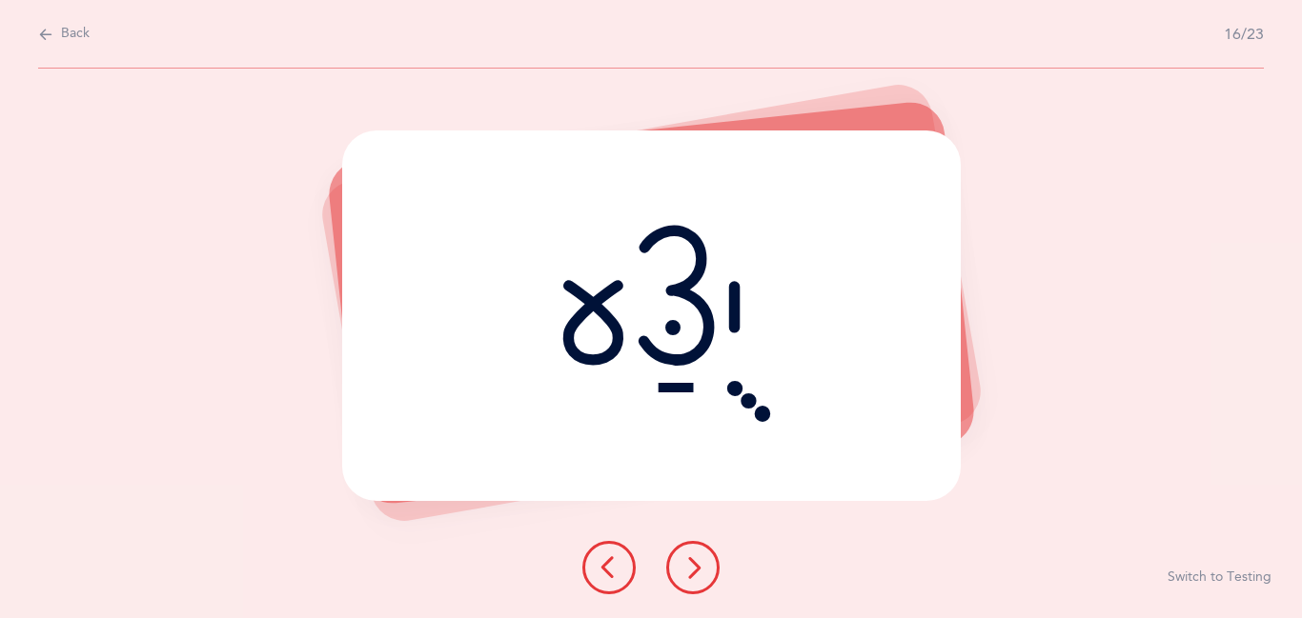
click at [705, 573] on button at bounding box center [692, 567] width 53 height 53
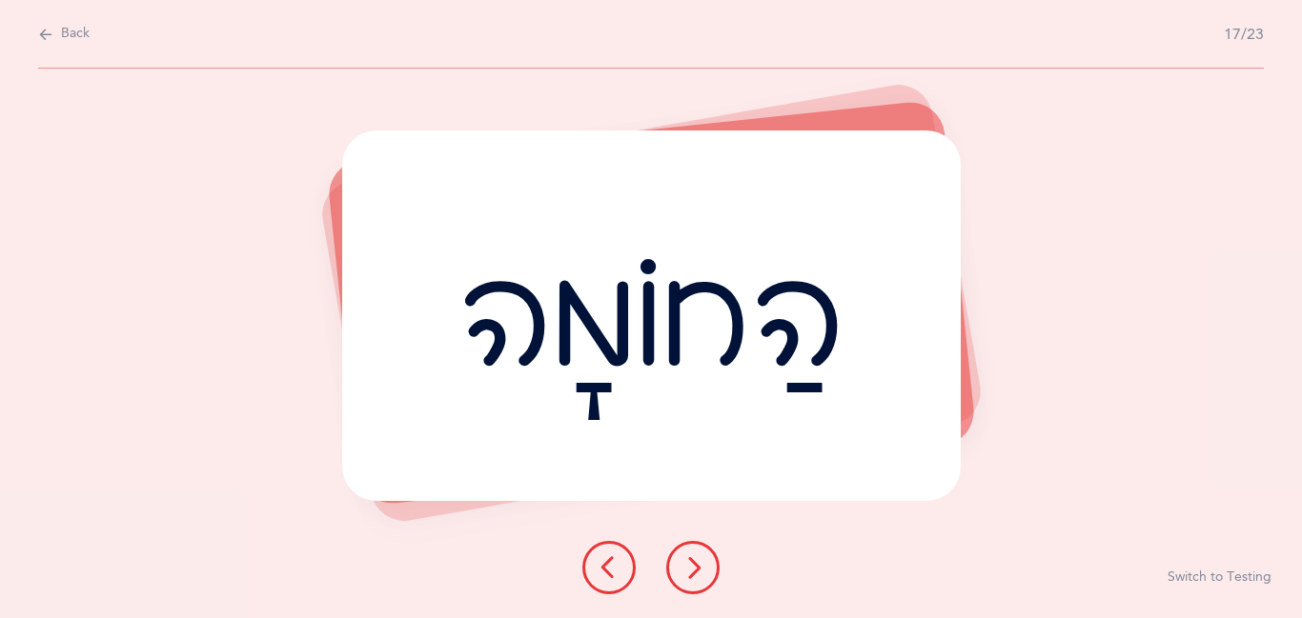
click at [705, 573] on button at bounding box center [692, 567] width 53 height 53
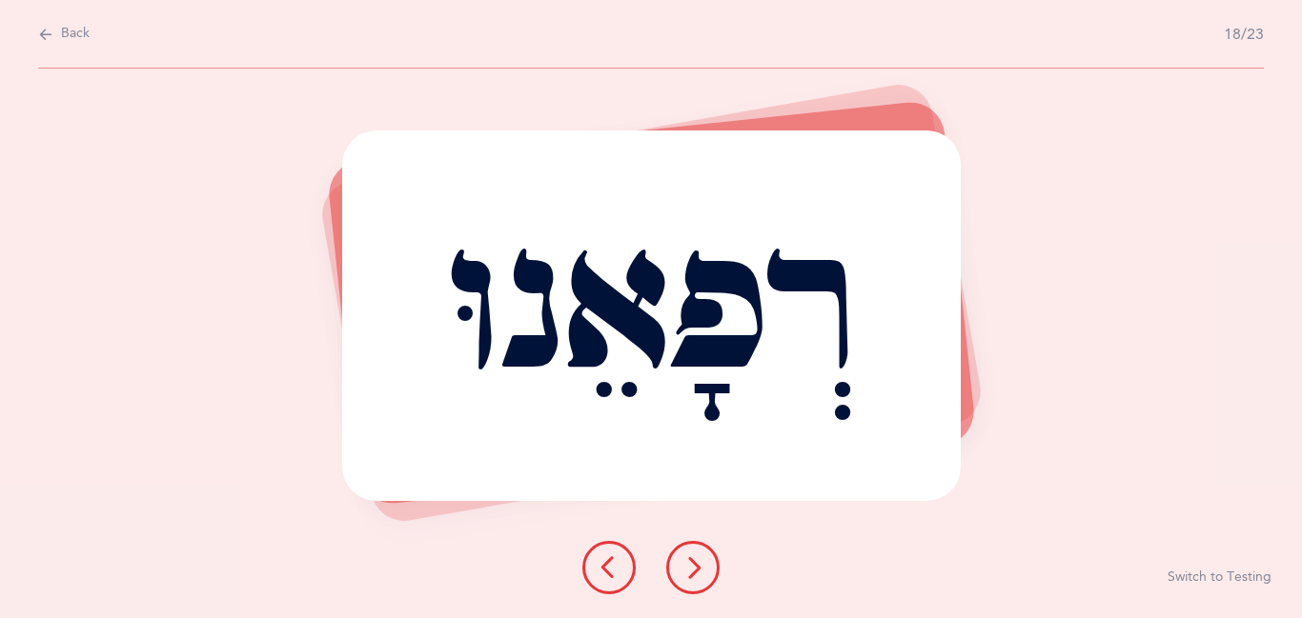
click at [705, 573] on button at bounding box center [692, 567] width 53 height 53
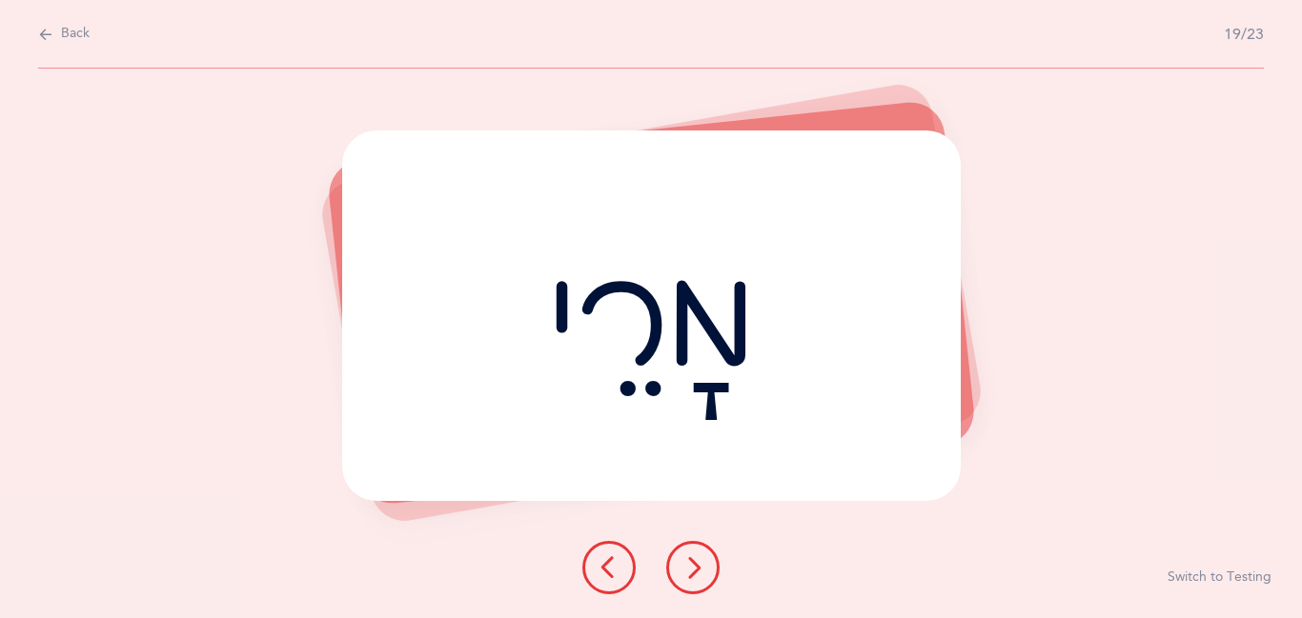
click at [705, 573] on button at bounding box center [692, 567] width 53 height 53
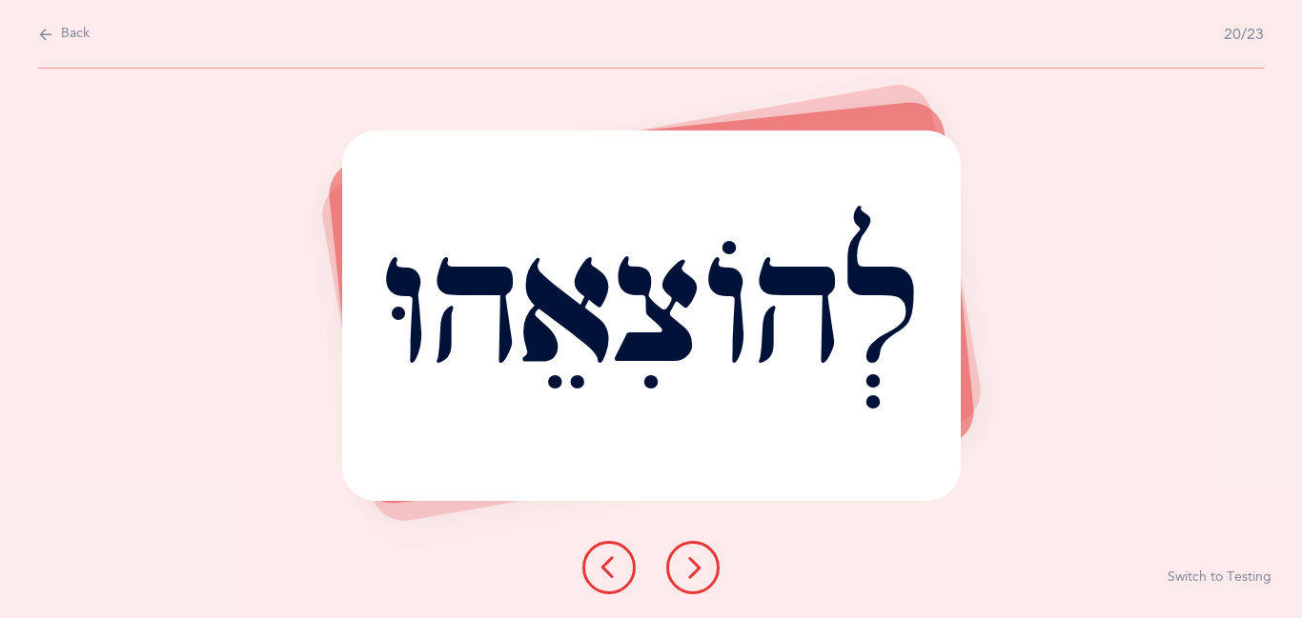
click at [705, 573] on button at bounding box center [692, 567] width 53 height 53
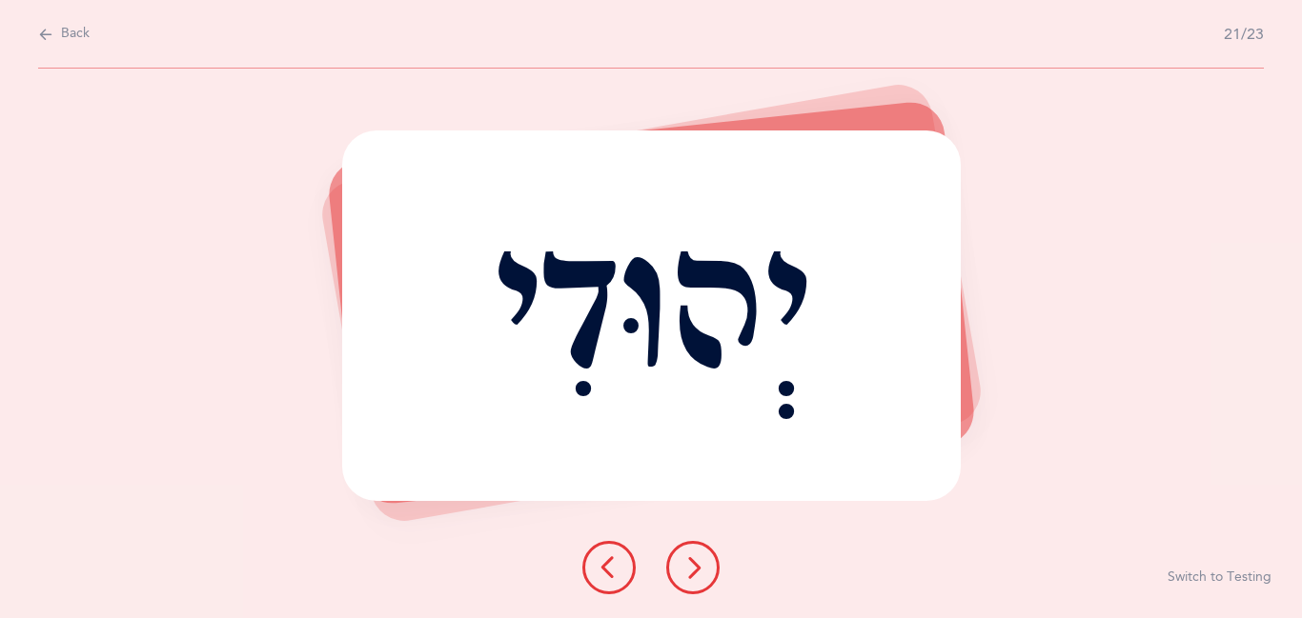
click at [705, 573] on button at bounding box center [692, 567] width 53 height 53
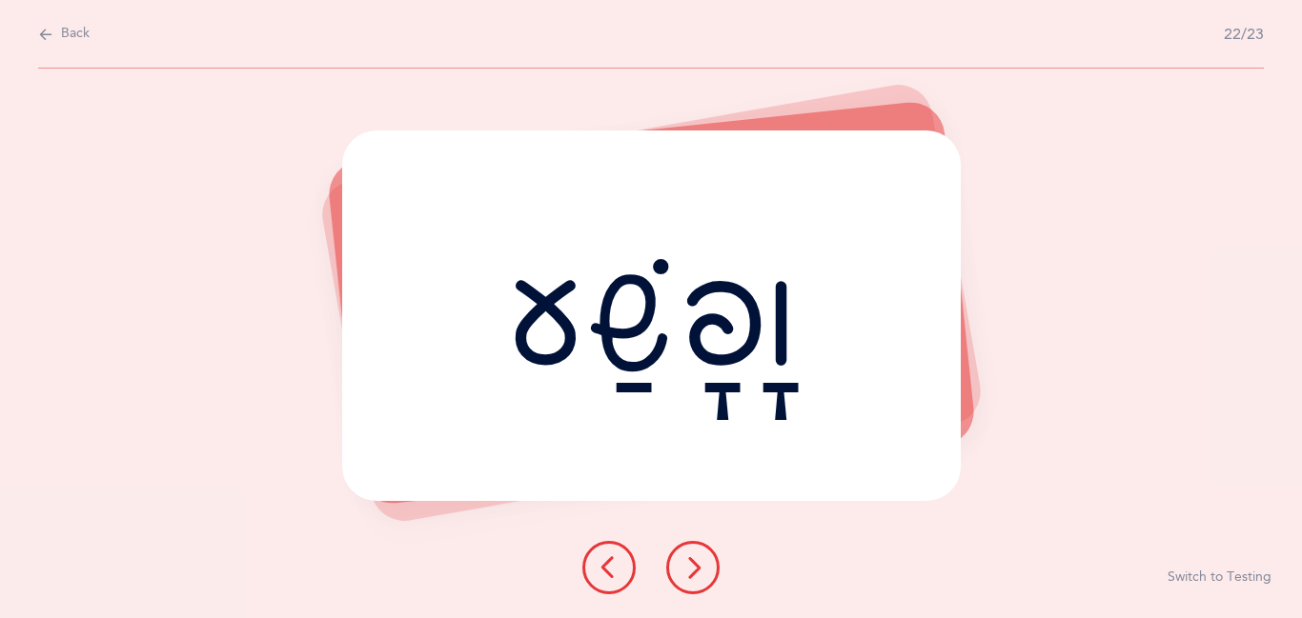
click at [705, 573] on button at bounding box center [692, 567] width 53 height 53
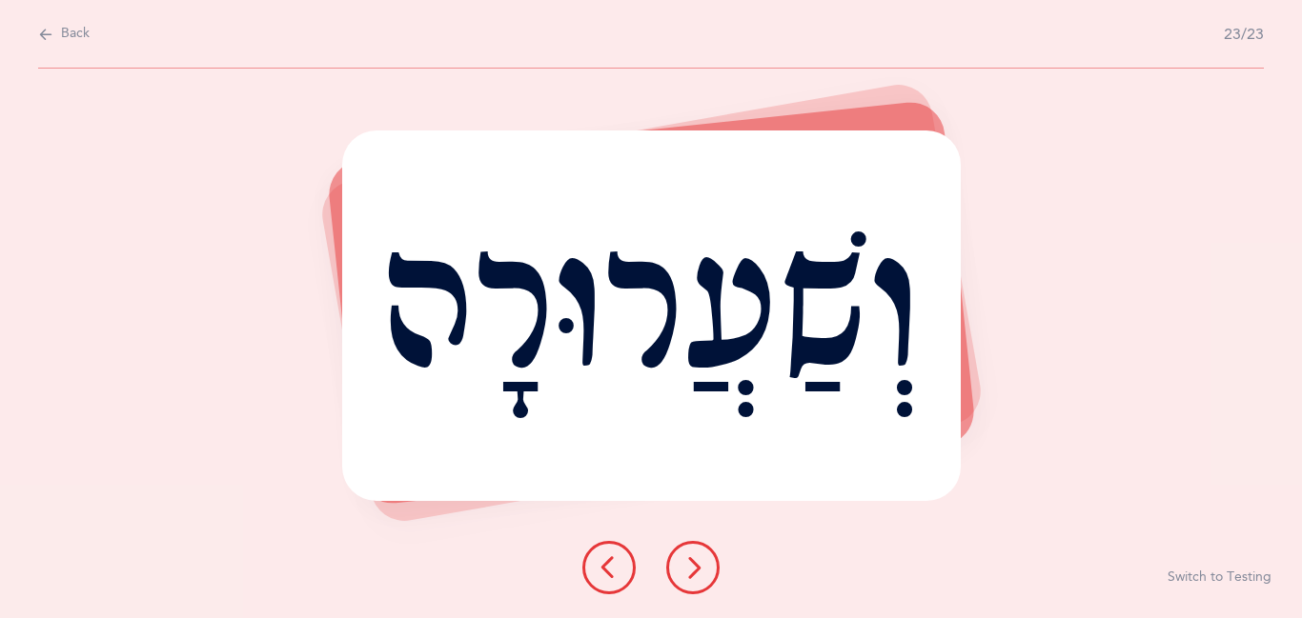
click at [705, 573] on button at bounding box center [692, 567] width 53 height 53
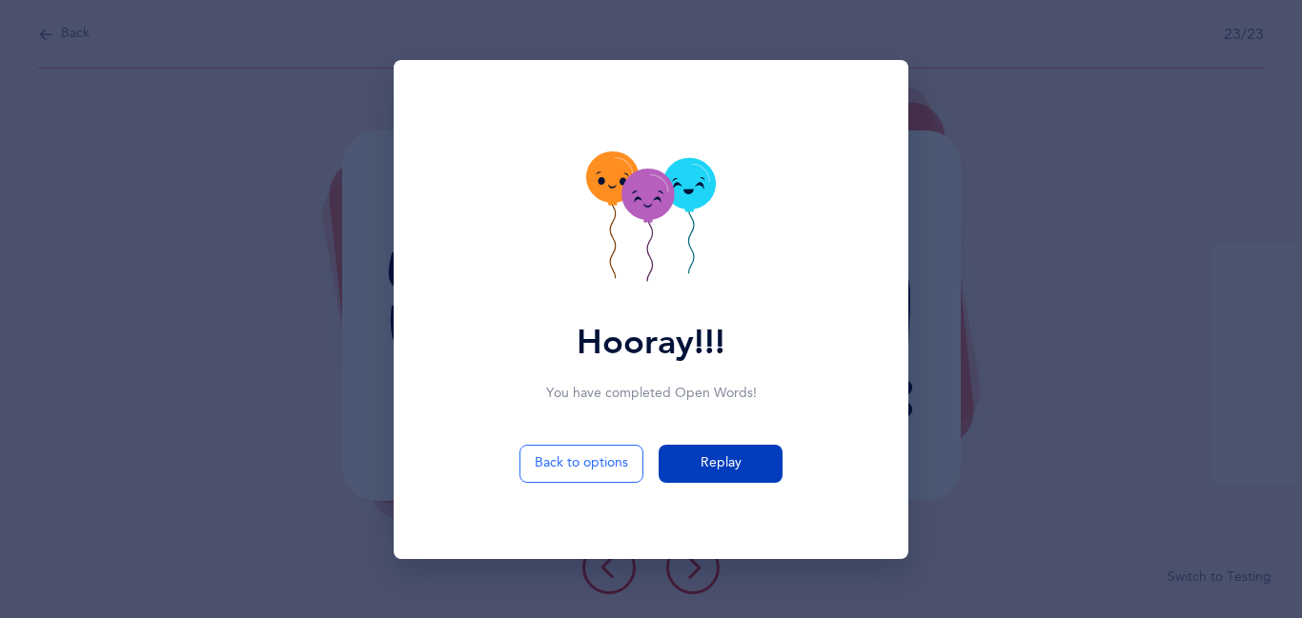
click at [719, 475] on button "Replay" at bounding box center [720, 464] width 124 height 38
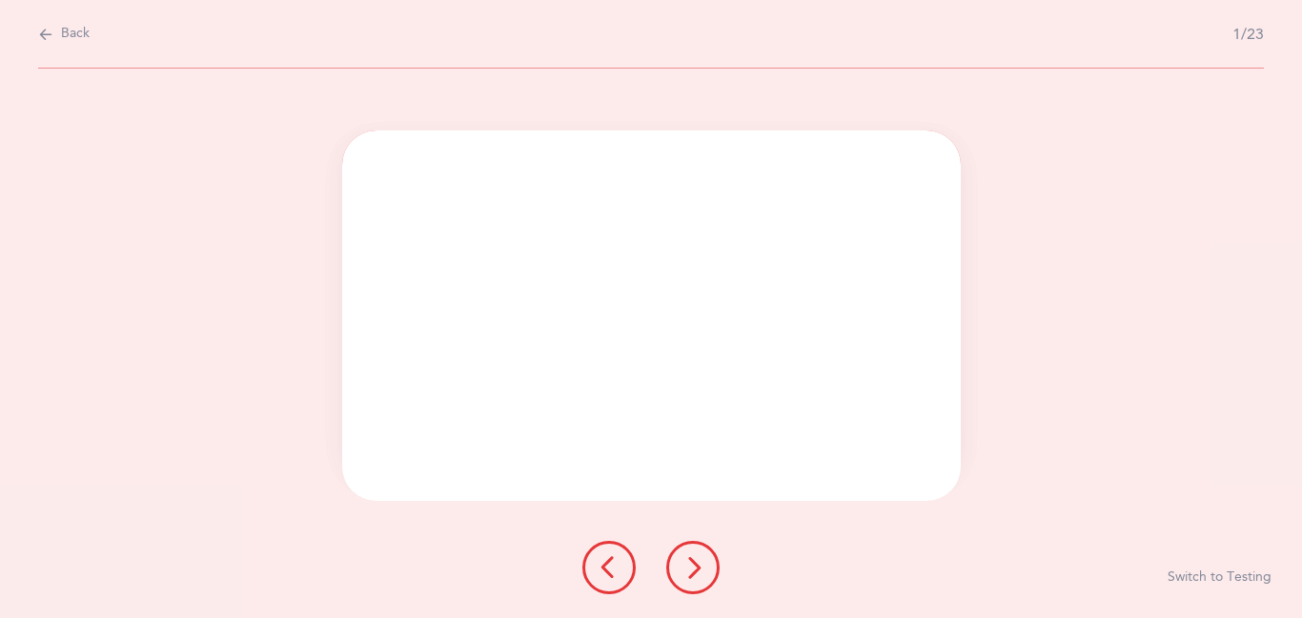
click at [719, 465] on div "וַיִּזָּעֲקוּ" at bounding box center [650, 316] width 495 height 297
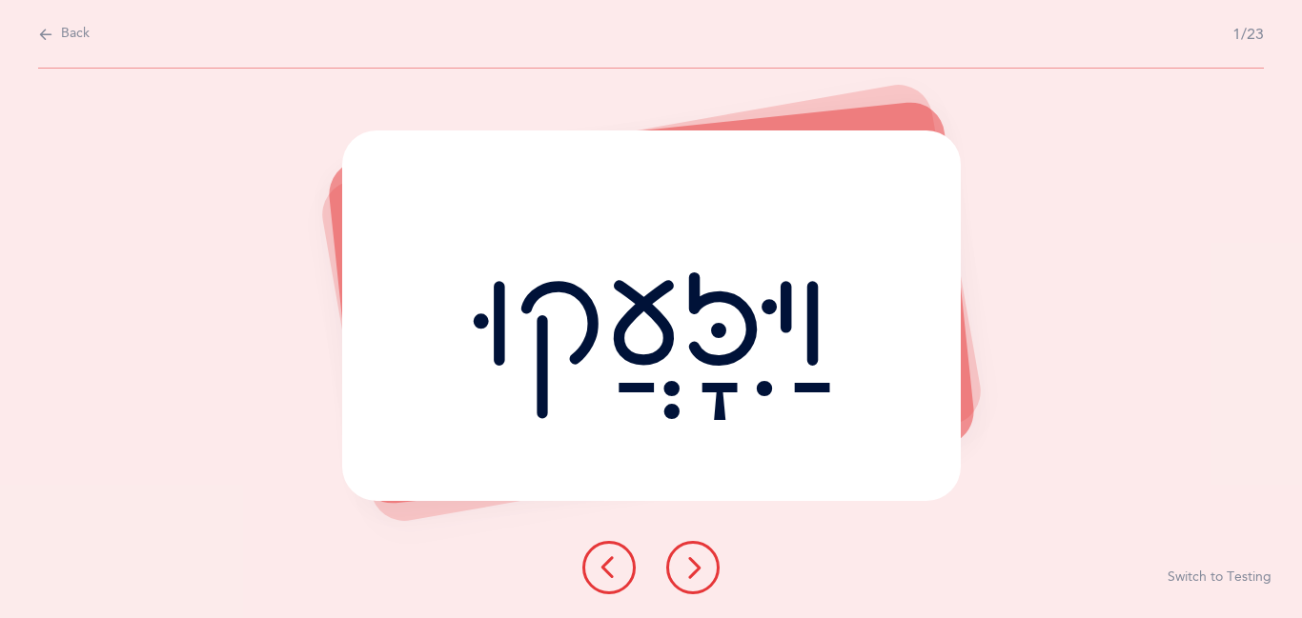
click at [694, 551] on button at bounding box center [692, 567] width 53 height 53
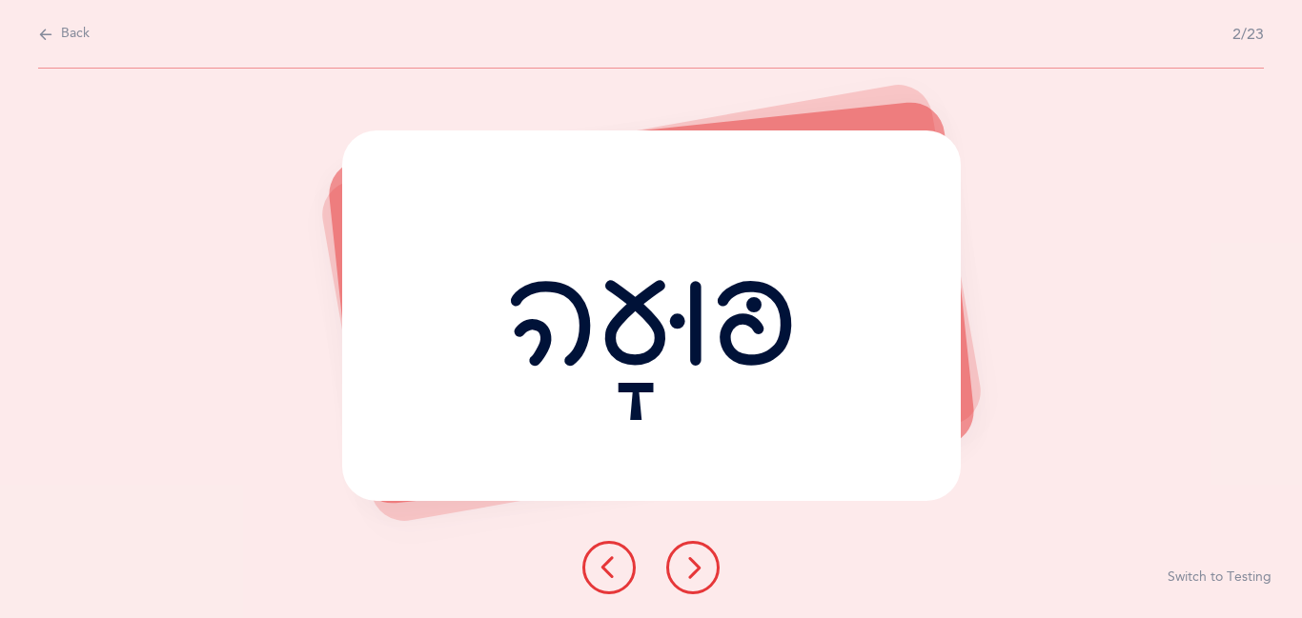
click at [694, 551] on button at bounding box center [692, 567] width 53 height 53
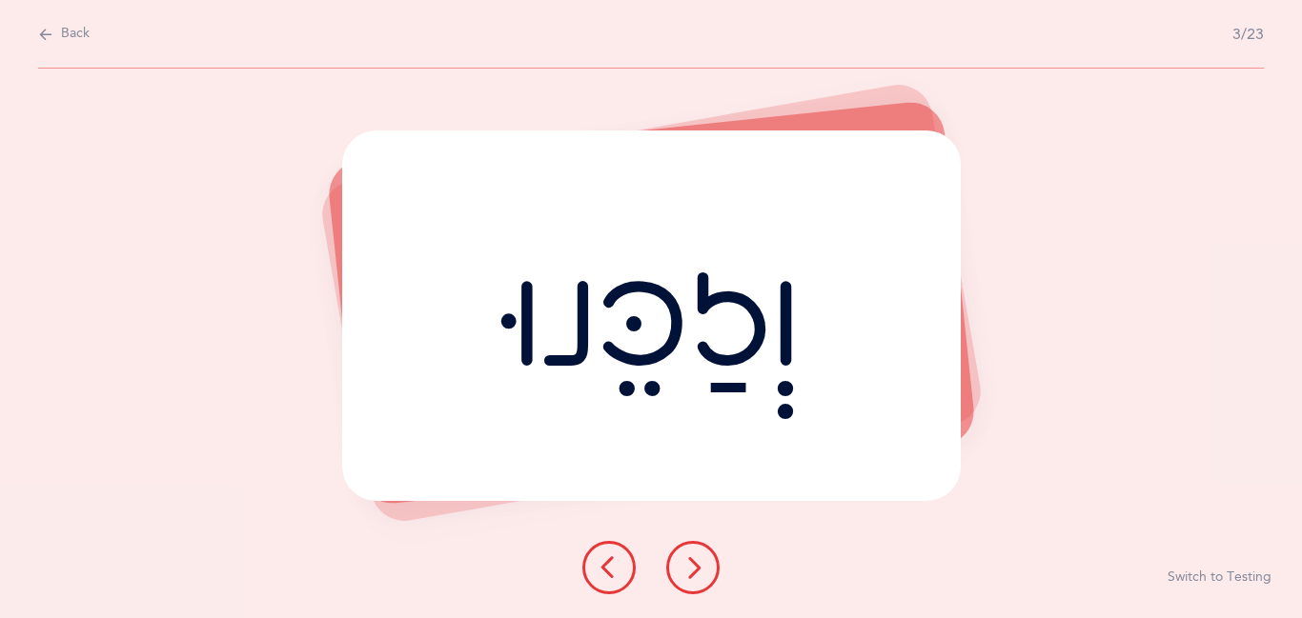
click at [690, 569] on icon at bounding box center [692, 568] width 23 height 23
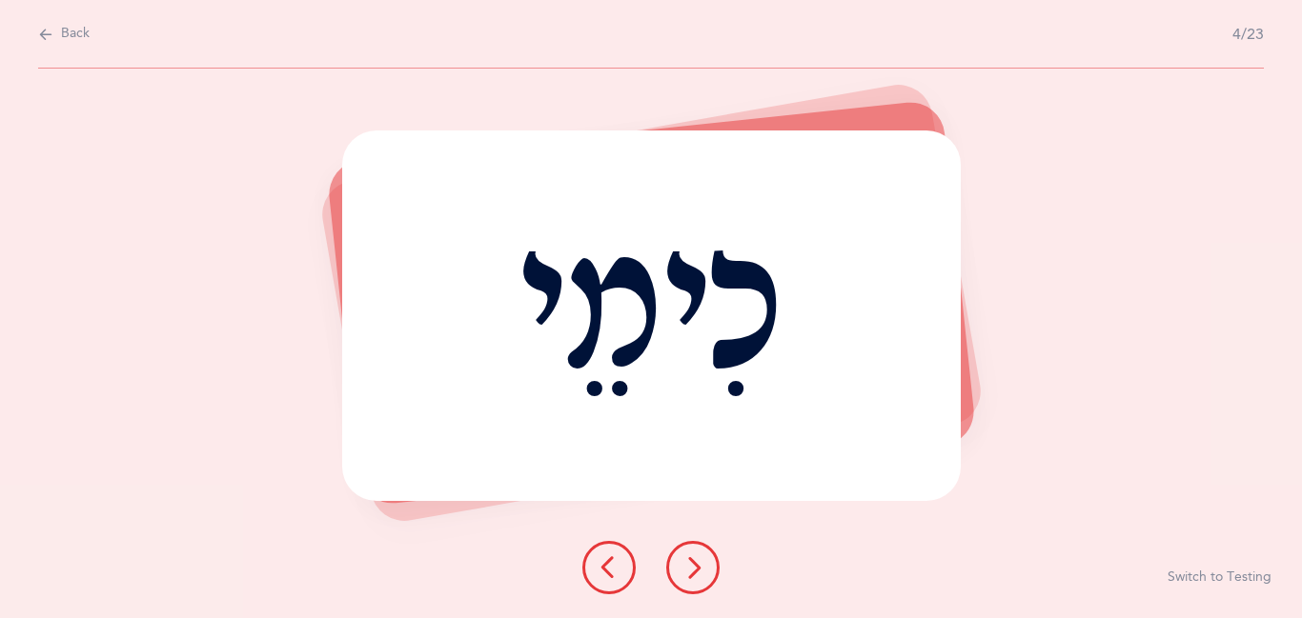
click at [690, 569] on icon at bounding box center [692, 568] width 23 height 23
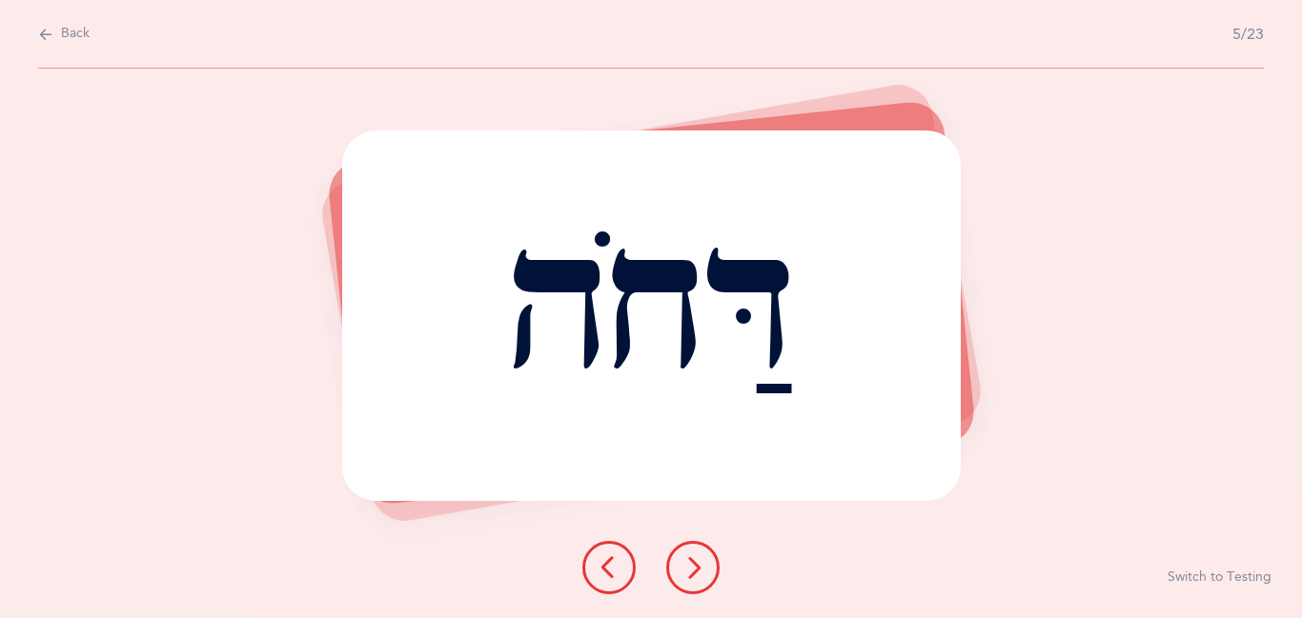
click at [690, 569] on icon at bounding box center [692, 568] width 23 height 23
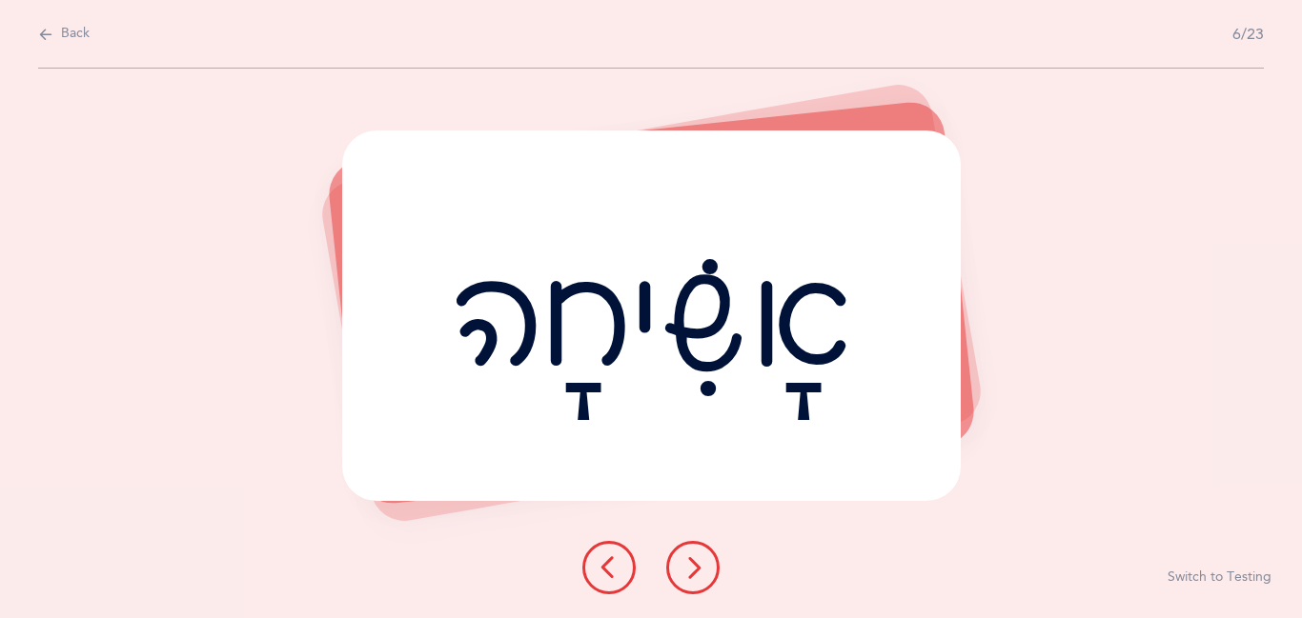
click at [690, 569] on icon at bounding box center [692, 568] width 23 height 23
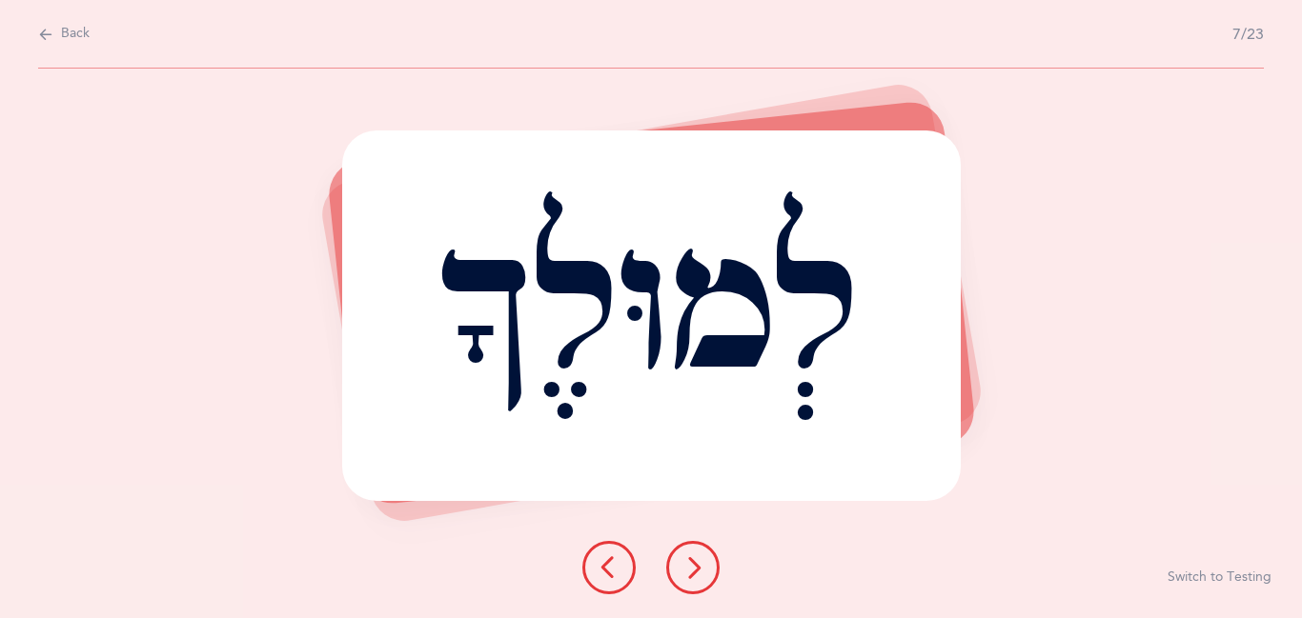
click at [690, 569] on icon at bounding box center [692, 568] width 23 height 23
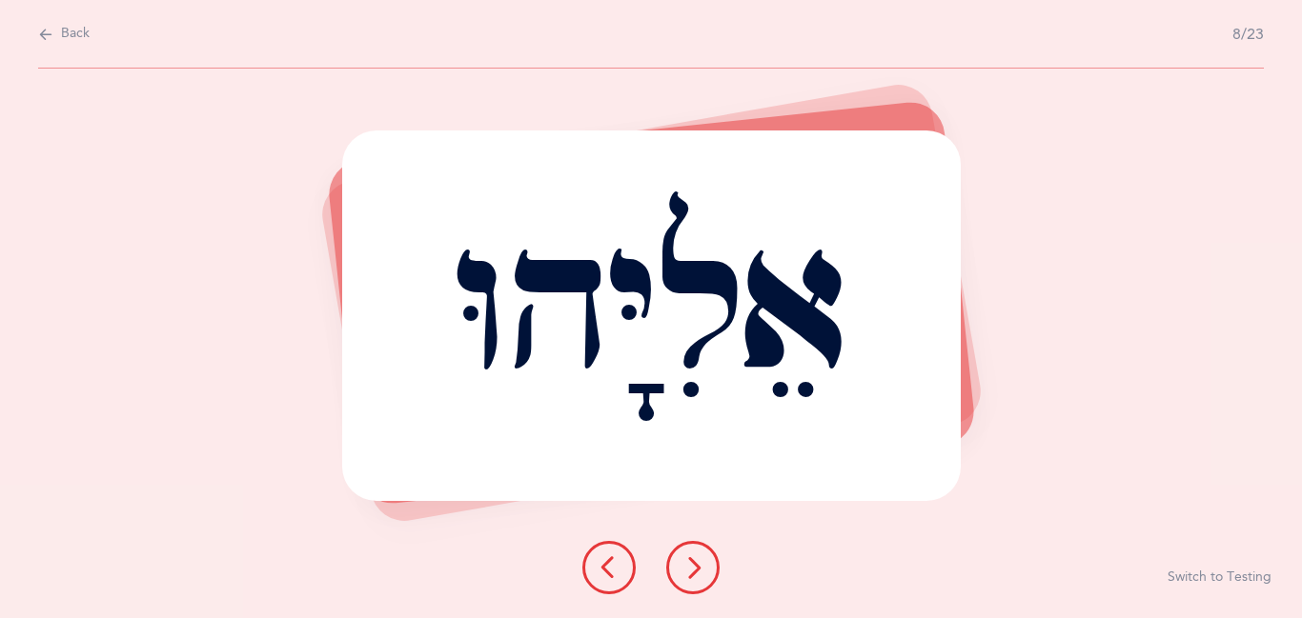
click at [690, 569] on icon at bounding box center [692, 568] width 23 height 23
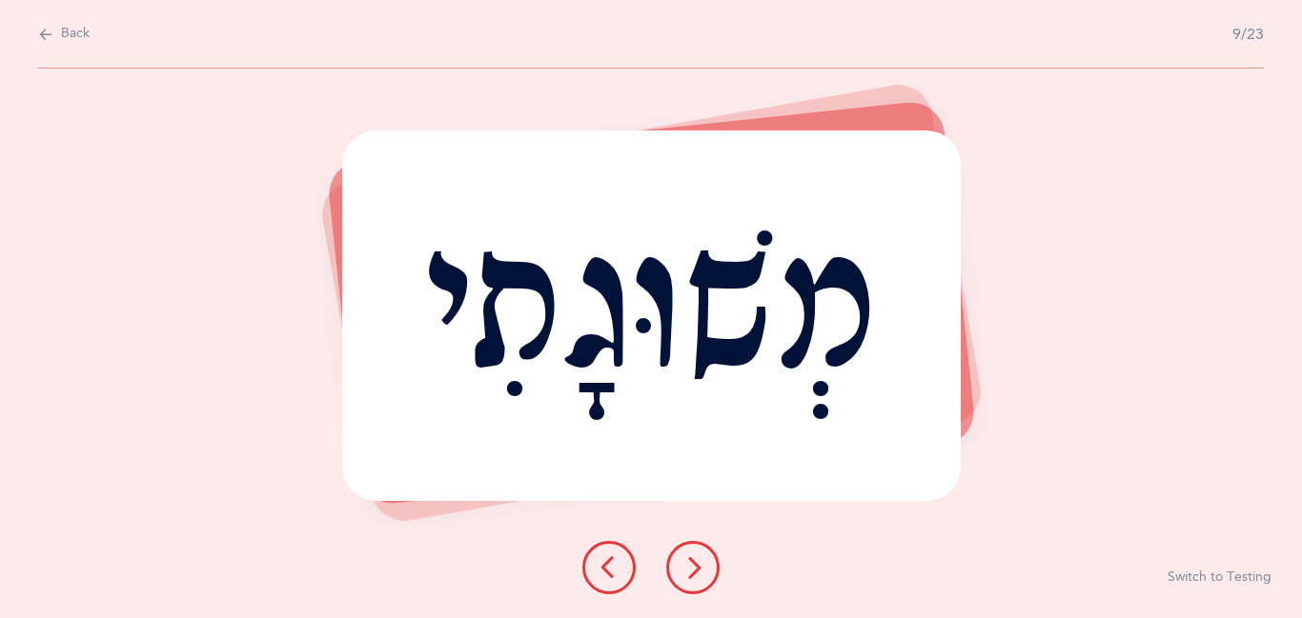
click at [690, 569] on icon at bounding box center [692, 568] width 23 height 23
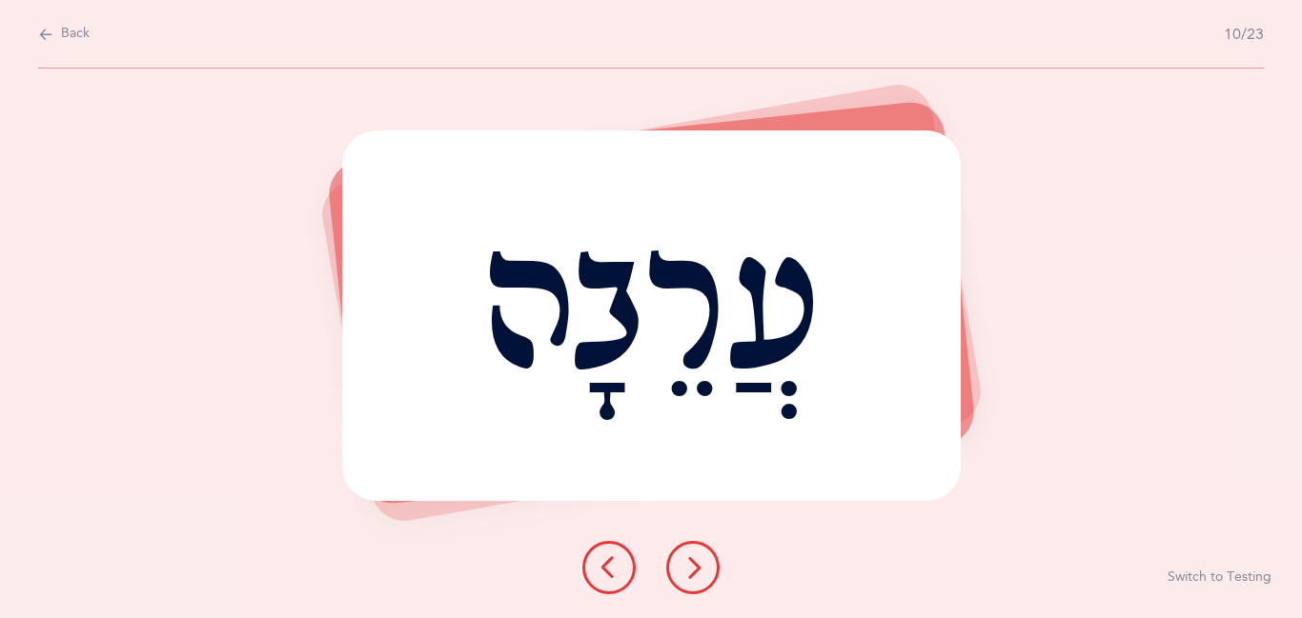
click at [690, 569] on icon at bounding box center [692, 568] width 23 height 23
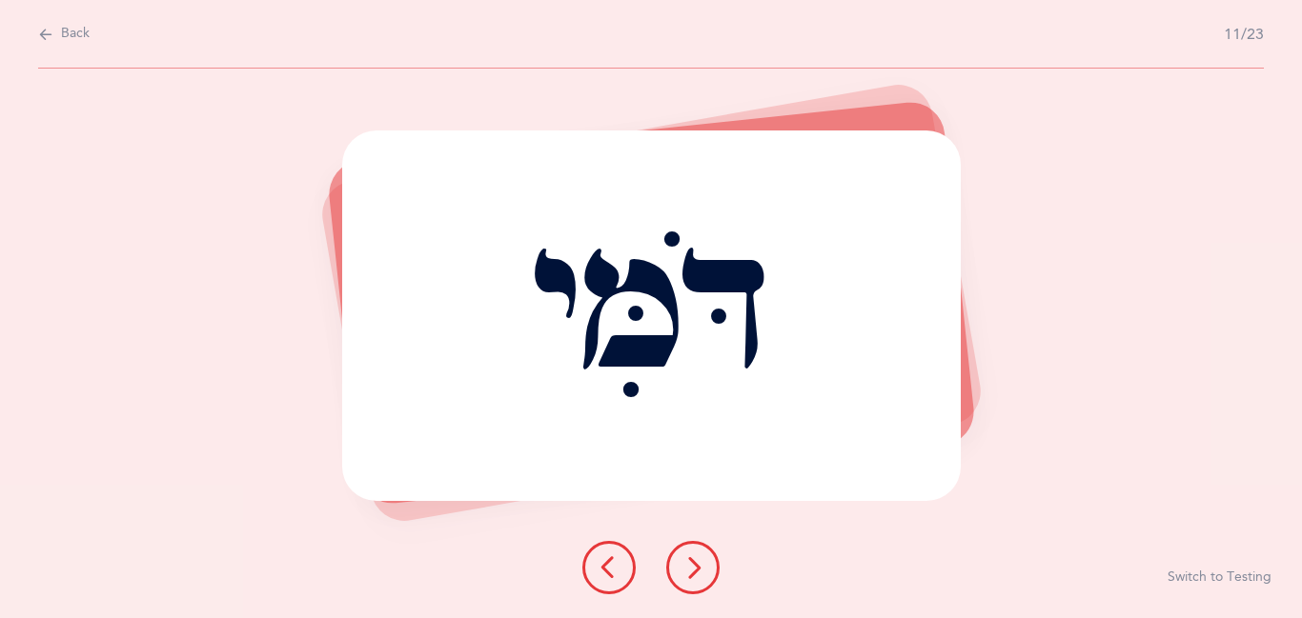
click at [690, 569] on icon at bounding box center [692, 568] width 23 height 23
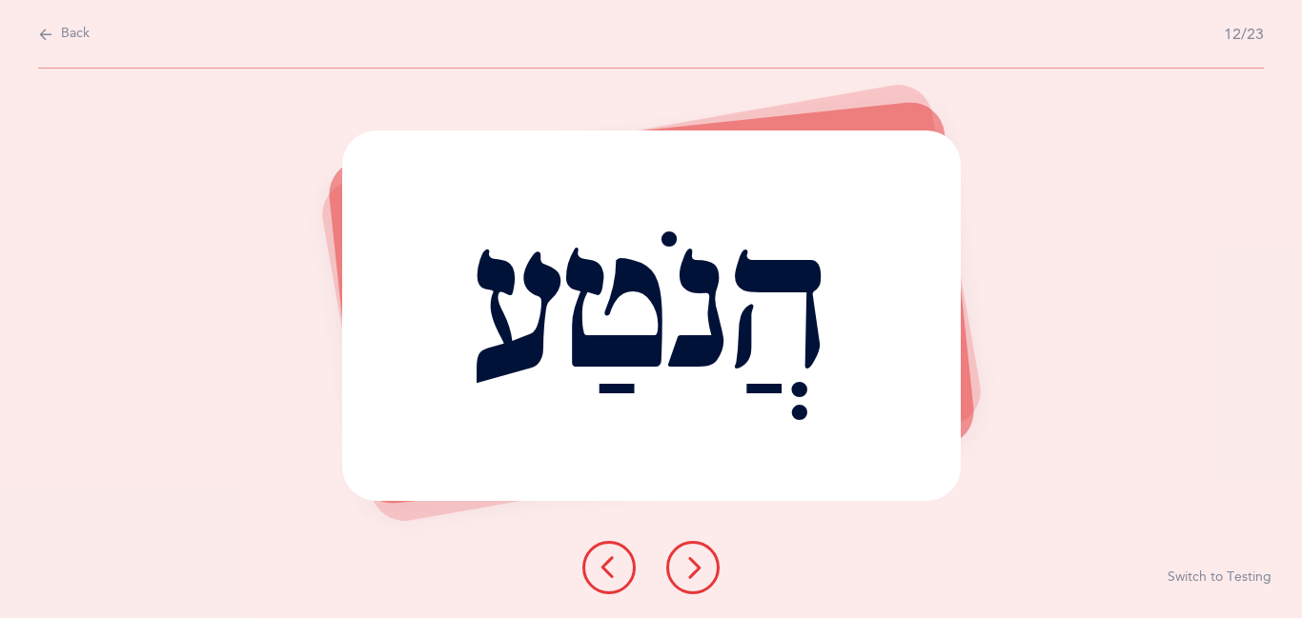
click at [690, 569] on icon at bounding box center [692, 568] width 23 height 23
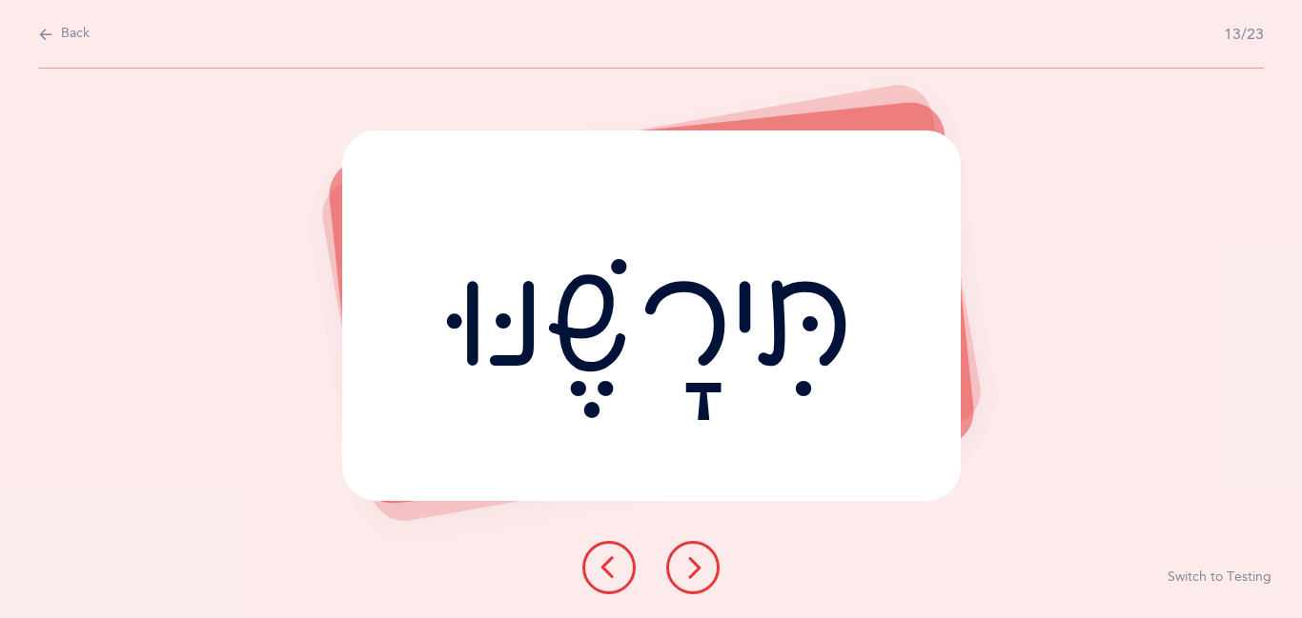
click at [690, 569] on icon at bounding box center [692, 568] width 23 height 23
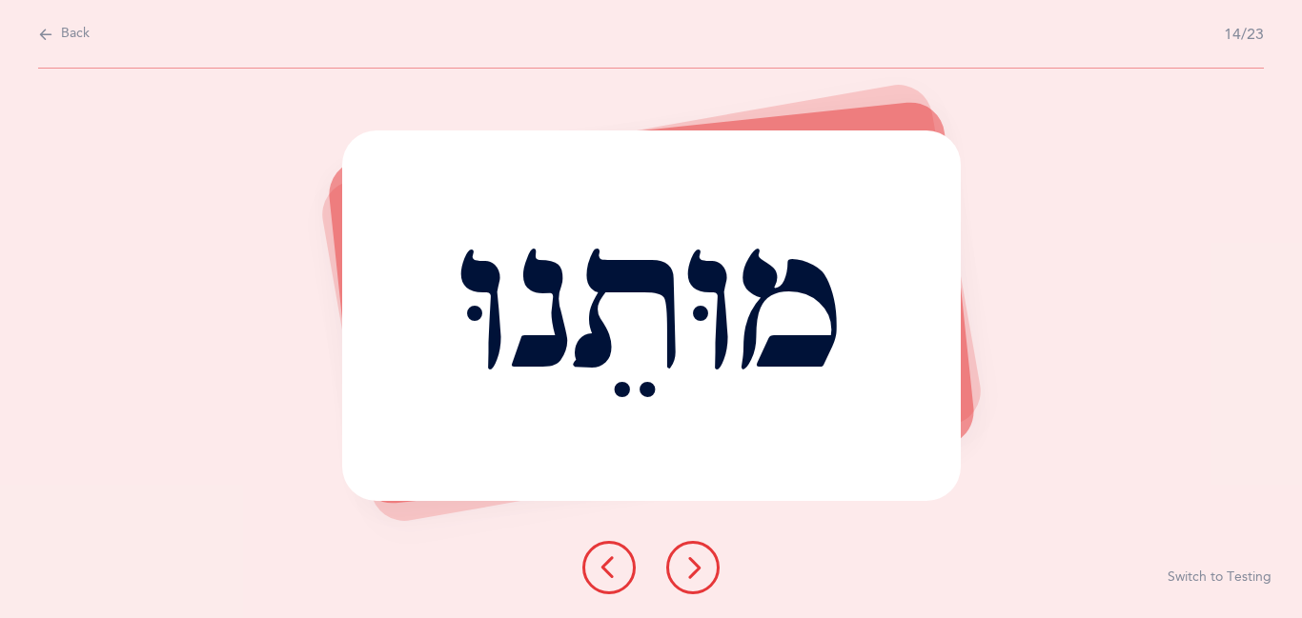
click at [690, 569] on icon at bounding box center [692, 568] width 23 height 23
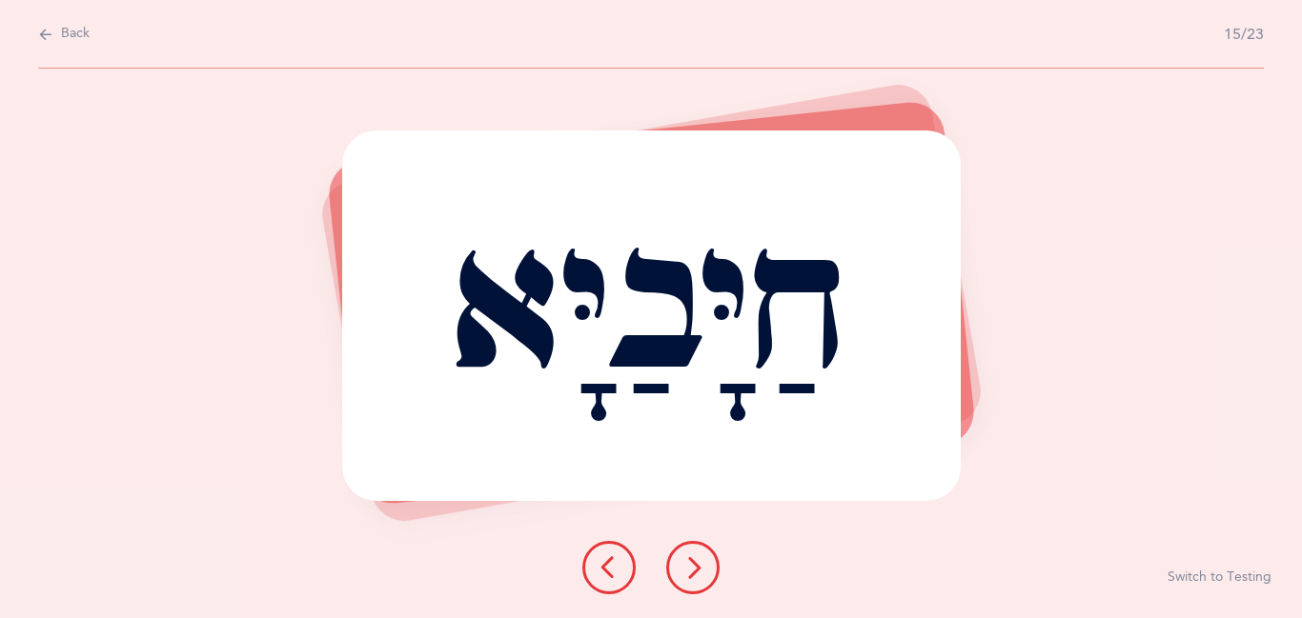
click at [690, 569] on icon at bounding box center [692, 568] width 23 height 23
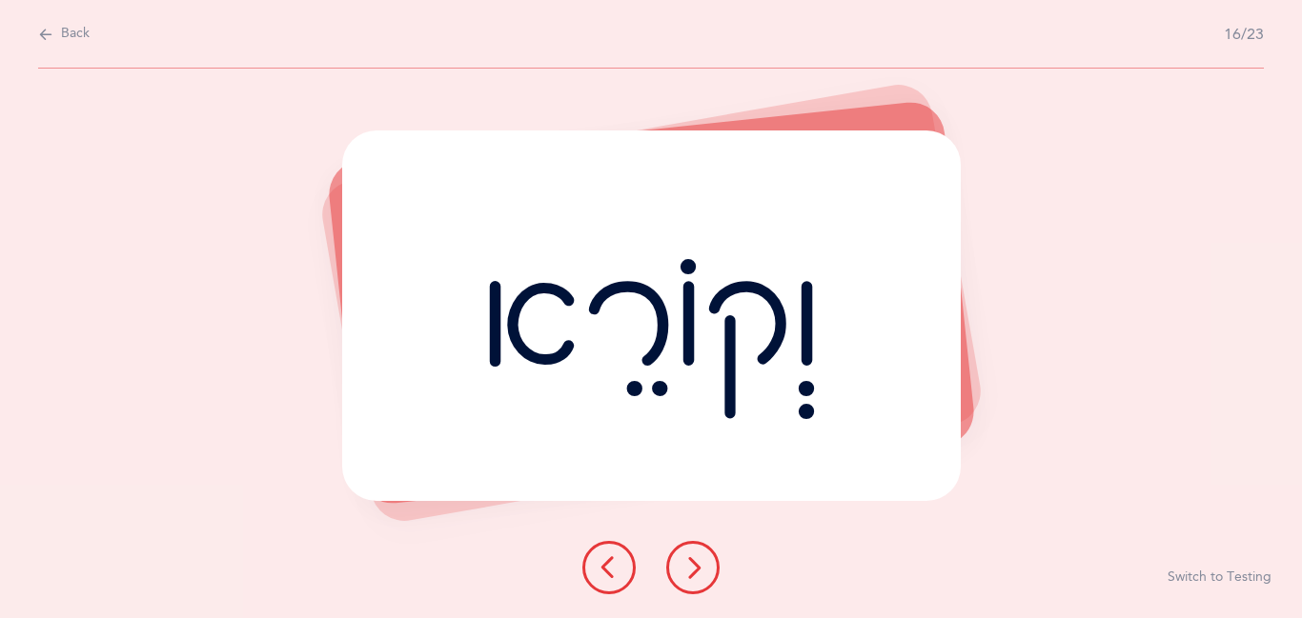
click at [690, 569] on icon at bounding box center [692, 568] width 23 height 23
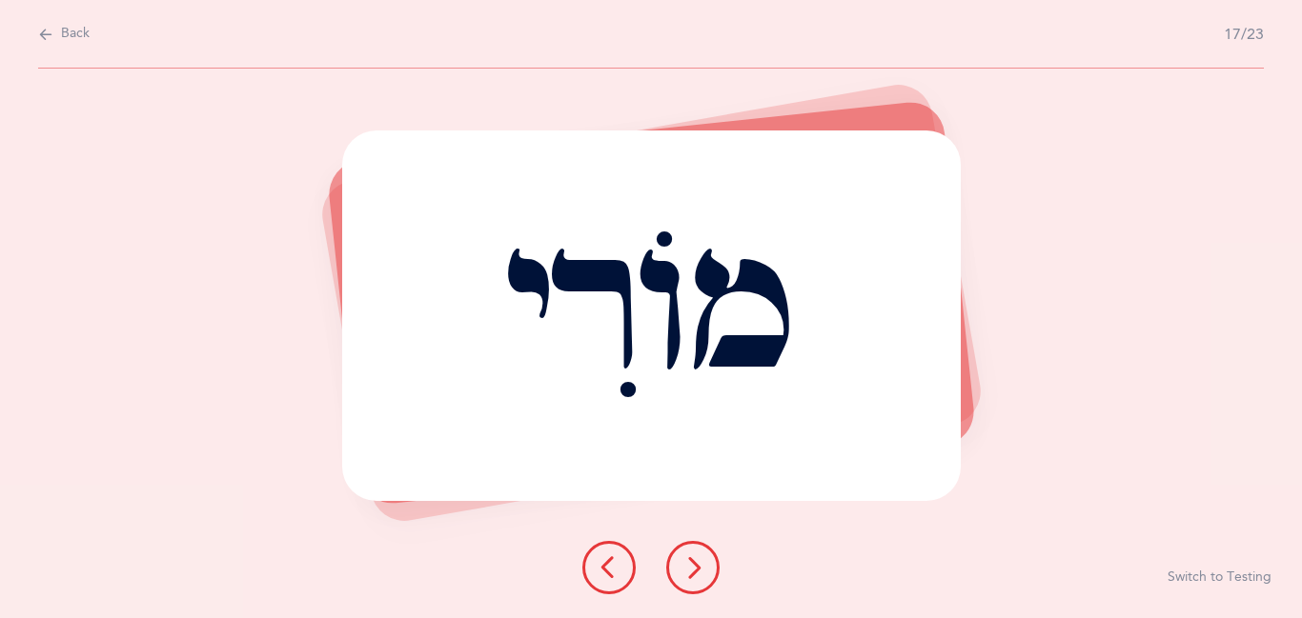
click at [690, 569] on icon at bounding box center [692, 568] width 23 height 23
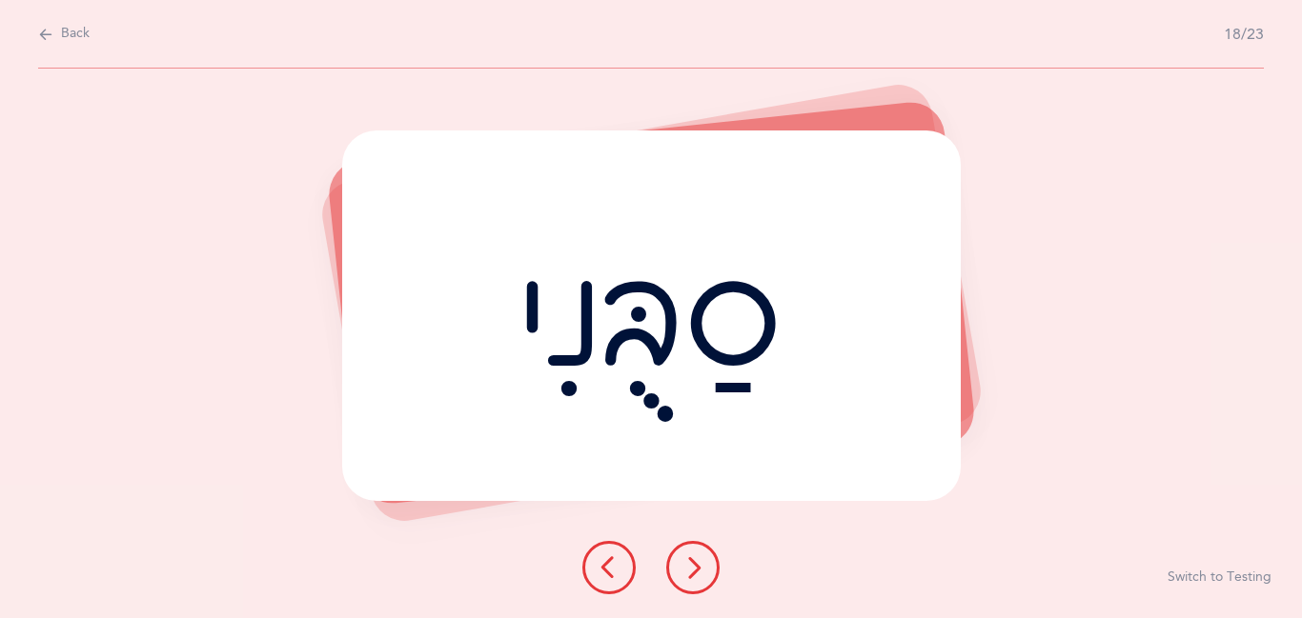
click at [690, 569] on icon at bounding box center [692, 568] width 23 height 23
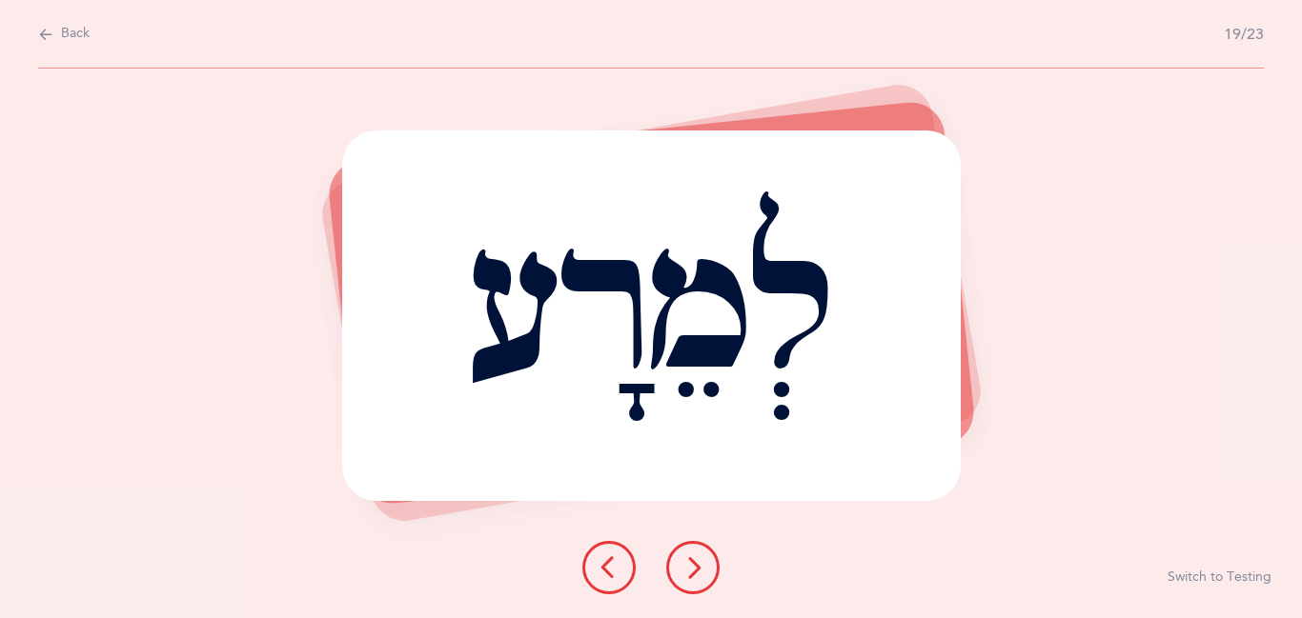
click at [690, 569] on icon at bounding box center [692, 568] width 23 height 23
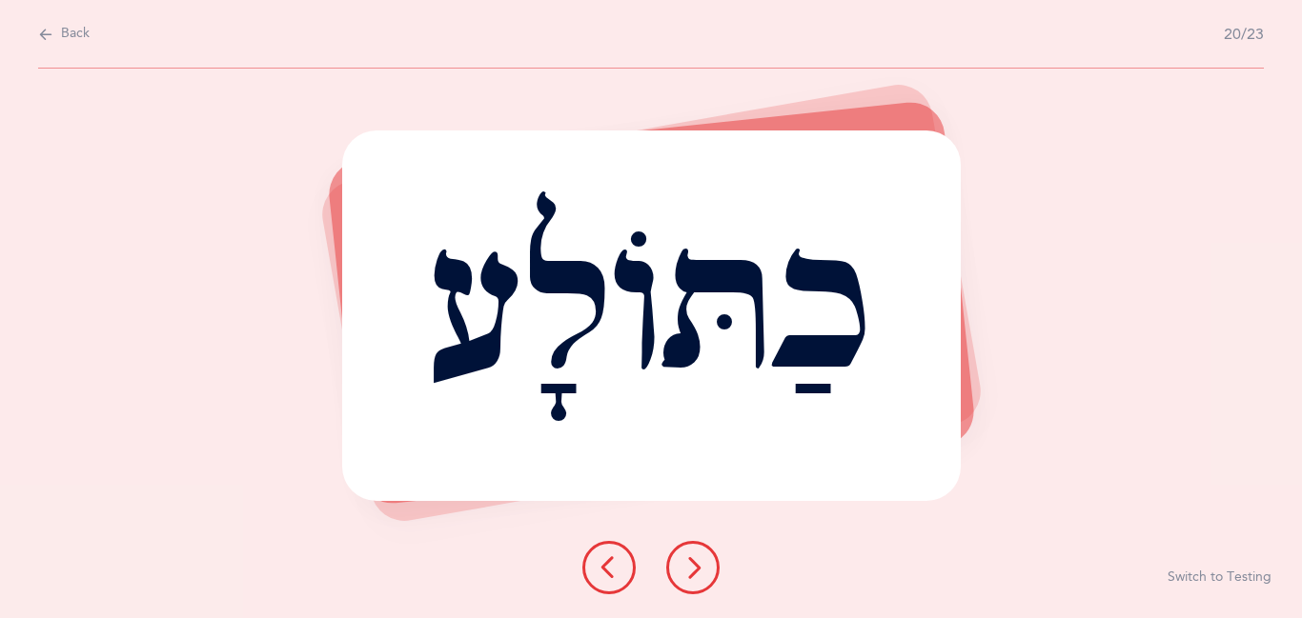
click at [690, 569] on icon at bounding box center [692, 568] width 23 height 23
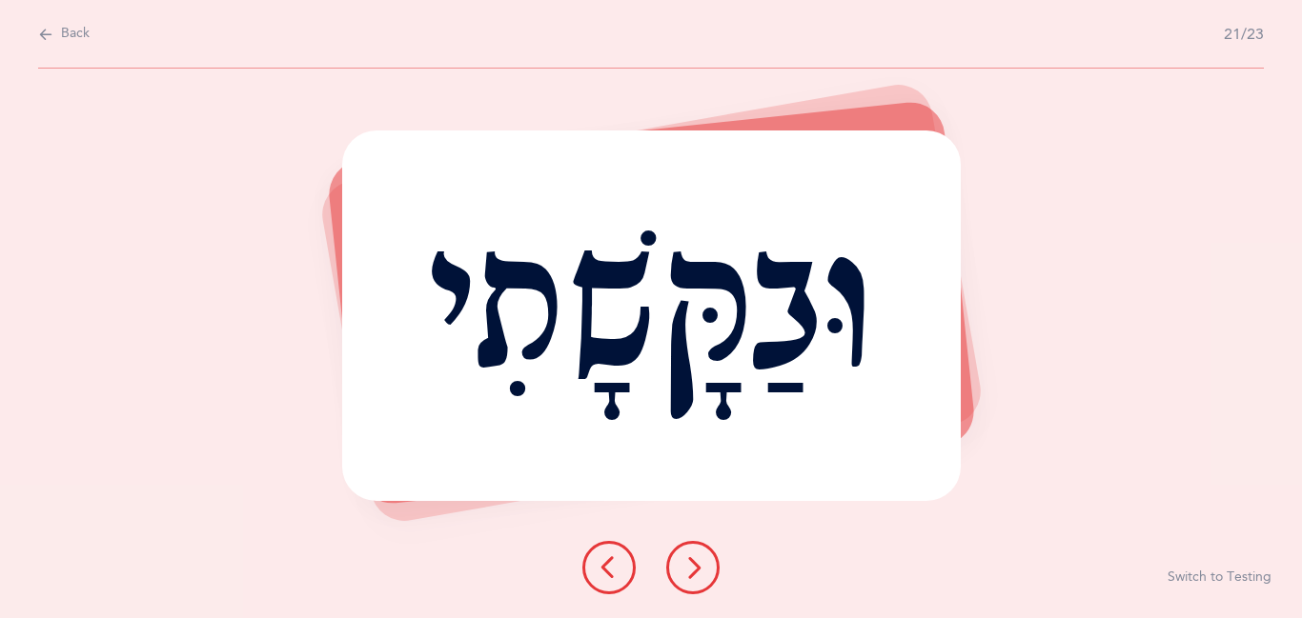
click at [690, 569] on icon at bounding box center [692, 568] width 23 height 23
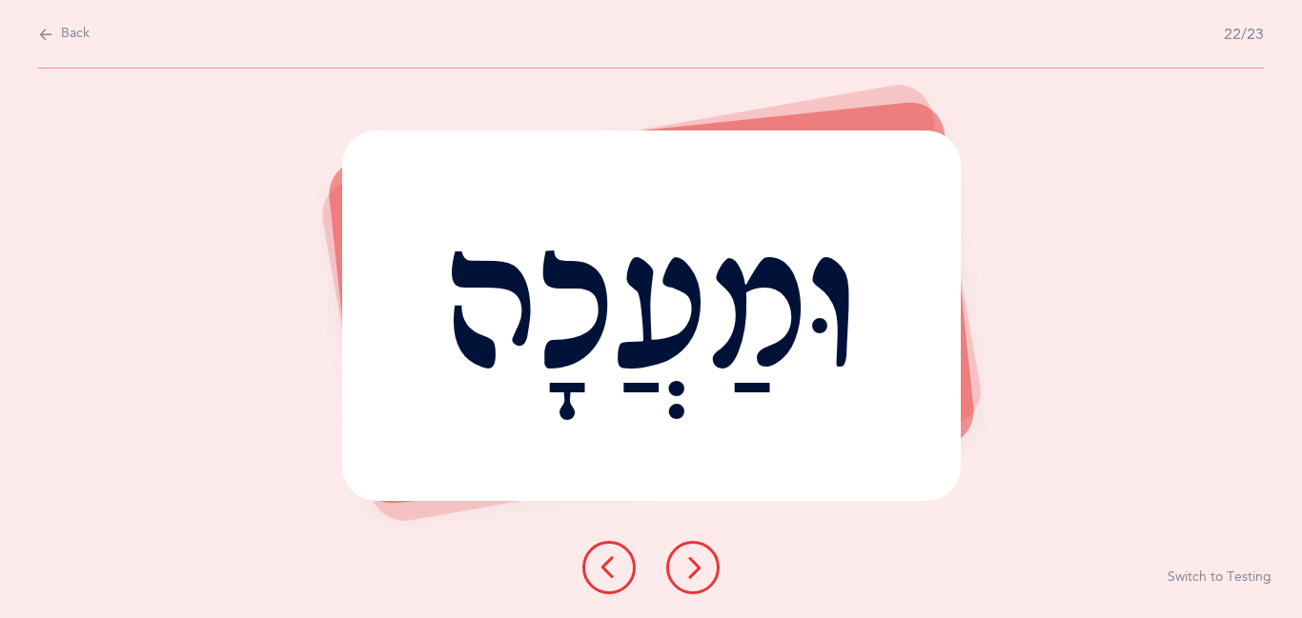
click at [690, 569] on icon at bounding box center [692, 568] width 23 height 23
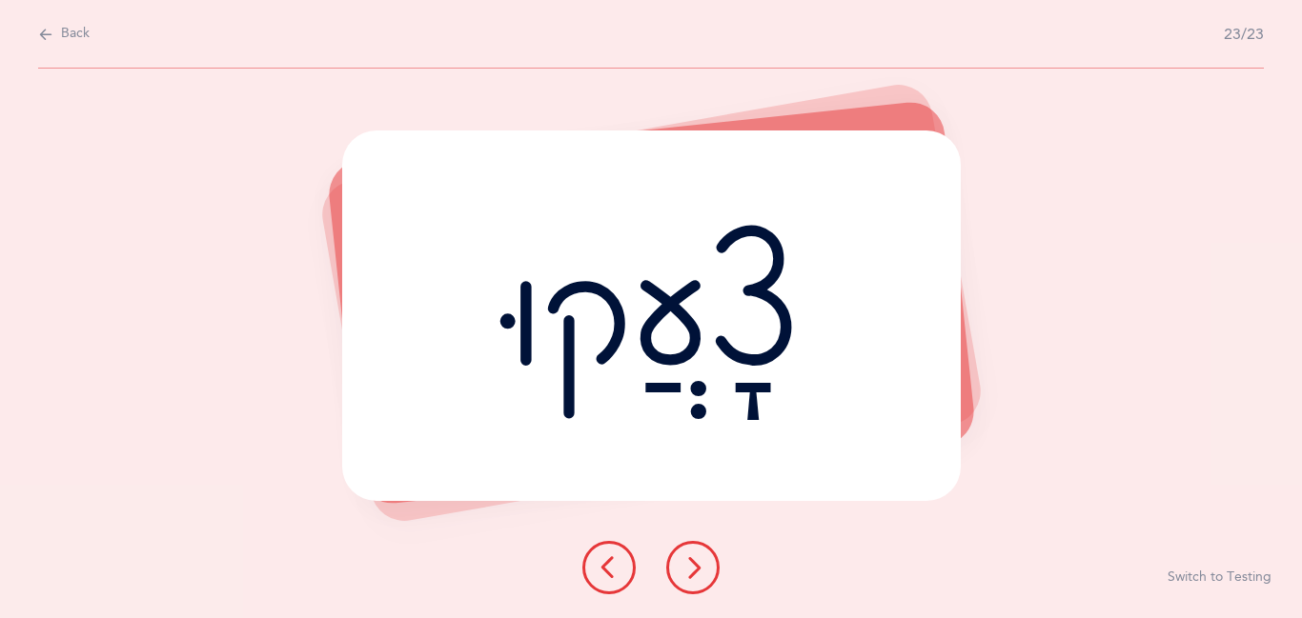
click at [690, 569] on icon at bounding box center [692, 568] width 23 height 23
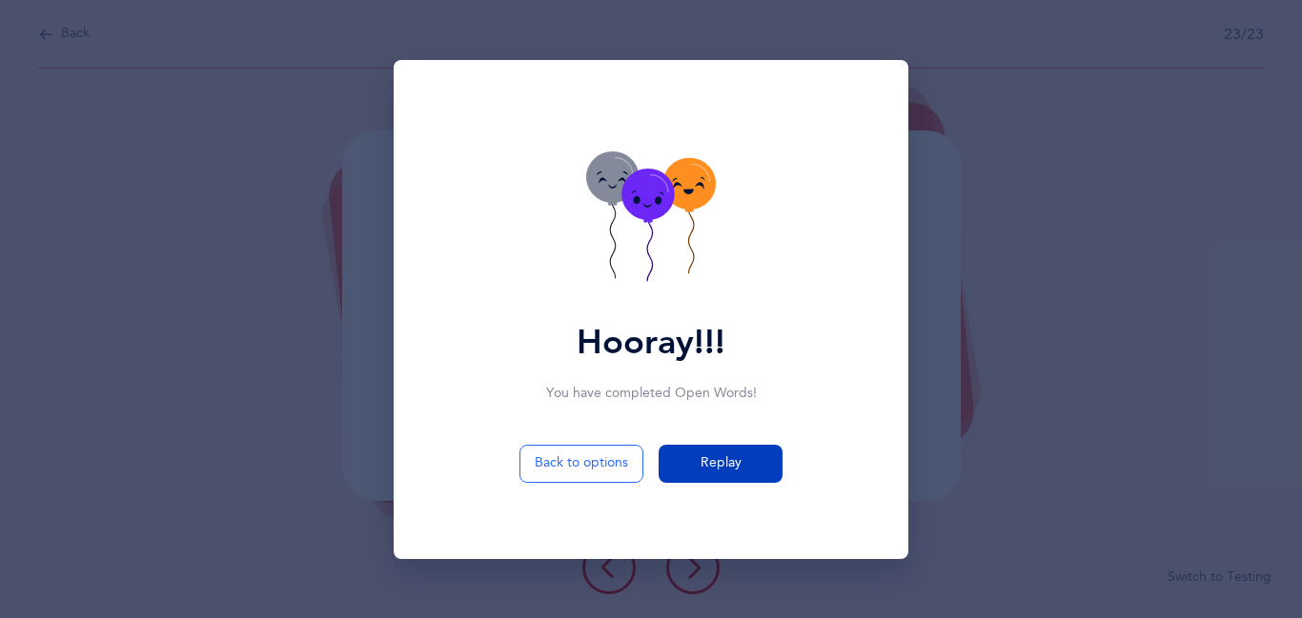
click at [731, 465] on span "Replay" at bounding box center [720, 464] width 41 height 20
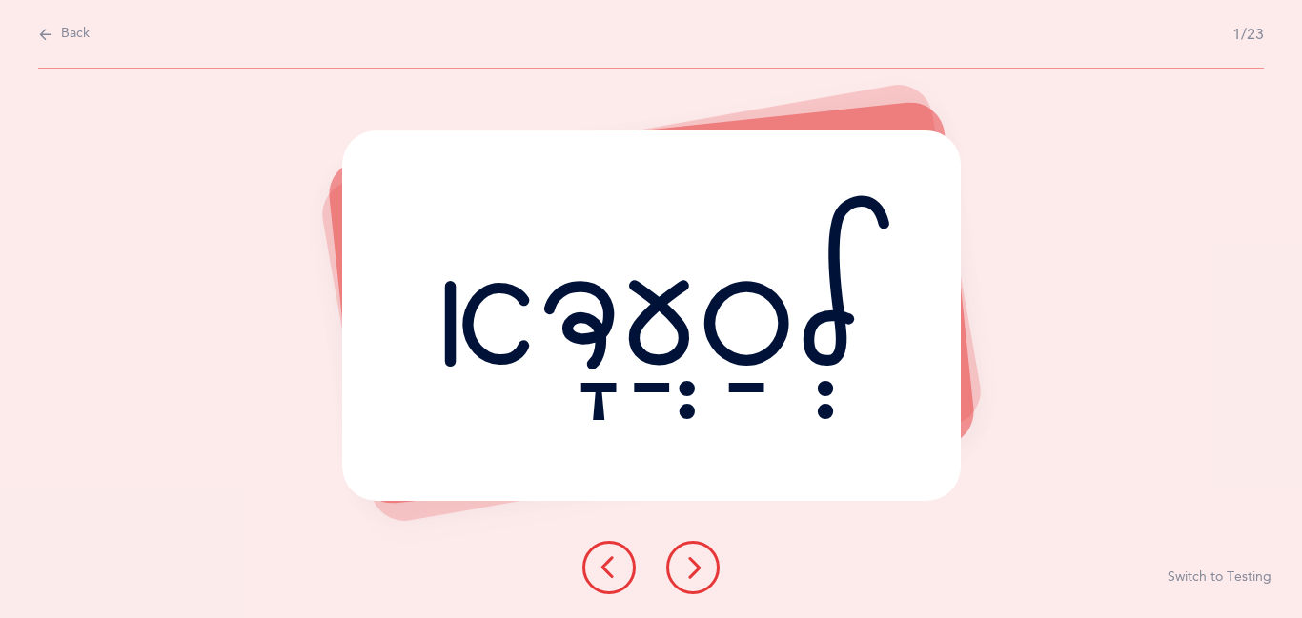
click at [731, 466] on div "לְסַעֲדָא" at bounding box center [651, 316] width 618 height 371
click at [730, 470] on div "לְסַעֲדָא" at bounding box center [651, 316] width 618 height 371
click at [730, 473] on div "לְסַעֲדָא" at bounding box center [651, 316] width 618 height 371
click at [695, 575] on icon at bounding box center [692, 568] width 23 height 23
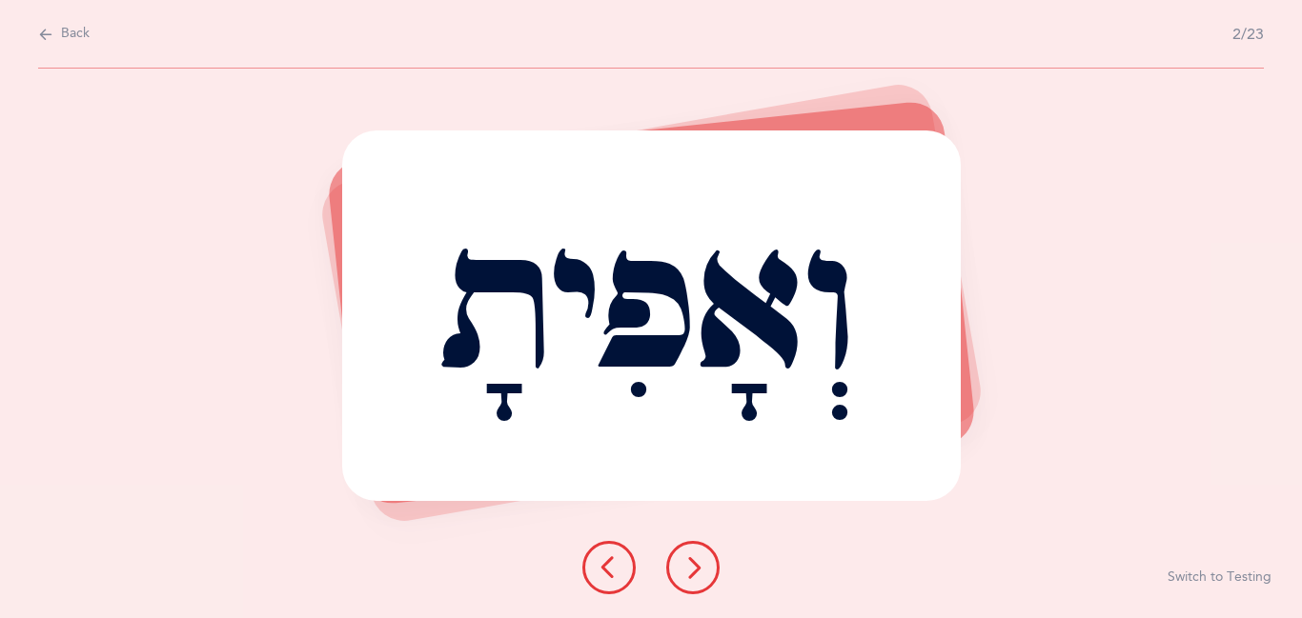
click at [695, 575] on icon at bounding box center [692, 568] width 23 height 23
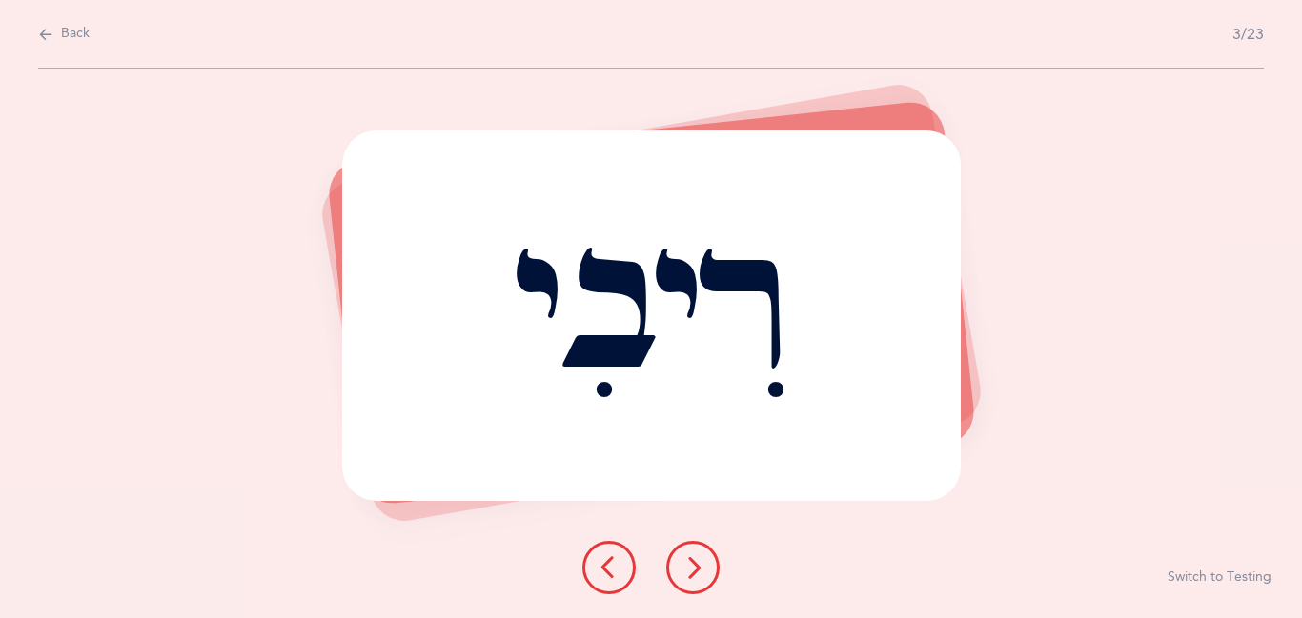
click at [695, 575] on icon at bounding box center [692, 568] width 23 height 23
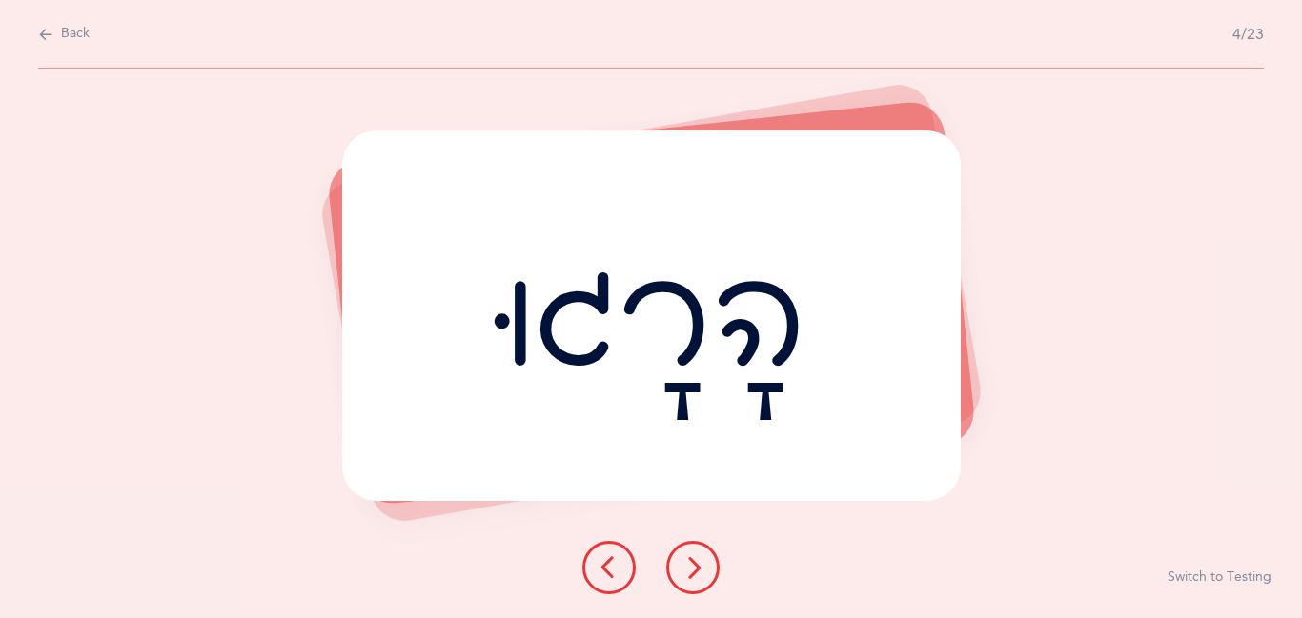
click at [695, 575] on icon at bounding box center [692, 568] width 23 height 23
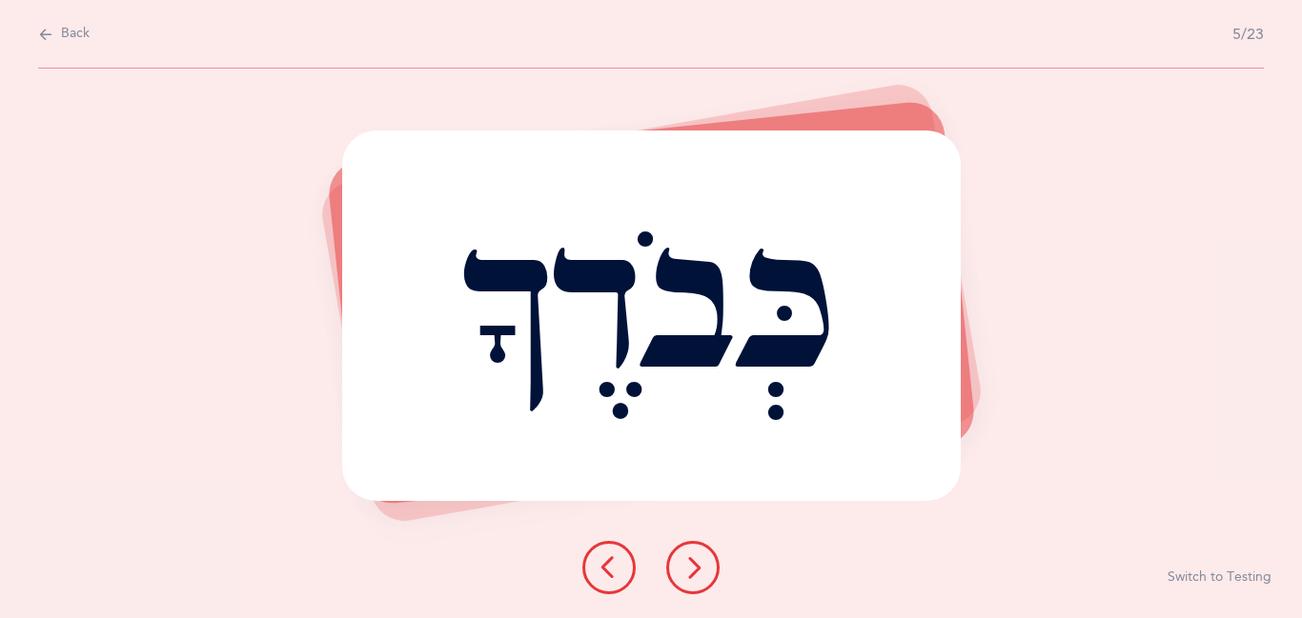
click at [695, 575] on icon at bounding box center [692, 568] width 23 height 23
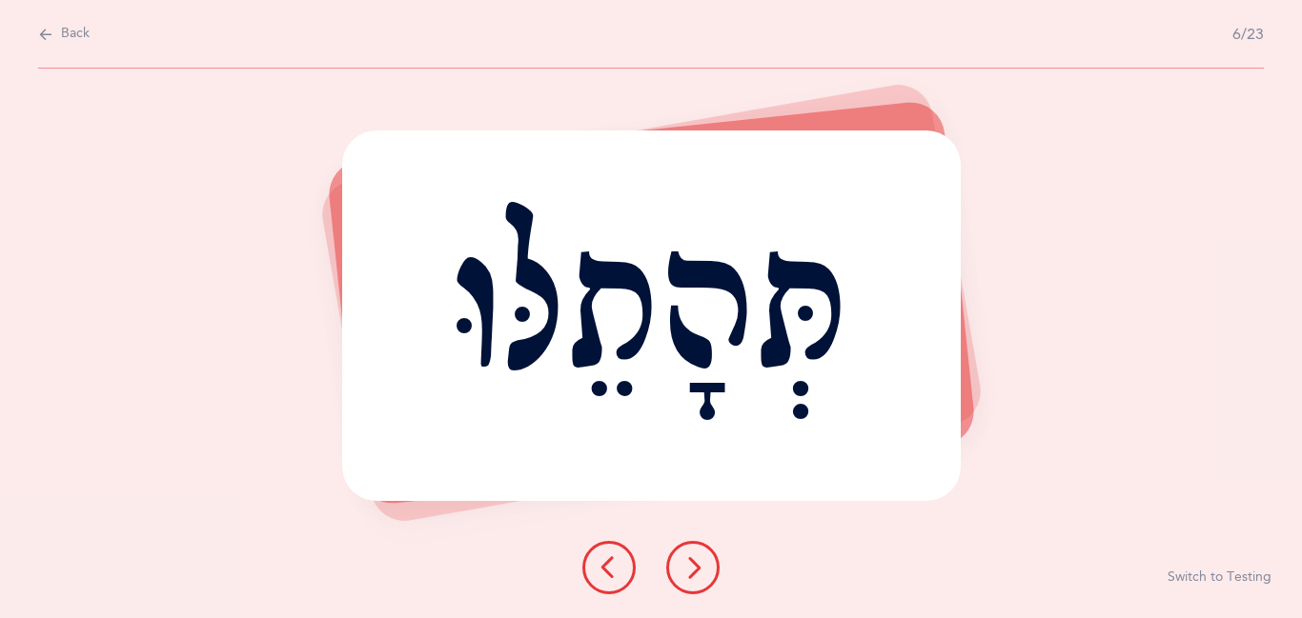
click at [695, 575] on icon at bounding box center [692, 568] width 23 height 23
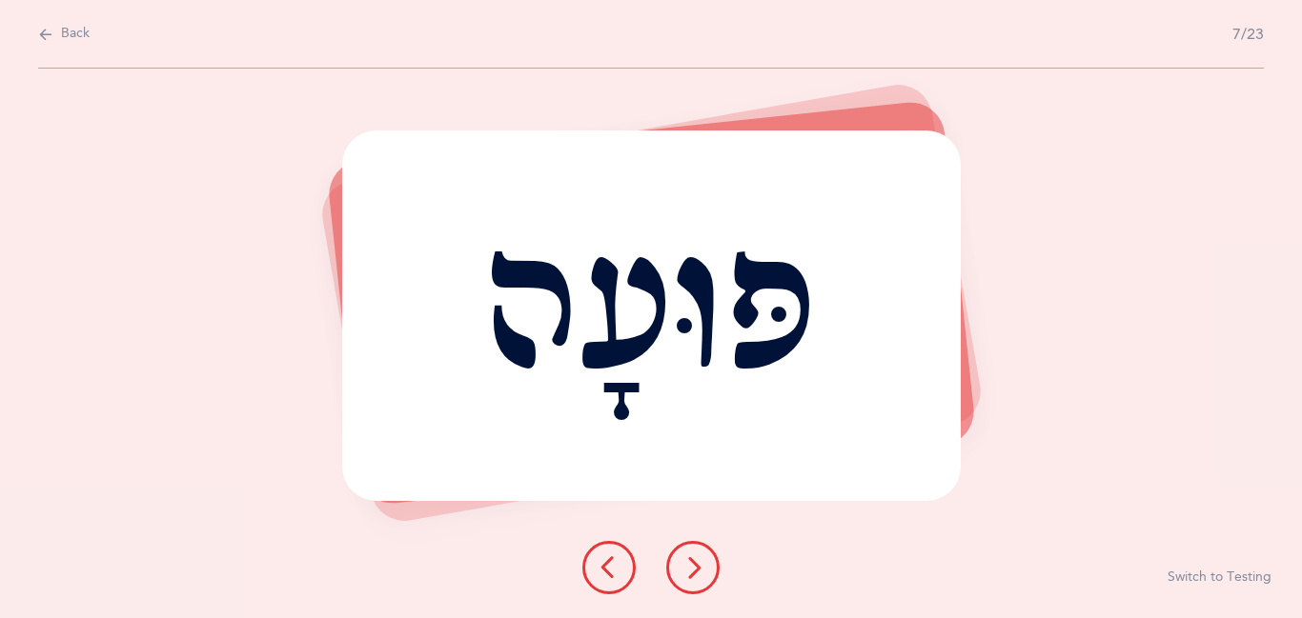
click at [695, 575] on icon at bounding box center [692, 568] width 23 height 23
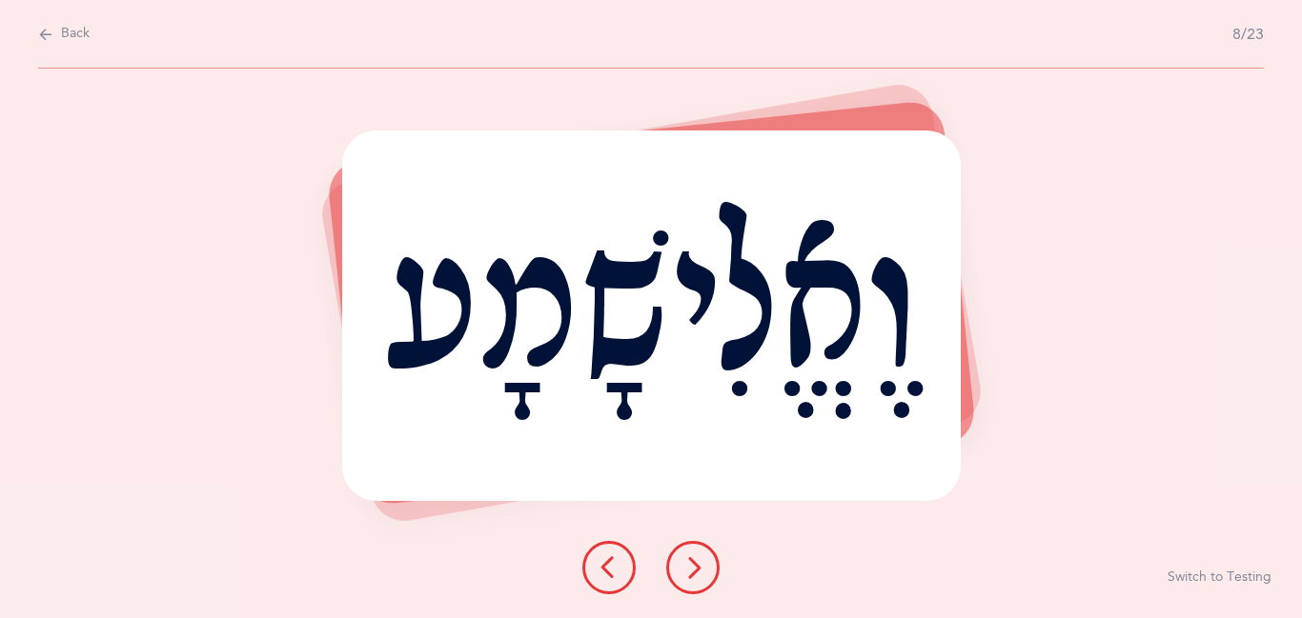
click at [695, 575] on icon at bounding box center [692, 568] width 23 height 23
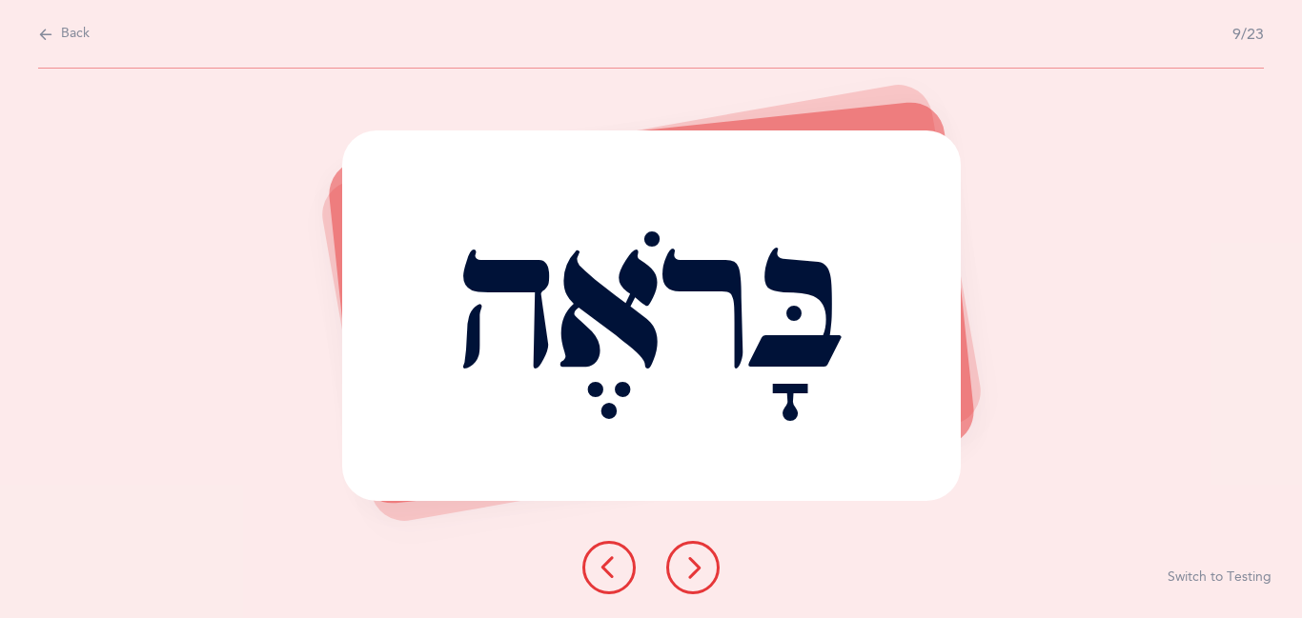
click at [695, 575] on icon at bounding box center [692, 568] width 23 height 23
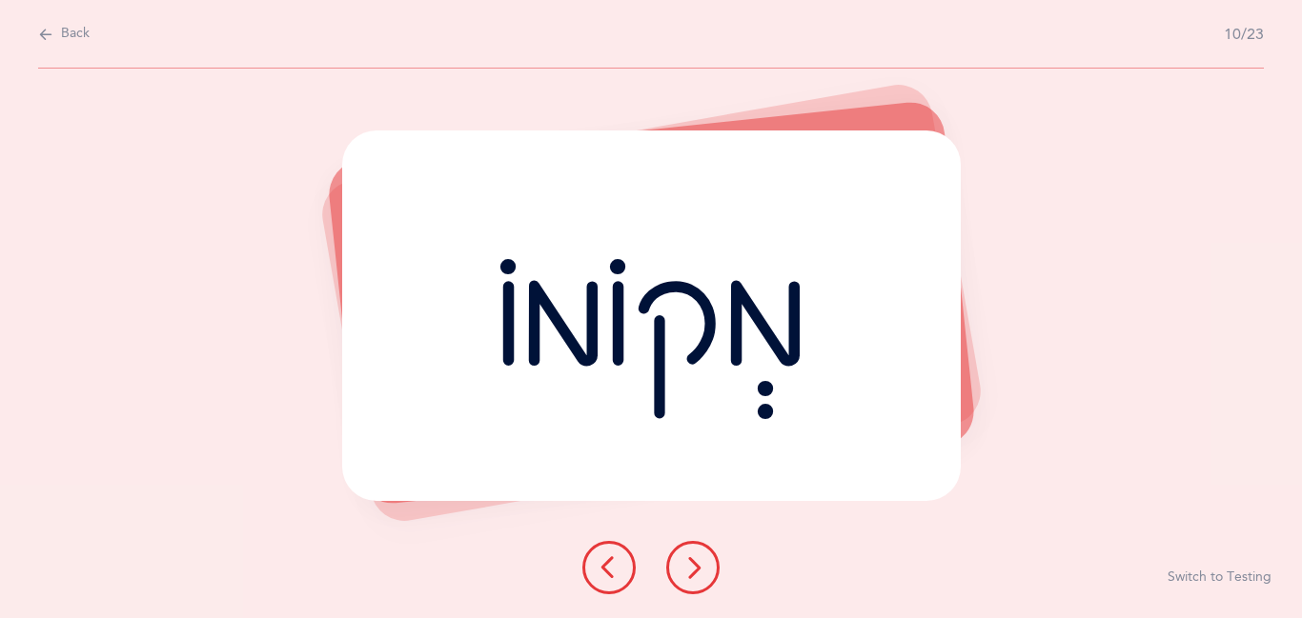
click at [695, 575] on icon at bounding box center [692, 568] width 23 height 23
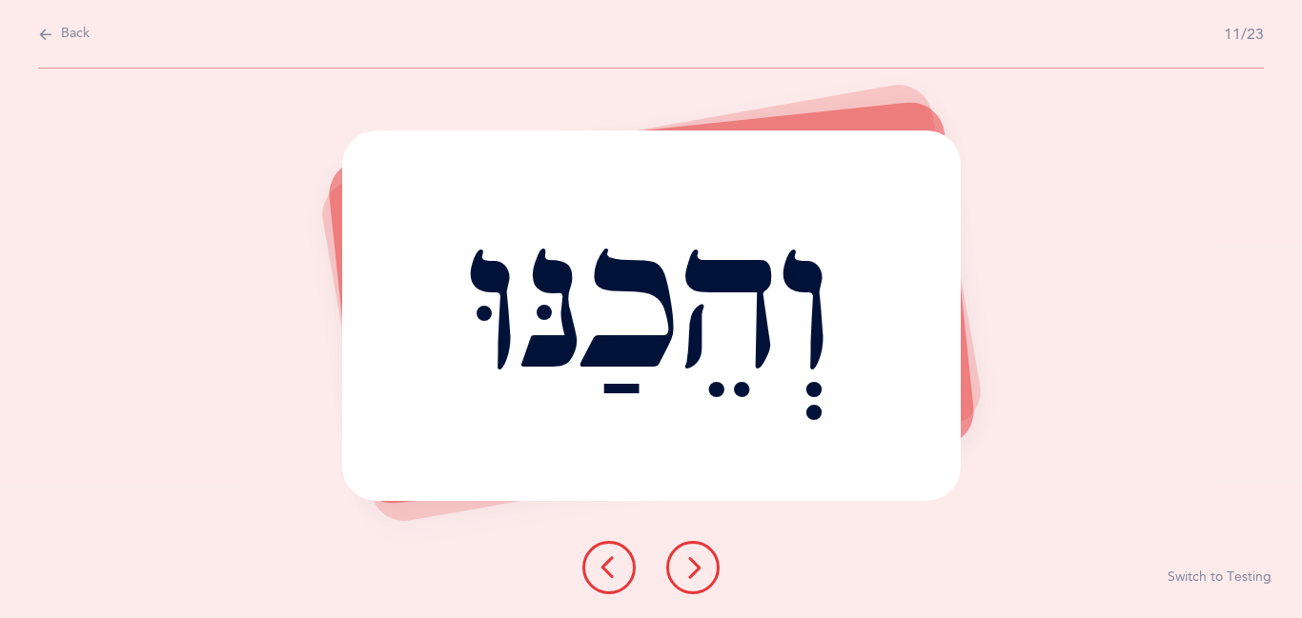
click at [695, 575] on icon at bounding box center [692, 568] width 23 height 23
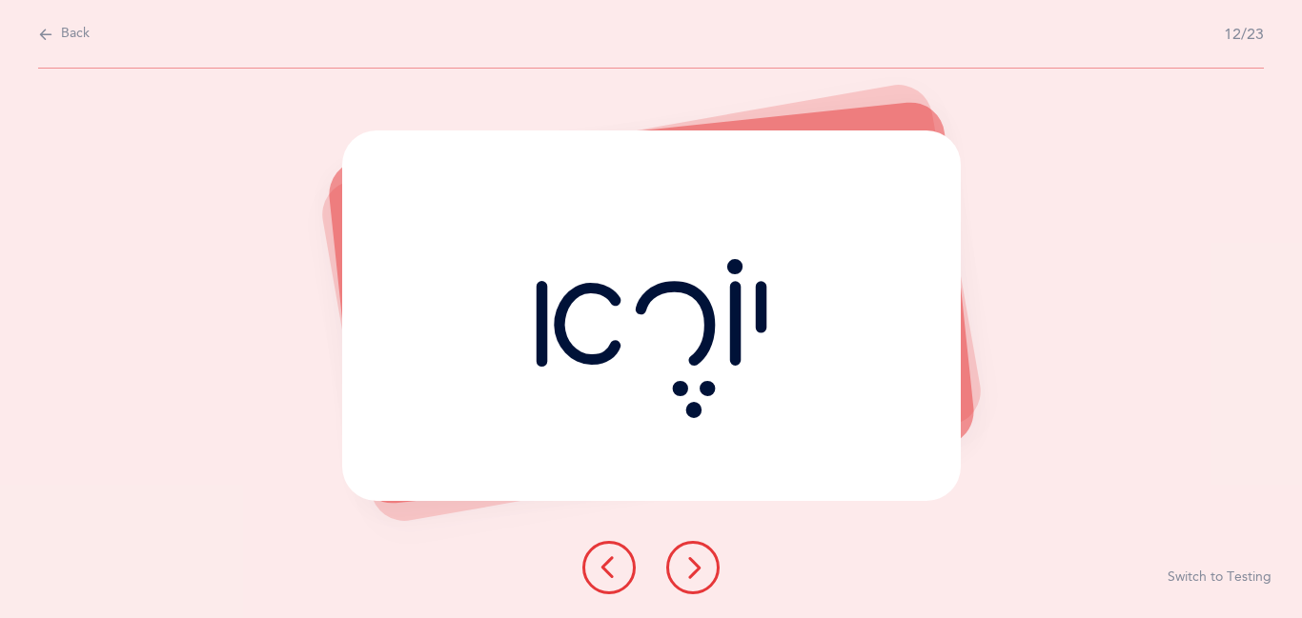
click at [695, 575] on icon at bounding box center [692, 568] width 23 height 23
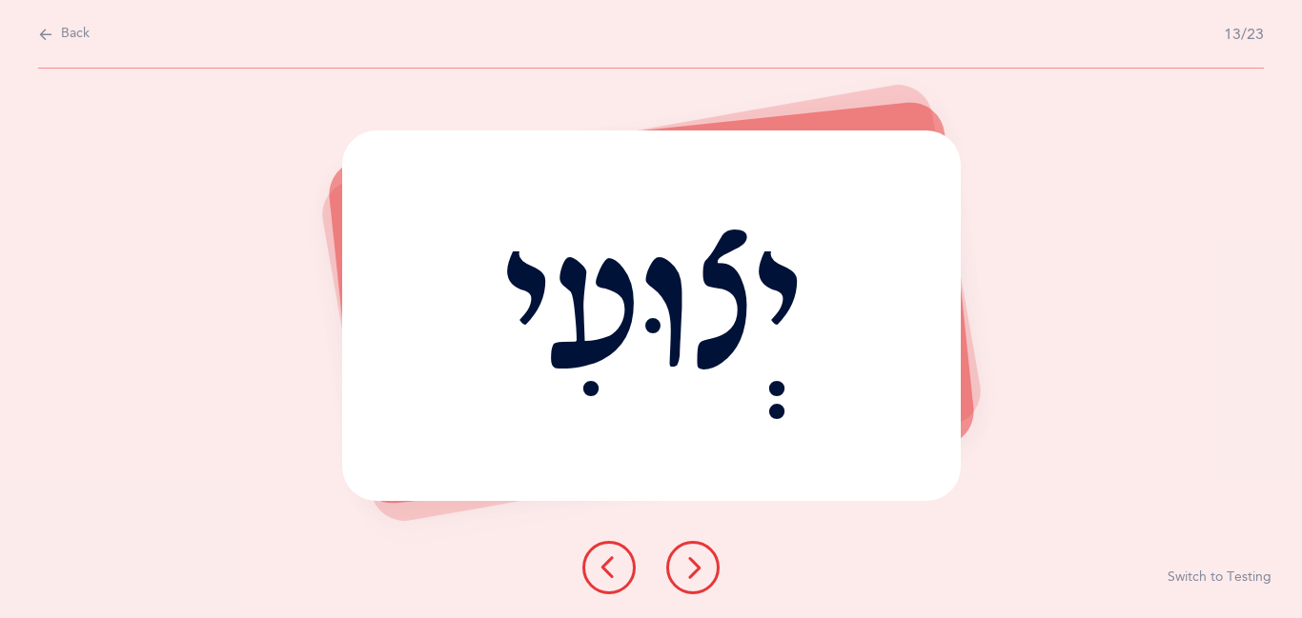
click at [690, 577] on icon at bounding box center [692, 568] width 23 height 23
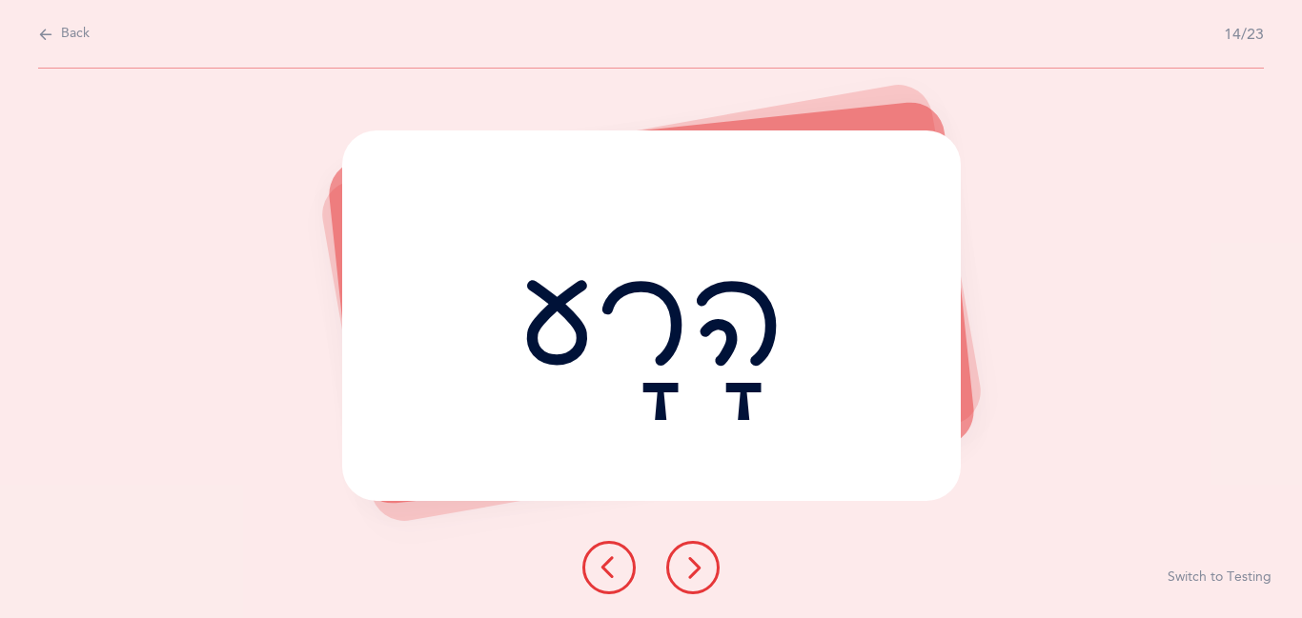
click at [690, 577] on icon at bounding box center [692, 568] width 23 height 23
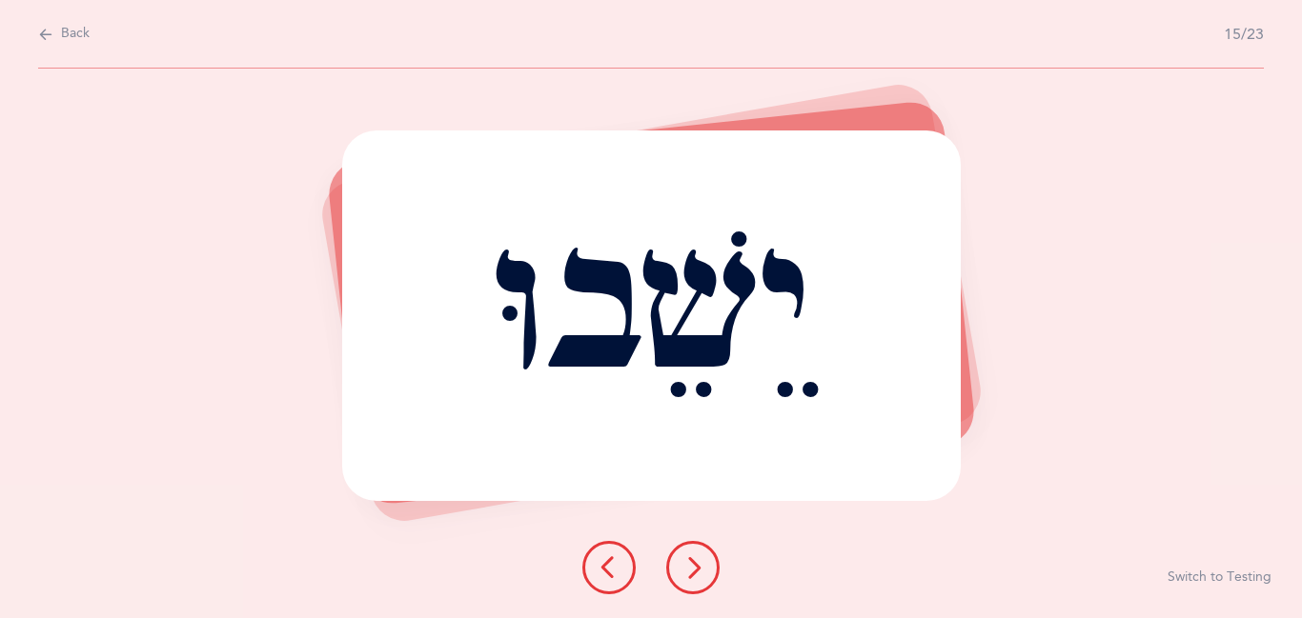
click at [690, 577] on icon at bounding box center [692, 568] width 23 height 23
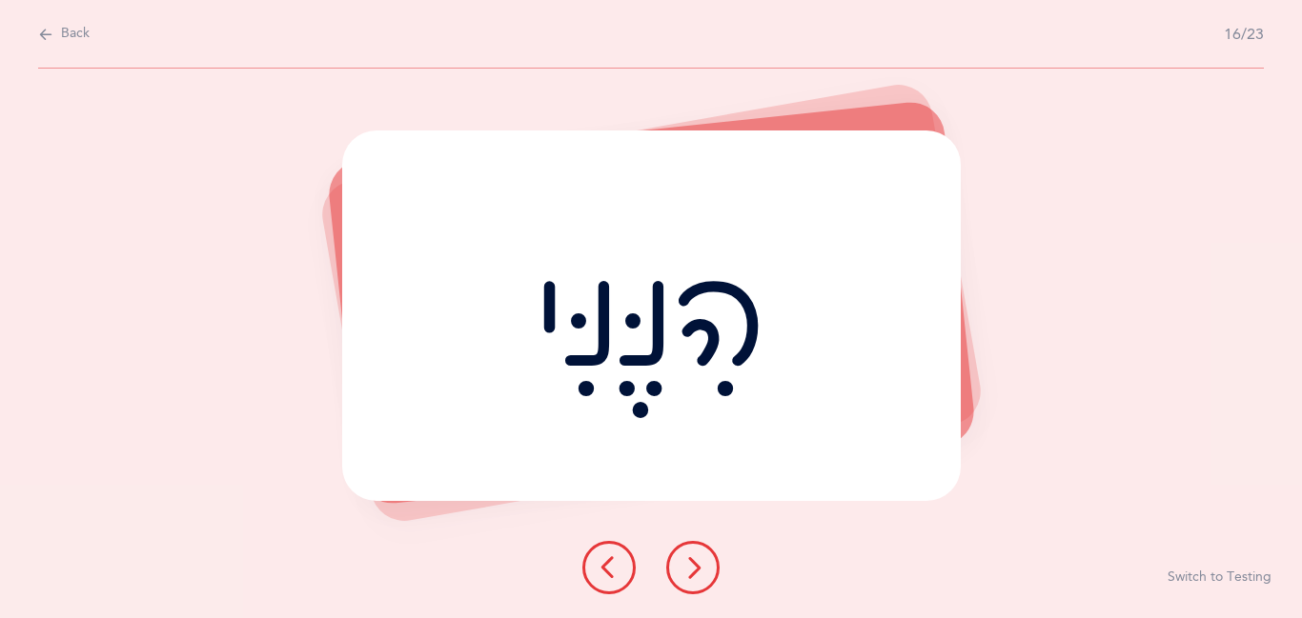
click at [692, 579] on button at bounding box center [692, 567] width 53 height 53
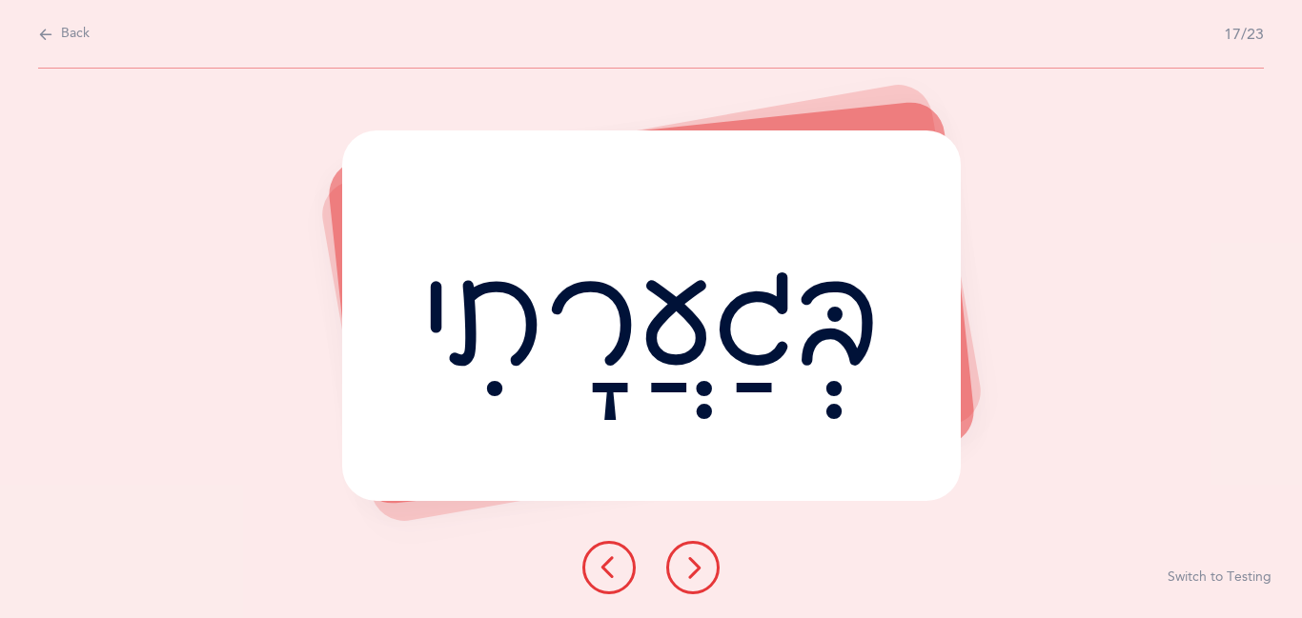
click at [692, 579] on button at bounding box center [692, 567] width 53 height 53
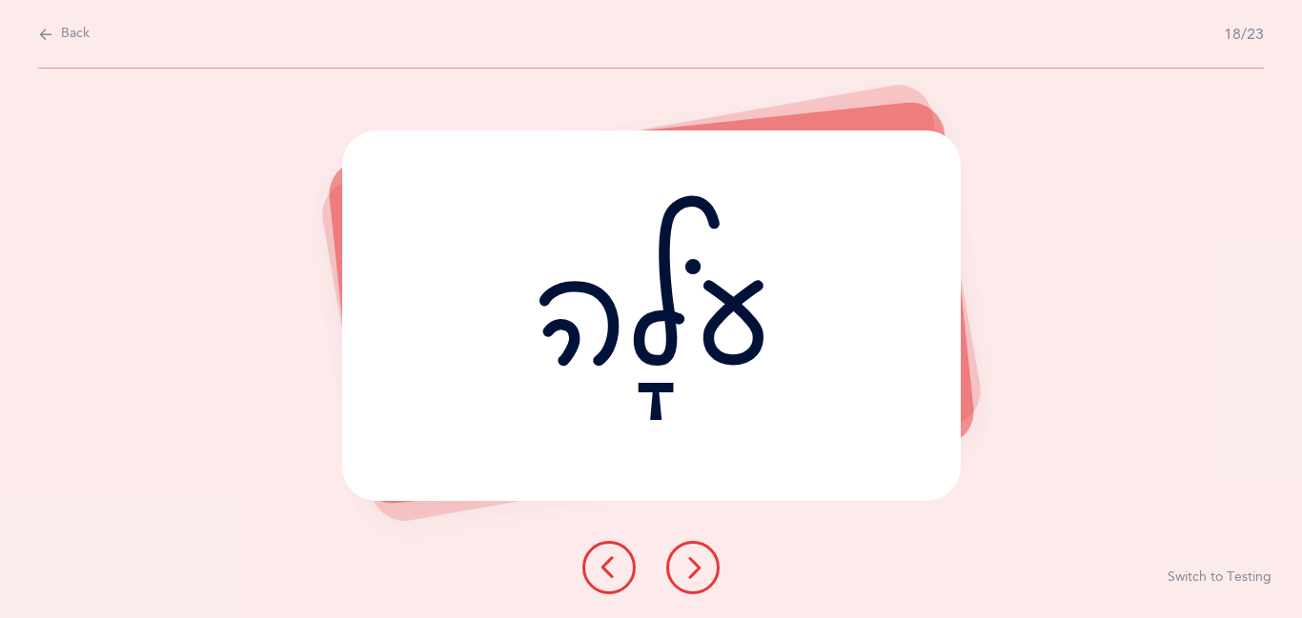
click at [692, 579] on button at bounding box center [692, 567] width 53 height 53
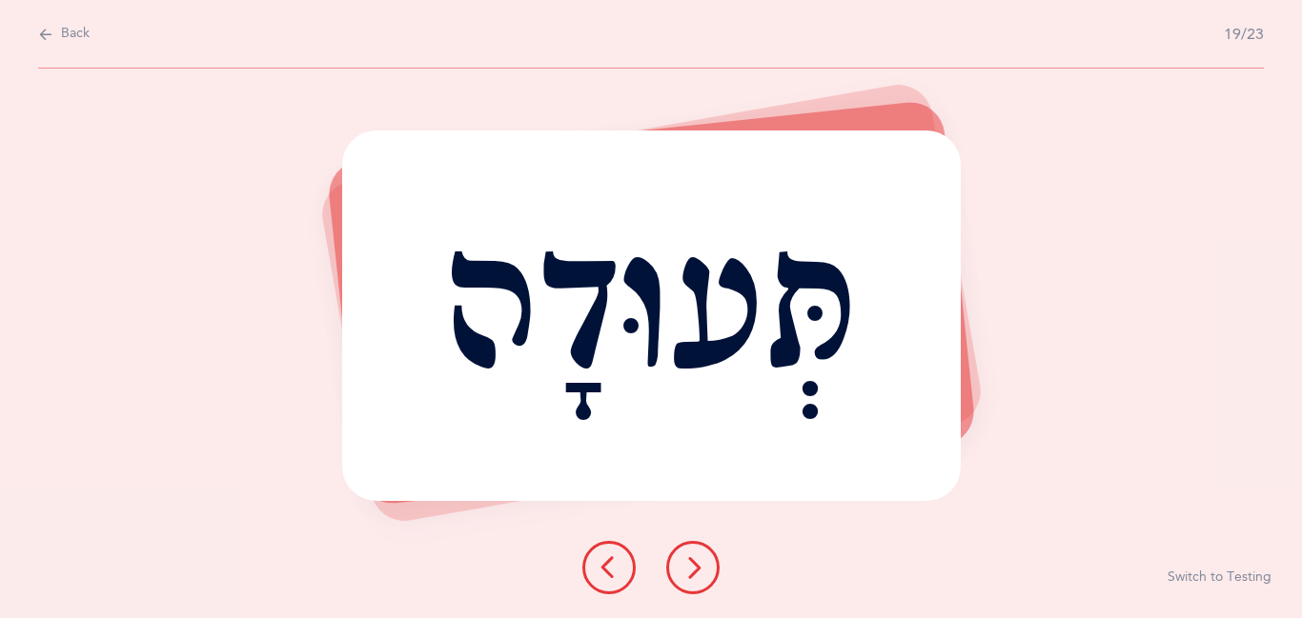
click at [692, 579] on button at bounding box center [692, 567] width 53 height 53
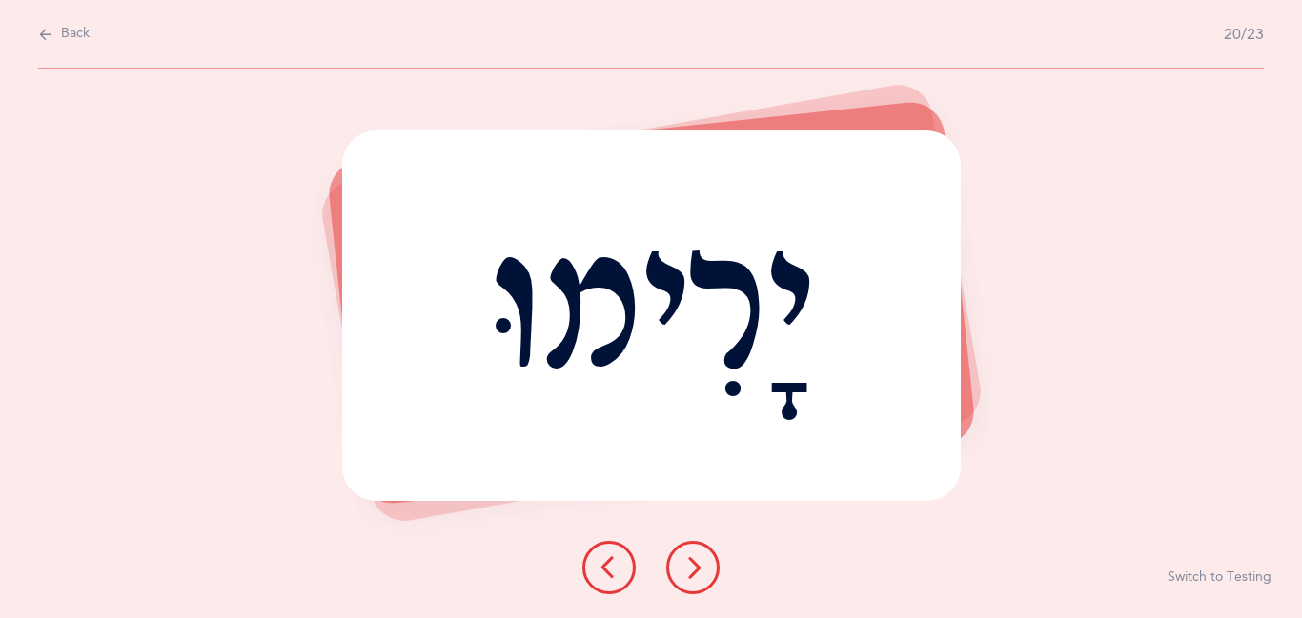
click at [692, 579] on button at bounding box center [692, 567] width 53 height 53
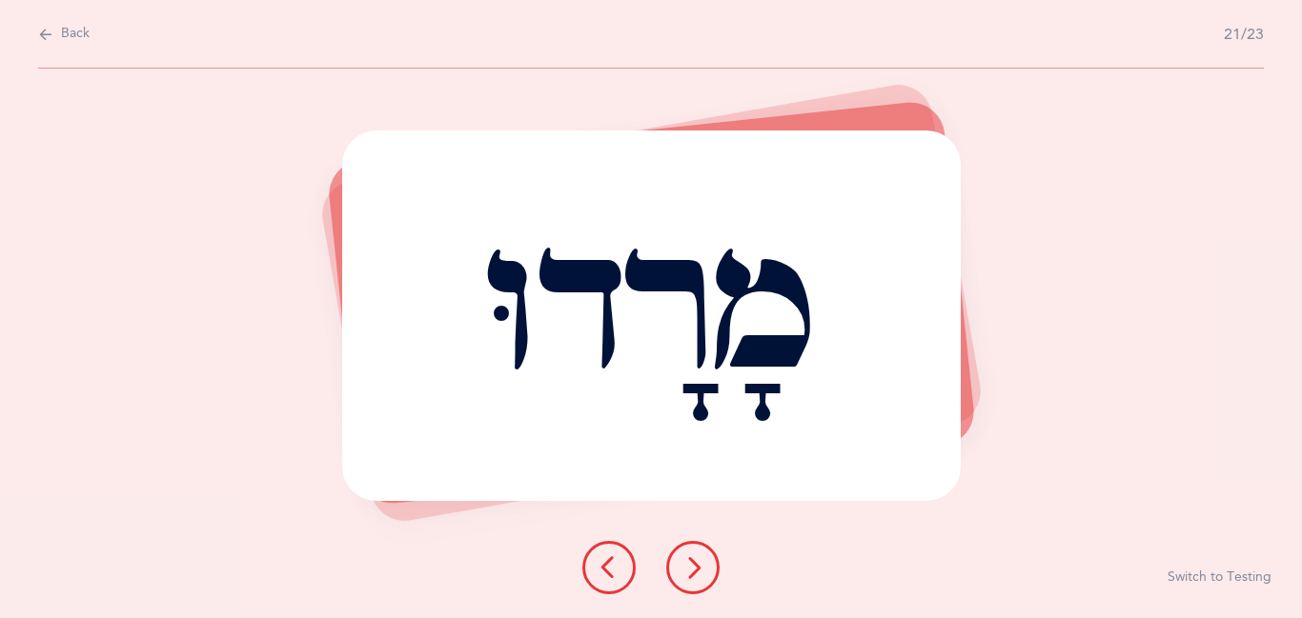
click at [692, 579] on button at bounding box center [692, 567] width 53 height 53
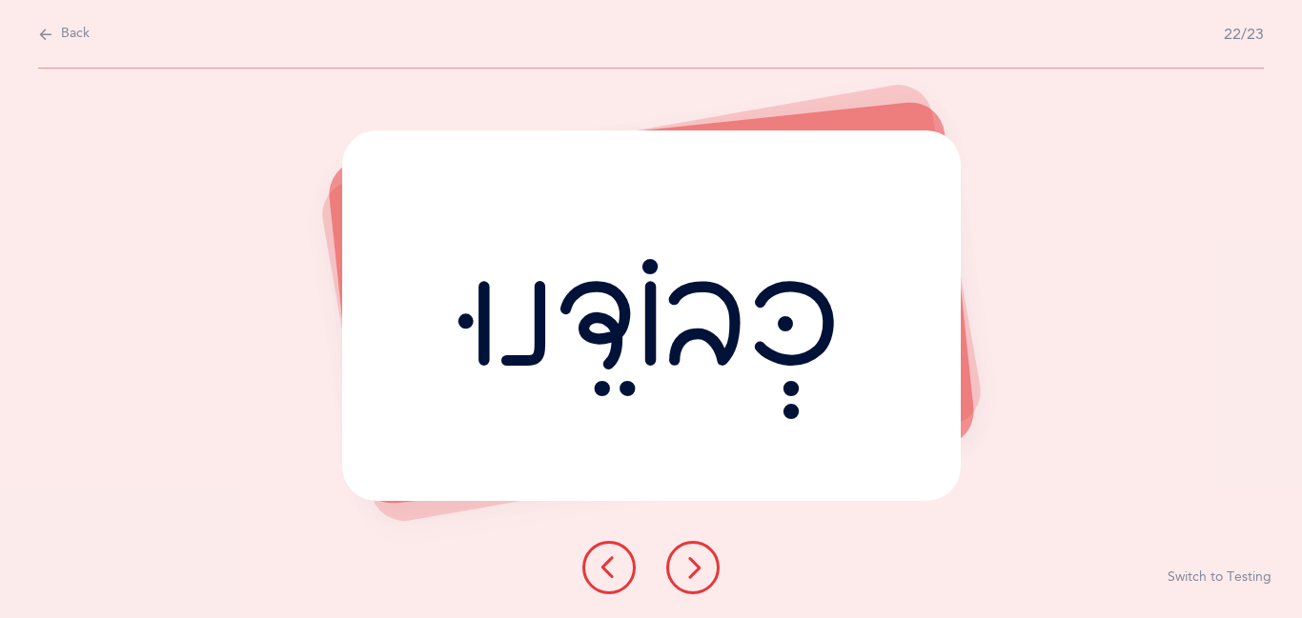
click at [692, 579] on button at bounding box center [692, 567] width 53 height 53
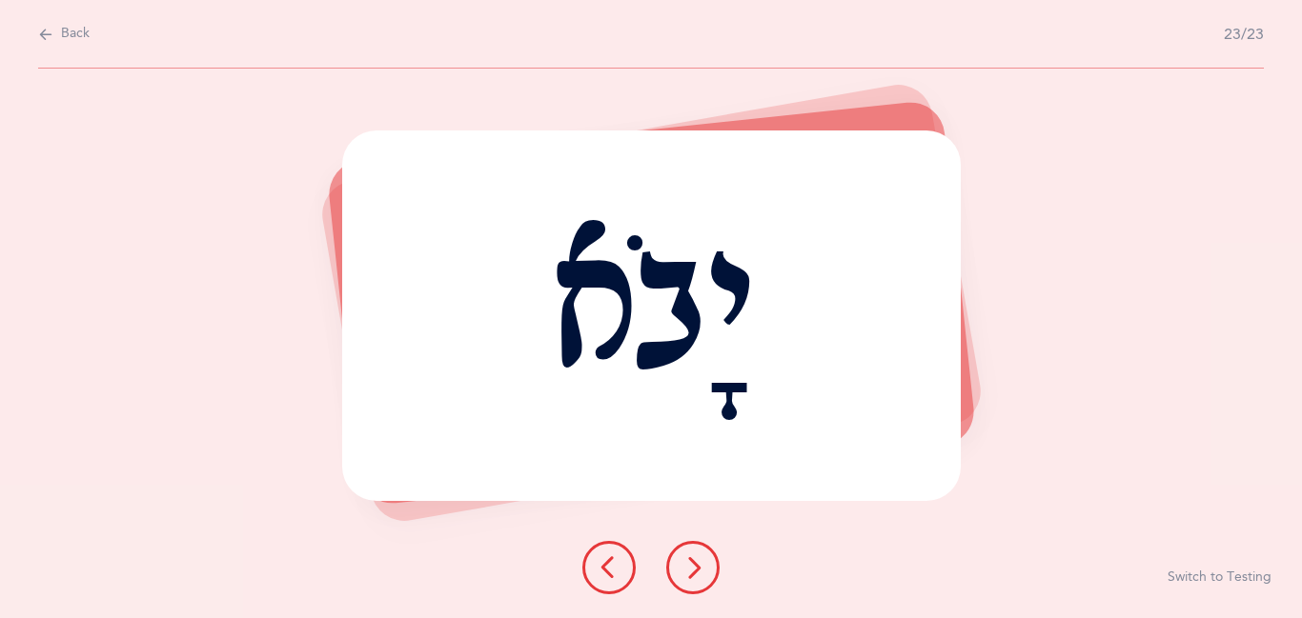
click at [692, 579] on button at bounding box center [692, 567] width 53 height 53
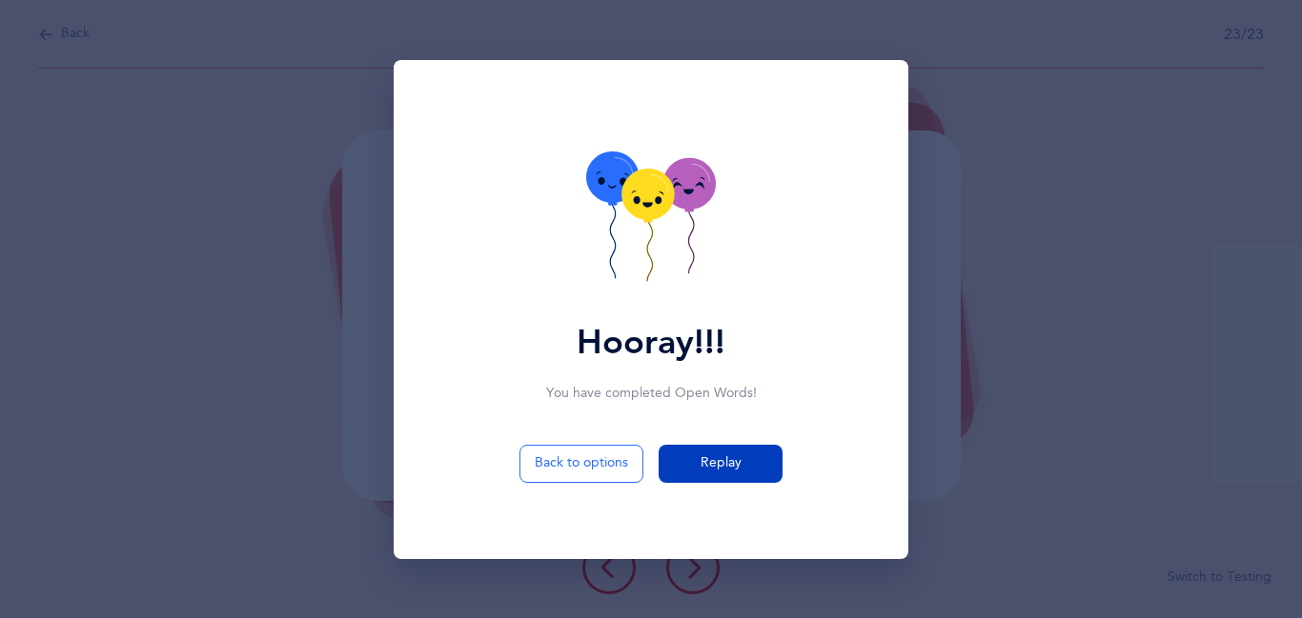
click at [734, 470] on span "Replay" at bounding box center [720, 464] width 41 height 20
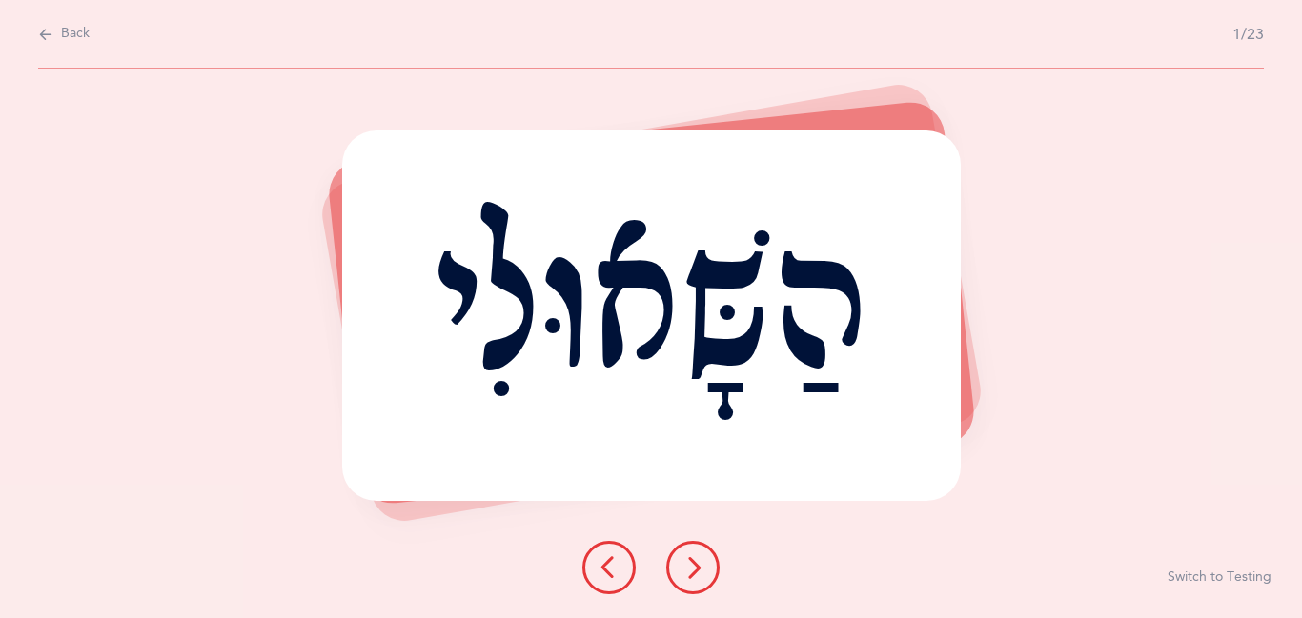
click at [688, 577] on icon at bounding box center [692, 568] width 23 height 23
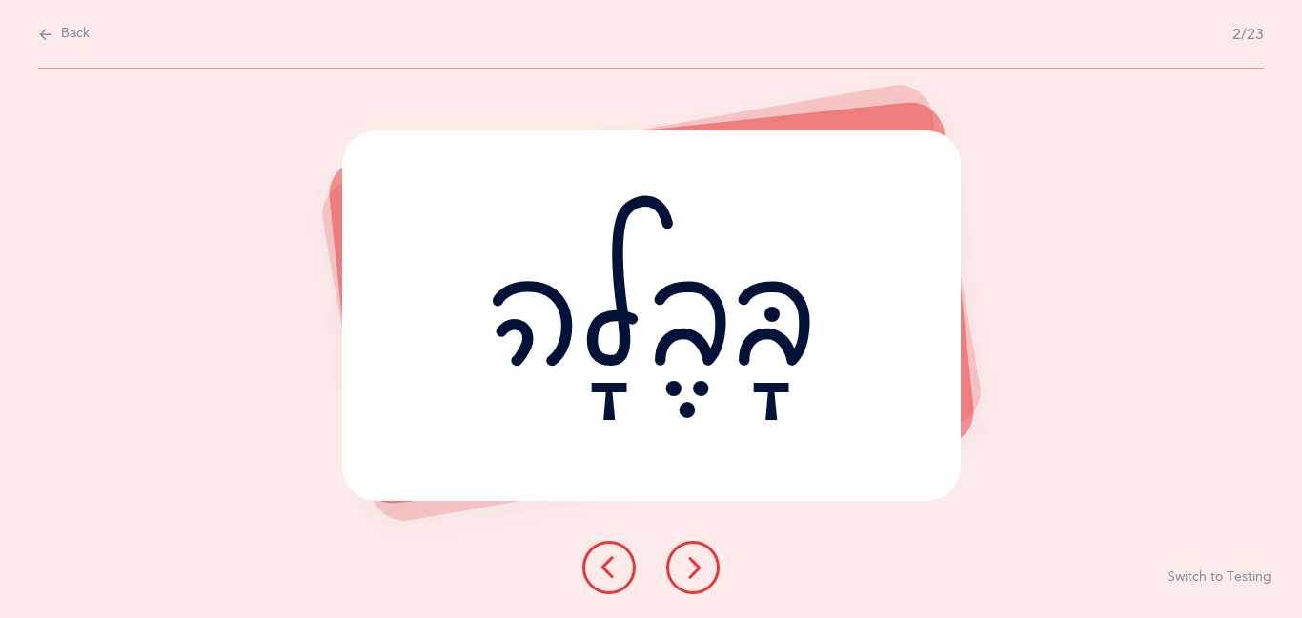
click at [688, 577] on icon at bounding box center [692, 568] width 23 height 23
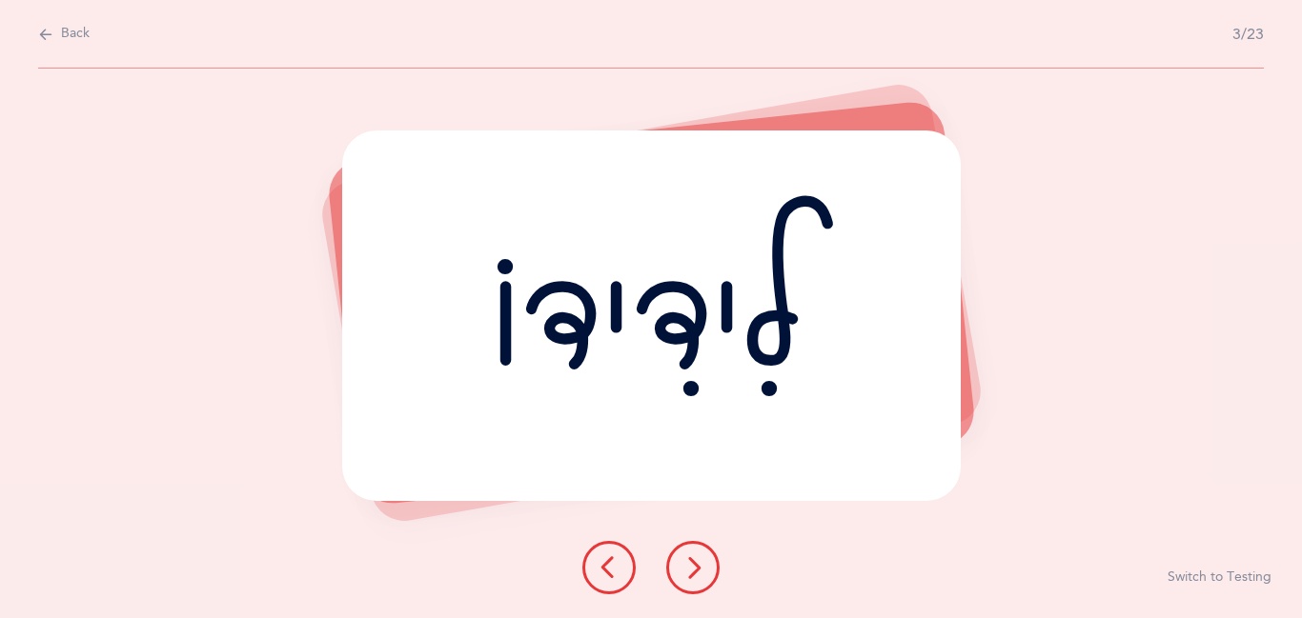
click at [688, 577] on icon at bounding box center [692, 568] width 23 height 23
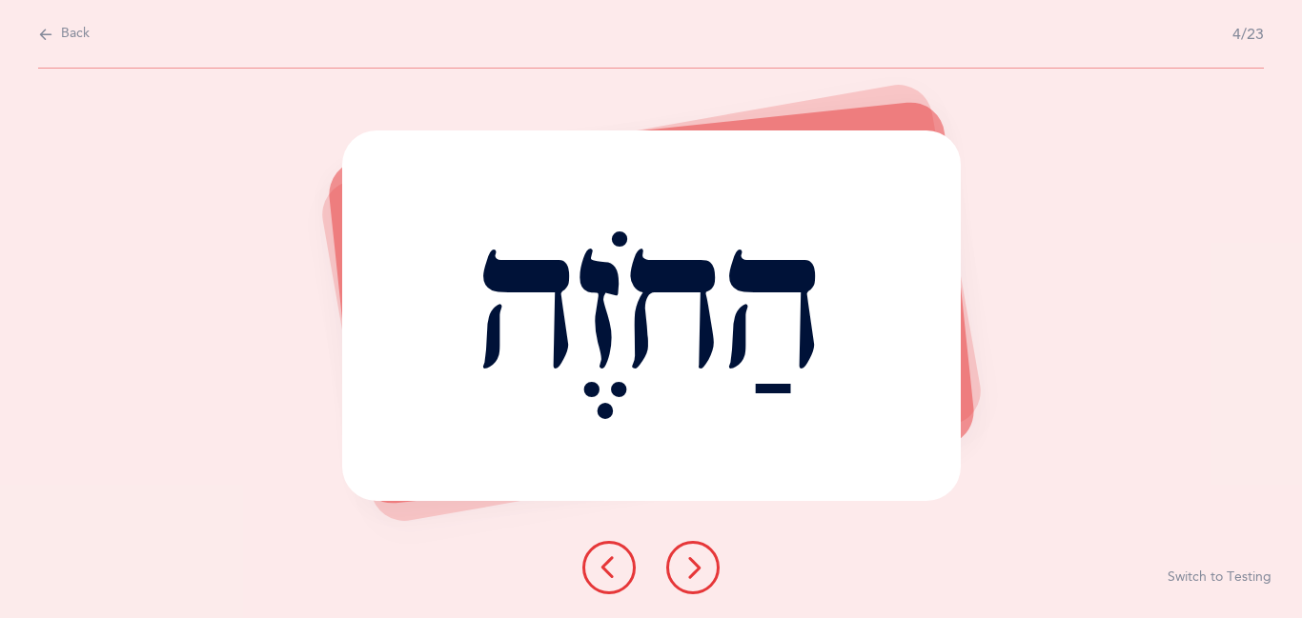
click at [688, 577] on icon at bounding box center [692, 568] width 23 height 23
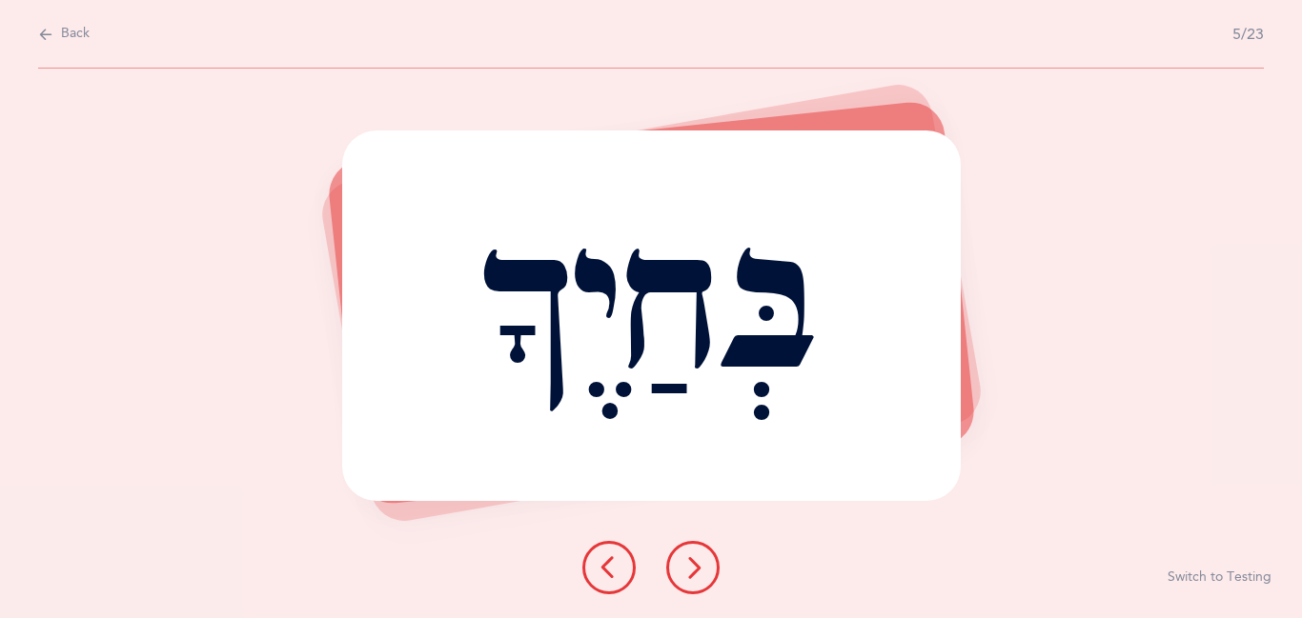
click at [688, 577] on icon at bounding box center [692, 568] width 23 height 23
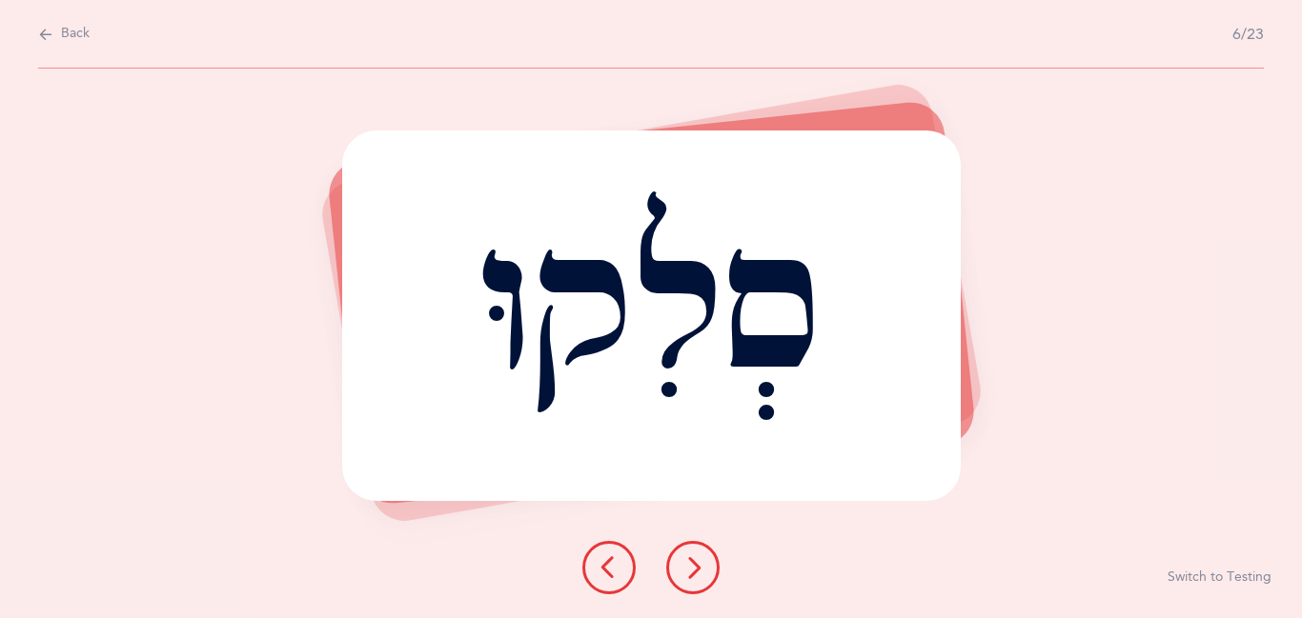
click at [688, 577] on icon at bounding box center [692, 568] width 23 height 23
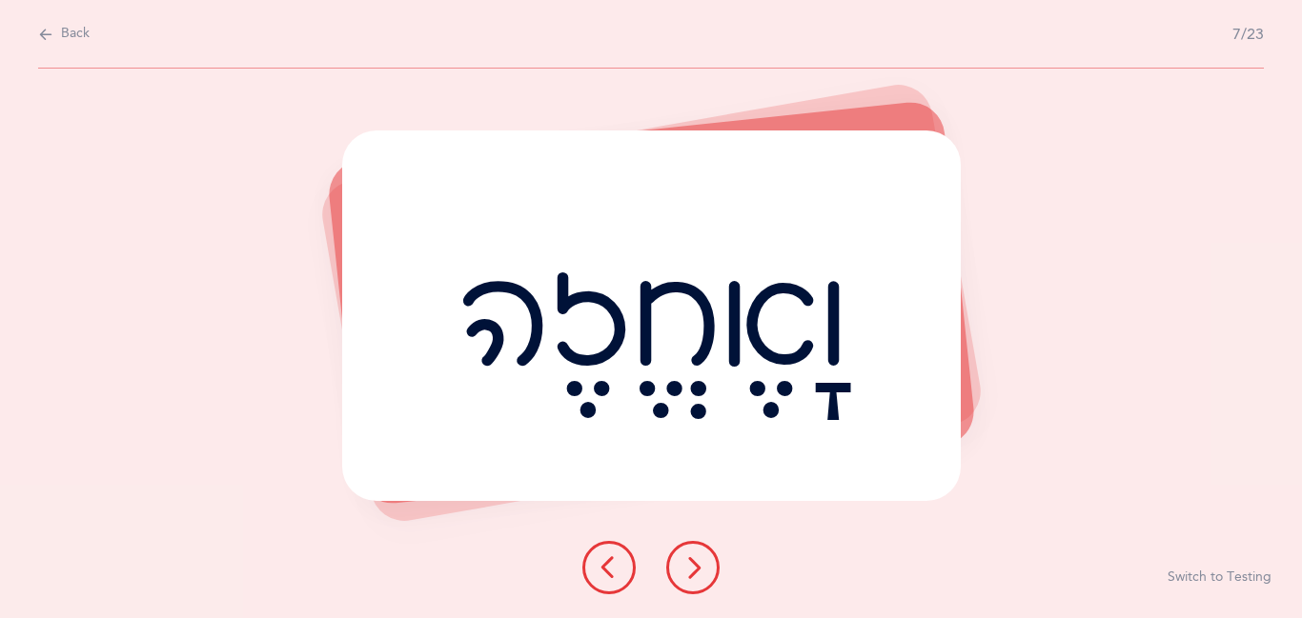
click at [688, 577] on icon at bounding box center [692, 568] width 23 height 23
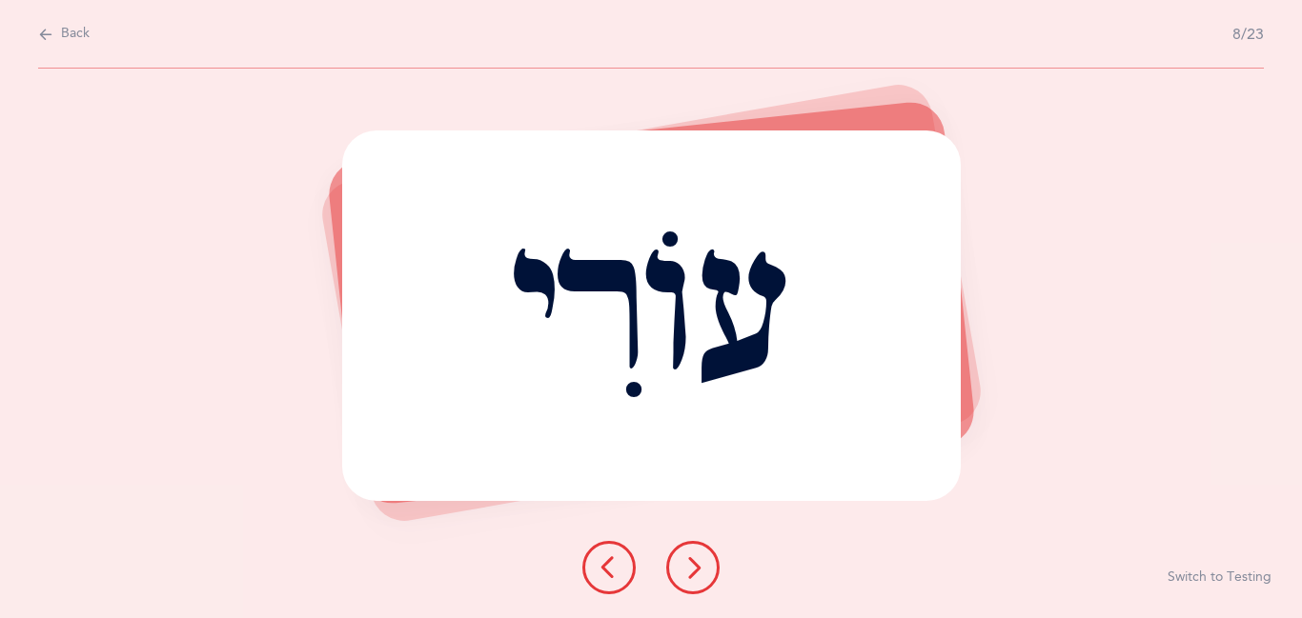
click at [688, 577] on icon at bounding box center [692, 568] width 23 height 23
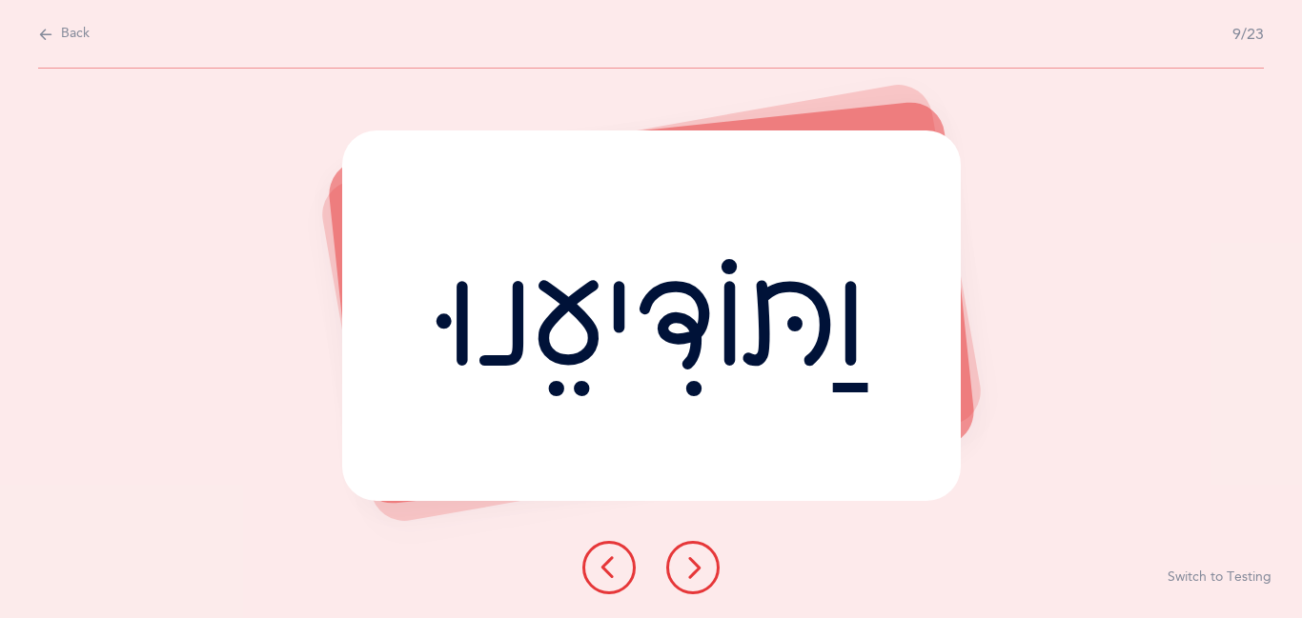
click at [688, 577] on icon at bounding box center [692, 568] width 23 height 23
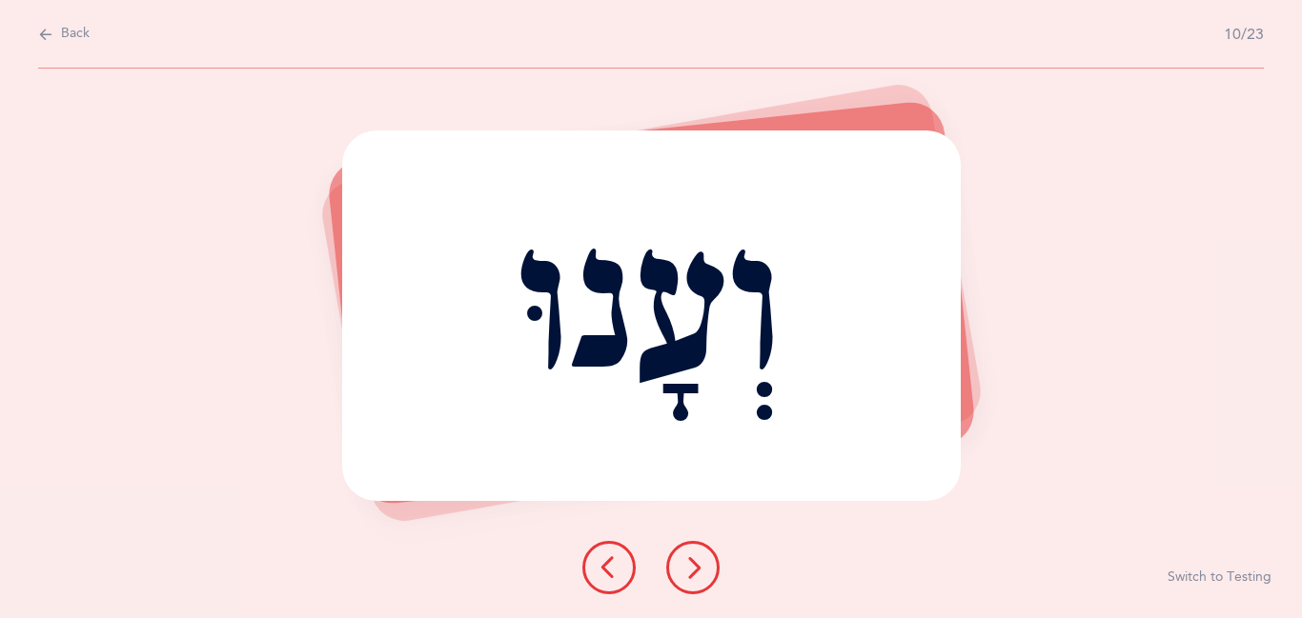
click at [688, 577] on icon at bounding box center [692, 568] width 23 height 23
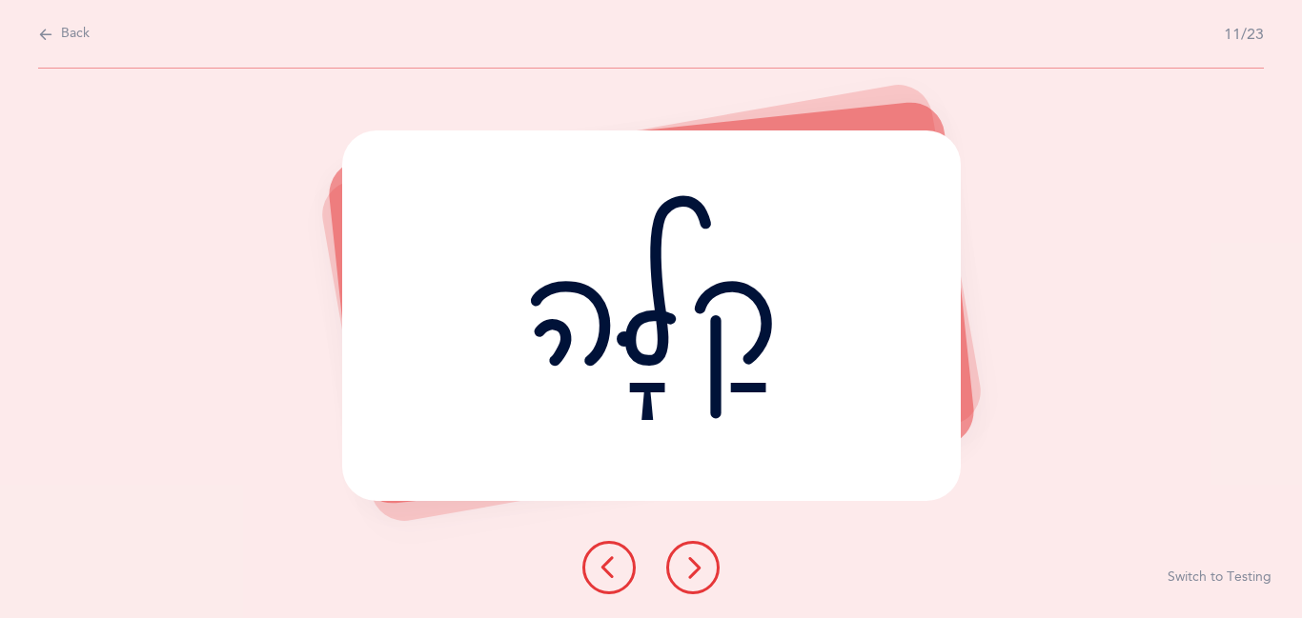
click at [688, 577] on icon at bounding box center [692, 568] width 23 height 23
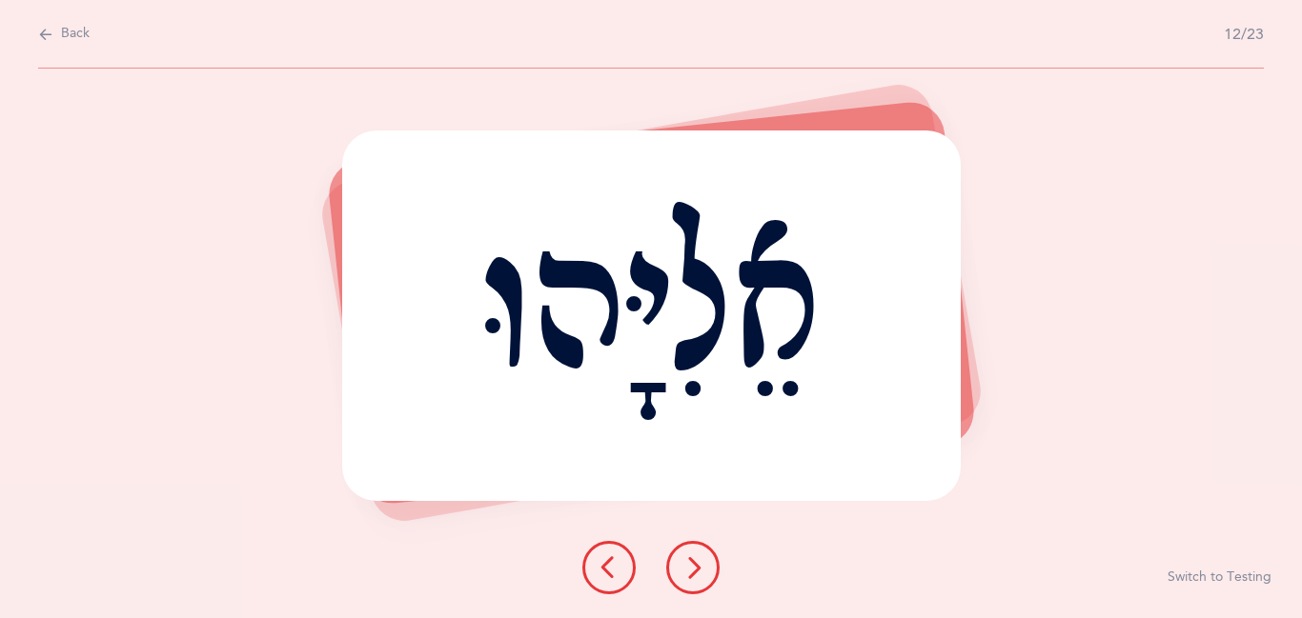
click at [688, 575] on icon at bounding box center [692, 568] width 23 height 23
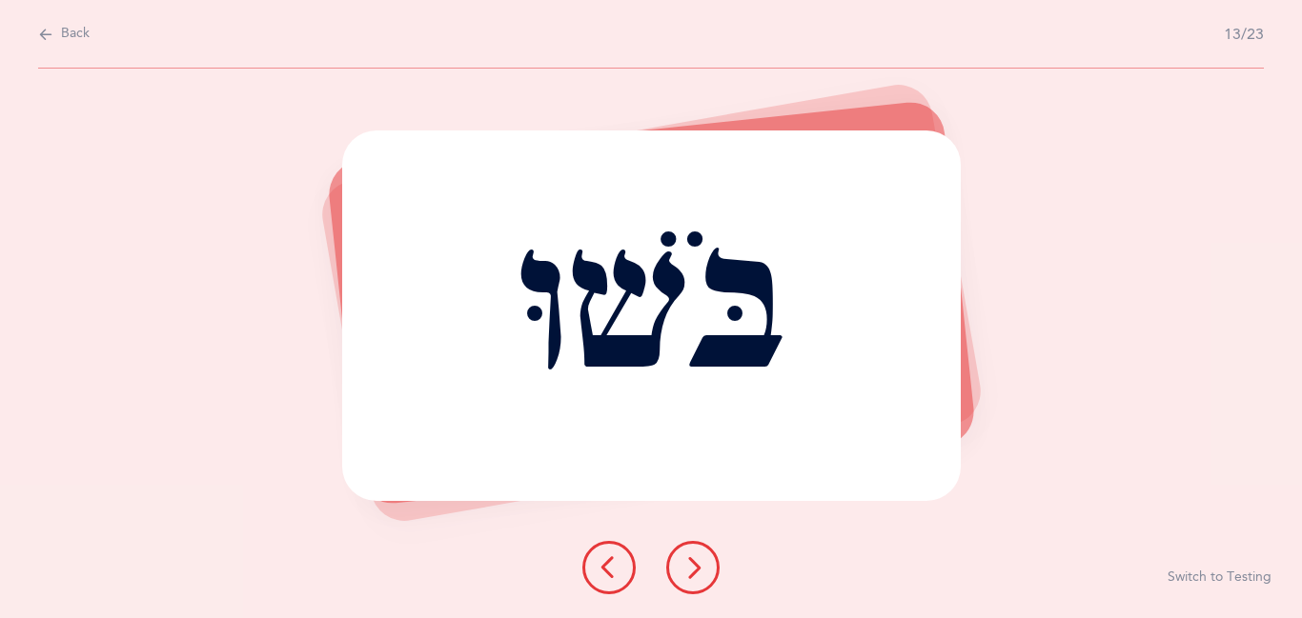
click at [688, 575] on icon at bounding box center [692, 568] width 23 height 23
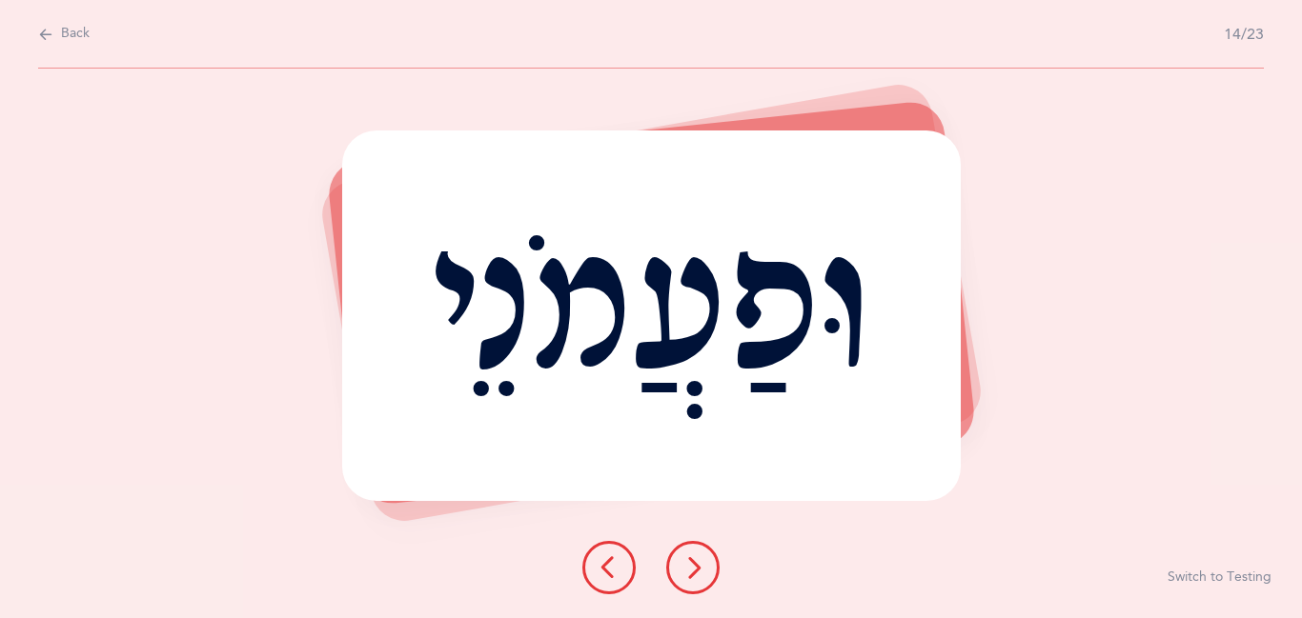
click at [688, 576] on icon at bounding box center [692, 568] width 23 height 23
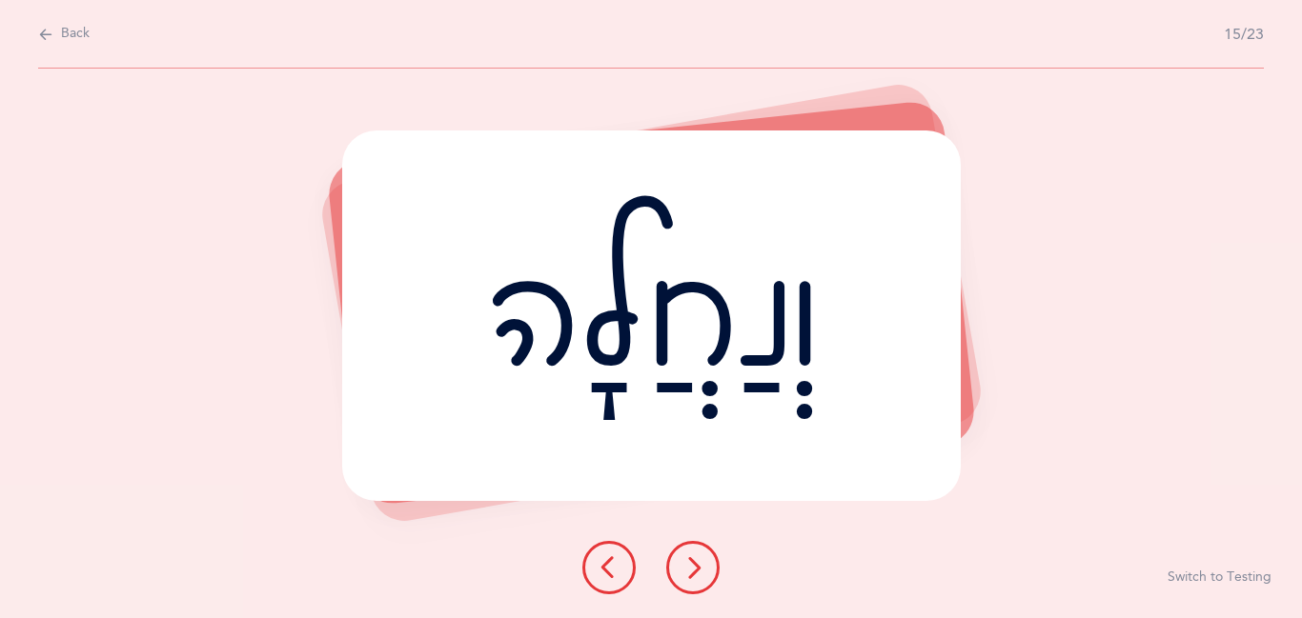
click at [688, 576] on icon at bounding box center [692, 568] width 23 height 23
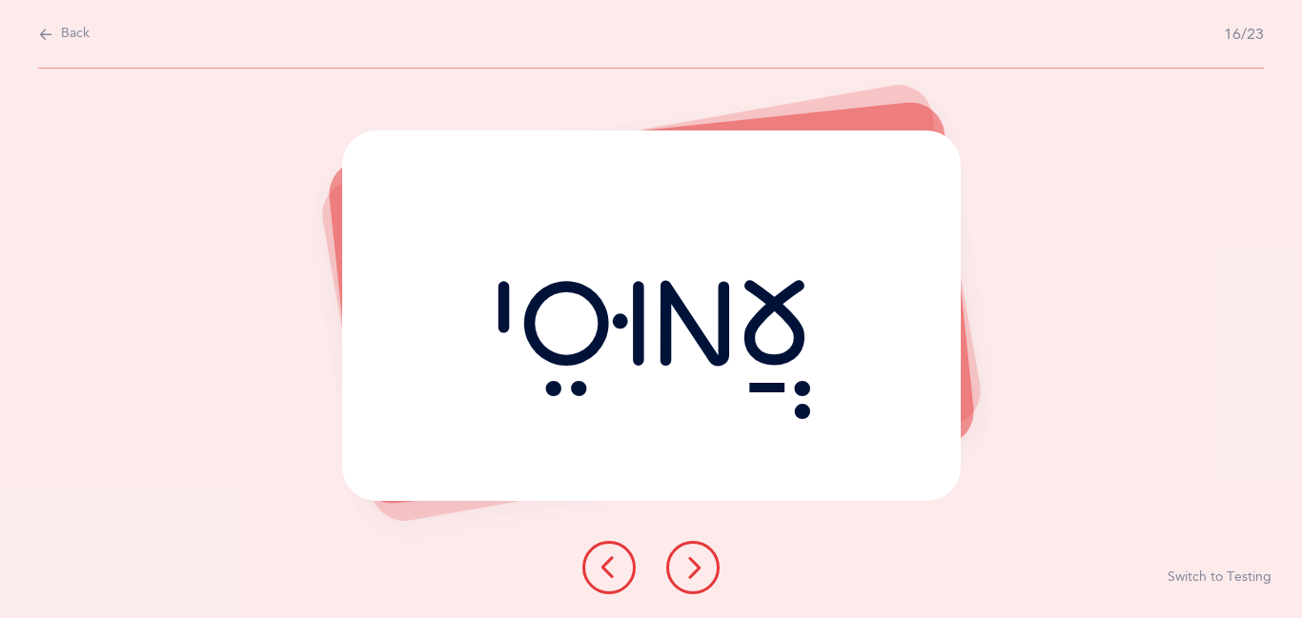
click at [688, 576] on icon at bounding box center [692, 568] width 23 height 23
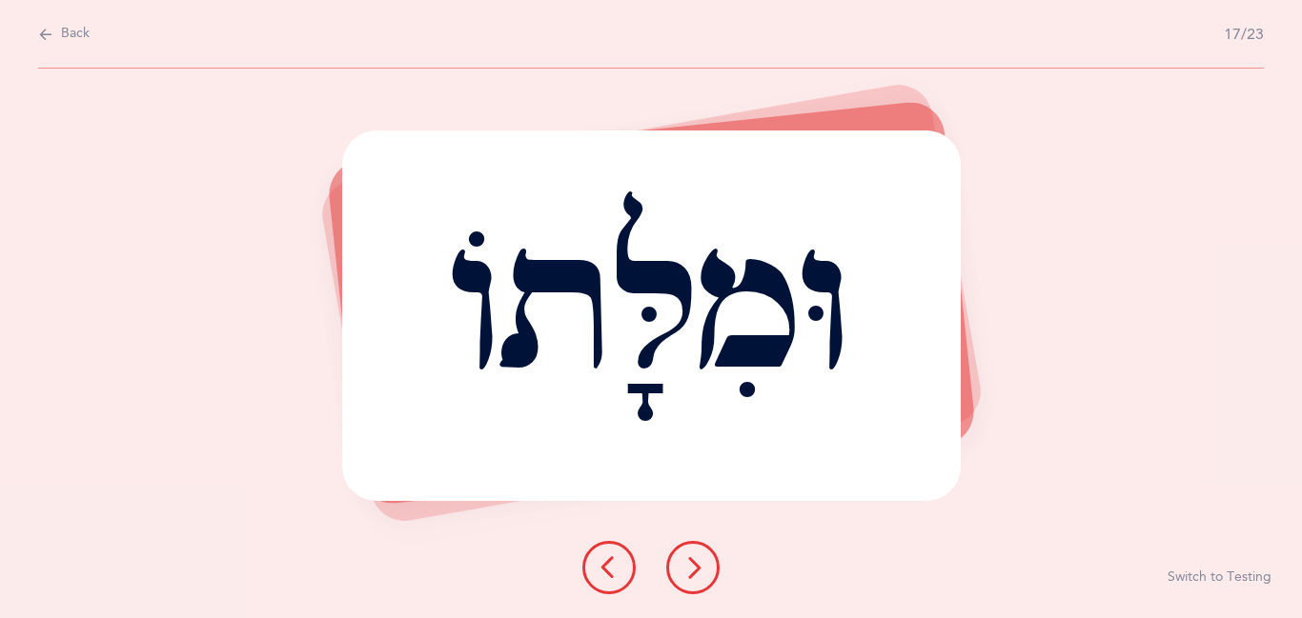
click at [688, 576] on icon at bounding box center [692, 568] width 23 height 23
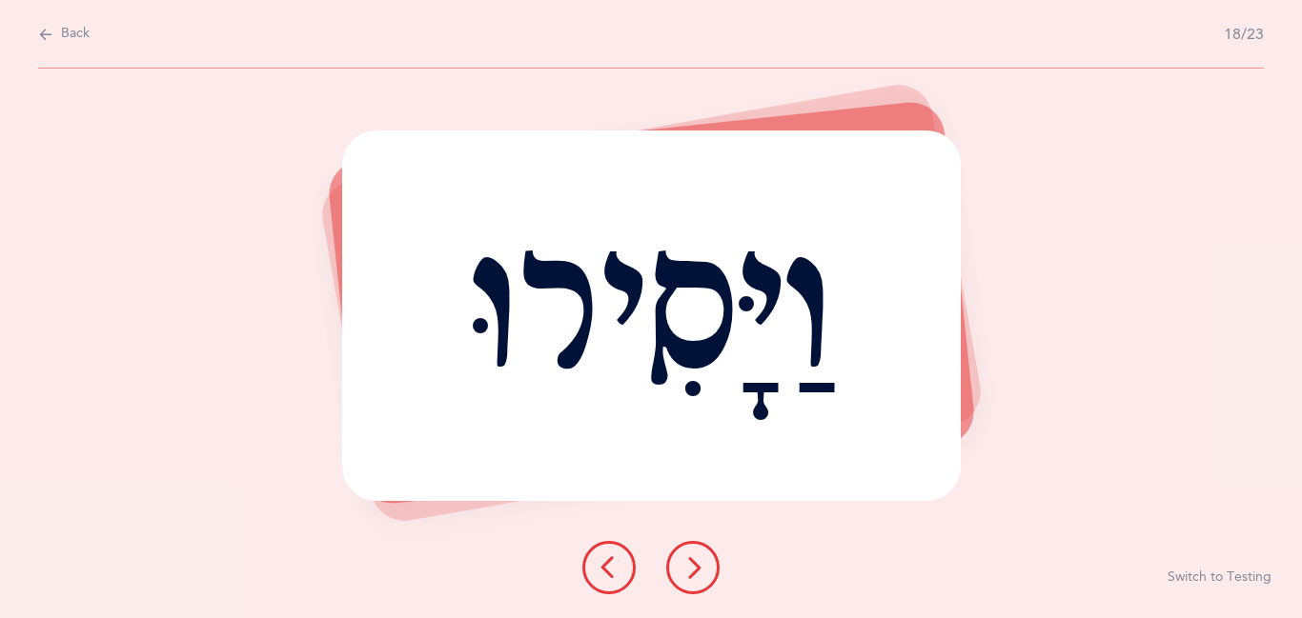
click at [688, 576] on icon at bounding box center [692, 568] width 23 height 23
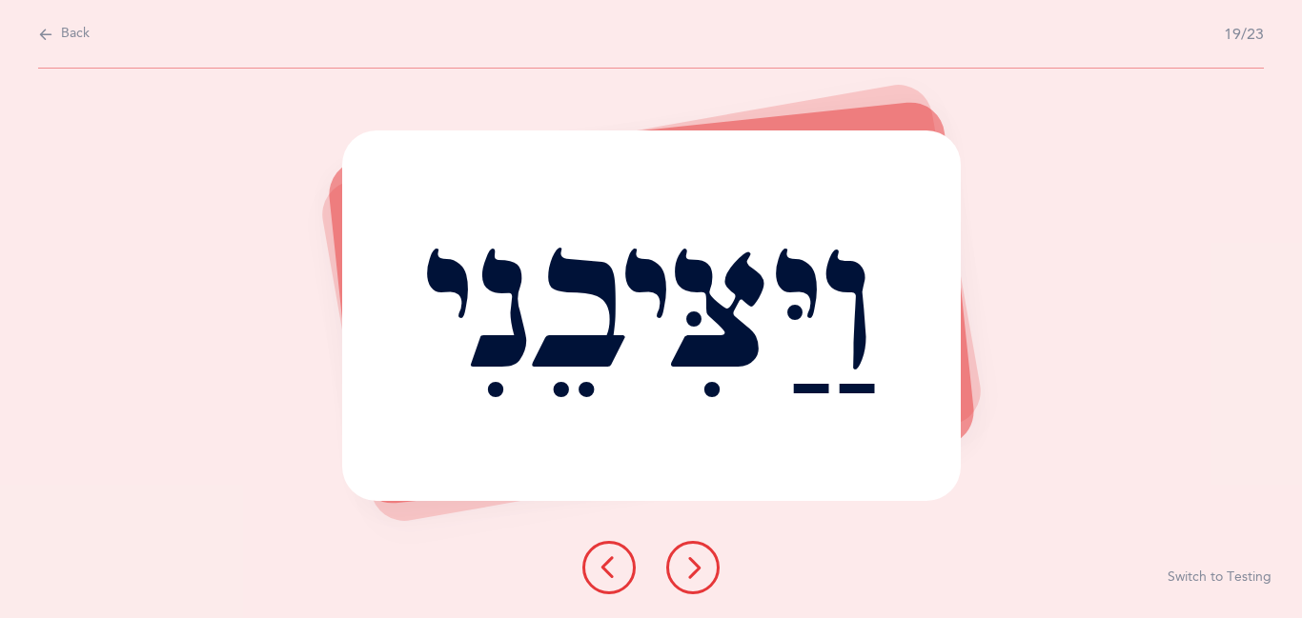
click at [688, 576] on icon at bounding box center [692, 568] width 23 height 23
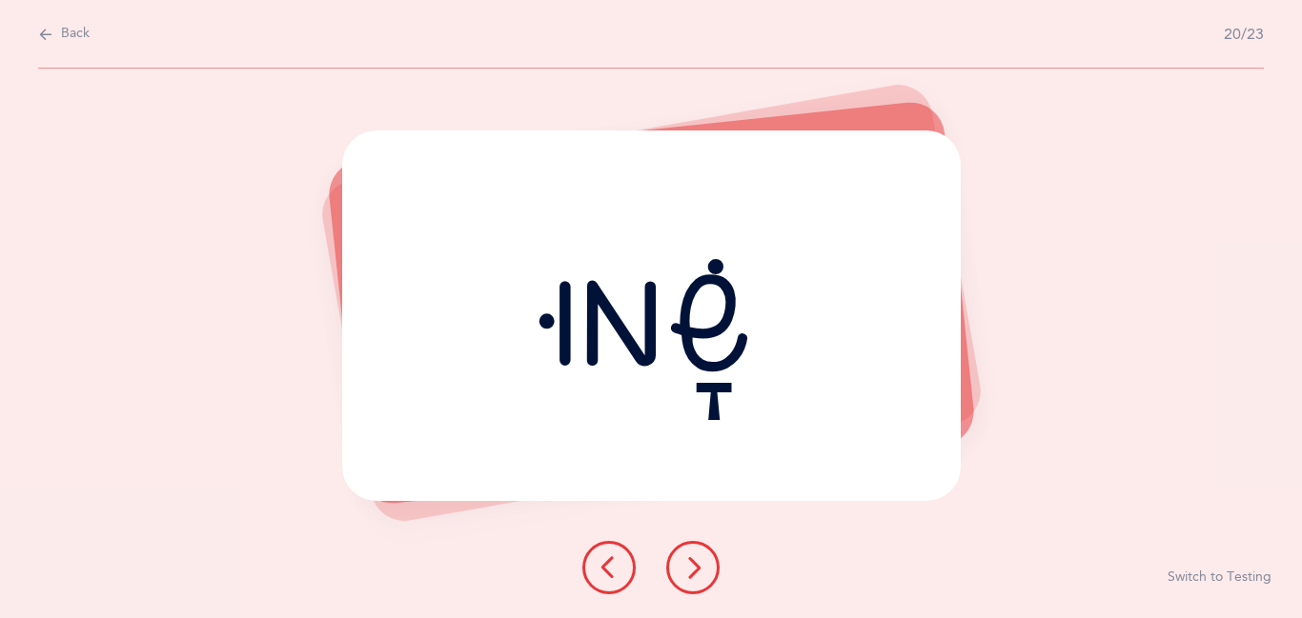
click at [688, 576] on icon at bounding box center [692, 568] width 23 height 23
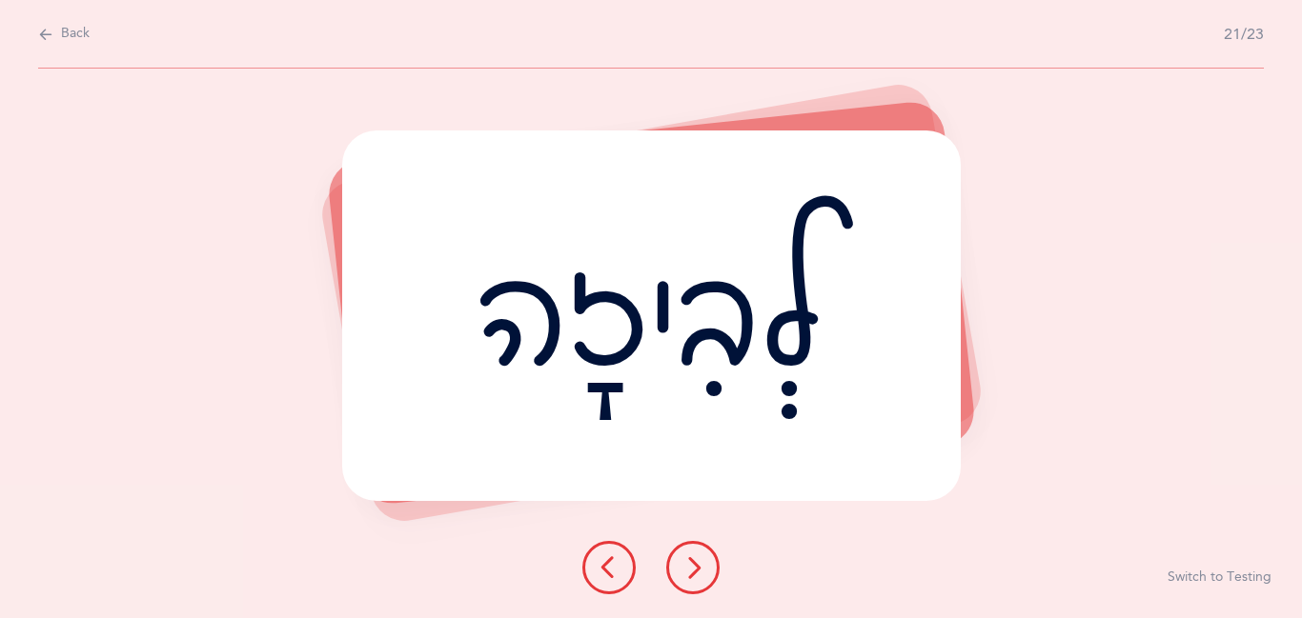
click at [688, 576] on icon at bounding box center [692, 568] width 23 height 23
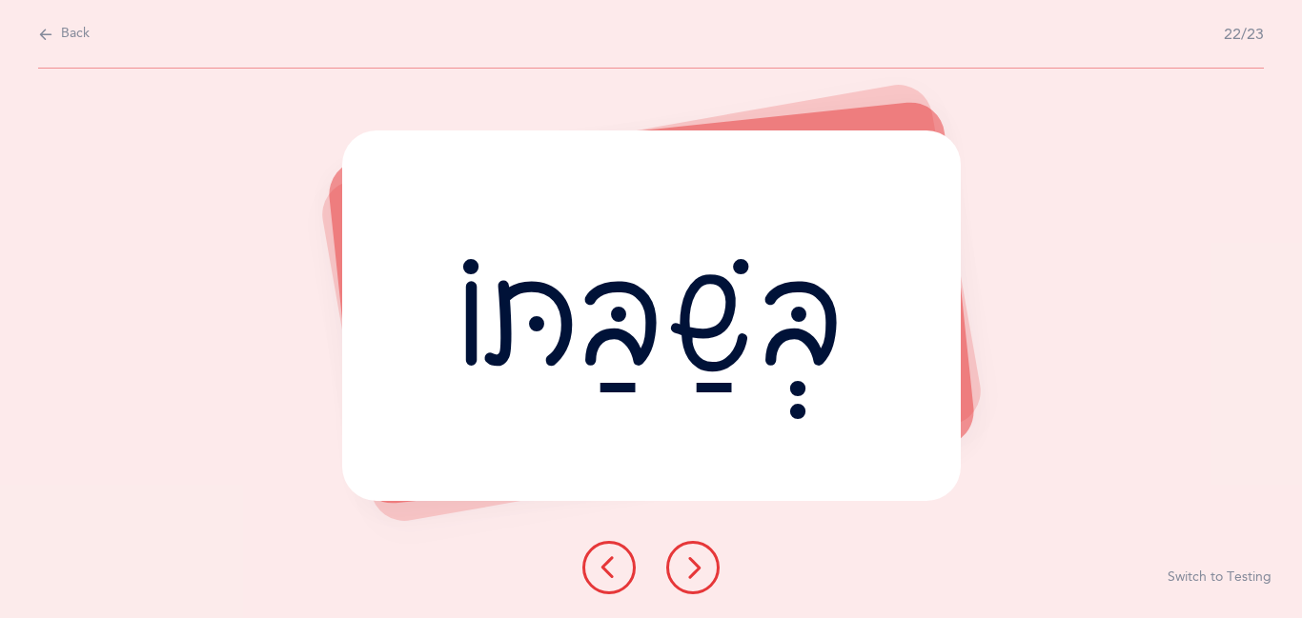
click at [688, 576] on icon at bounding box center [692, 568] width 23 height 23
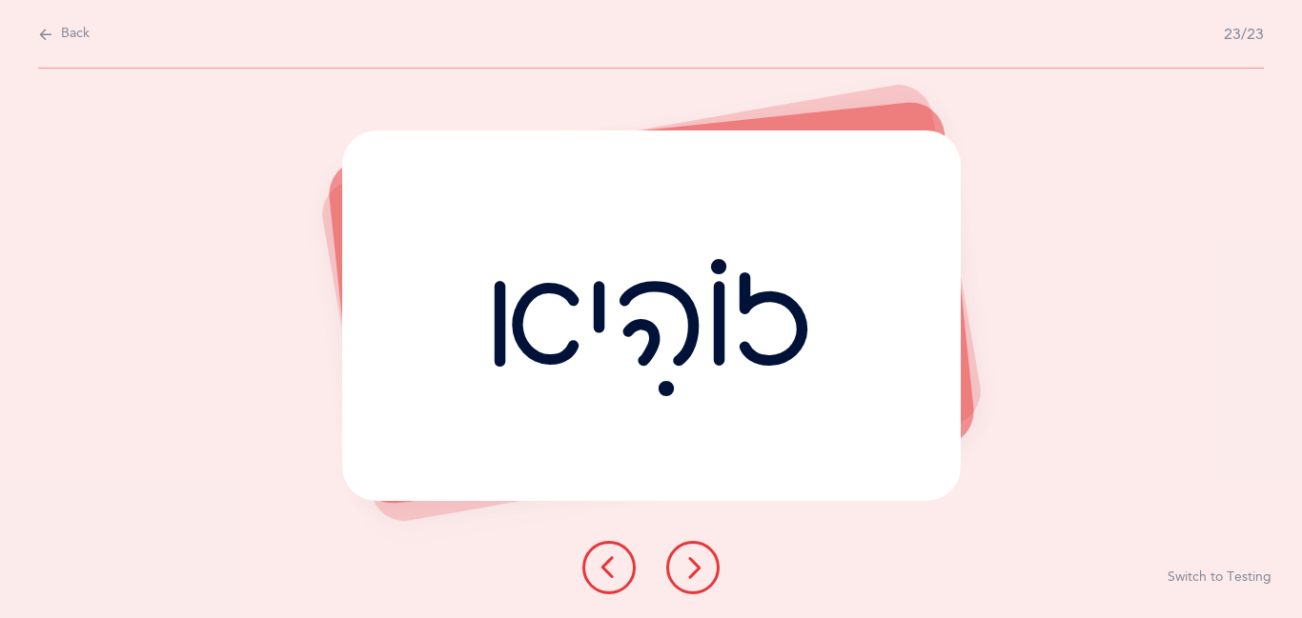
click at [688, 576] on icon at bounding box center [692, 568] width 23 height 23
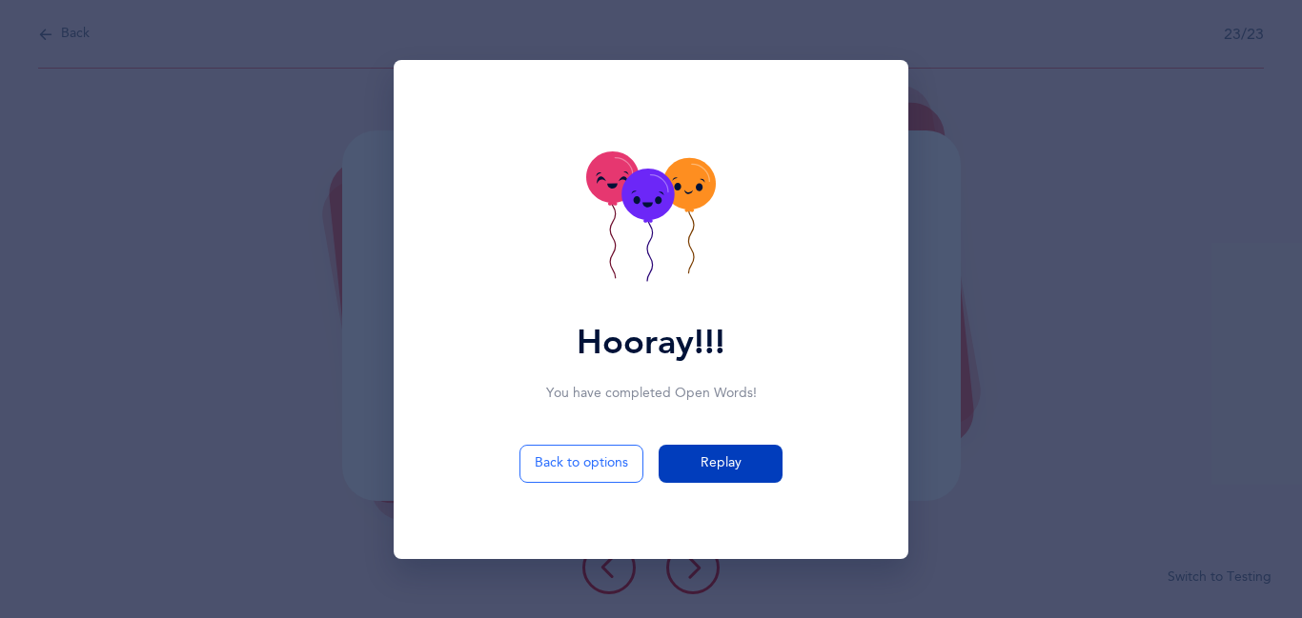
click at [756, 474] on button "Replay" at bounding box center [720, 464] width 124 height 38
click at [759, 476] on div "זוֹהִיא" at bounding box center [651, 316] width 618 height 371
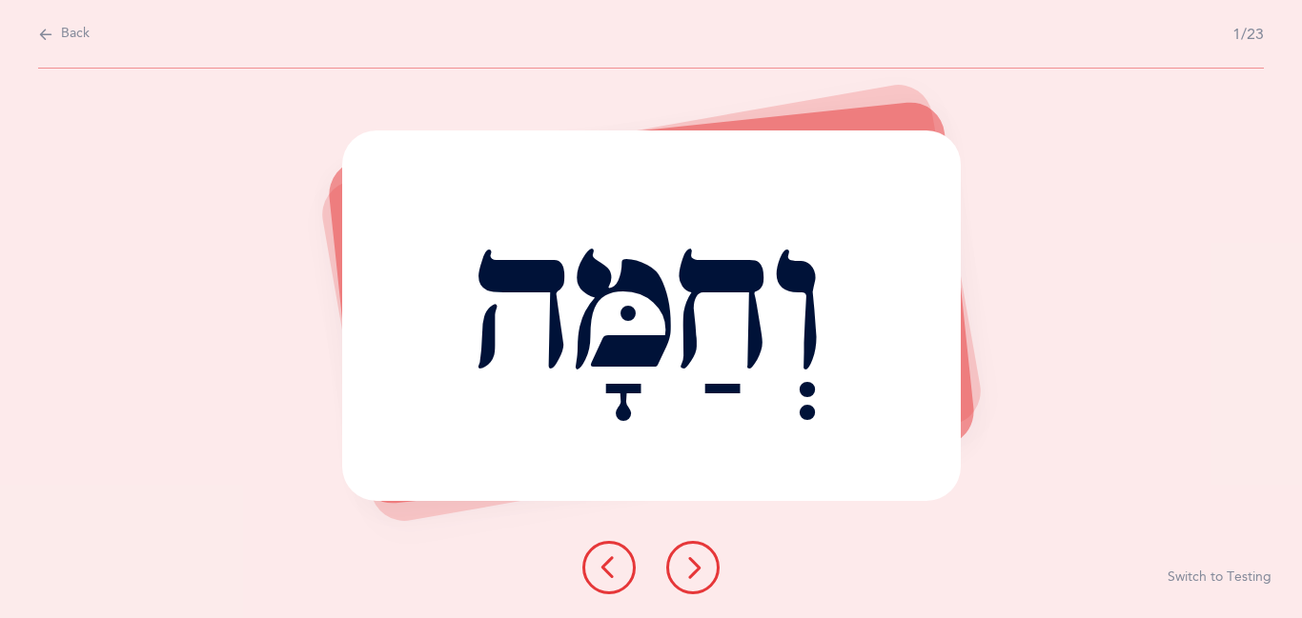
click at [757, 438] on div "וְחַמָּה" at bounding box center [651, 316] width 618 height 371
click at [693, 575] on icon at bounding box center [692, 568] width 23 height 23
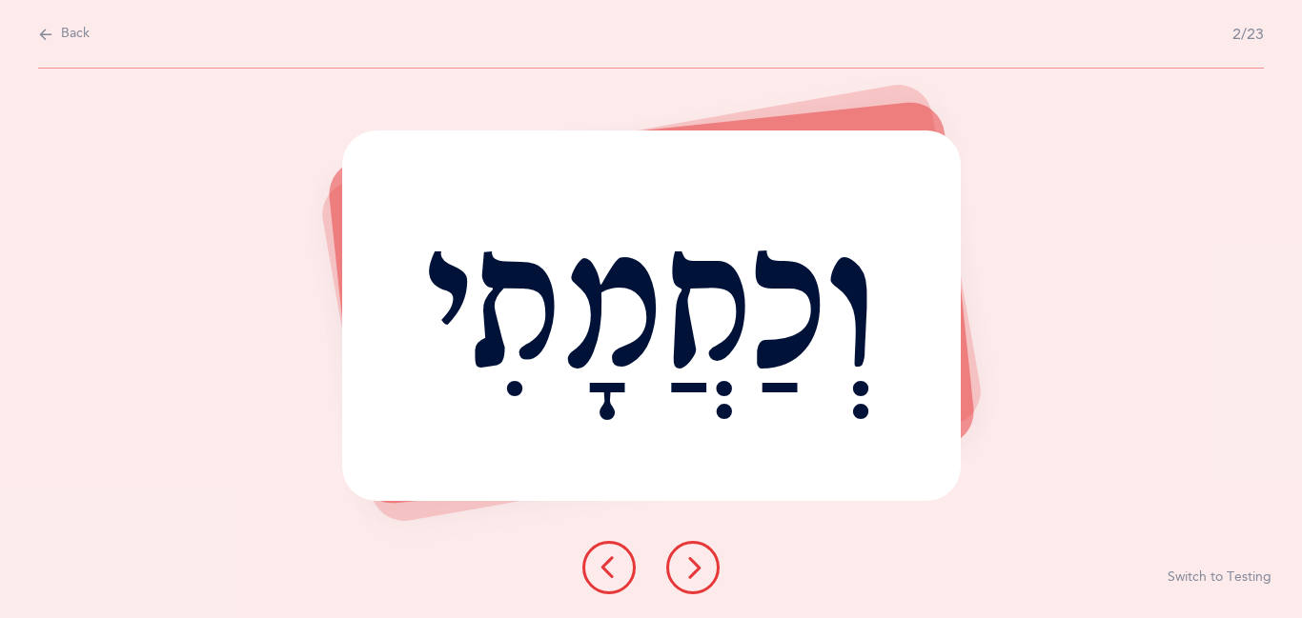
click at [693, 577] on icon at bounding box center [692, 568] width 23 height 23
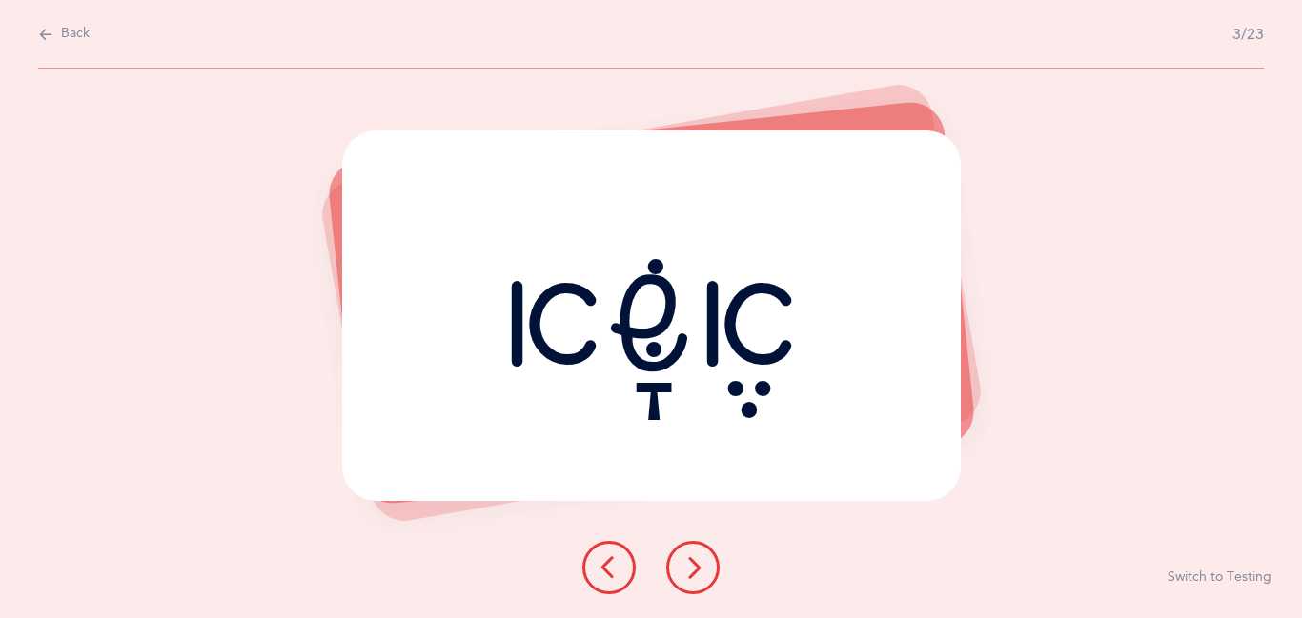
click at [693, 577] on icon at bounding box center [692, 568] width 23 height 23
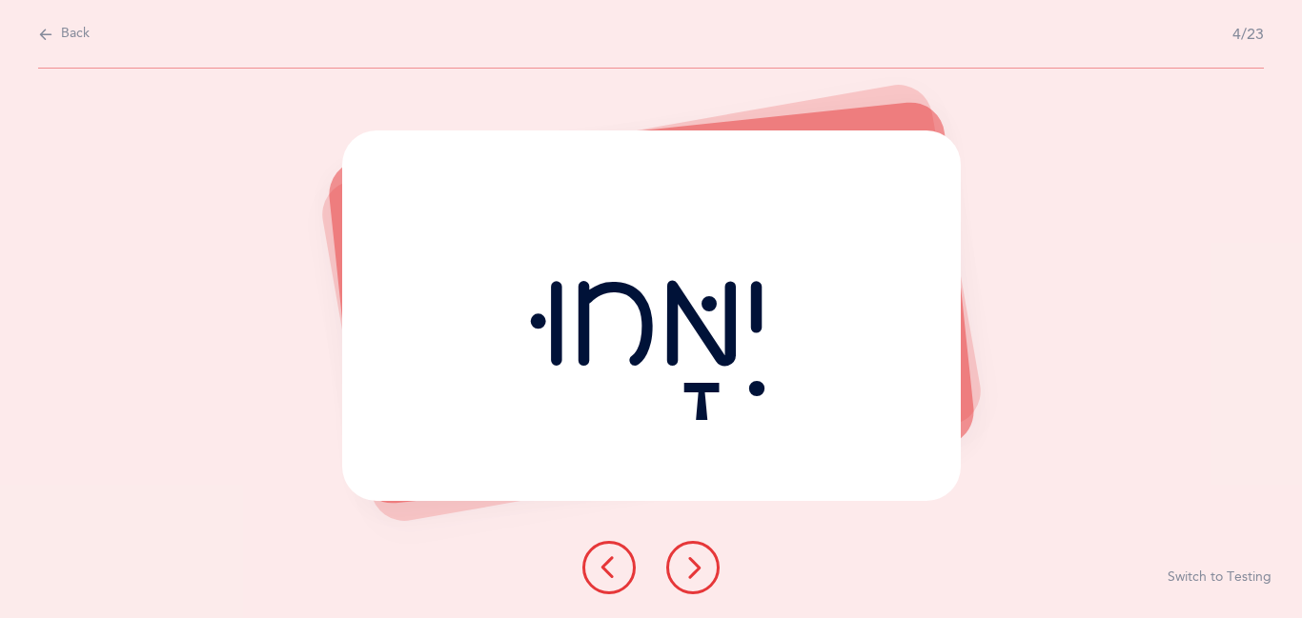
click at [693, 577] on icon at bounding box center [692, 568] width 23 height 23
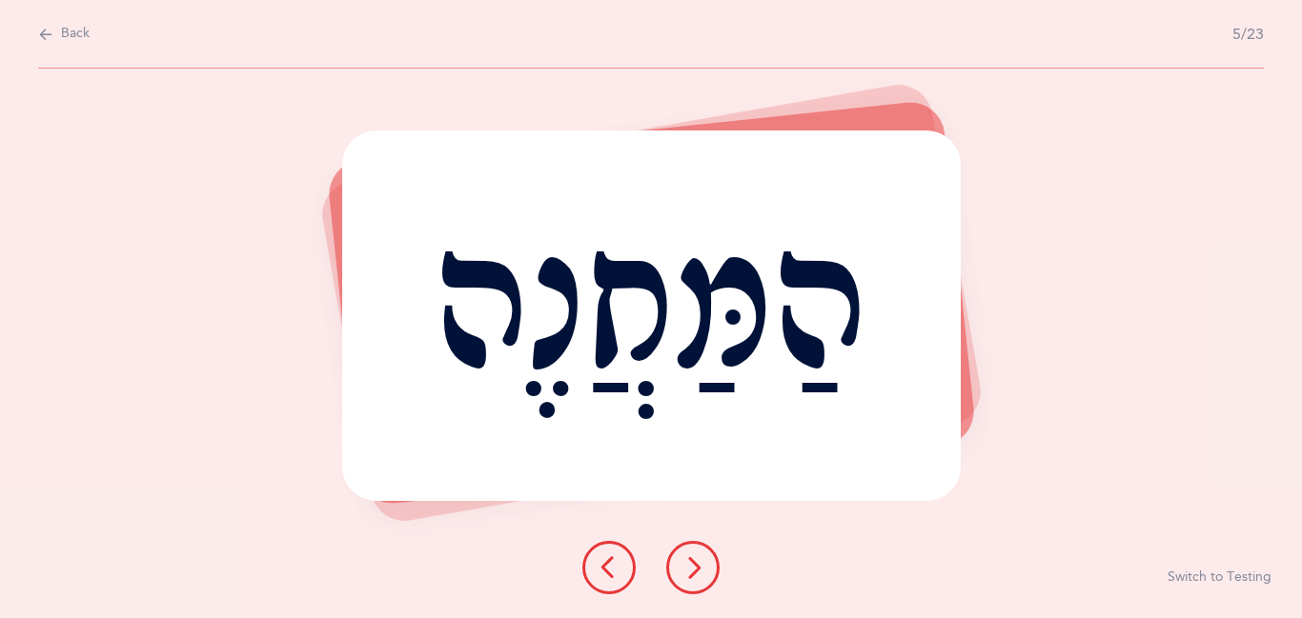
click at [693, 578] on icon at bounding box center [692, 568] width 23 height 23
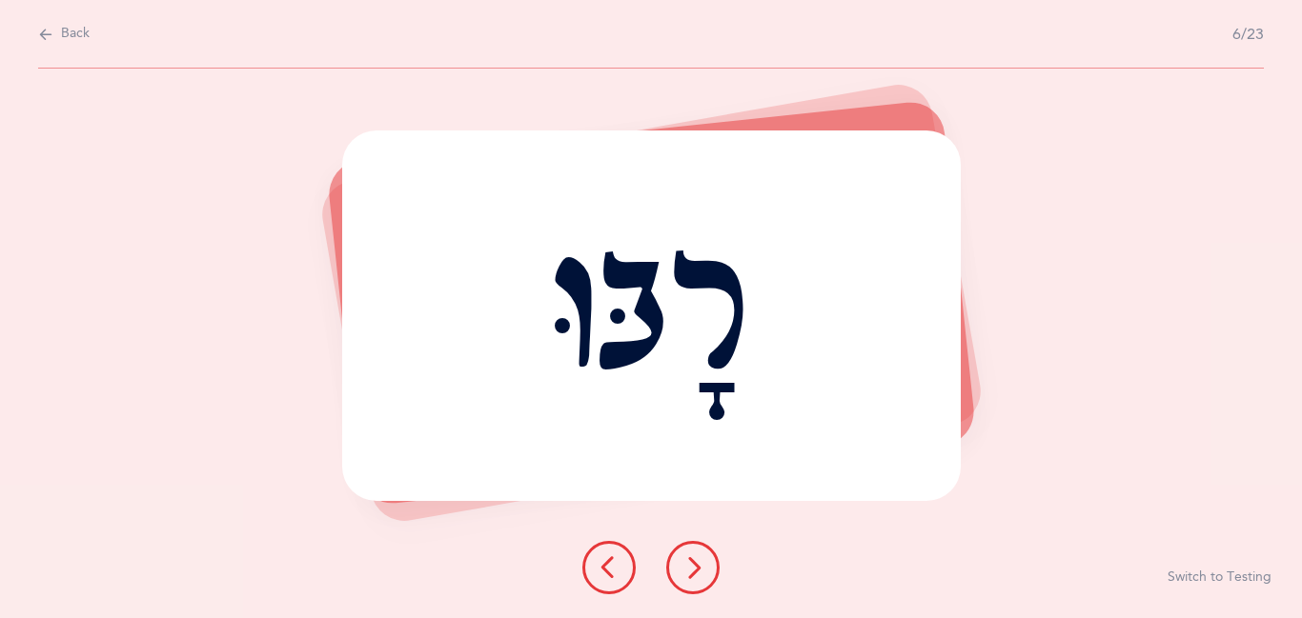
click at [693, 578] on icon at bounding box center [692, 568] width 23 height 23
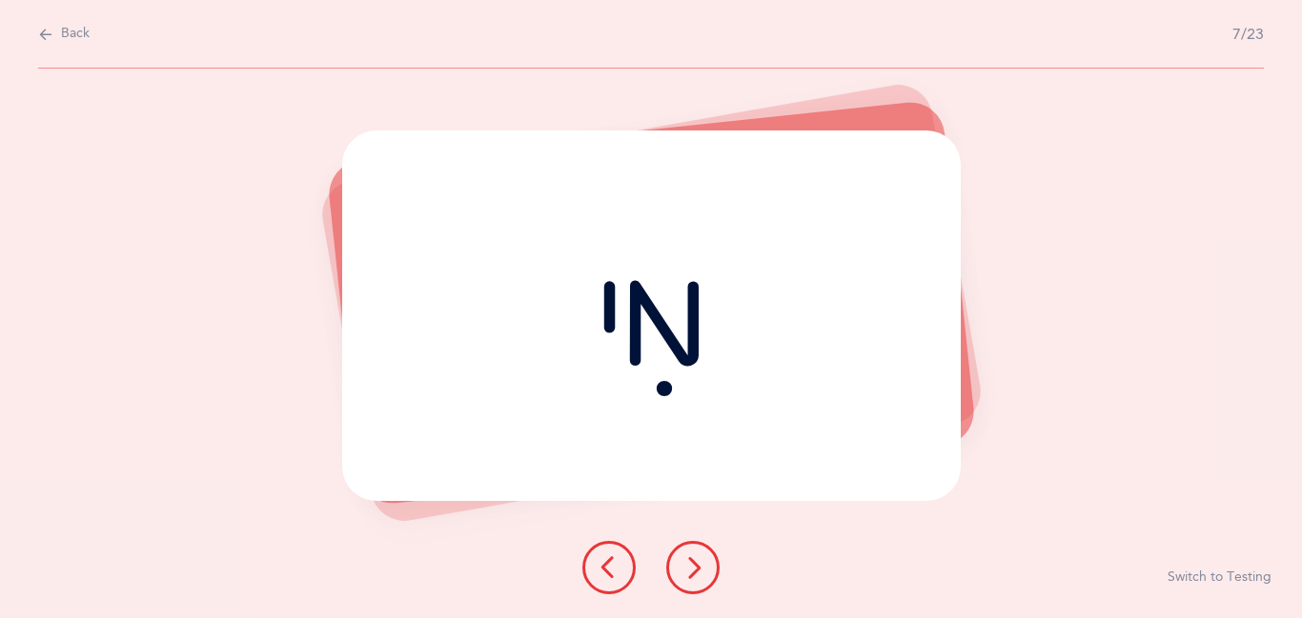
click at [693, 578] on icon at bounding box center [692, 568] width 23 height 23
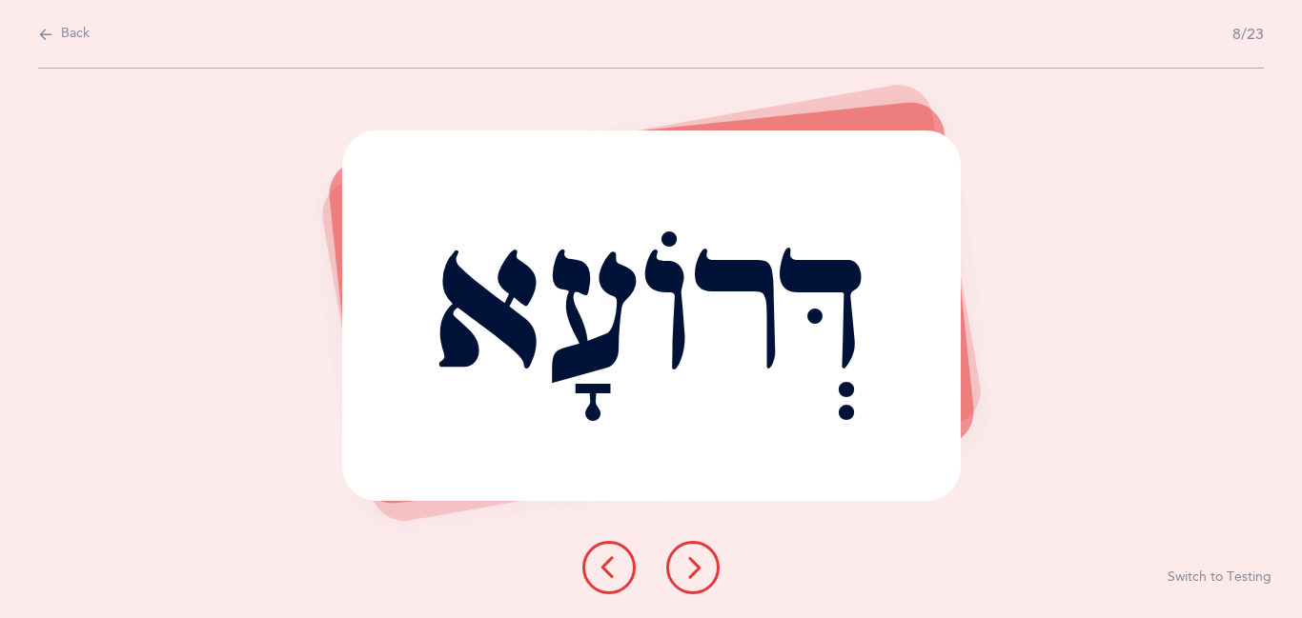
click at [693, 578] on icon at bounding box center [692, 568] width 23 height 23
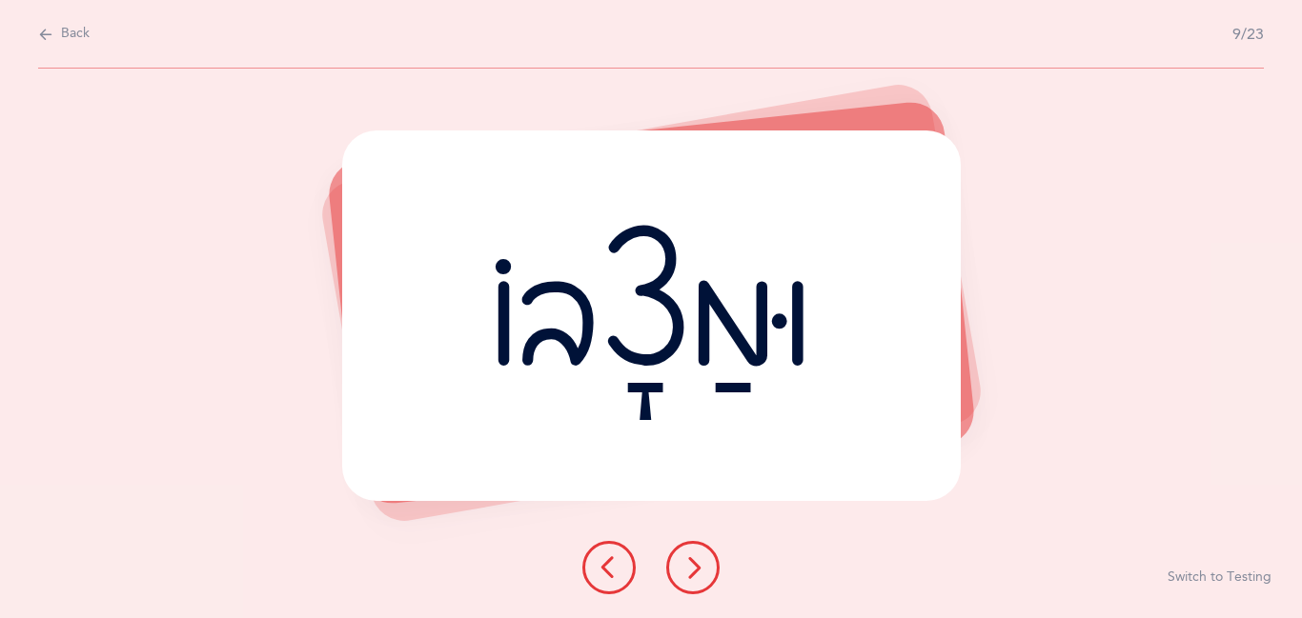
click at [693, 578] on icon at bounding box center [692, 568] width 23 height 23
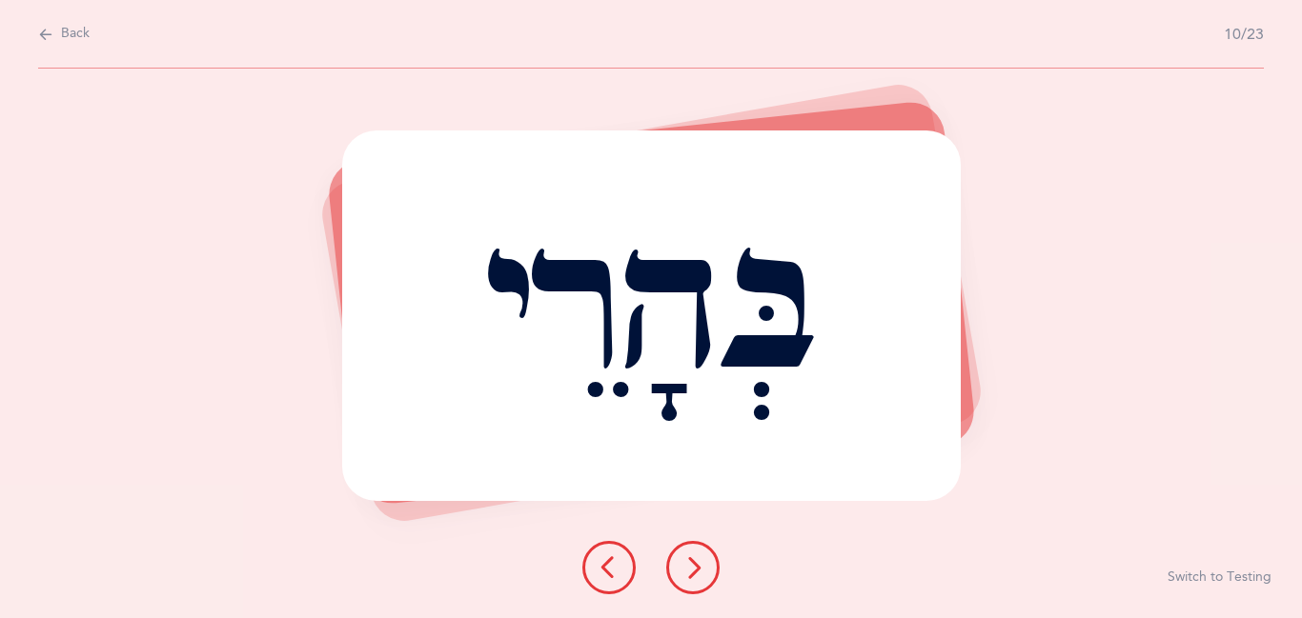
click at [693, 578] on icon at bounding box center [692, 568] width 23 height 23
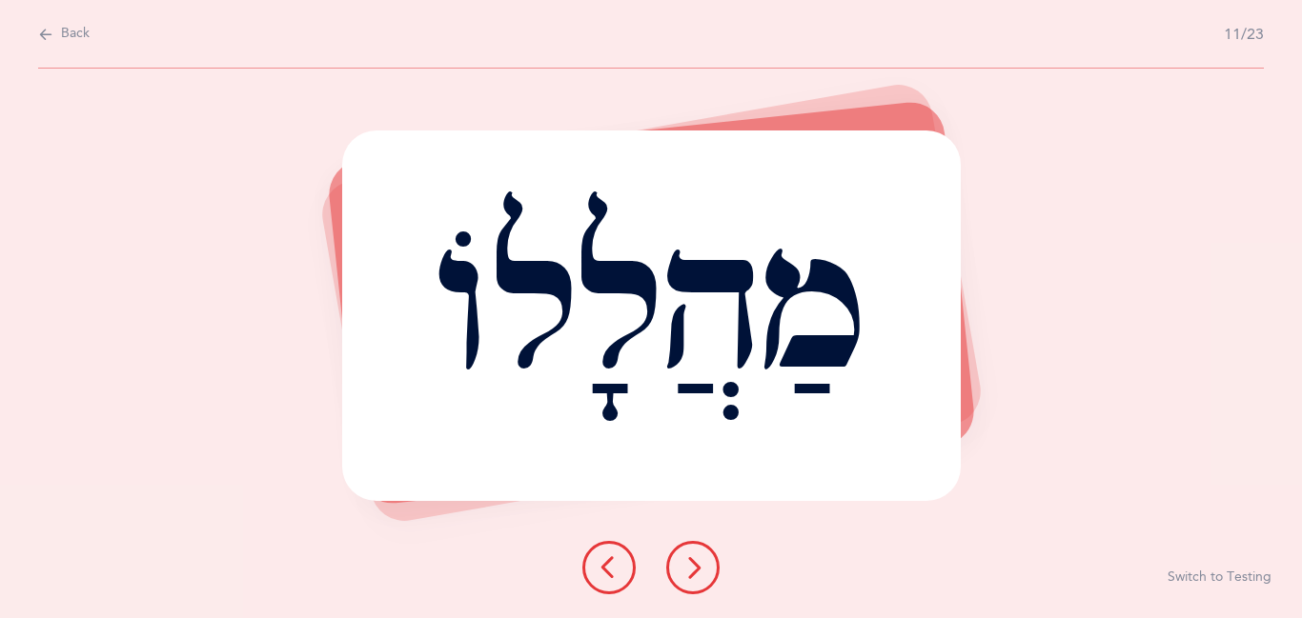
click at [693, 578] on icon at bounding box center [692, 568] width 23 height 23
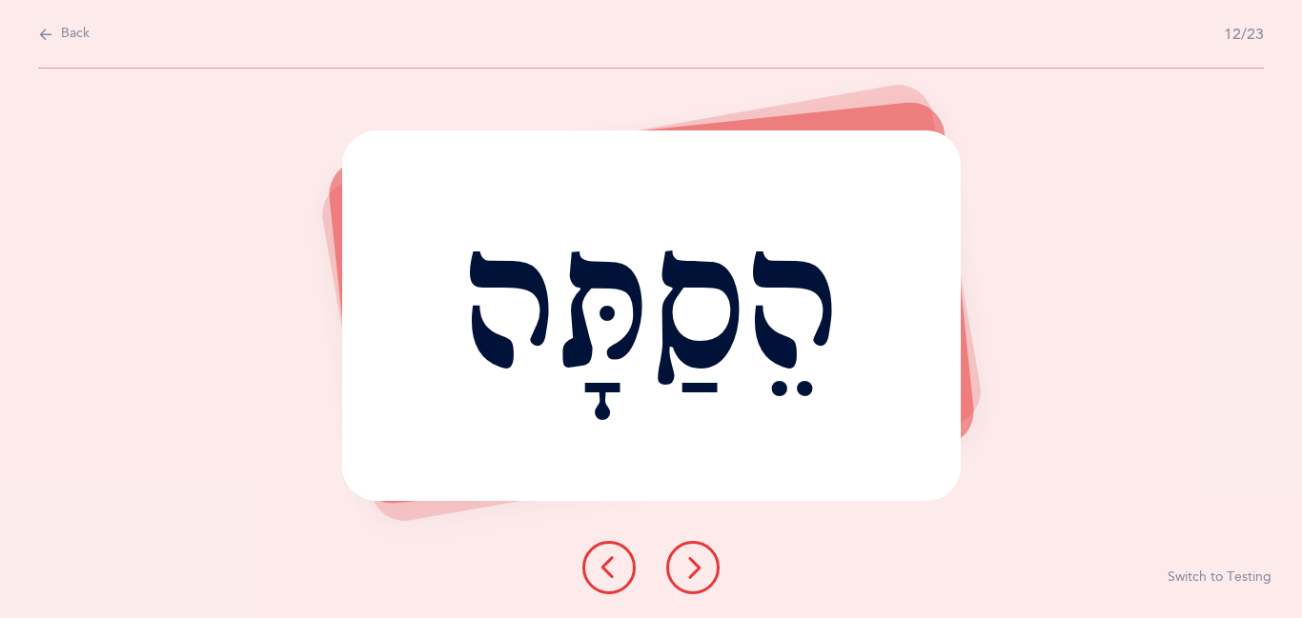
click at [693, 578] on icon at bounding box center [692, 568] width 23 height 23
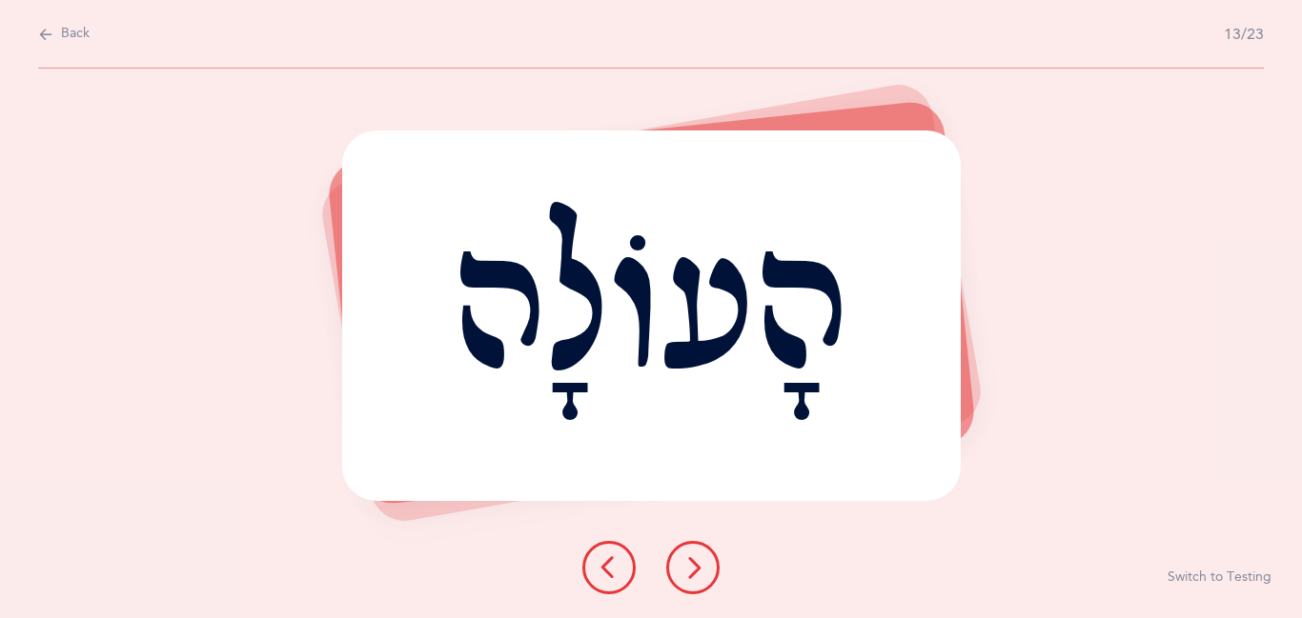
click at [693, 578] on icon at bounding box center [692, 568] width 23 height 23
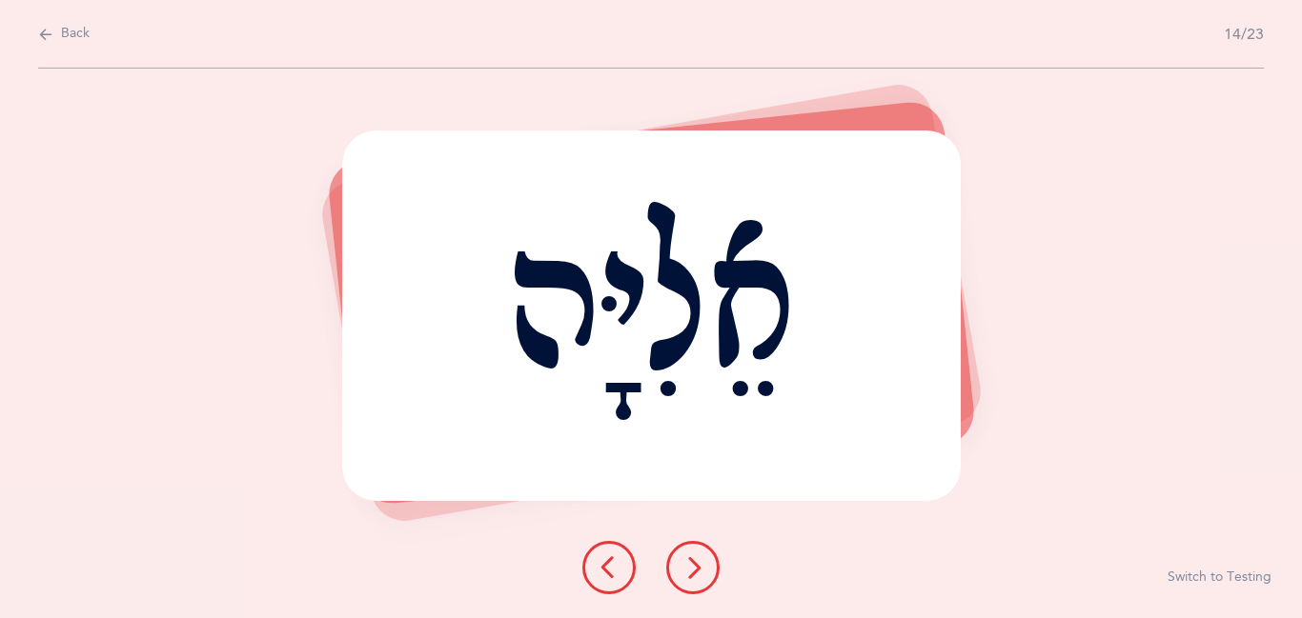
click at [693, 578] on icon at bounding box center [692, 568] width 23 height 23
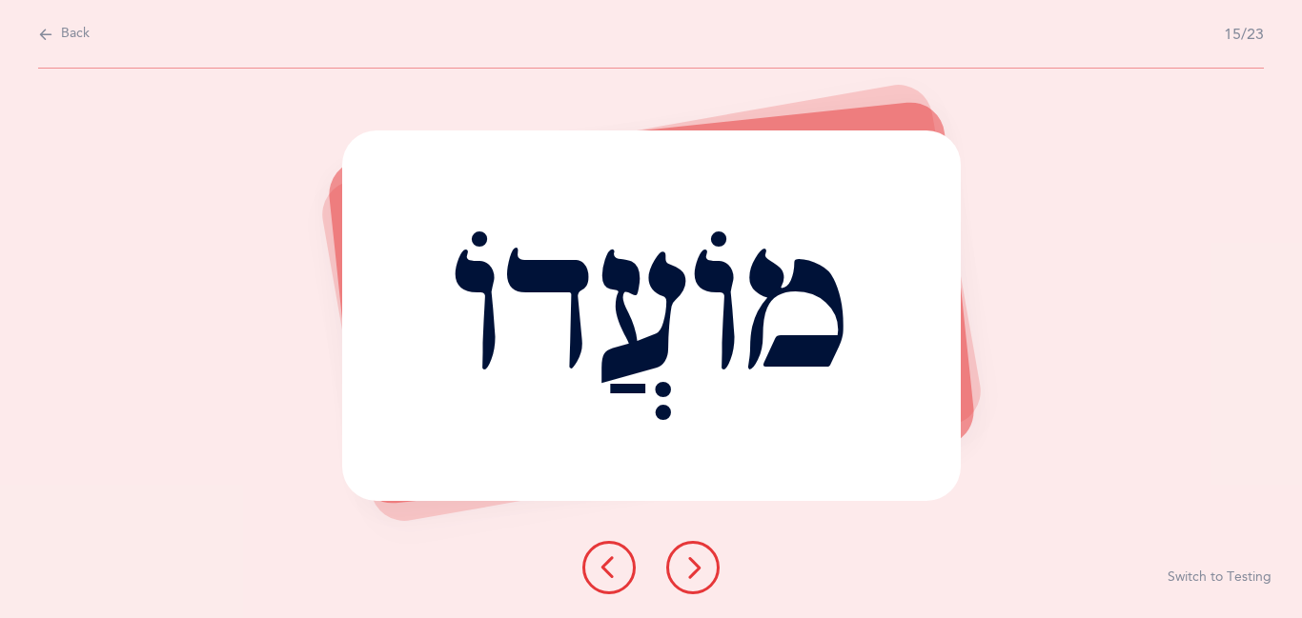
click at [693, 578] on icon at bounding box center [692, 568] width 23 height 23
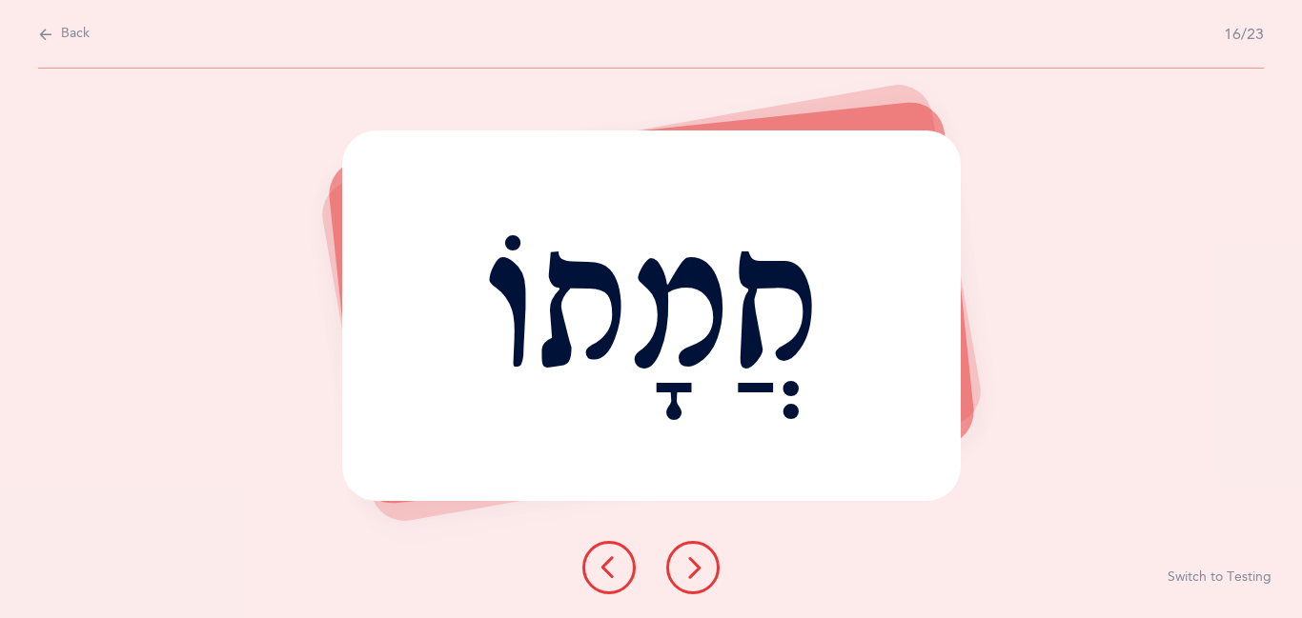
click at [693, 578] on icon at bounding box center [692, 568] width 23 height 23
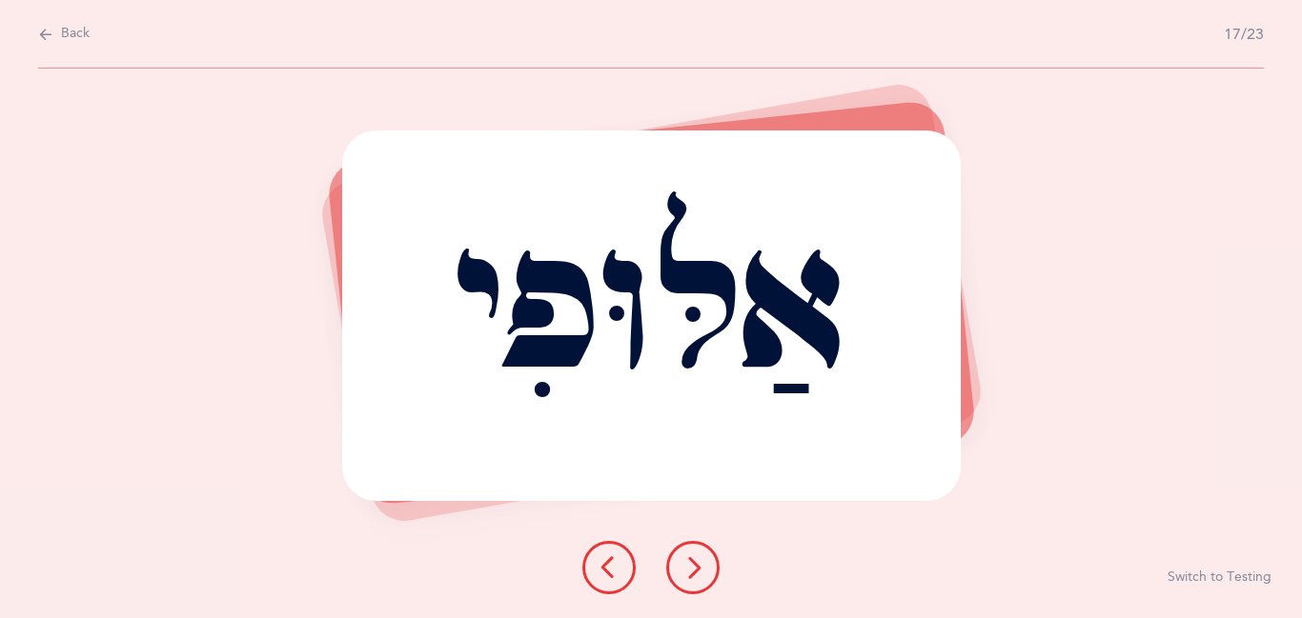
click at [693, 578] on icon at bounding box center [692, 568] width 23 height 23
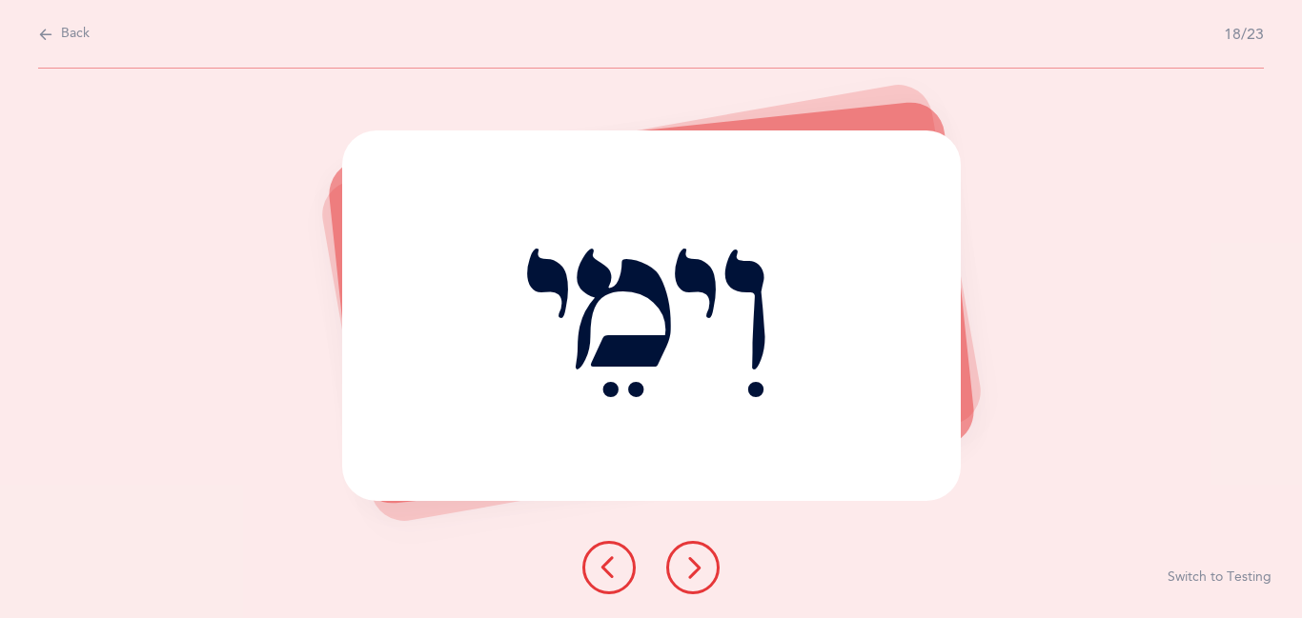
click at [693, 578] on icon at bounding box center [692, 568] width 23 height 23
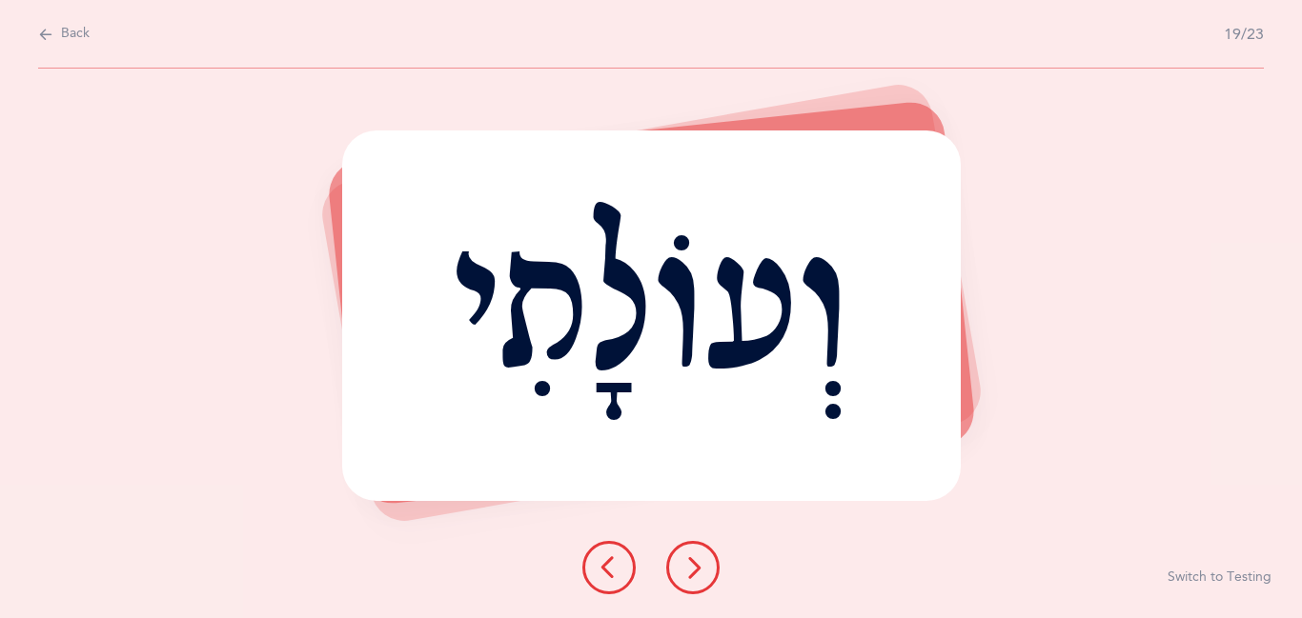
click at [693, 578] on icon at bounding box center [692, 568] width 23 height 23
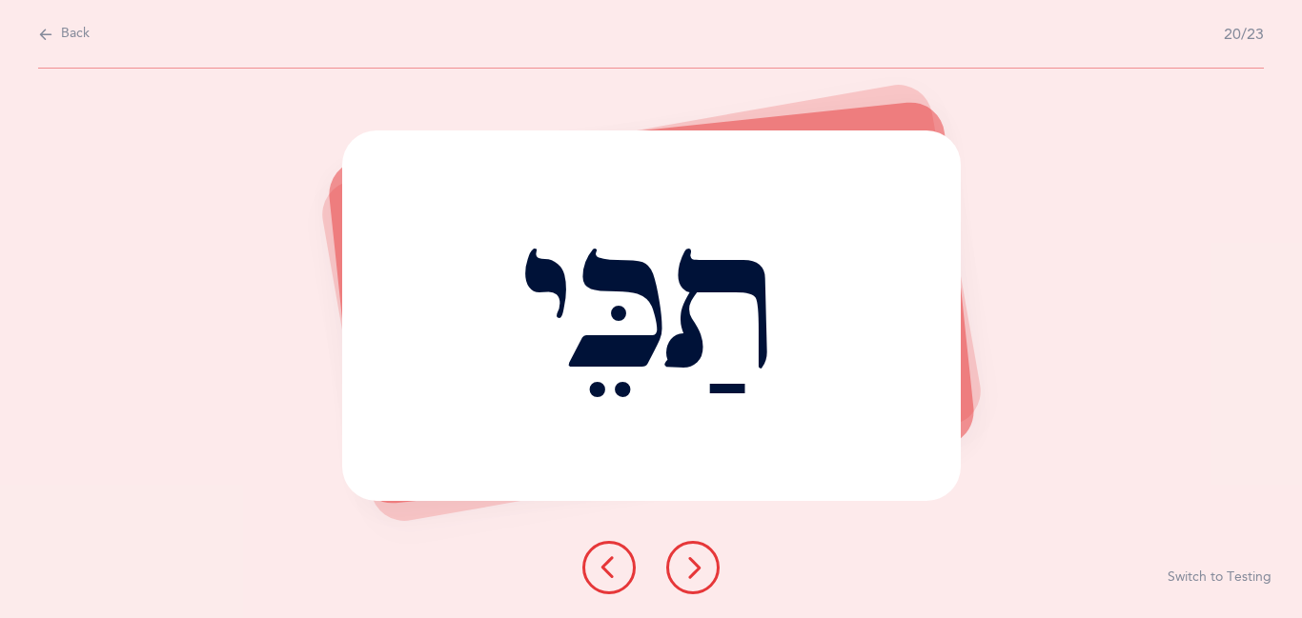
click at [693, 578] on icon at bounding box center [692, 568] width 23 height 23
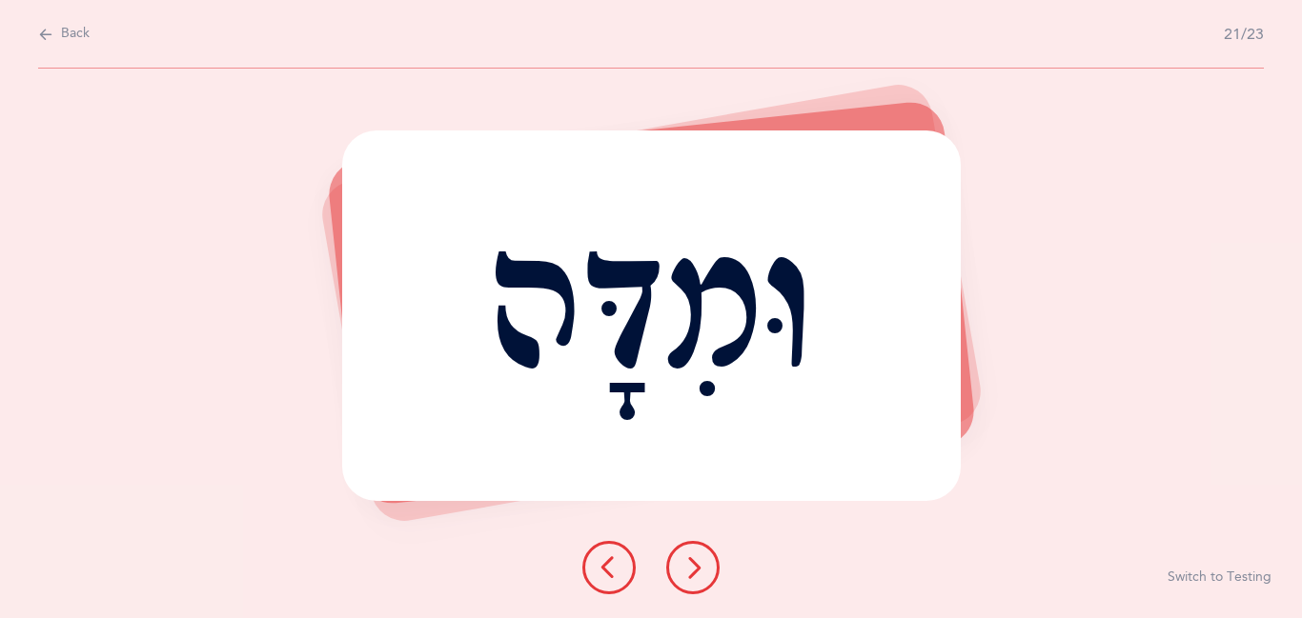
click at [693, 578] on icon at bounding box center [692, 568] width 23 height 23
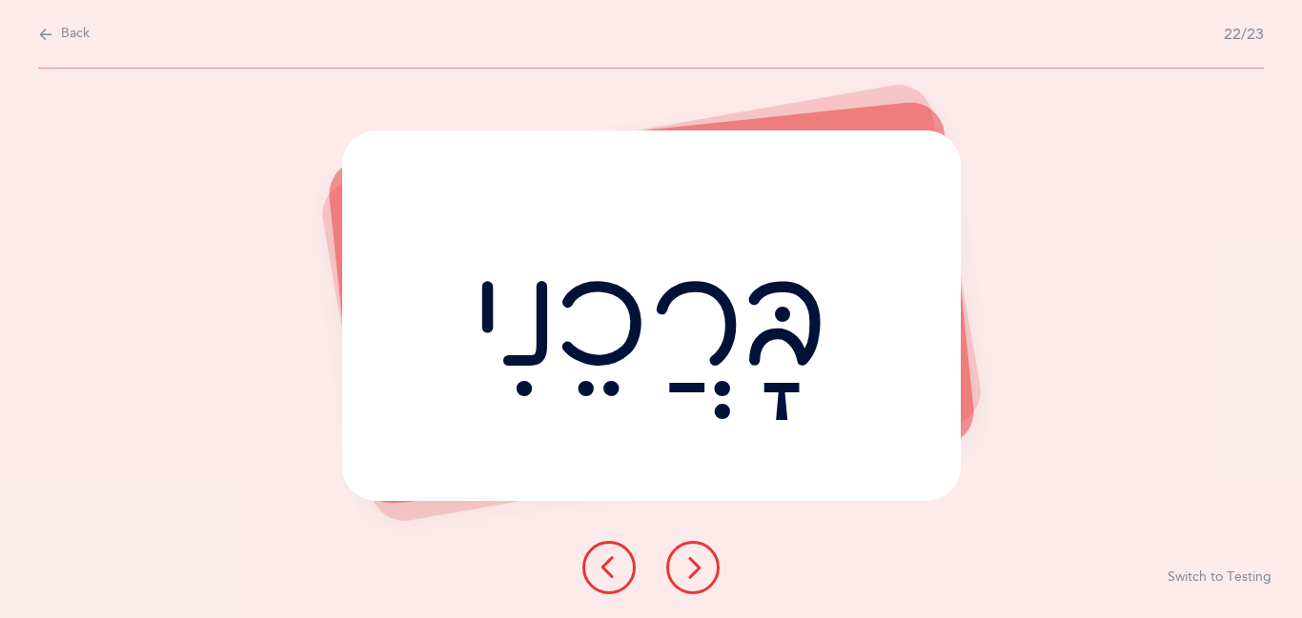
click at [693, 578] on icon at bounding box center [692, 568] width 23 height 23
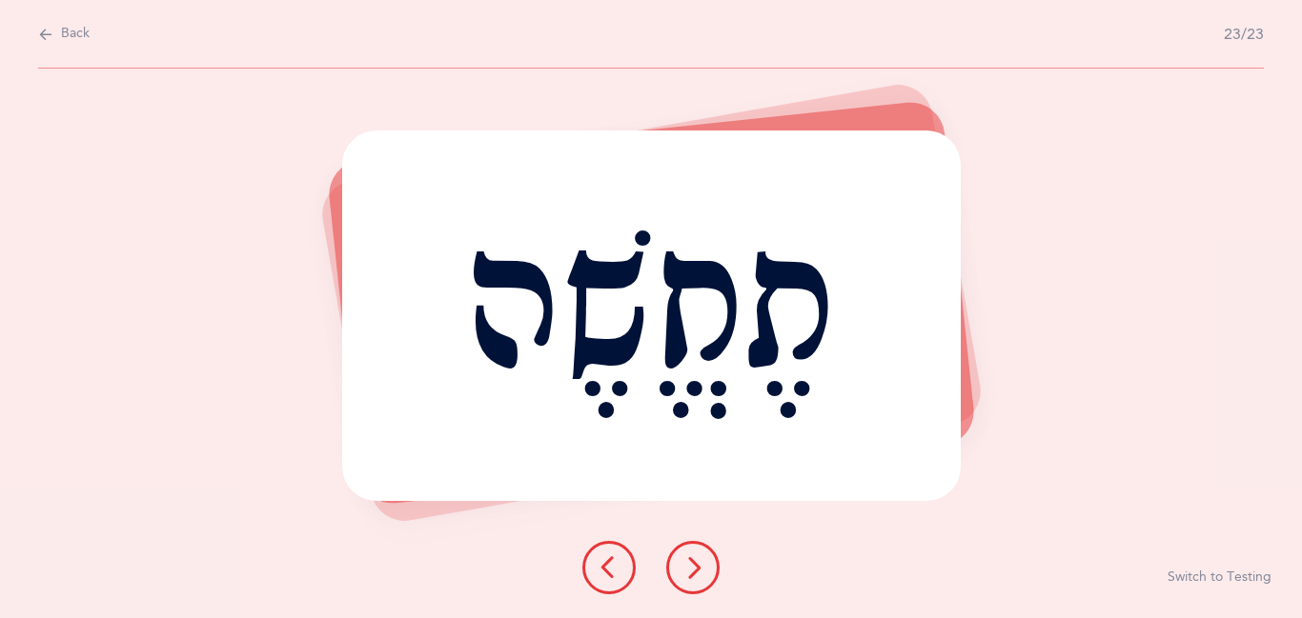
click at [693, 578] on icon at bounding box center [692, 568] width 23 height 23
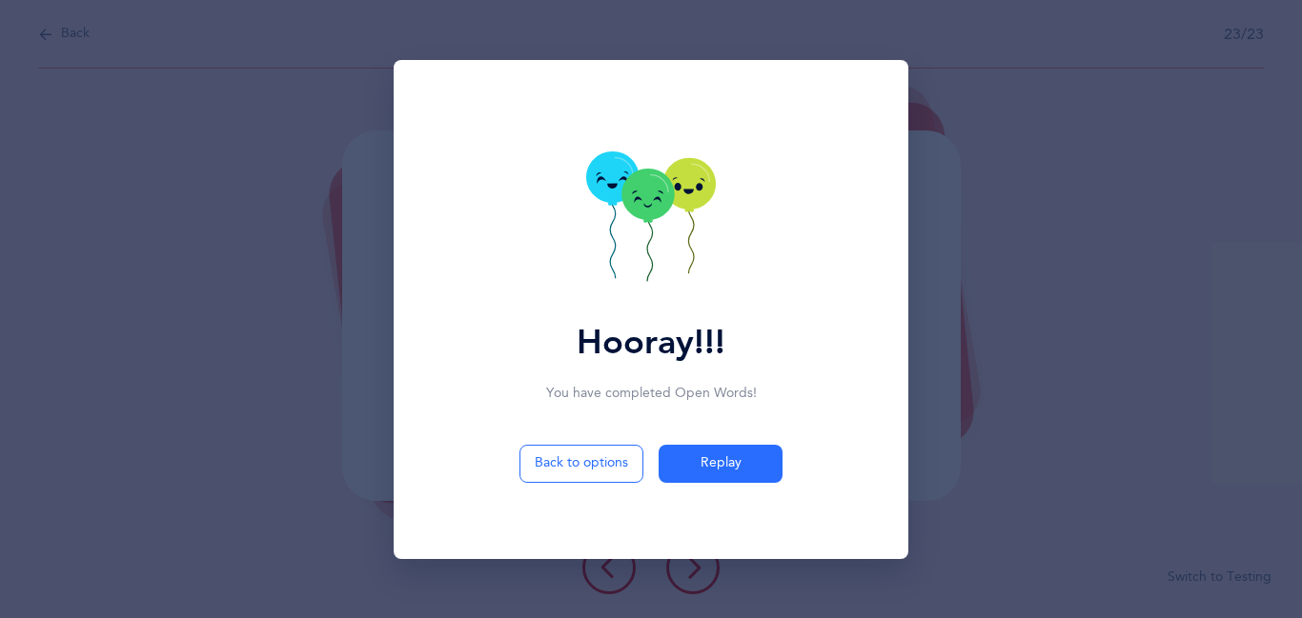
click at [685, 600] on div "Hooray!!! You have completed Open Words ! Back to options Replay" at bounding box center [651, 309] width 1302 height 618
click at [724, 457] on span "Replay" at bounding box center [720, 464] width 41 height 20
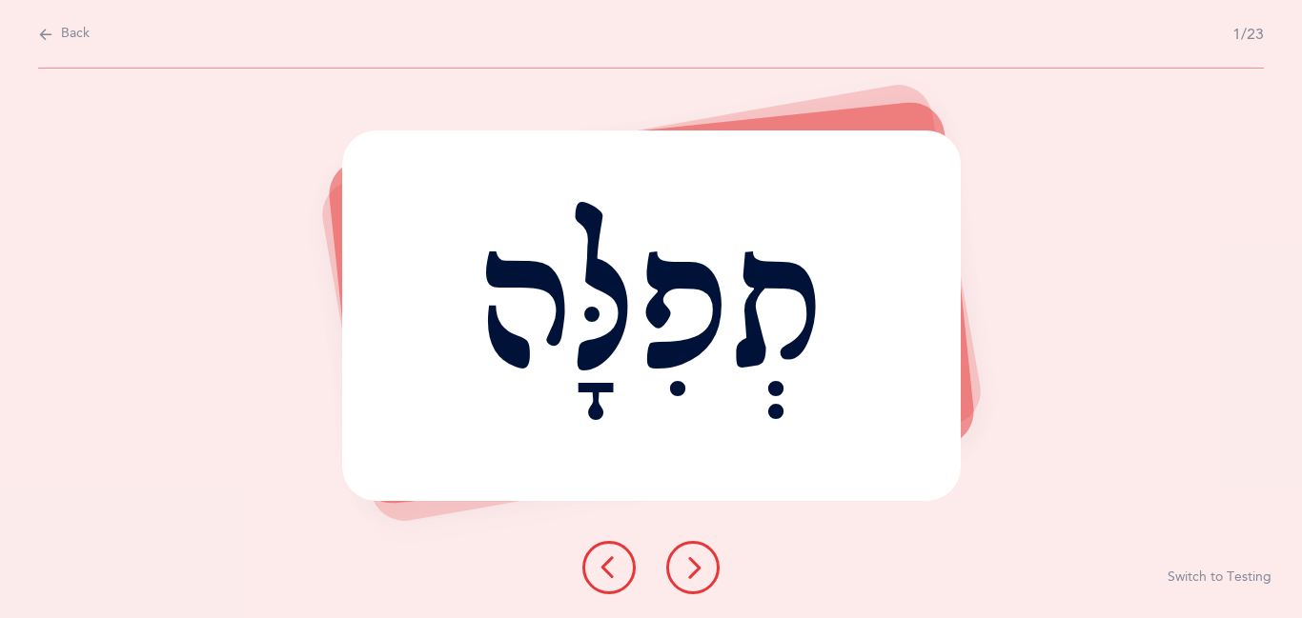
click at [685, 579] on button at bounding box center [692, 567] width 53 height 53
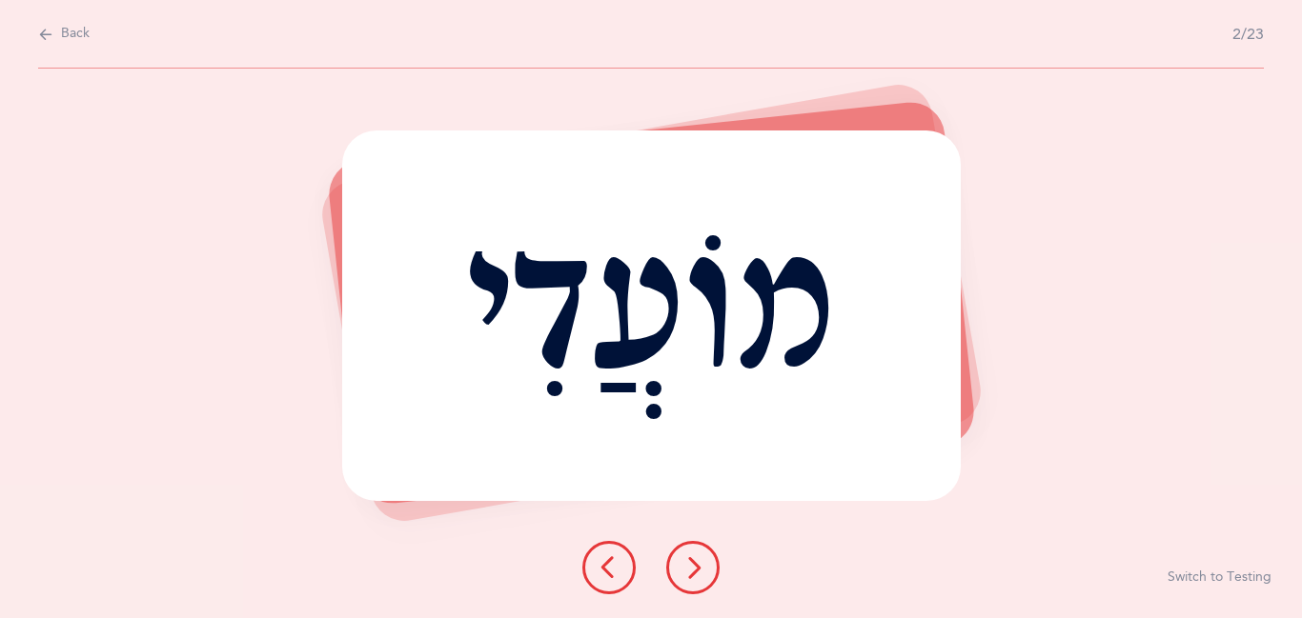
click at [685, 579] on button at bounding box center [692, 567] width 53 height 53
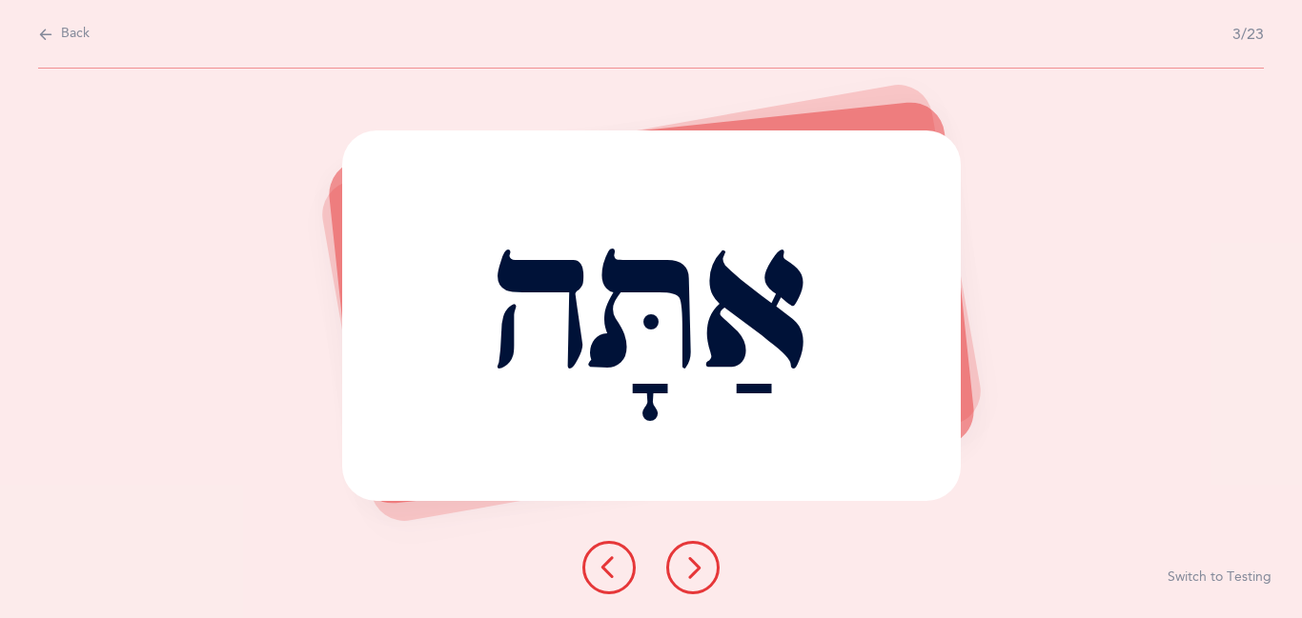
click at [685, 579] on button at bounding box center [692, 567] width 53 height 53
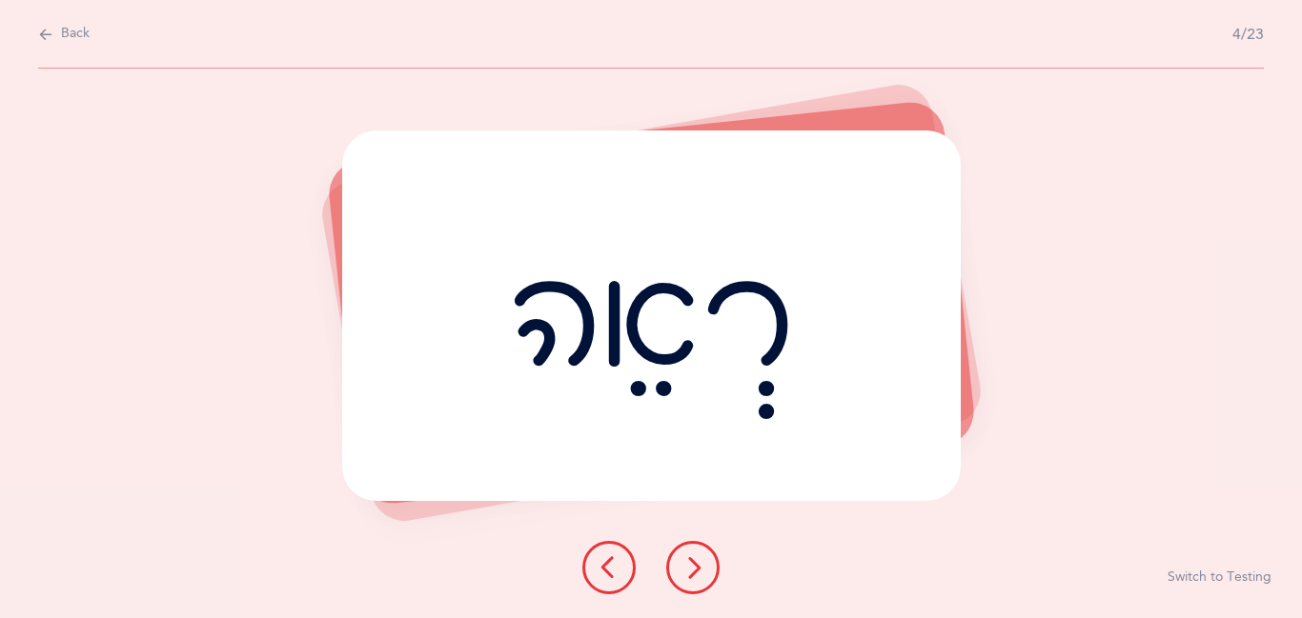
click at [685, 579] on button at bounding box center [692, 567] width 53 height 53
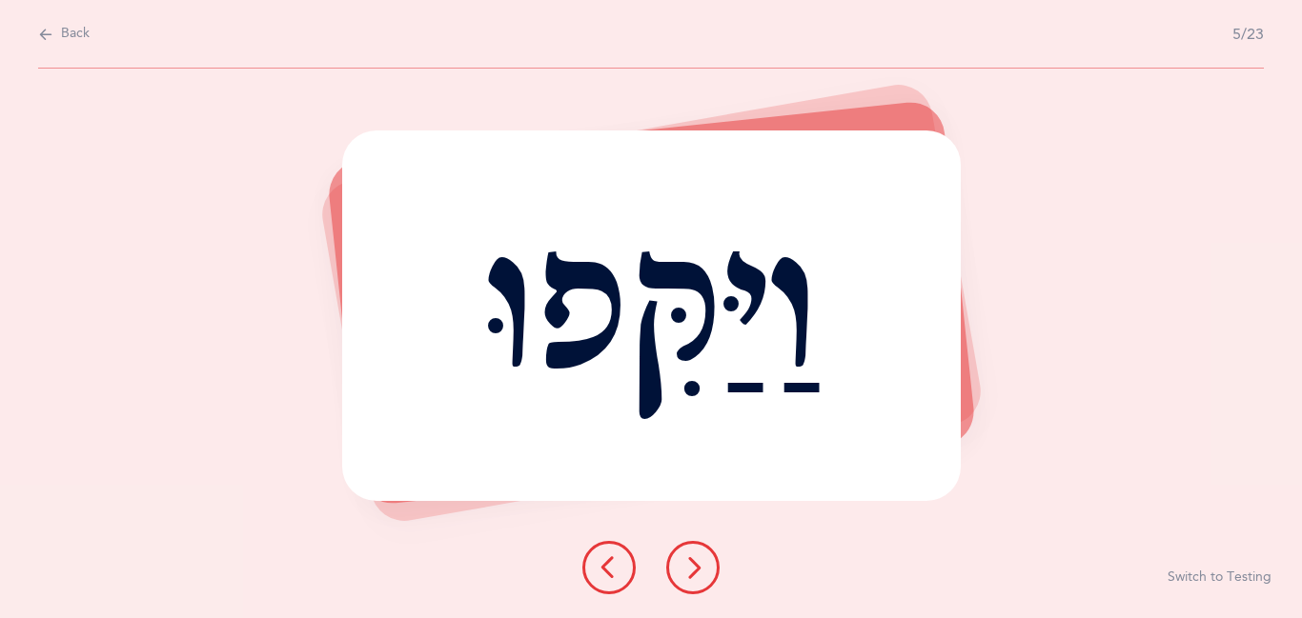
click at [685, 579] on button at bounding box center [692, 567] width 53 height 53
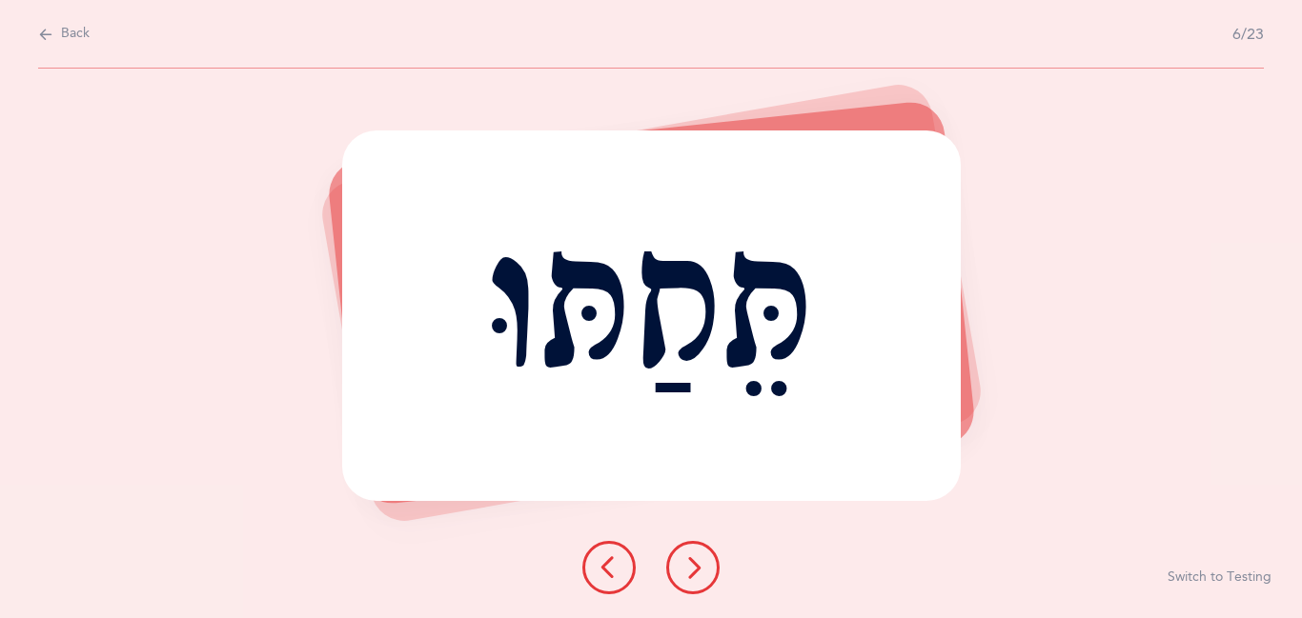
click at [685, 579] on button at bounding box center [692, 567] width 53 height 53
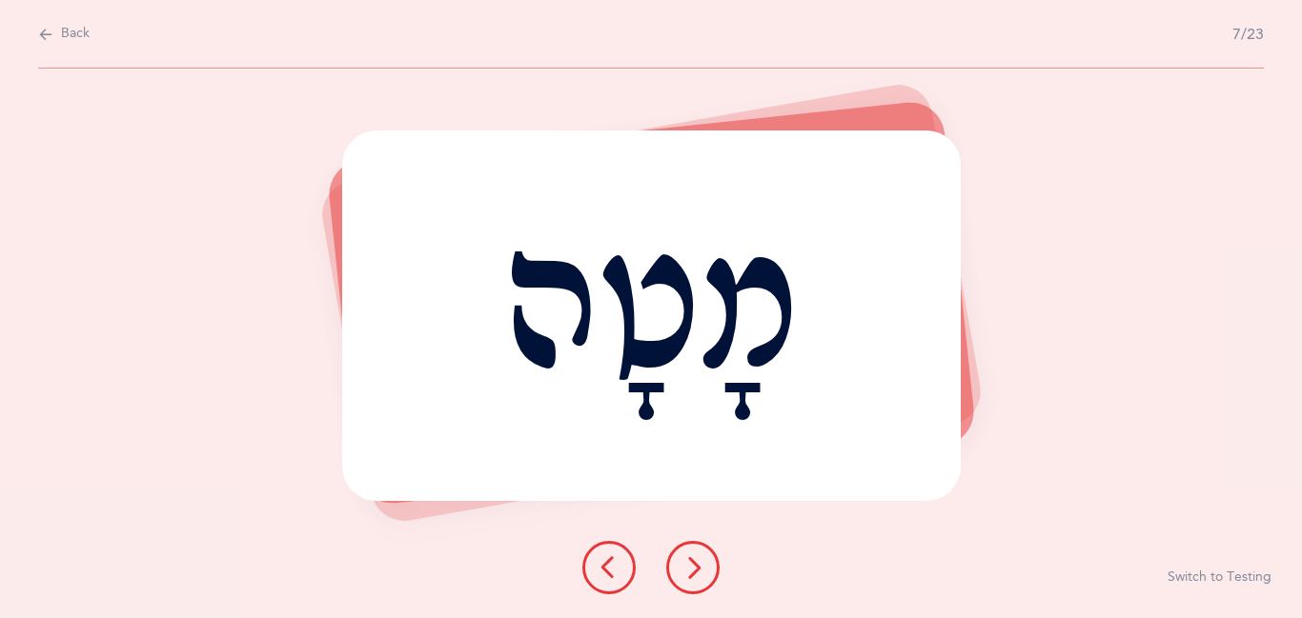
click at [685, 579] on button at bounding box center [692, 567] width 53 height 53
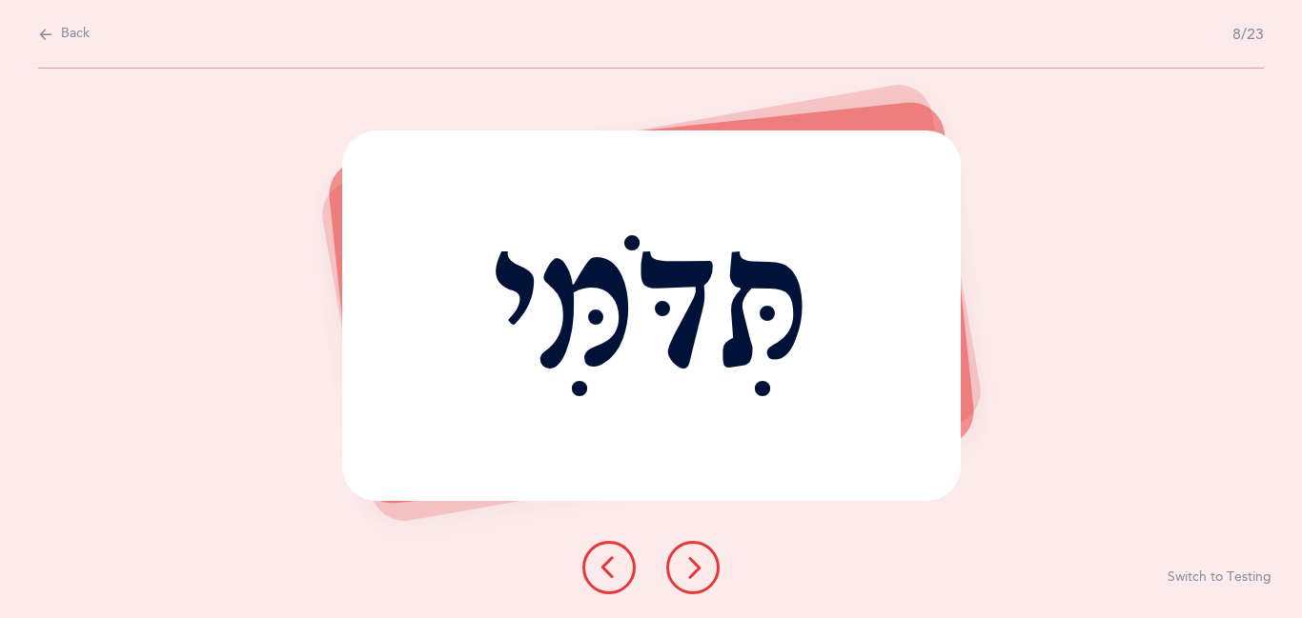
click at [685, 579] on button at bounding box center [692, 567] width 53 height 53
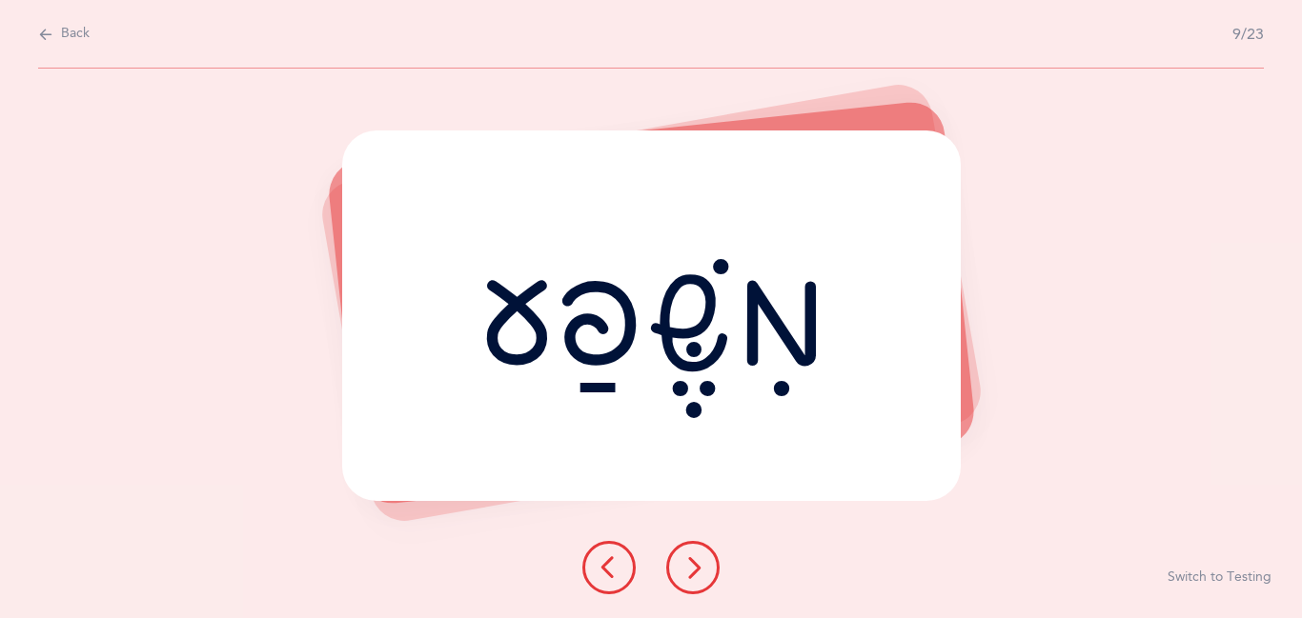
click at [685, 579] on button at bounding box center [692, 567] width 53 height 53
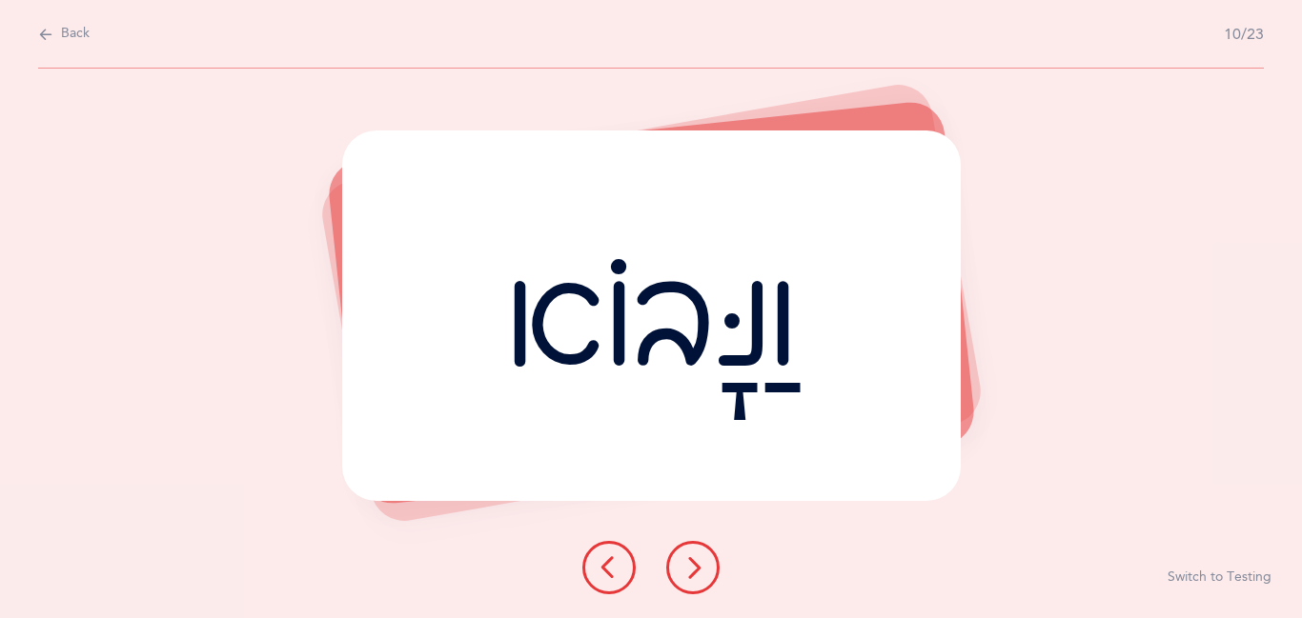
click at [685, 579] on button at bounding box center [692, 567] width 53 height 53
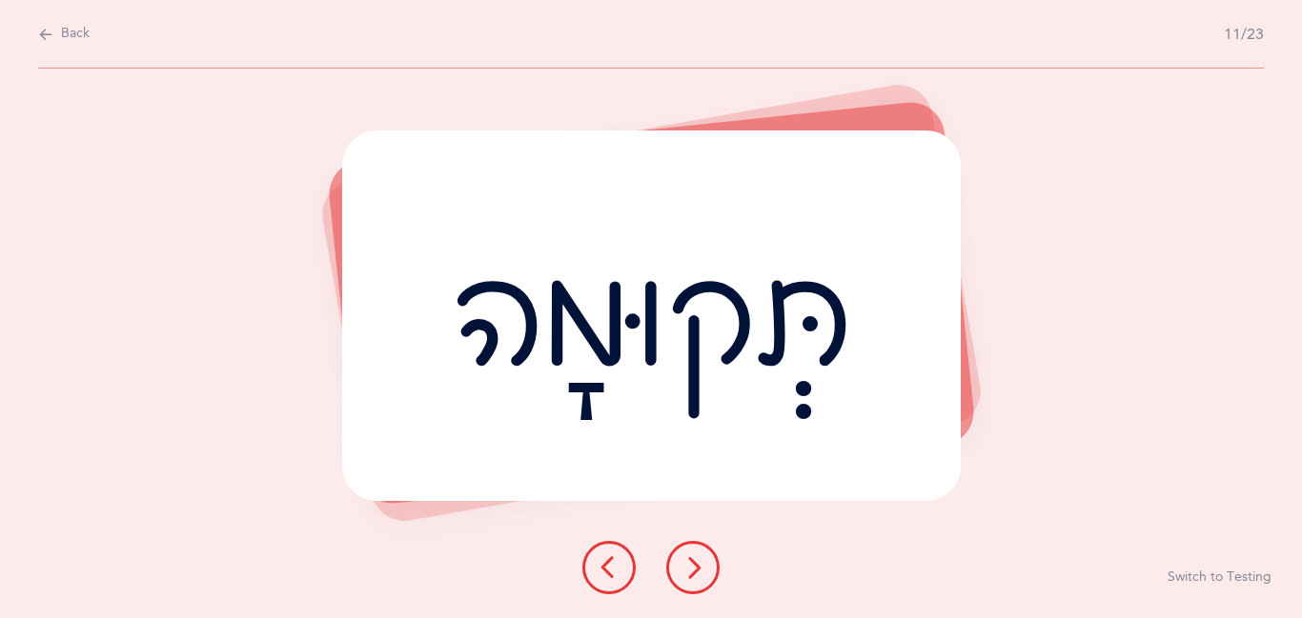
click at [685, 579] on button at bounding box center [692, 567] width 53 height 53
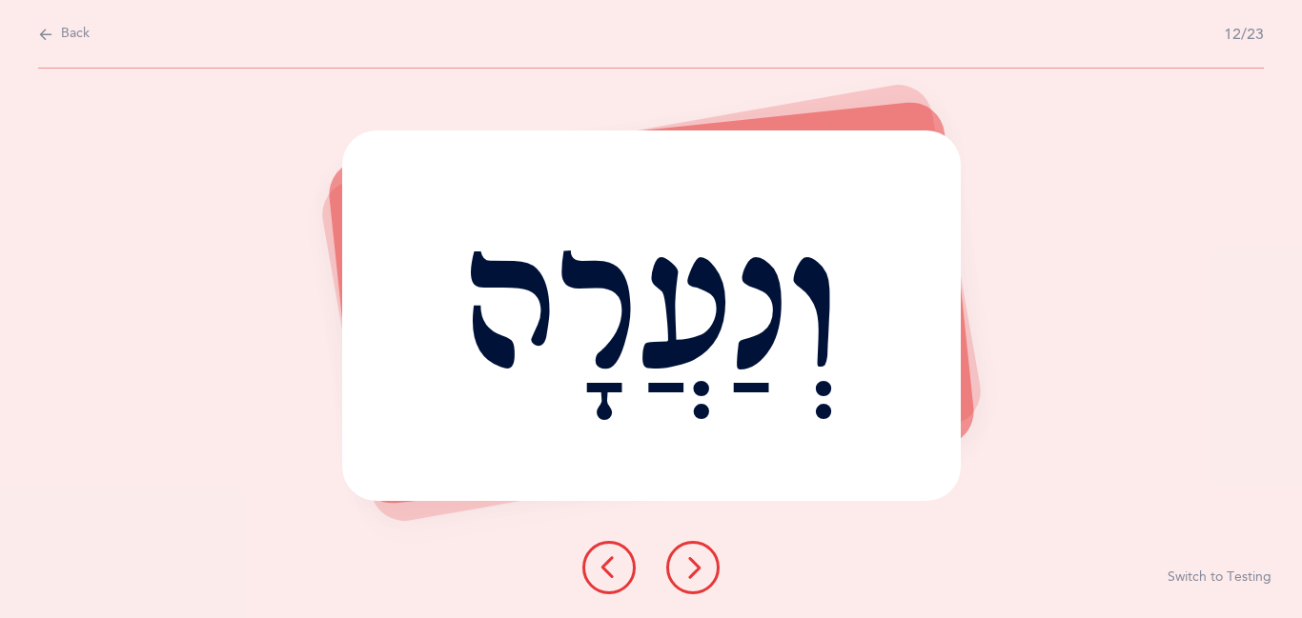
click at [685, 579] on button at bounding box center [692, 567] width 53 height 53
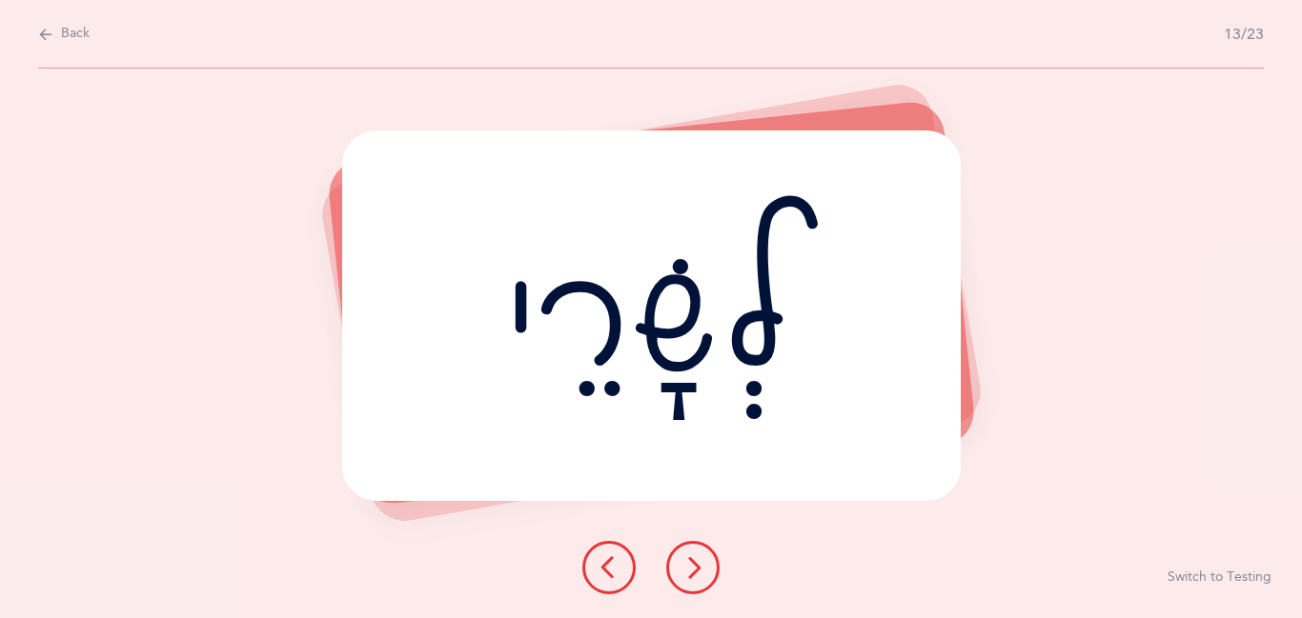
click at [685, 579] on button at bounding box center [692, 567] width 53 height 53
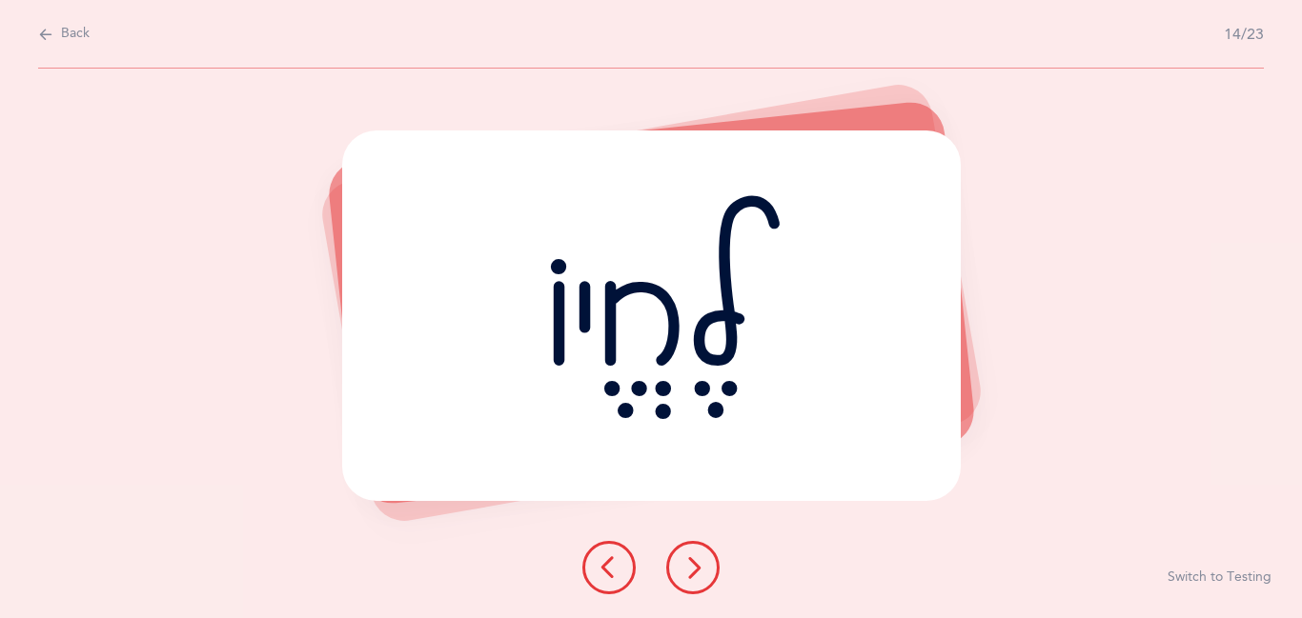
click at [685, 579] on button at bounding box center [692, 567] width 53 height 53
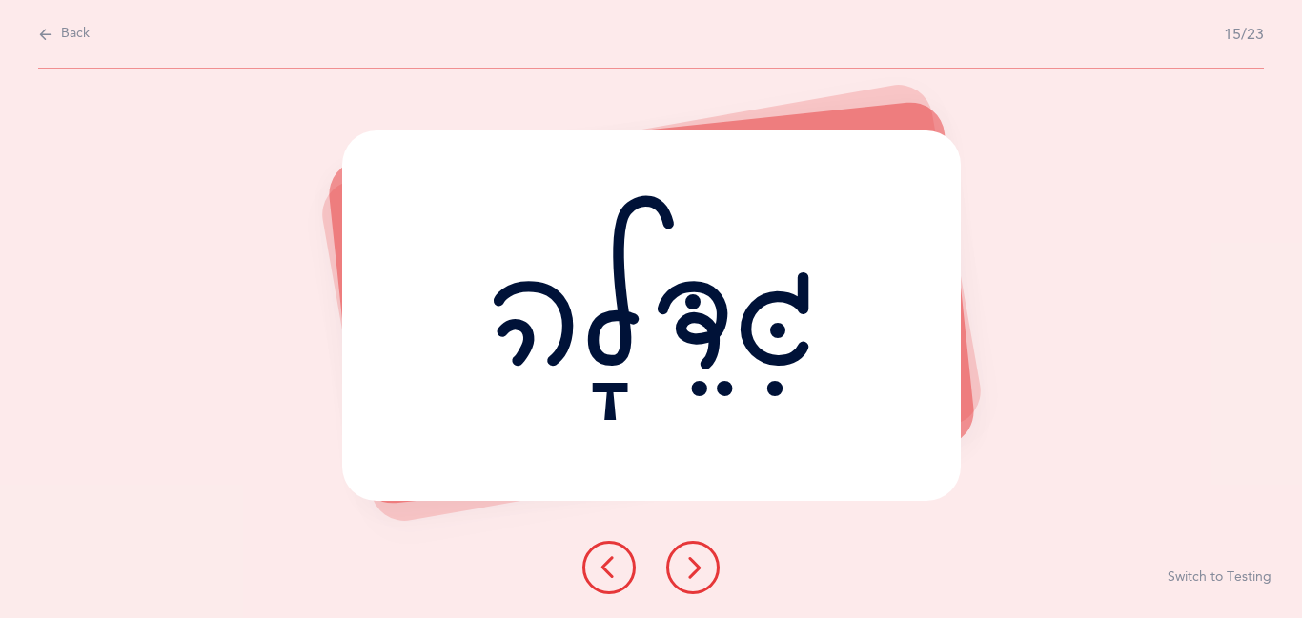
click at [685, 579] on button at bounding box center [692, 567] width 53 height 53
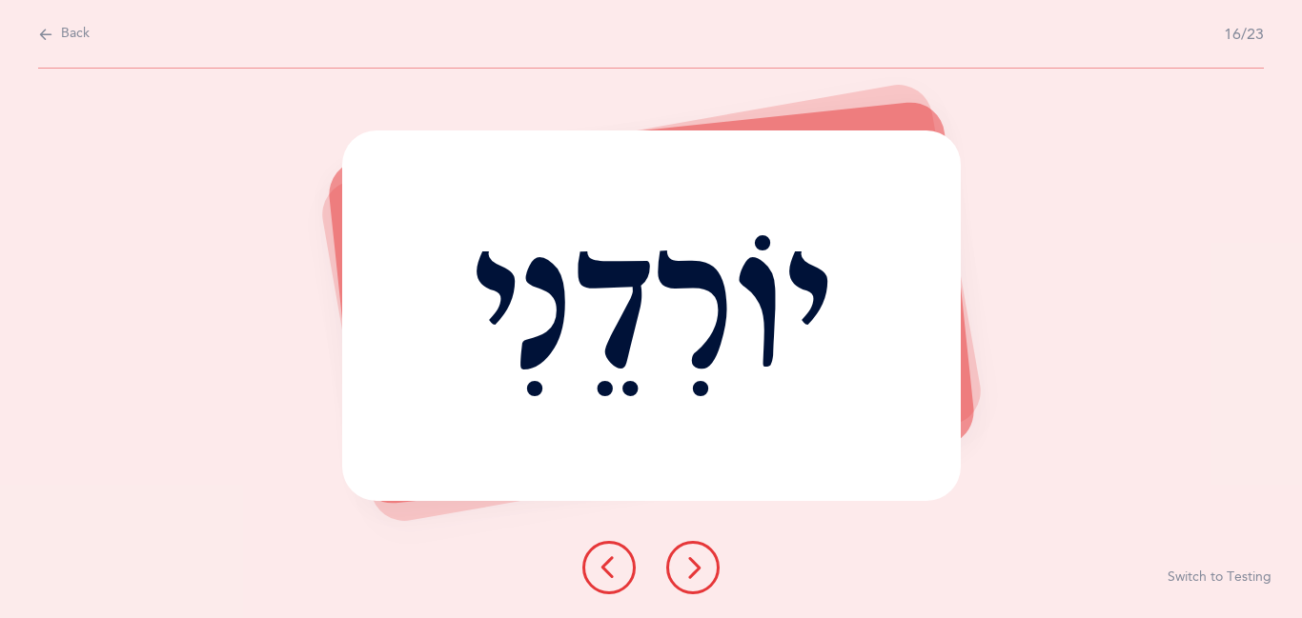
click at [685, 579] on button at bounding box center [692, 567] width 53 height 53
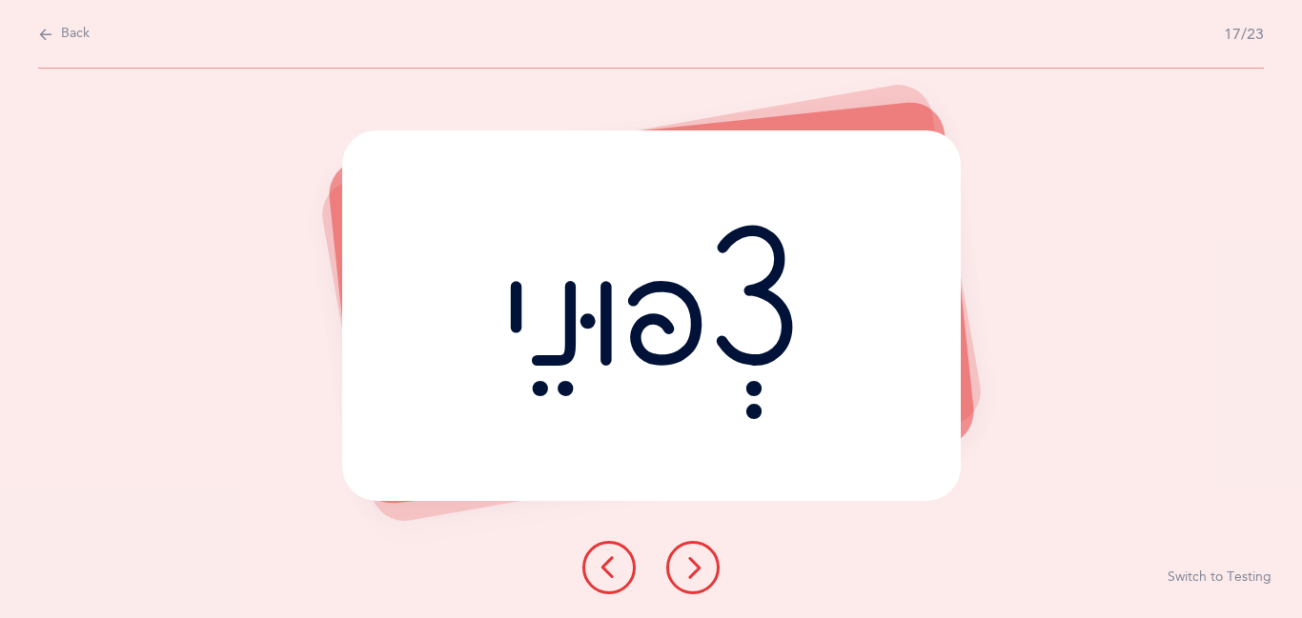
click at [685, 579] on button at bounding box center [692, 567] width 53 height 53
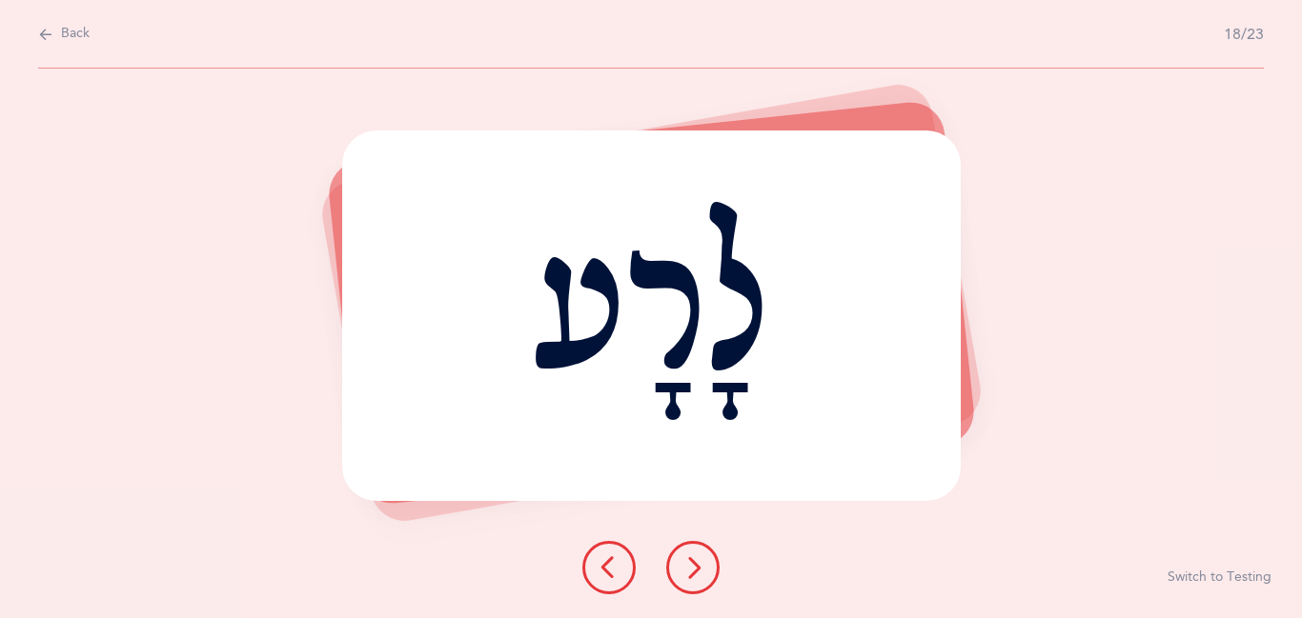
click at [685, 579] on button at bounding box center [692, 567] width 53 height 53
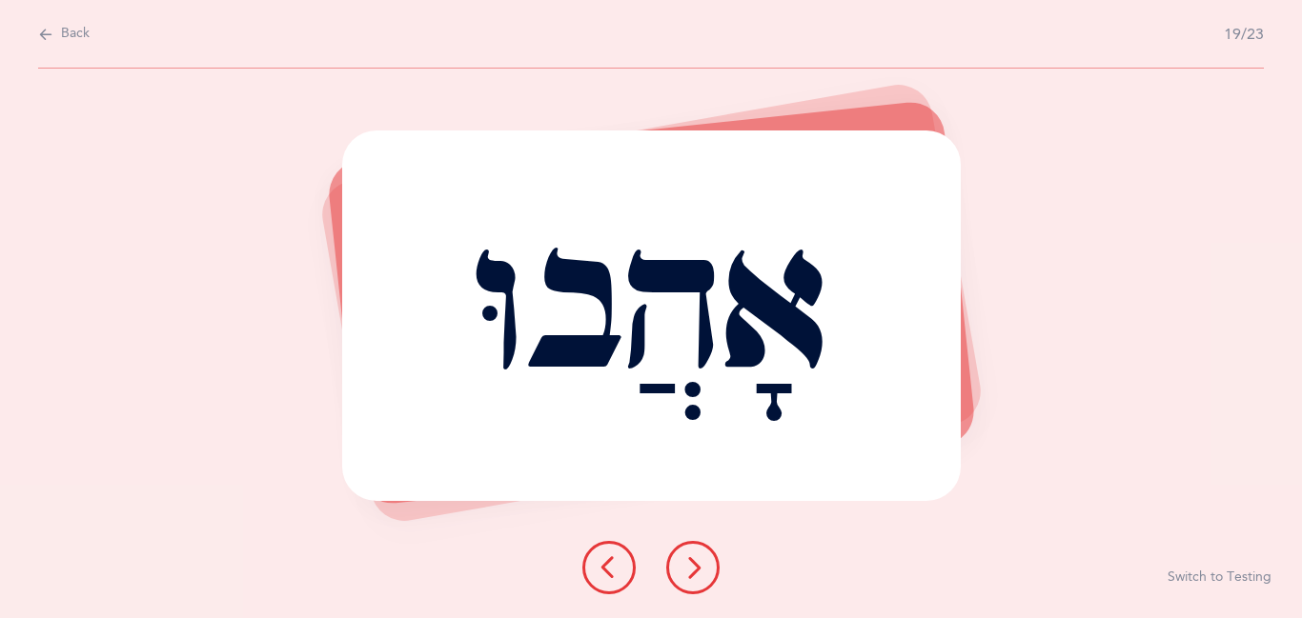
click at [685, 579] on button at bounding box center [692, 567] width 53 height 53
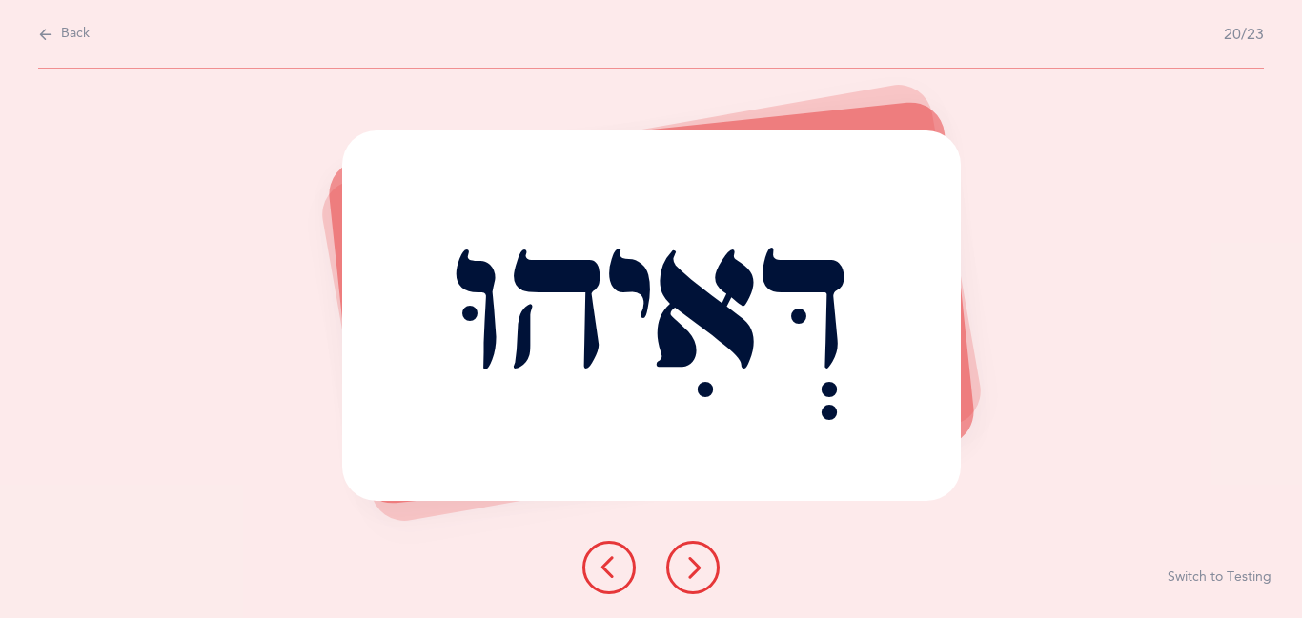
click at [685, 579] on button at bounding box center [692, 567] width 53 height 53
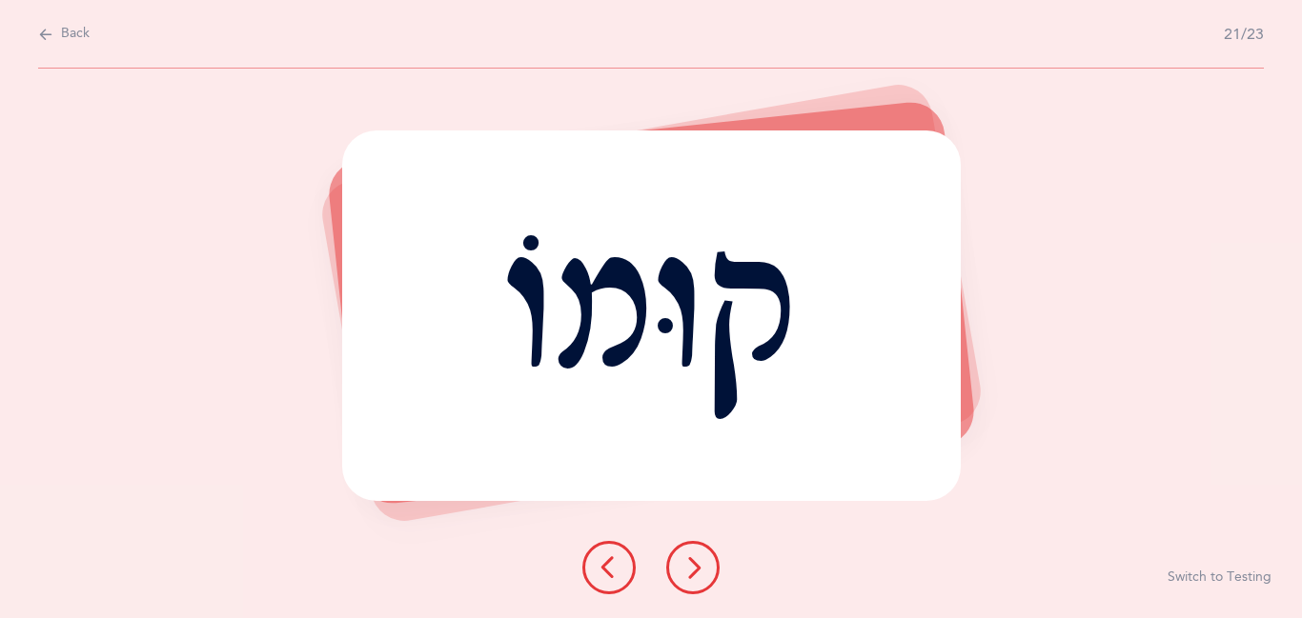
click at [685, 579] on button at bounding box center [692, 567] width 53 height 53
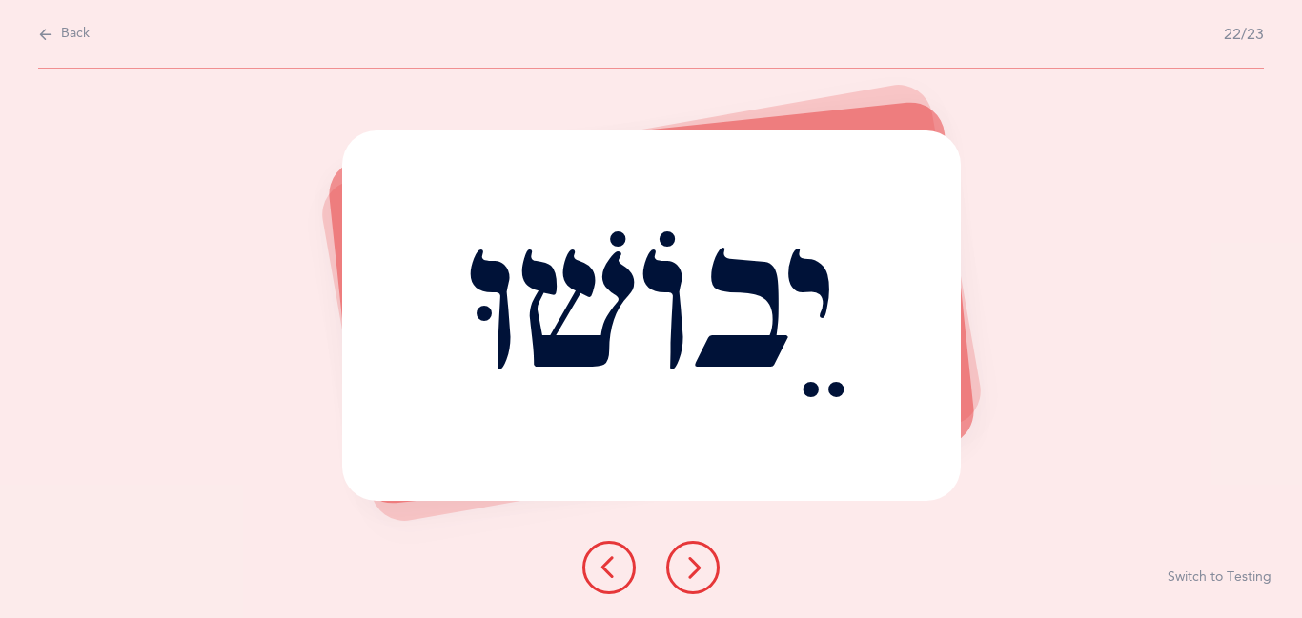
click at [685, 579] on button at bounding box center [692, 567] width 53 height 53
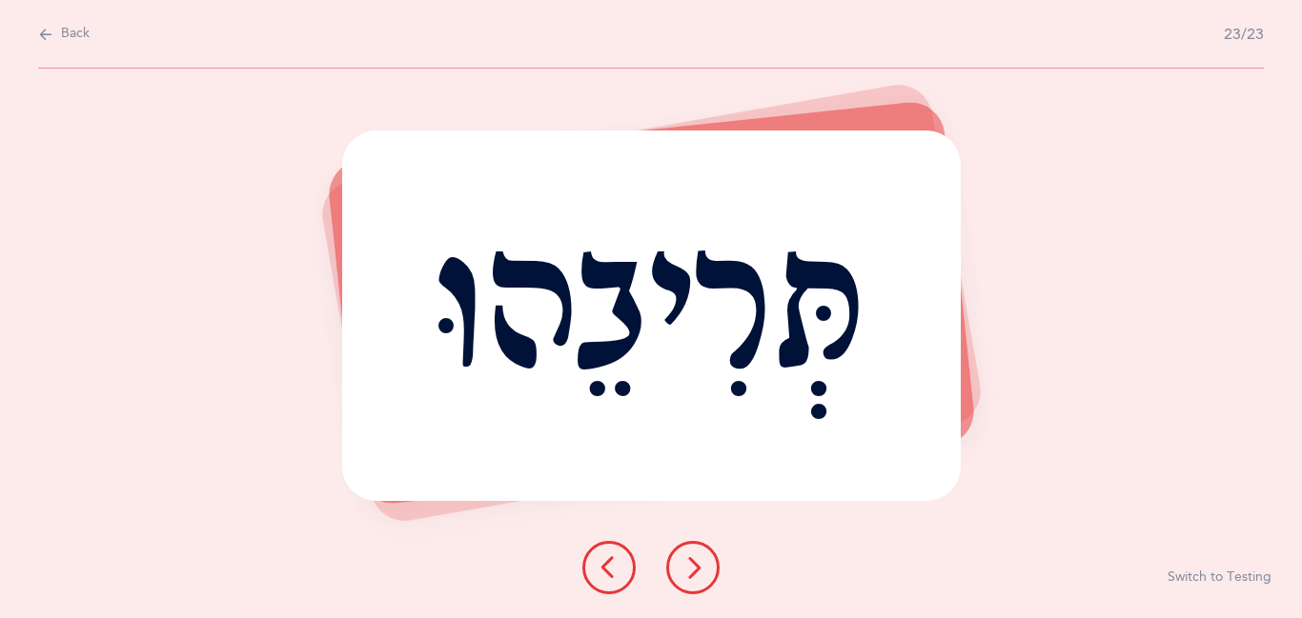
click at [685, 579] on button at bounding box center [692, 567] width 53 height 53
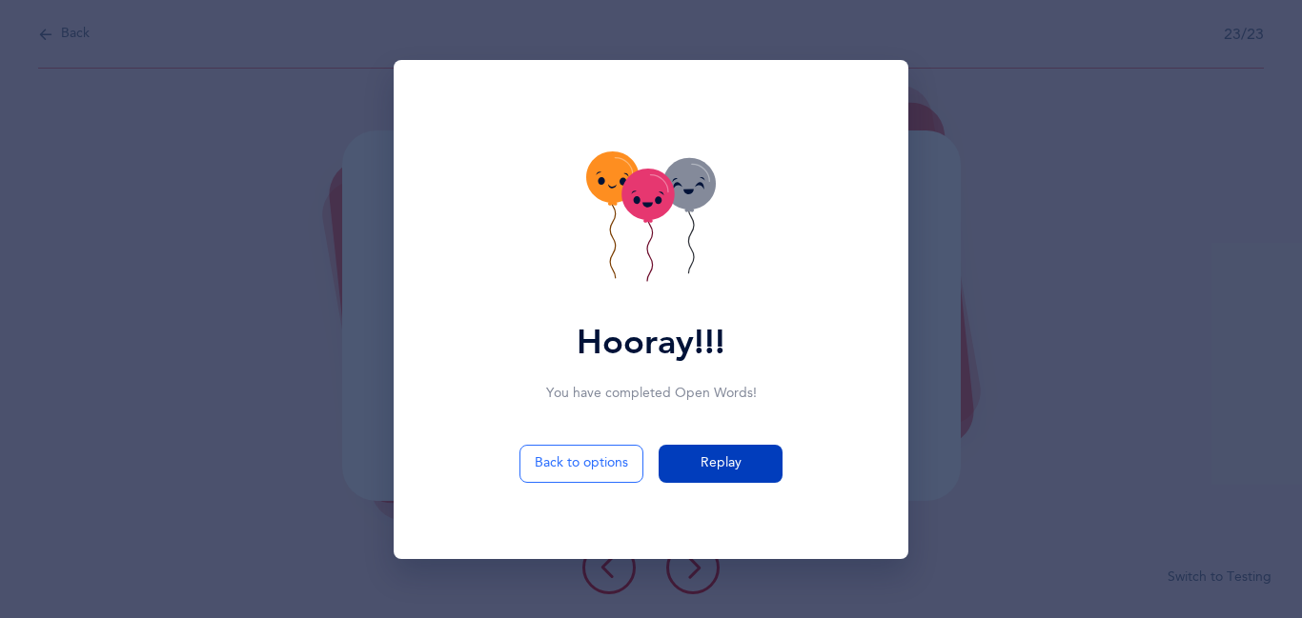
click at [719, 463] on span "Replay" at bounding box center [720, 464] width 41 height 20
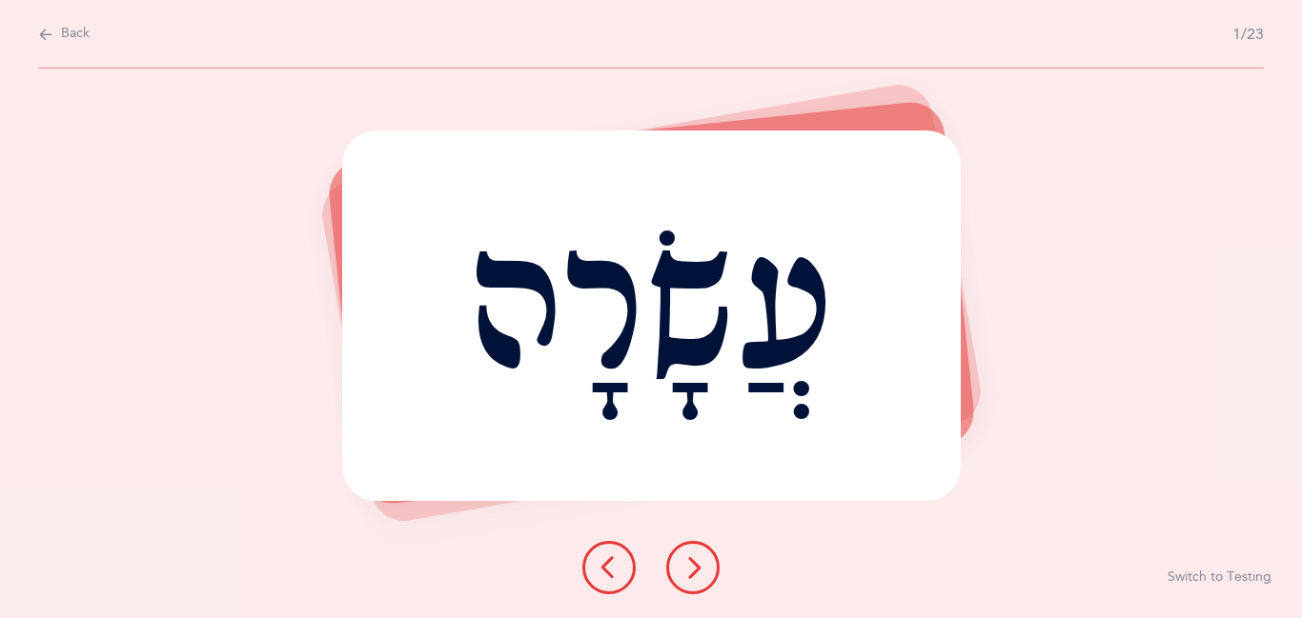
click at [685, 572] on icon at bounding box center [692, 568] width 23 height 23
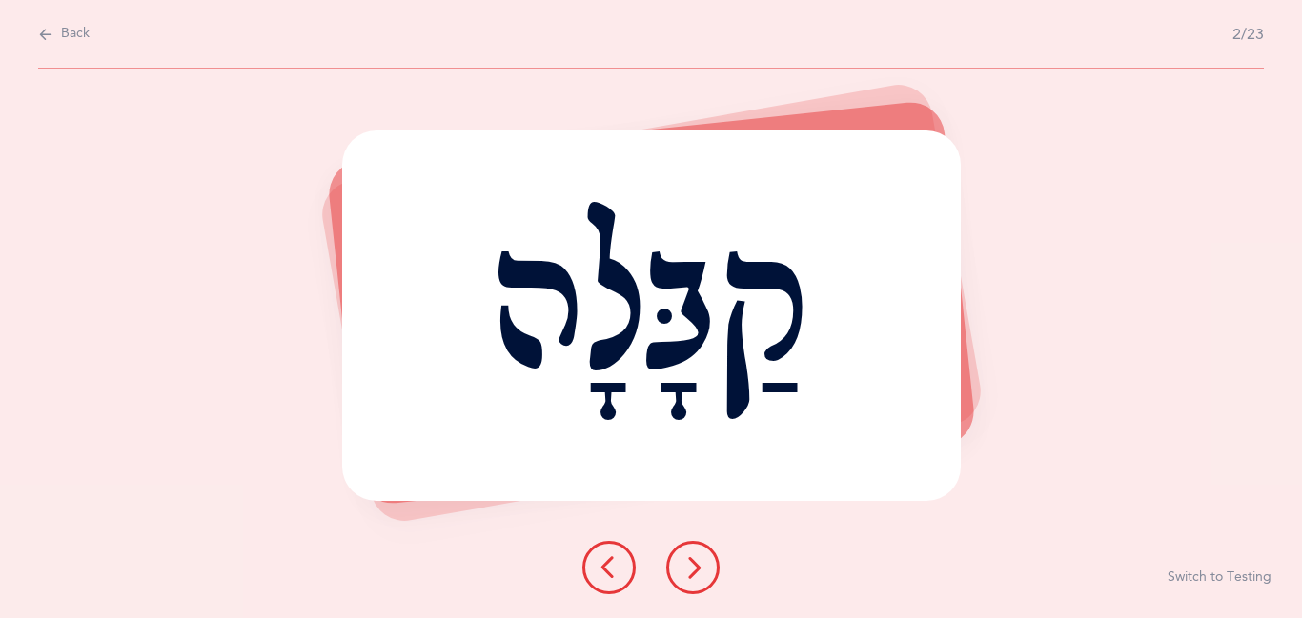
click at [685, 572] on icon at bounding box center [692, 568] width 23 height 23
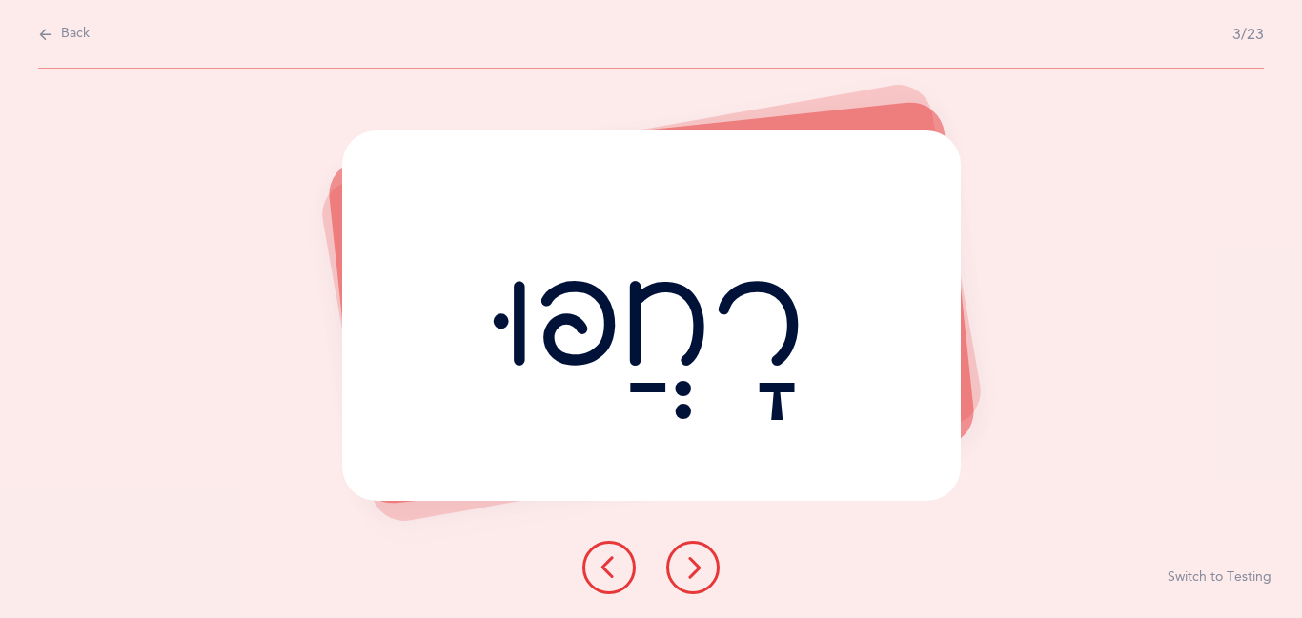
click at [685, 572] on icon at bounding box center [692, 568] width 23 height 23
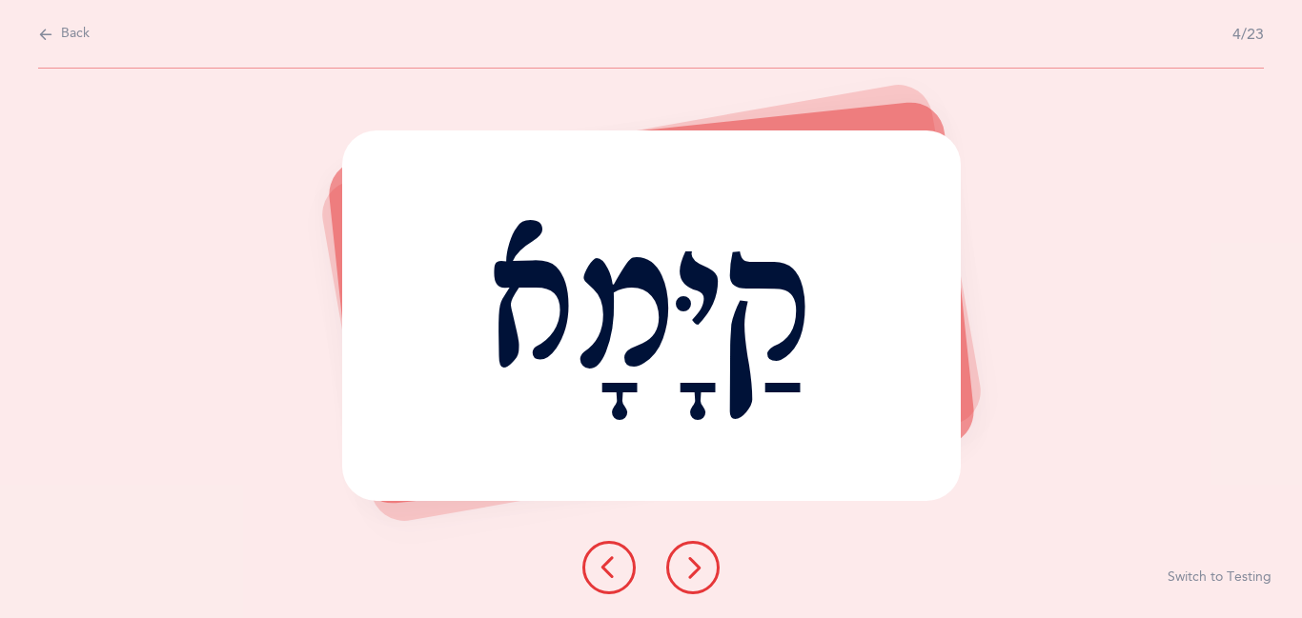
click at [685, 572] on icon at bounding box center [692, 568] width 23 height 23
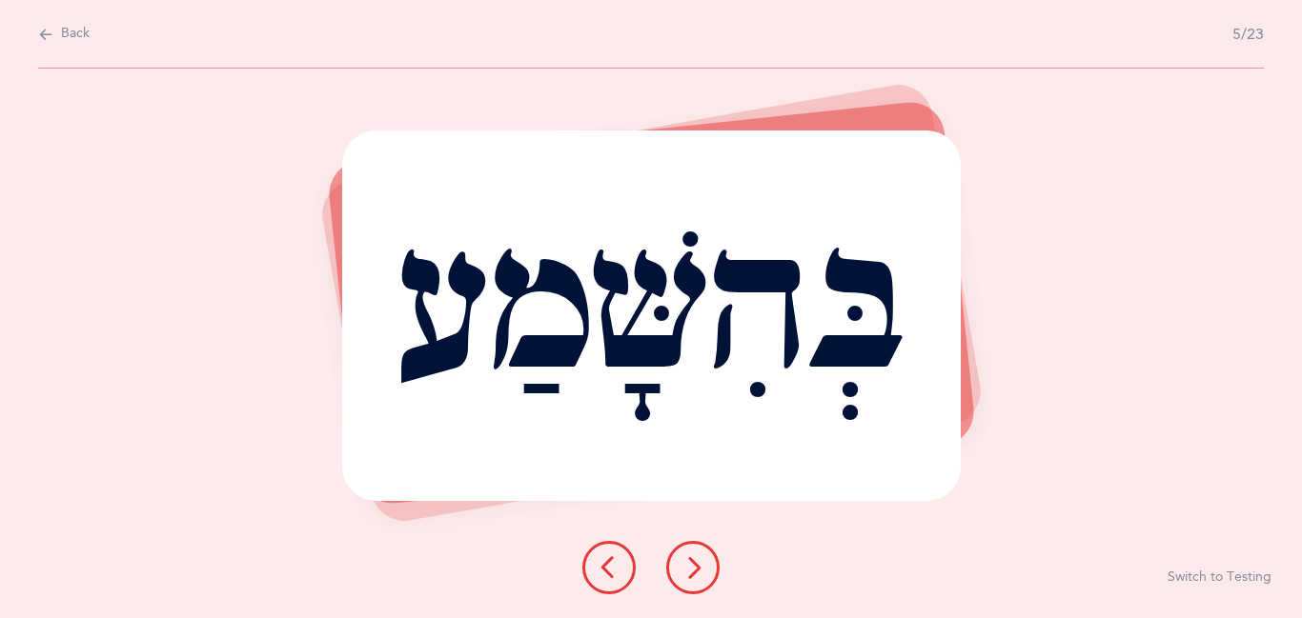
click at [685, 572] on icon at bounding box center [692, 568] width 23 height 23
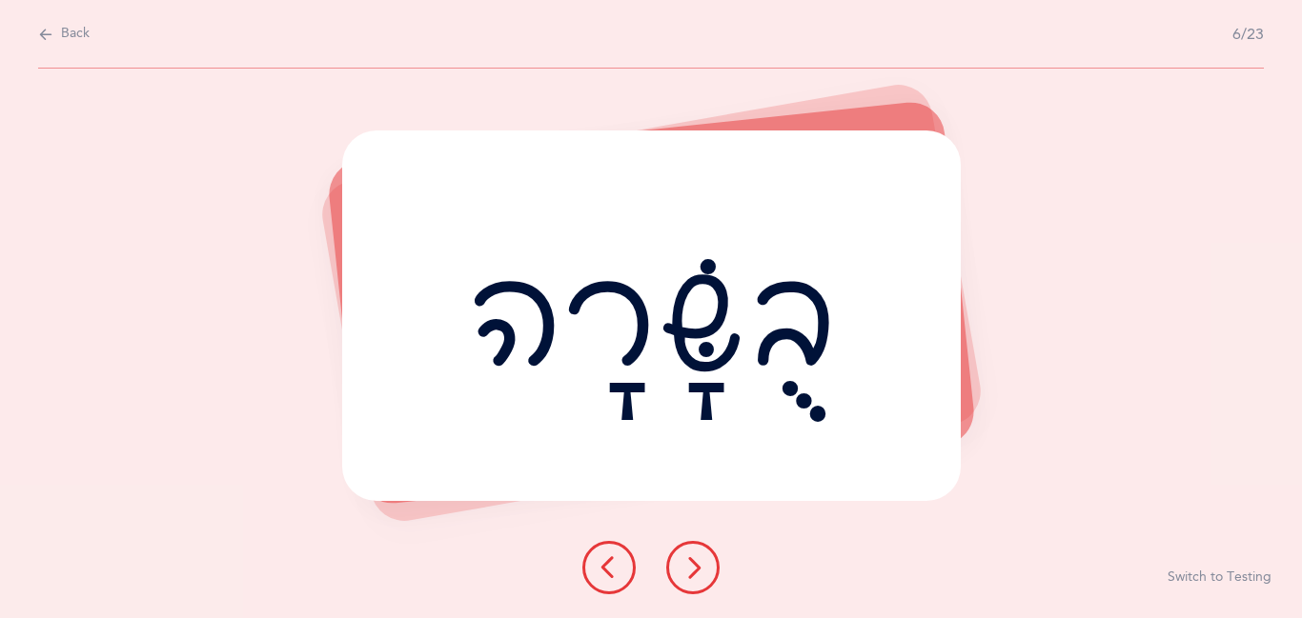
click at [685, 572] on icon at bounding box center [692, 568] width 23 height 23
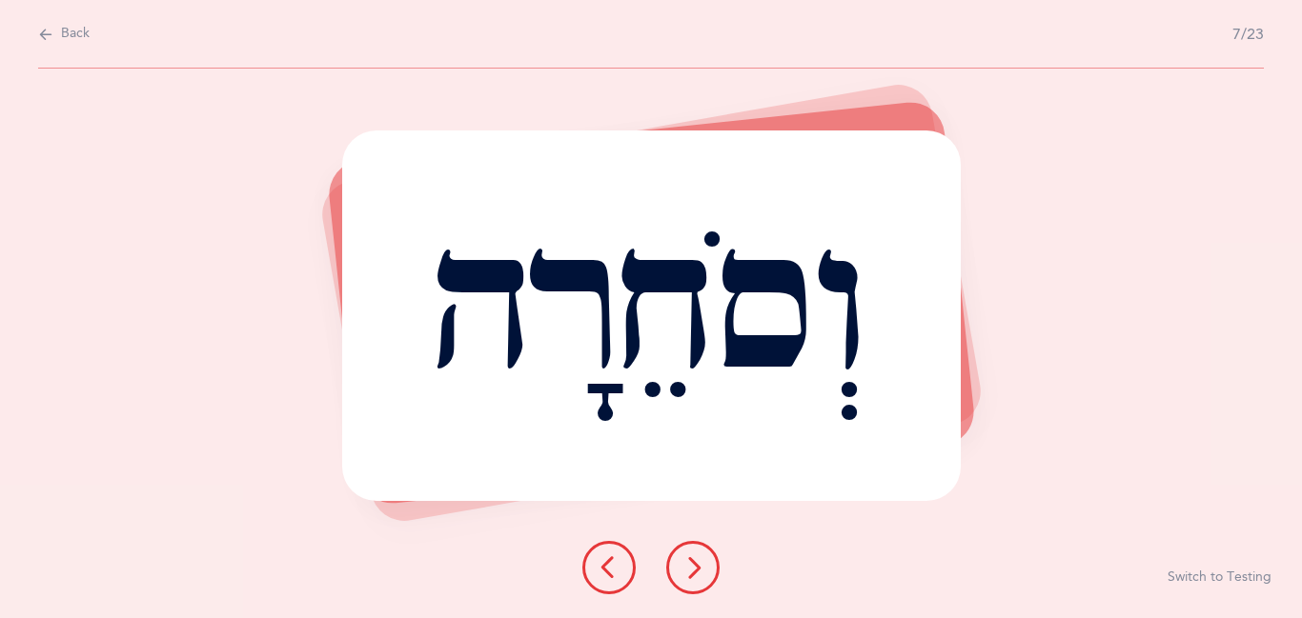
click at [685, 572] on icon at bounding box center [692, 568] width 23 height 23
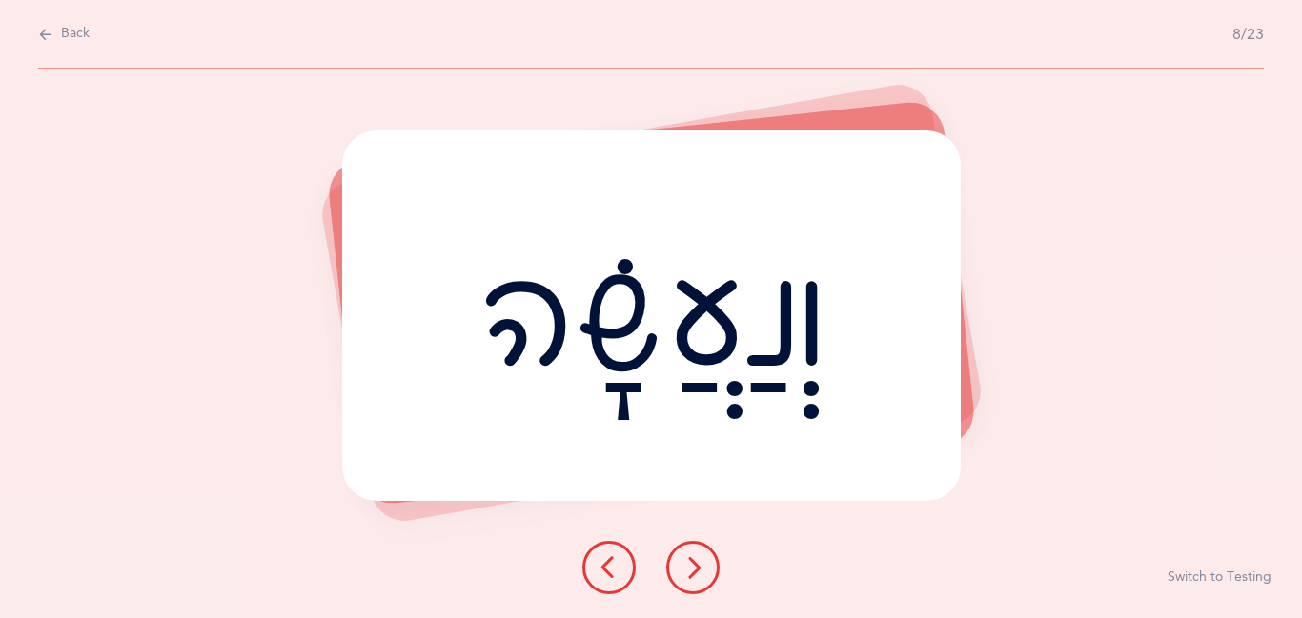
click at [685, 572] on icon at bounding box center [692, 568] width 23 height 23
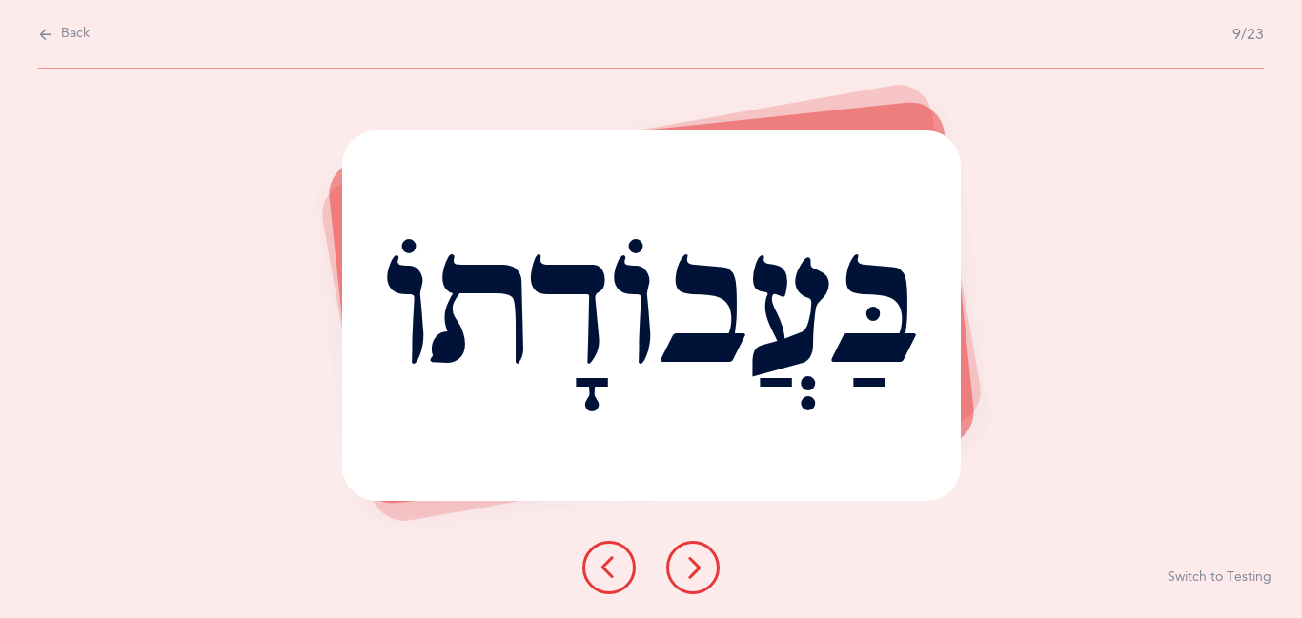
click at [685, 572] on icon at bounding box center [692, 568] width 23 height 23
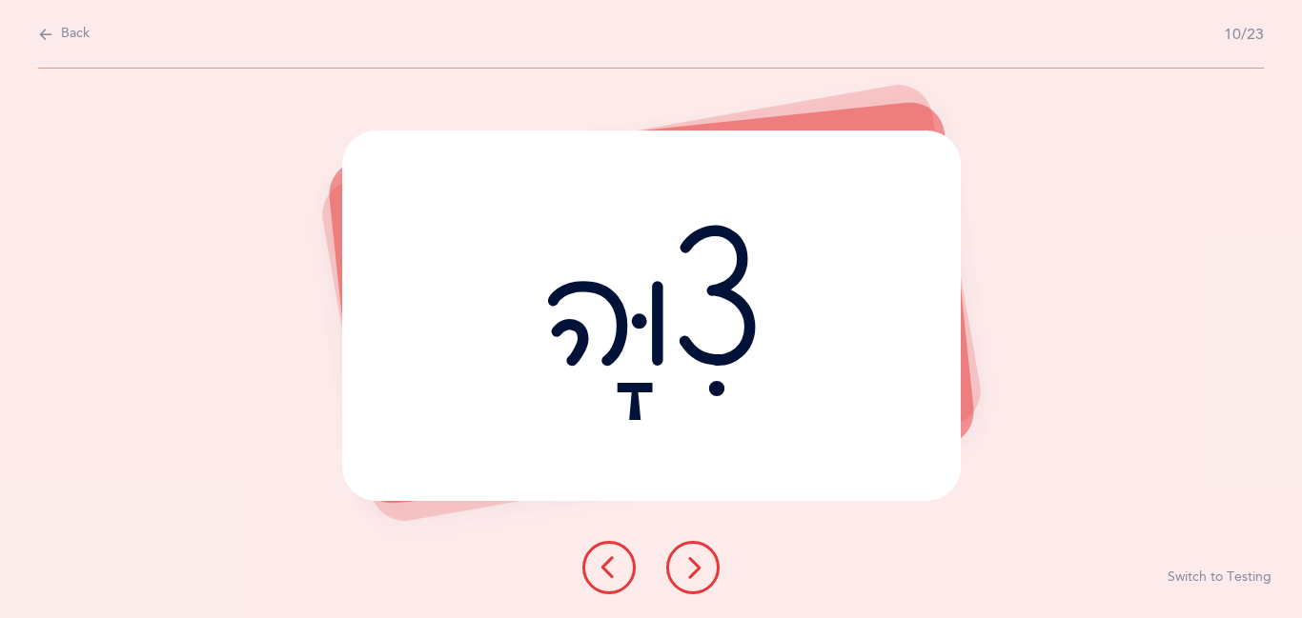
click at [685, 572] on icon at bounding box center [692, 568] width 23 height 23
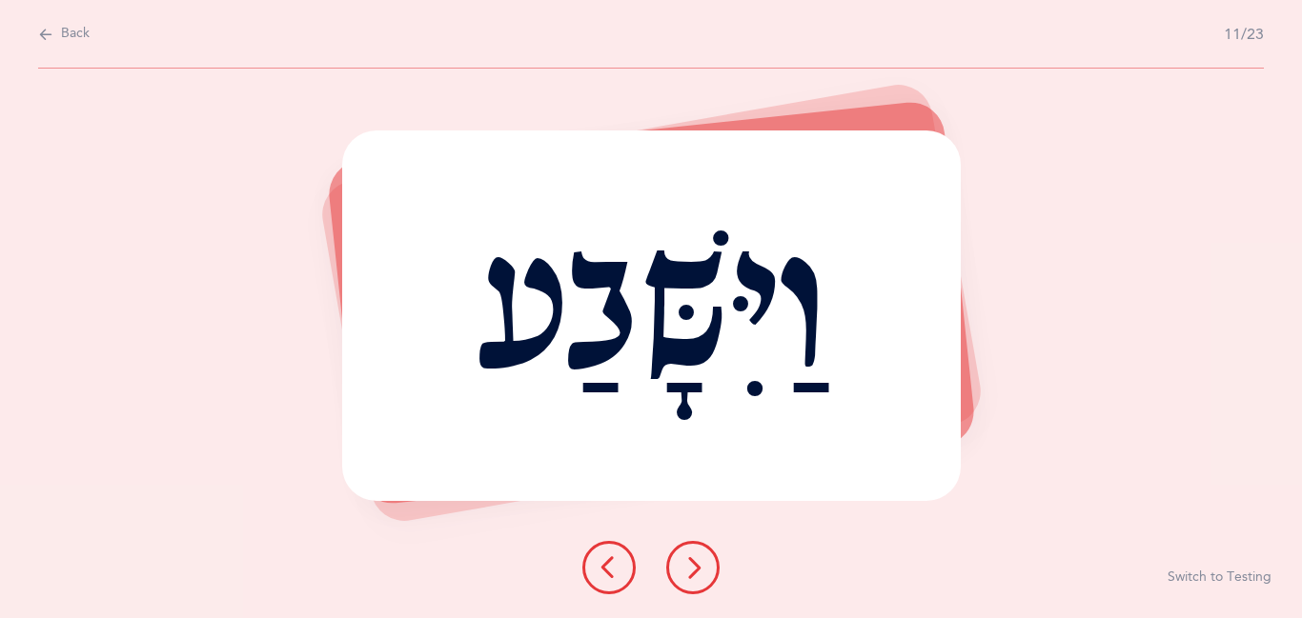
click at [684, 575] on icon at bounding box center [692, 568] width 23 height 23
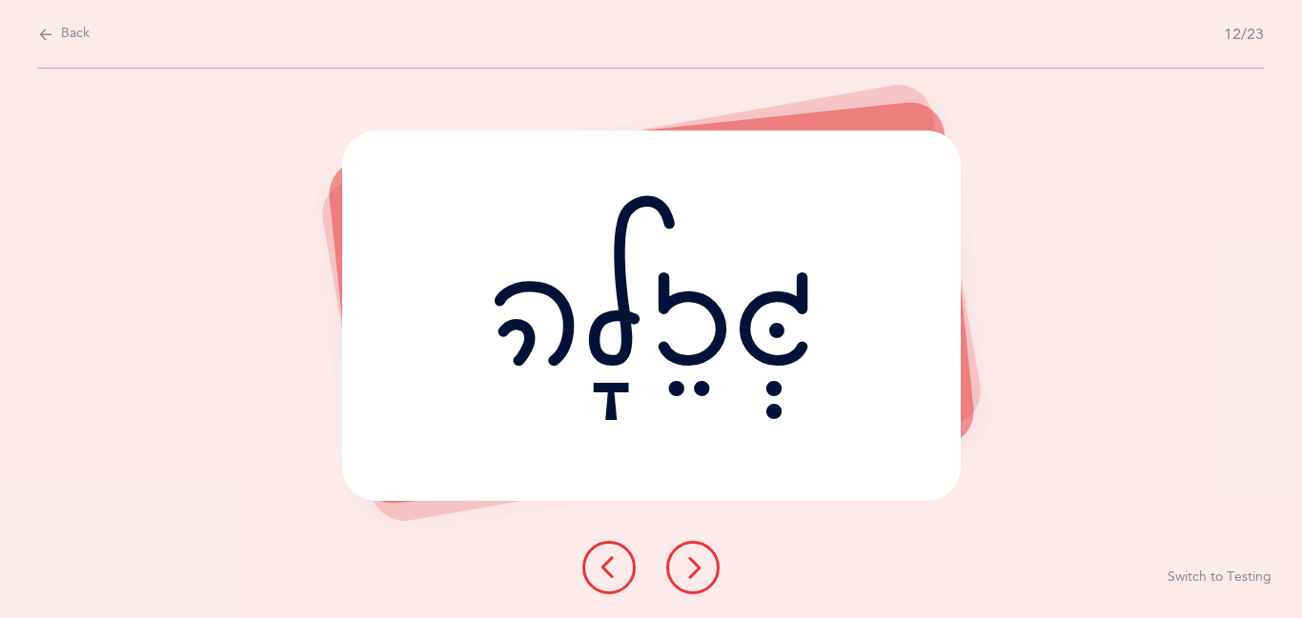
click at [684, 575] on icon at bounding box center [692, 568] width 23 height 23
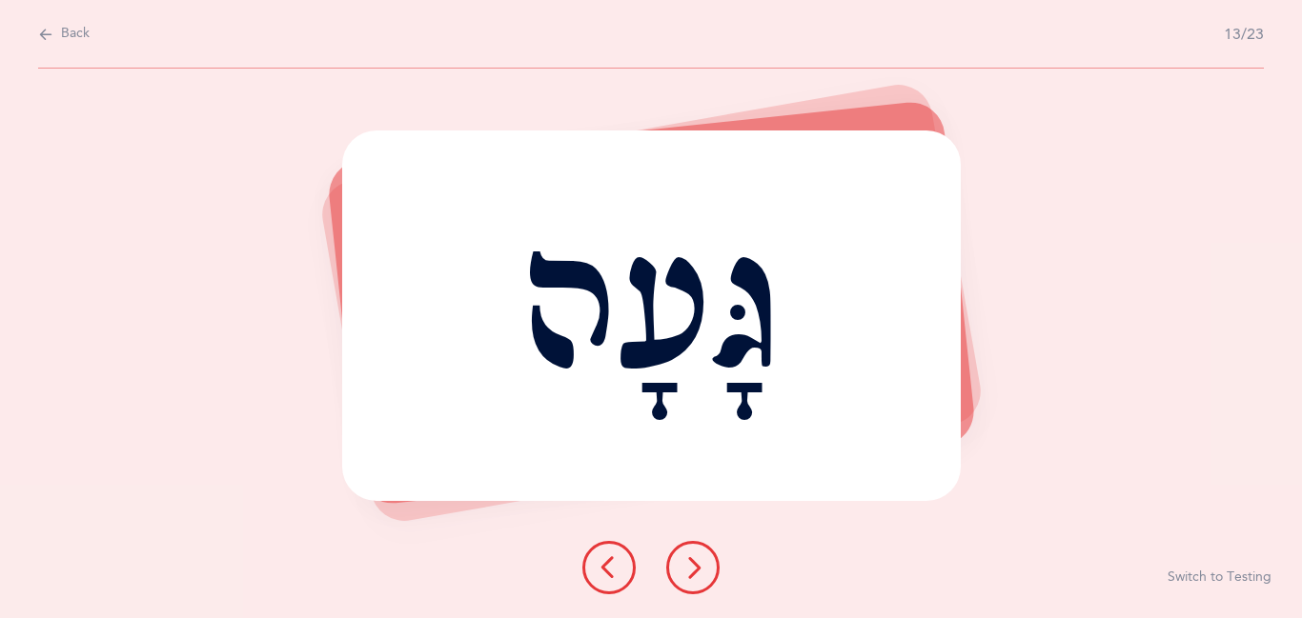
click at [684, 575] on icon at bounding box center [692, 568] width 23 height 23
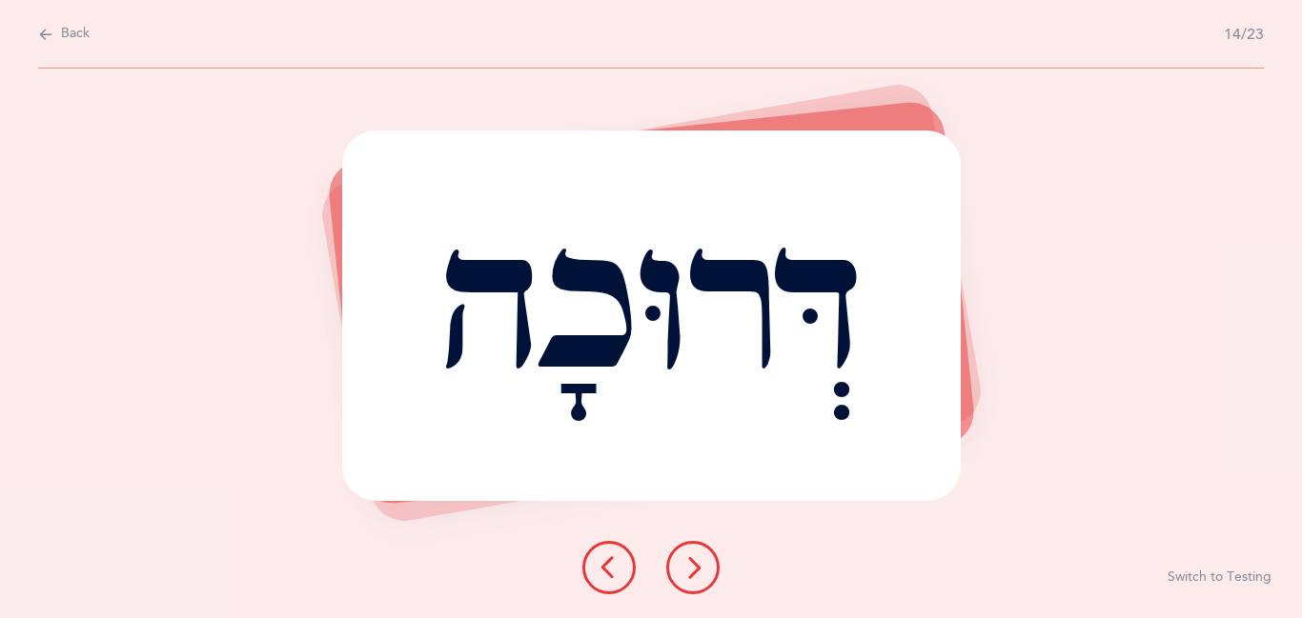
click at [684, 575] on icon at bounding box center [692, 568] width 23 height 23
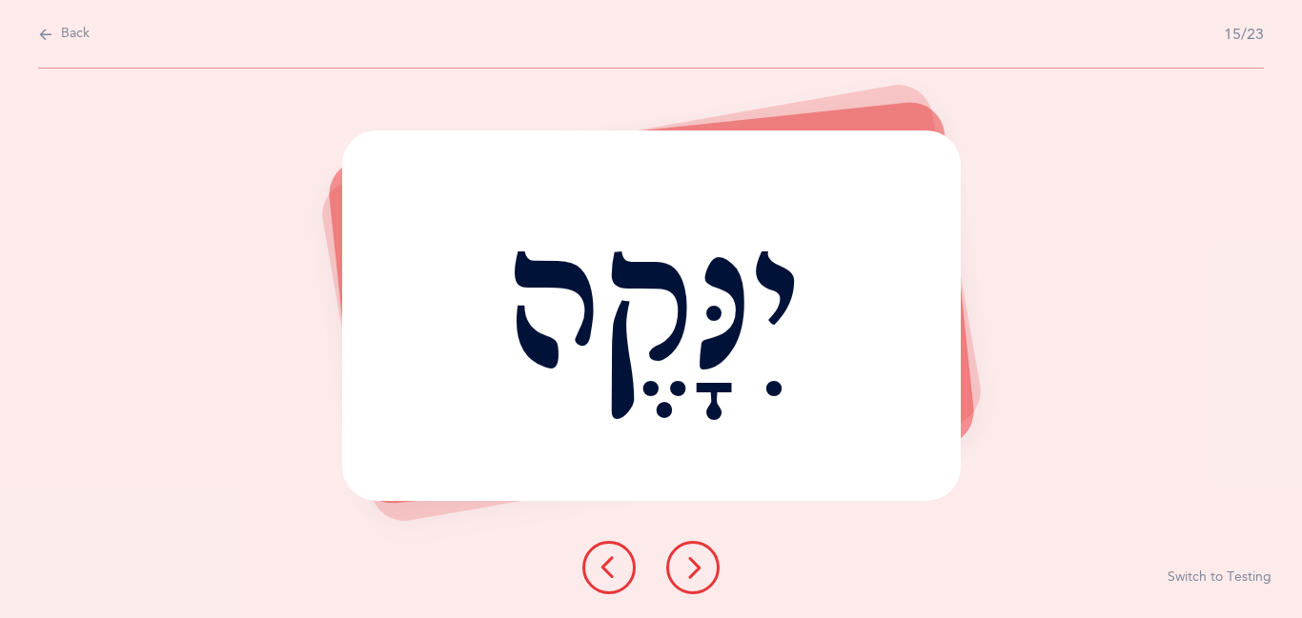
click at [680, 581] on button at bounding box center [692, 567] width 53 height 53
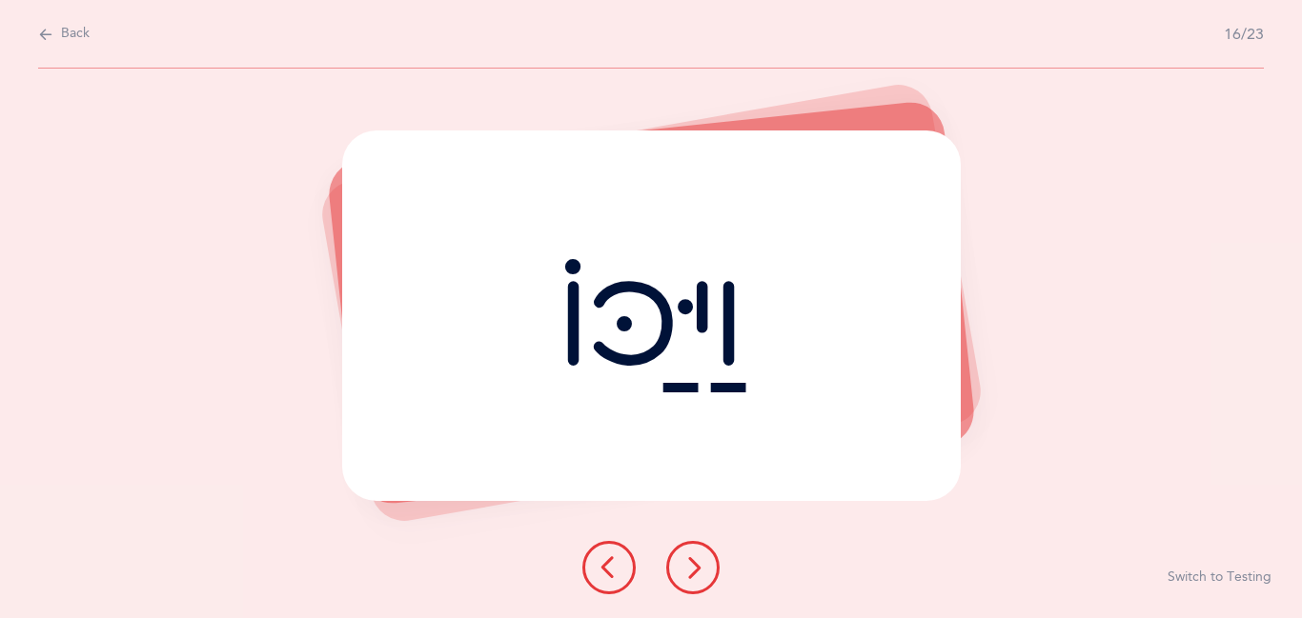
click at [680, 582] on button at bounding box center [692, 567] width 53 height 53
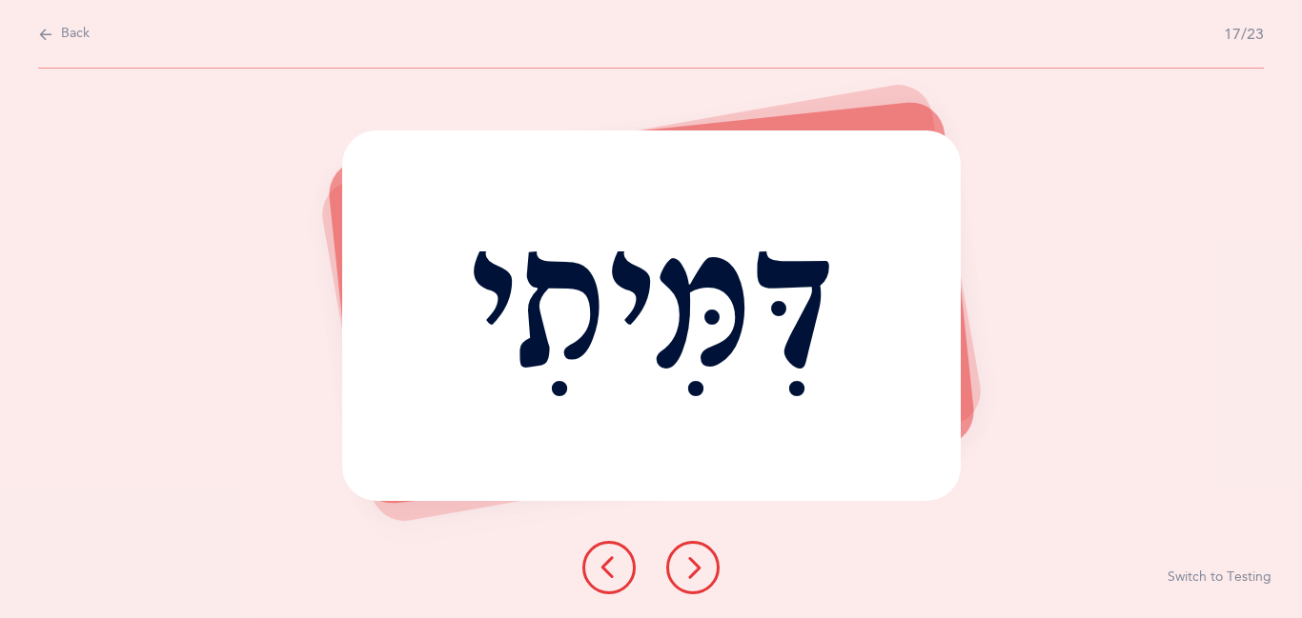
click at [680, 582] on button at bounding box center [692, 567] width 53 height 53
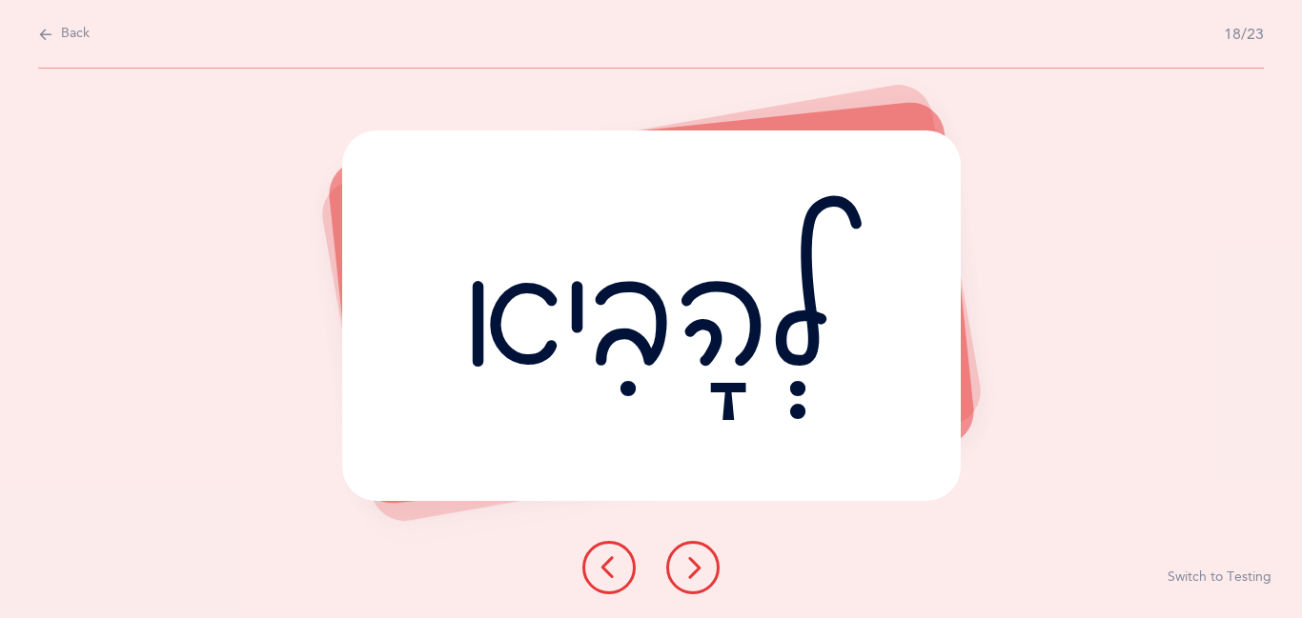
click at [680, 582] on button at bounding box center [692, 567] width 53 height 53
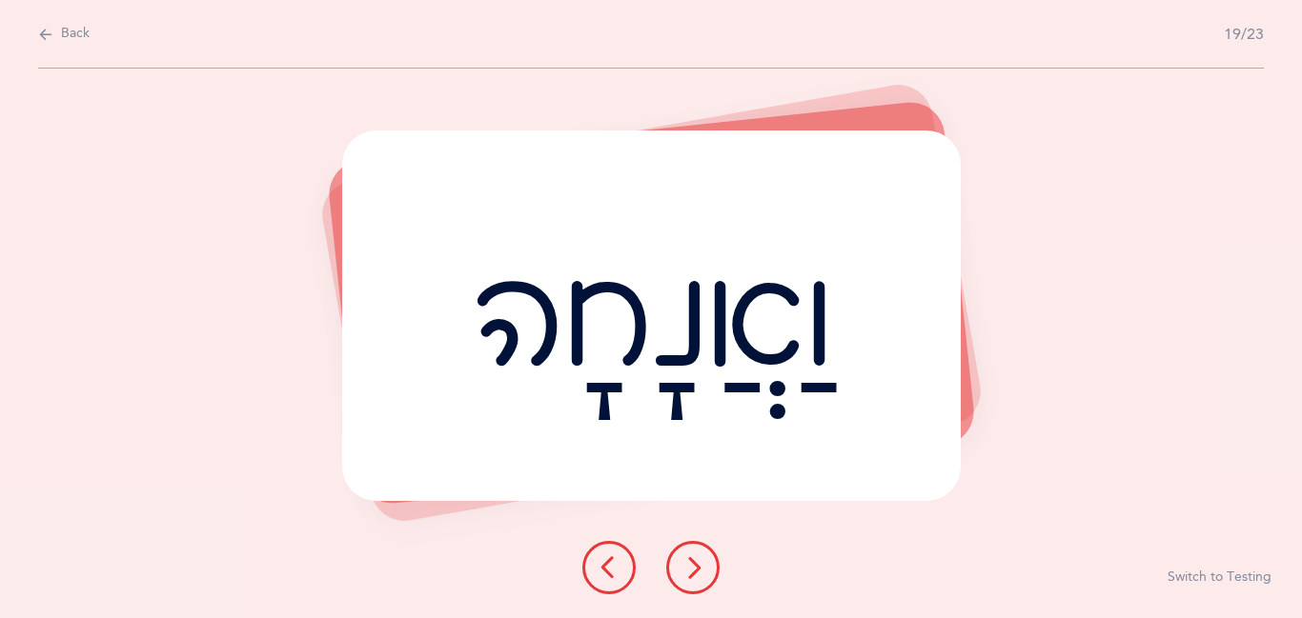
click at [698, 583] on button at bounding box center [692, 567] width 53 height 53
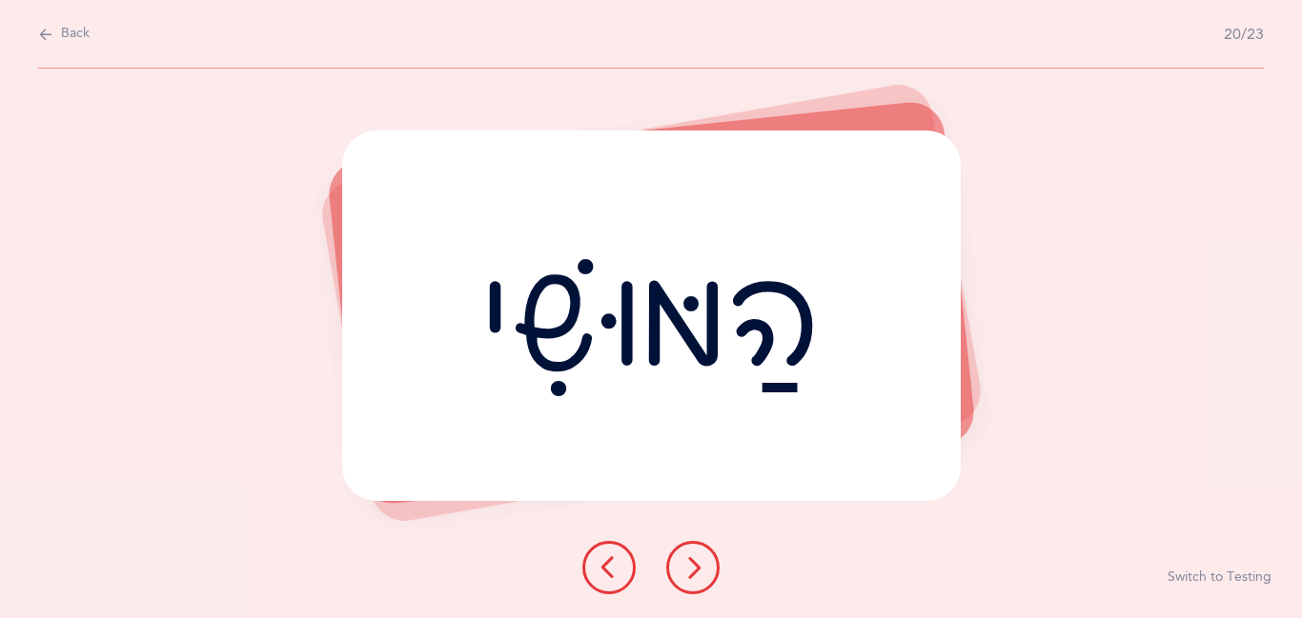
click at [698, 583] on button at bounding box center [692, 567] width 53 height 53
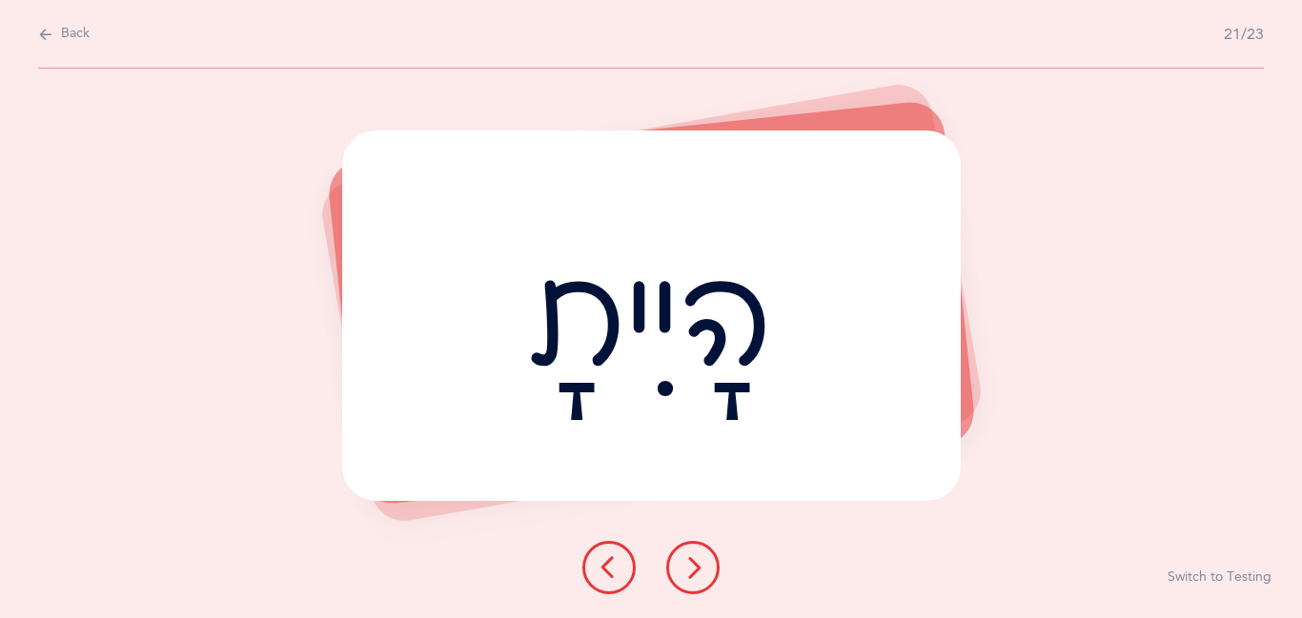
click at [698, 583] on button at bounding box center [692, 567] width 53 height 53
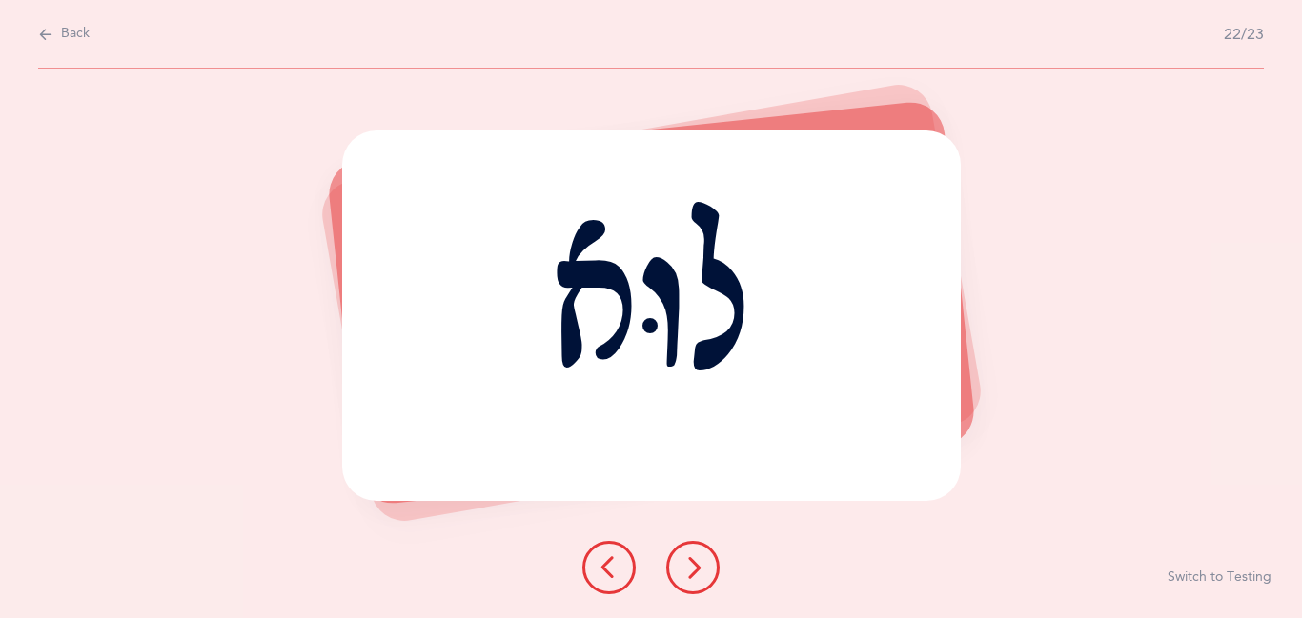
click at [698, 583] on button at bounding box center [692, 567] width 53 height 53
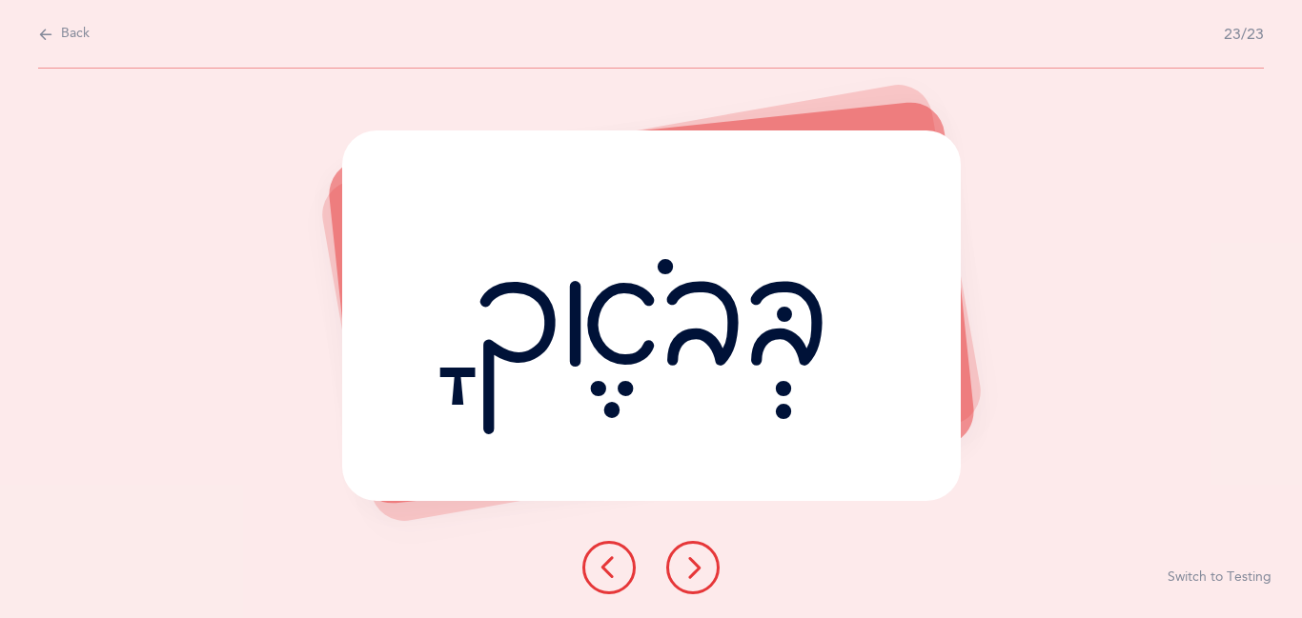
click at [688, 562] on icon at bounding box center [692, 568] width 23 height 23
